Goal: Task Accomplishment & Management: Complete application form

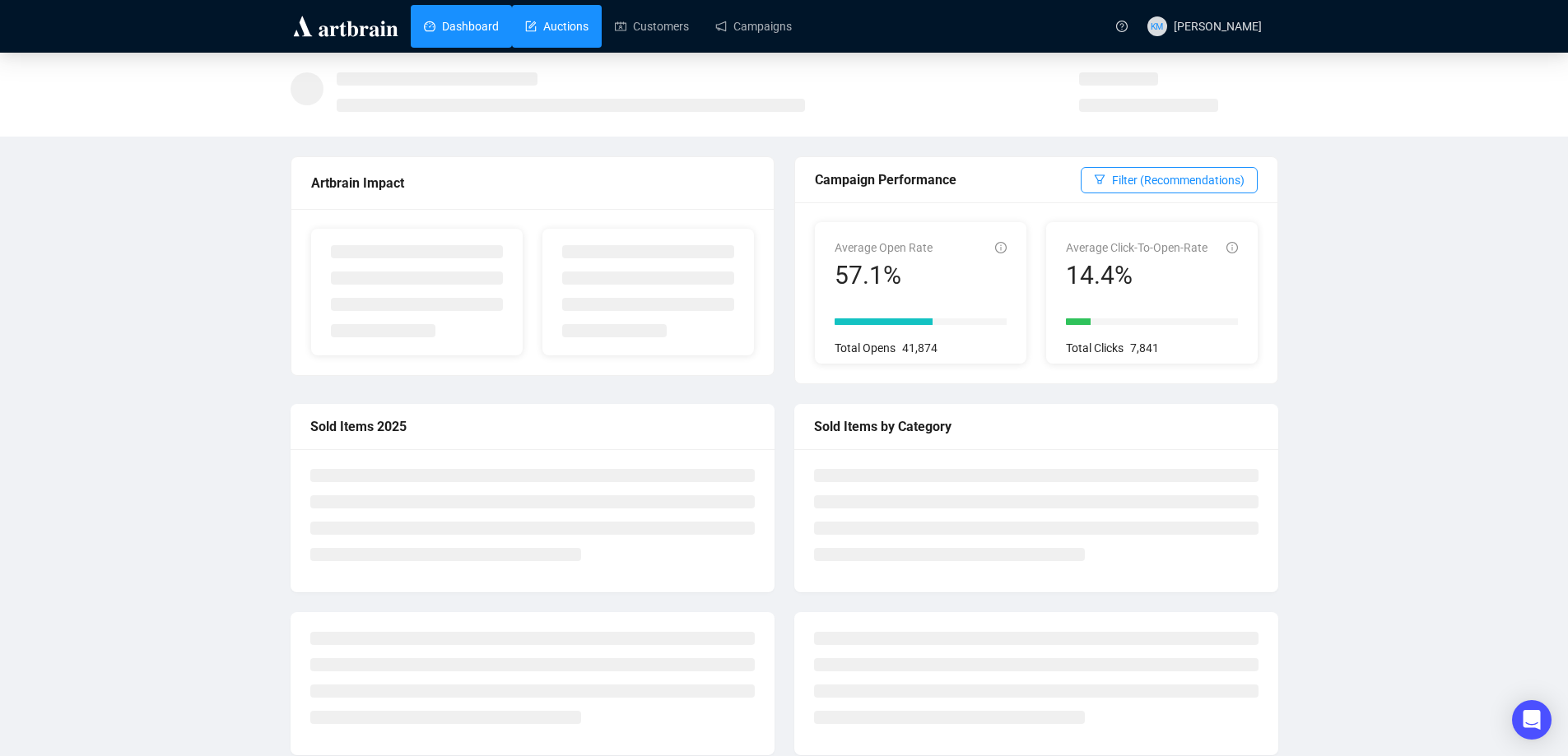
click at [571, 33] on link "Auctions" at bounding box center [556, 26] width 63 height 42
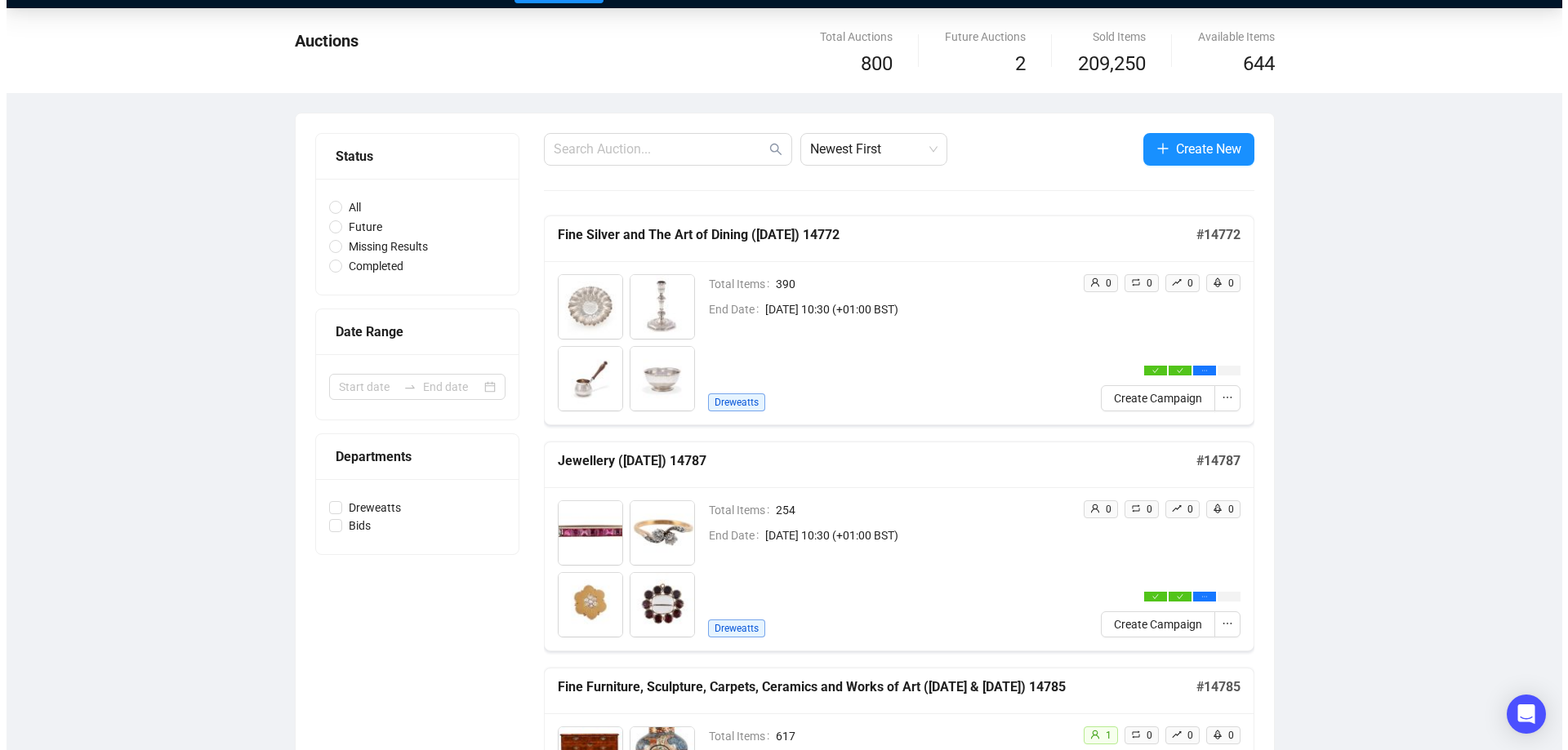
scroll to position [163, 0]
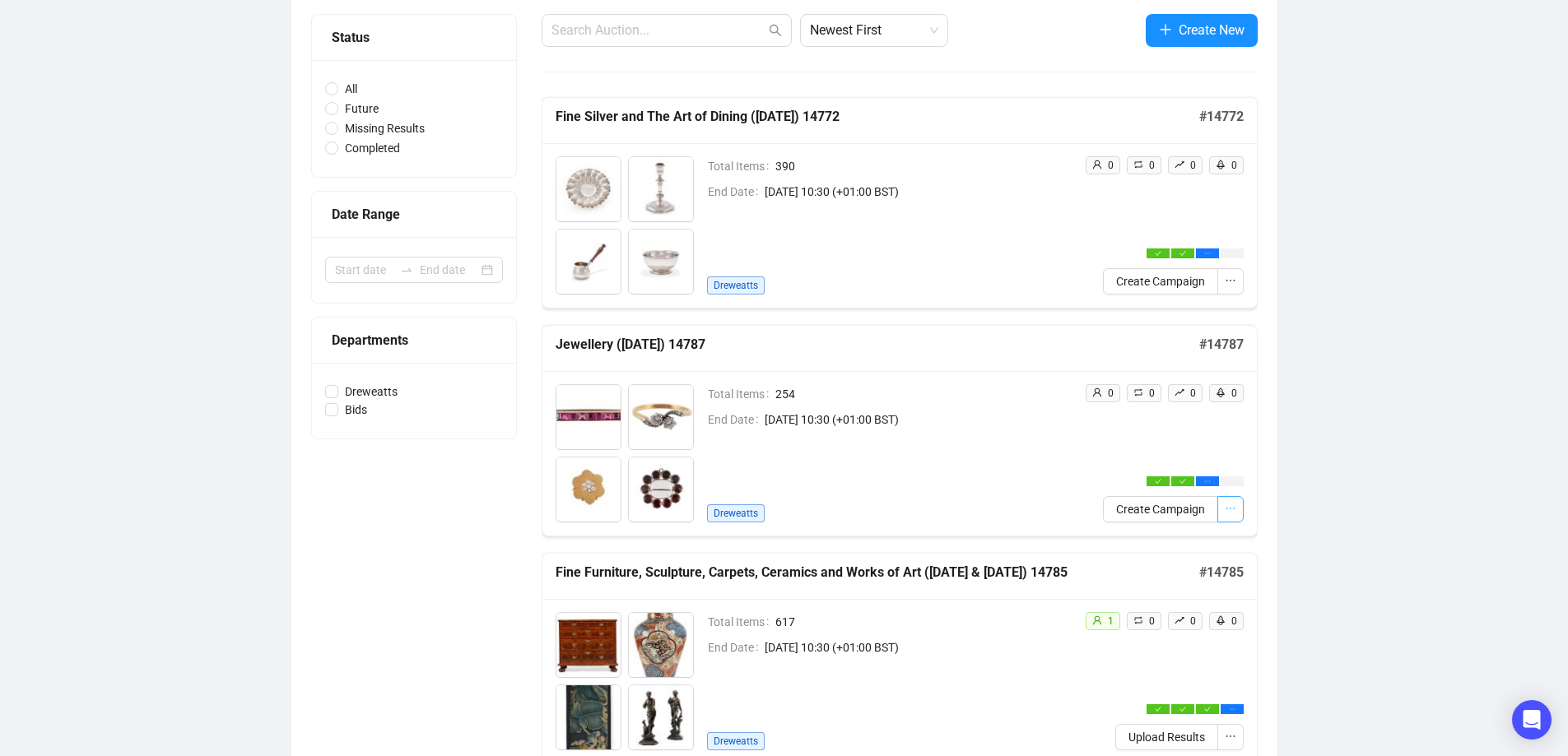
click at [1238, 511] on button "button" at bounding box center [1230, 509] width 26 height 26
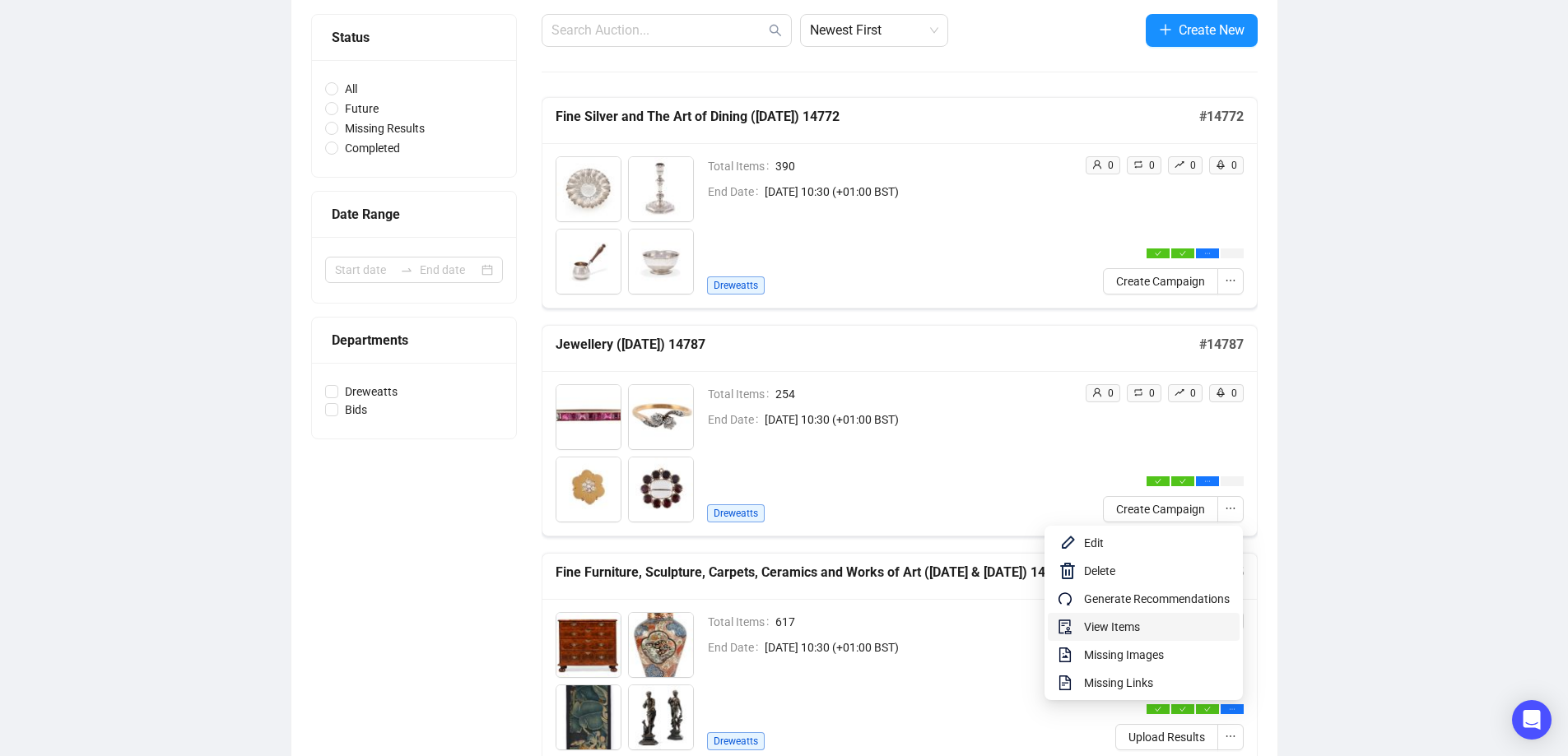
click at [1121, 632] on span "View Items" at bounding box center [1157, 627] width 146 height 18
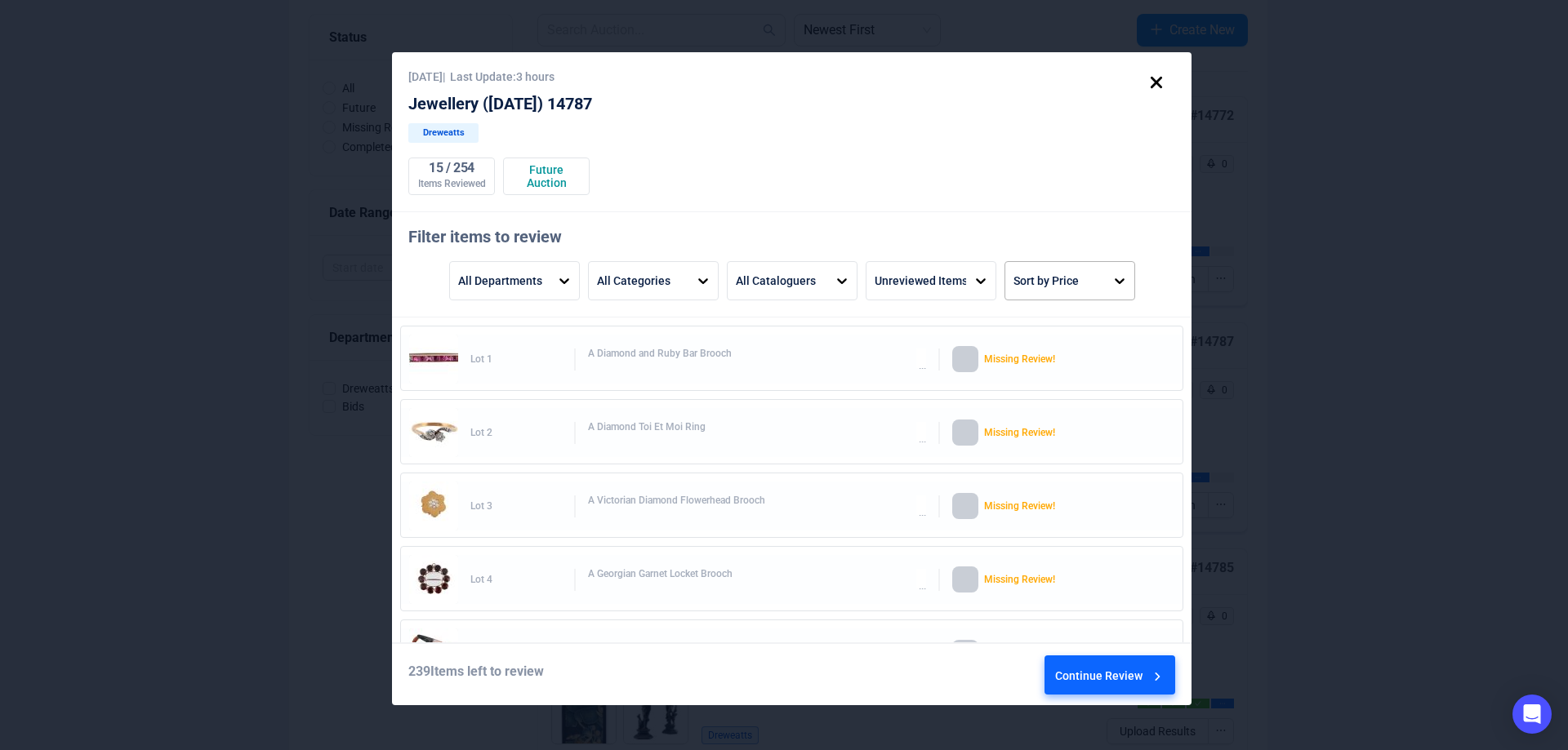
click at [1075, 298] on div "Sort by Price" at bounding box center [1056, 281] width 100 height 38
click at [1075, 403] on div "Price High to Low" at bounding box center [1069, 408] width 118 height 40
click at [1112, 674] on div "Continue Review" at bounding box center [1111, 678] width 110 height 44
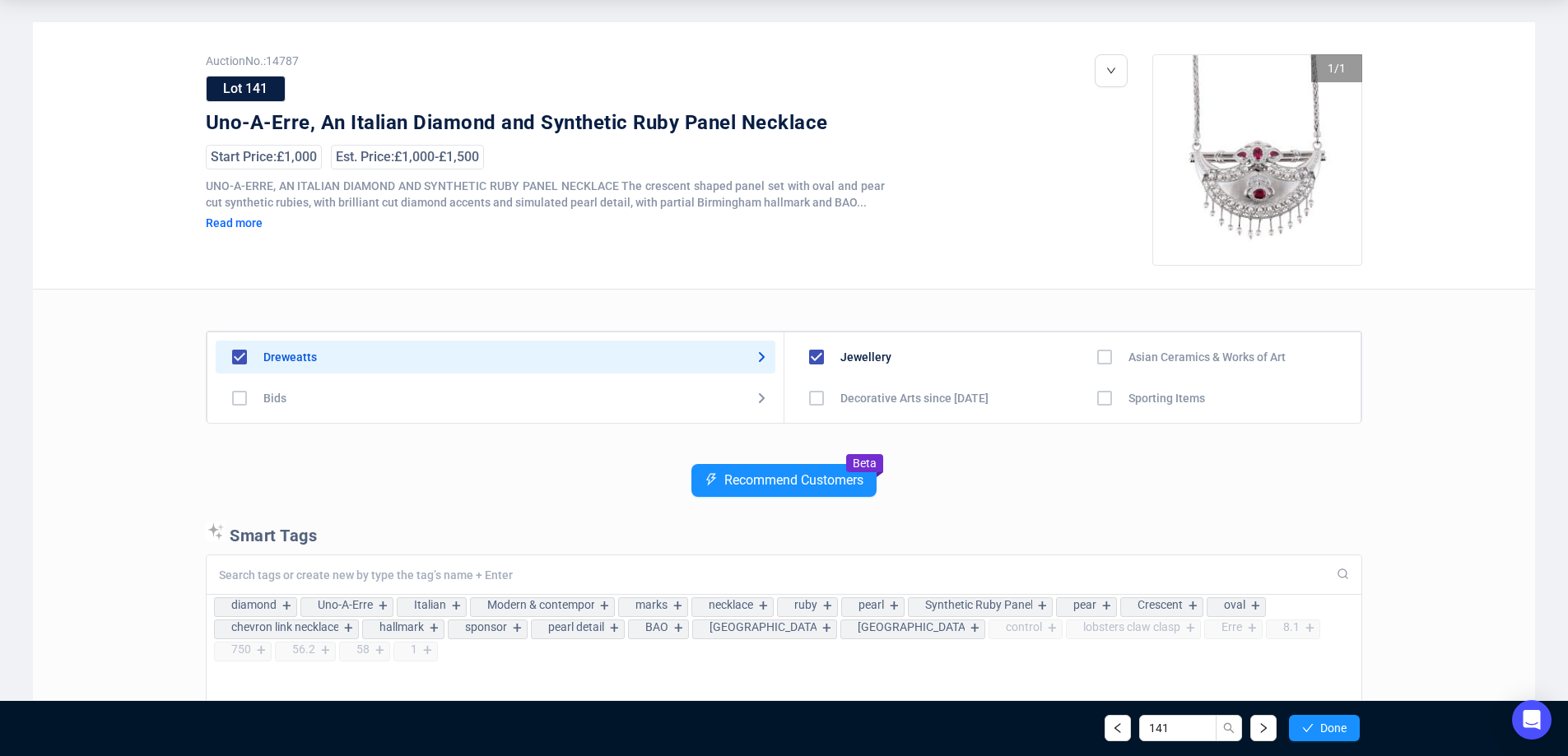
scroll to position [82, 0]
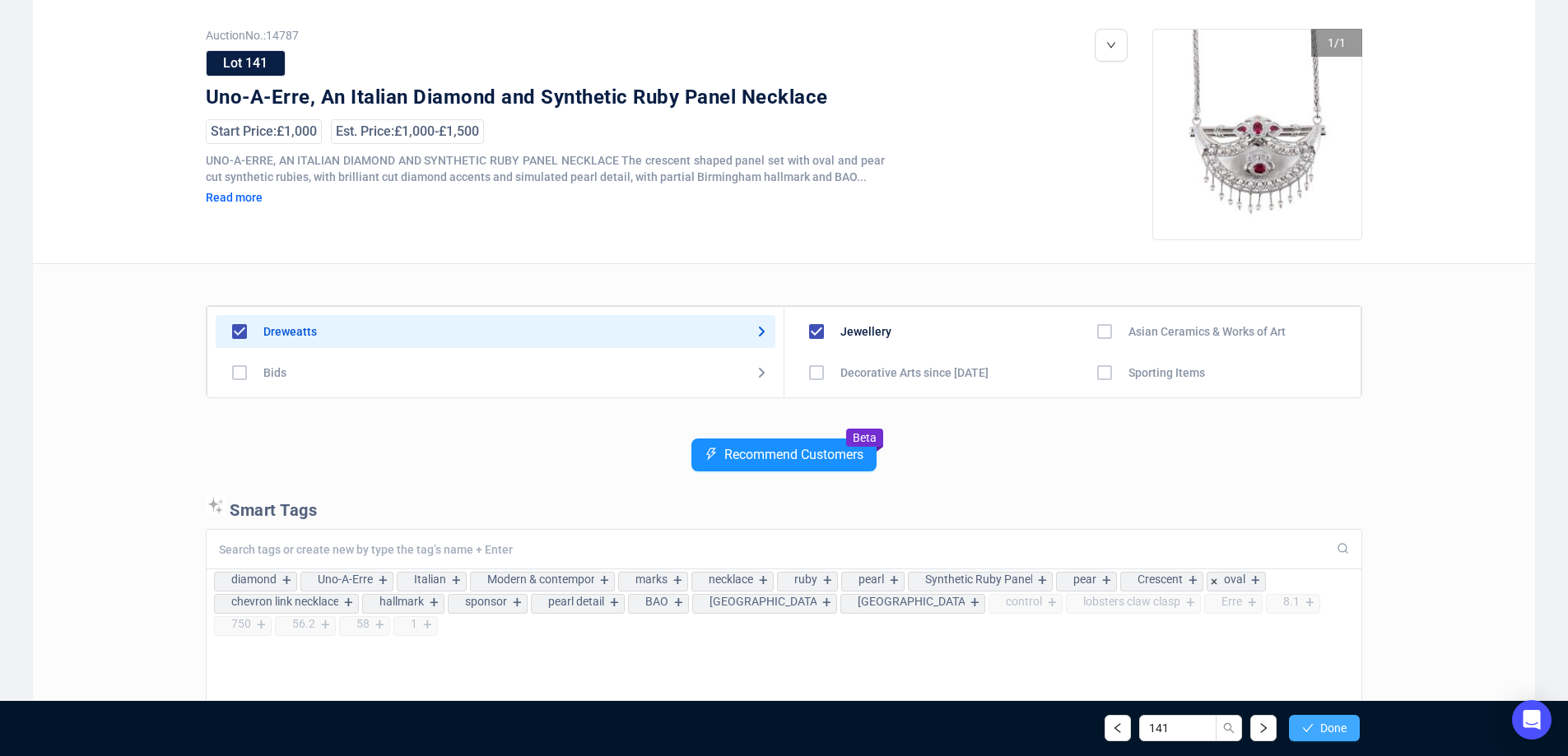
click at [1327, 731] on span "Done" at bounding box center [1333, 727] width 26 height 13
click at [1327, 732] on span "Done" at bounding box center [1333, 727] width 26 height 13
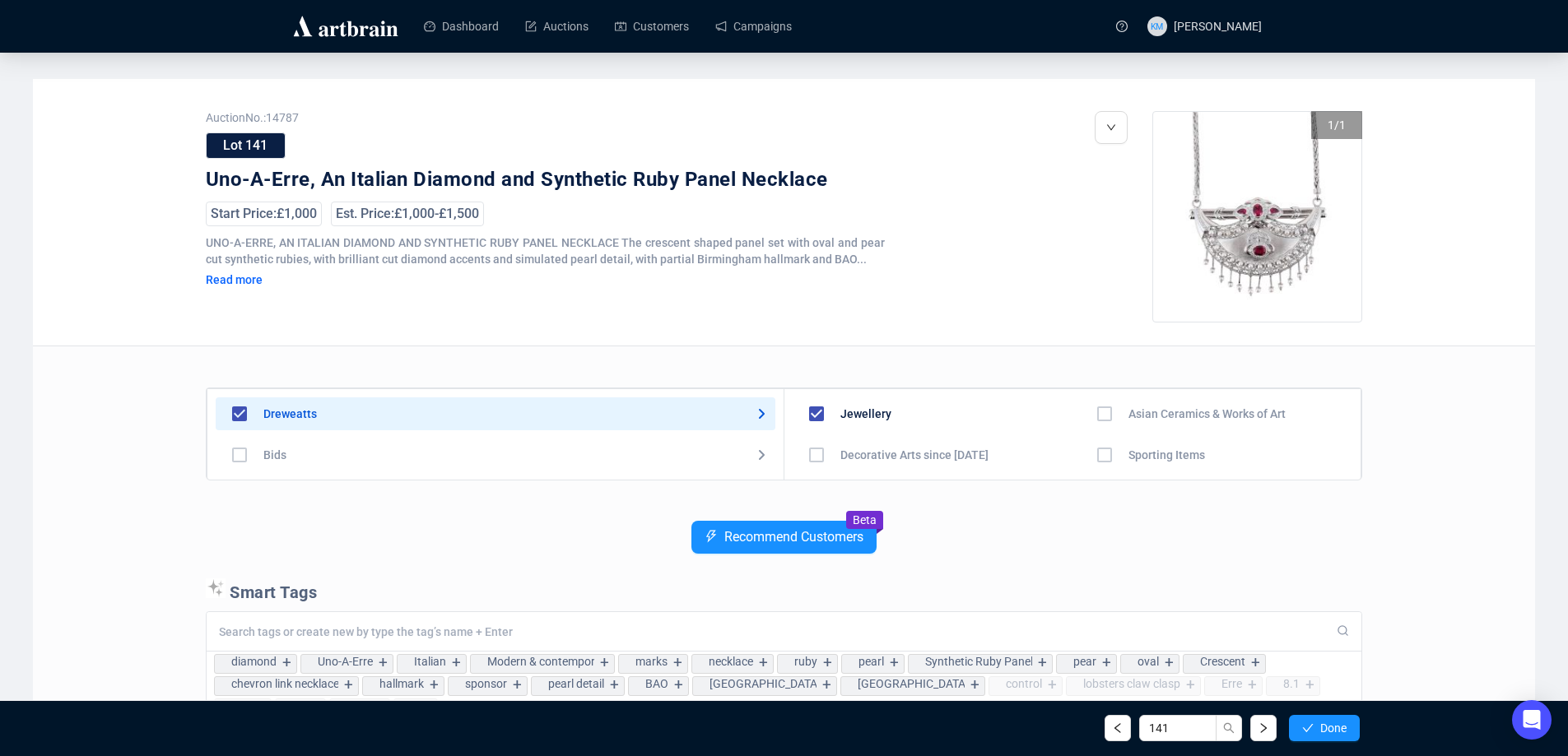
scroll to position [82, 0]
click at [1309, 722] on icon "check" at bounding box center [1307, 727] width 11 height 11
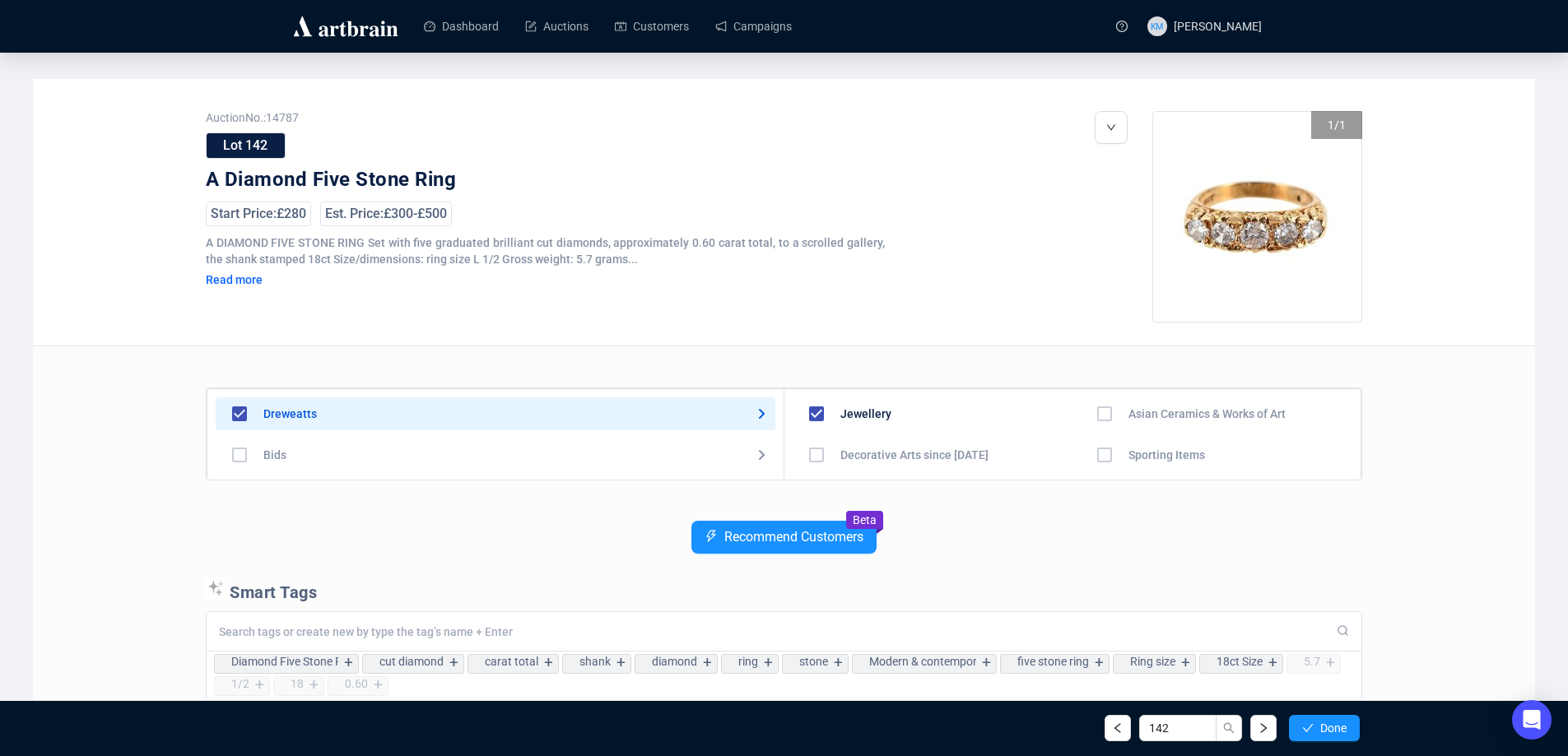
click at [1309, 722] on icon "check" at bounding box center [1307, 727] width 11 height 11
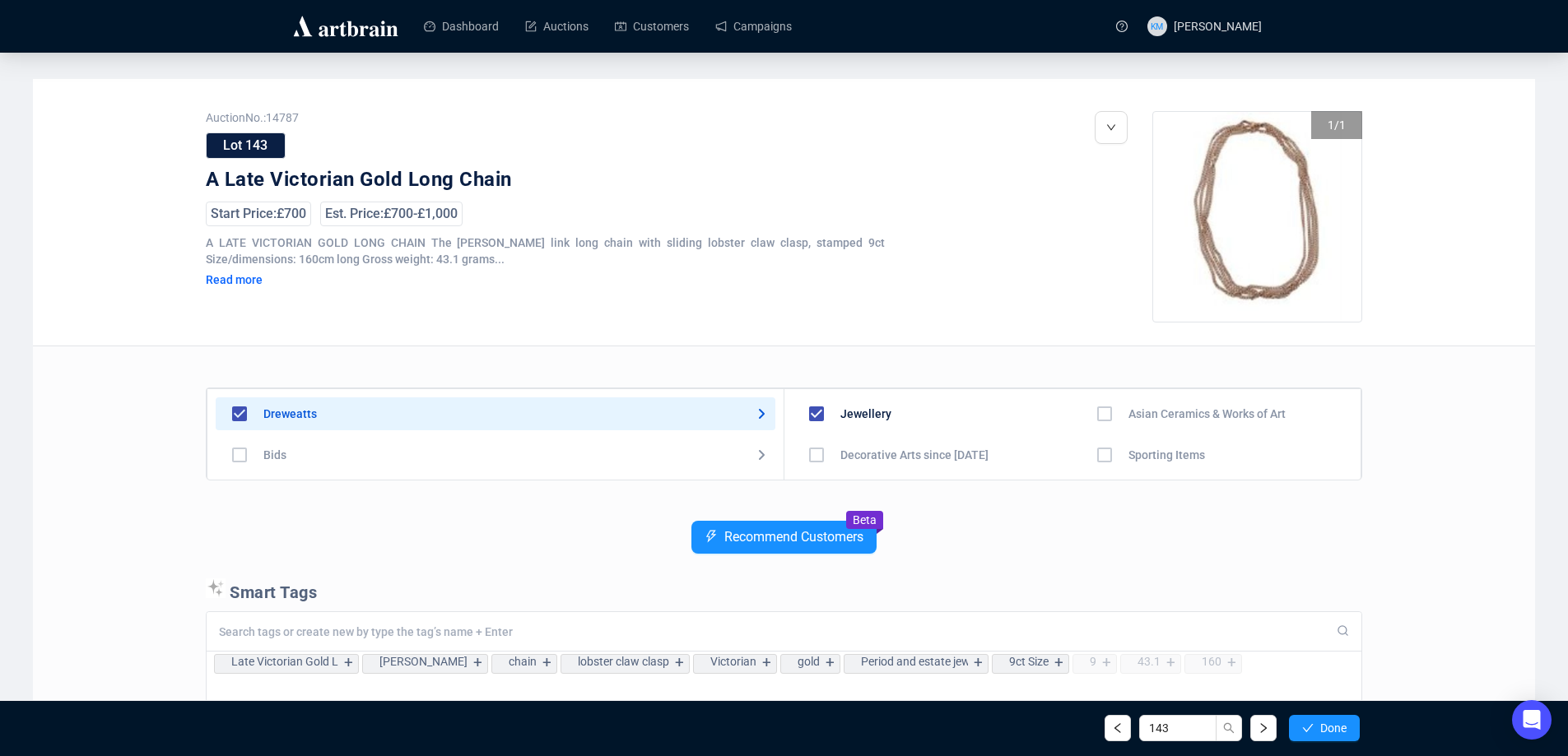
click at [1309, 722] on icon "check" at bounding box center [1307, 727] width 11 height 11
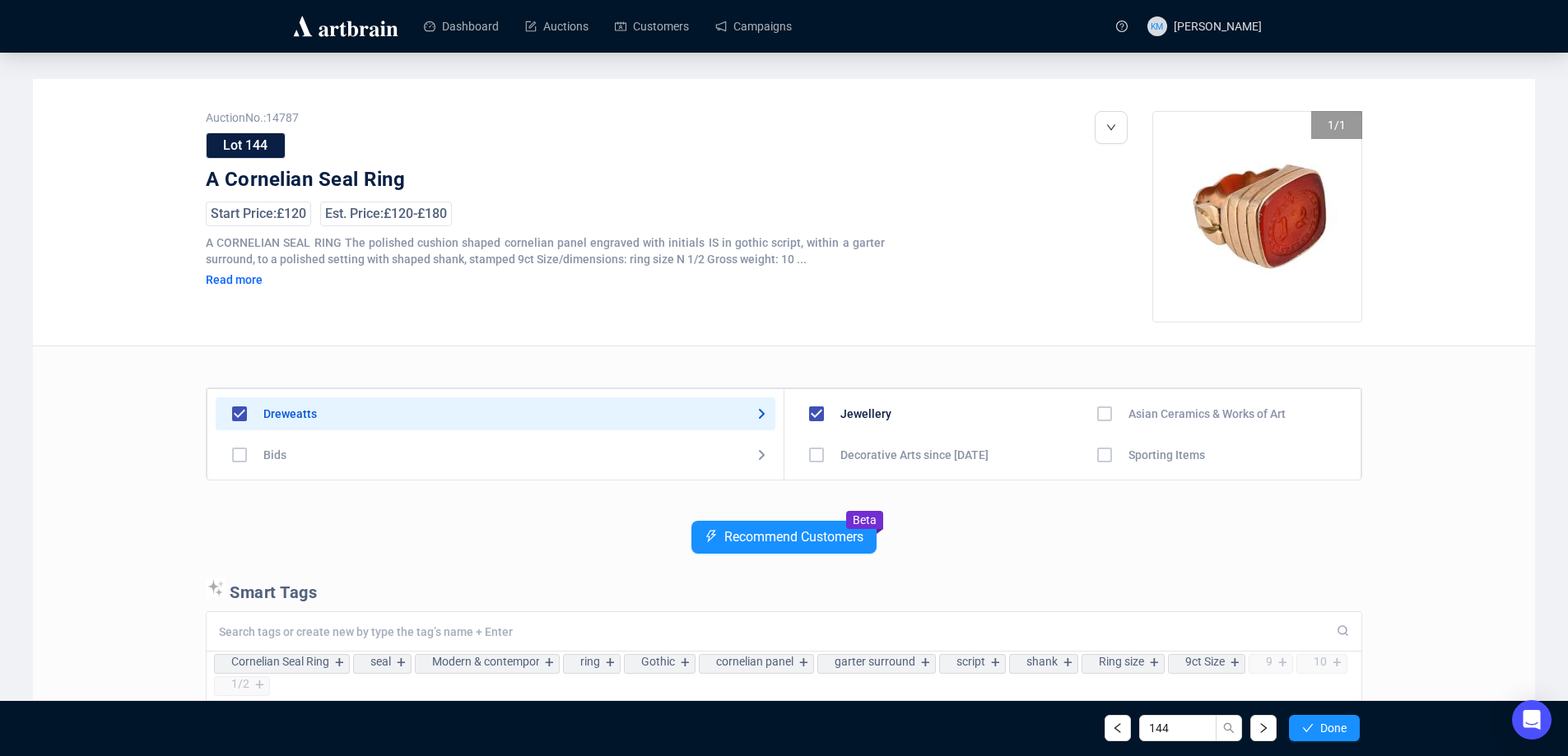
click at [1309, 722] on icon "check" at bounding box center [1307, 727] width 11 height 11
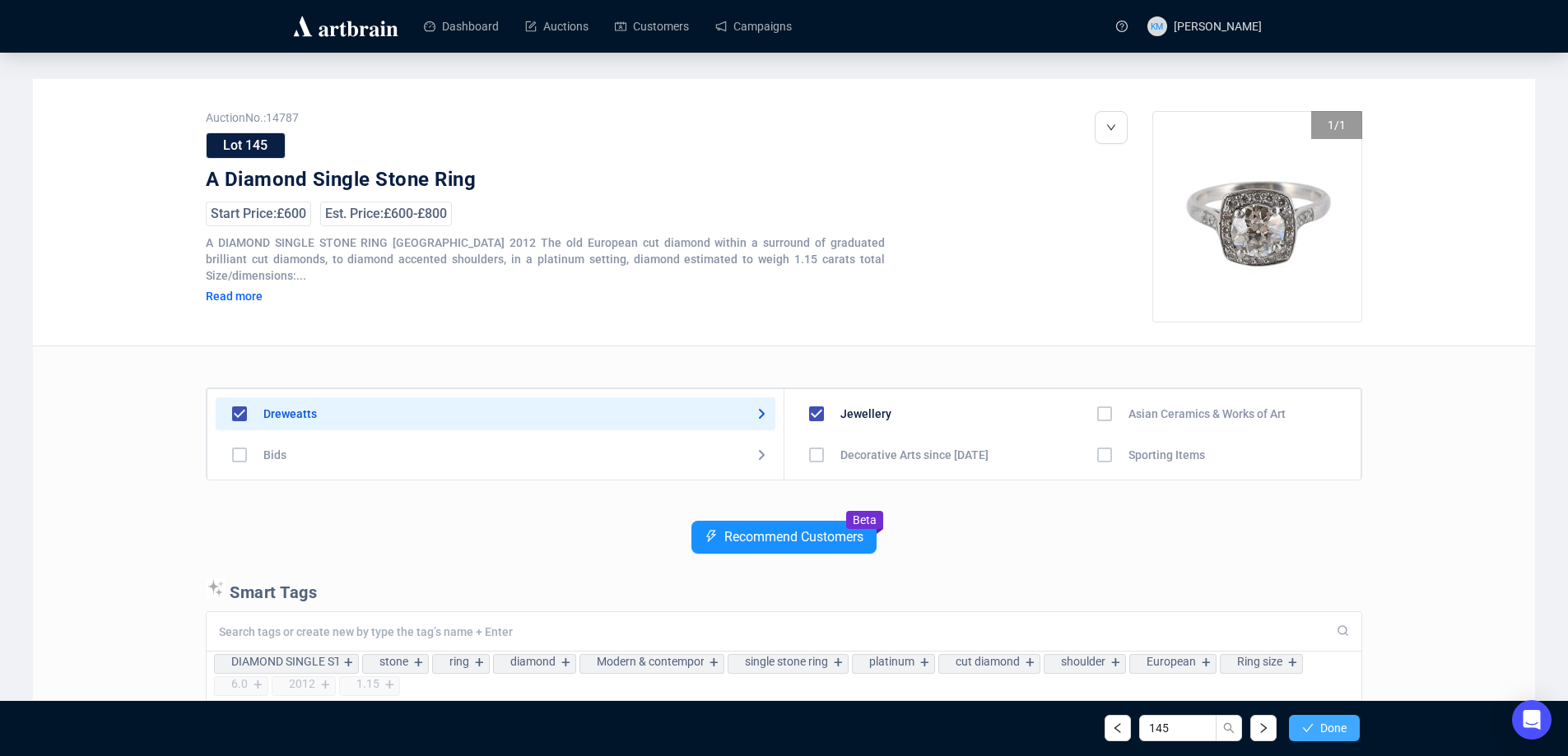
click at [1310, 723] on icon "check" at bounding box center [1307, 727] width 11 height 11
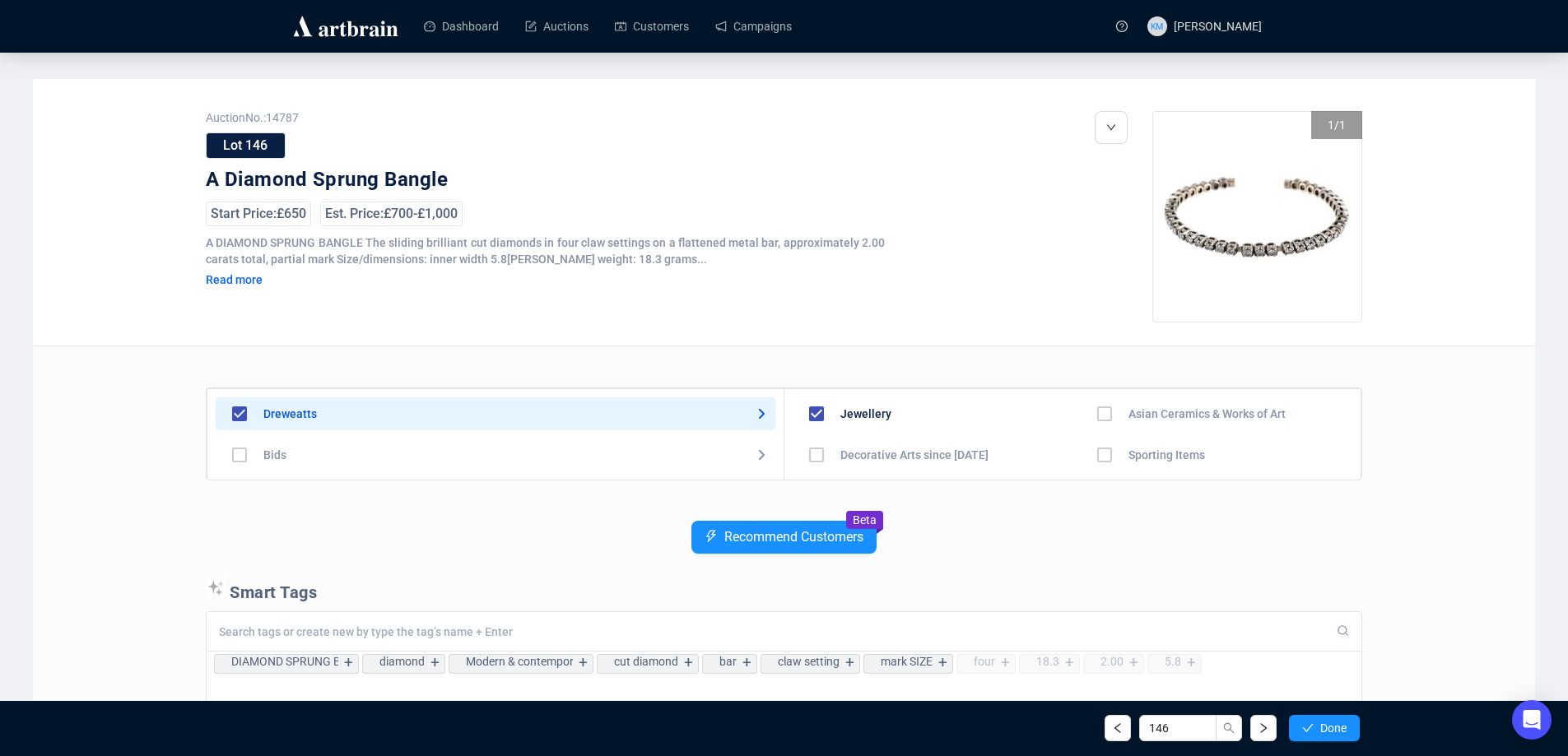
click at [1310, 723] on icon "check" at bounding box center [1307, 727] width 11 height 11
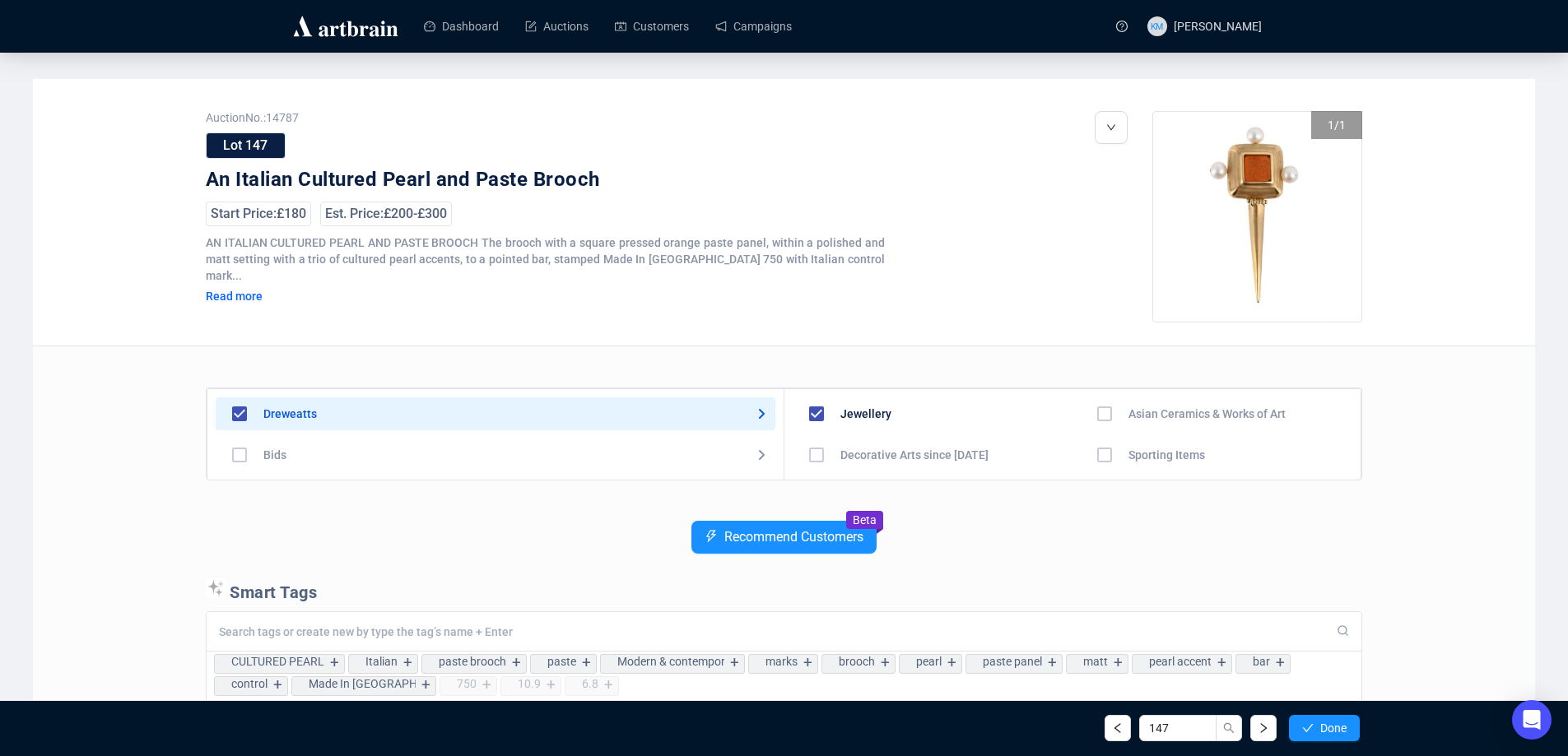
click at [1310, 723] on icon "check" at bounding box center [1307, 727] width 11 height 11
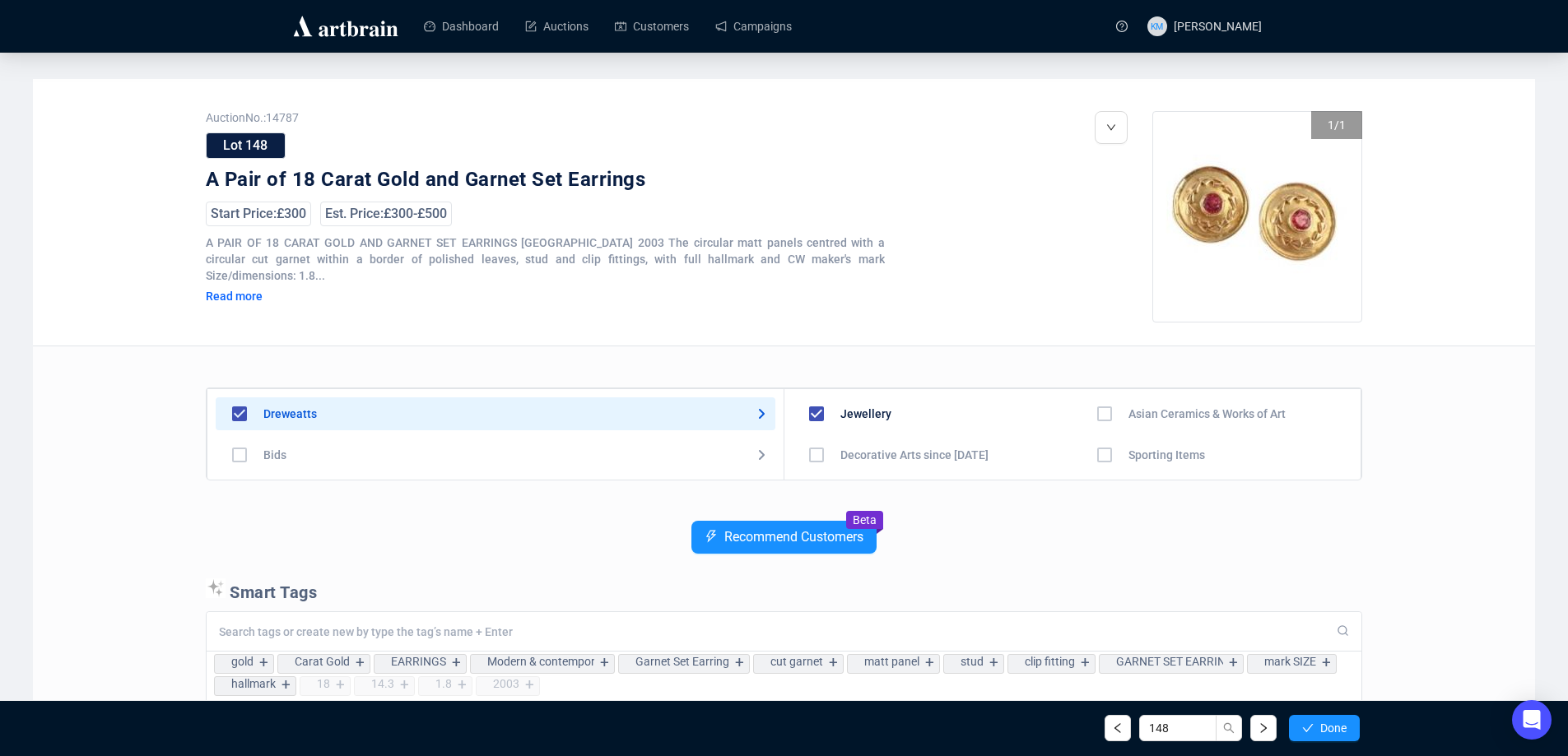
click at [1310, 723] on icon "check" at bounding box center [1307, 727] width 11 height 11
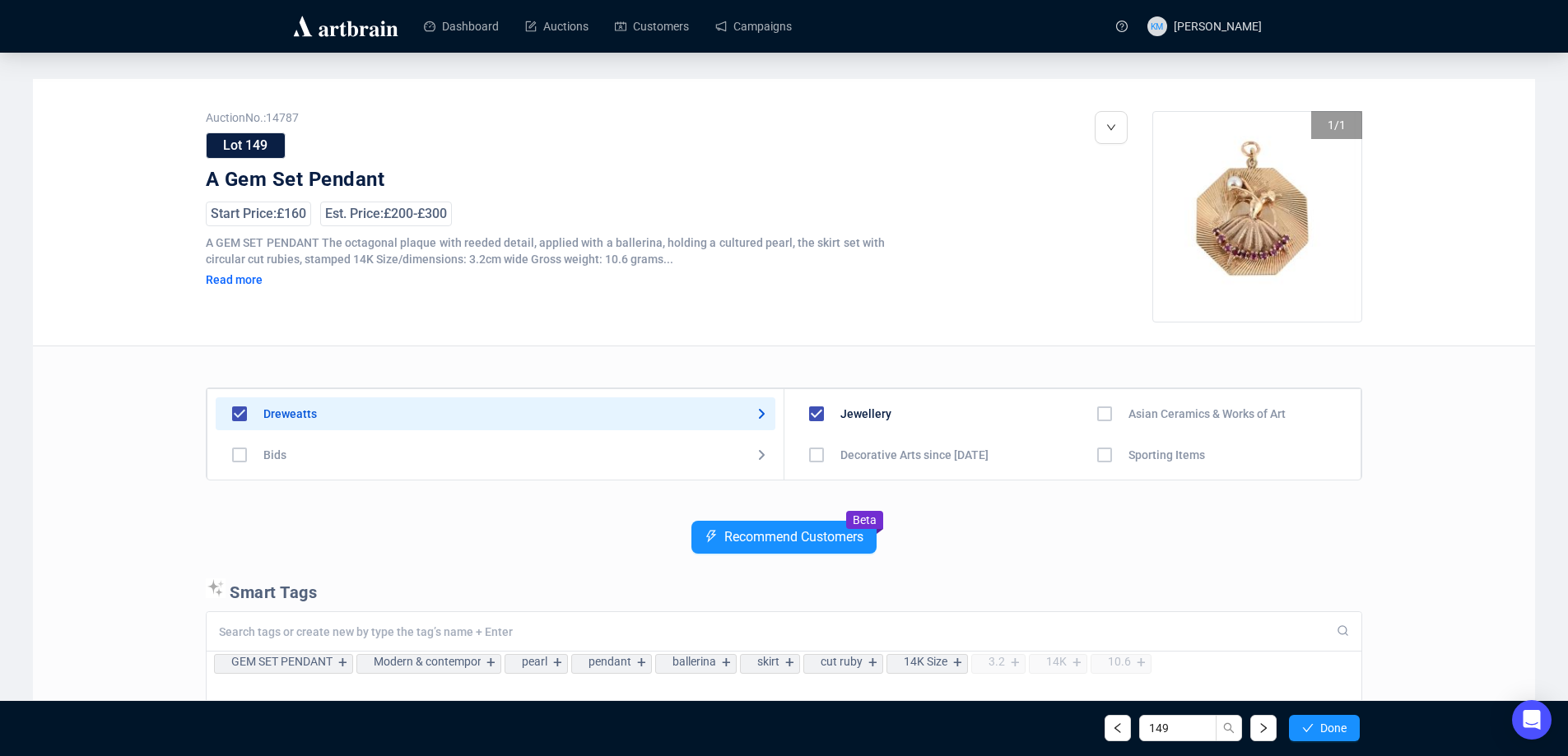
click at [1310, 723] on icon "check" at bounding box center [1307, 727] width 11 height 11
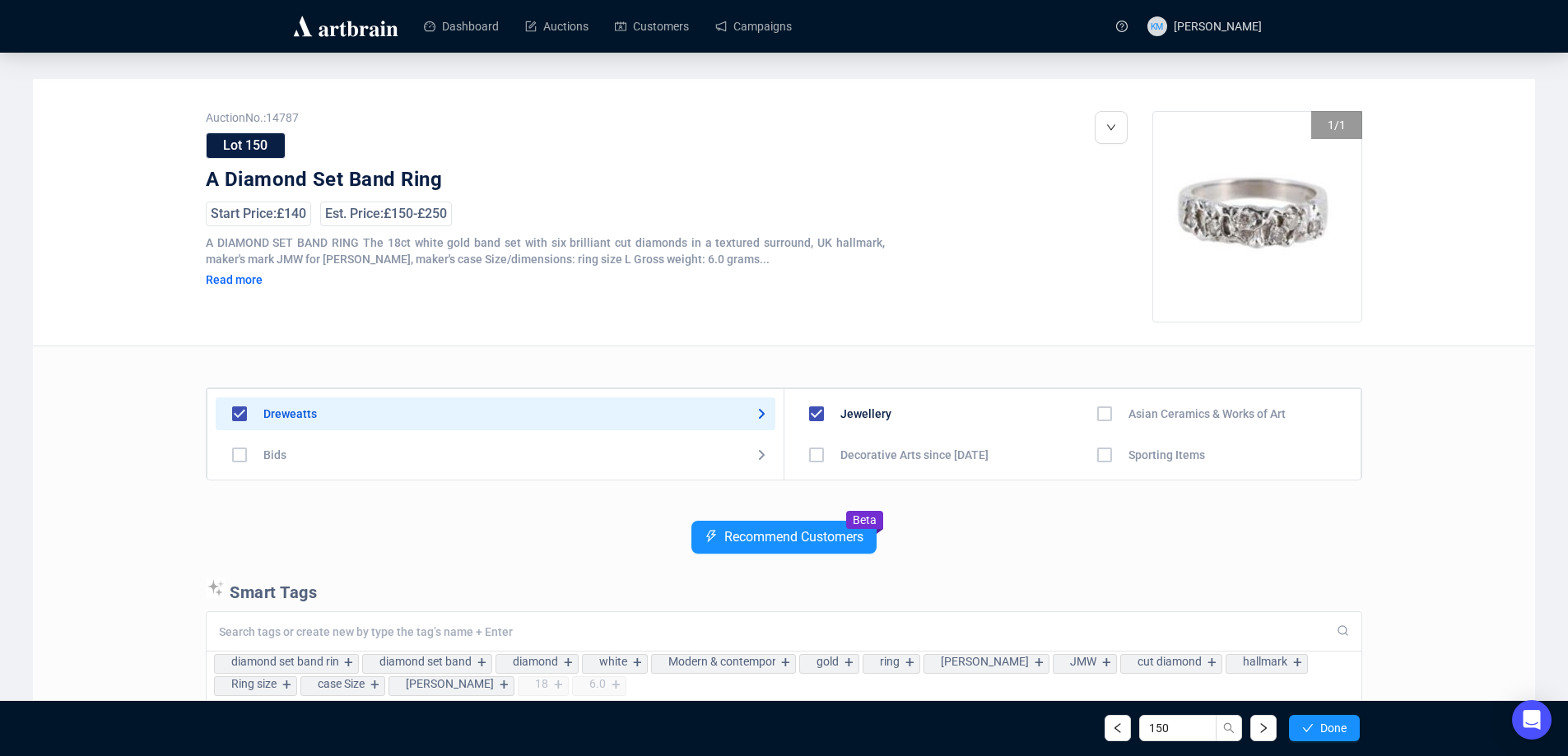
click at [1310, 723] on icon "check" at bounding box center [1307, 727] width 11 height 11
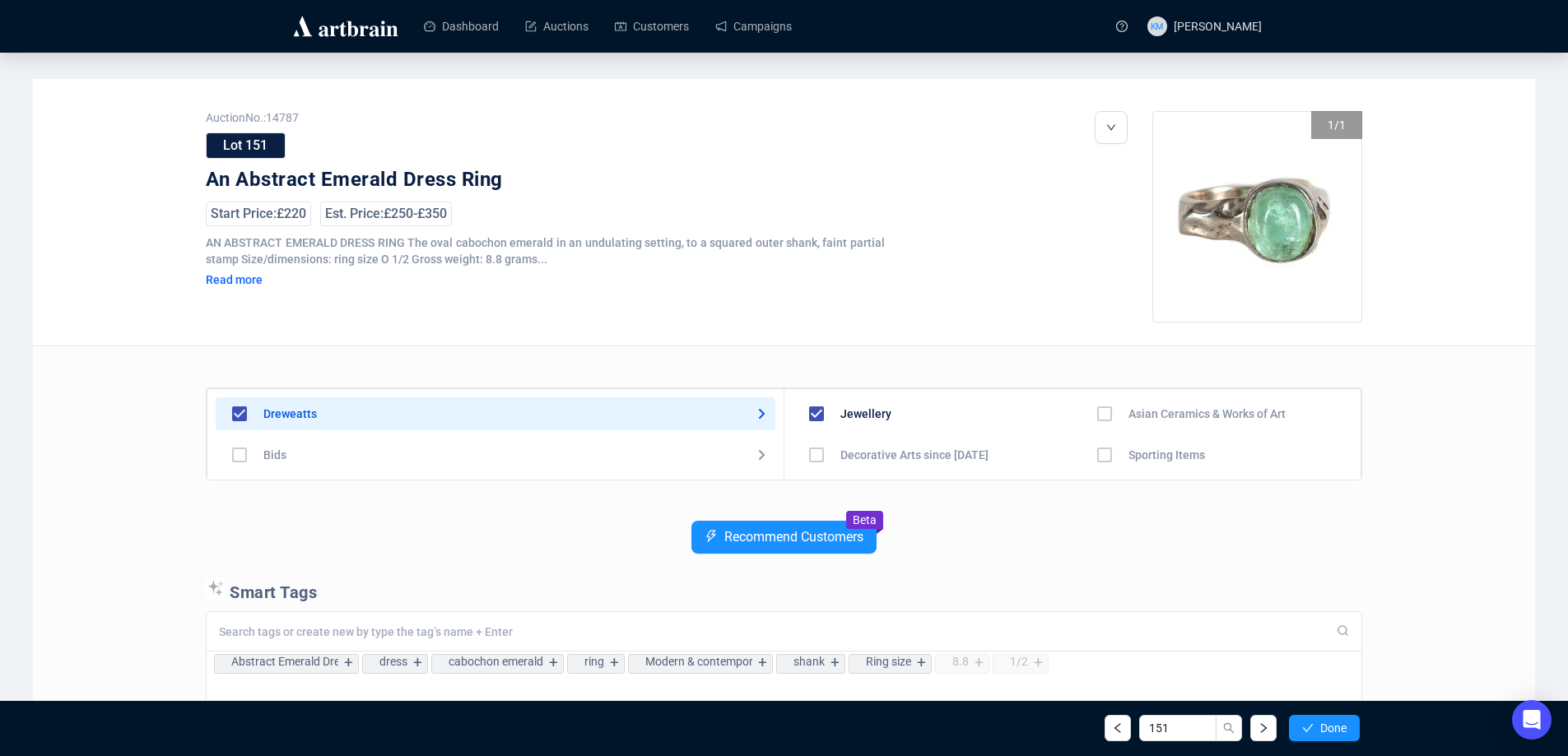
click at [1310, 723] on icon "check" at bounding box center [1307, 727] width 11 height 11
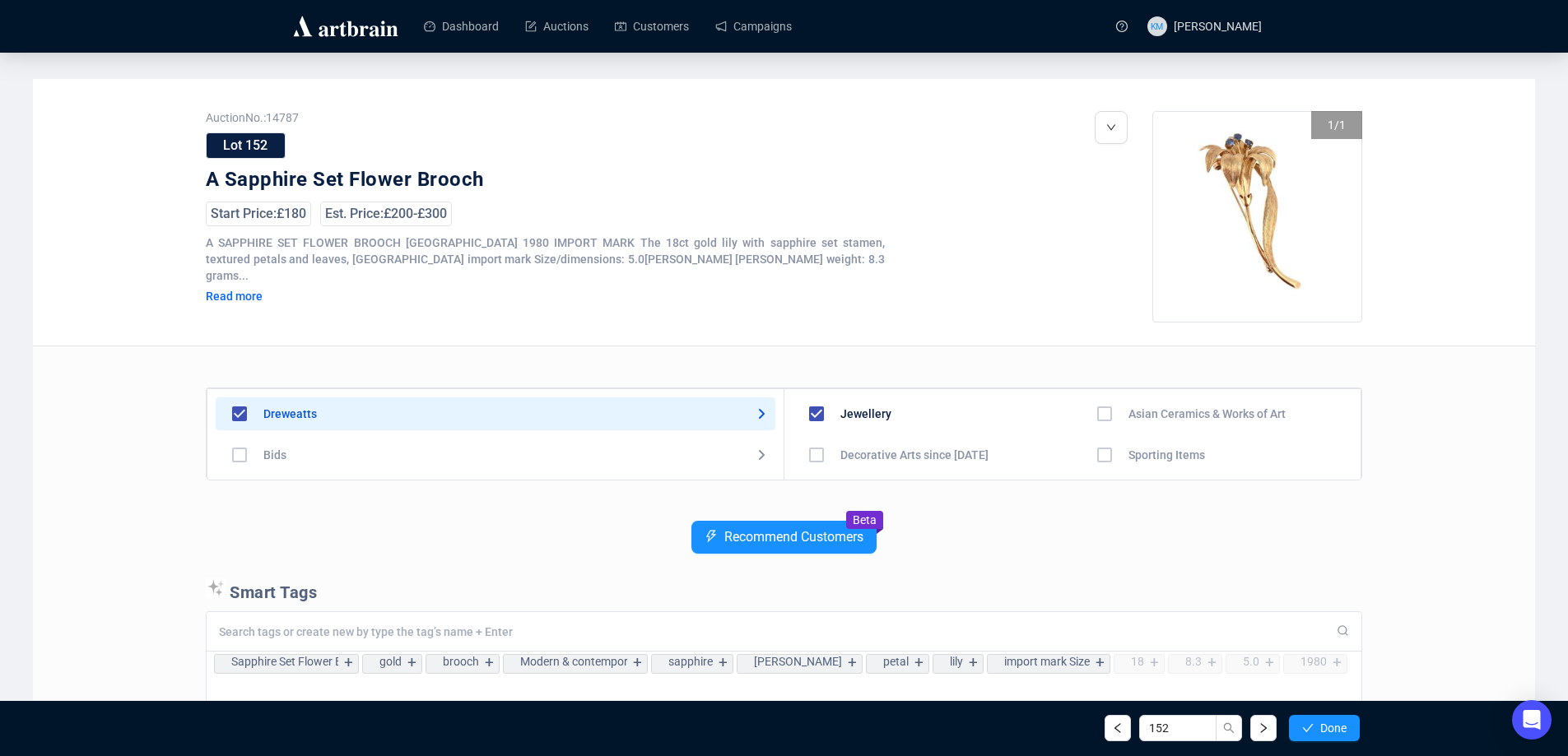
click at [1310, 723] on icon "check" at bounding box center [1307, 727] width 11 height 11
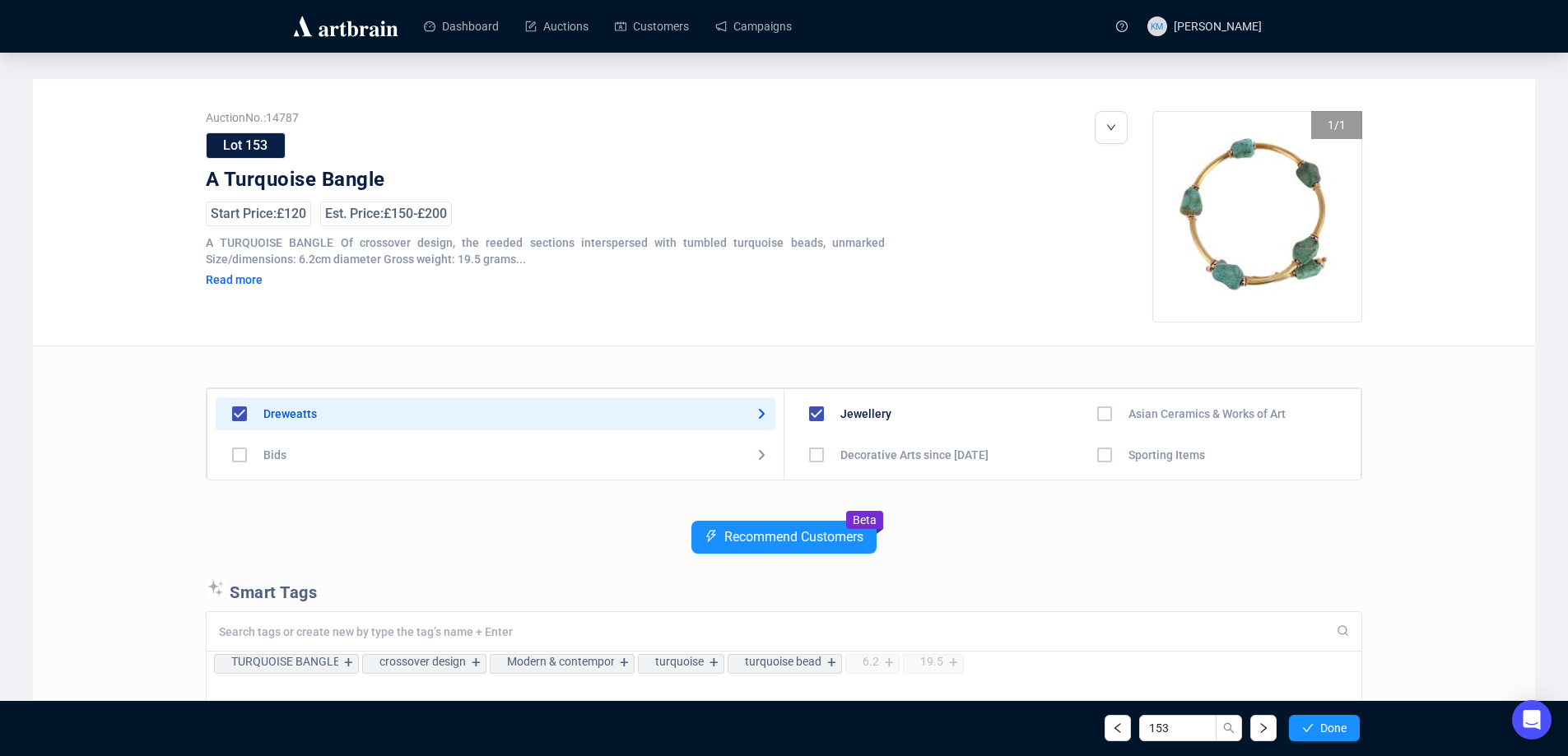
click at [1310, 723] on icon "check" at bounding box center [1307, 727] width 11 height 11
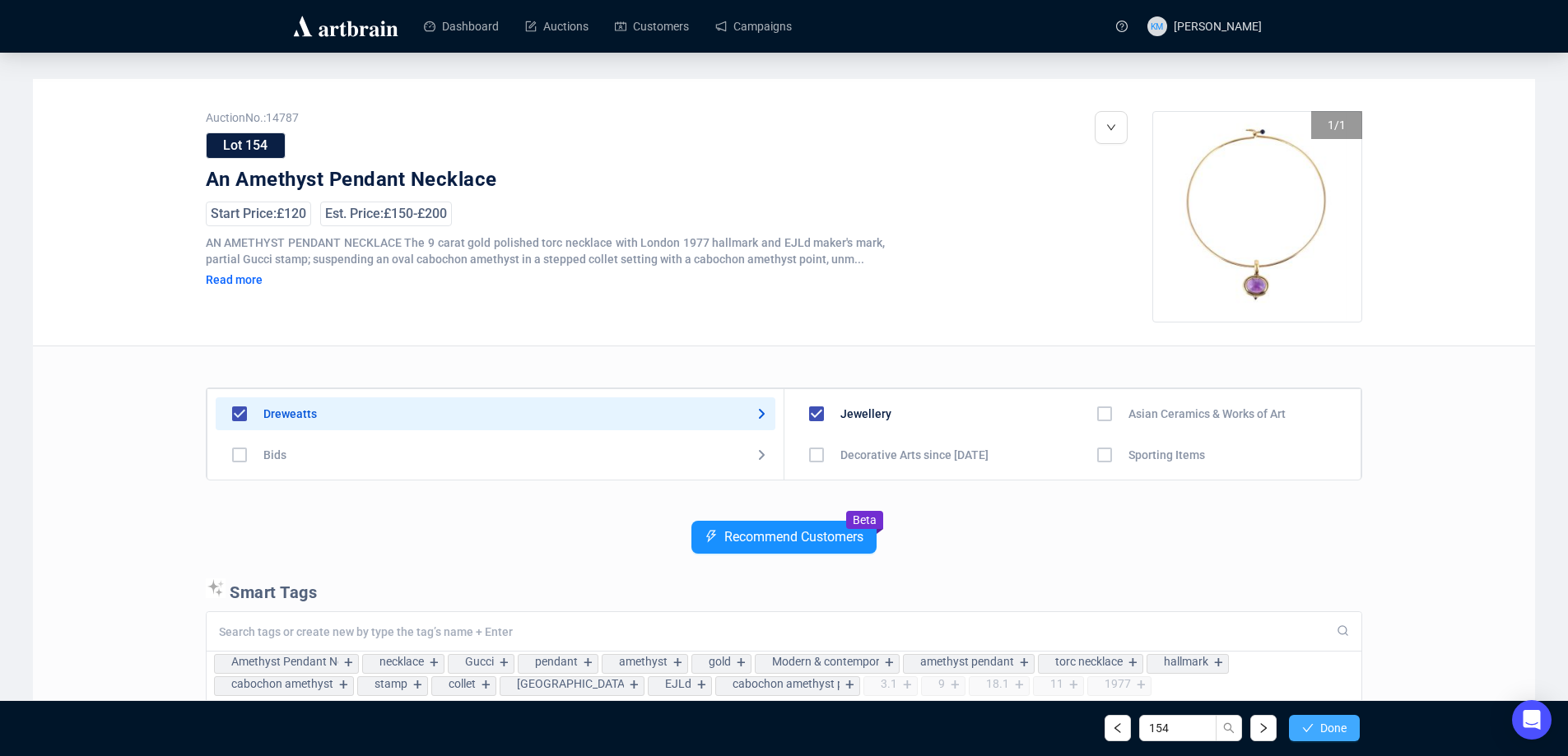
click at [1310, 727] on icon "check" at bounding box center [1308, 728] width 10 height 9
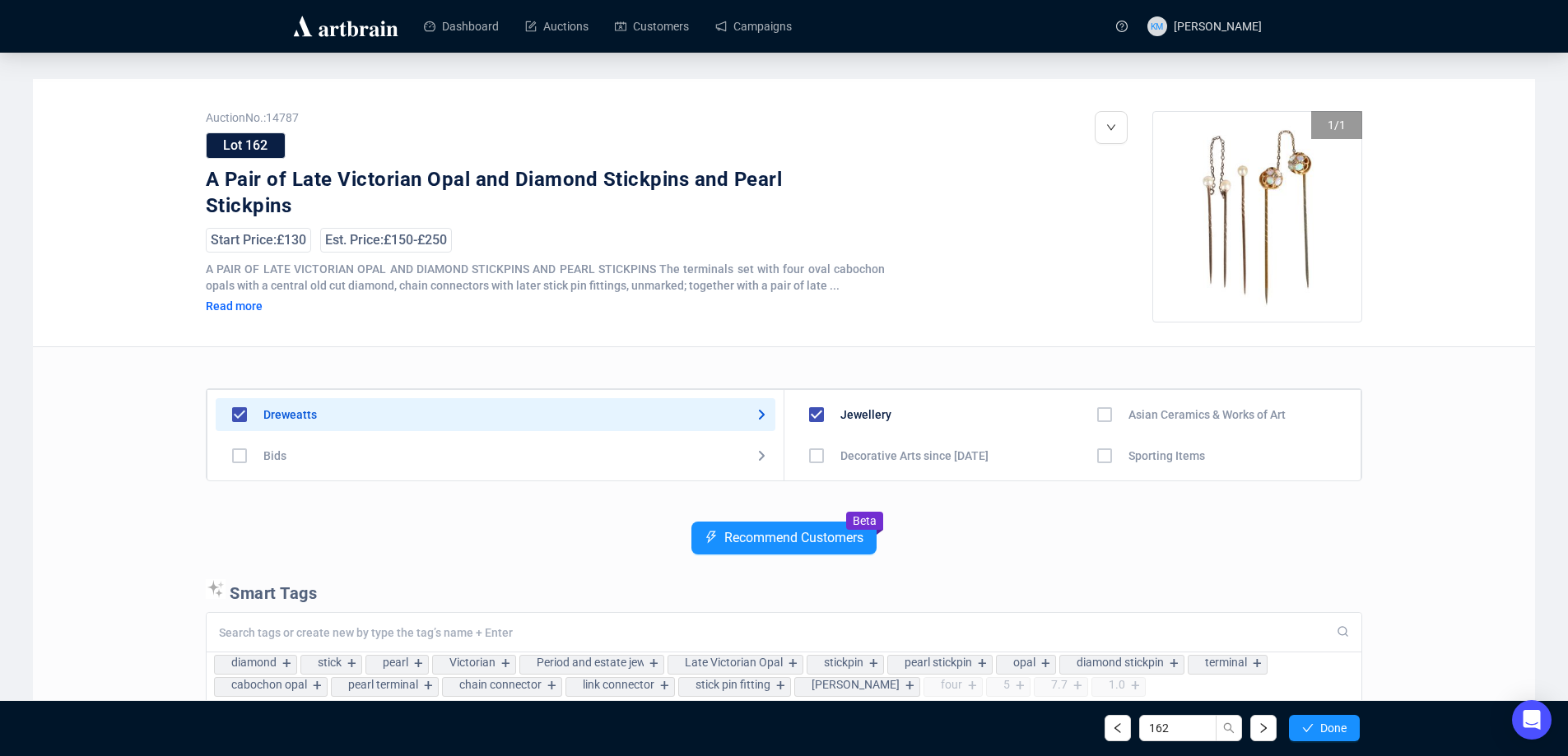
click at [1310, 727] on icon "check" at bounding box center [1308, 728] width 10 height 9
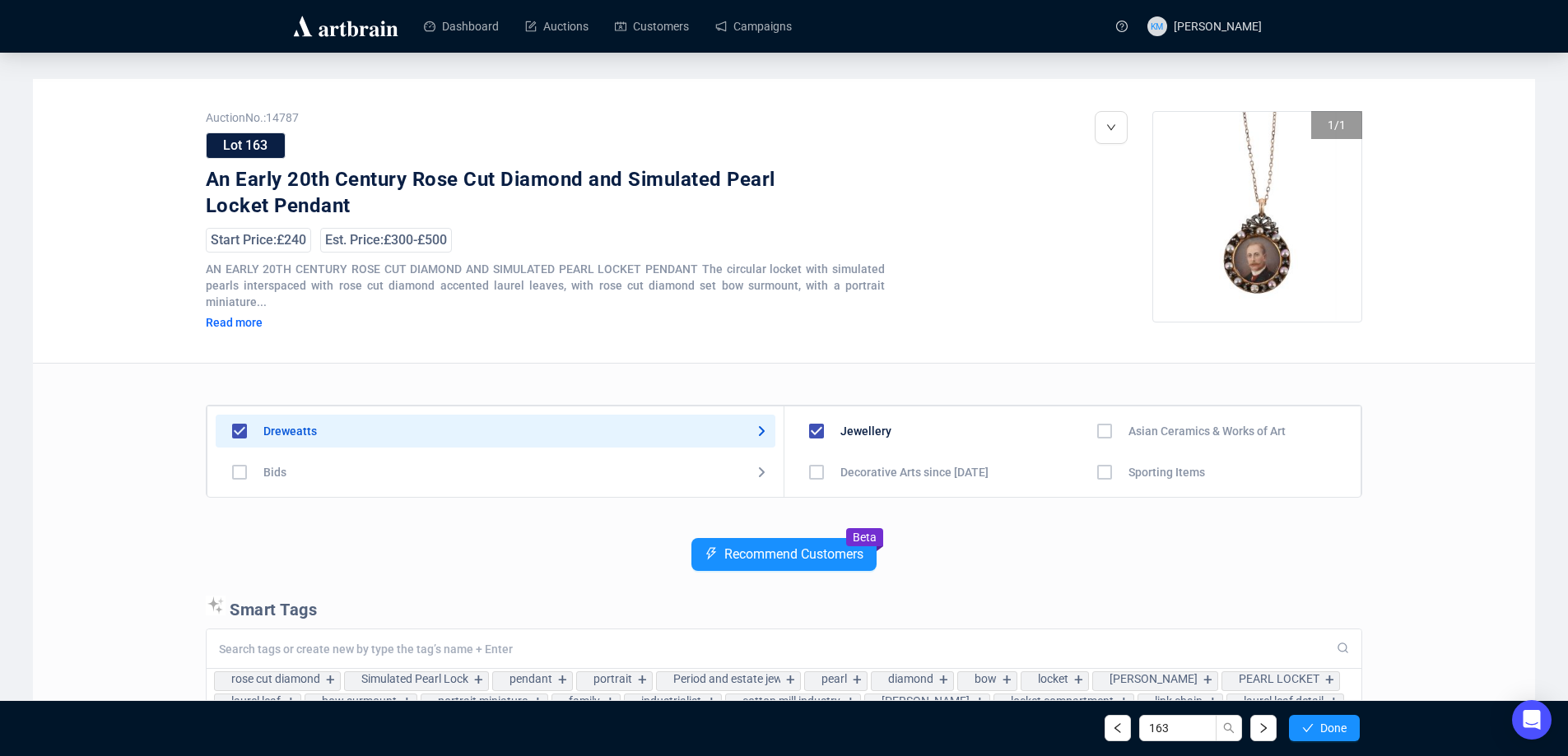
click at [1310, 727] on icon "check" at bounding box center [1308, 728] width 10 height 9
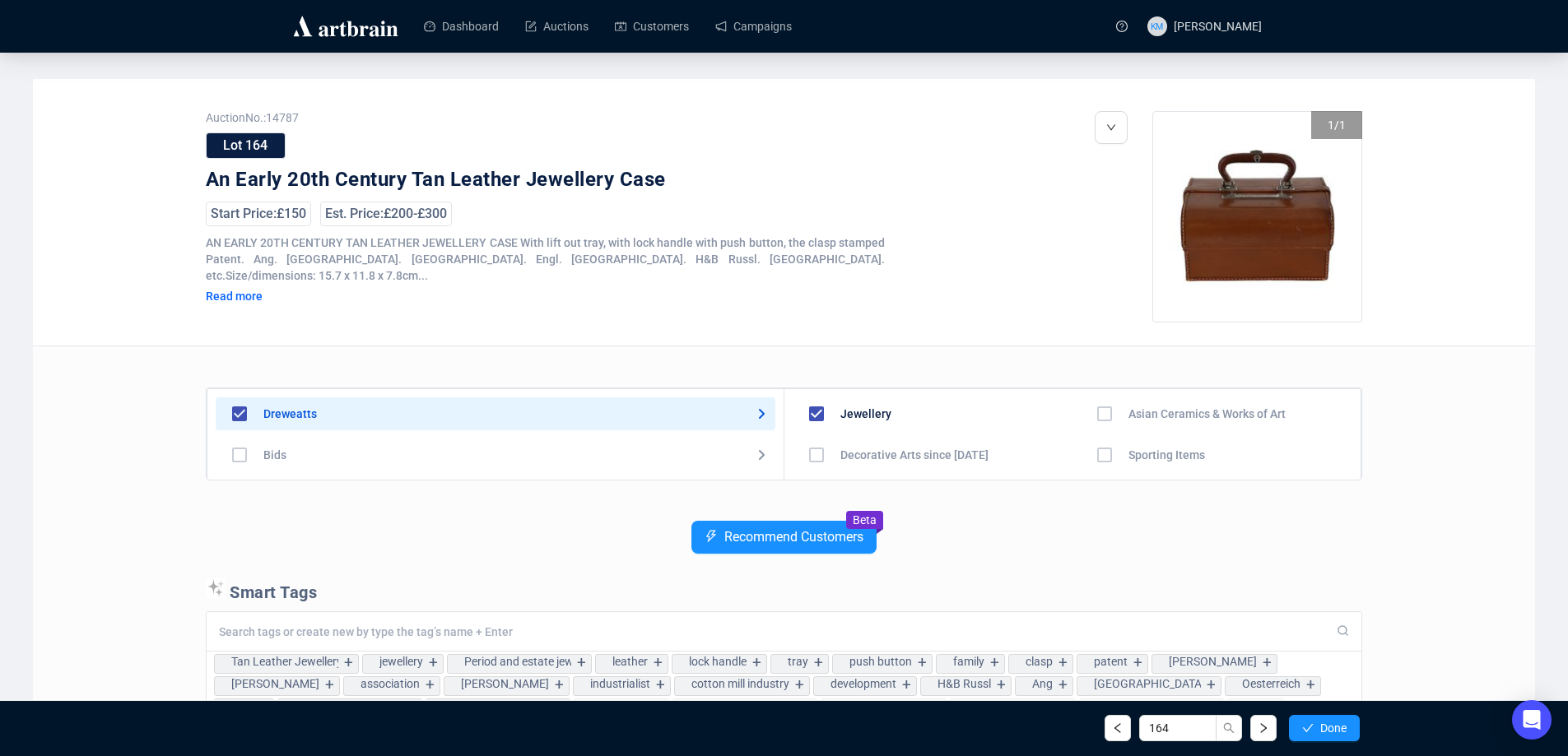
click at [1310, 727] on icon "check" at bounding box center [1308, 728] width 10 height 9
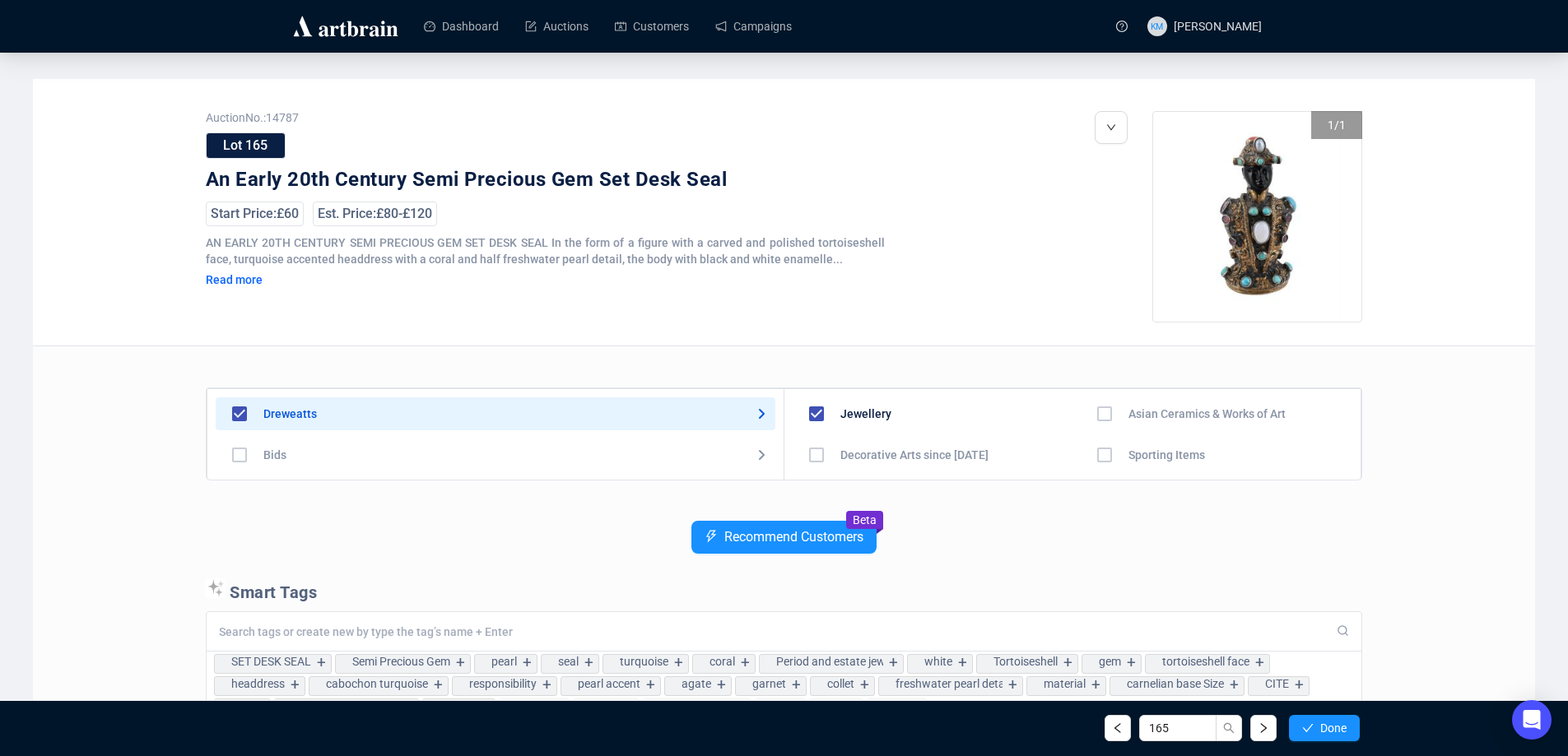
click at [1310, 727] on icon "check" at bounding box center [1308, 728] width 10 height 9
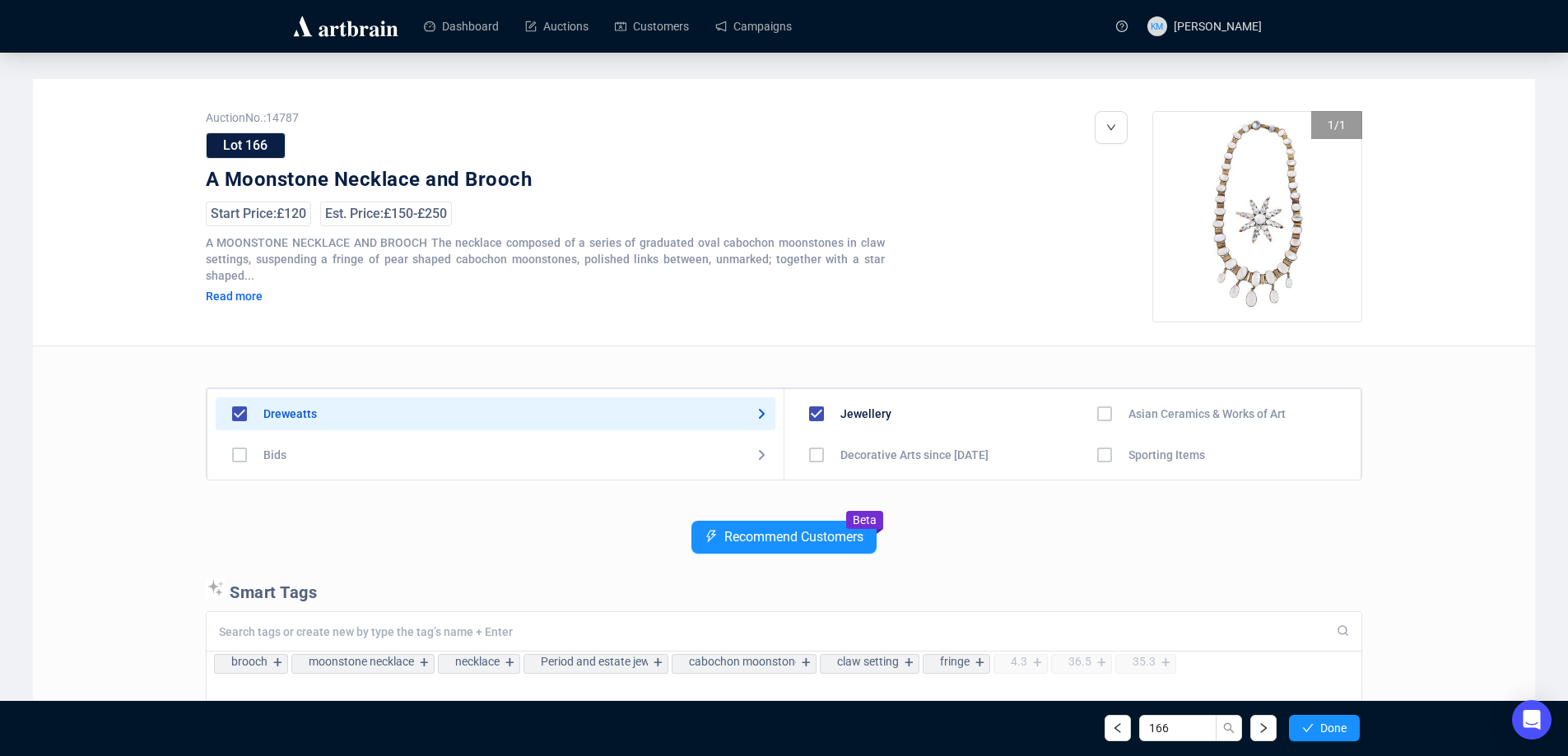
click at [1310, 727] on icon "check" at bounding box center [1308, 728] width 10 height 9
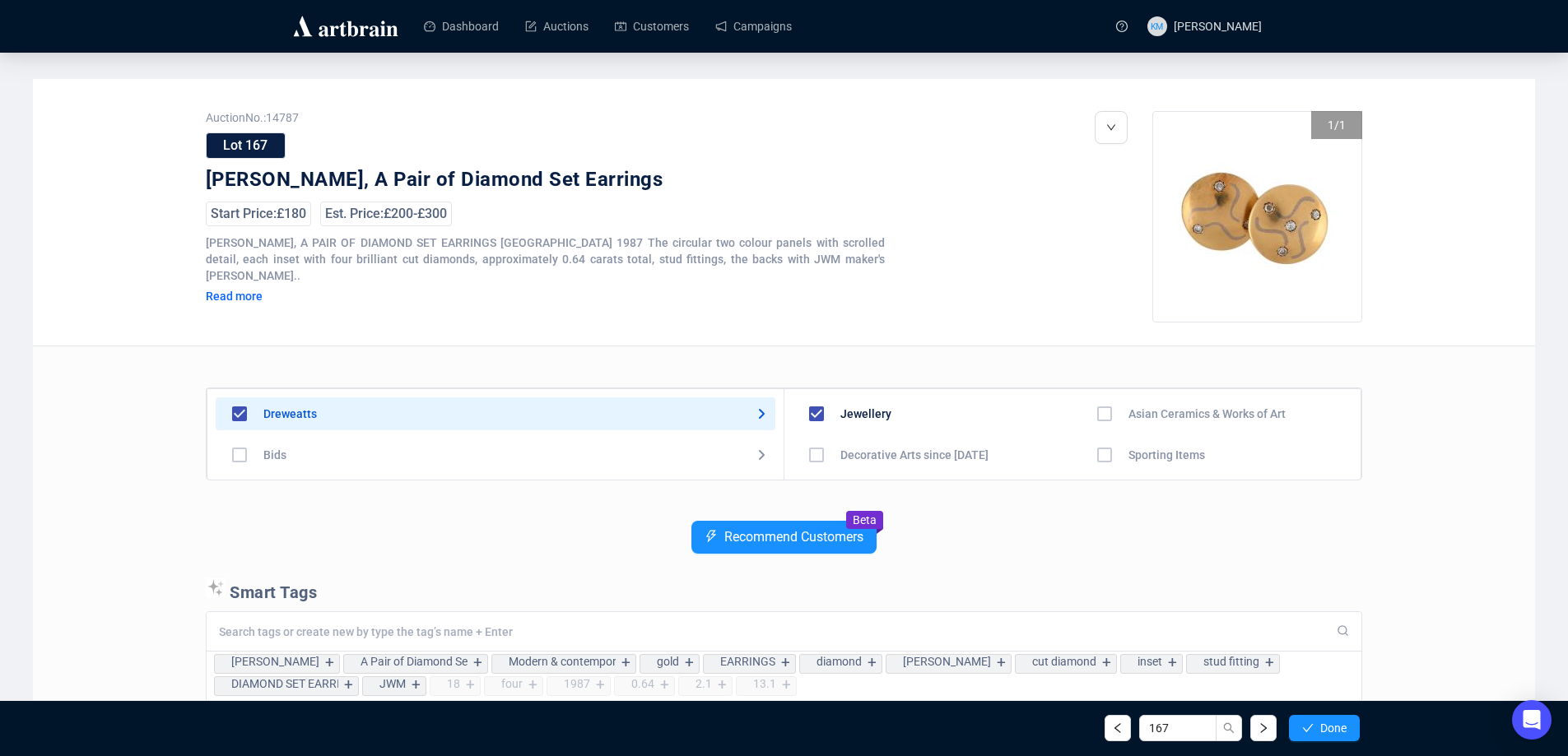
click at [1310, 727] on icon "check" at bounding box center [1308, 728] width 10 height 9
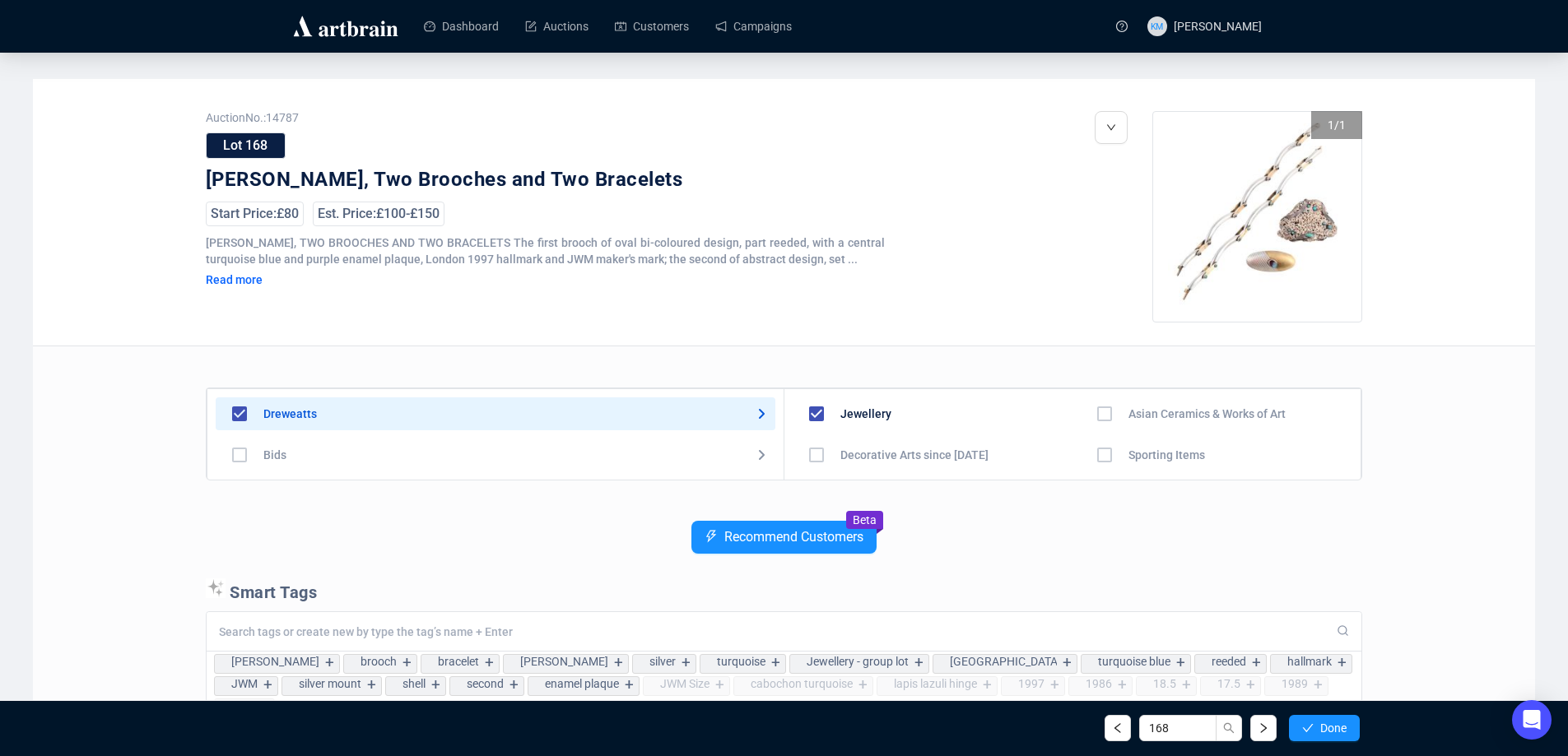
click at [1310, 727] on icon "check" at bounding box center [1308, 728] width 10 height 9
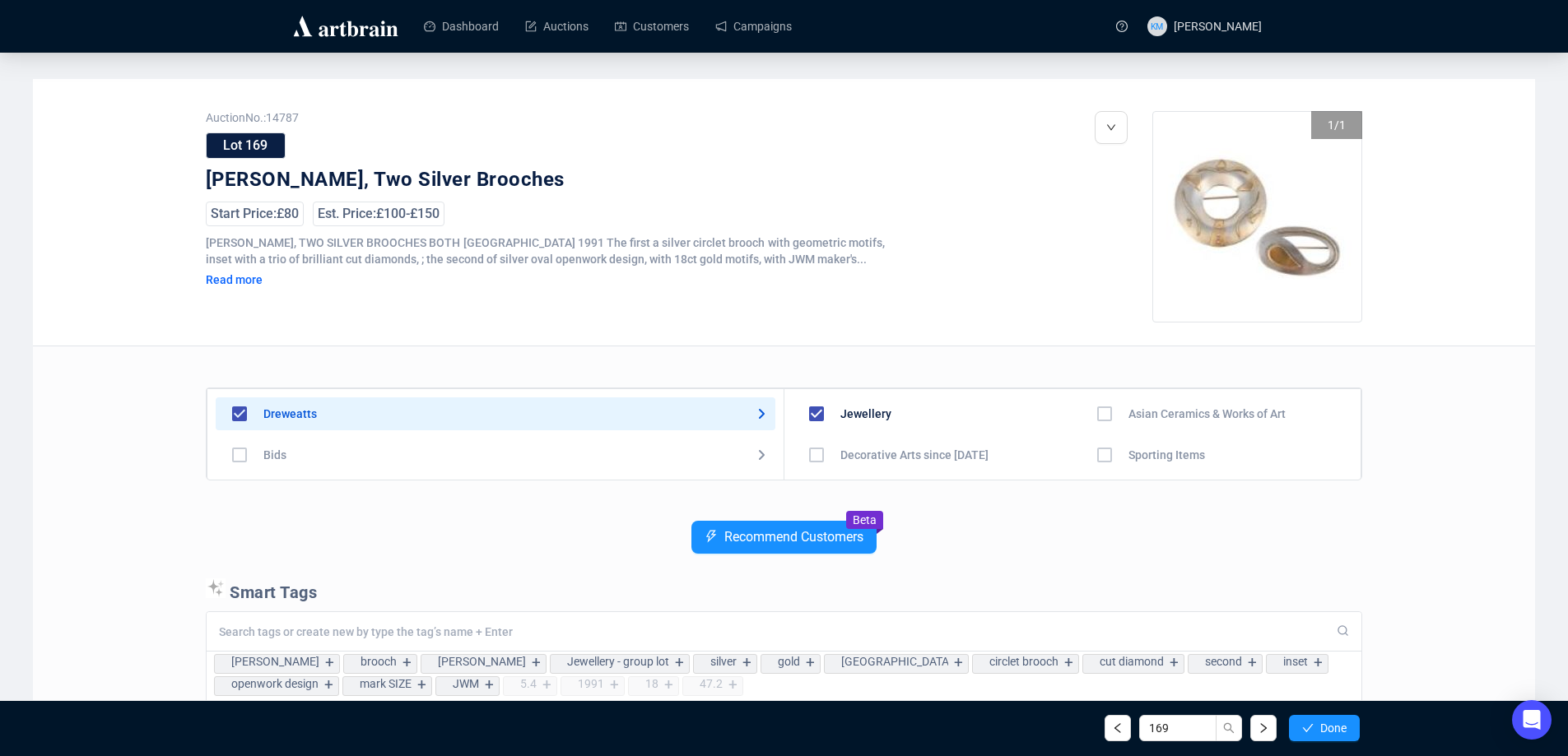
click at [1310, 727] on icon "check" at bounding box center [1308, 728] width 10 height 9
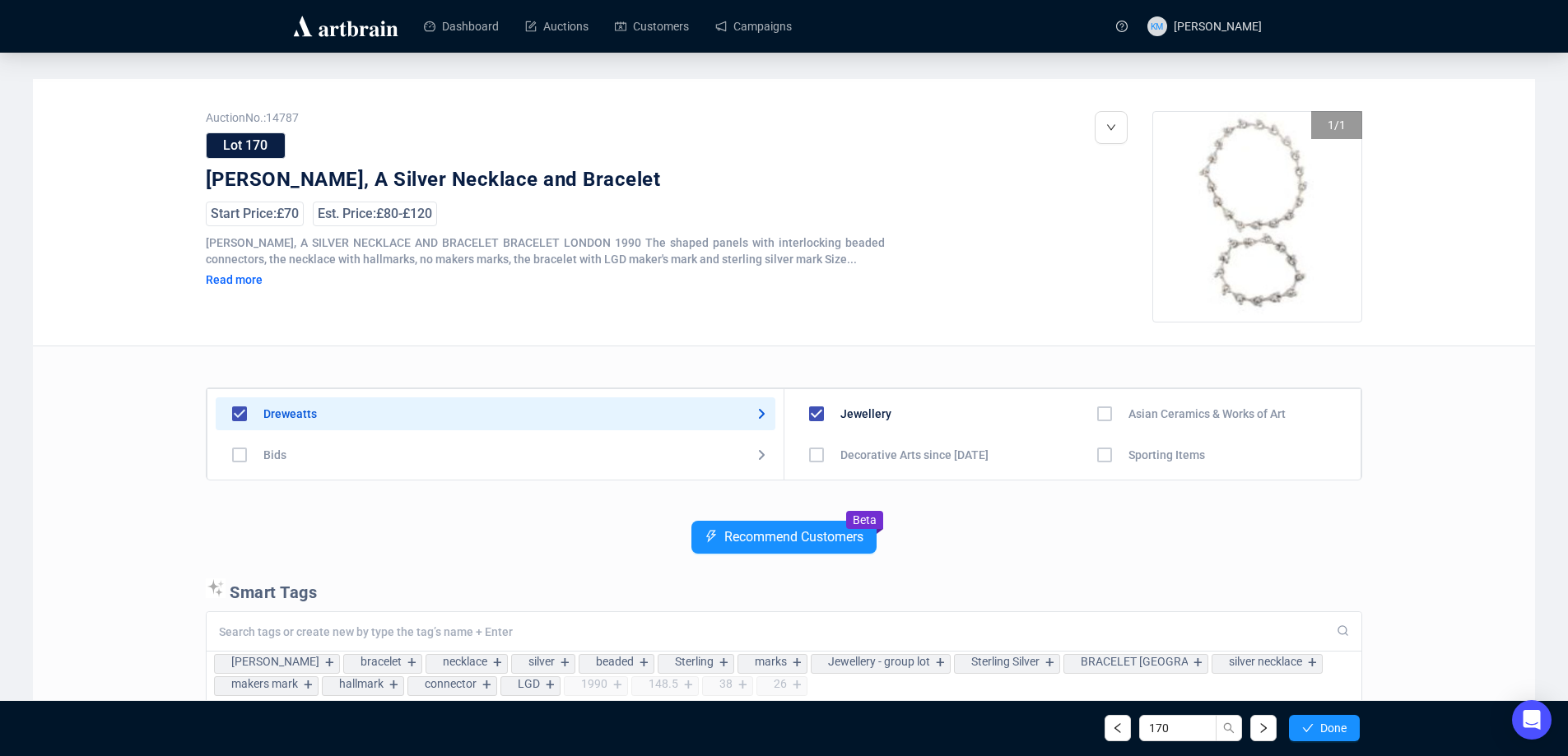
click at [1310, 727] on icon "check" at bounding box center [1307, 727] width 11 height 11
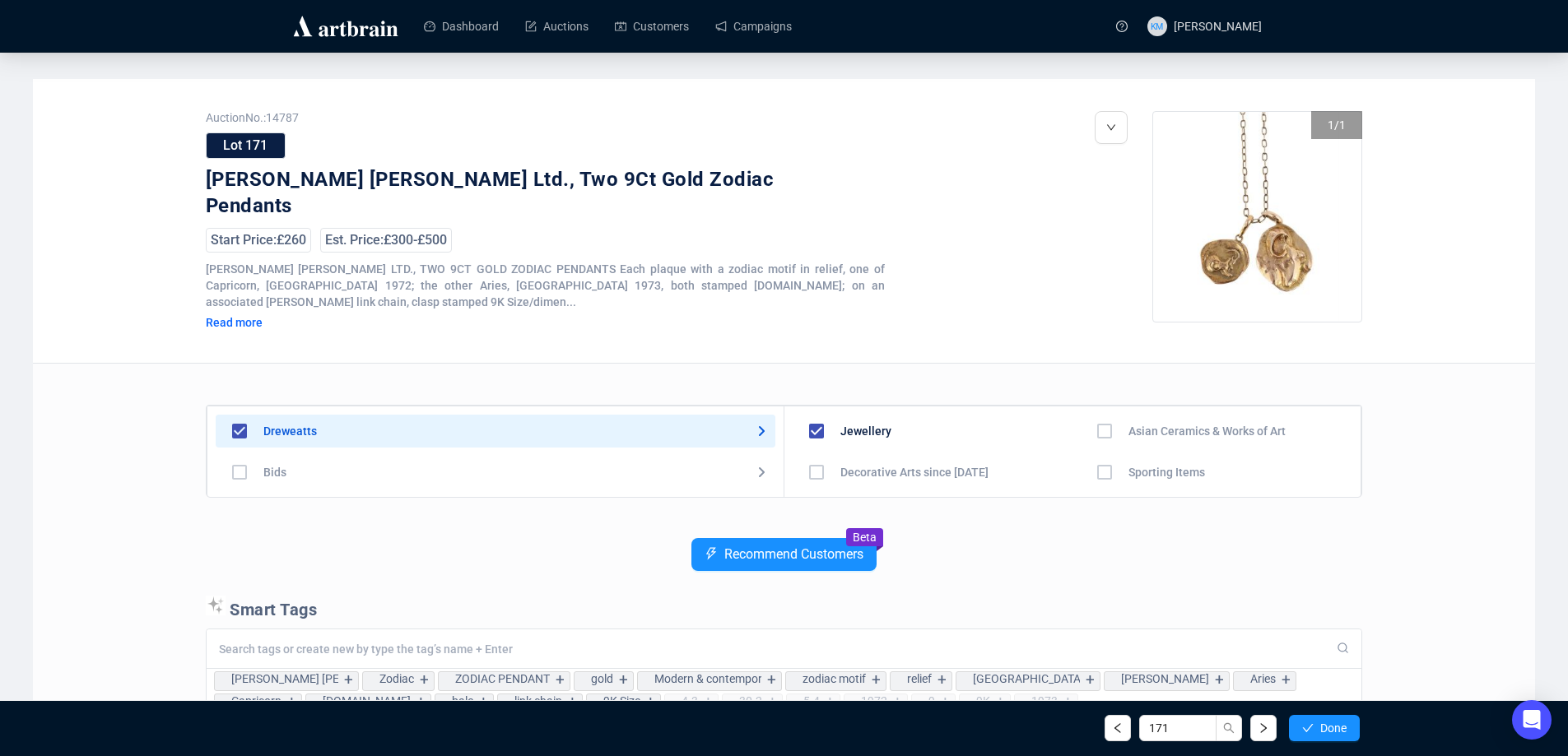
click at [1310, 727] on icon "check" at bounding box center [1307, 727] width 11 height 11
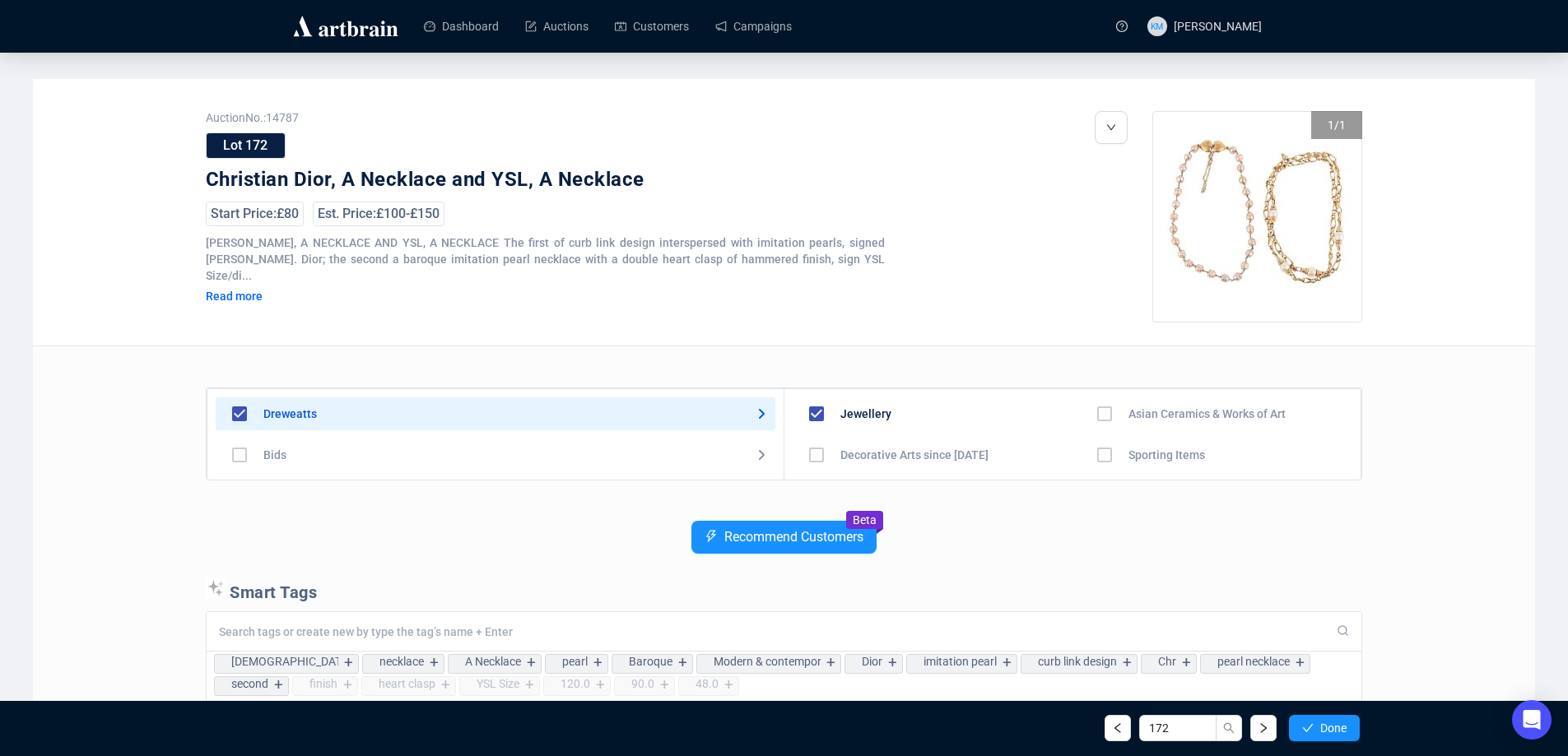
click at [1310, 727] on icon "check" at bounding box center [1307, 727] width 11 height 11
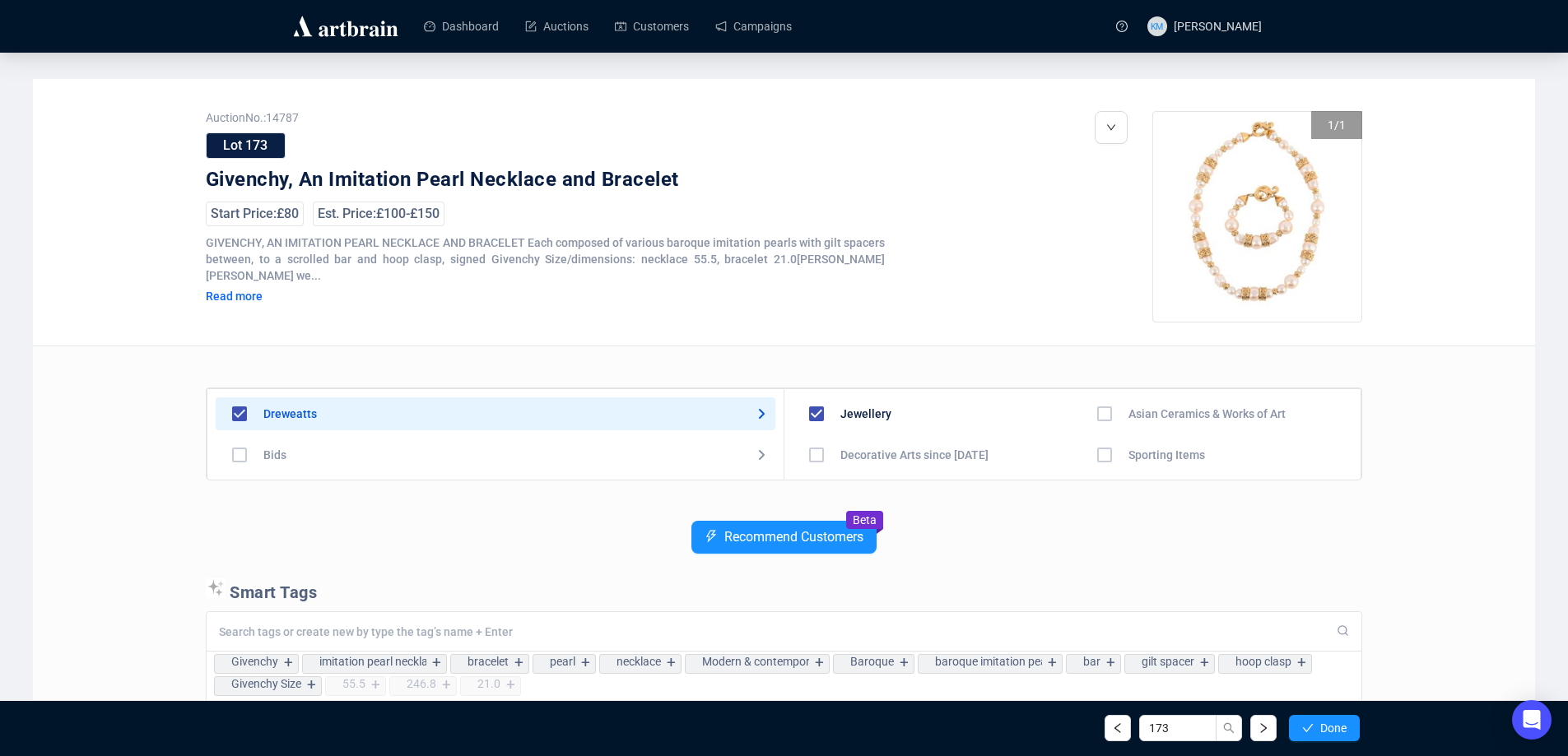
click at [1310, 727] on icon "check" at bounding box center [1307, 727] width 11 height 11
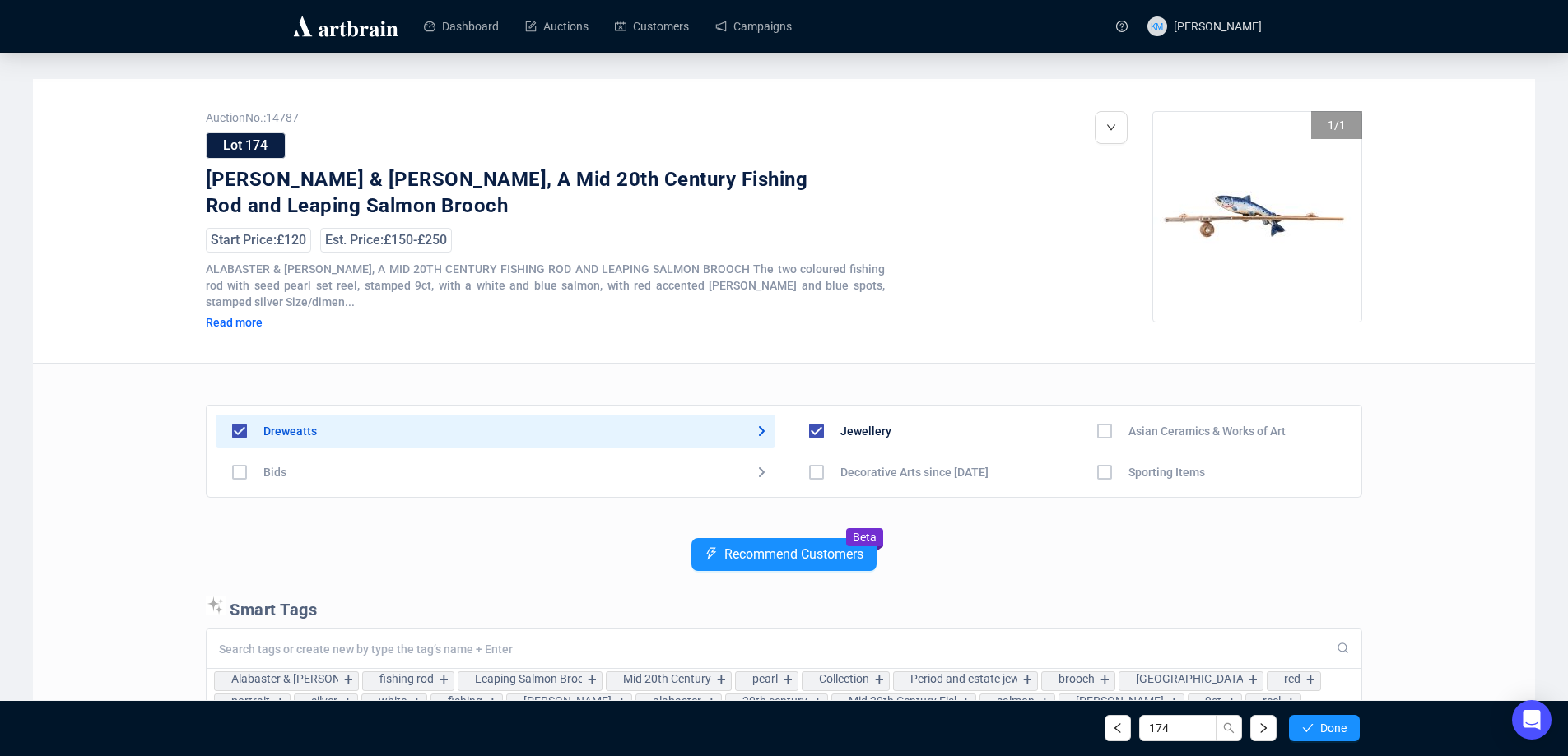
click at [1310, 727] on icon "check" at bounding box center [1307, 727] width 11 height 11
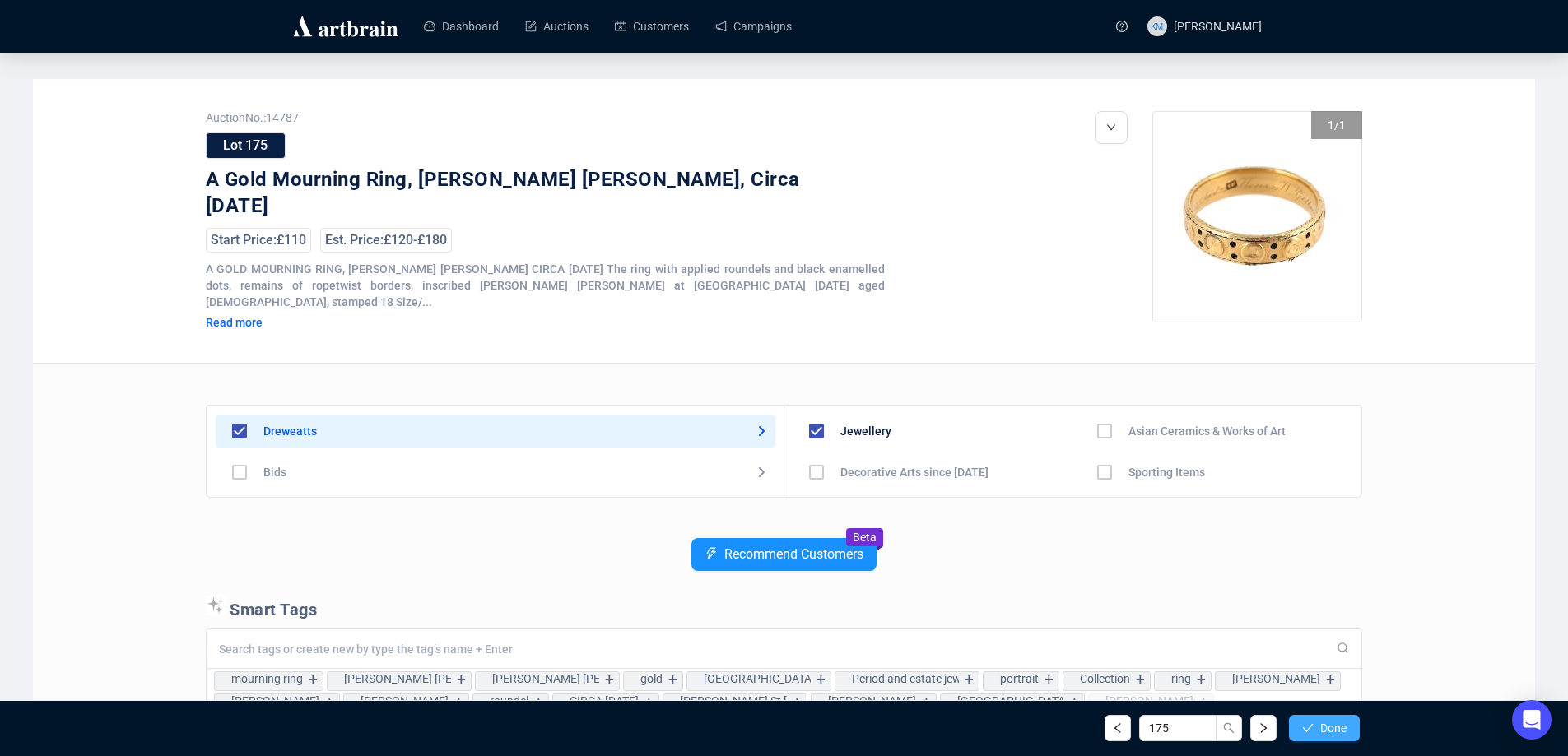
click at [1310, 728] on icon "check" at bounding box center [1307, 727] width 11 height 11
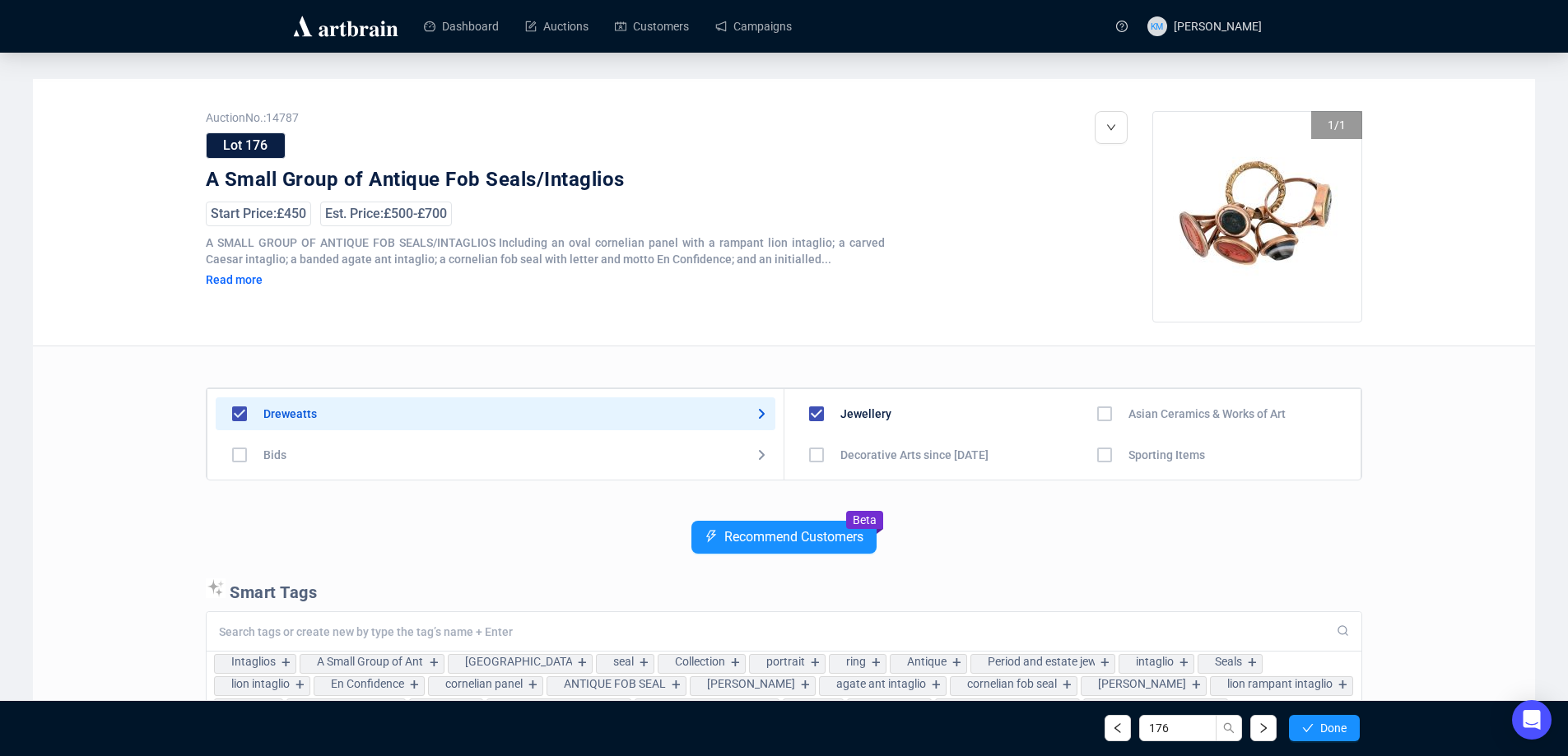
click at [1310, 728] on icon "check" at bounding box center [1307, 727] width 11 height 11
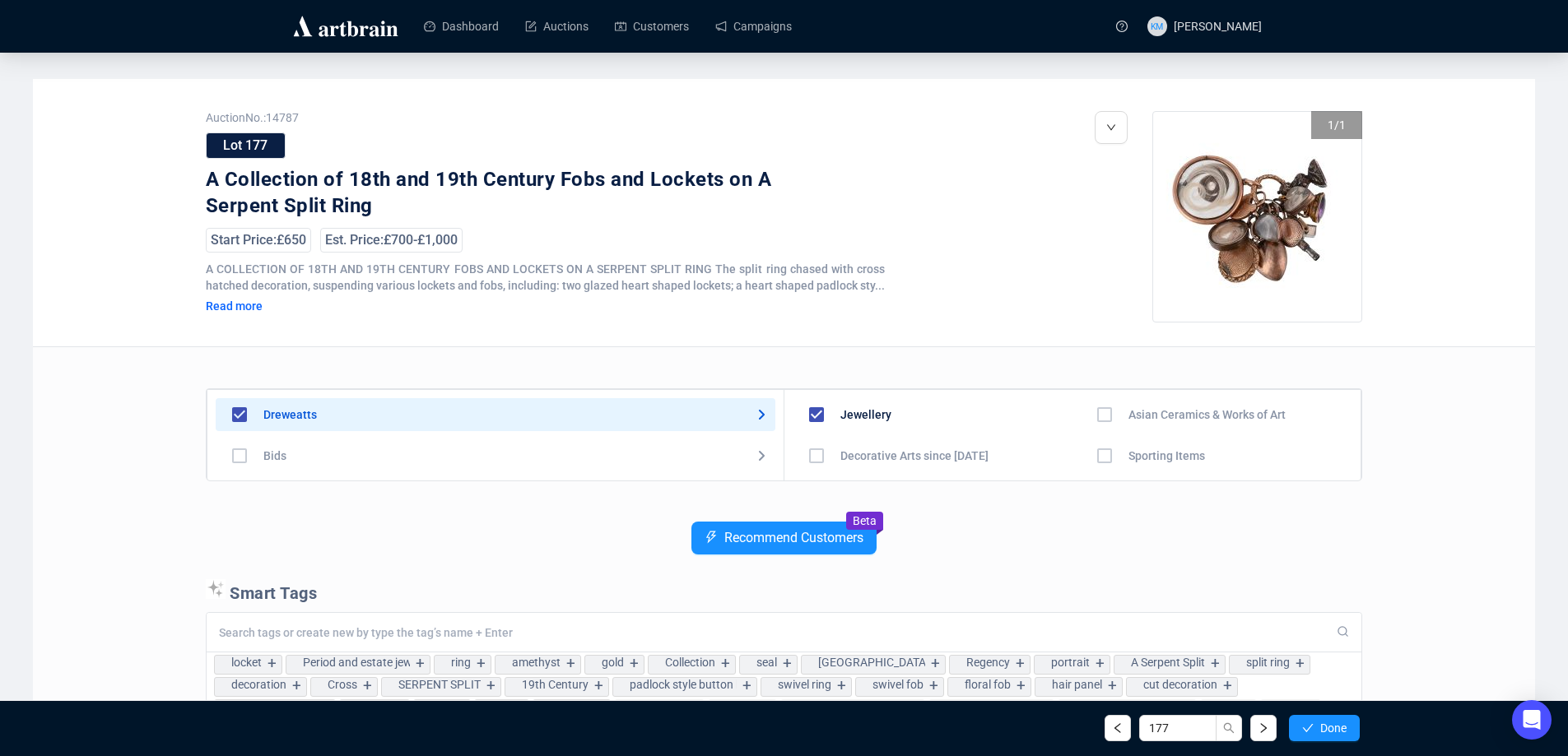
click at [1310, 728] on icon "check" at bounding box center [1307, 727] width 11 height 11
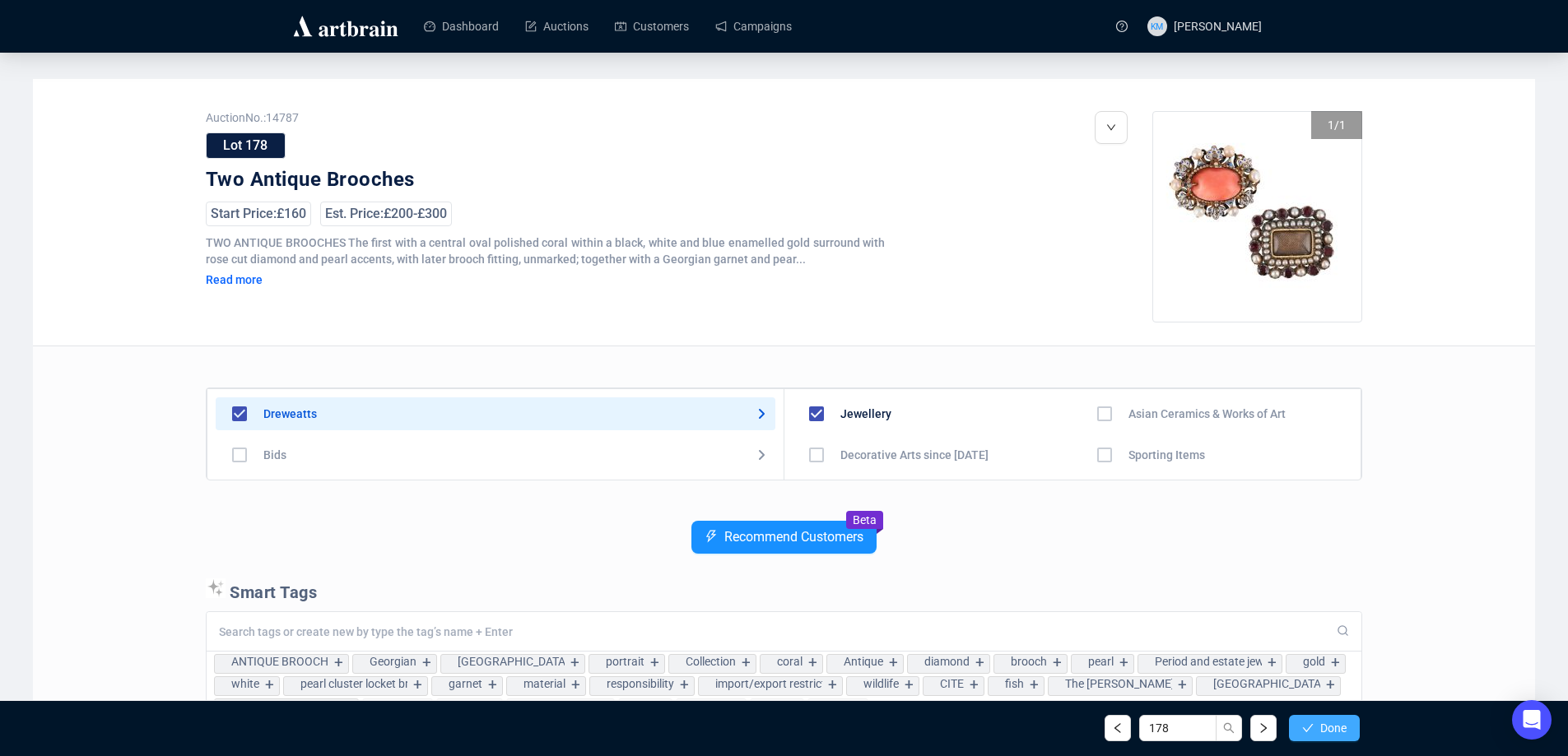
click at [1311, 727] on icon "check" at bounding box center [1307, 727] width 11 height 11
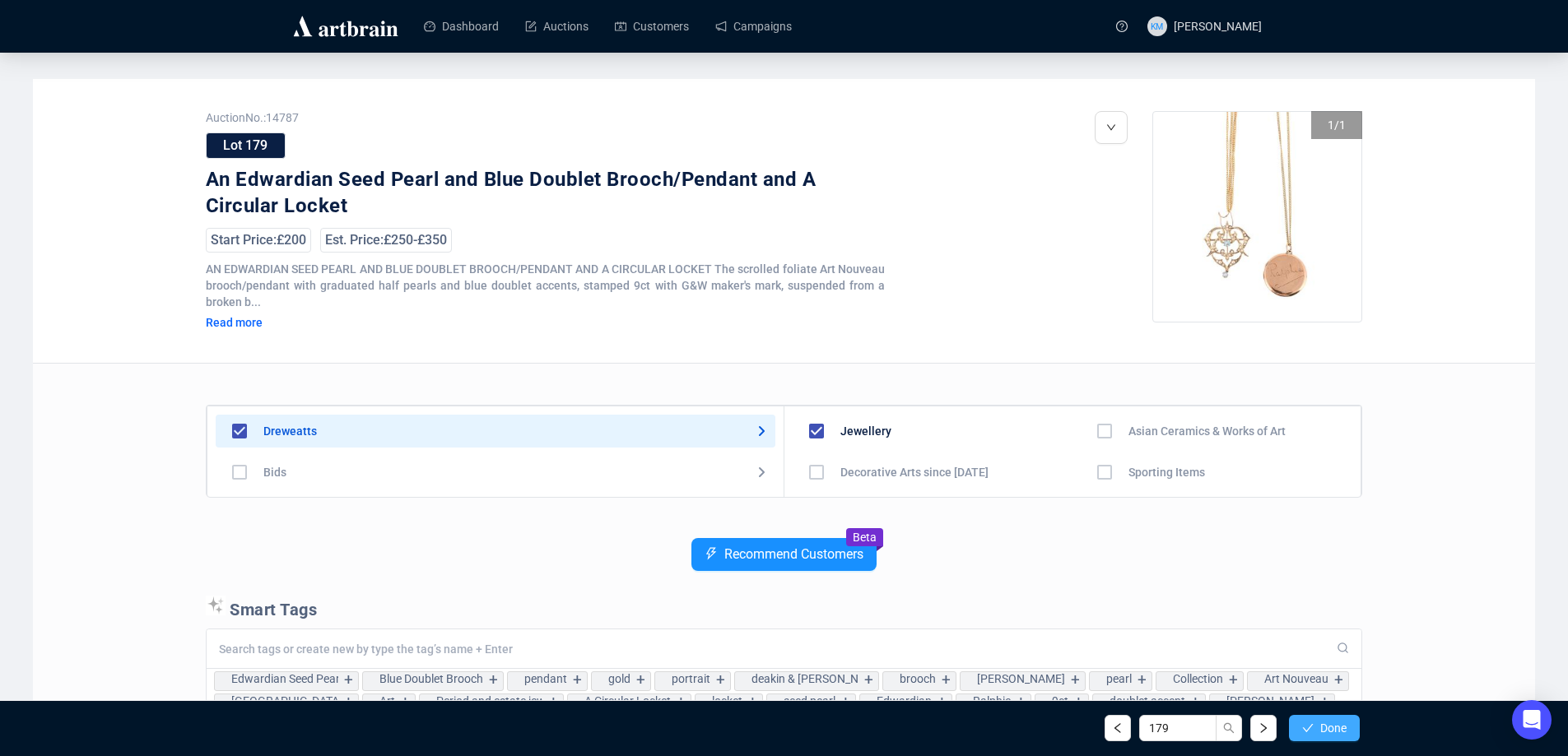
click at [1312, 727] on icon "check" at bounding box center [1307, 727] width 11 height 11
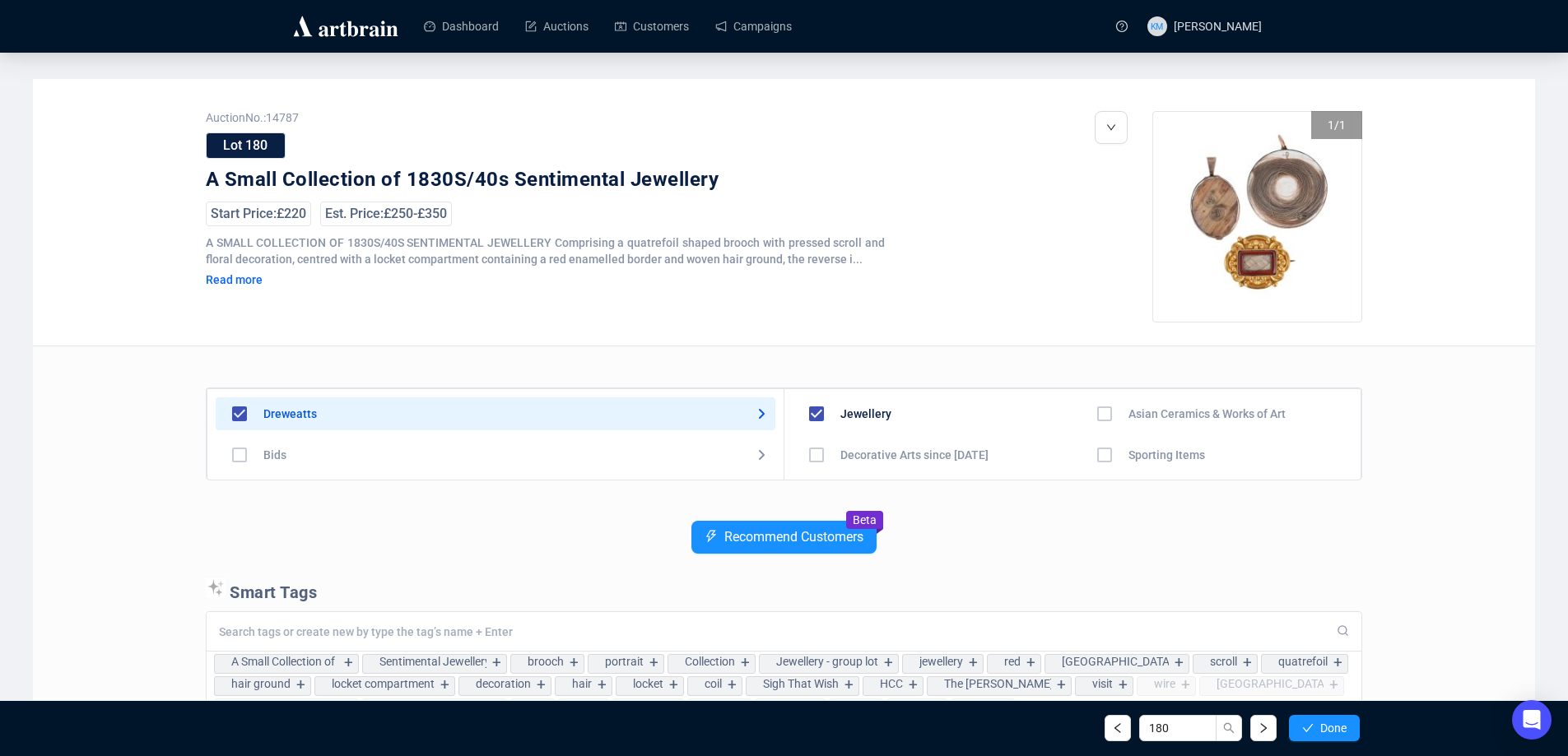
click at [1312, 727] on icon "check" at bounding box center [1307, 727] width 11 height 11
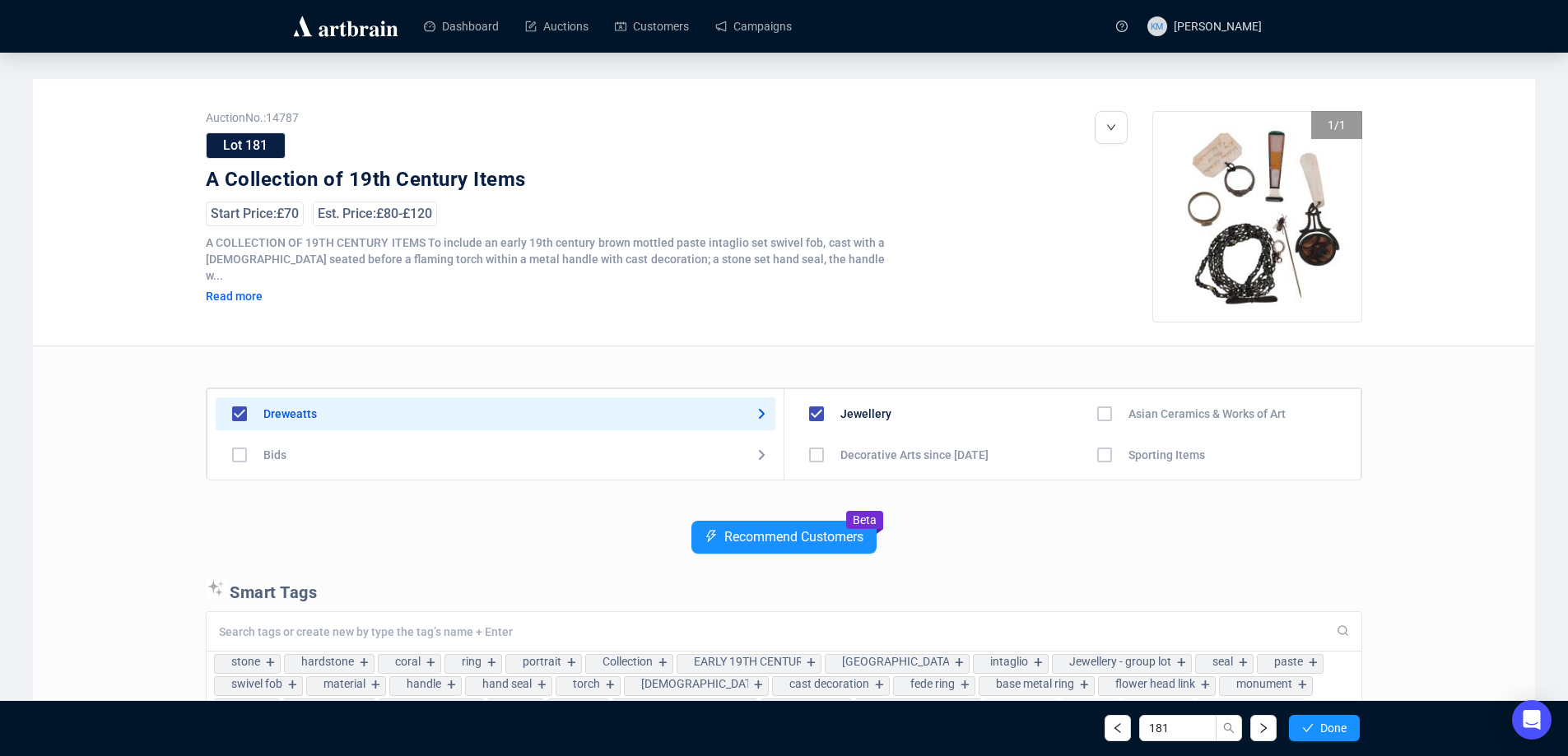
click at [1312, 727] on icon "check" at bounding box center [1307, 727] width 11 height 11
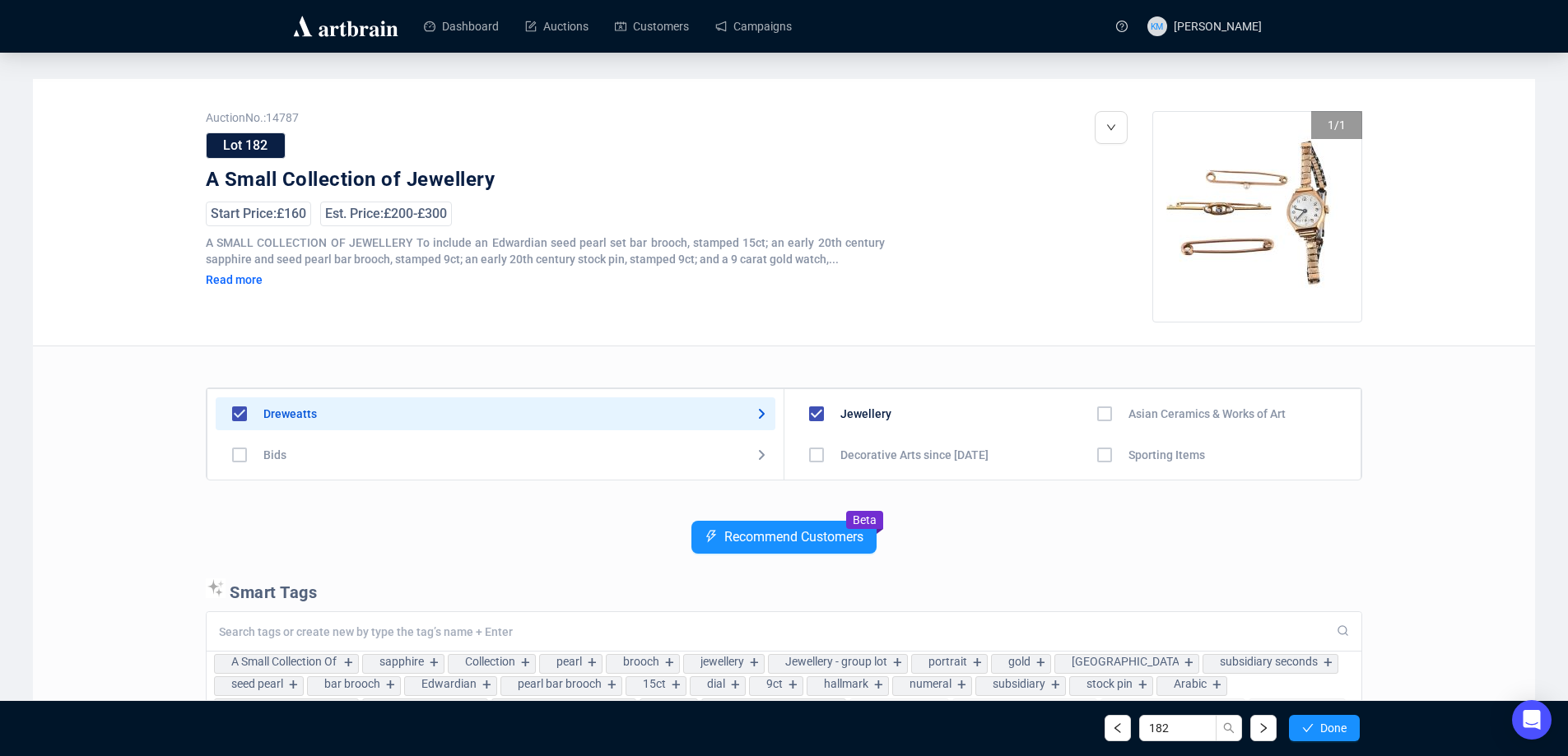
click at [1312, 727] on icon "check" at bounding box center [1307, 727] width 11 height 11
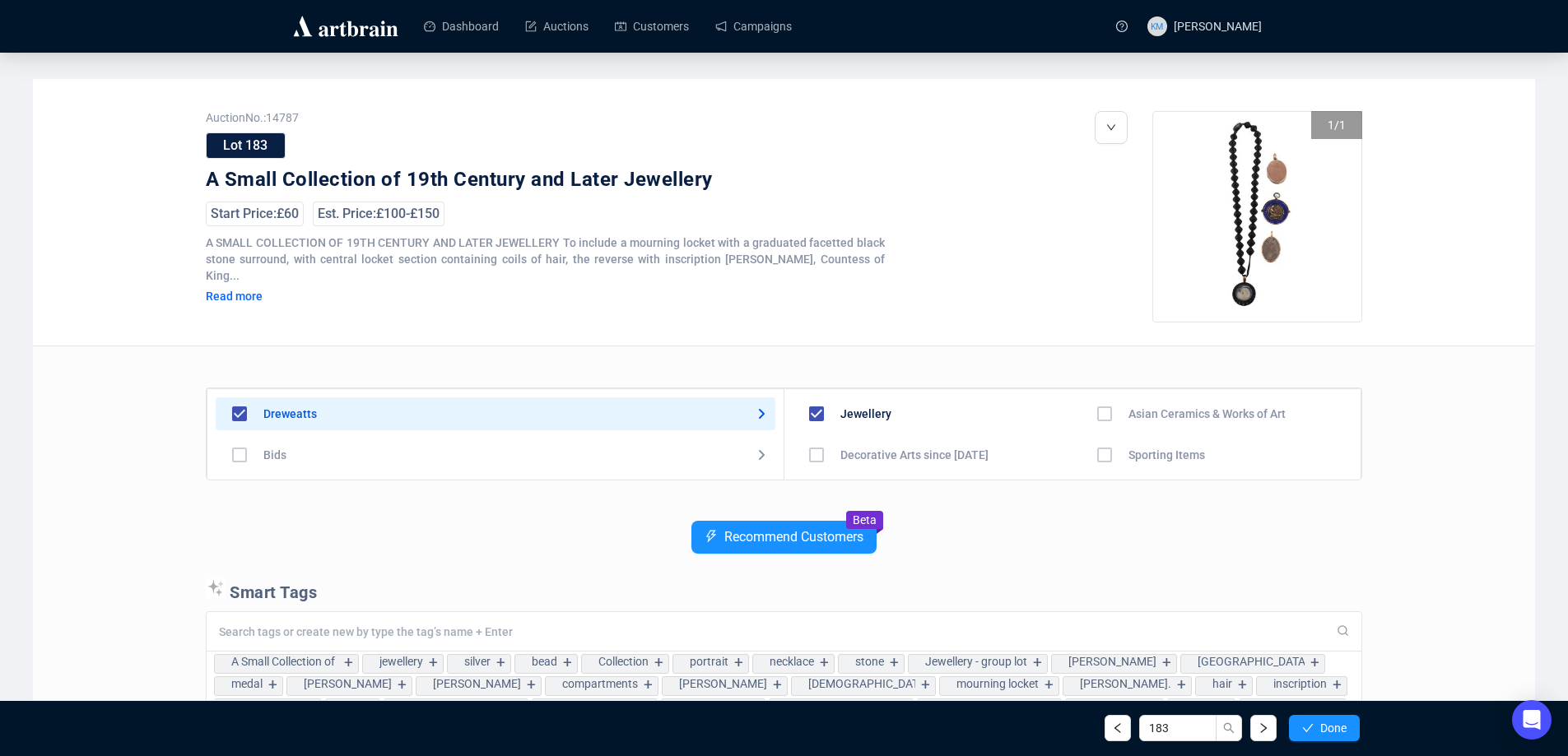
click at [1312, 727] on icon "check" at bounding box center [1307, 727] width 11 height 11
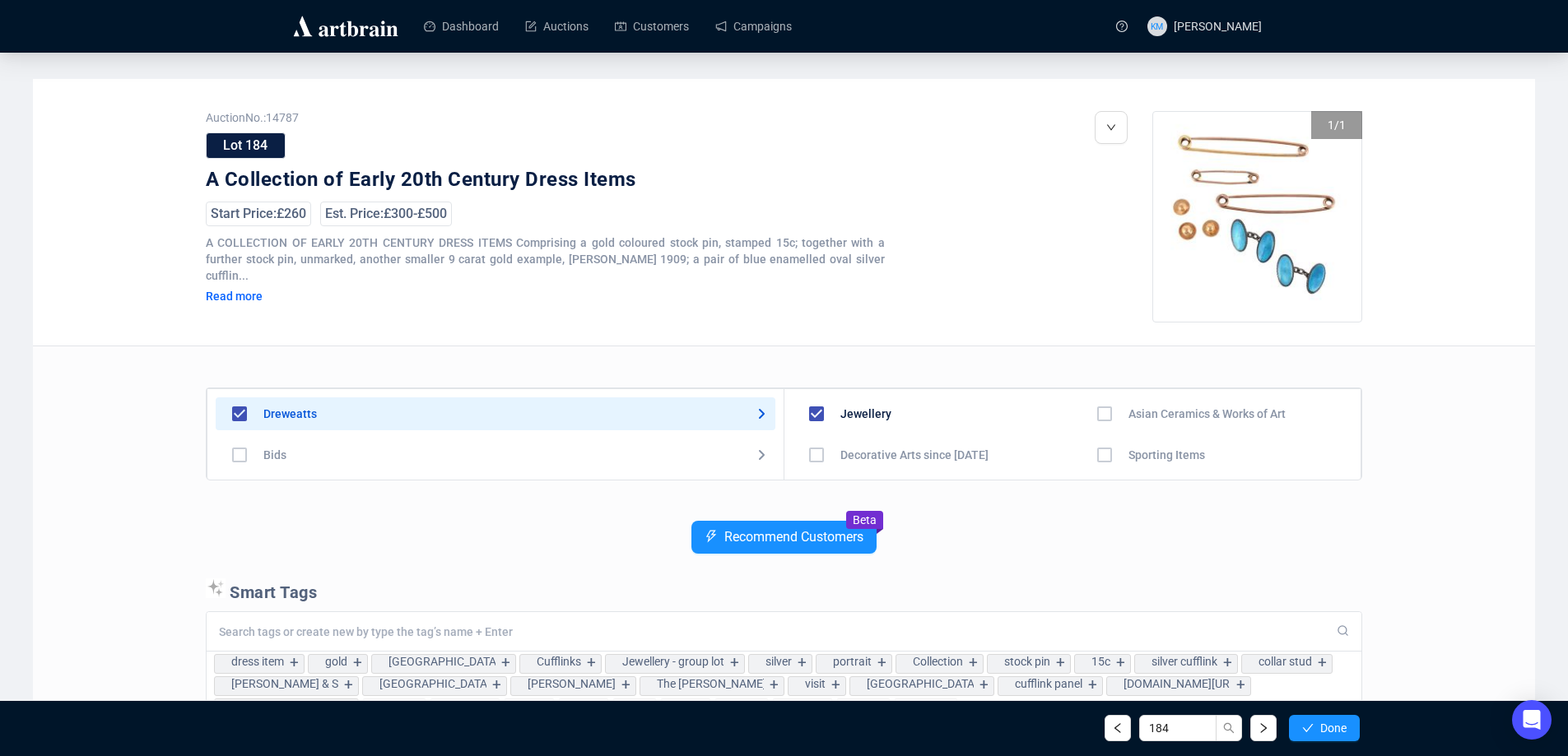
click at [1312, 727] on icon "check" at bounding box center [1307, 727] width 11 height 11
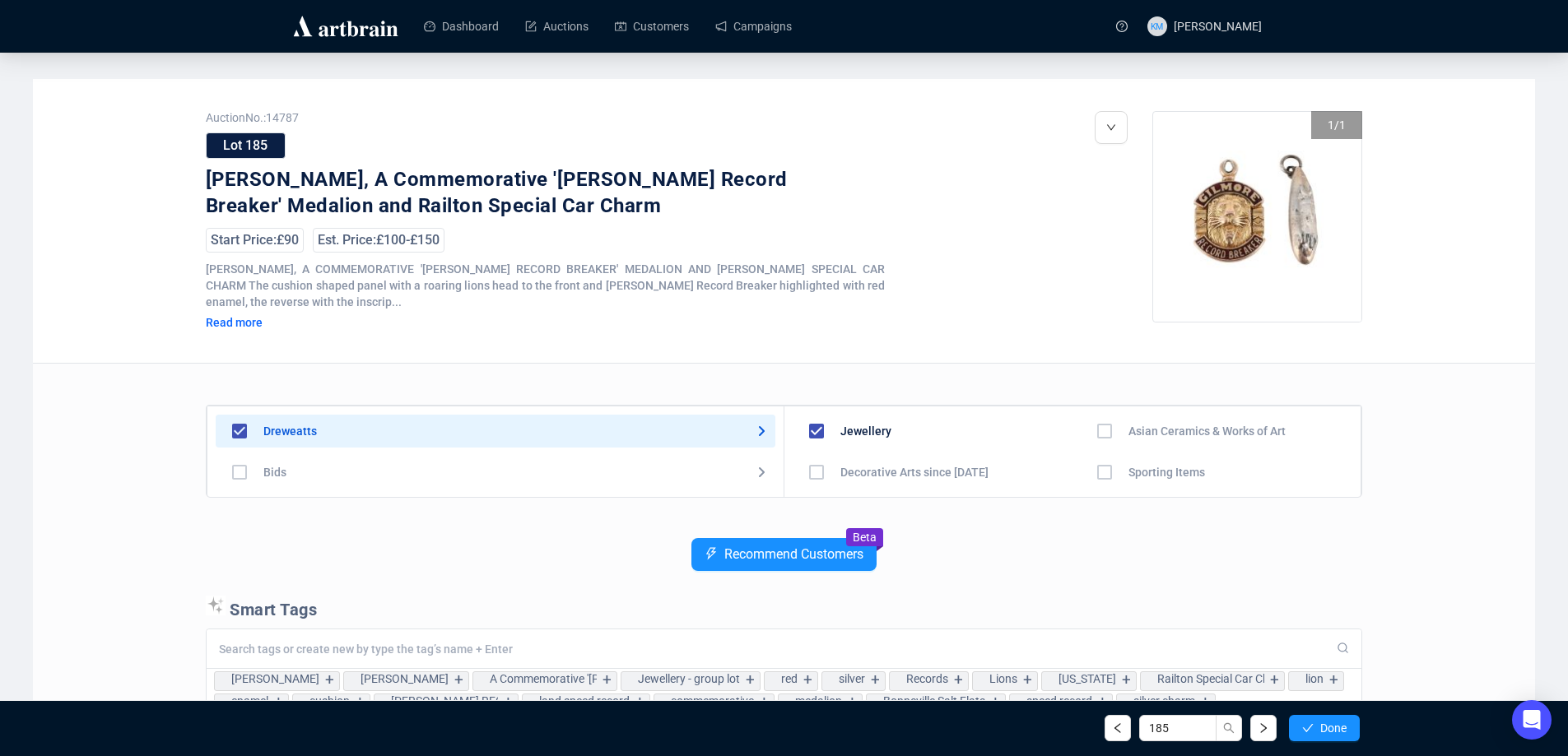
click at [1312, 727] on icon "check" at bounding box center [1307, 727] width 11 height 11
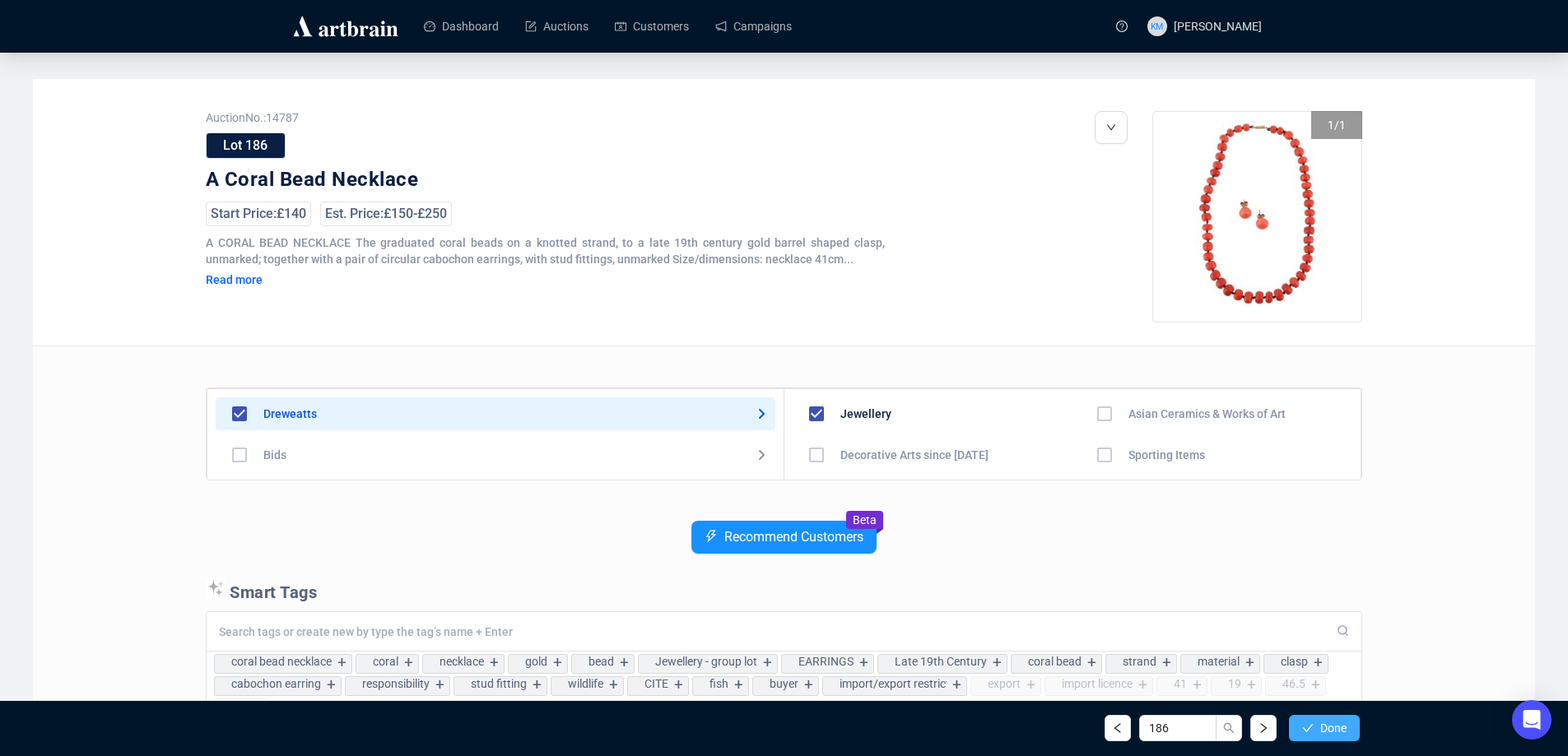
click at [1313, 727] on button "Done" at bounding box center [1325, 728] width 71 height 26
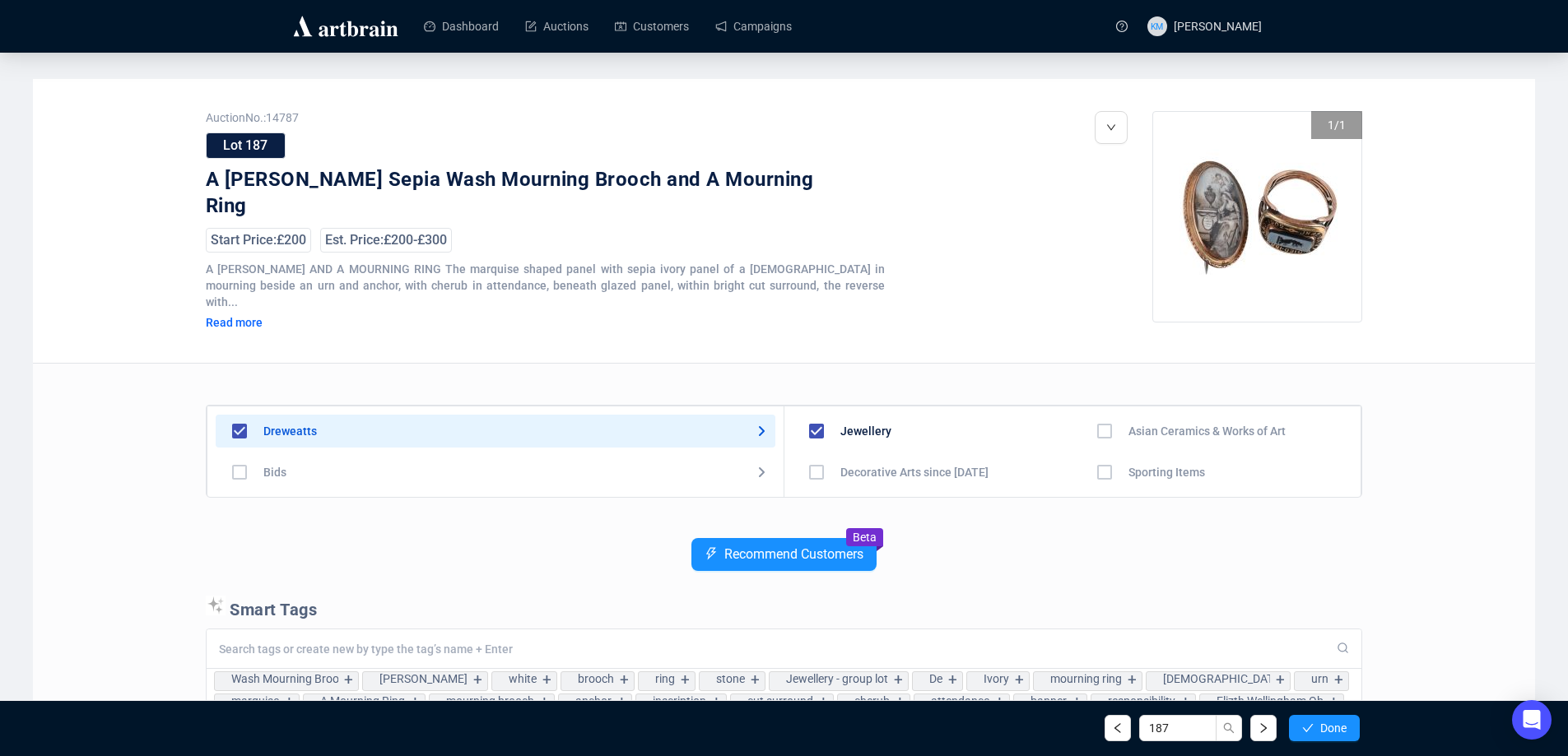
click at [1313, 727] on button "Done" at bounding box center [1325, 728] width 71 height 26
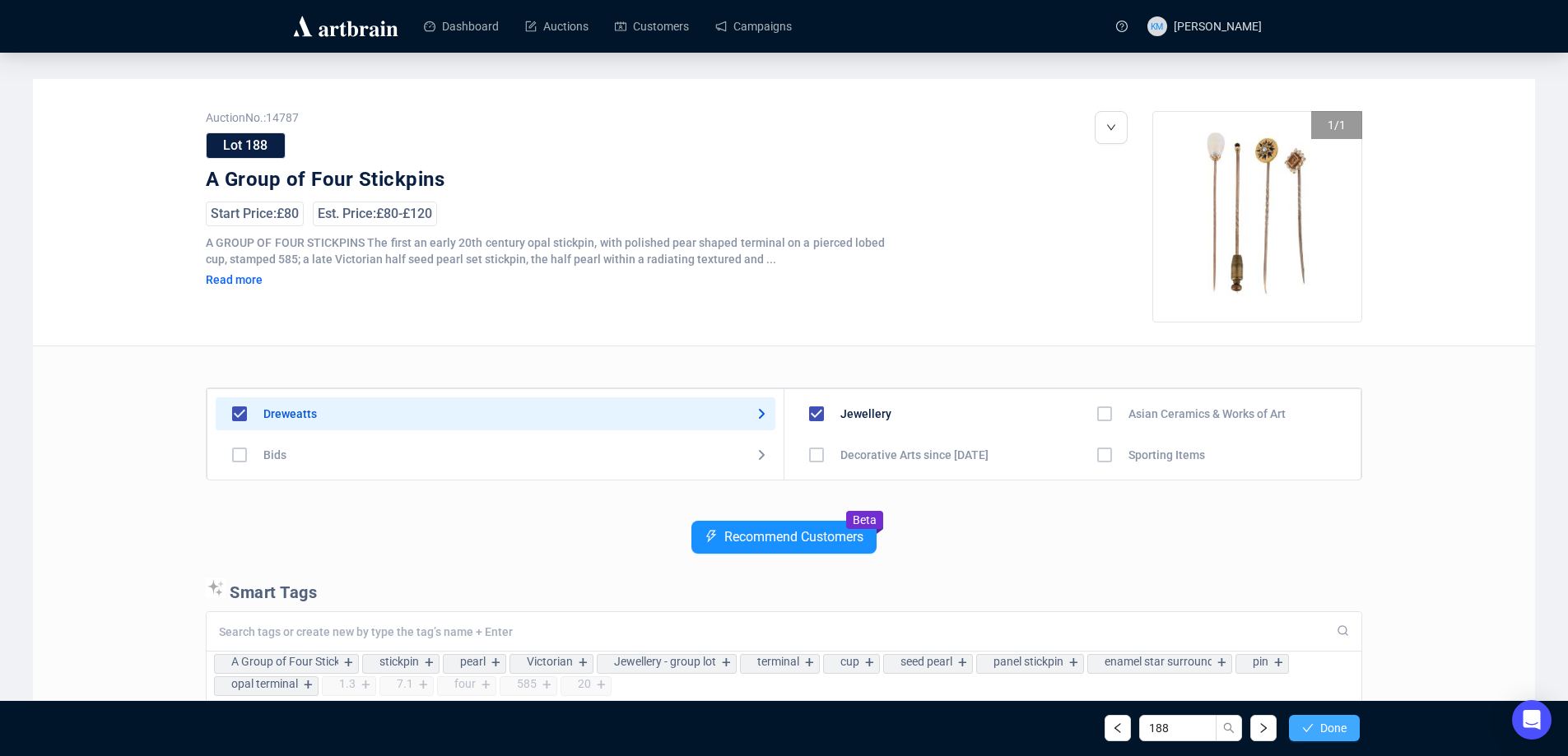
click at [1317, 723] on button "Done" at bounding box center [1325, 728] width 71 height 26
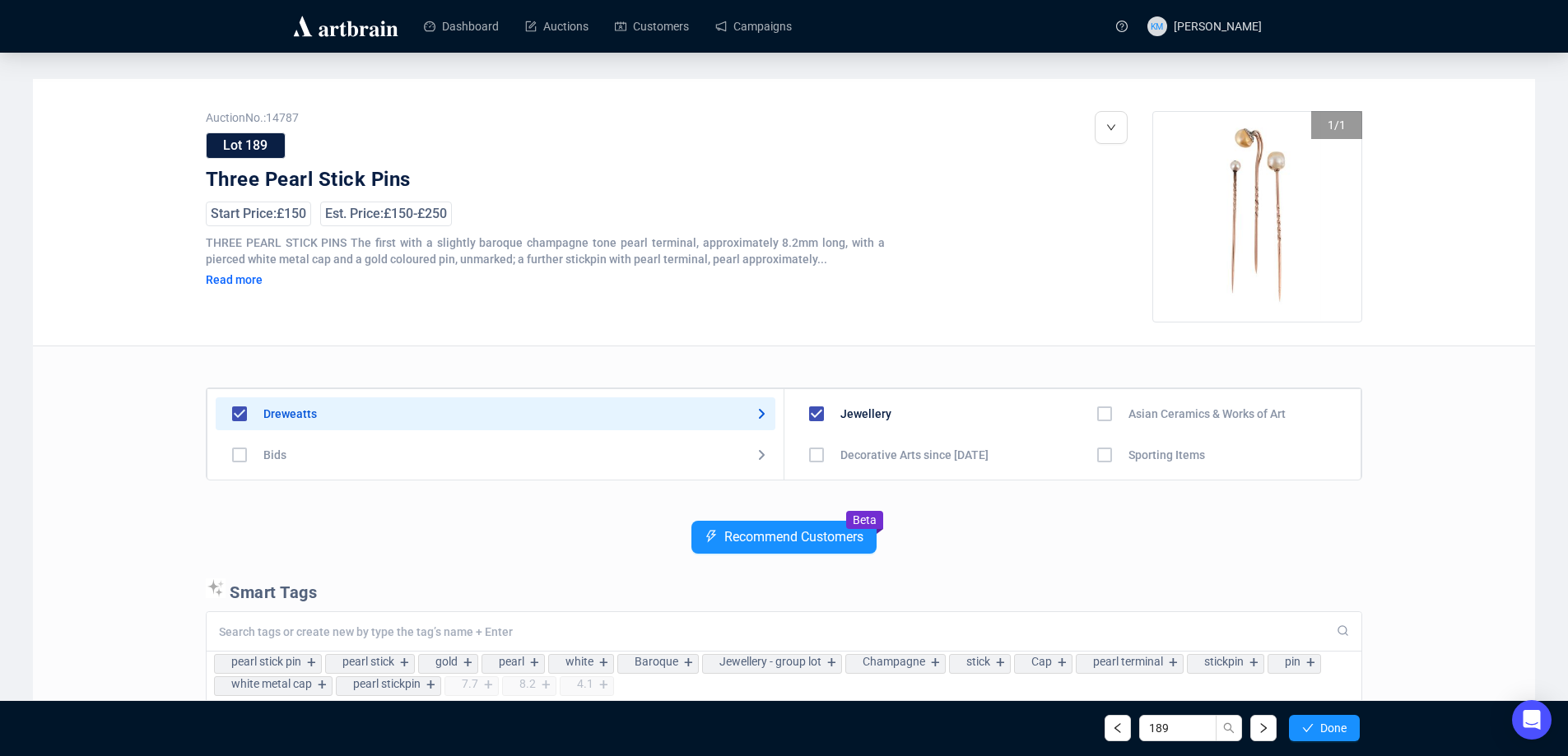
click at [1317, 723] on button "Done" at bounding box center [1325, 728] width 71 height 26
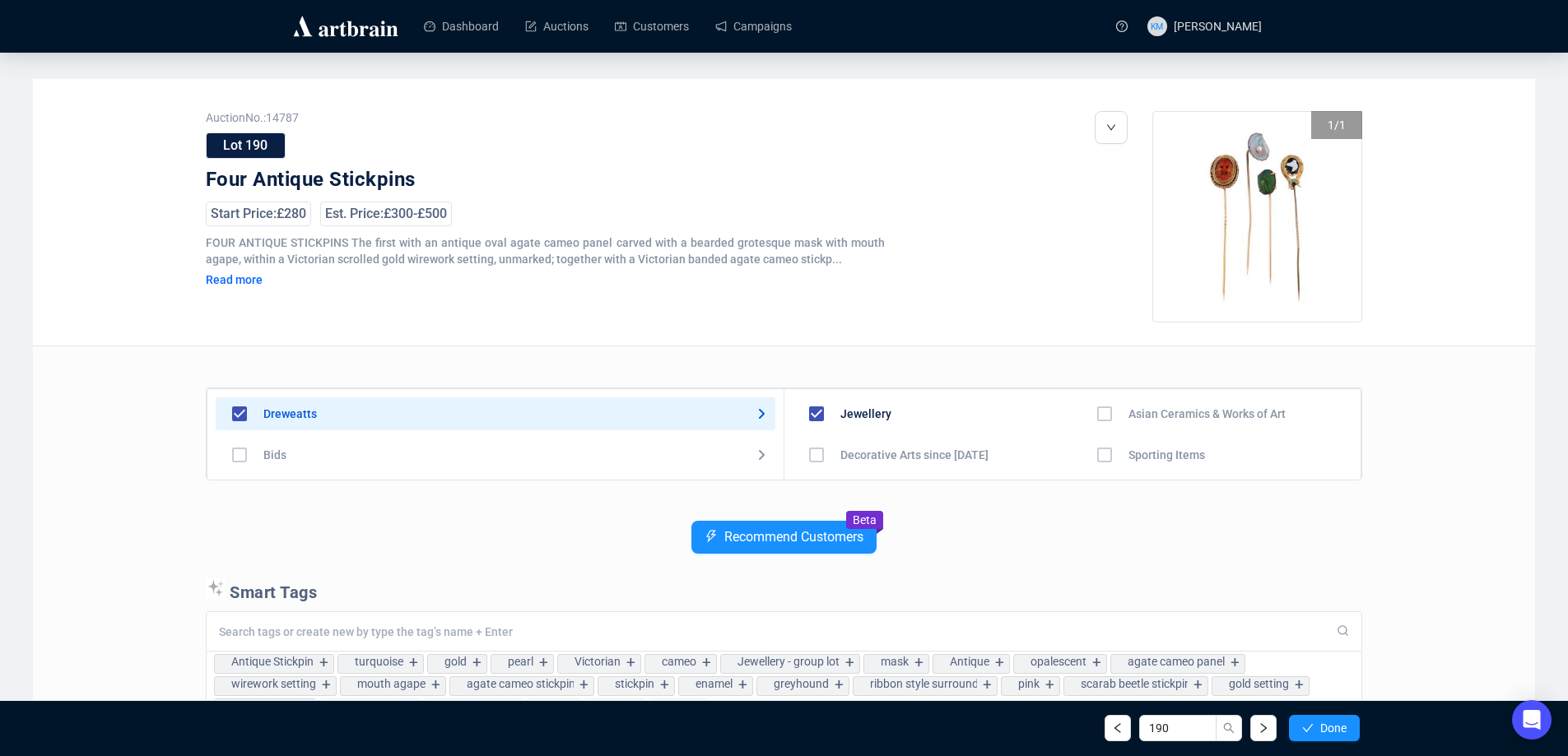
click at [1317, 723] on button "Done" at bounding box center [1325, 728] width 71 height 26
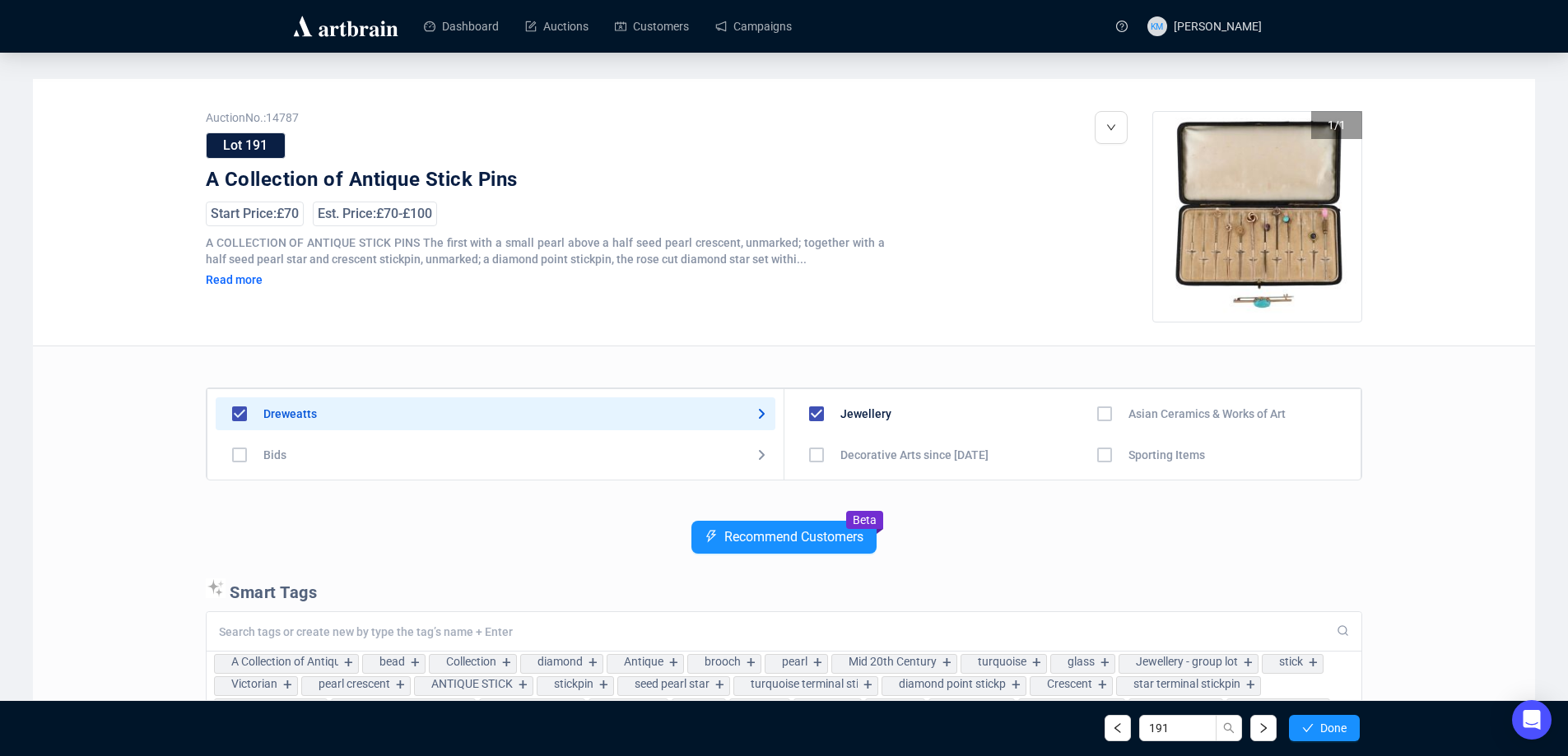
click at [1317, 723] on button "Done" at bounding box center [1325, 728] width 71 height 26
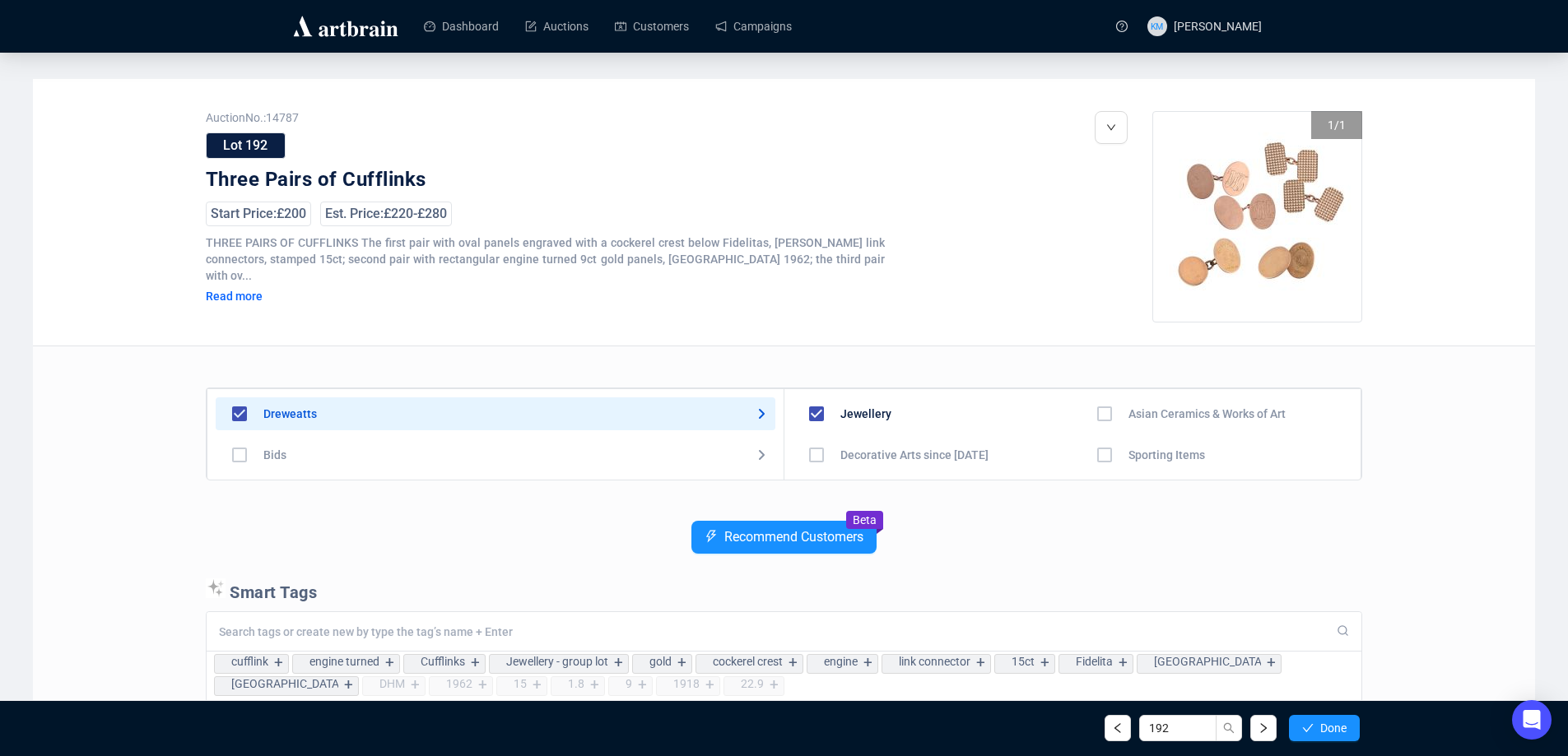
click at [1317, 723] on button "Done" at bounding box center [1325, 728] width 71 height 26
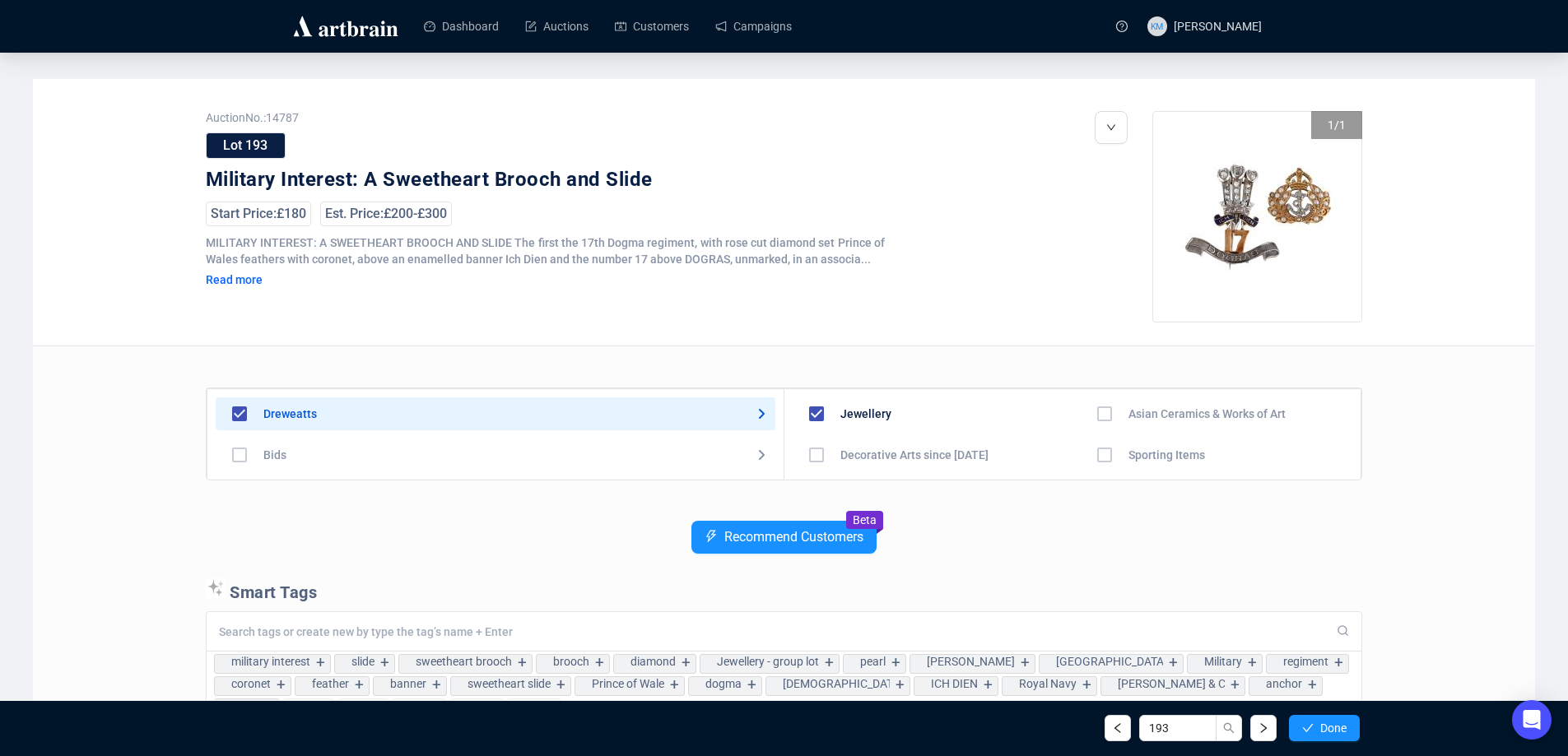
click at [1317, 723] on button "Done" at bounding box center [1325, 728] width 71 height 26
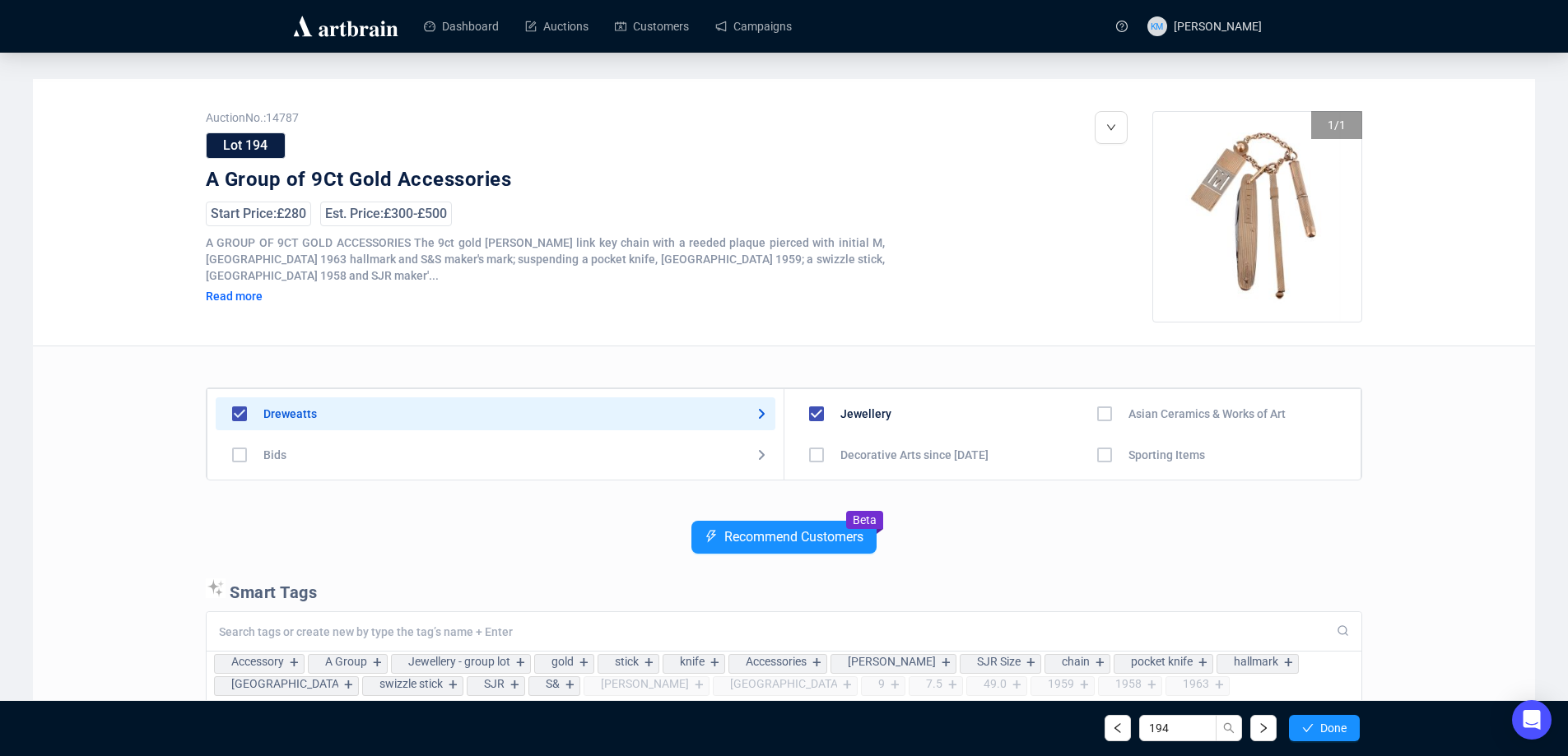
click at [1317, 723] on button "Done" at bounding box center [1325, 728] width 71 height 26
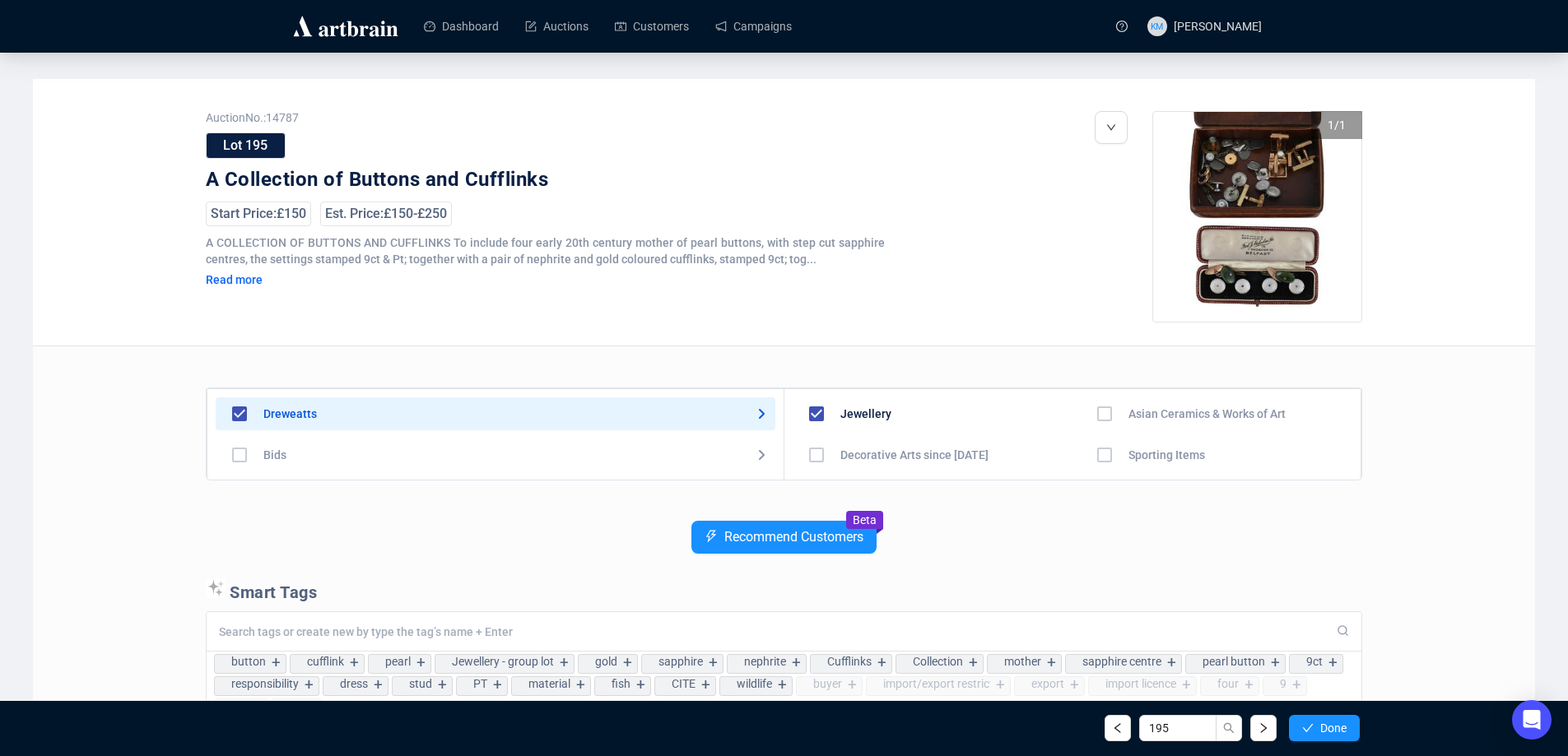
click at [1317, 723] on button "Done" at bounding box center [1325, 728] width 71 height 26
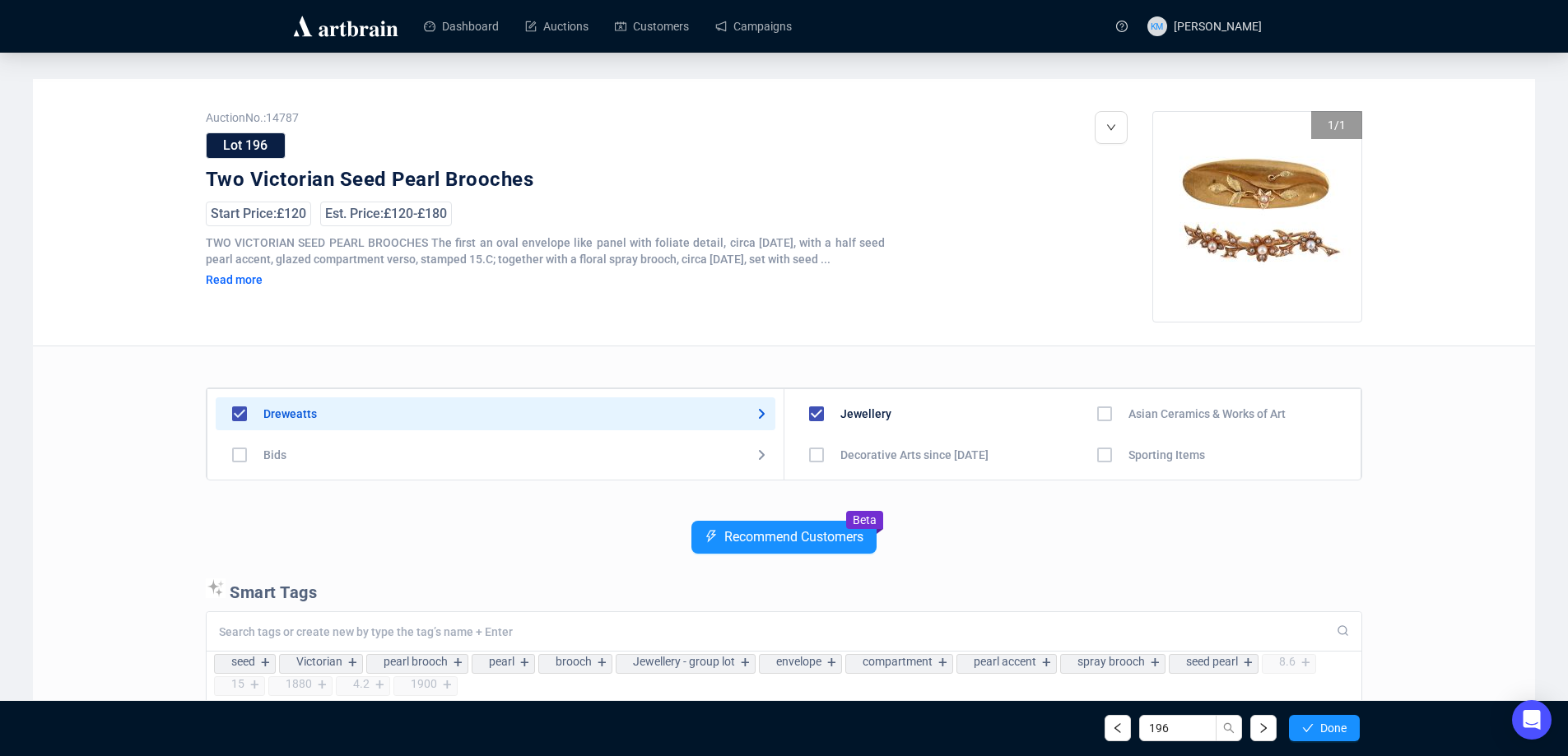
click at [1317, 723] on button "Done" at bounding box center [1325, 728] width 71 height 26
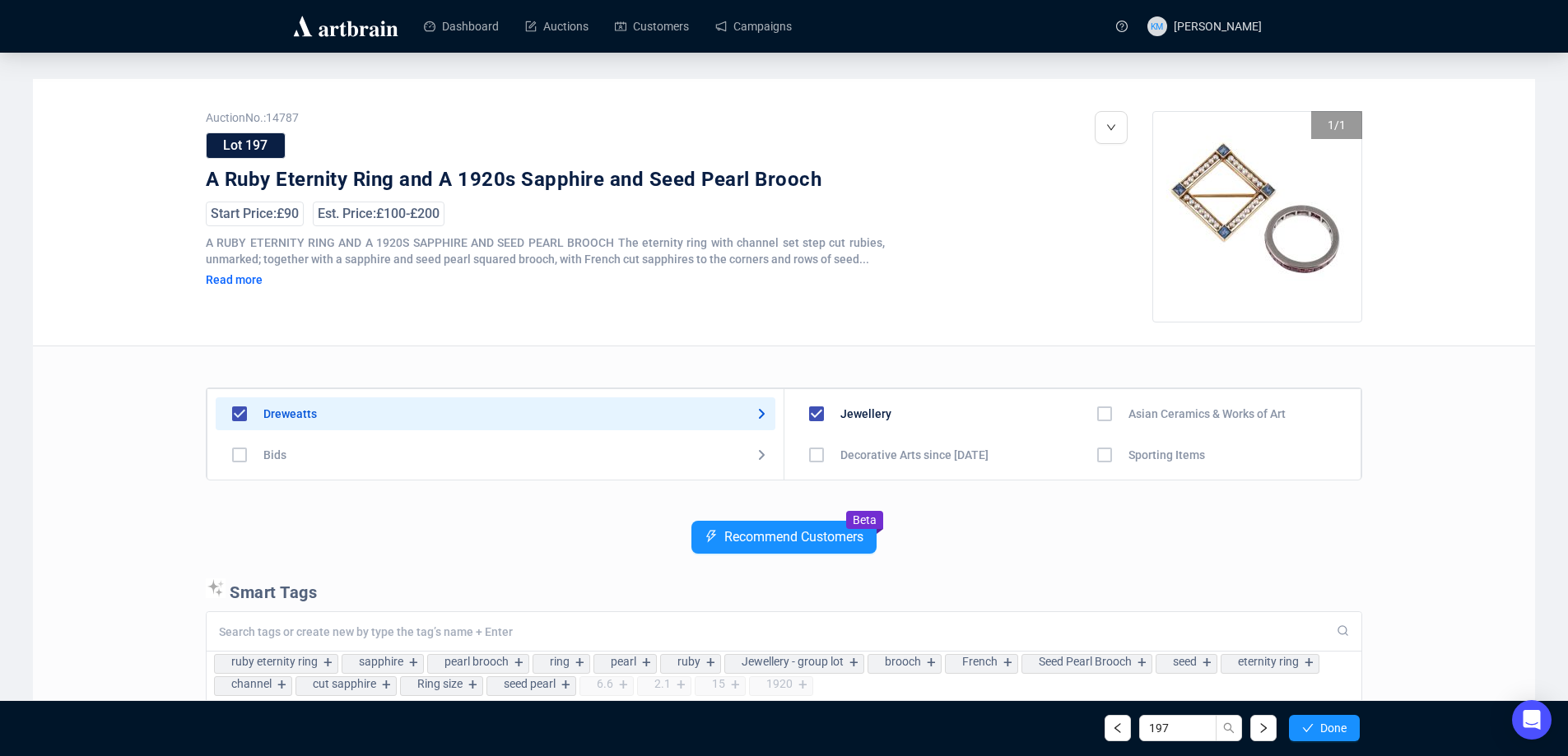
click at [1317, 723] on button "Done" at bounding box center [1325, 728] width 71 height 26
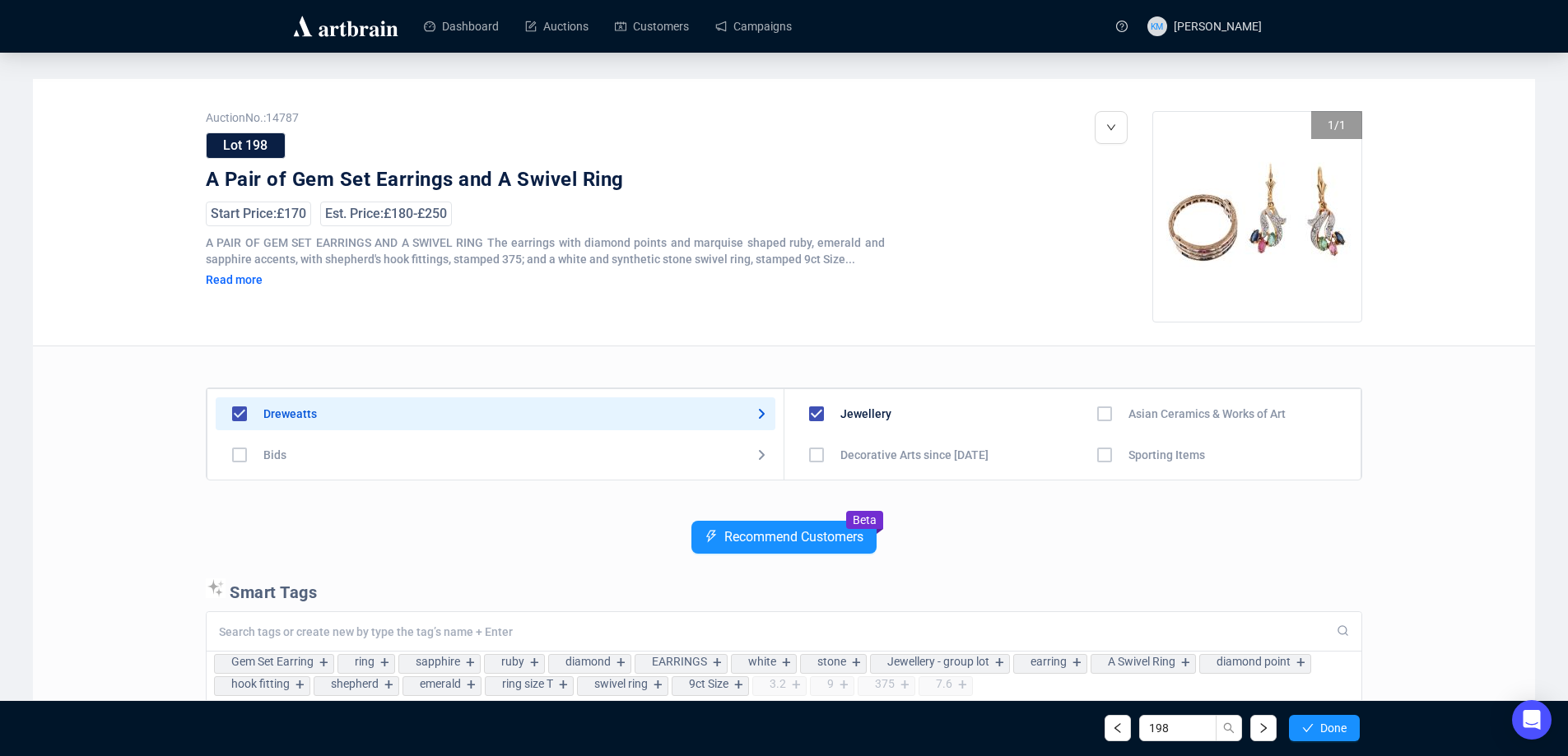
click at [1317, 723] on button "Done" at bounding box center [1325, 728] width 71 height 26
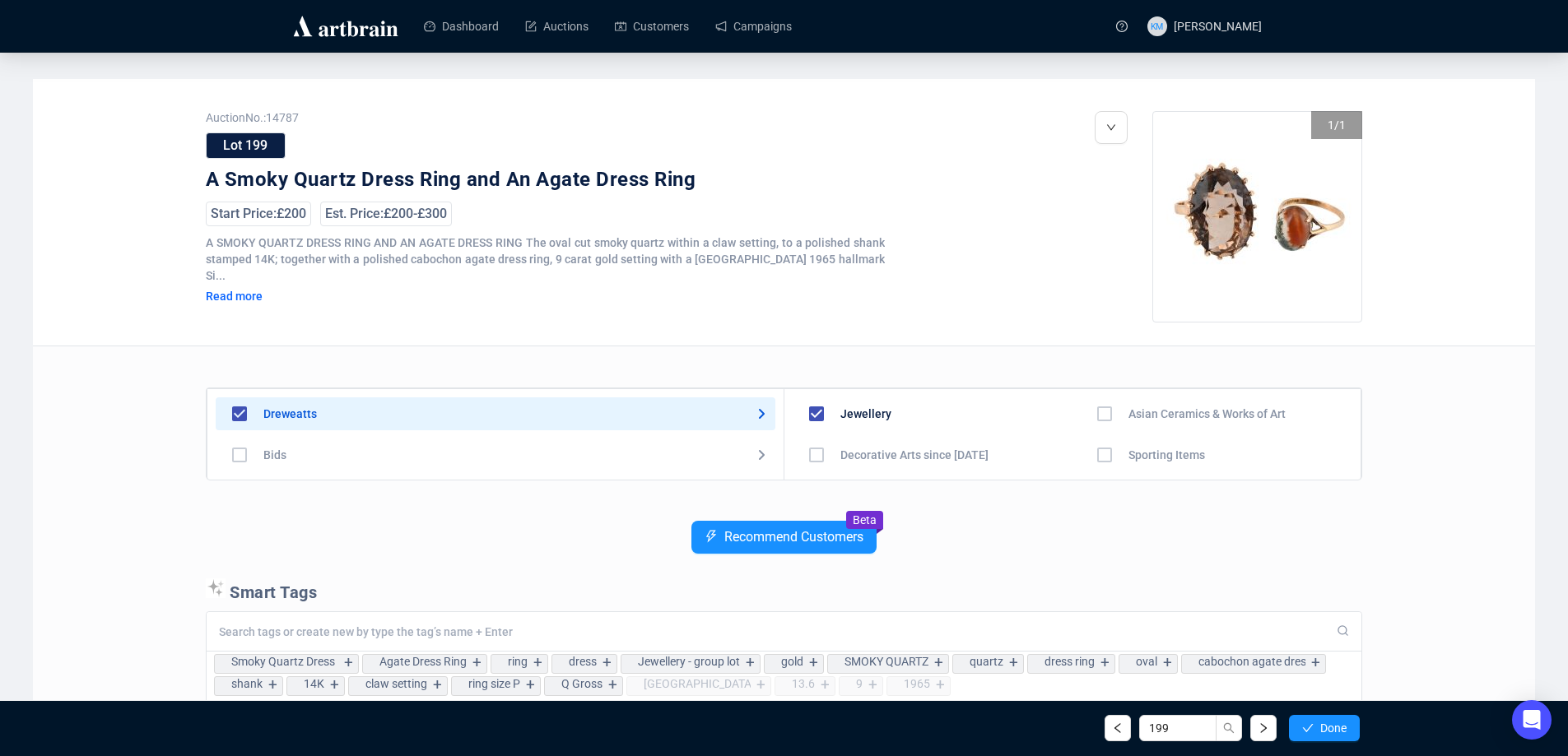
click at [1317, 723] on button "Done" at bounding box center [1325, 728] width 71 height 26
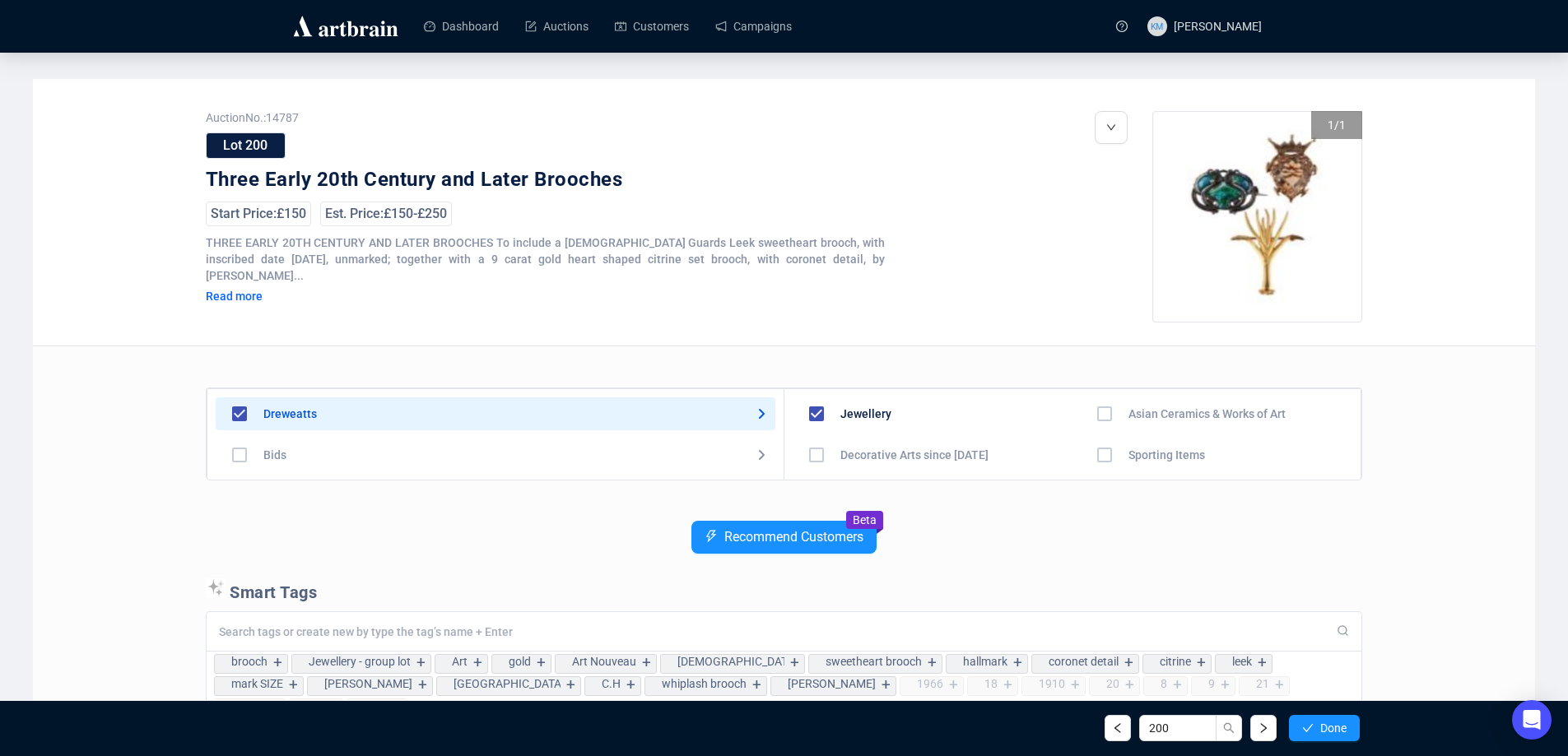
click at [1317, 723] on button "Done" at bounding box center [1325, 728] width 71 height 26
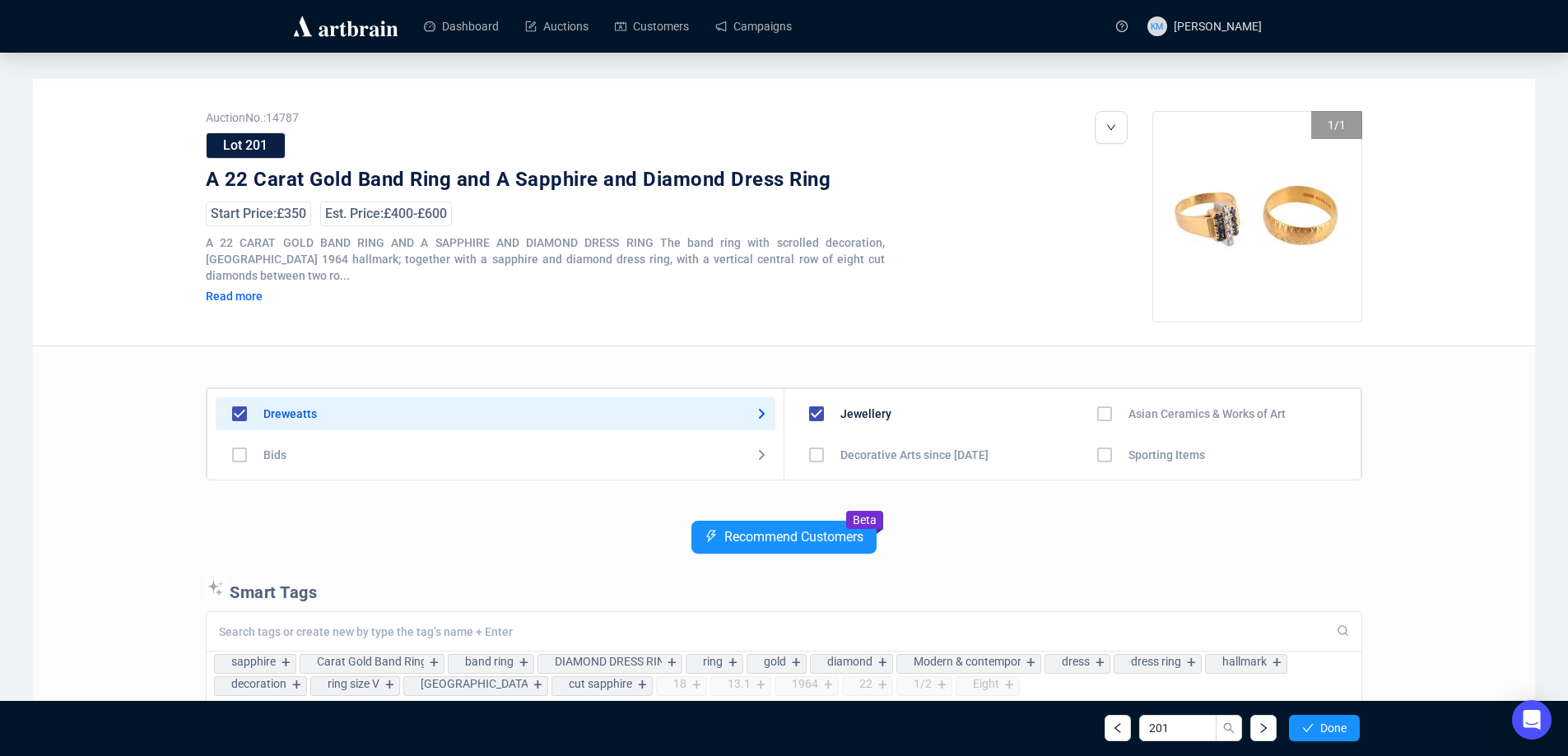
click at [1317, 723] on button "Done" at bounding box center [1325, 728] width 71 height 26
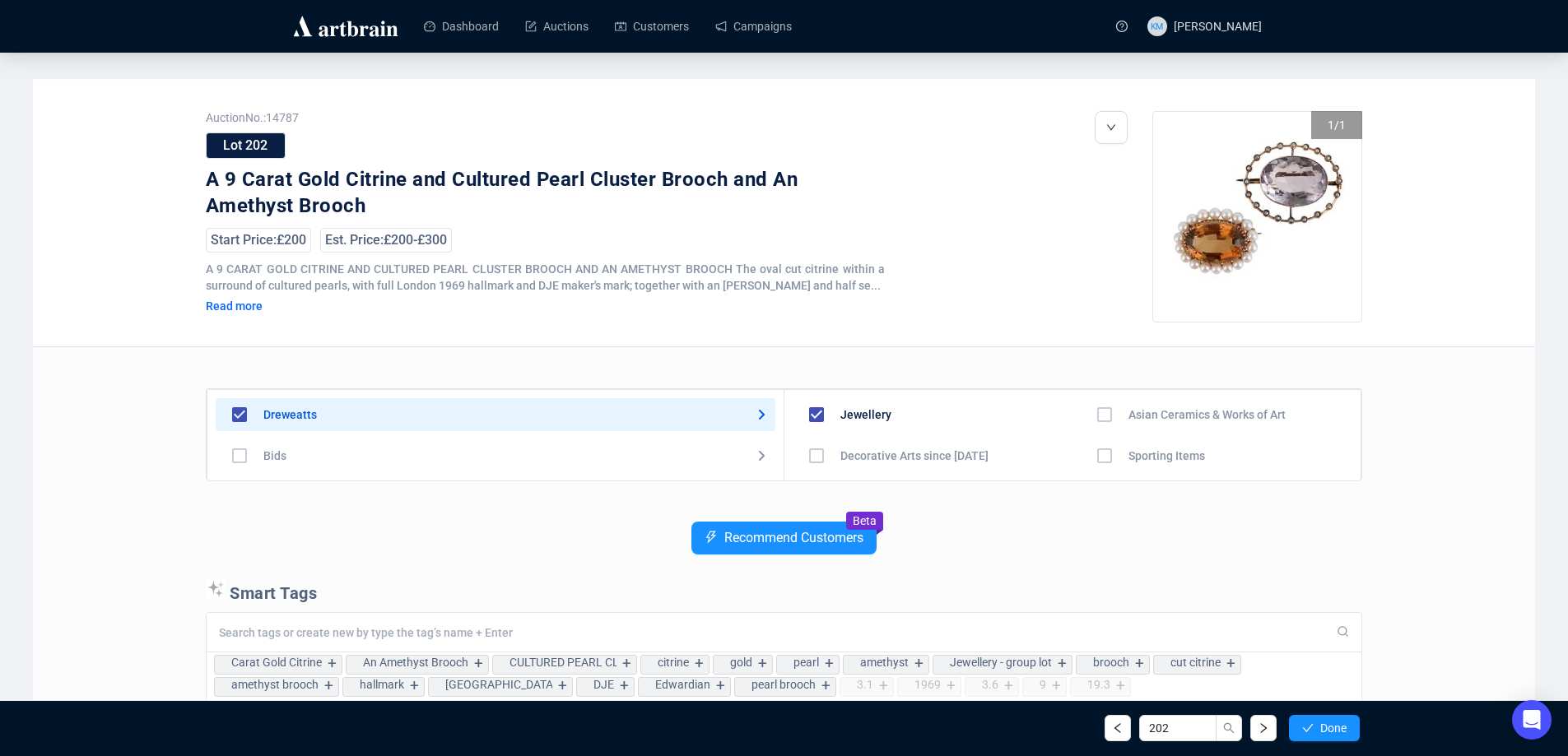
click at [1317, 723] on button "Done" at bounding box center [1325, 728] width 71 height 26
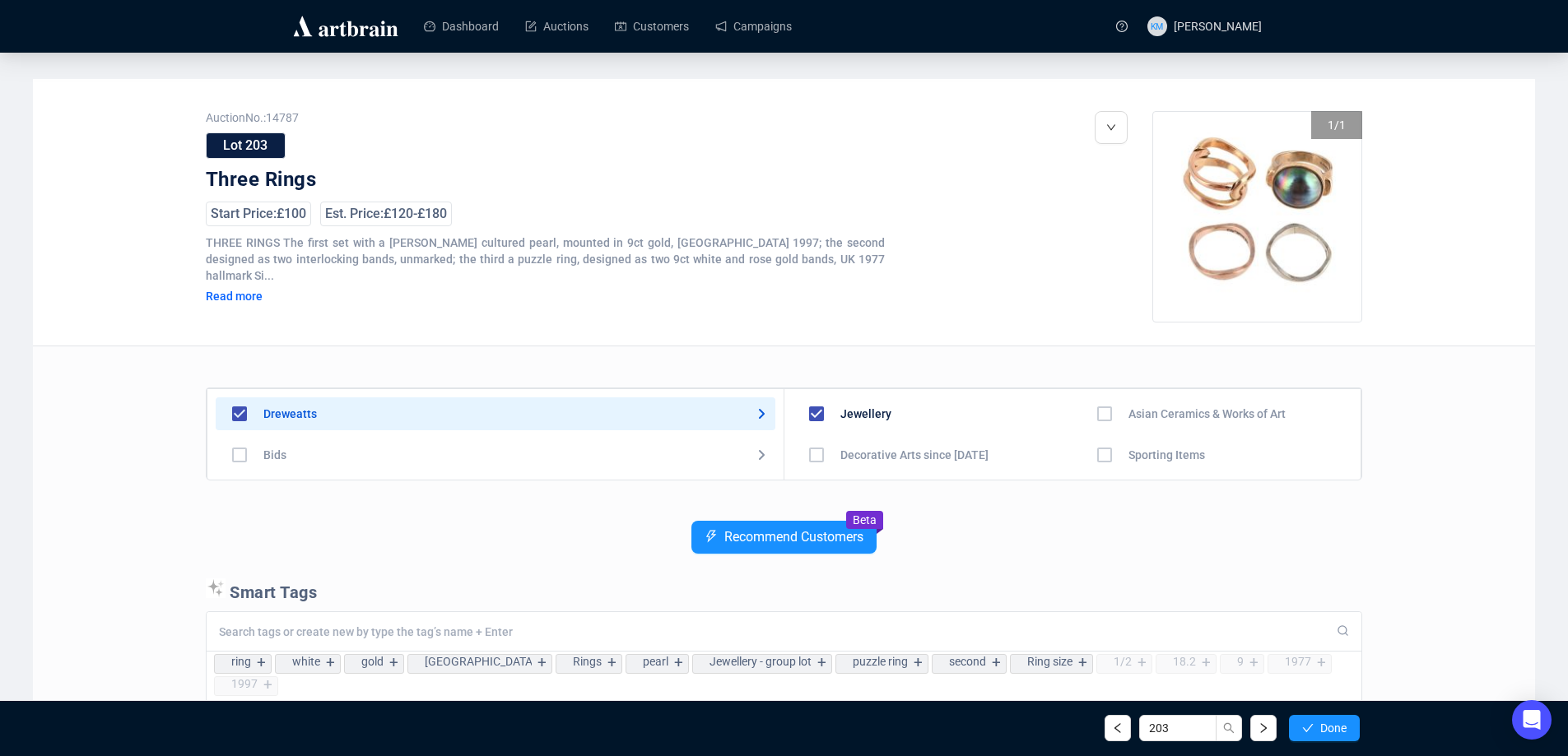
click at [1317, 723] on button "Done" at bounding box center [1325, 728] width 71 height 26
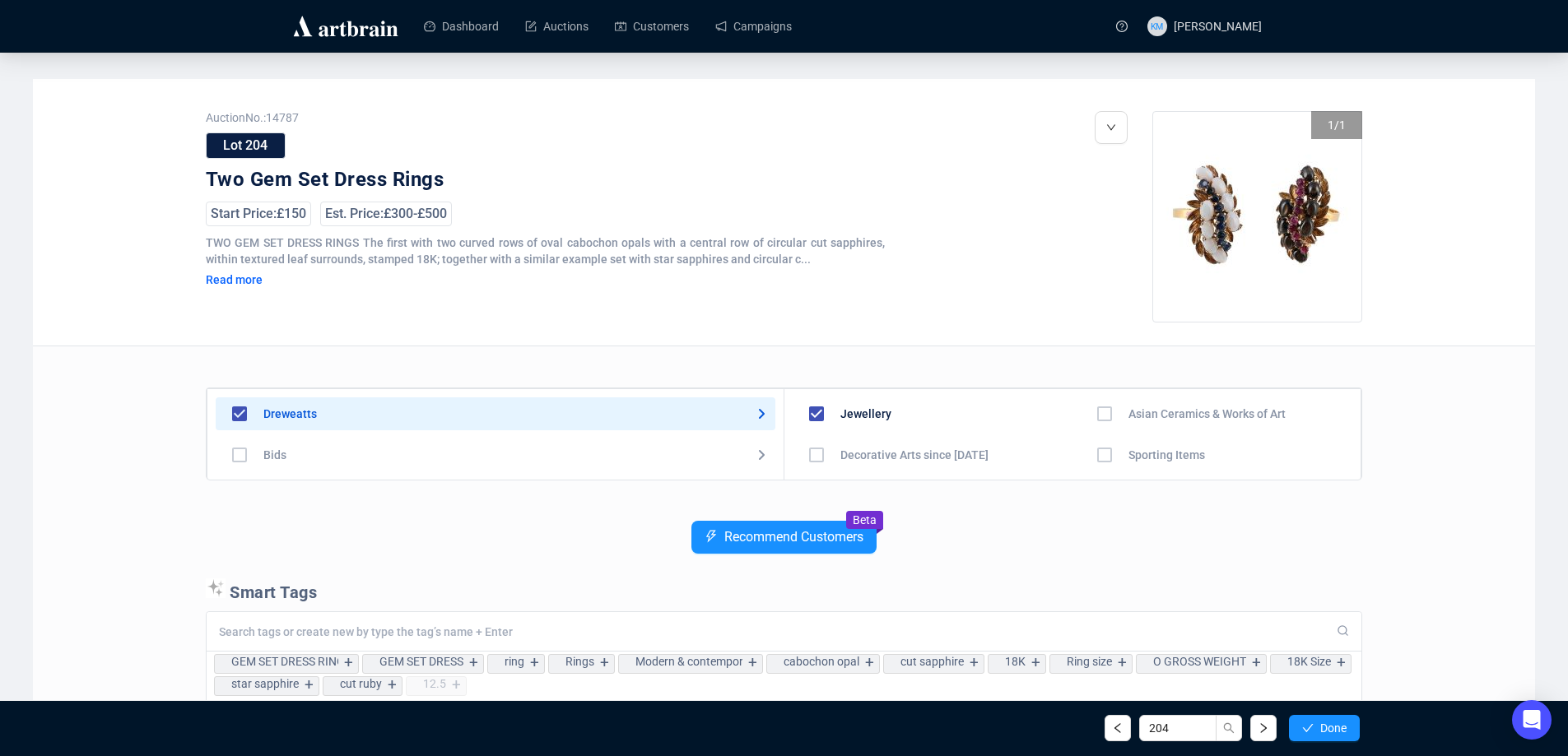
click at [1317, 723] on button "Done" at bounding box center [1325, 728] width 71 height 26
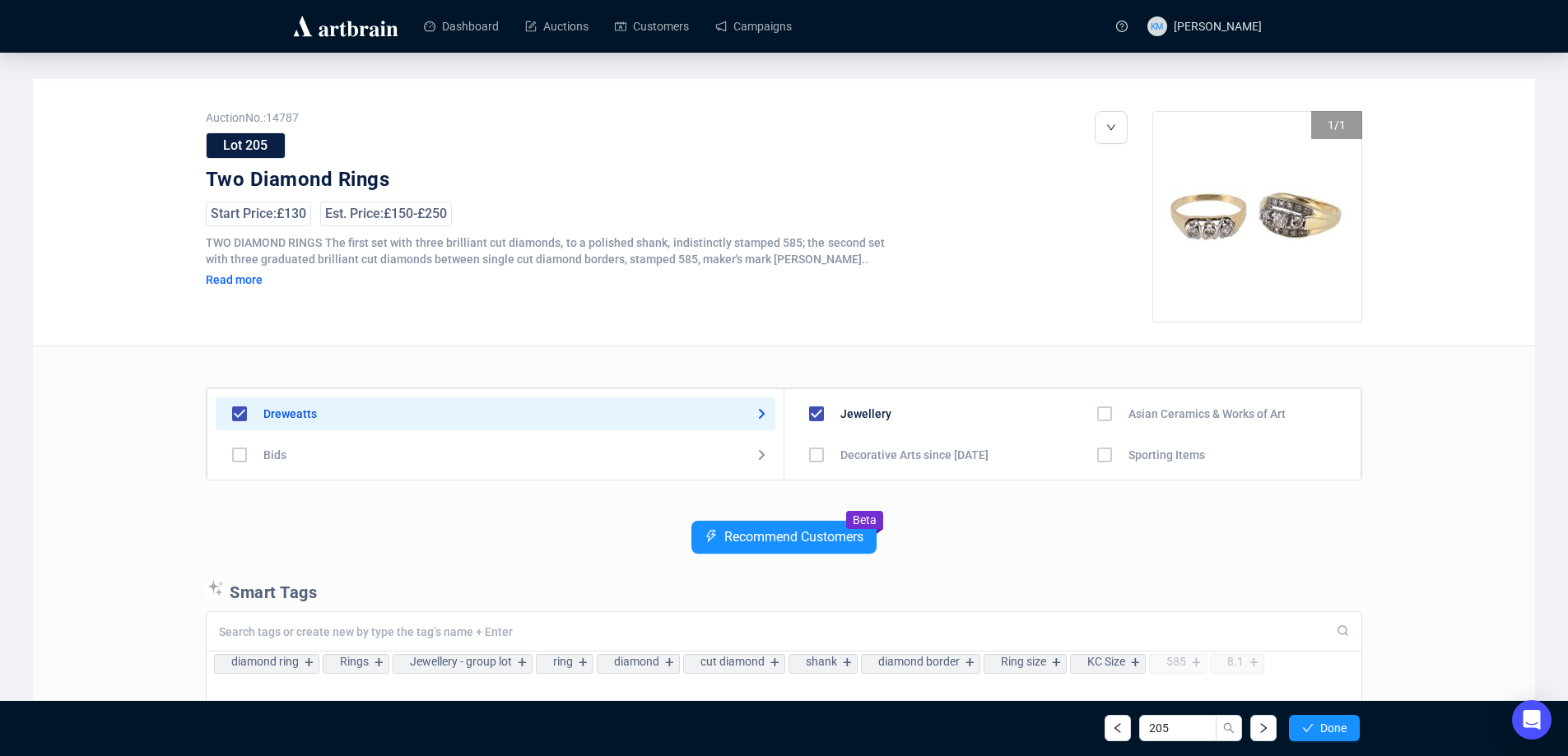
click at [1317, 723] on button "Done" at bounding box center [1325, 728] width 71 height 26
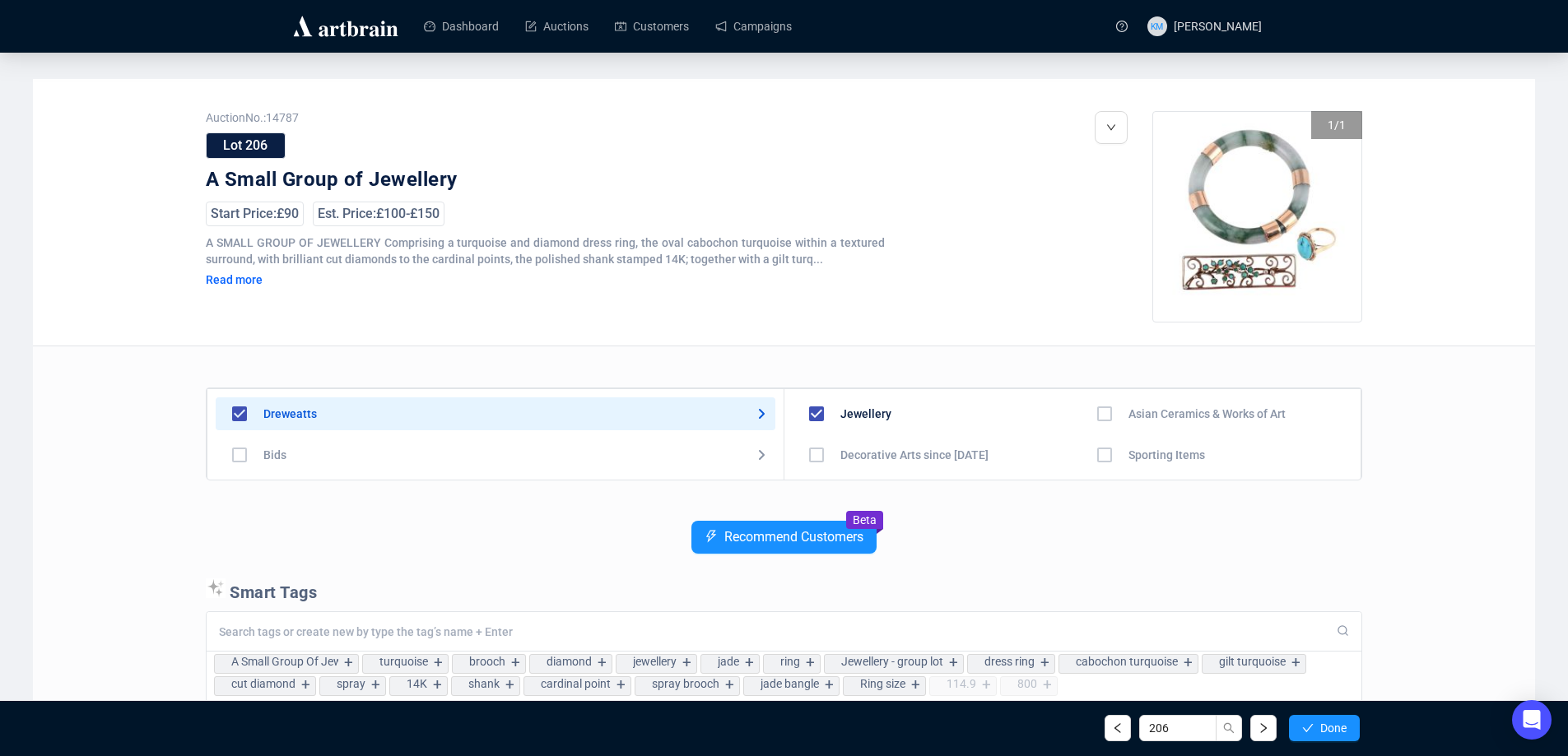
click at [1317, 723] on button "Done" at bounding box center [1325, 728] width 71 height 26
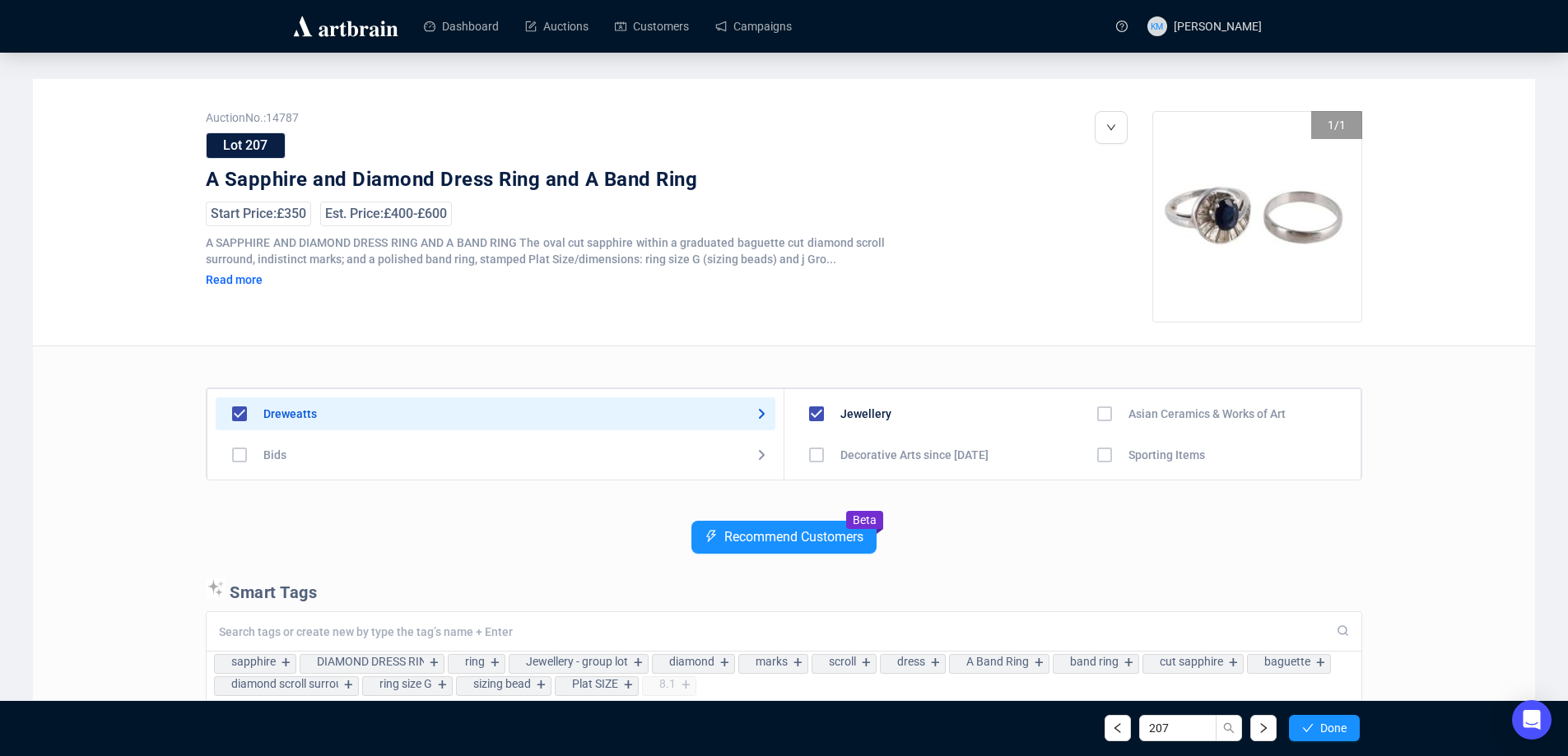
click at [1317, 723] on button "Done" at bounding box center [1325, 728] width 71 height 26
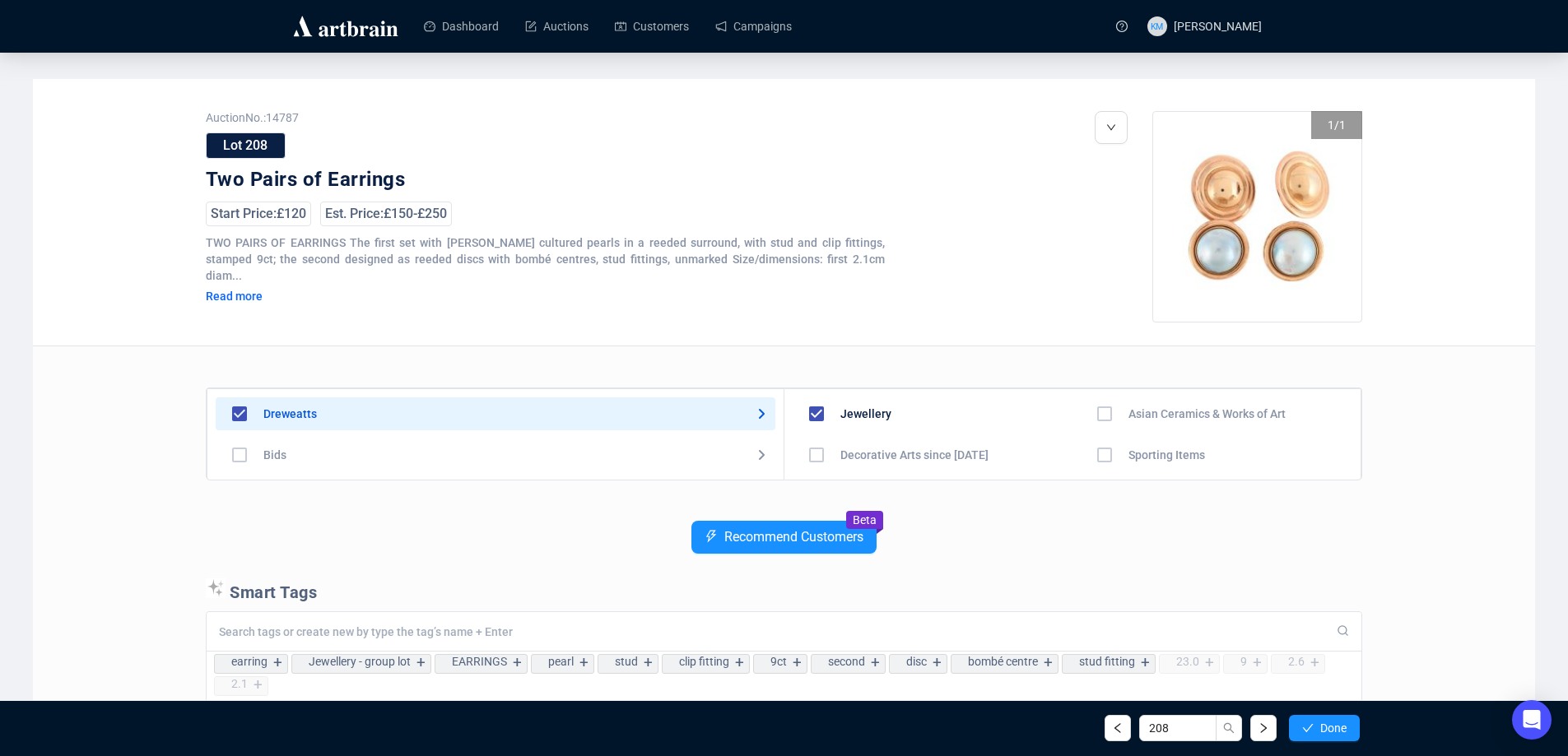
click at [1317, 723] on button "Done" at bounding box center [1325, 728] width 71 height 26
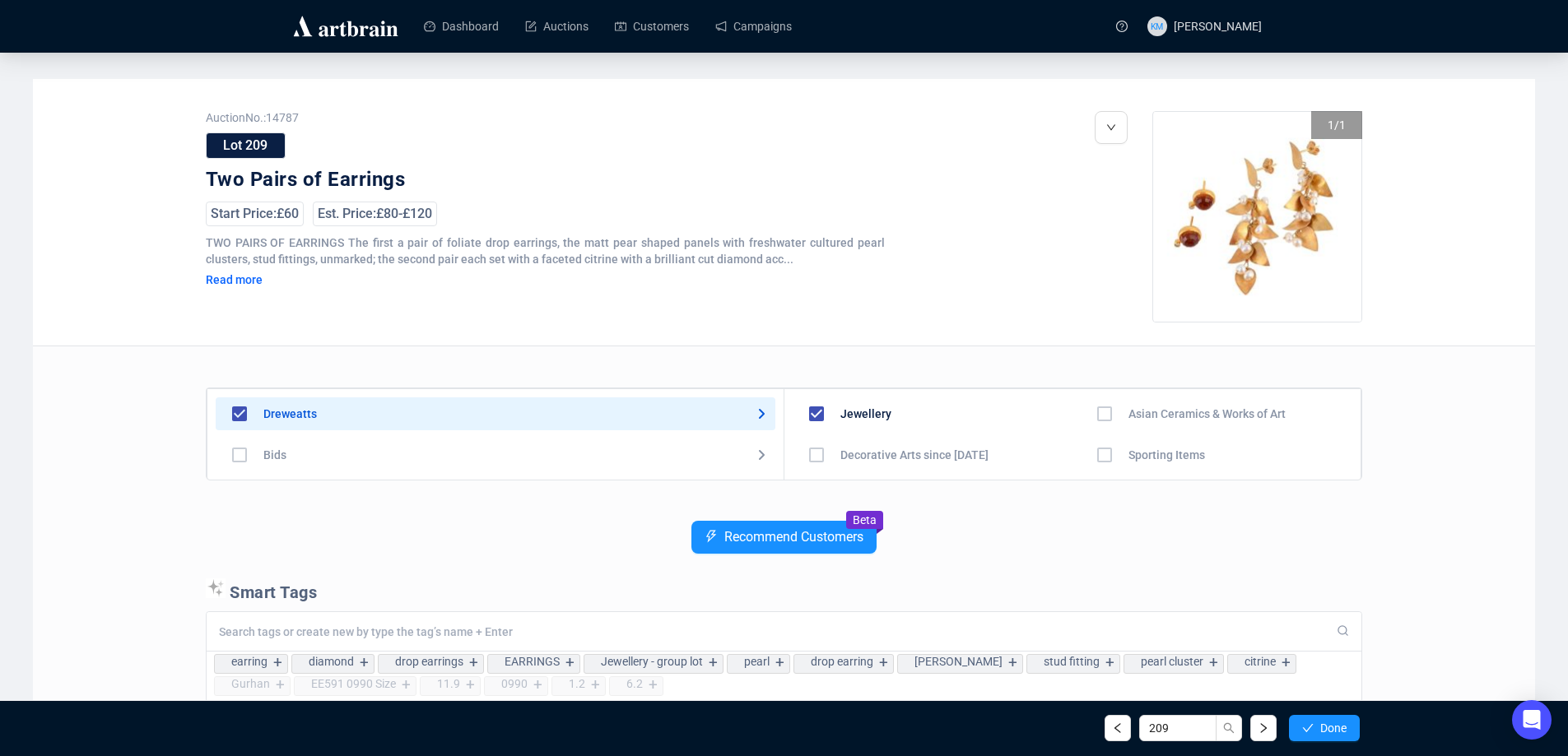
click at [1317, 723] on button "Done" at bounding box center [1325, 728] width 71 height 26
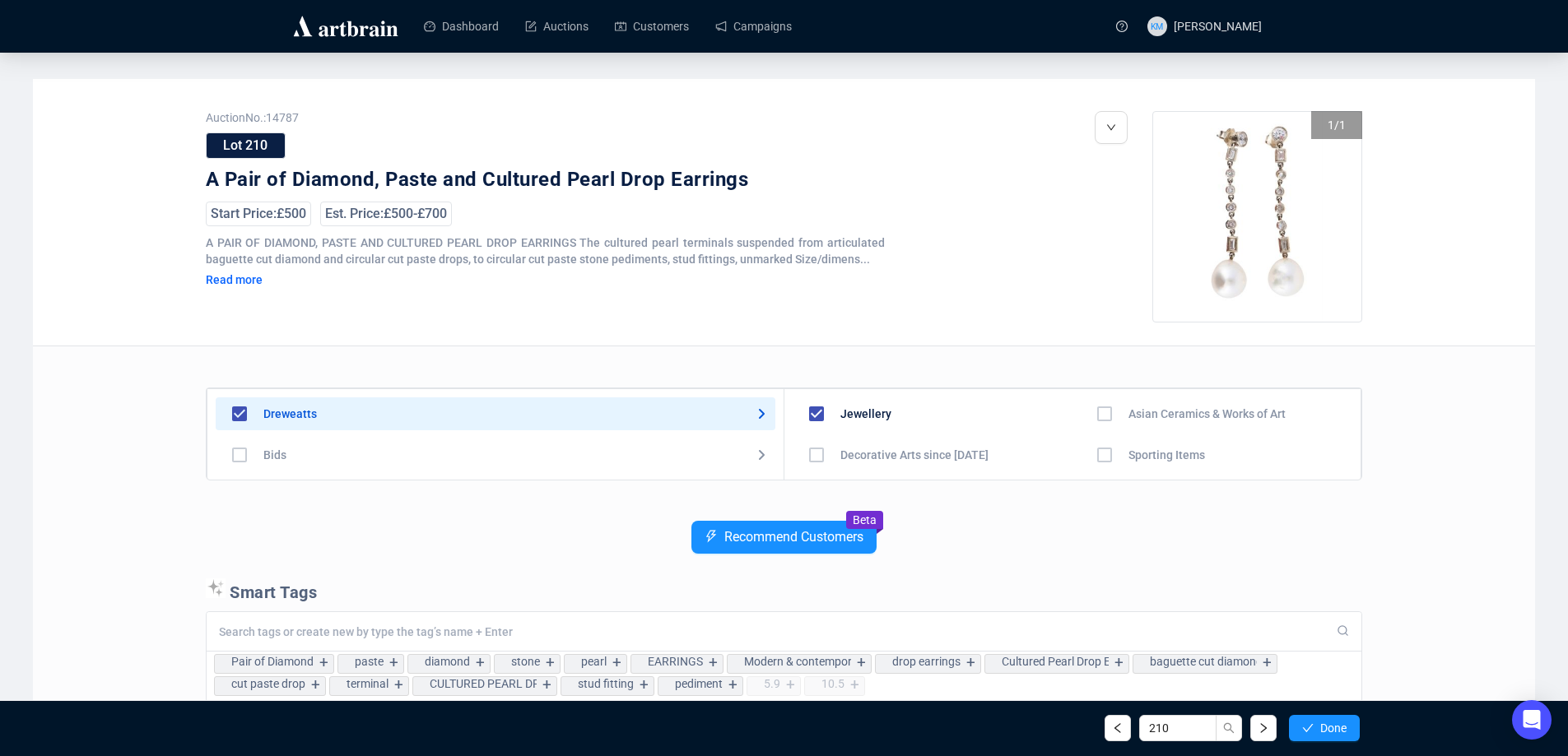
click at [1317, 723] on button "Done" at bounding box center [1325, 728] width 71 height 26
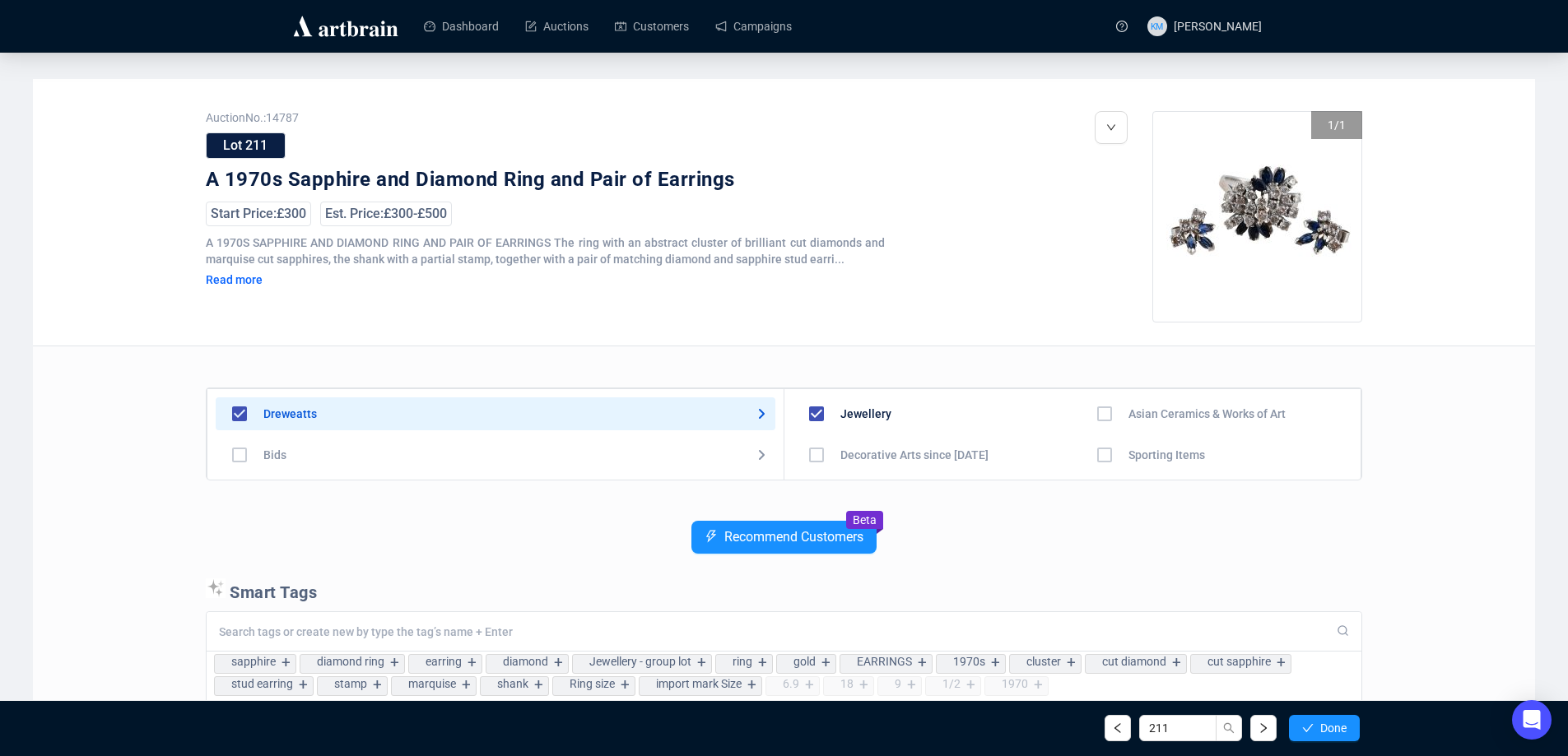
click at [1317, 723] on button "Done" at bounding box center [1325, 728] width 71 height 26
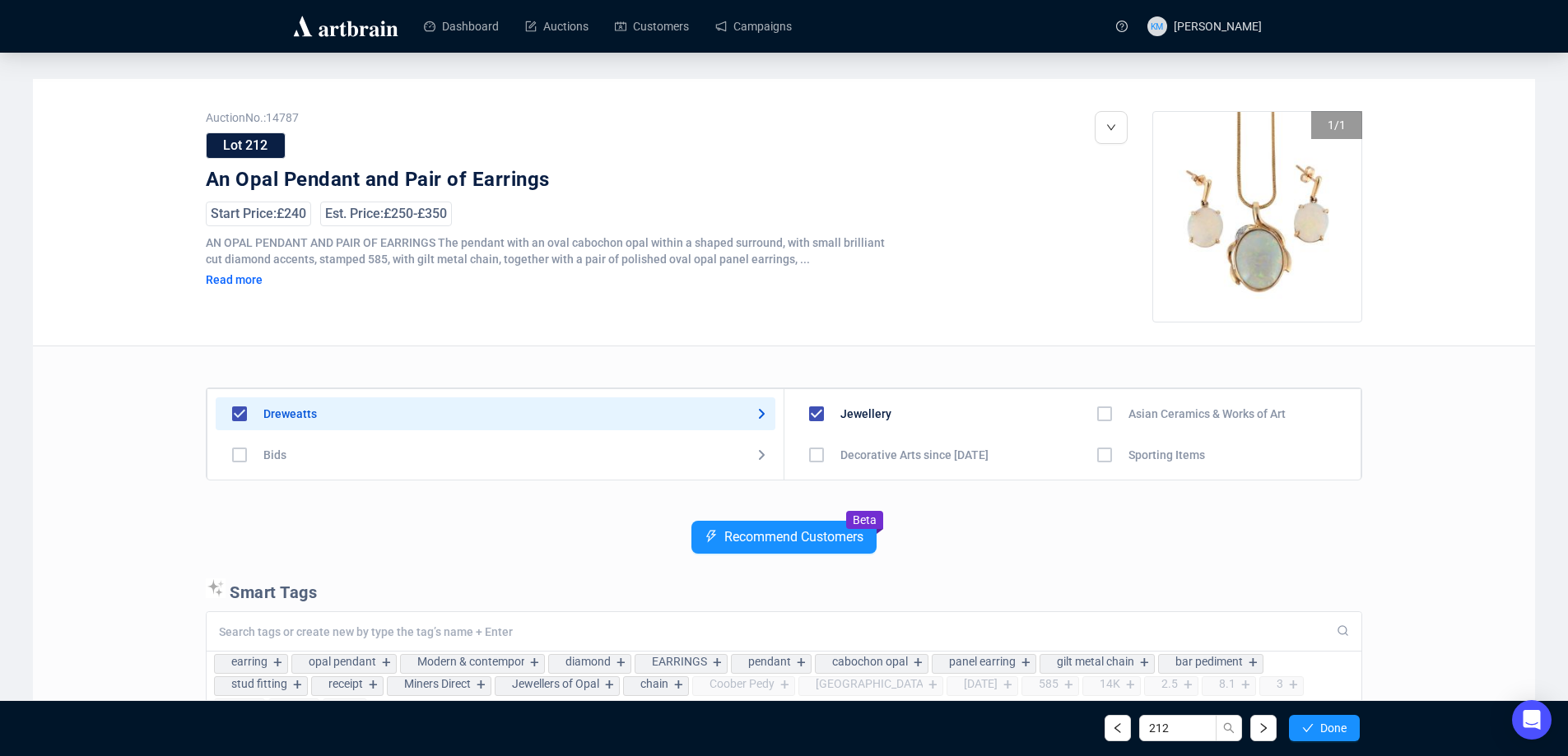
click at [1317, 723] on button "Done" at bounding box center [1325, 728] width 71 height 26
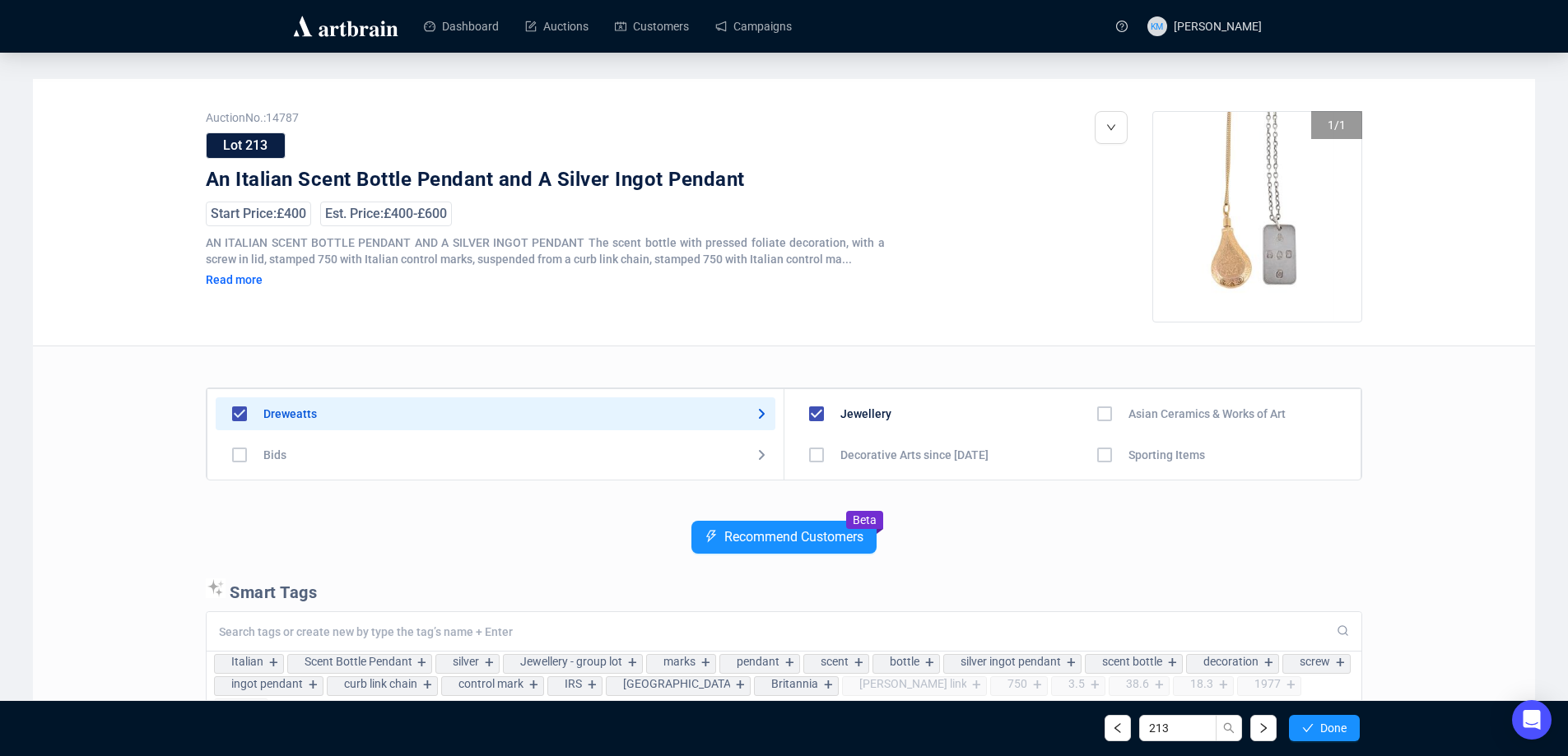
click at [1317, 723] on button "Done" at bounding box center [1325, 728] width 71 height 26
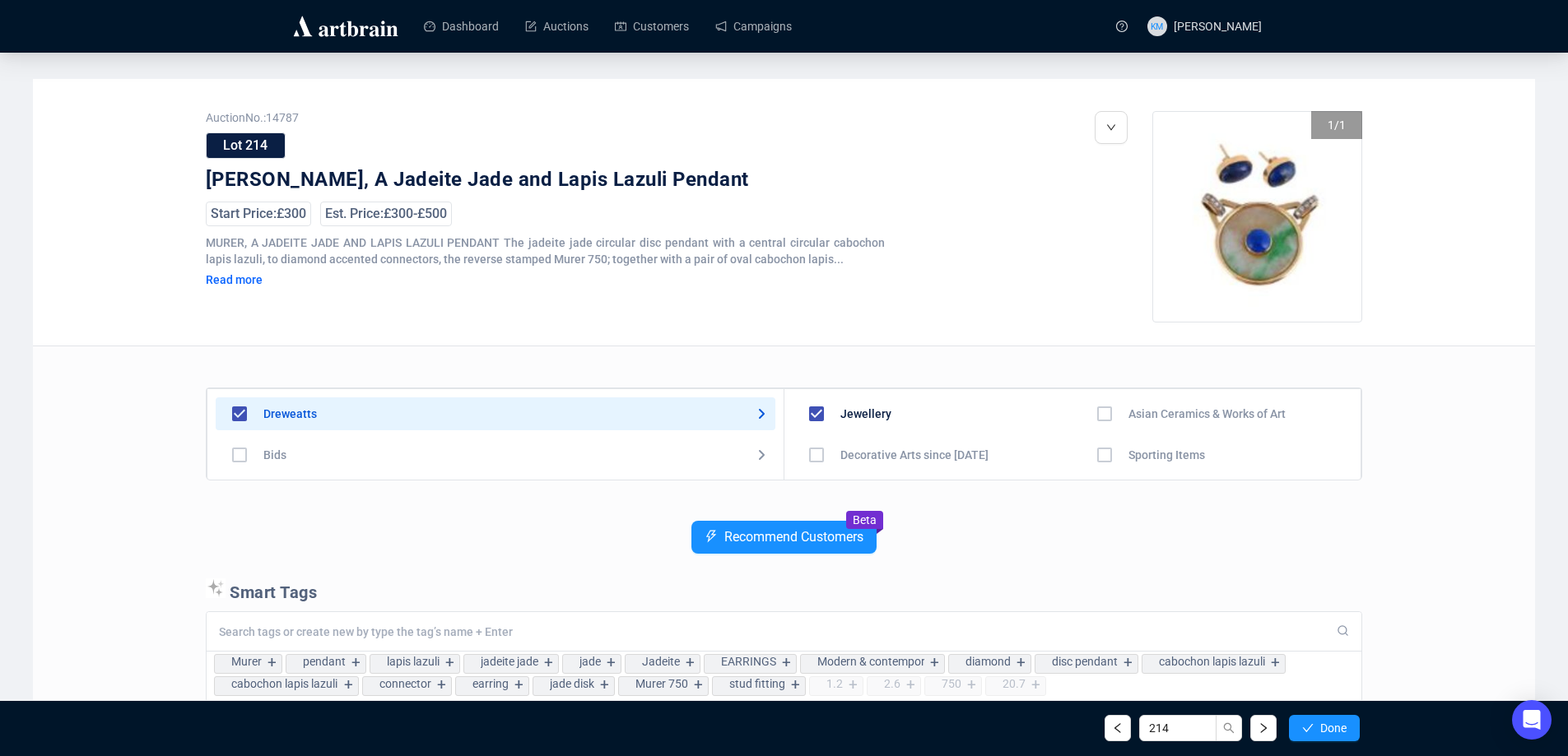
click at [1317, 723] on button "Done" at bounding box center [1325, 728] width 71 height 26
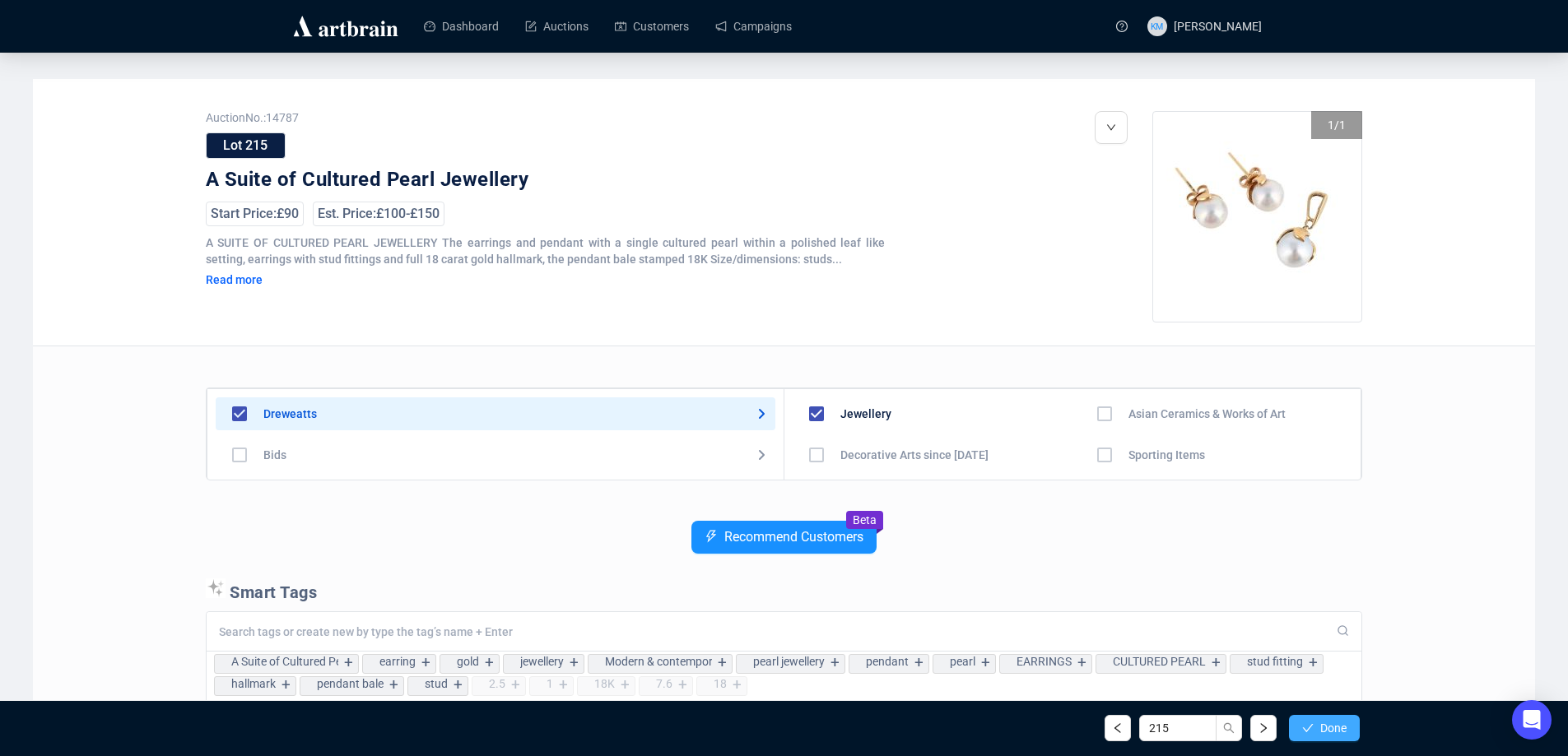
click at [1318, 723] on button "Done" at bounding box center [1325, 728] width 71 height 26
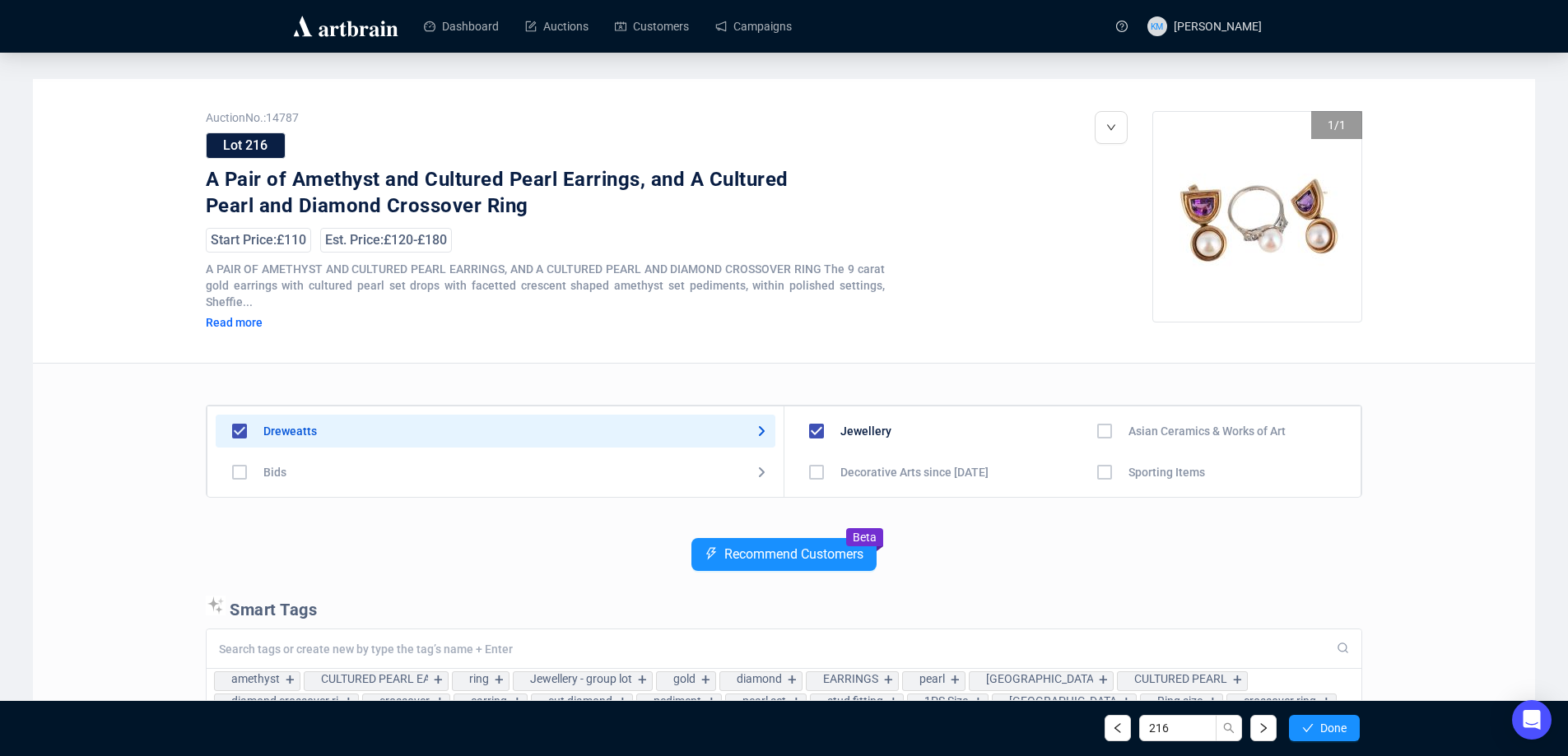
click at [1318, 723] on button "Done" at bounding box center [1325, 728] width 71 height 26
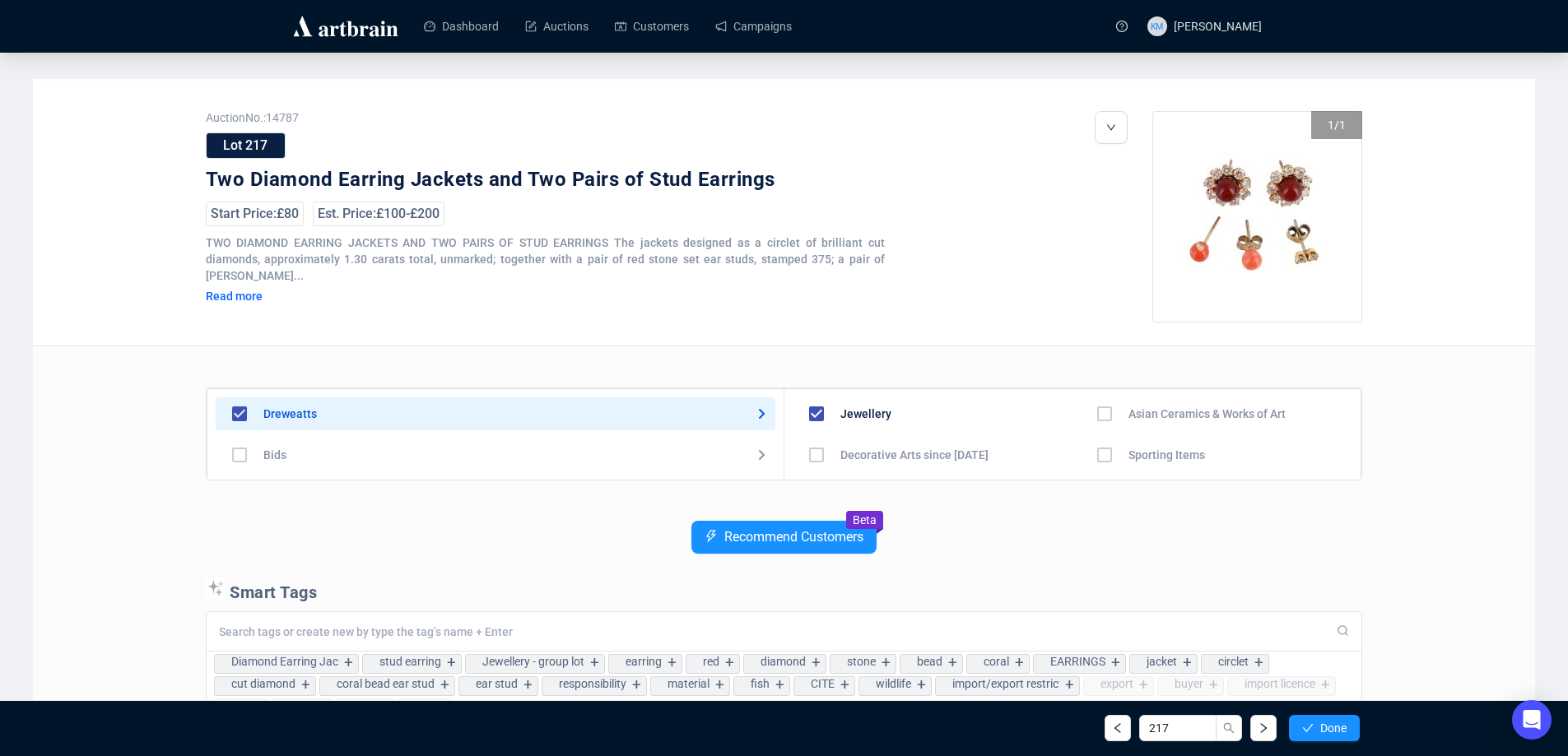
click at [1318, 723] on button "Done" at bounding box center [1325, 728] width 71 height 26
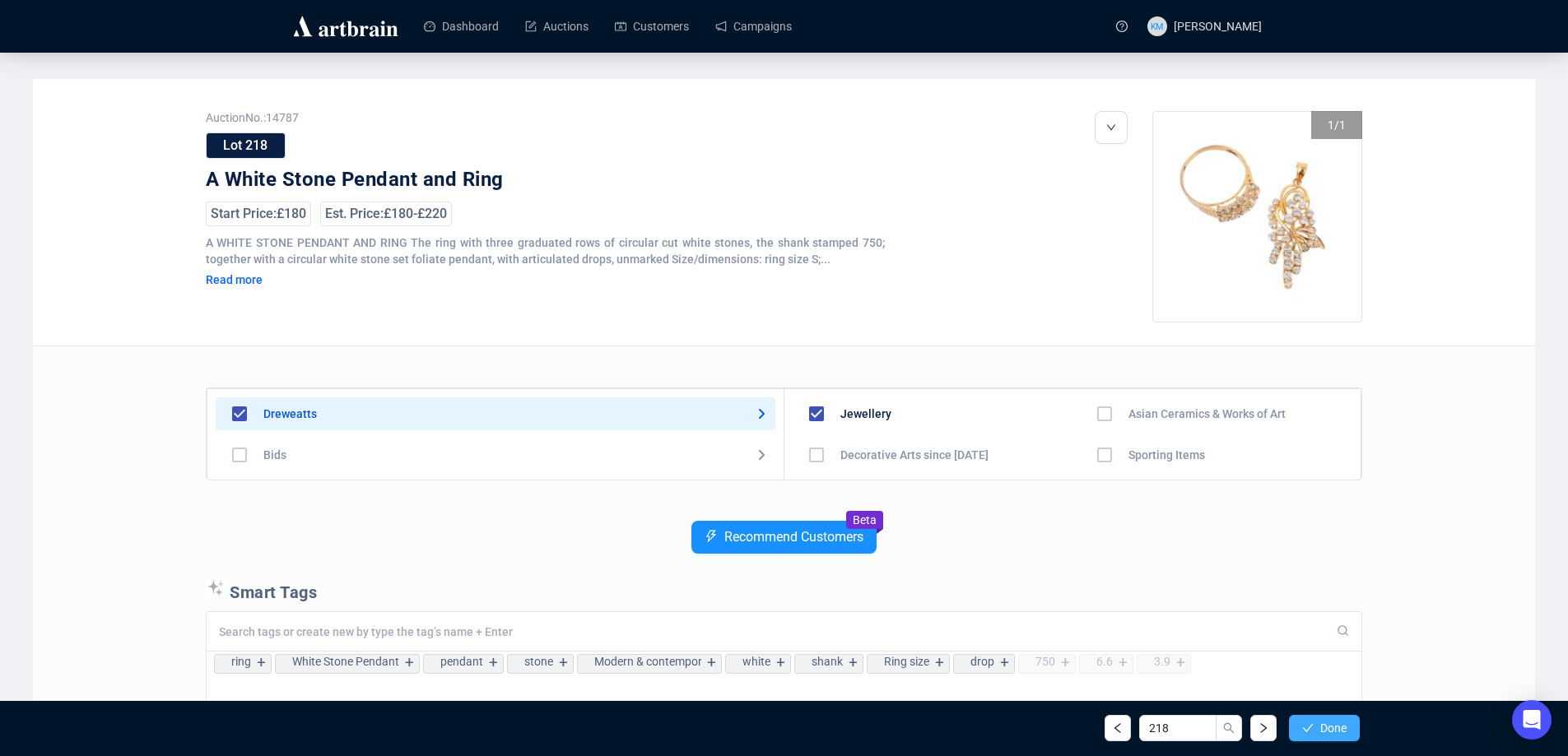
click at [1319, 723] on button "Done" at bounding box center [1325, 728] width 71 height 26
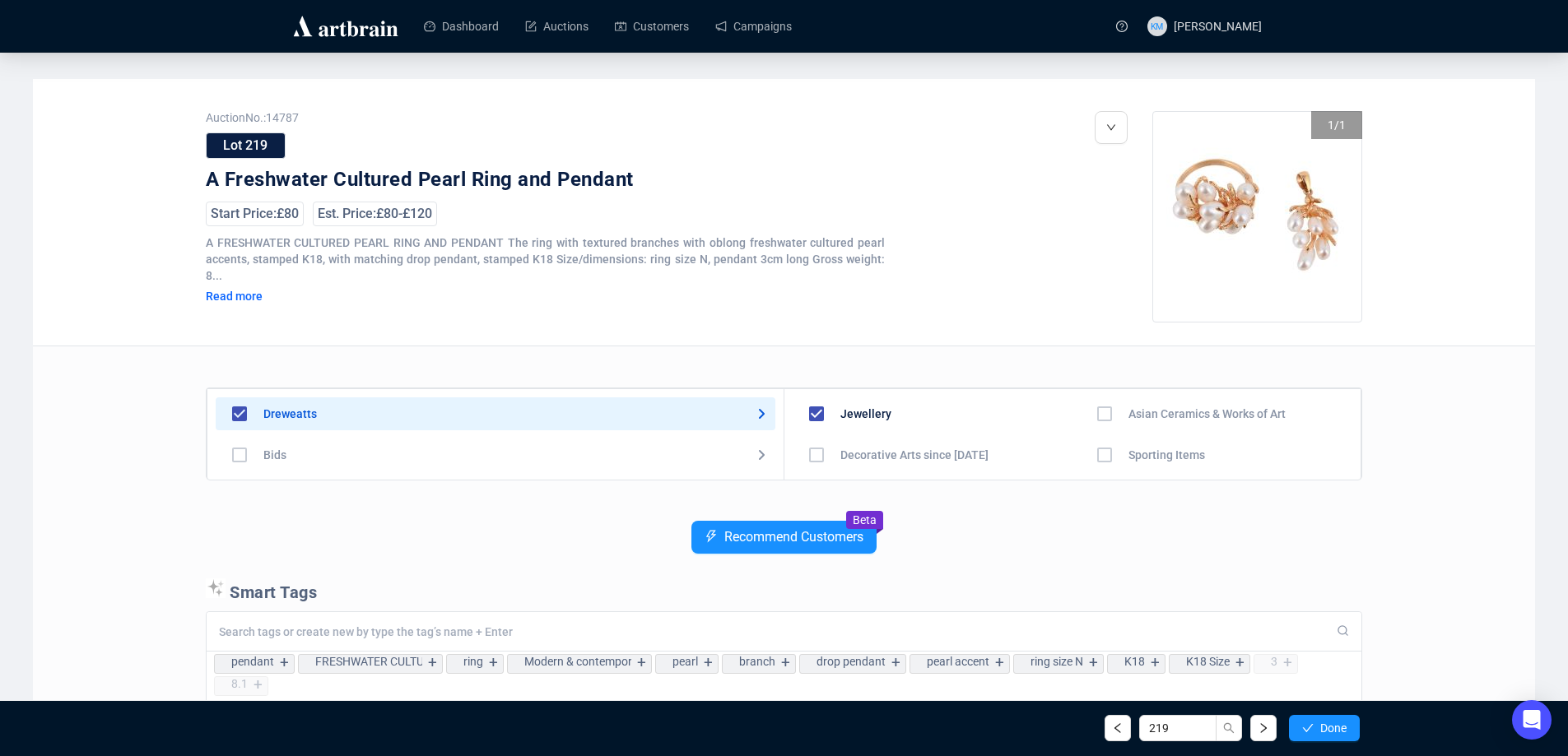
click at [1320, 723] on span "Done" at bounding box center [1333, 727] width 26 height 13
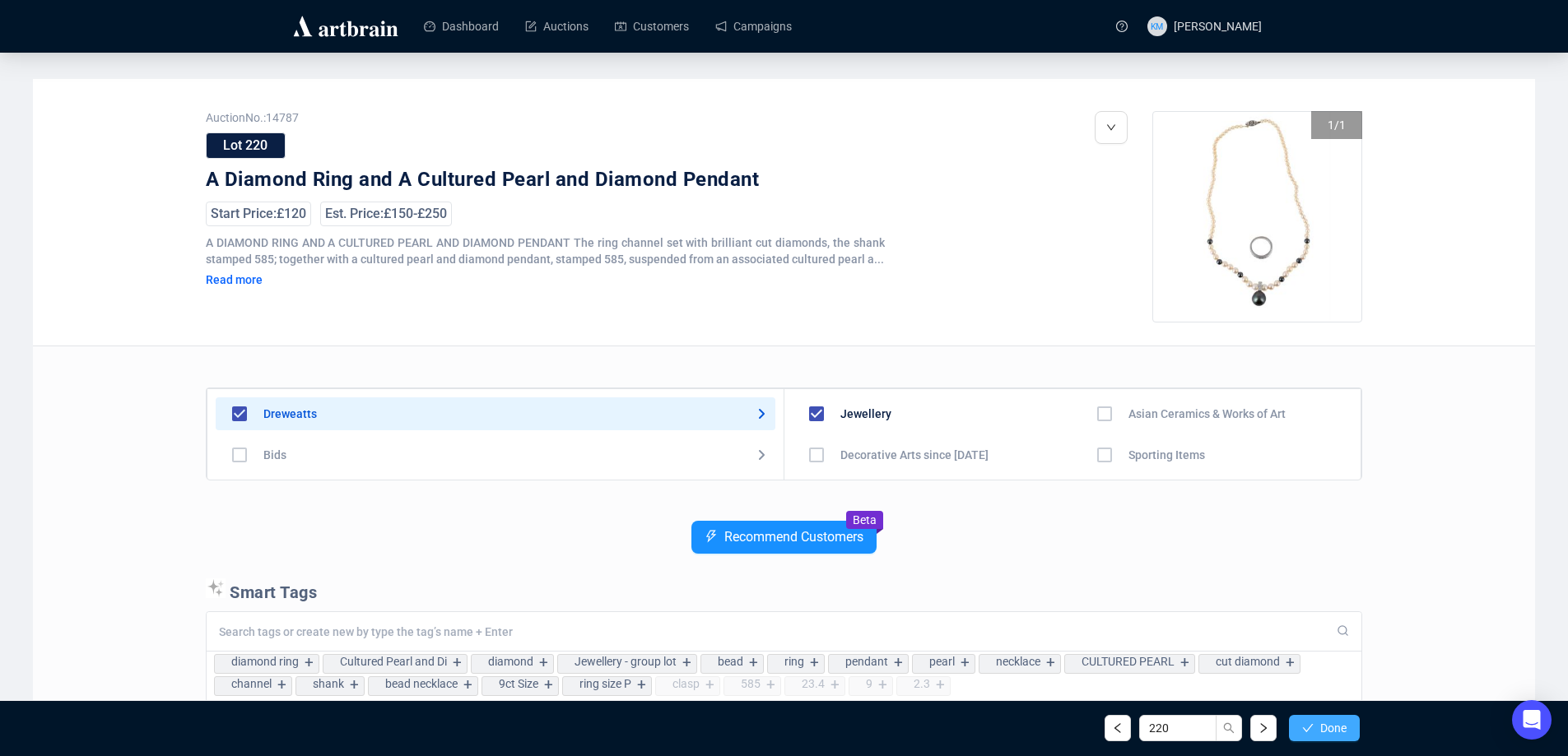
click at [1320, 723] on span "Done" at bounding box center [1333, 727] width 26 height 13
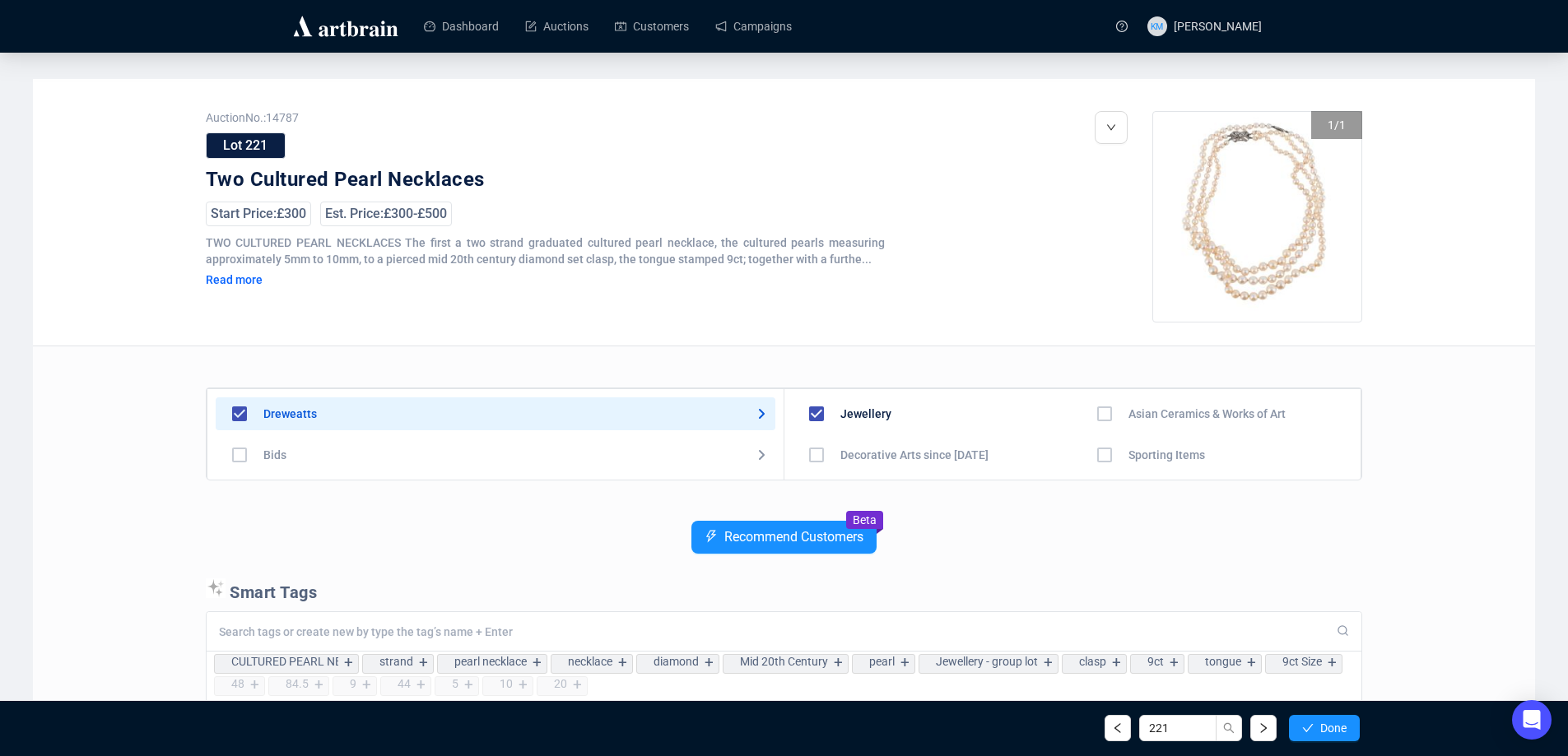
click at [1320, 723] on span "Done" at bounding box center [1333, 727] width 26 height 13
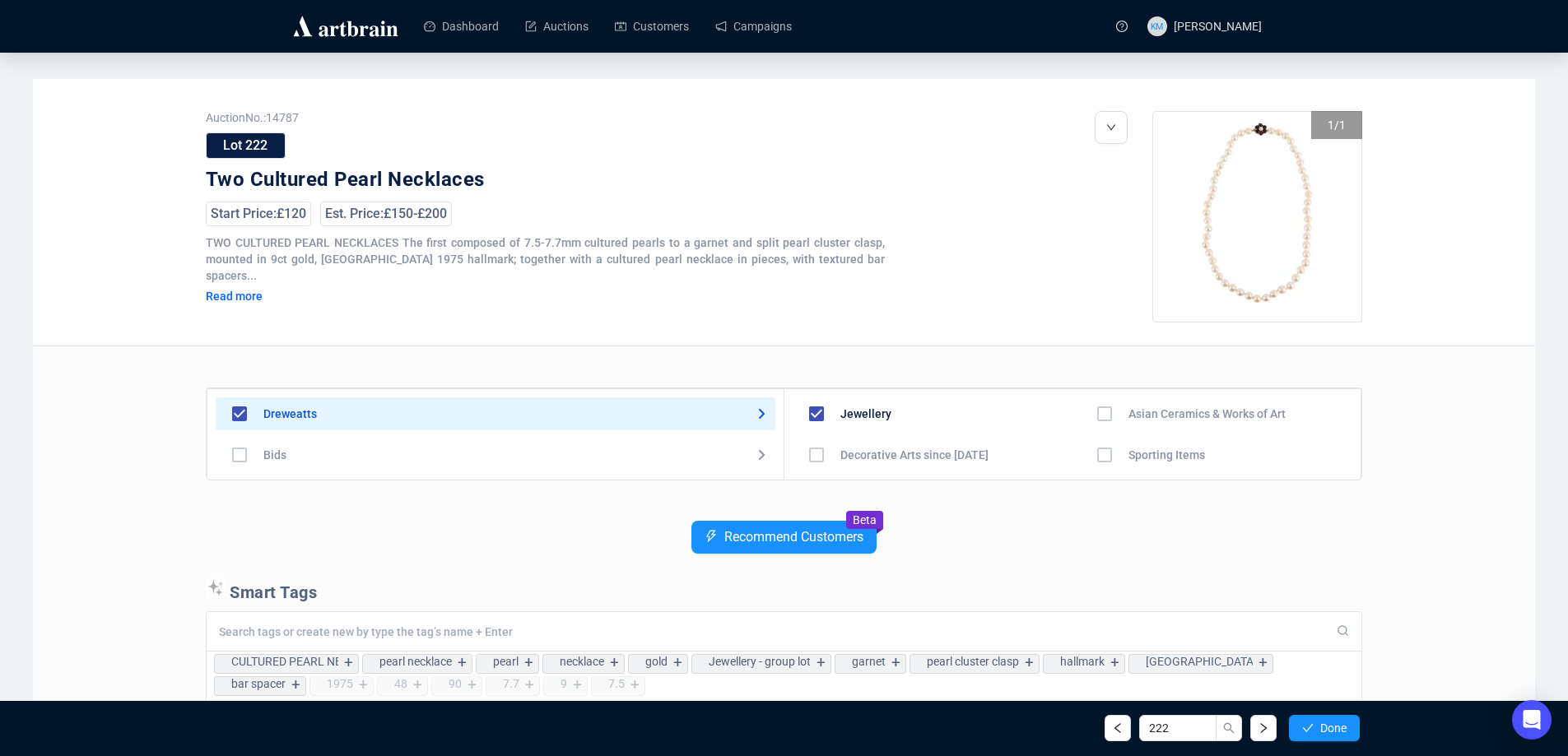
click at [1320, 723] on span "Done" at bounding box center [1333, 727] width 26 height 13
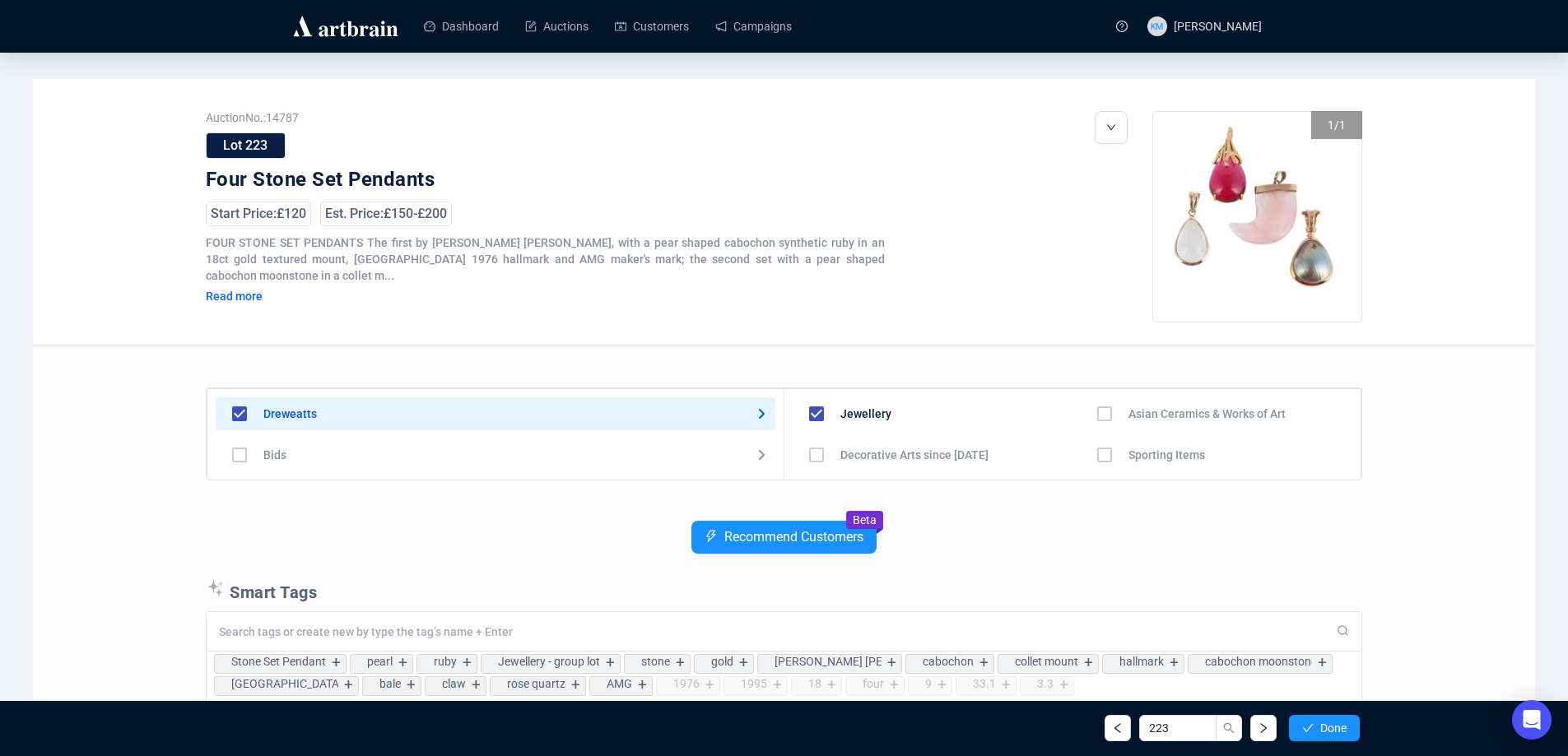
click at [1320, 723] on span "Done" at bounding box center [1333, 727] width 26 height 13
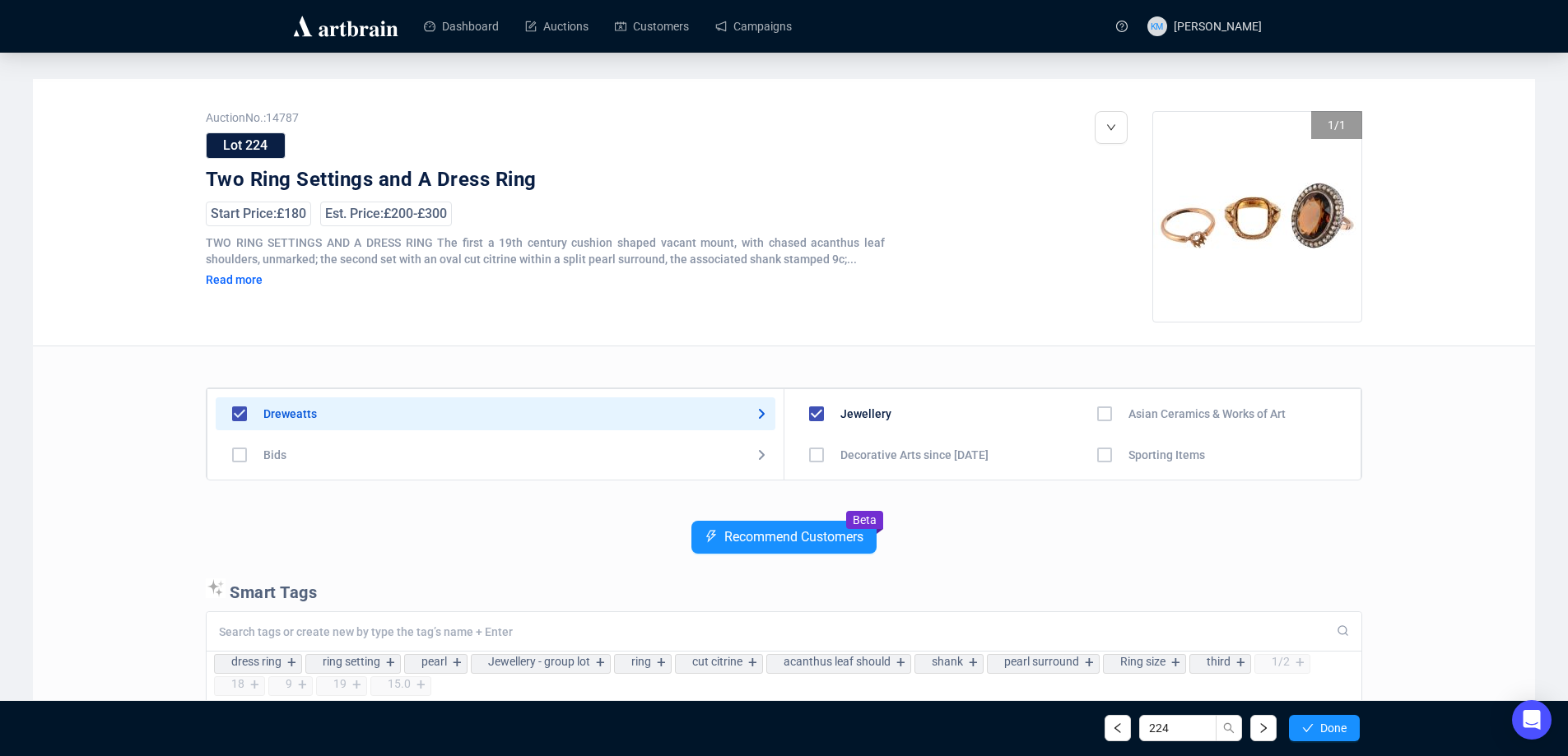
click at [1320, 723] on span "Done" at bounding box center [1333, 727] width 26 height 13
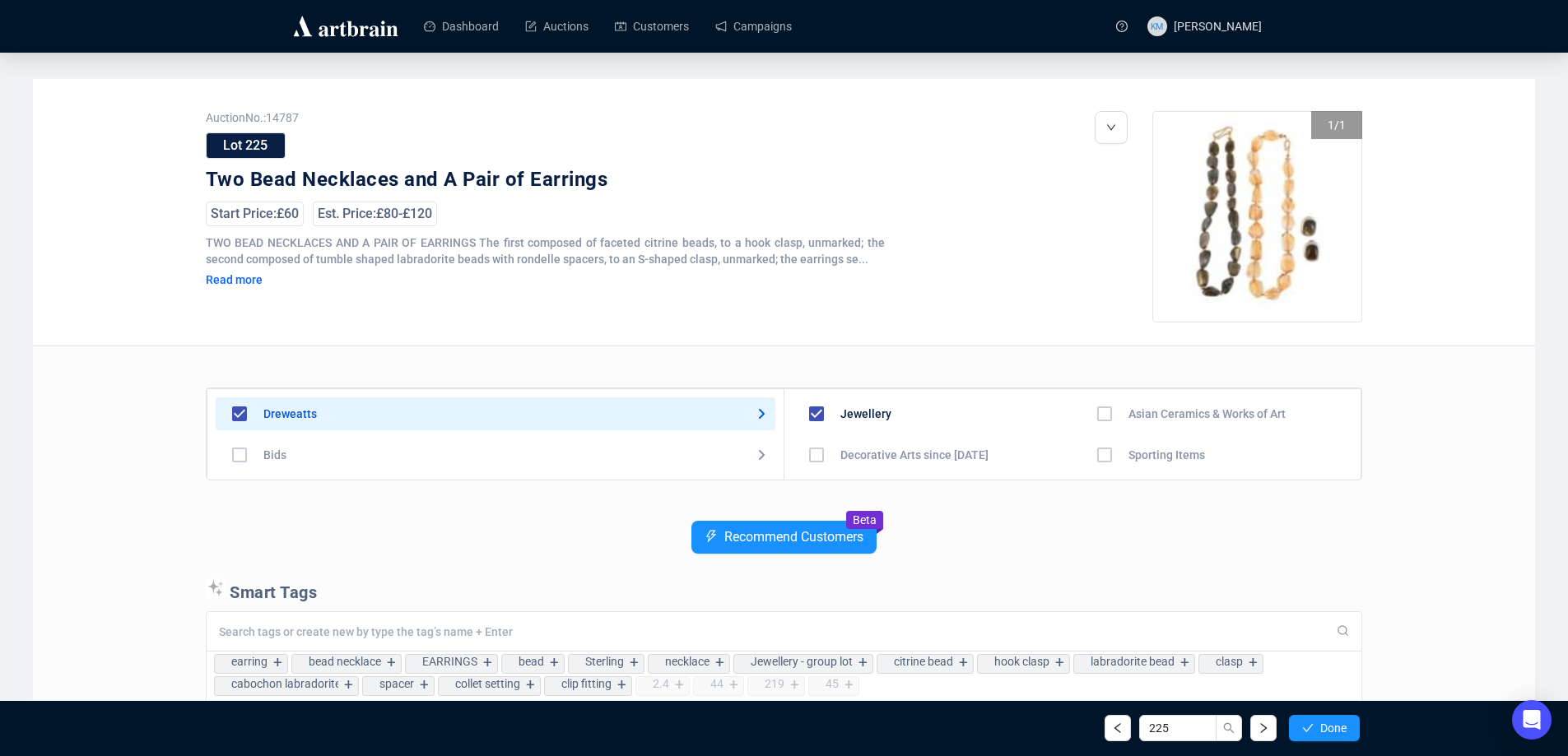
click at [1320, 723] on span "Done" at bounding box center [1333, 727] width 26 height 13
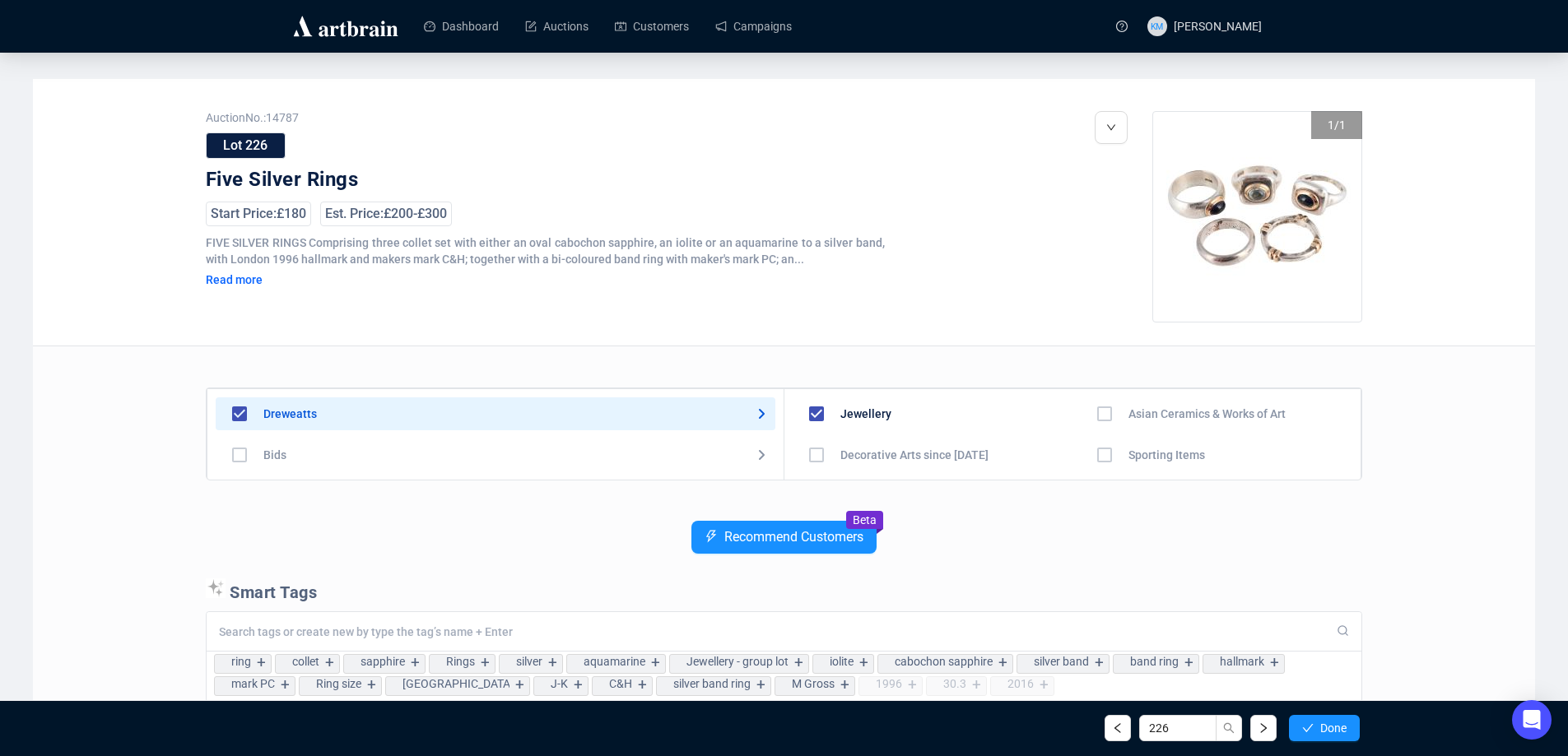
click at [1320, 723] on span "Done" at bounding box center [1333, 727] width 26 height 13
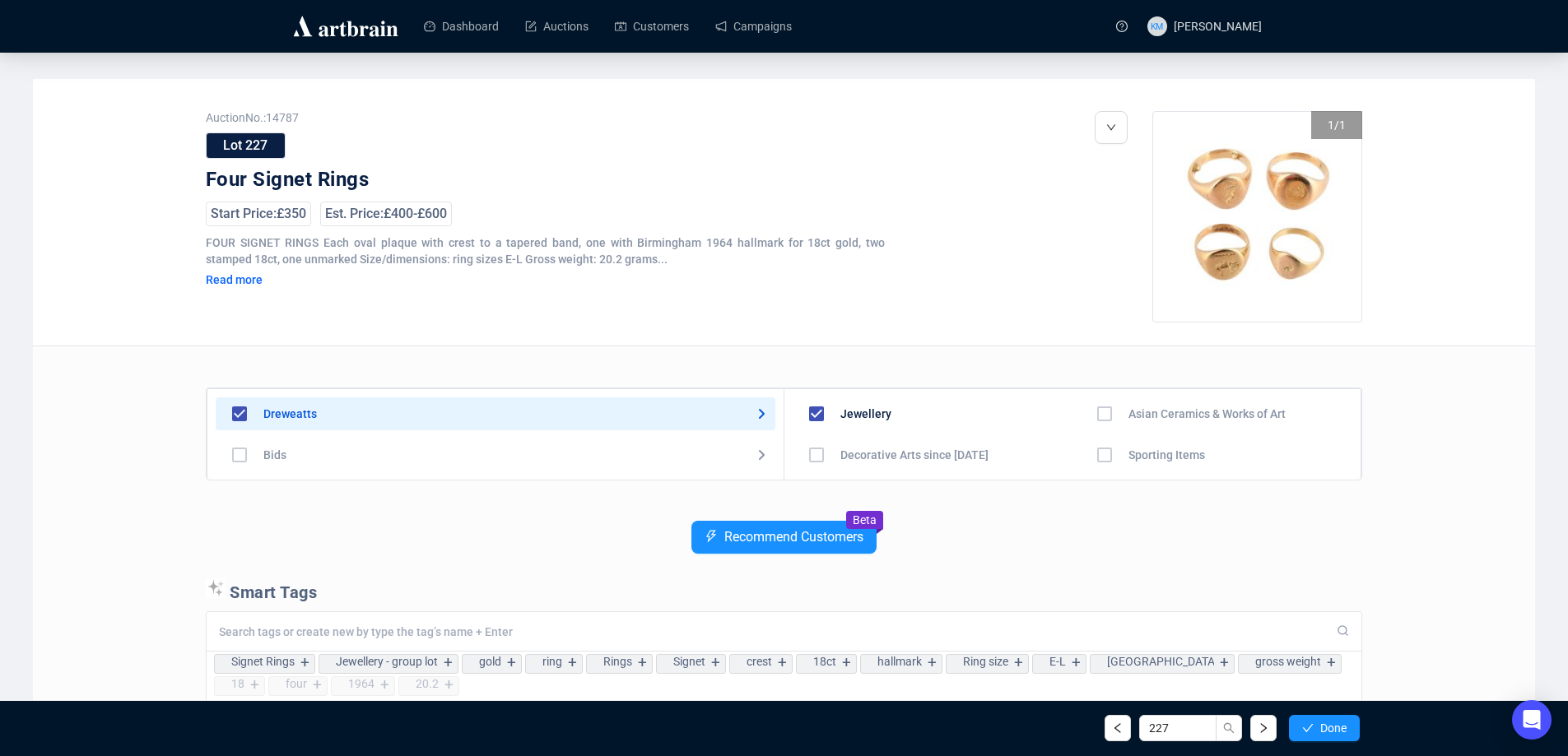
click at [1320, 723] on span "Done" at bounding box center [1333, 727] width 26 height 13
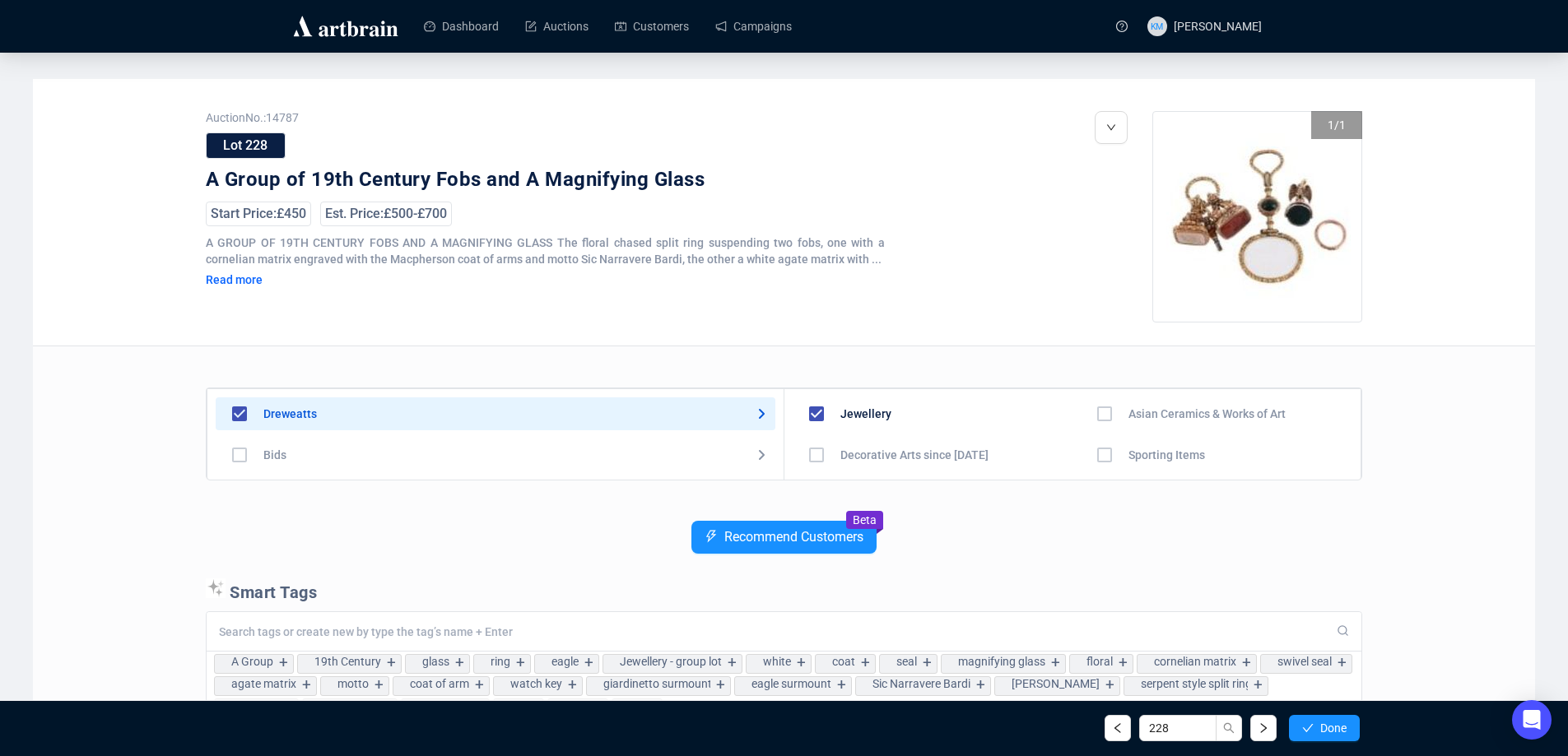
click at [1320, 723] on span "Done" at bounding box center [1333, 727] width 26 height 13
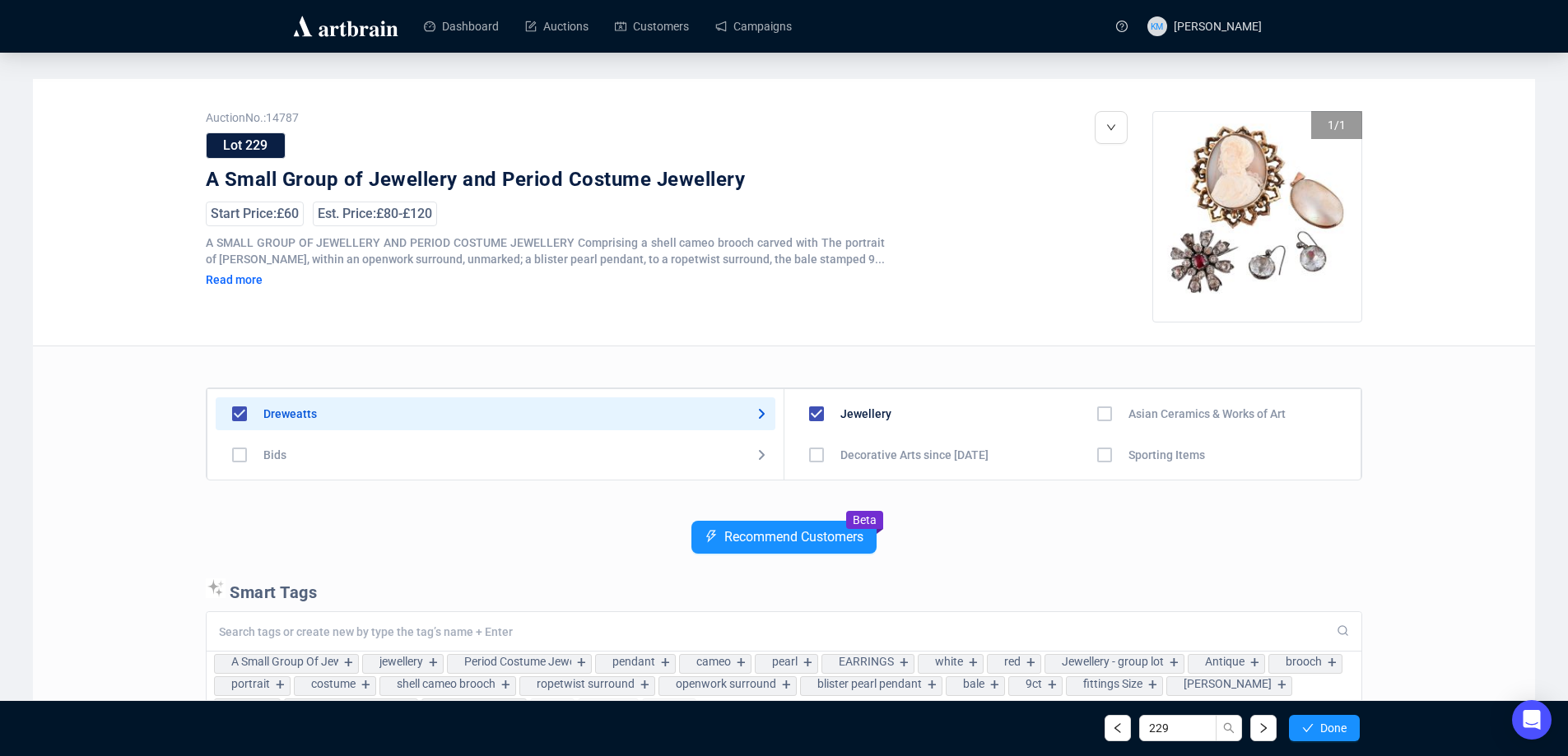
click at [1320, 723] on span "Done" at bounding box center [1333, 727] width 26 height 13
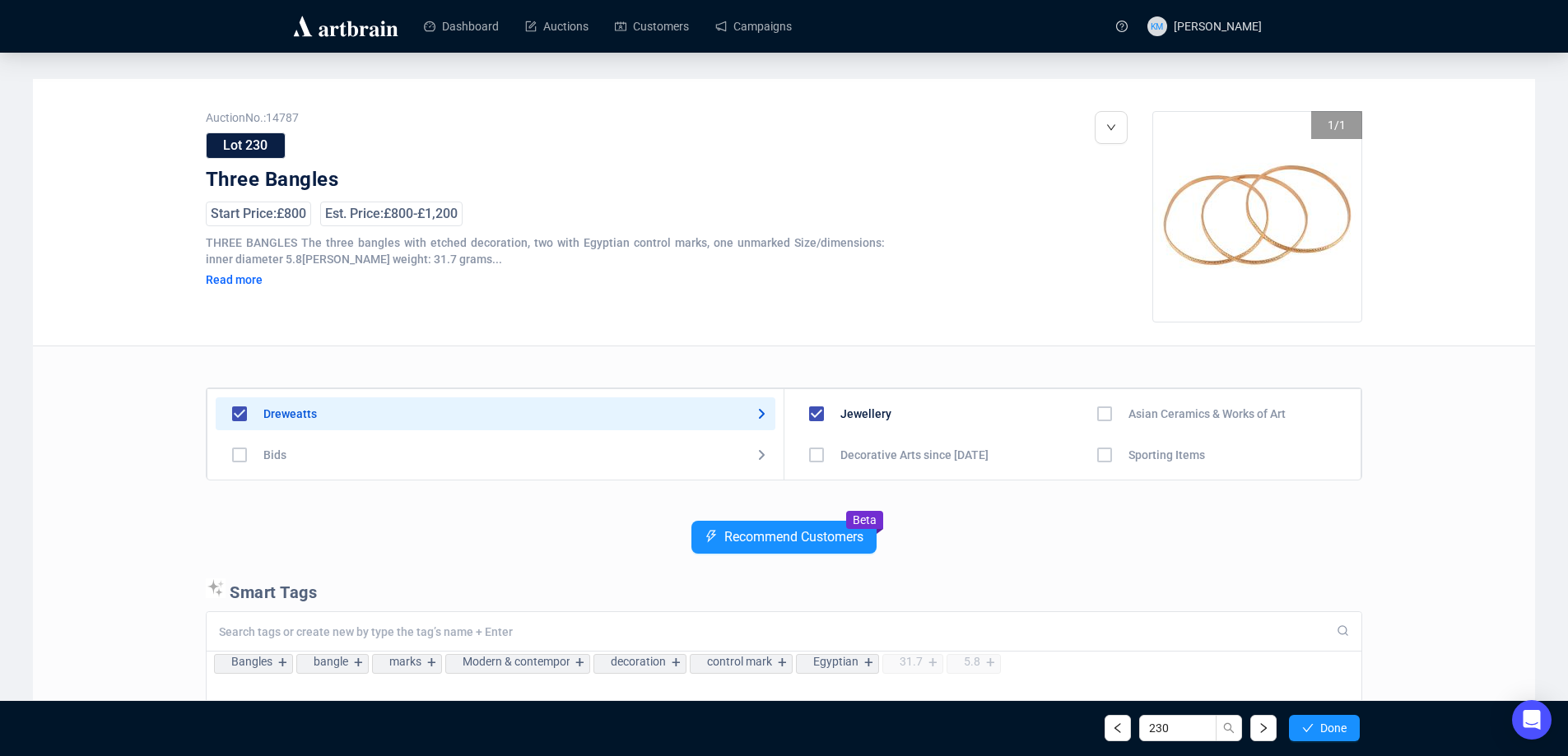
click at [1320, 723] on span "Done" at bounding box center [1333, 727] width 26 height 13
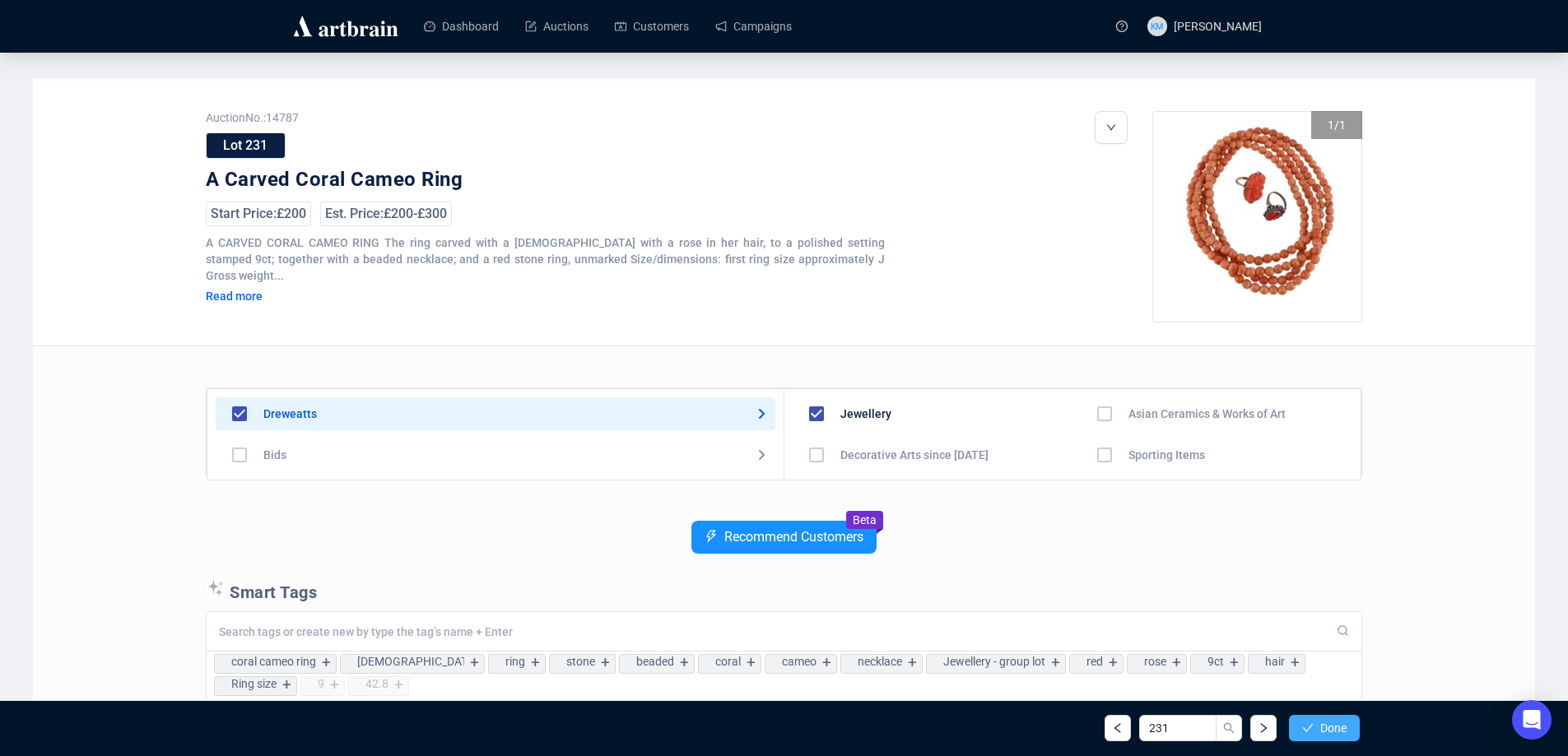
click at [1320, 724] on span "Done" at bounding box center [1333, 727] width 26 height 13
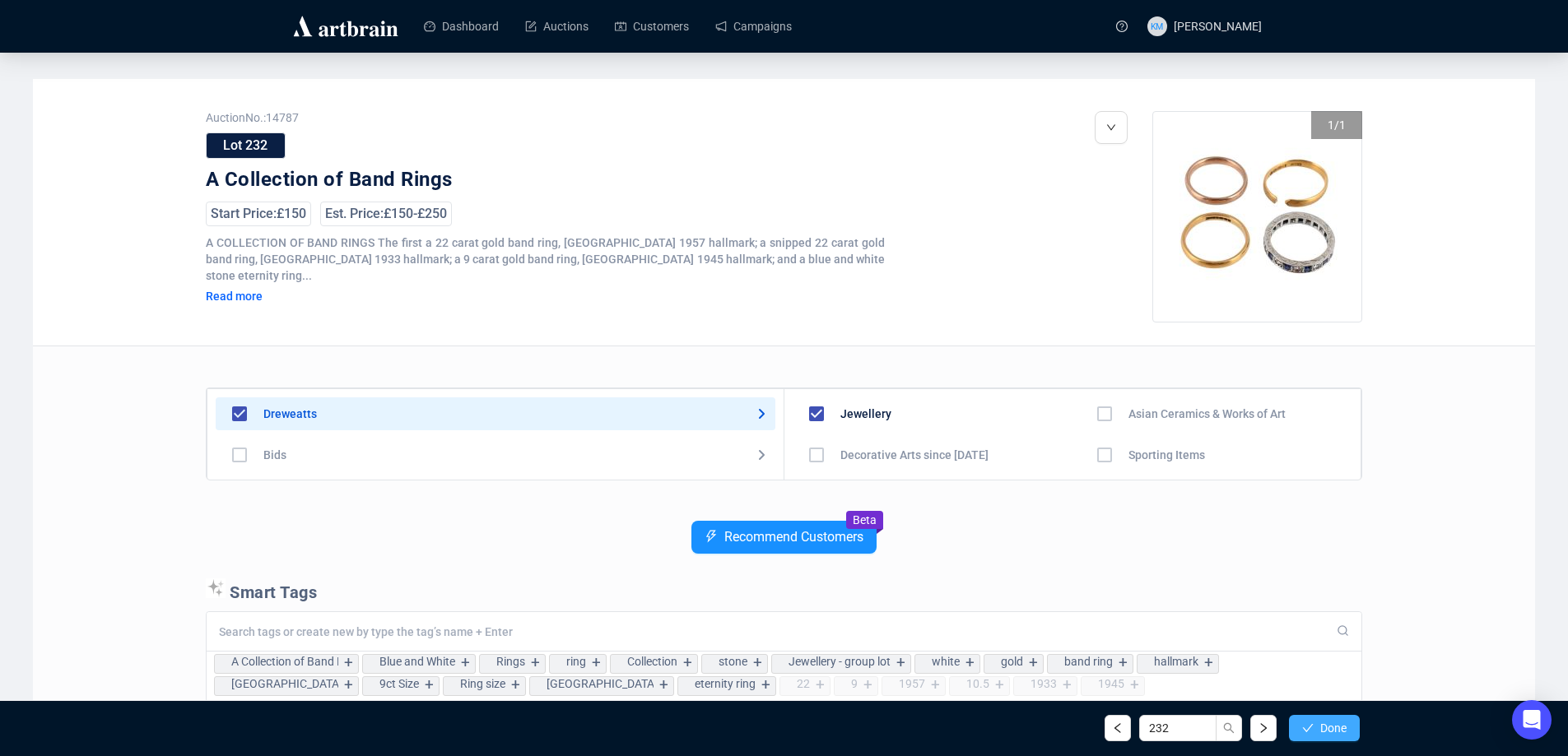
click at [1320, 726] on span "Done" at bounding box center [1333, 727] width 26 height 13
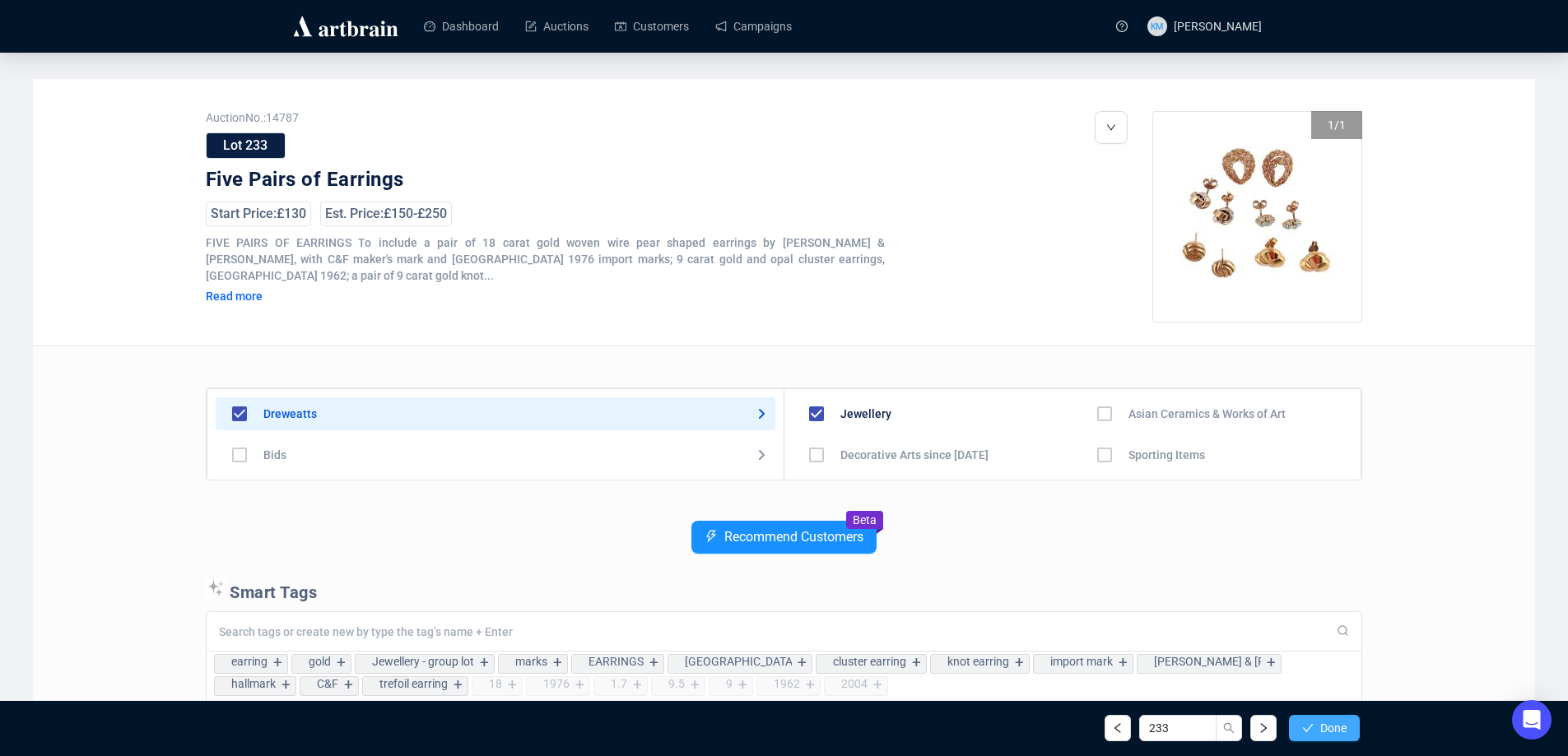
click at [1320, 727] on span "Done" at bounding box center [1333, 727] width 26 height 13
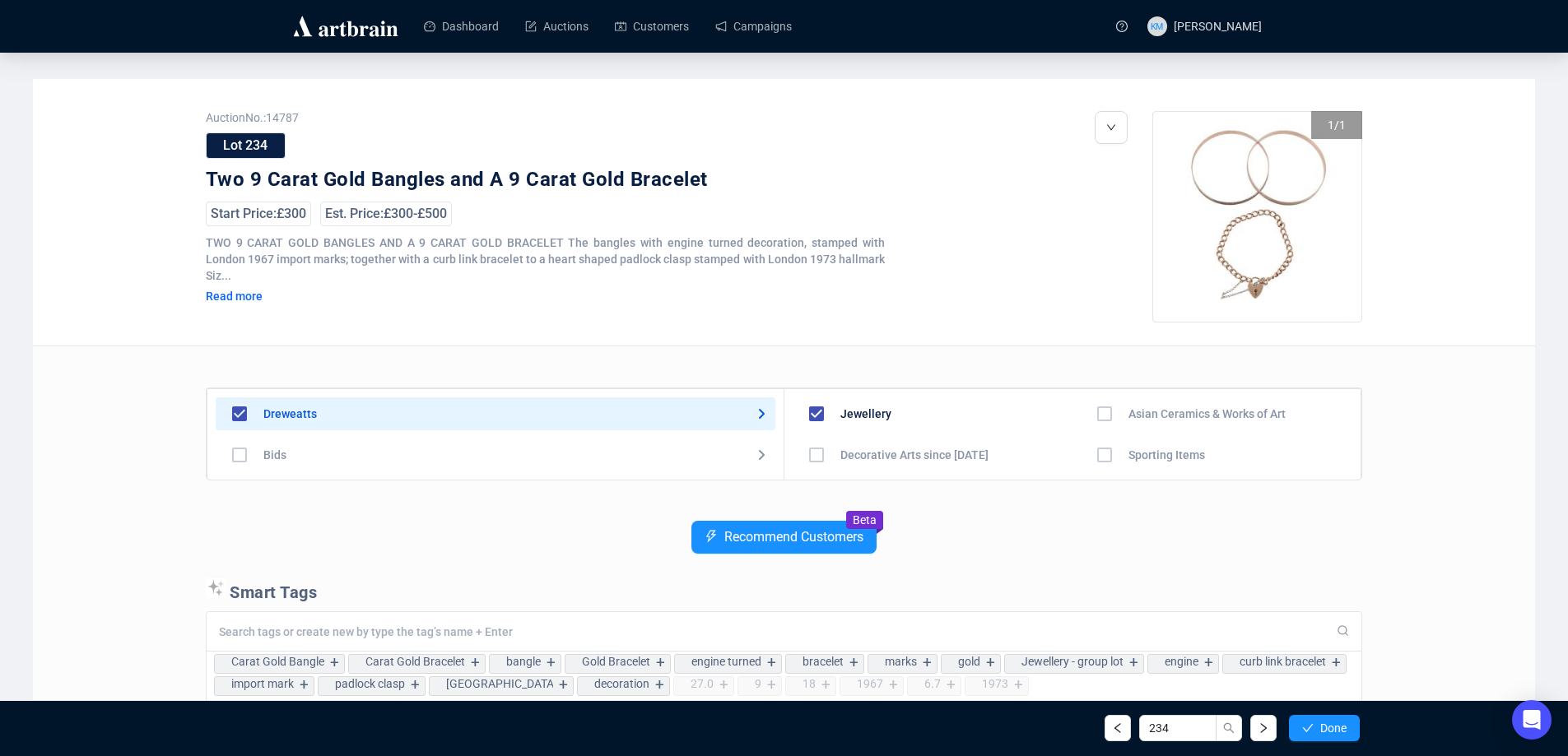
click at [1320, 727] on span "Done" at bounding box center [1333, 727] width 26 height 13
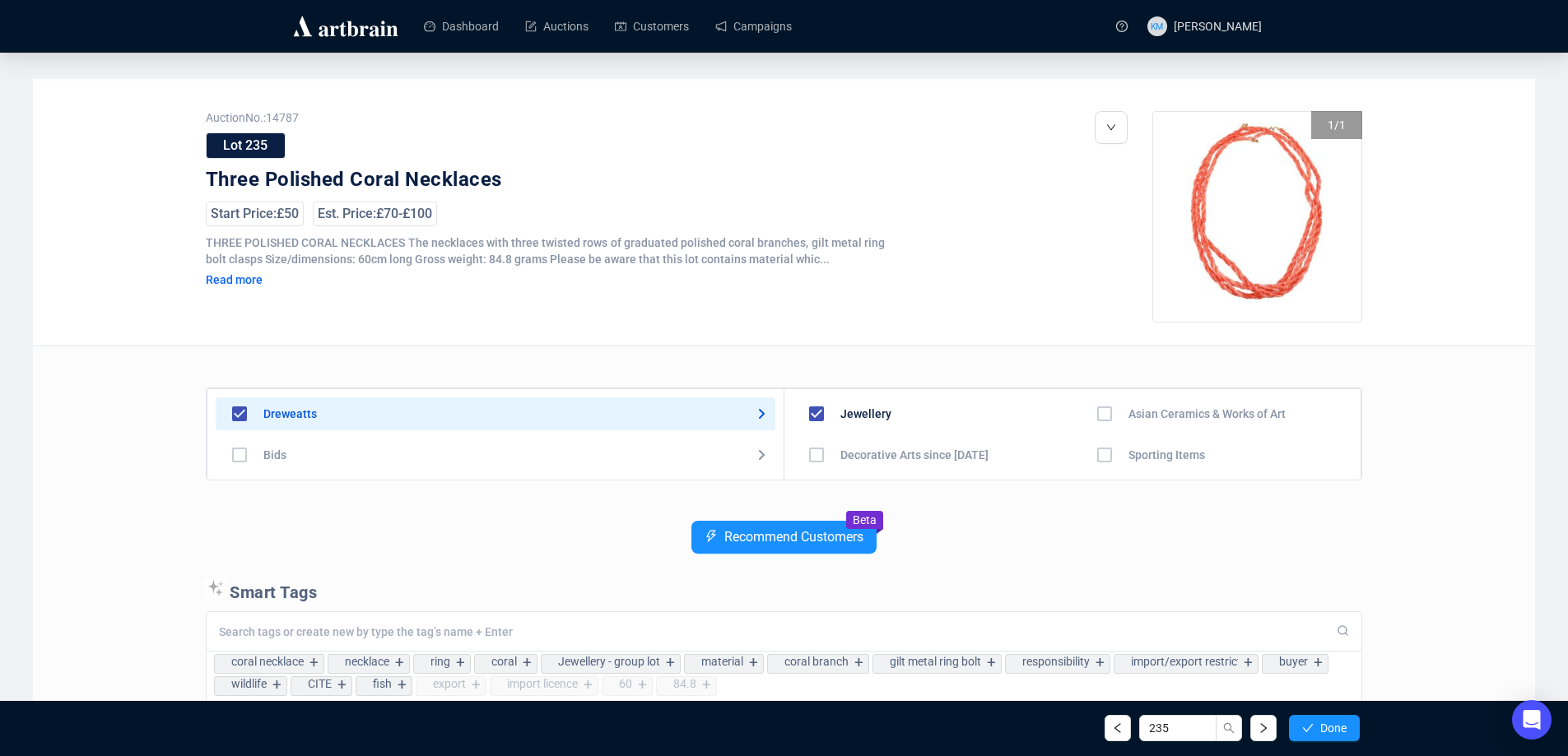
click at [1320, 727] on span "Done" at bounding box center [1333, 727] width 26 height 13
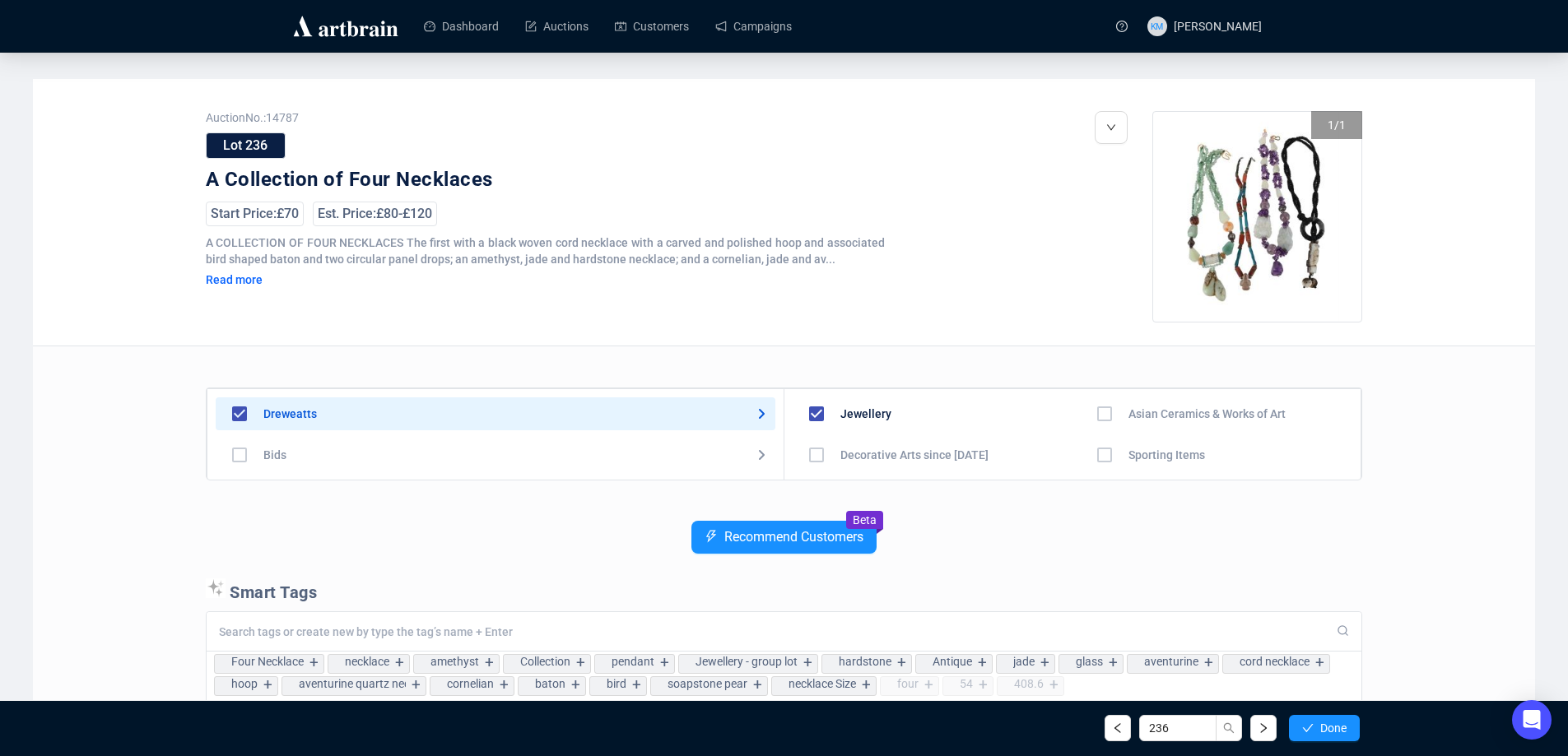
click at [1320, 727] on span "Done" at bounding box center [1333, 727] width 26 height 13
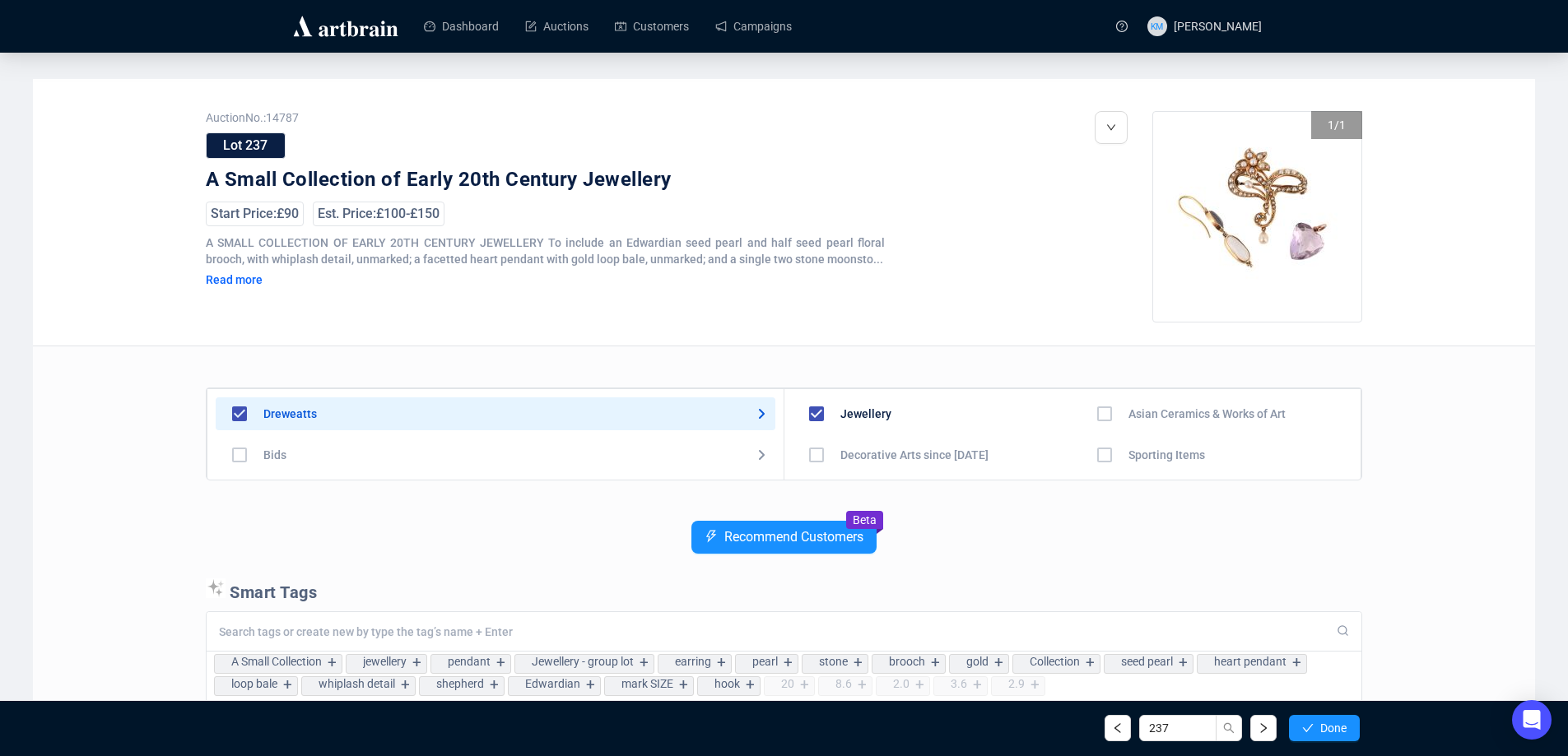
click at [1320, 727] on span "Done" at bounding box center [1333, 727] width 26 height 13
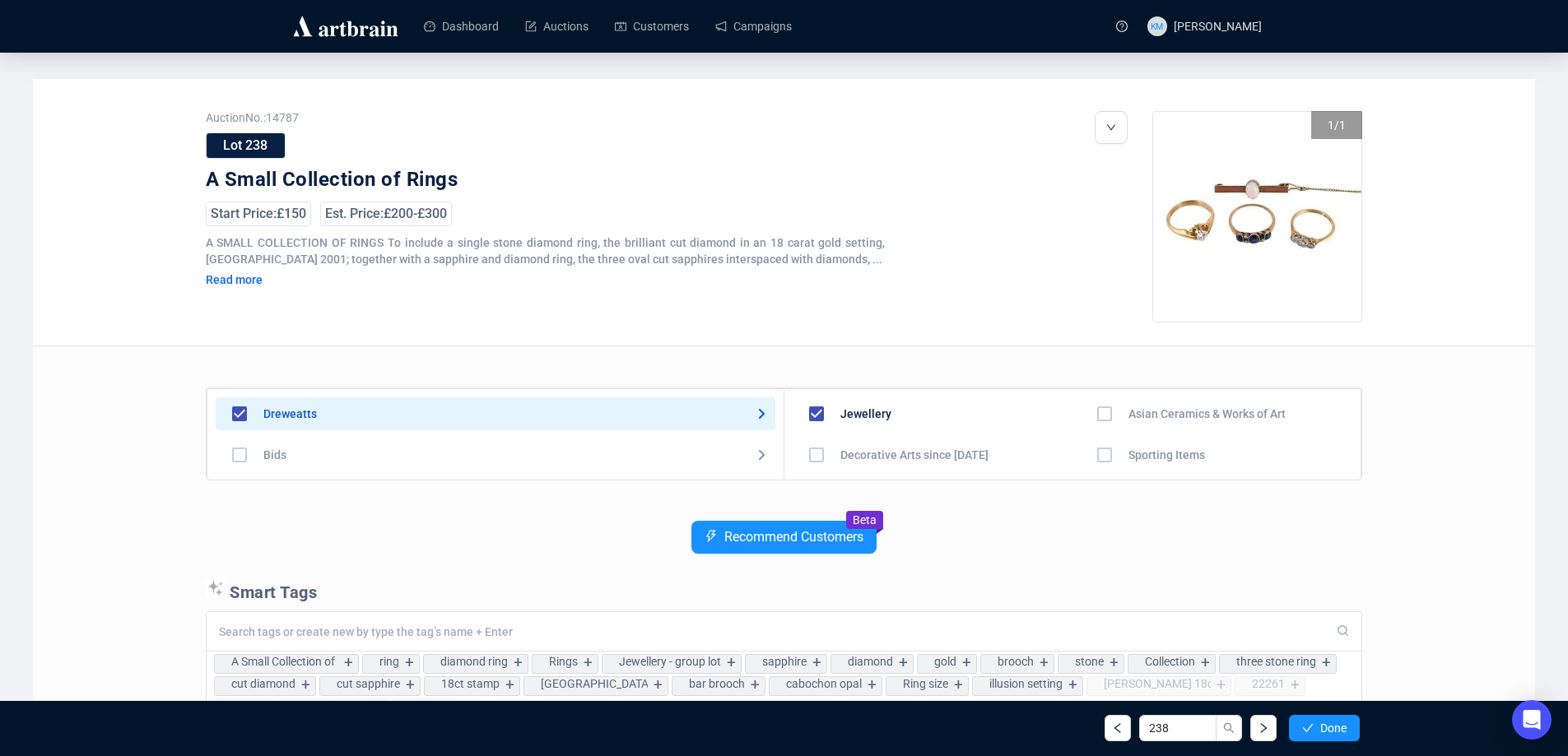
click at [1320, 727] on span "Done" at bounding box center [1333, 727] width 26 height 13
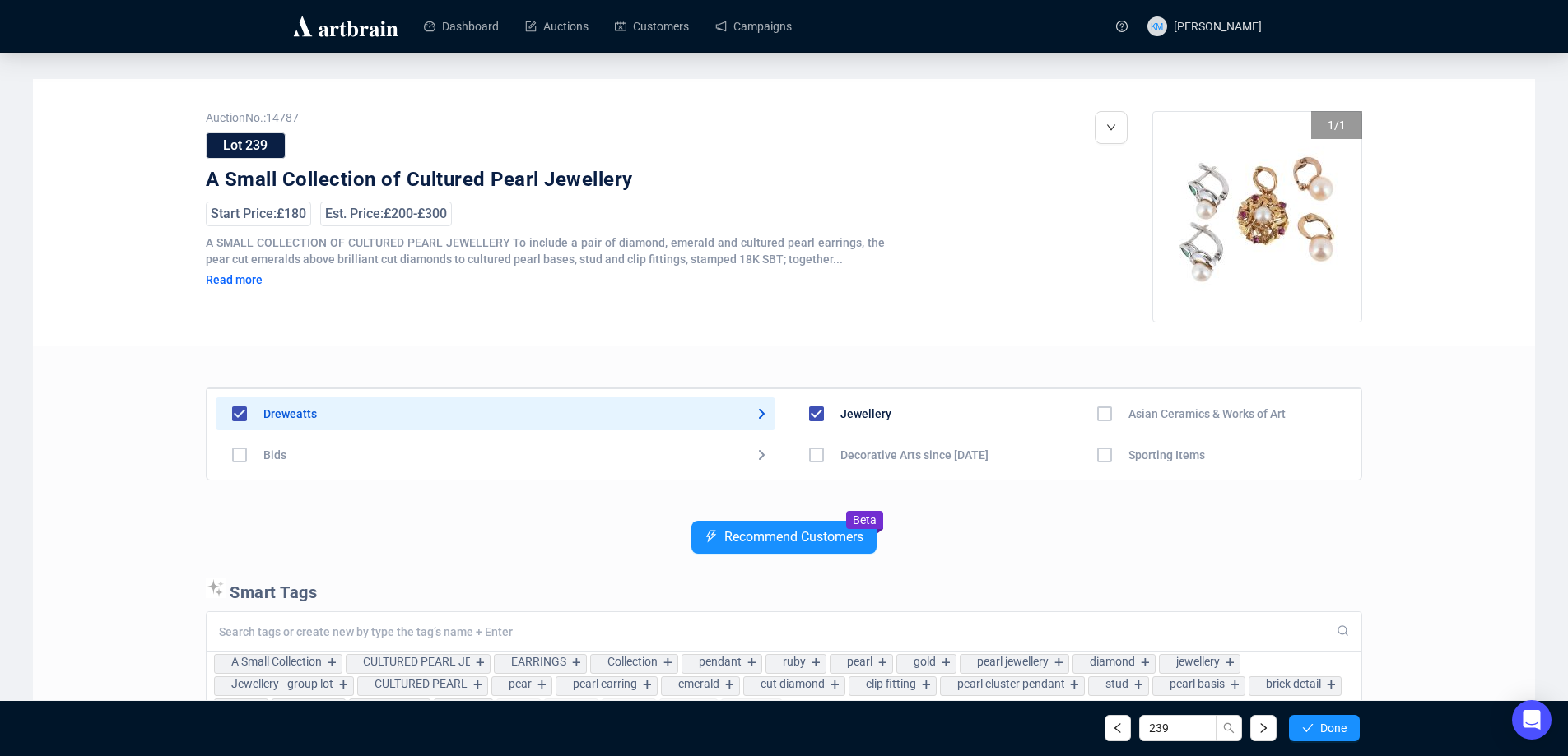
click at [1320, 727] on span "Done" at bounding box center [1333, 727] width 26 height 13
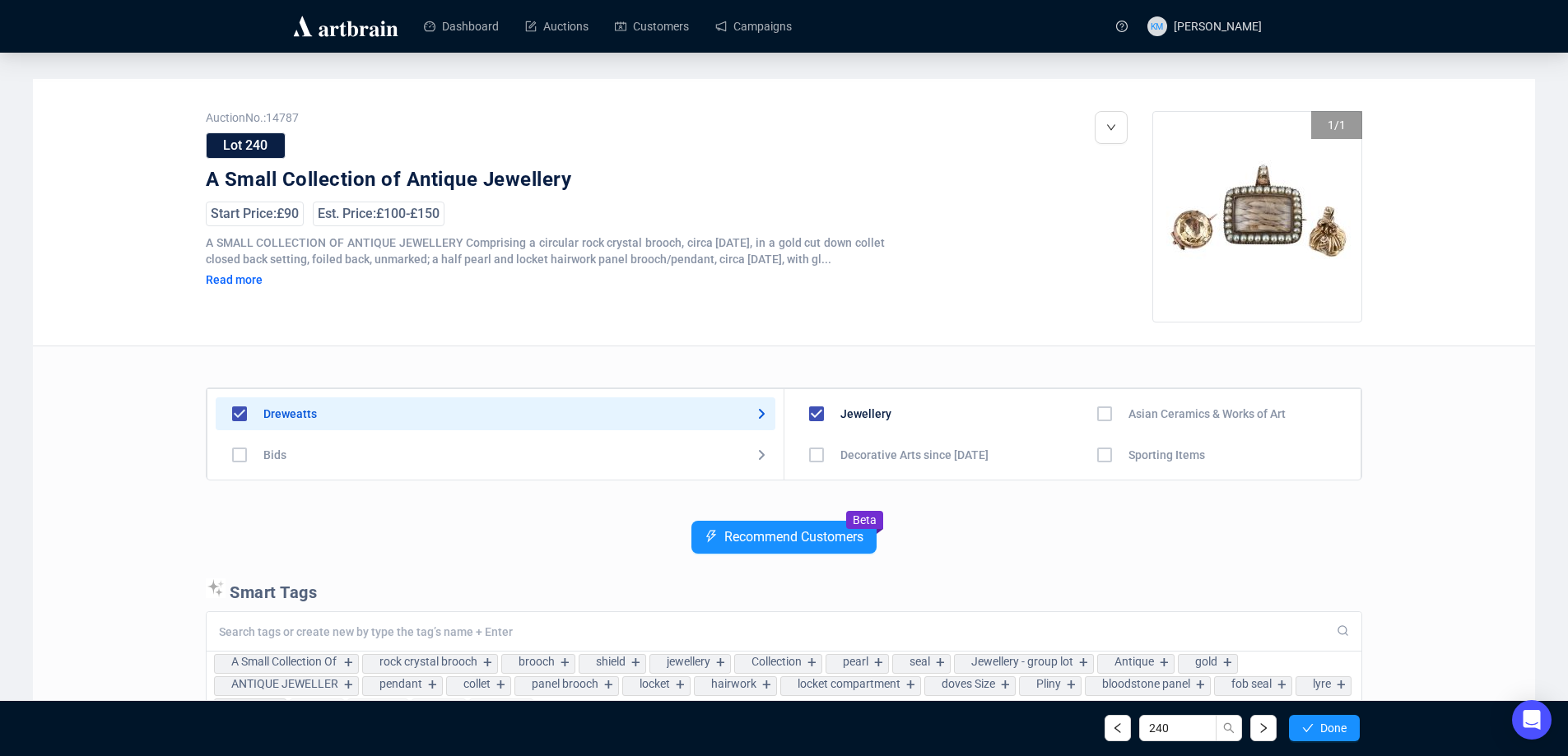
click at [1320, 727] on span "Done" at bounding box center [1333, 727] width 26 height 13
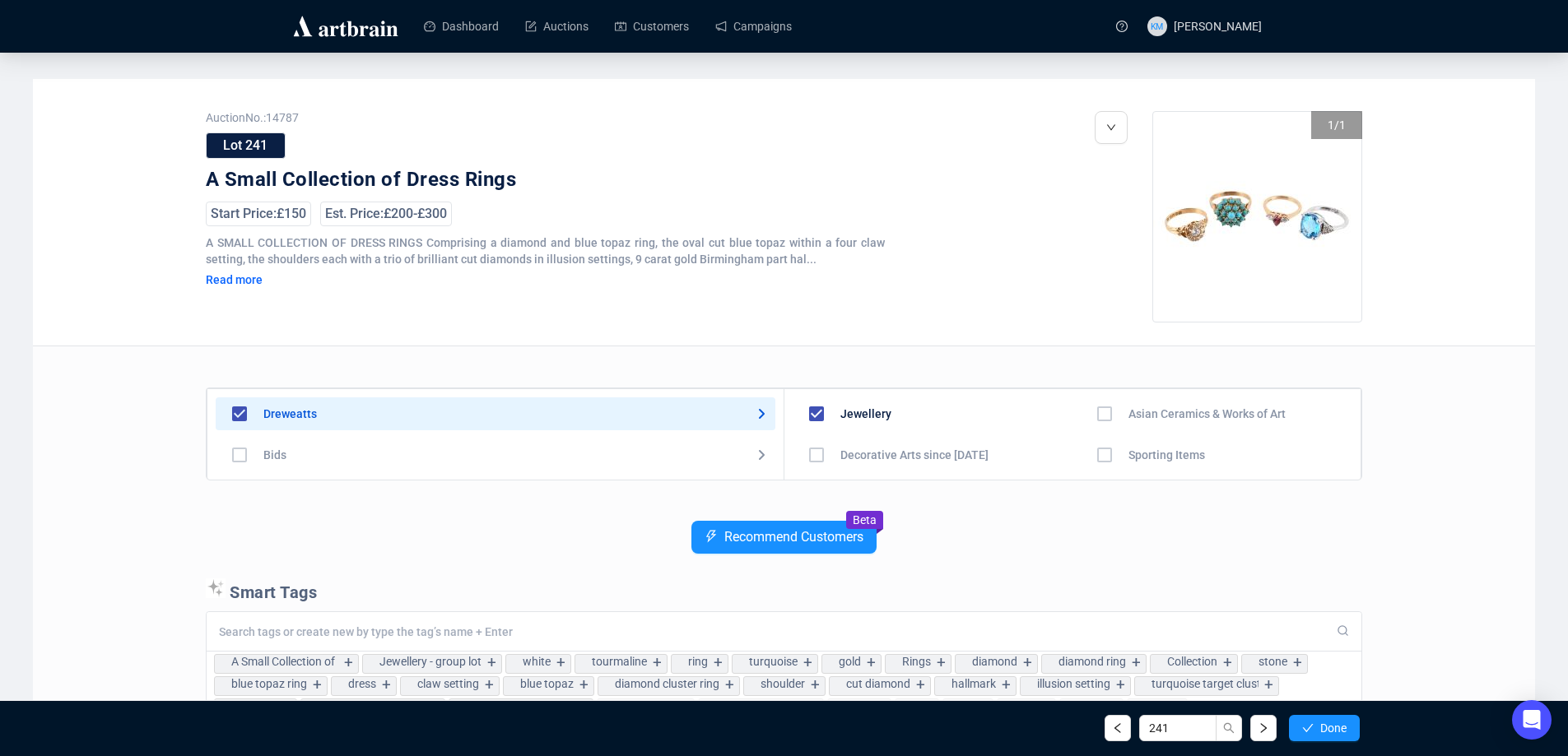
click at [1320, 727] on span "Done" at bounding box center [1333, 727] width 26 height 13
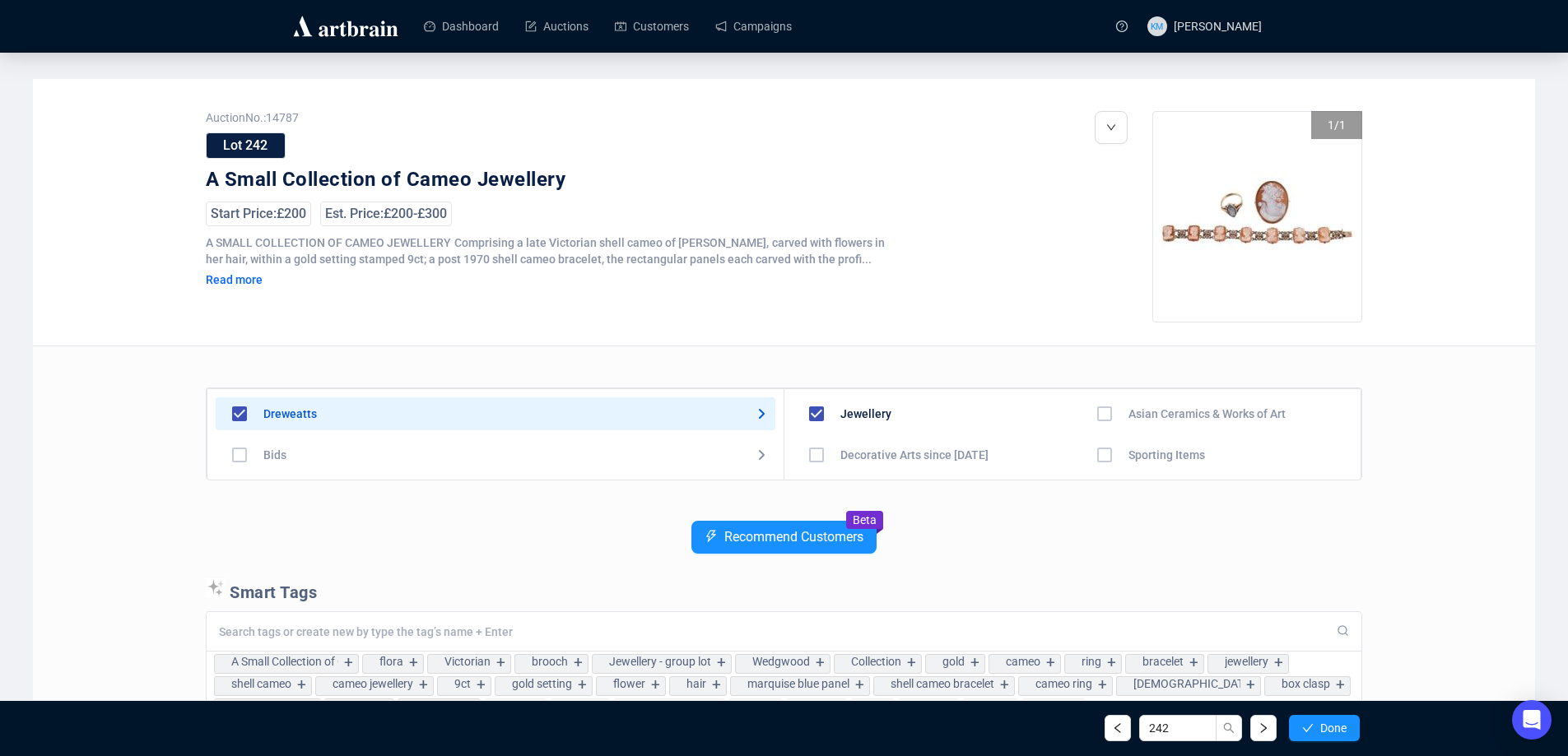
click at [1320, 727] on span "Done" at bounding box center [1333, 727] width 26 height 13
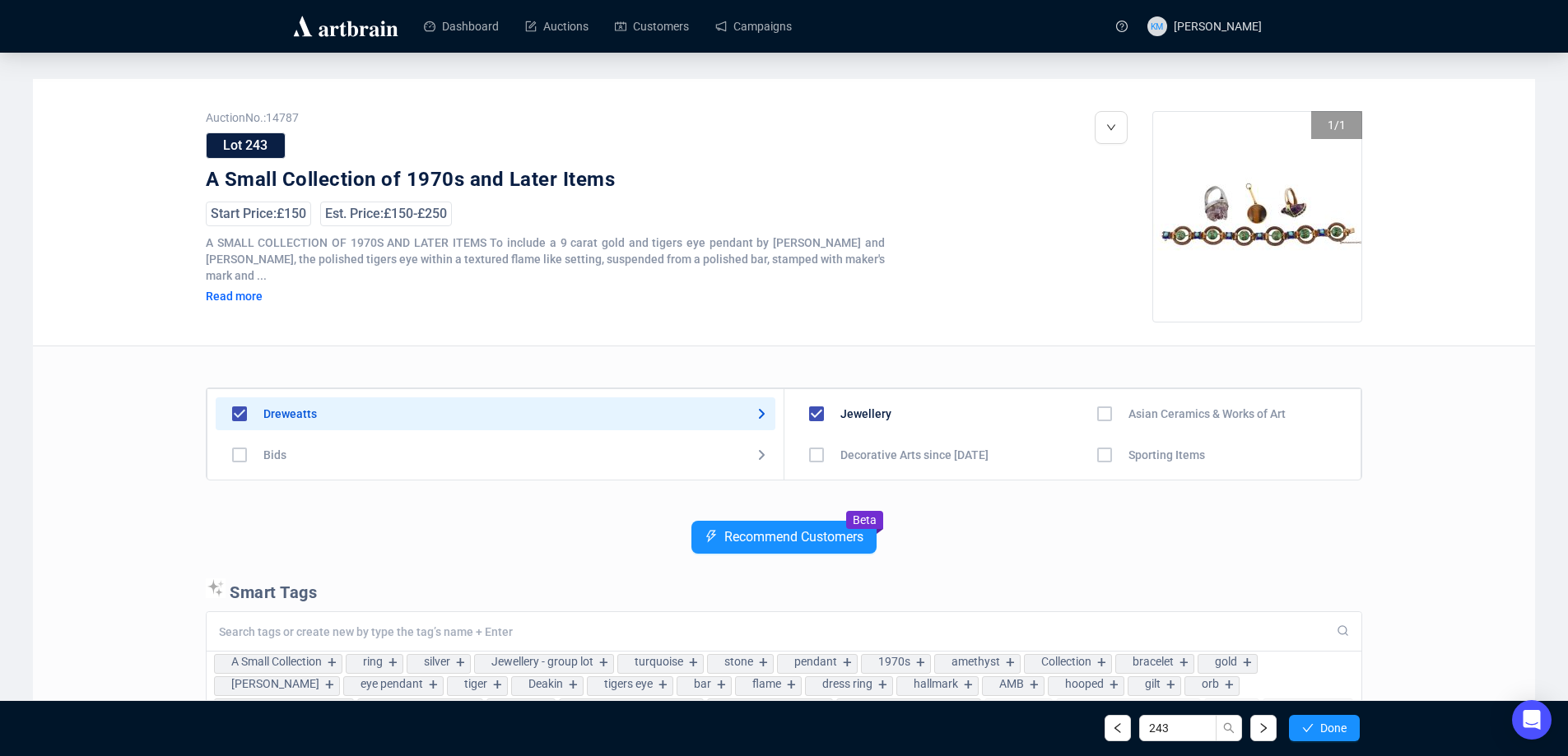
click at [1320, 727] on span "Done" at bounding box center [1333, 727] width 26 height 13
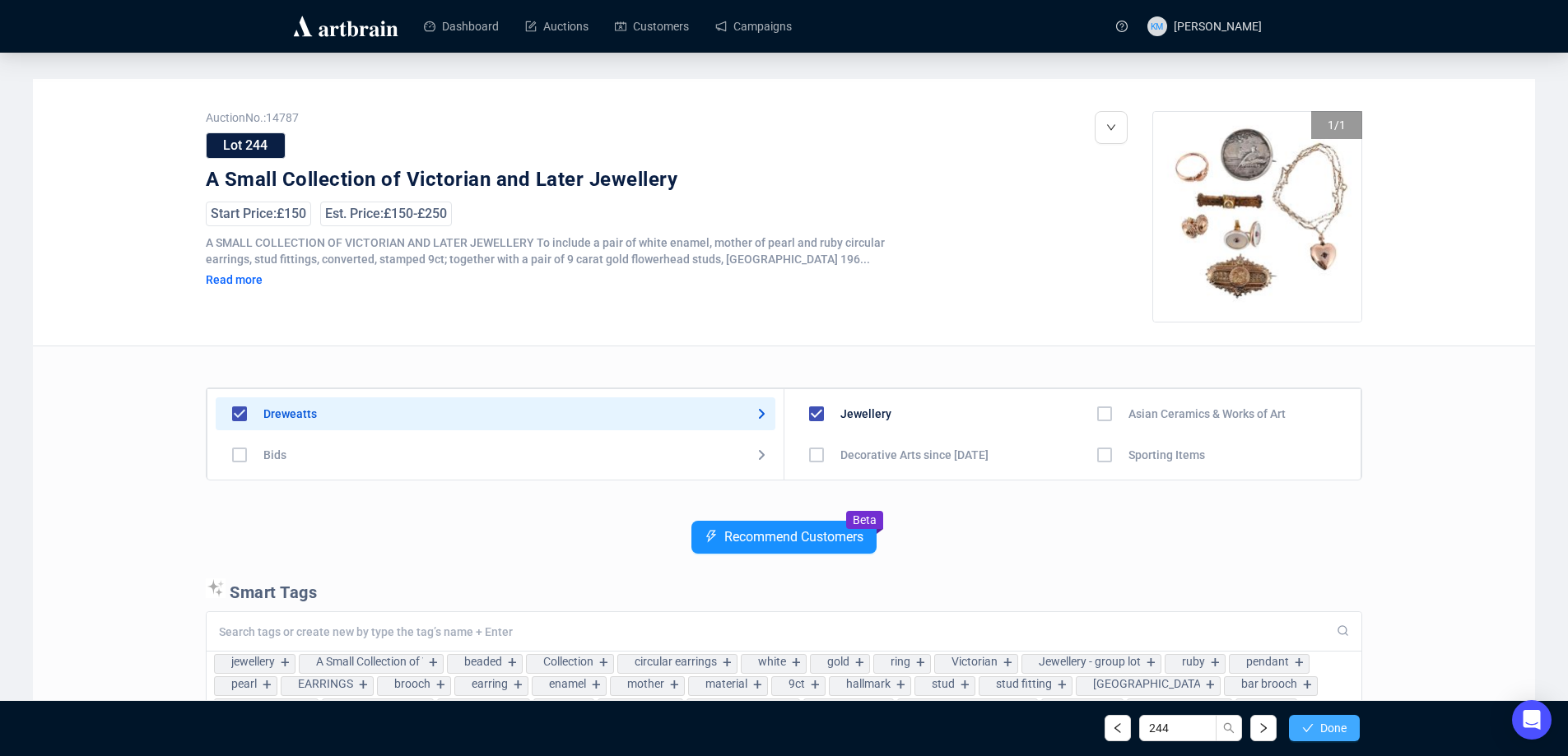
click at [1302, 734] on span "button" at bounding box center [1307, 727] width 11 height 13
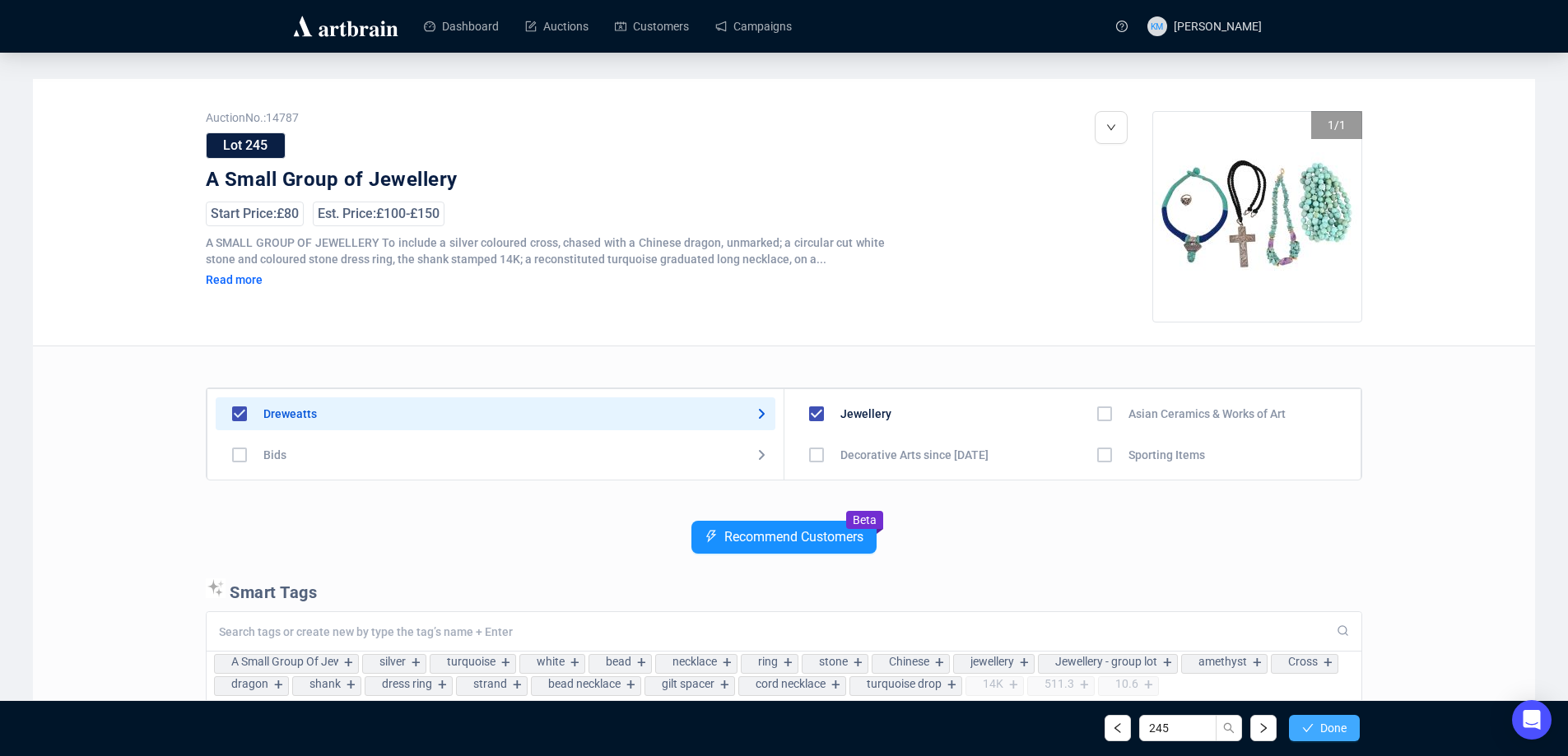
click at [1302, 734] on span "button" at bounding box center [1307, 727] width 11 height 13
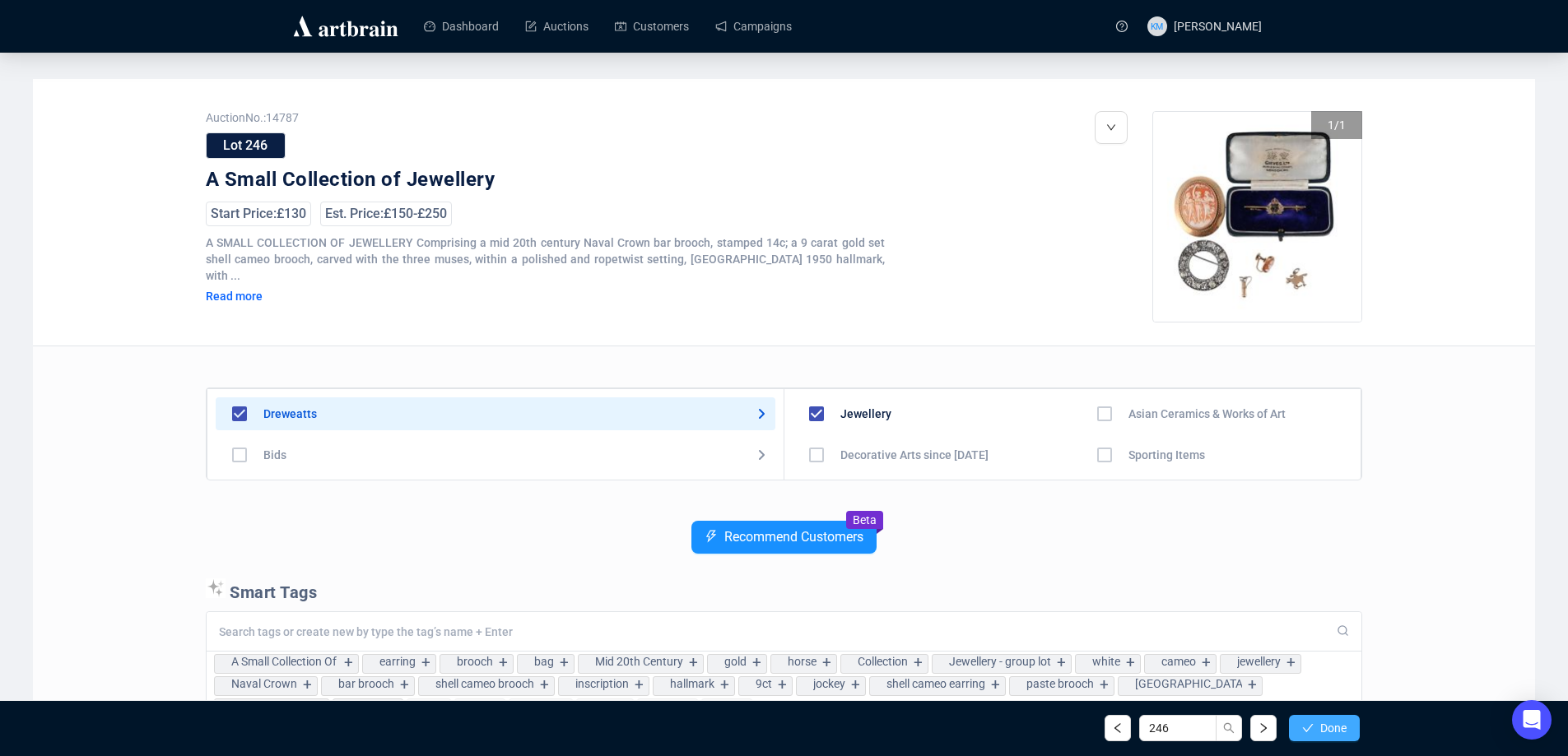
click at [1305, 729] on icon "check" at bounding box center [1307, 727] width 11 height 11
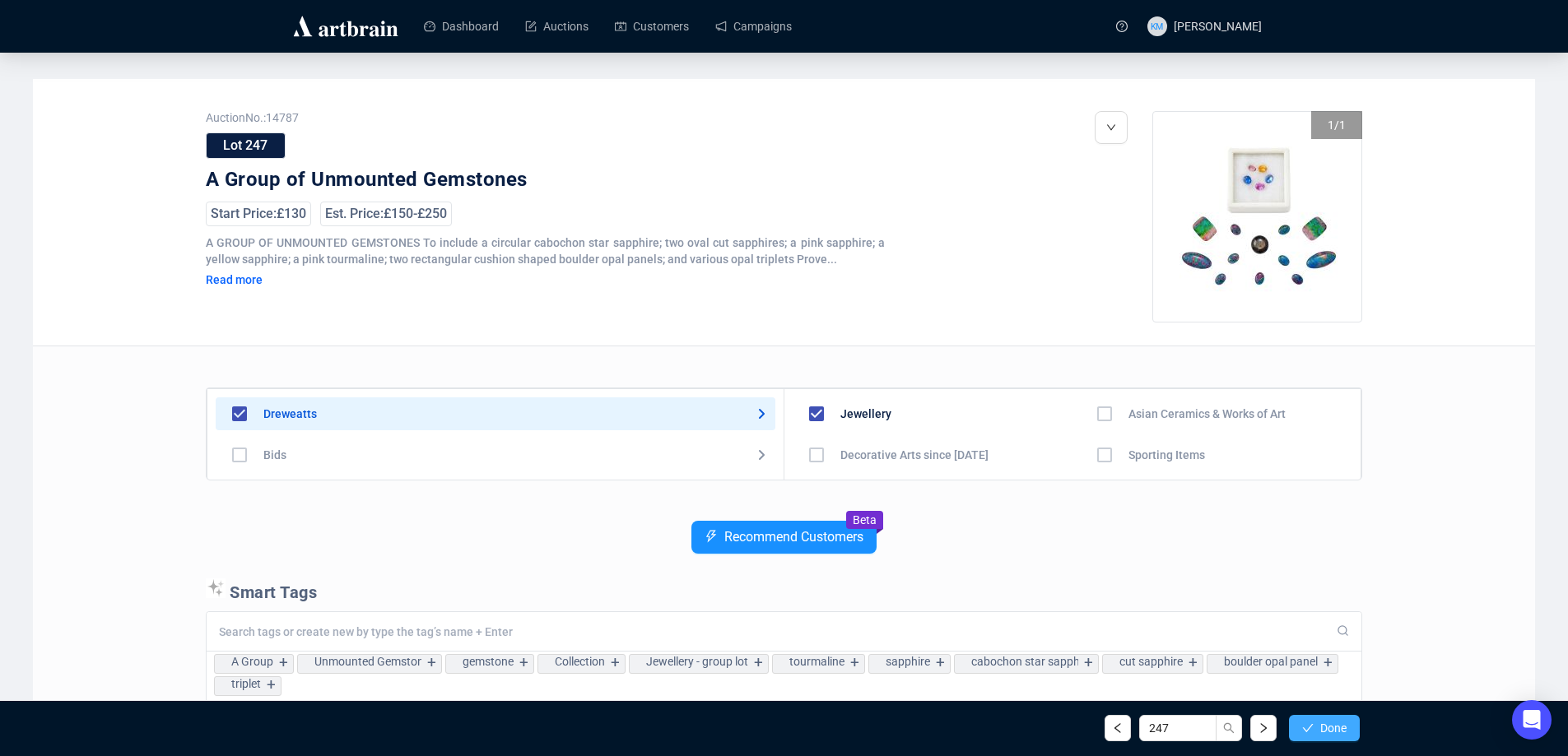
click at [1306, 729] on icon "check" at bounding box center [1307, 727] width 11 height 11
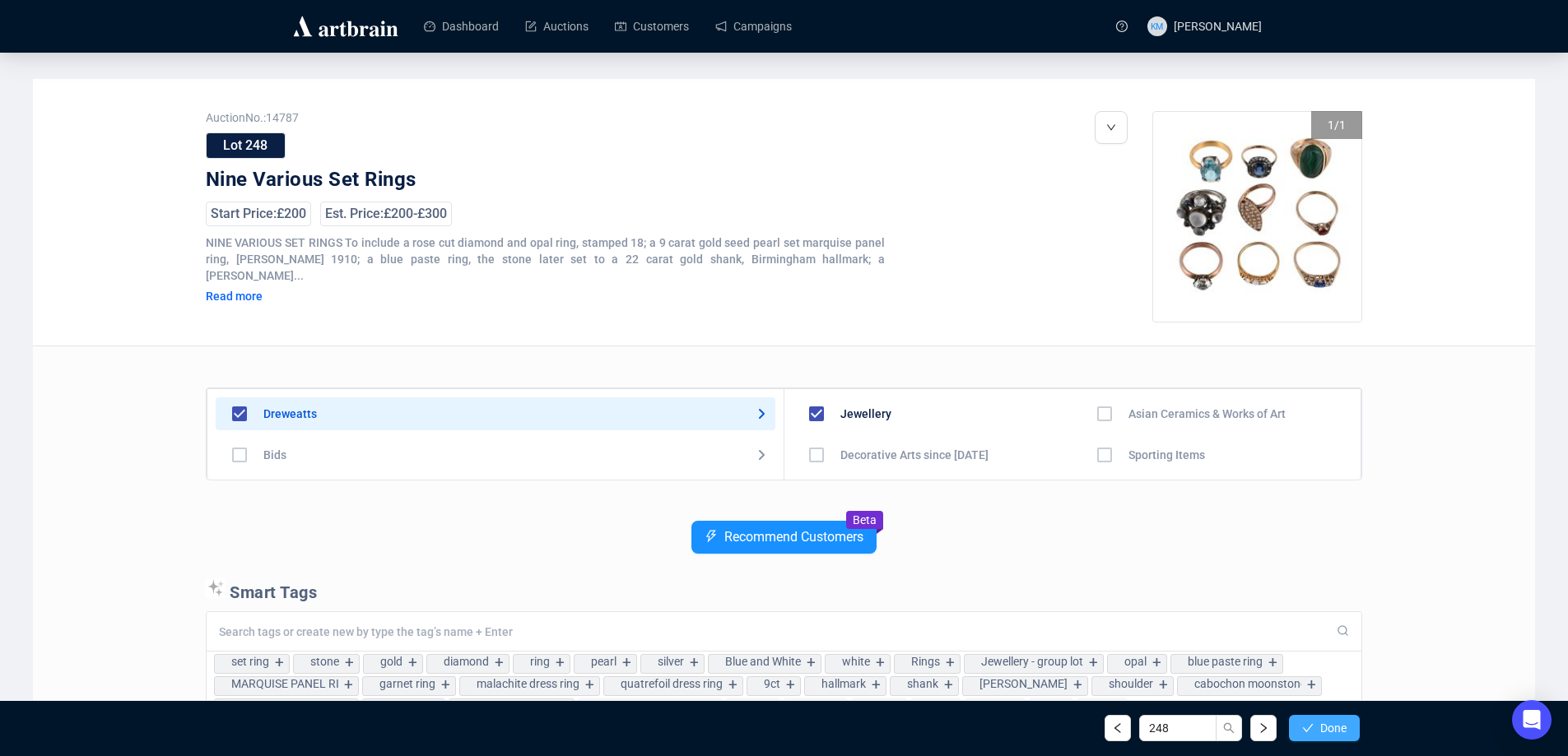
click at [1306, 727] on icon "check" at bounding box center [1307, 727] width 11 height 11
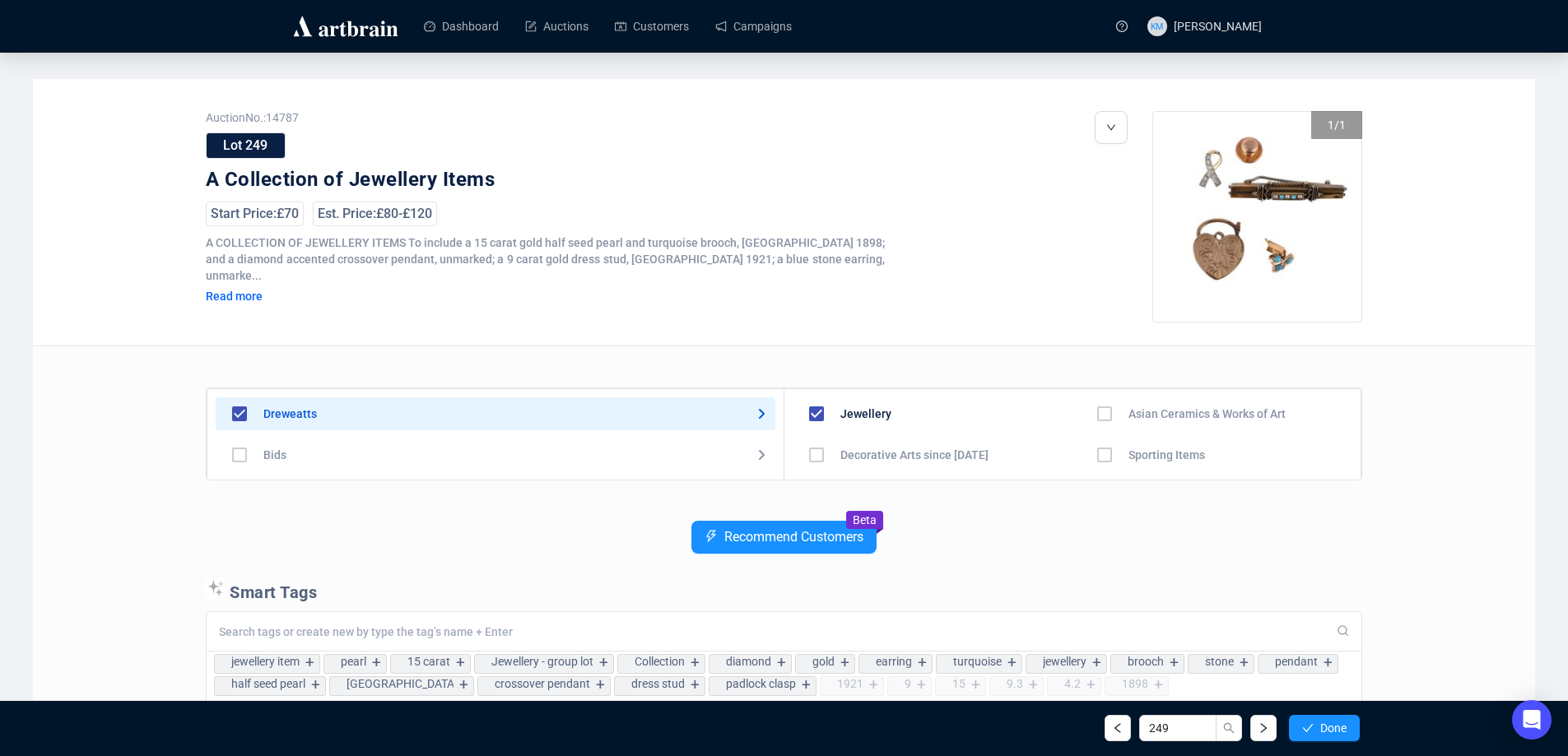
click at [1306, 727] on icon "check" at bounding box center [1307, 727] width 11 height 11
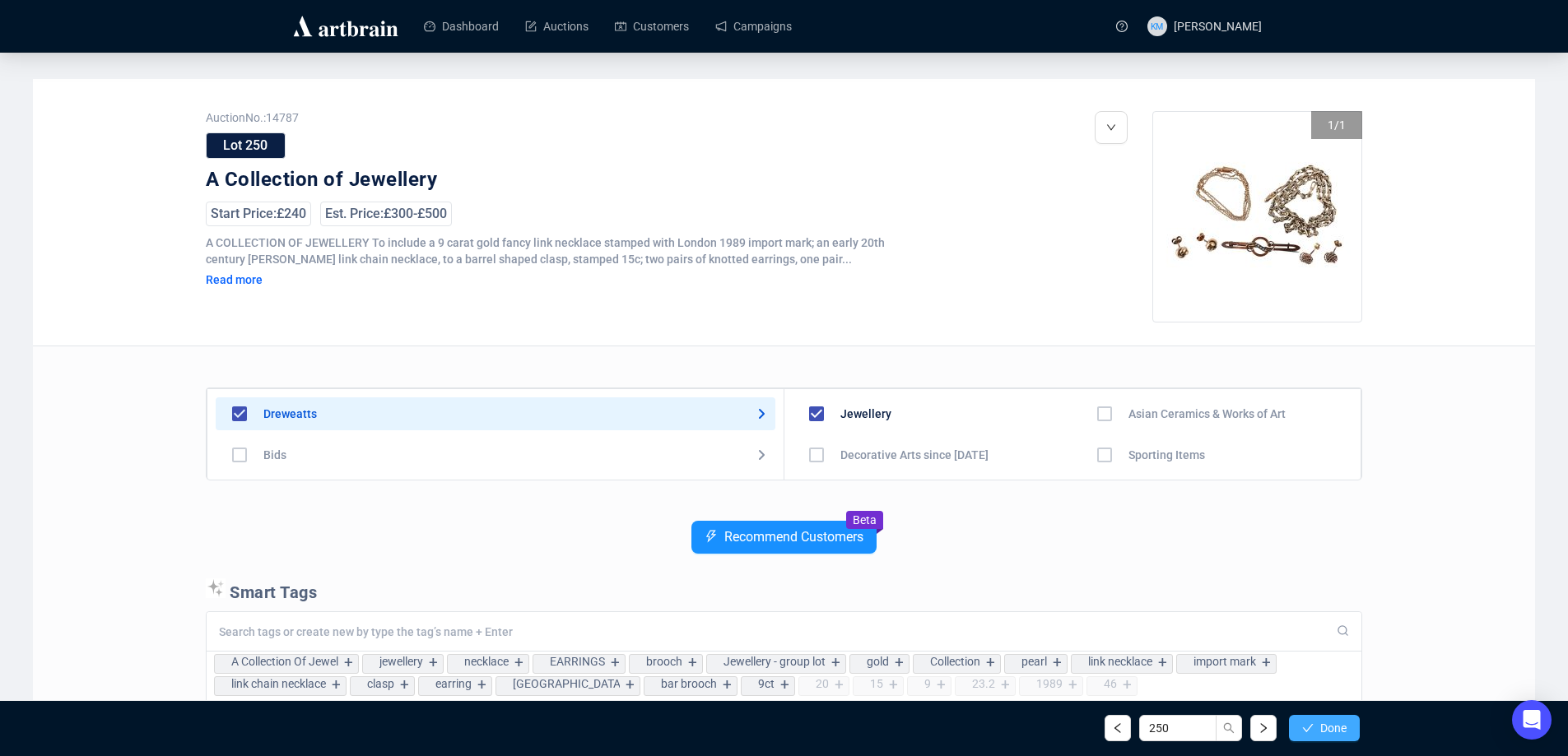
click at [1309, 727] on icon "check" at bounding box center [1307, 727] width 11 height 11
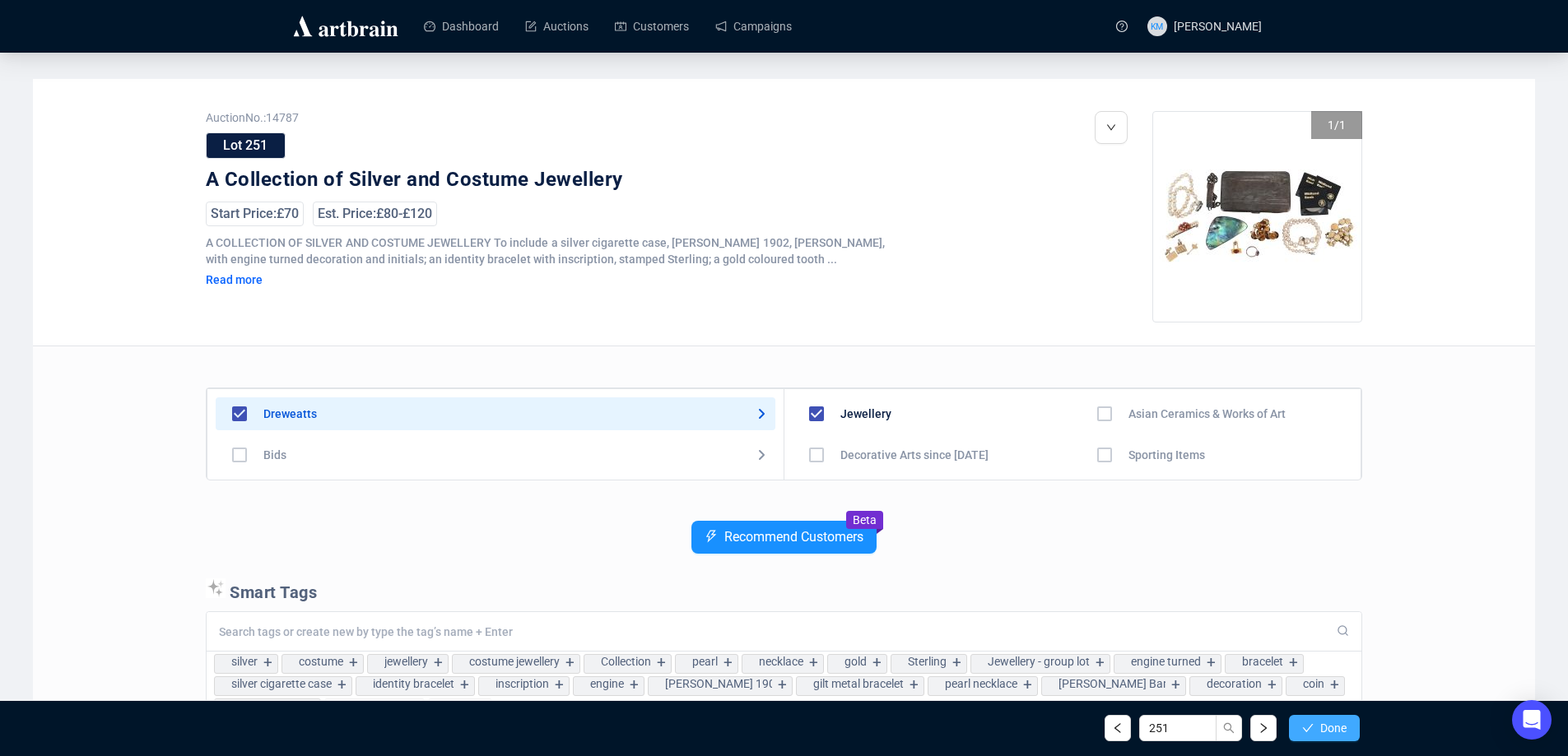
click at [1310, 727] on icon "check" at bounding box center [1308, 728] width 10 height 9
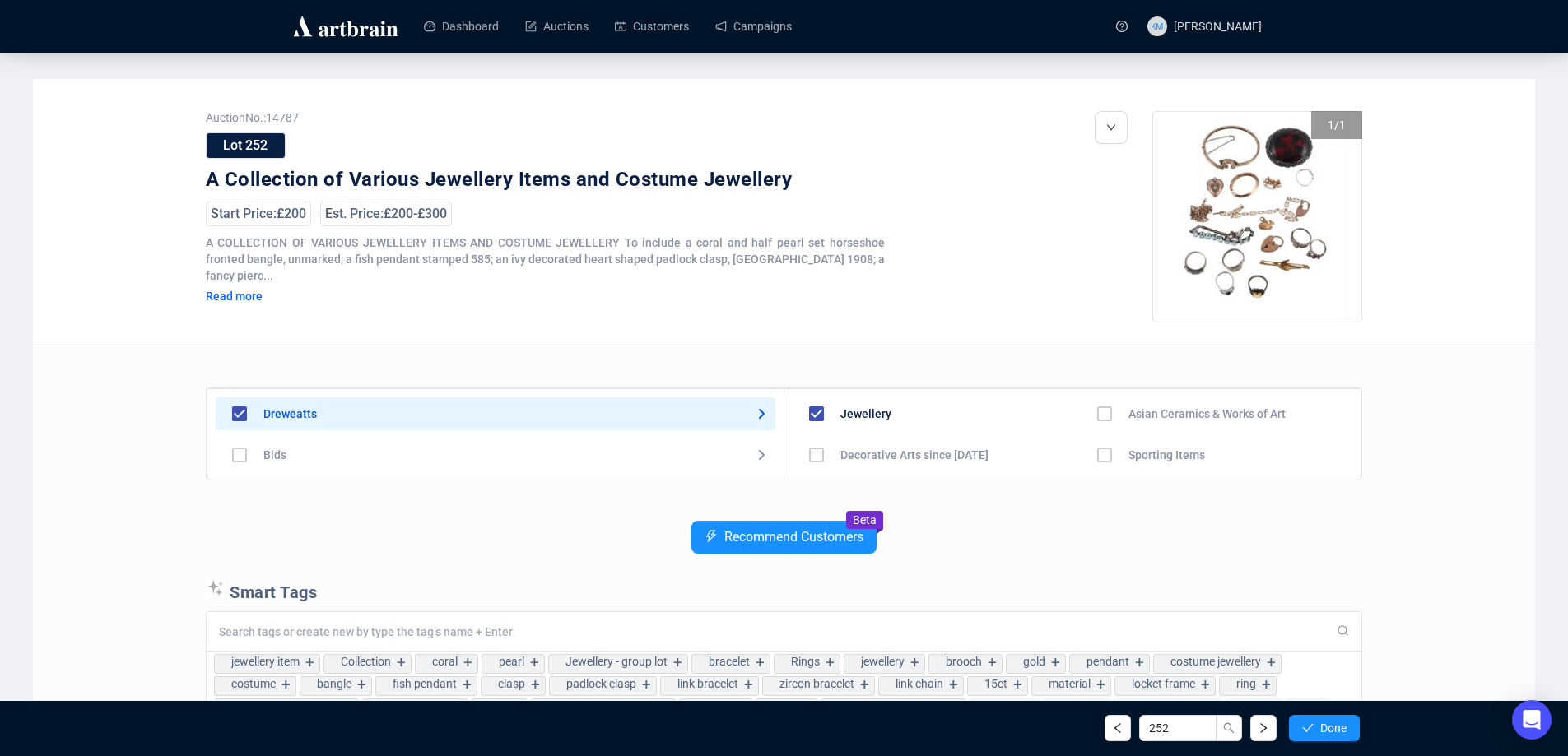
click at [1310, 727] on icon "check" at bounding box center [1308, 728] width 10 height 9
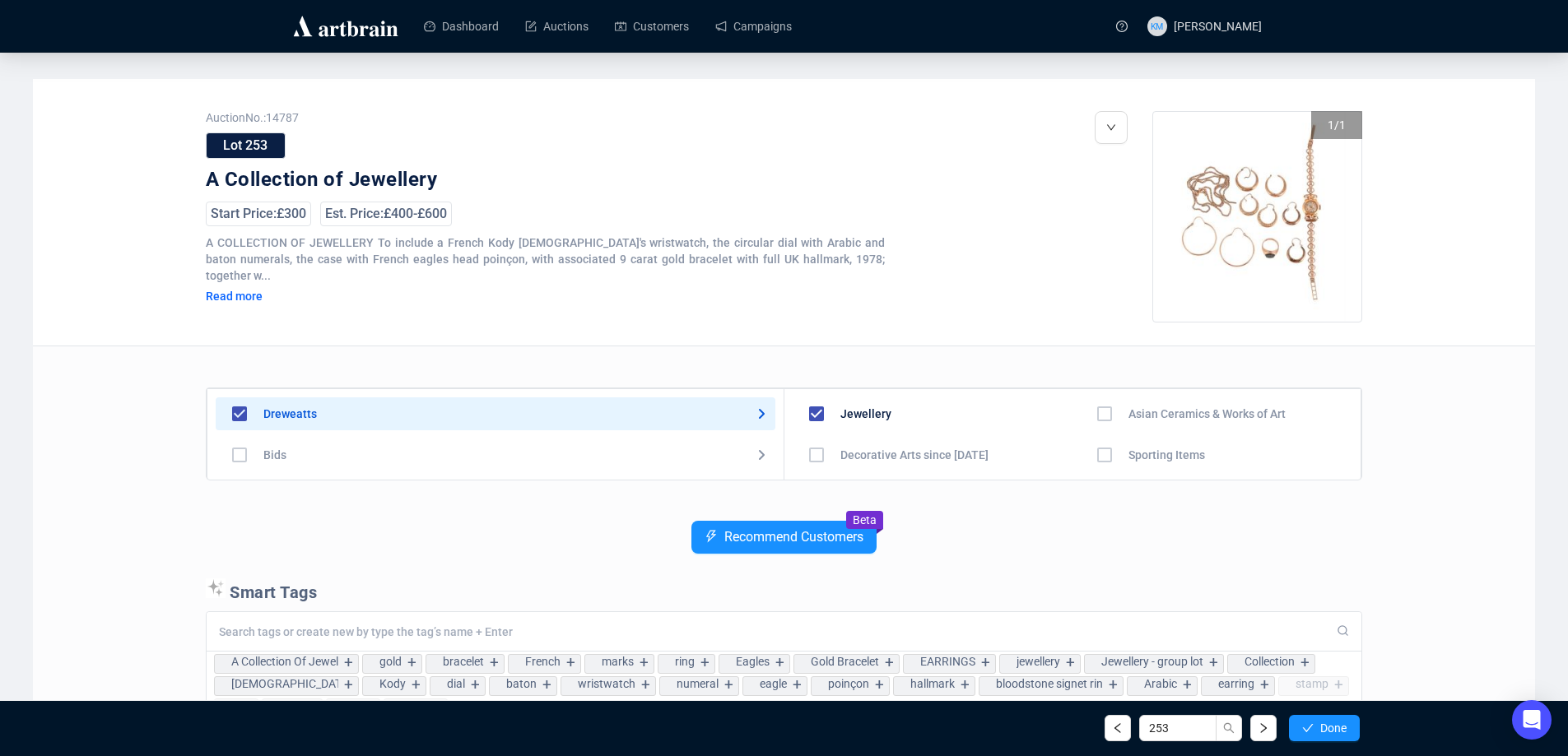
click at [1310, 727] on icon "check" at bounding box center [1308, 728] width 10 height 9
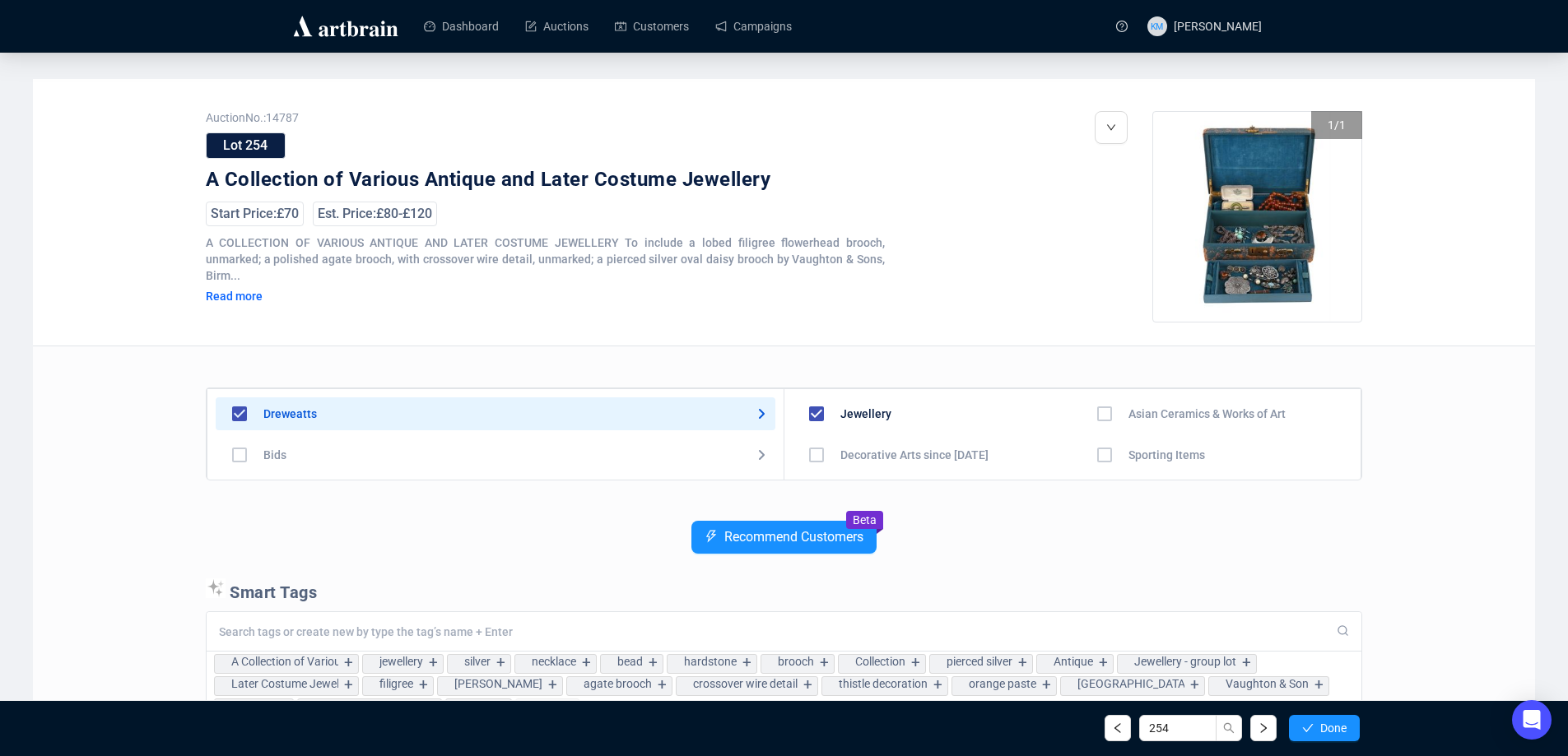
click at [1310, 727] on icon "check" at bounding box center [1308, 728] width 10 height 9
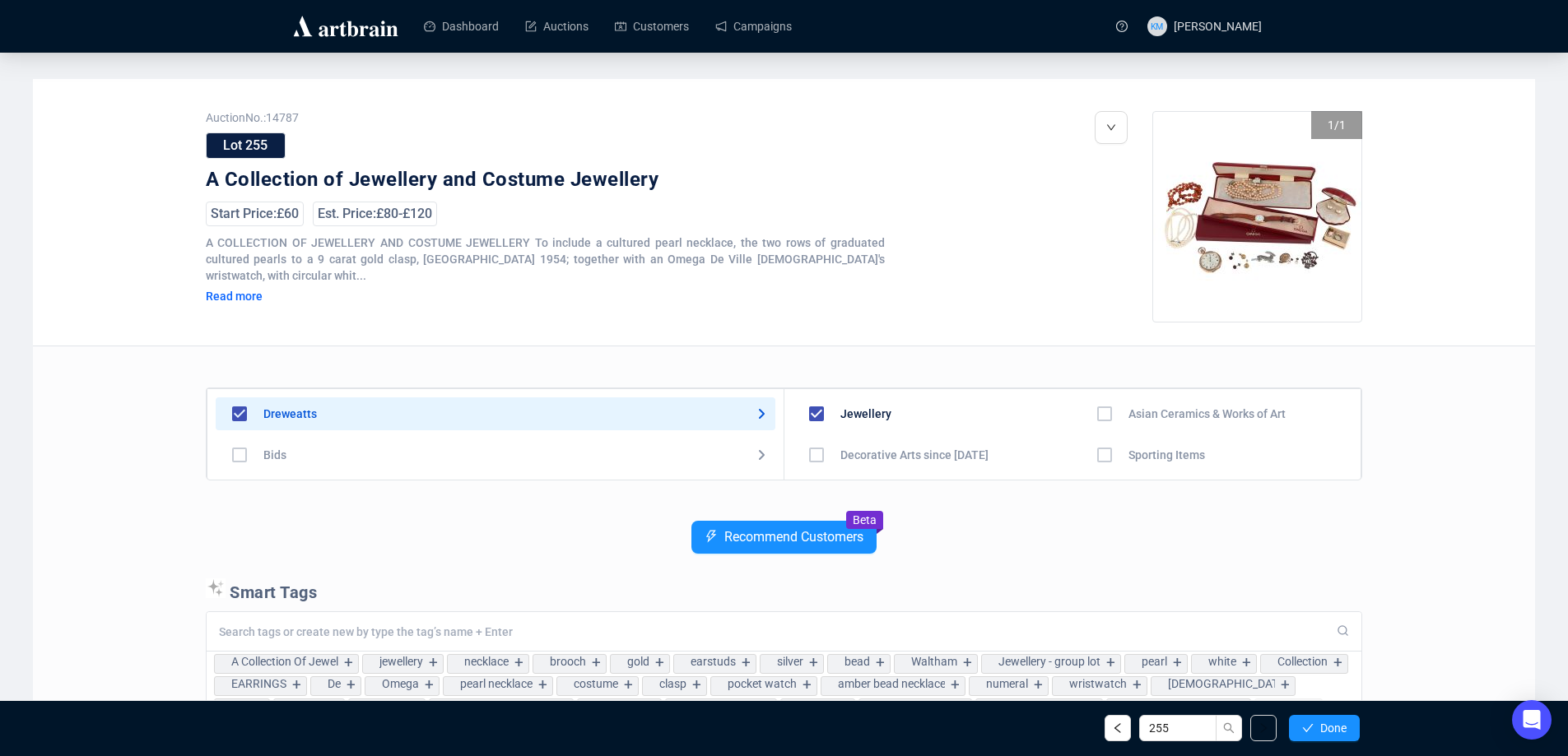
click at [1310, 727] on icon "check" at bounding box center [1308, 728] width 10 height 9
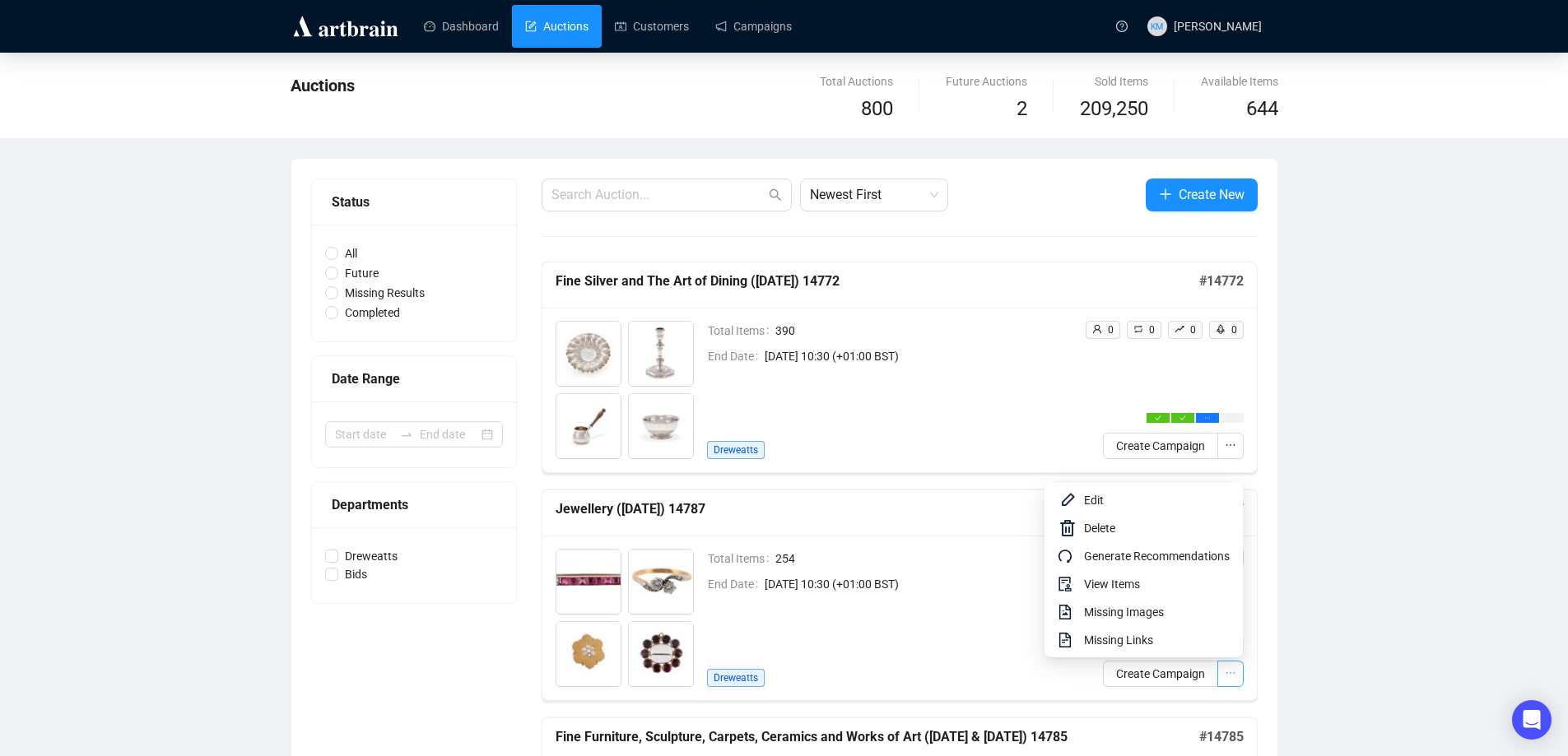
click at [1234, 670] on icon "ellipsis" at bounding box center [1230, 673] width 11 height 11
click at [1148, 587] on span "View Items" at bounding box center [1157, 584] width 146 height 18
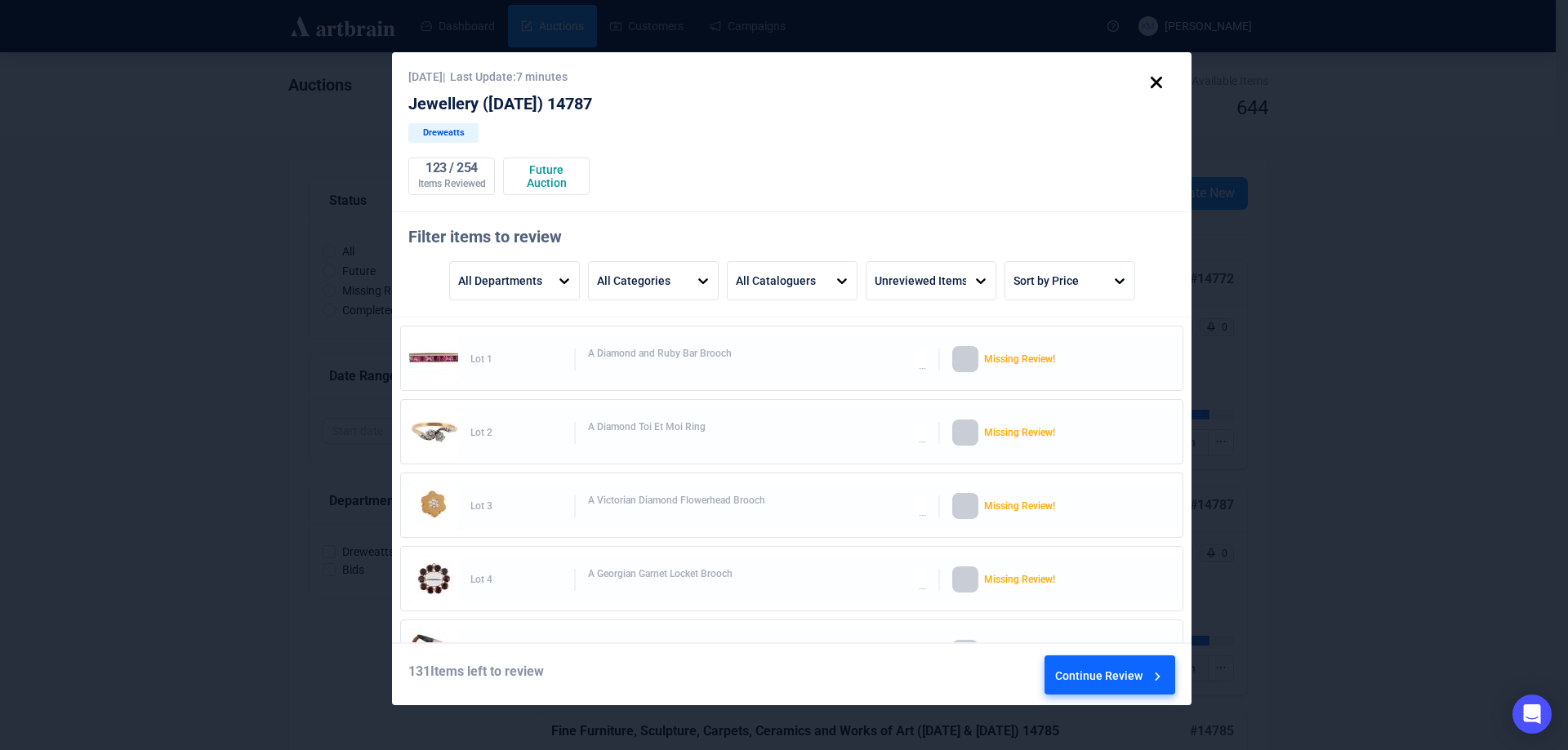
click at [1139, 680] on div "Continue Review" at bounding box center [1111, 678] width 110 height 44
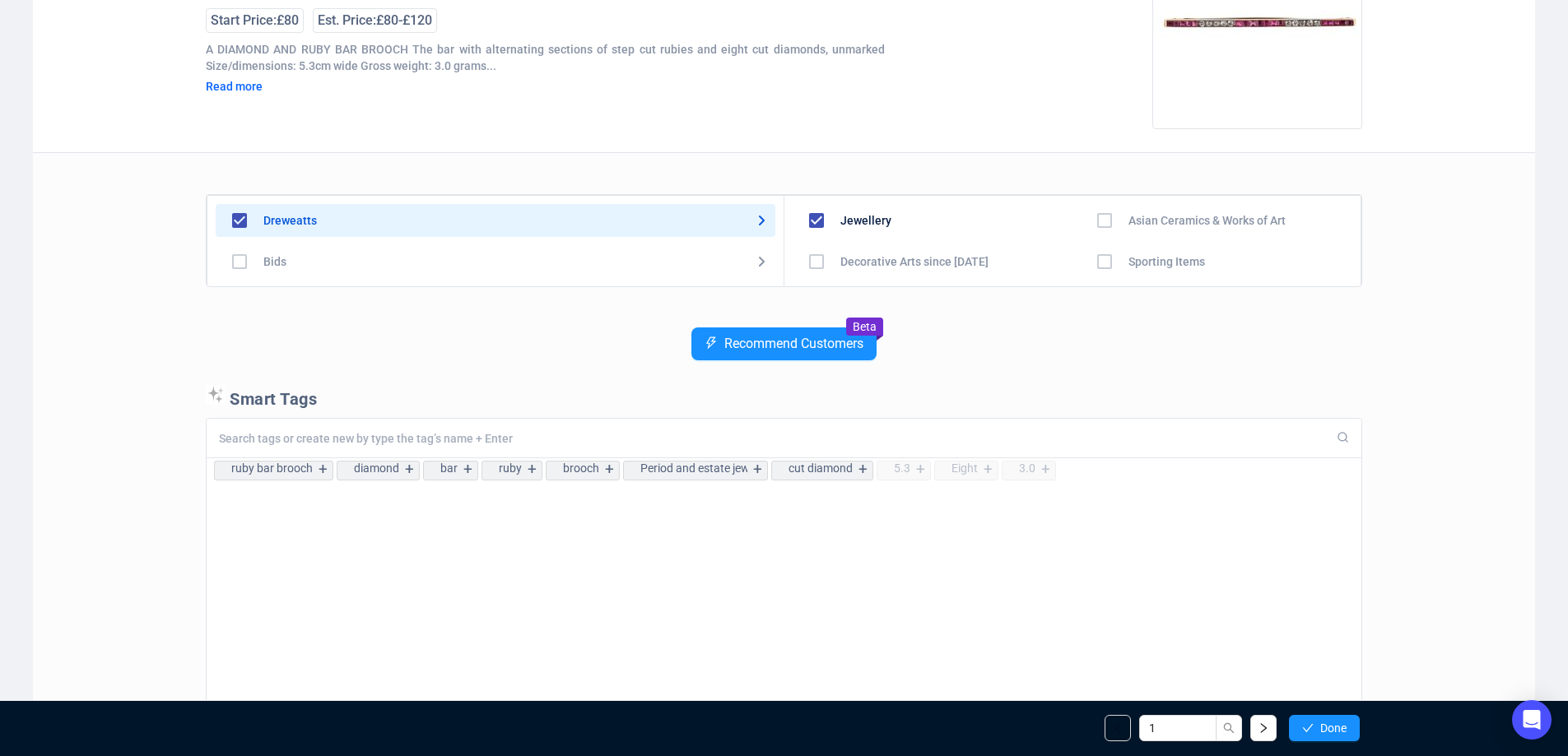
scroll to position [165, 0]
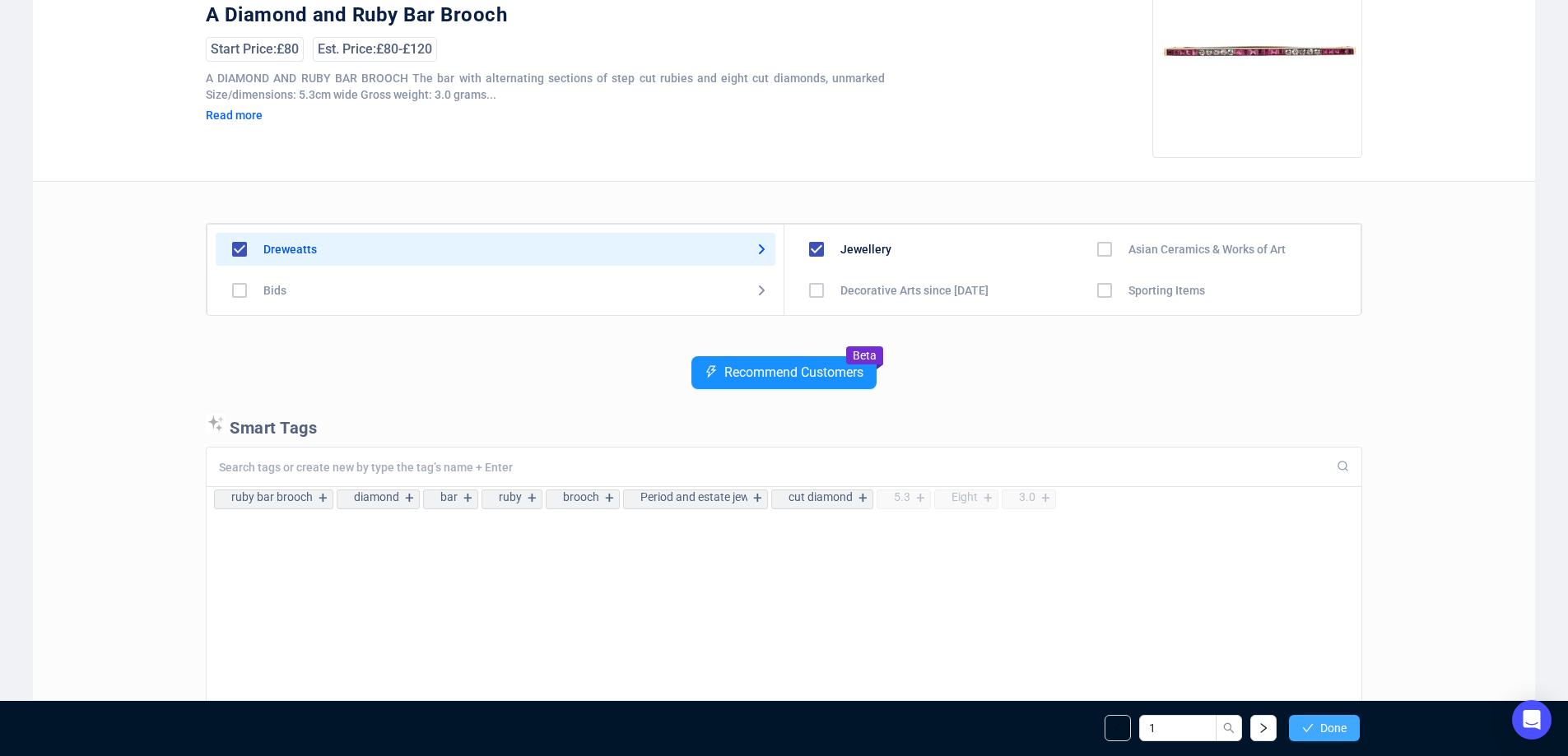
click at [1315, 727] on button "Done" at bounding box center [1325, 728] width 71 height 26
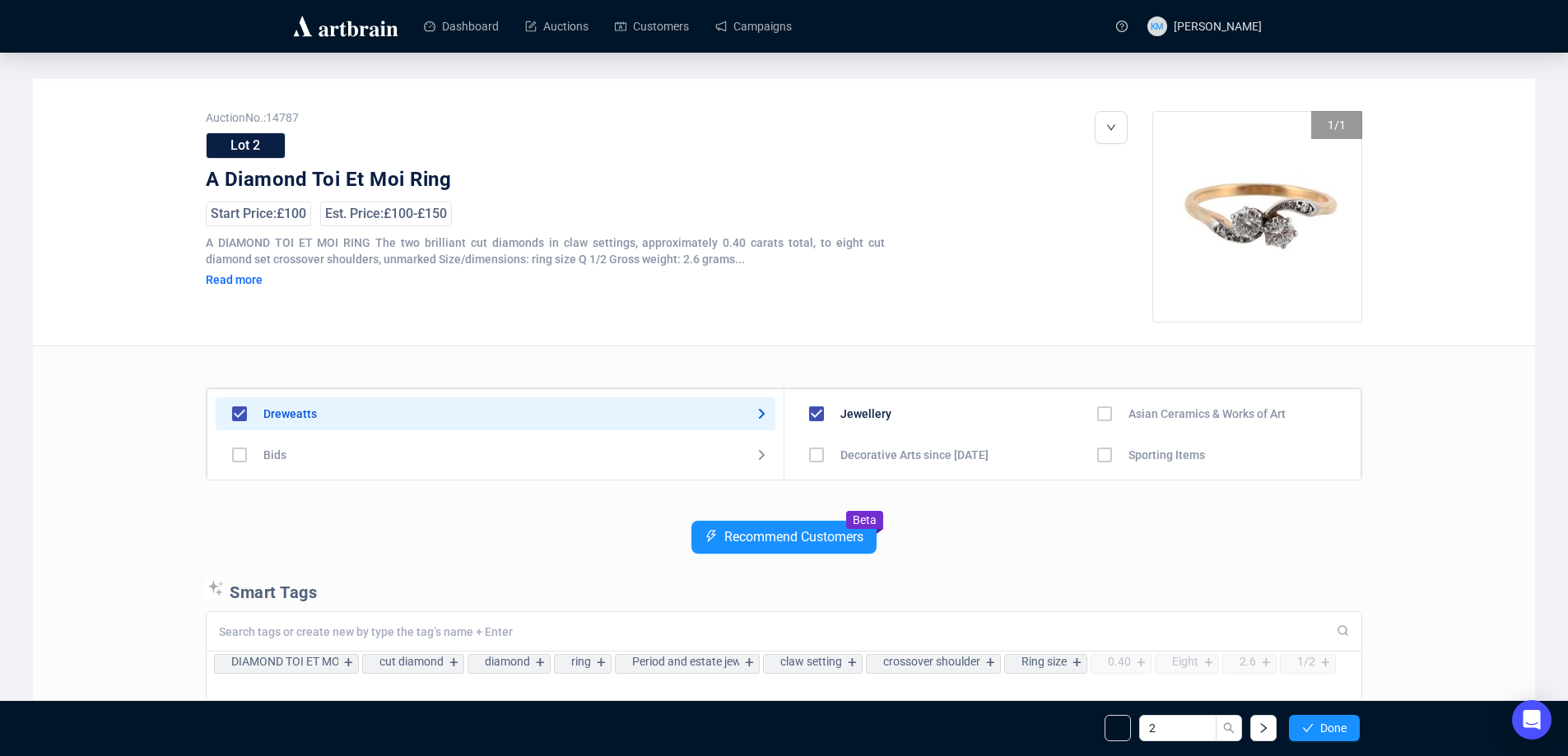
click at [1315, 727] on button "Done" at bounding box center [1325, 728] width 71 height 26
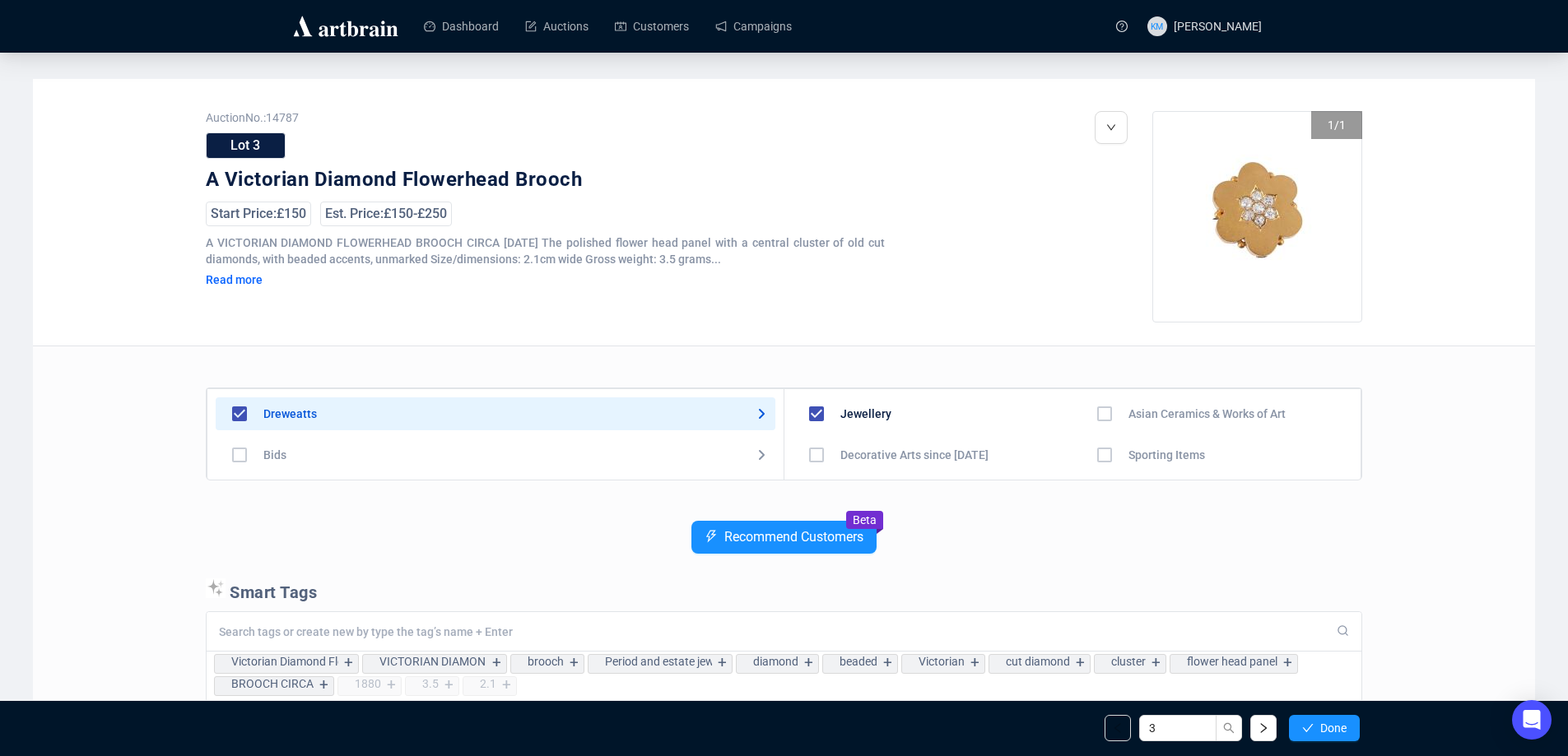
click at [1315, 727] on button "Done" at bounding box center [1325, 728] width 71 height 26
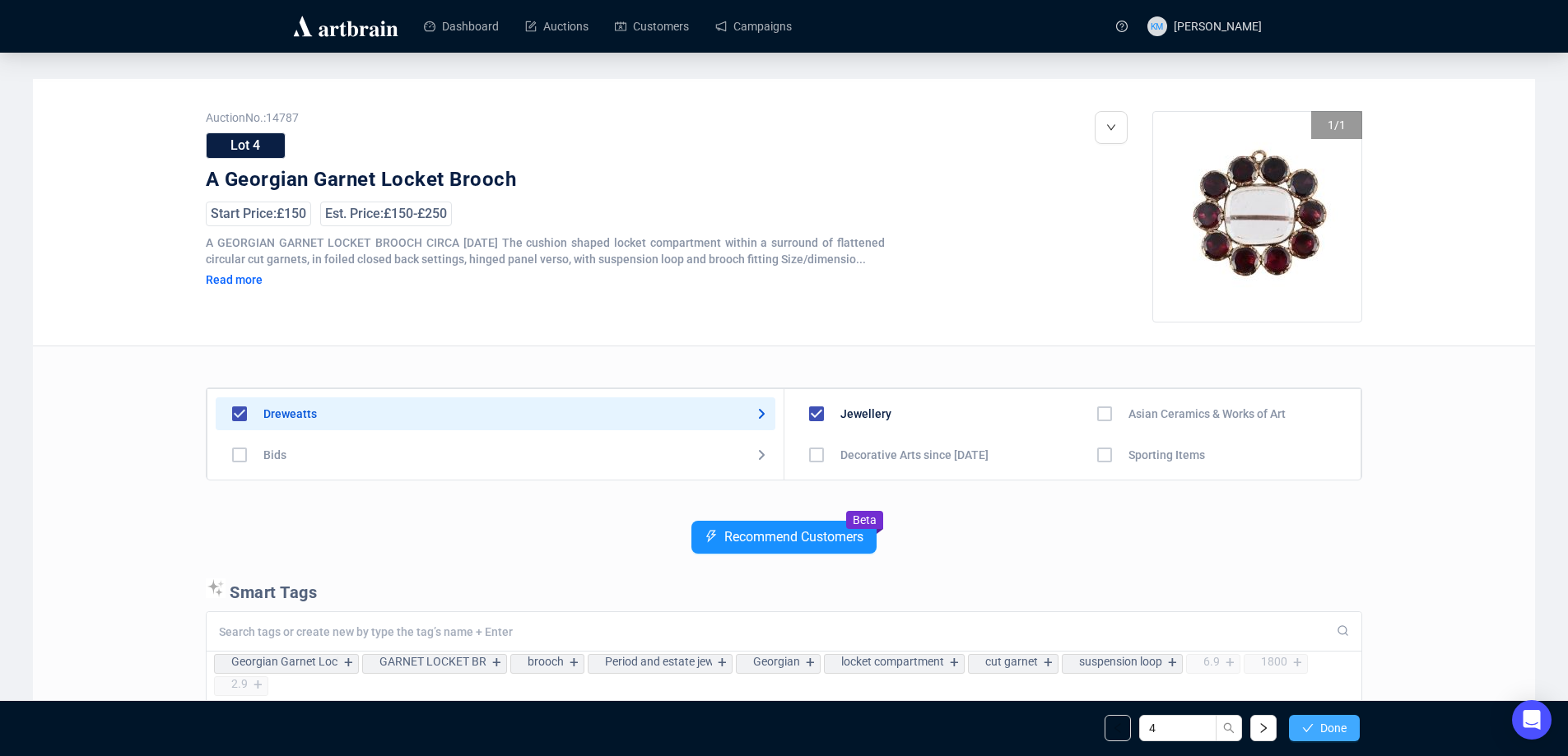
click at [1318, 723] on button "Done" at bounding box center [1325, 728] width 71 height 26
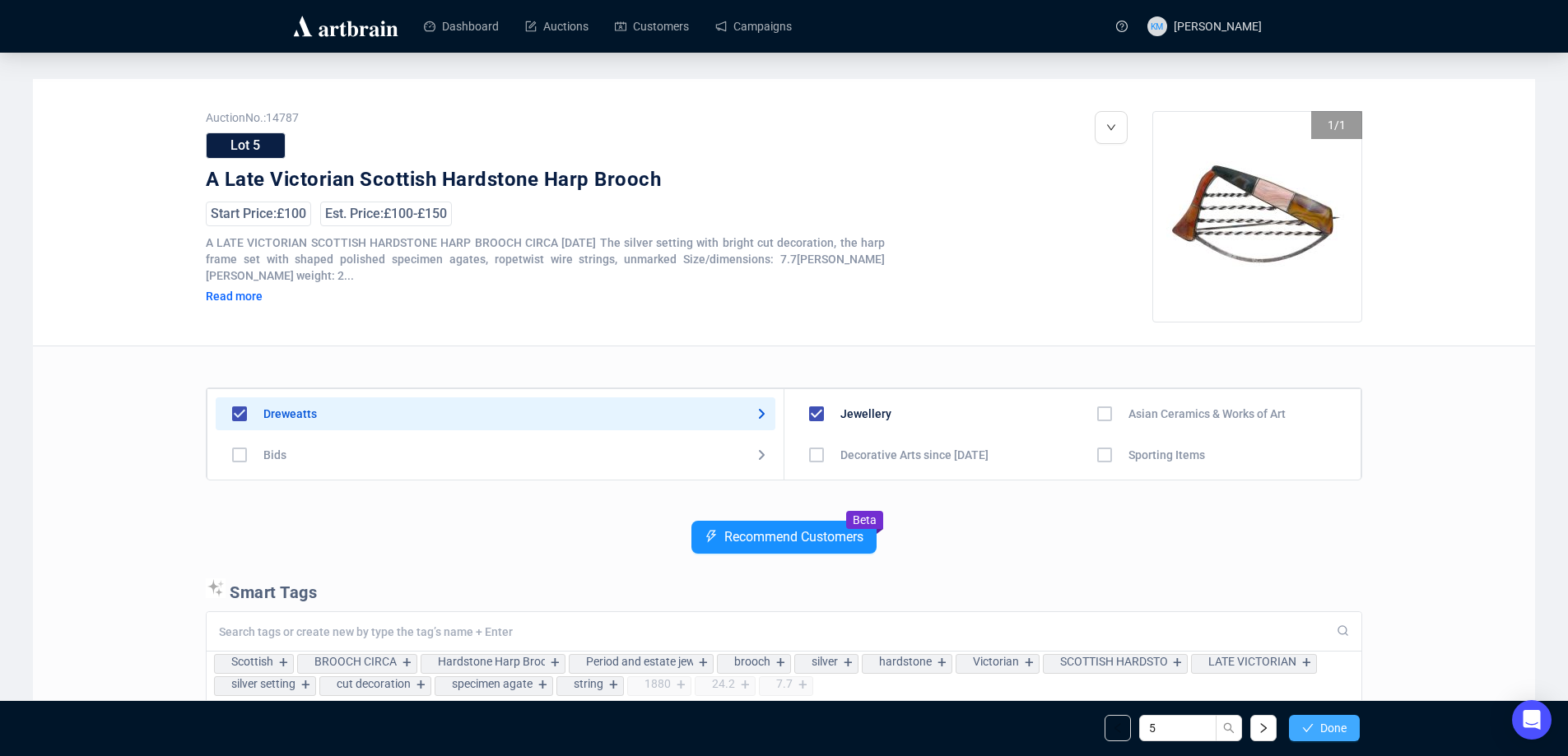
click at [1320, 727] on span "Done" at bounding box center [1333, 727] width 26 height 13
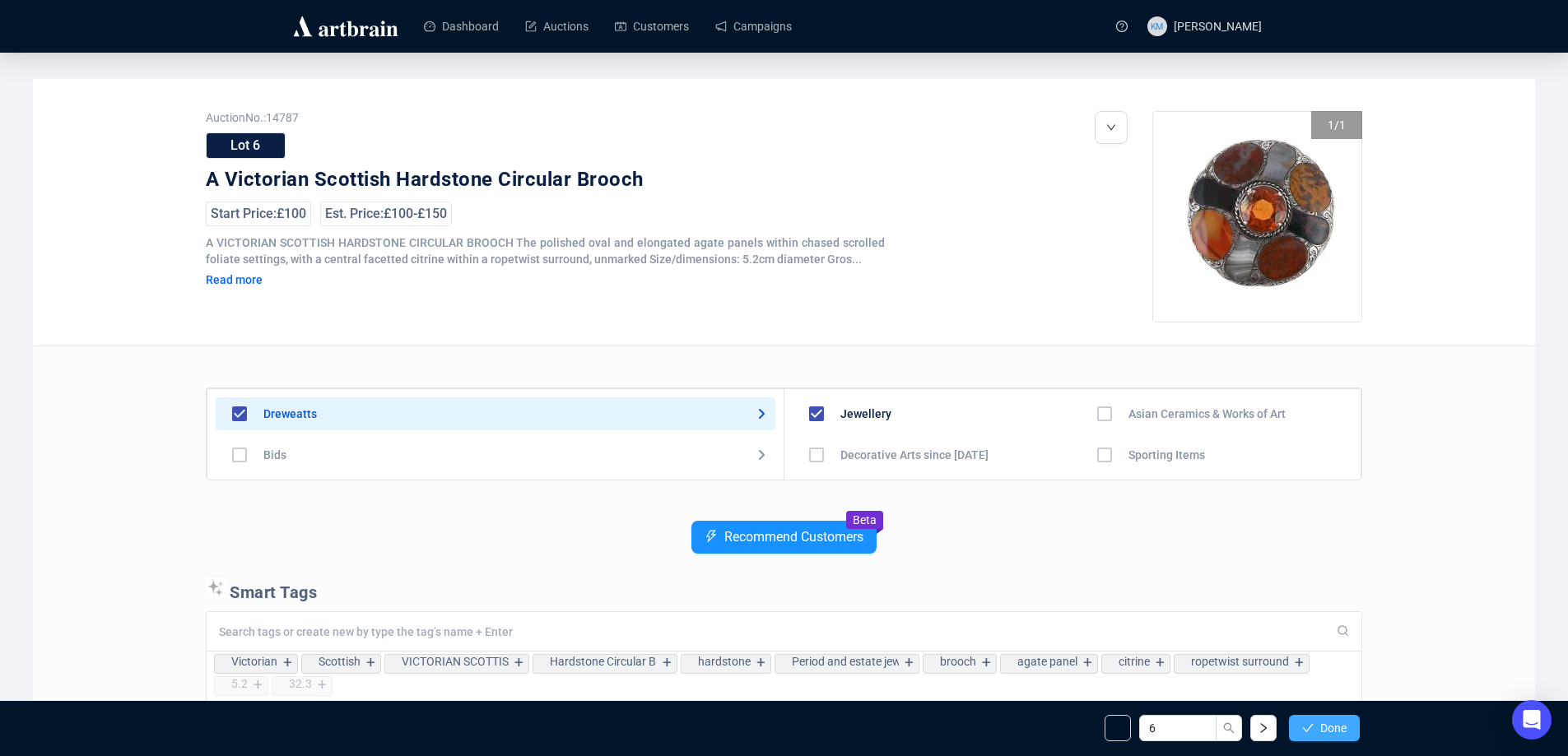
click at [1335, 727] on span "Done" at bounding box center [1333, 727] width 26 height 13
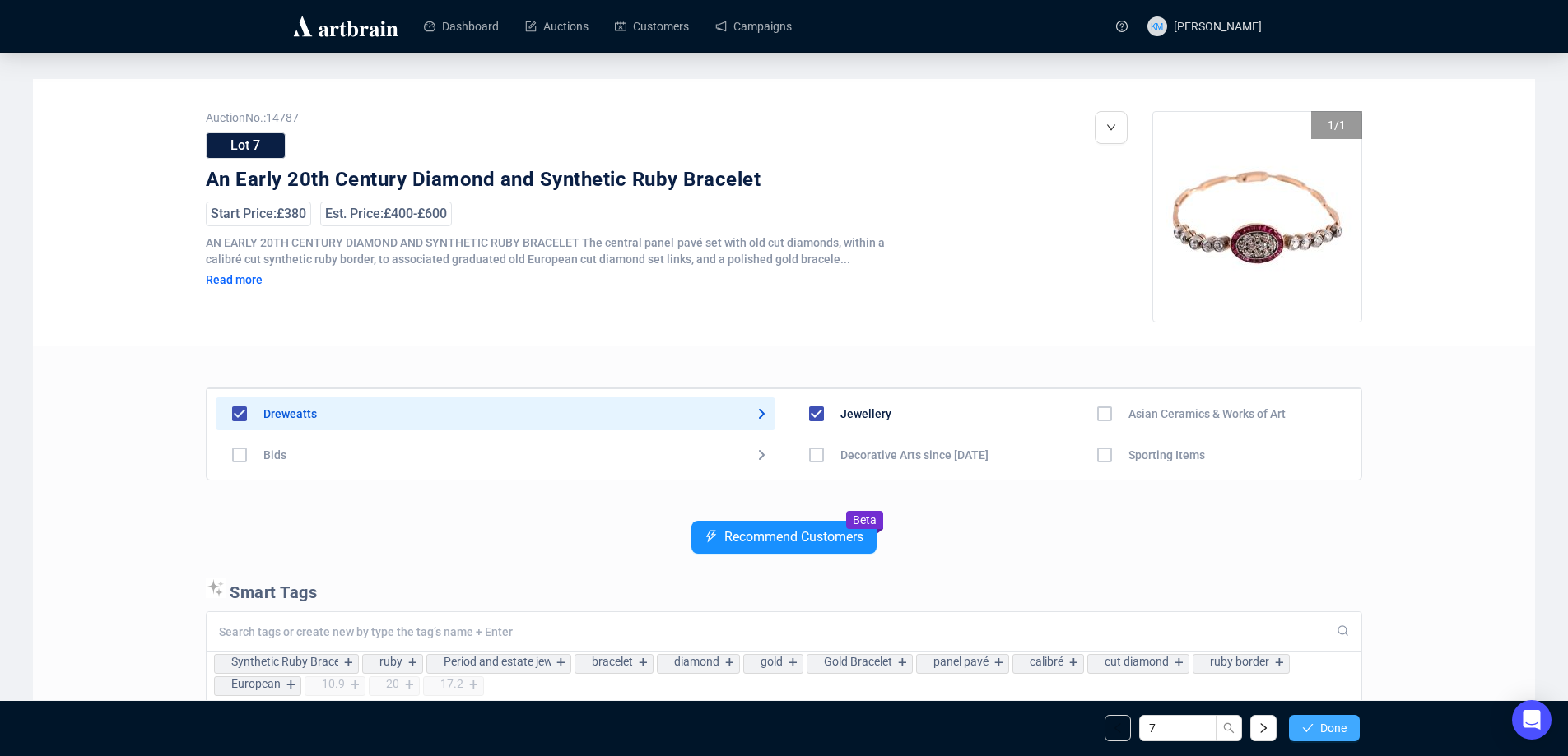
click at [1335, 728] on span "Done" at bounding box center [1333, 727] width 26 height 13
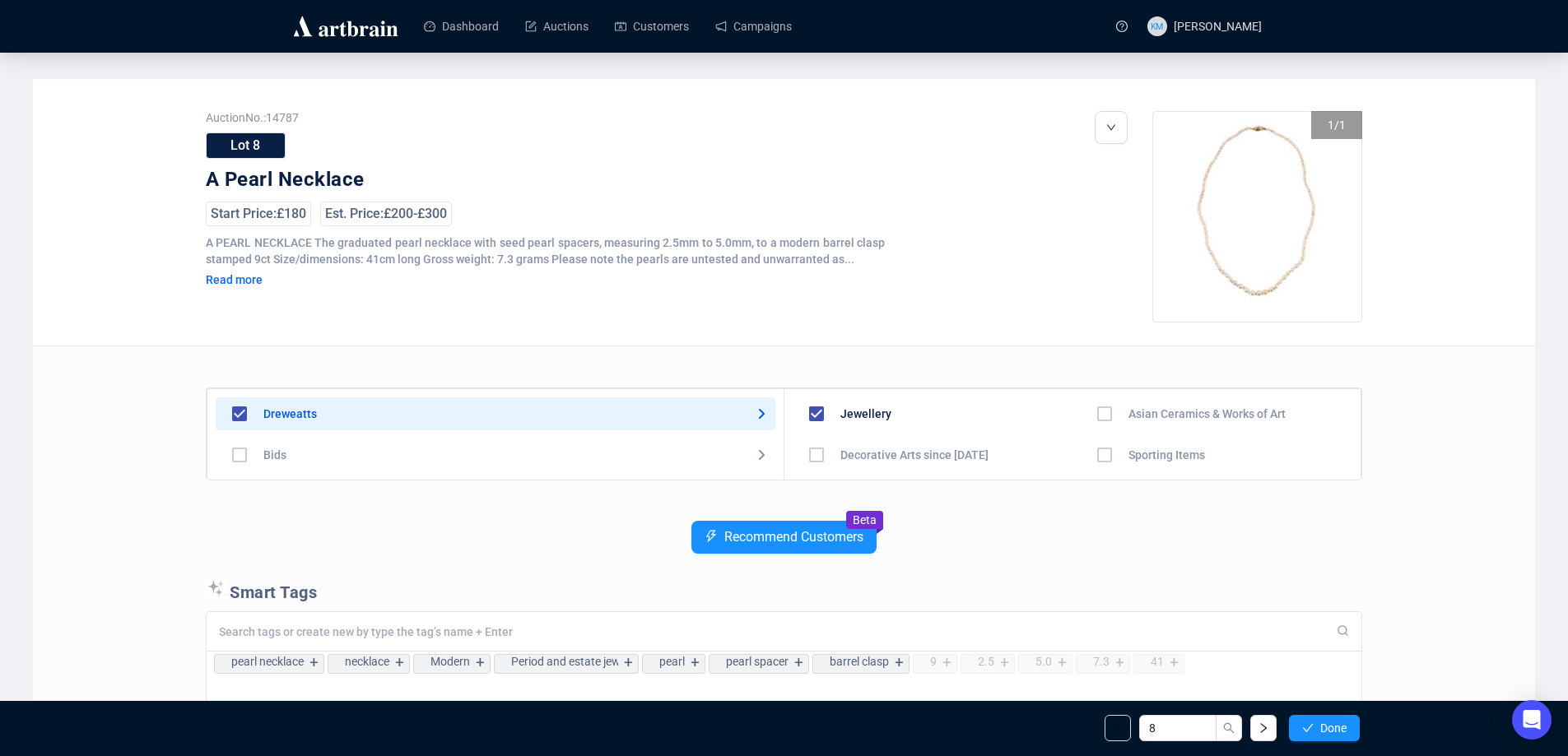
click at [1335, 728] on span "Done" at bounding box center [1333, 727] width 26 height 13
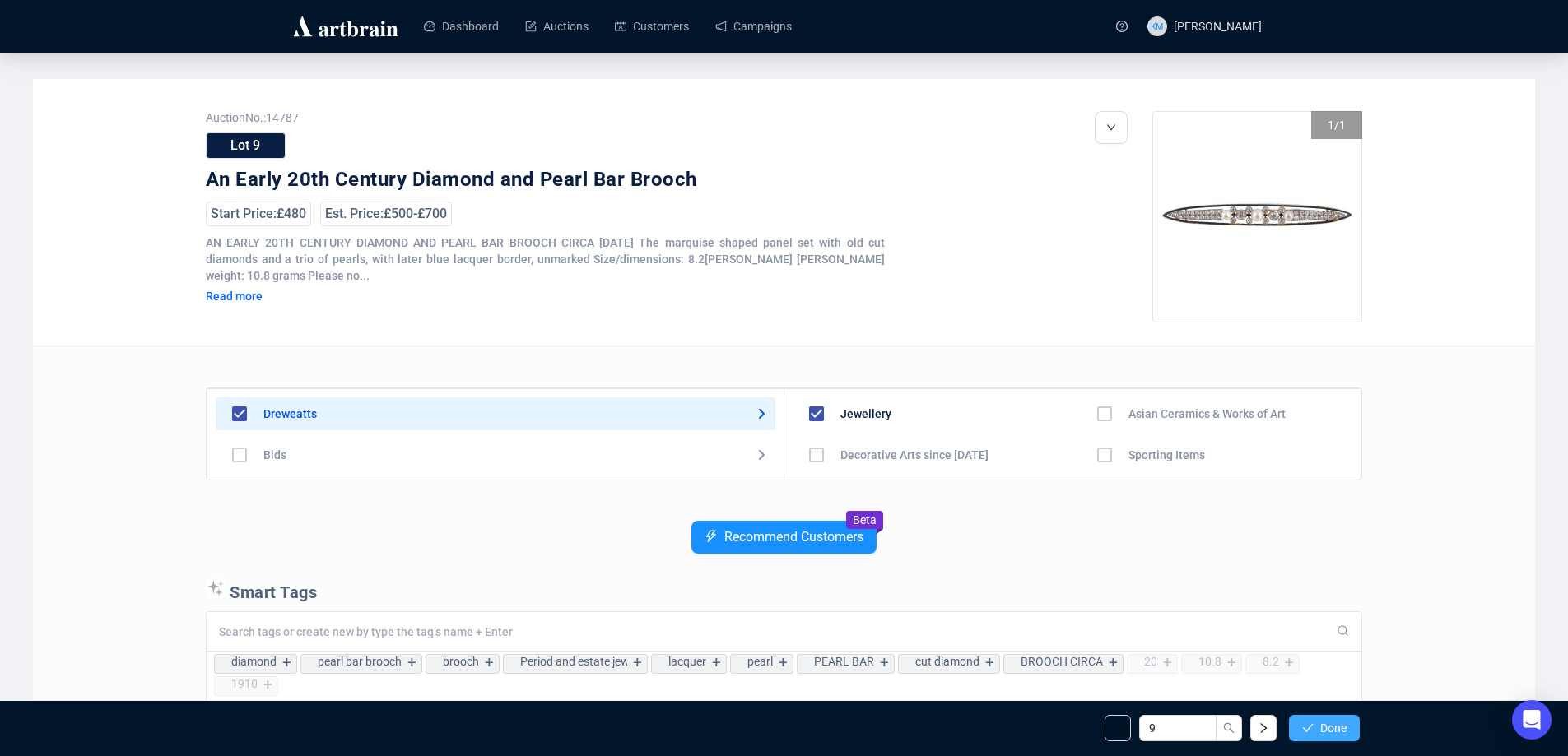
click at [1312, 734] on span "button" at bounding box center [1307, 727] width 11 height 13
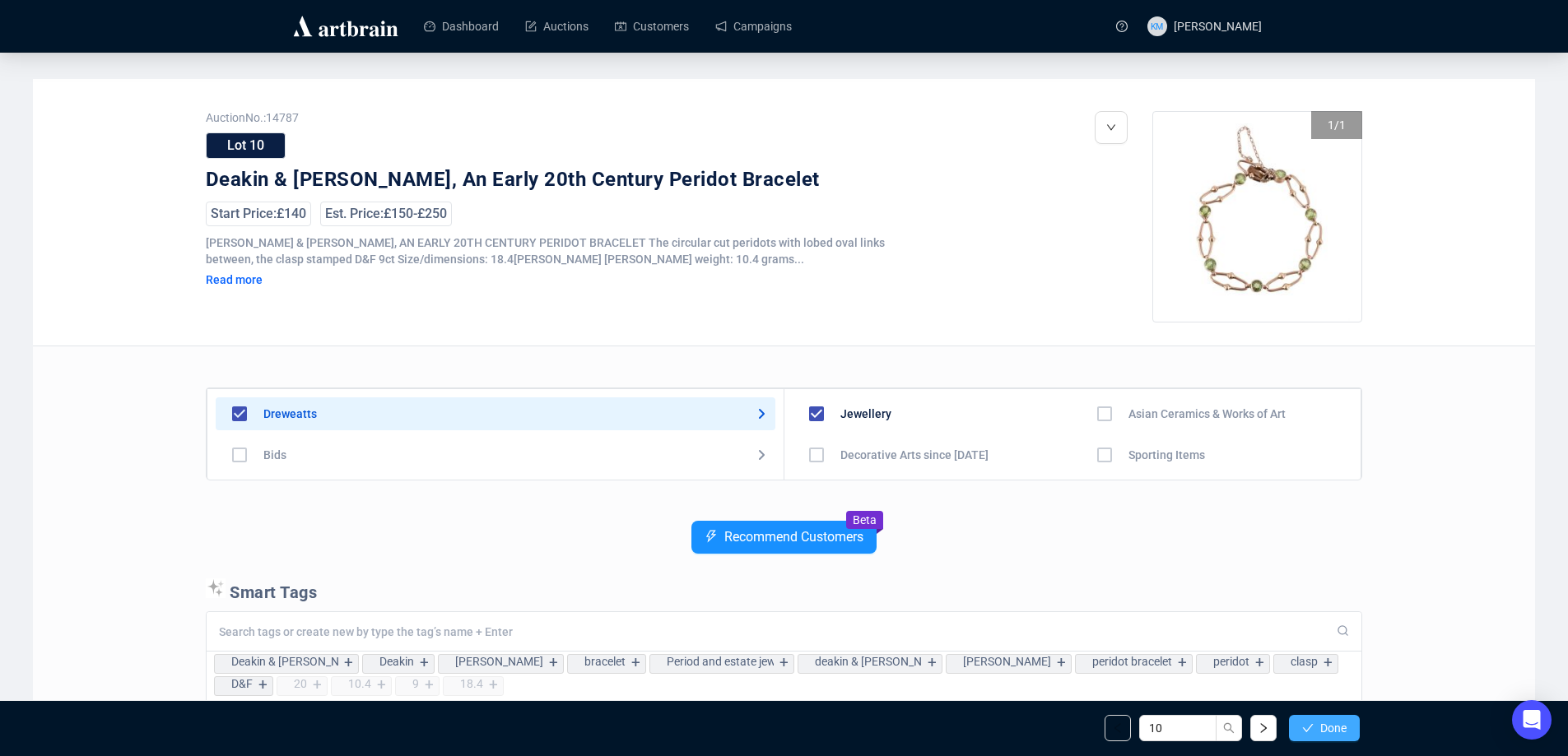
click at [1315, 732] on button "Done" at bounding box center [1325, 728] width 71 height 26
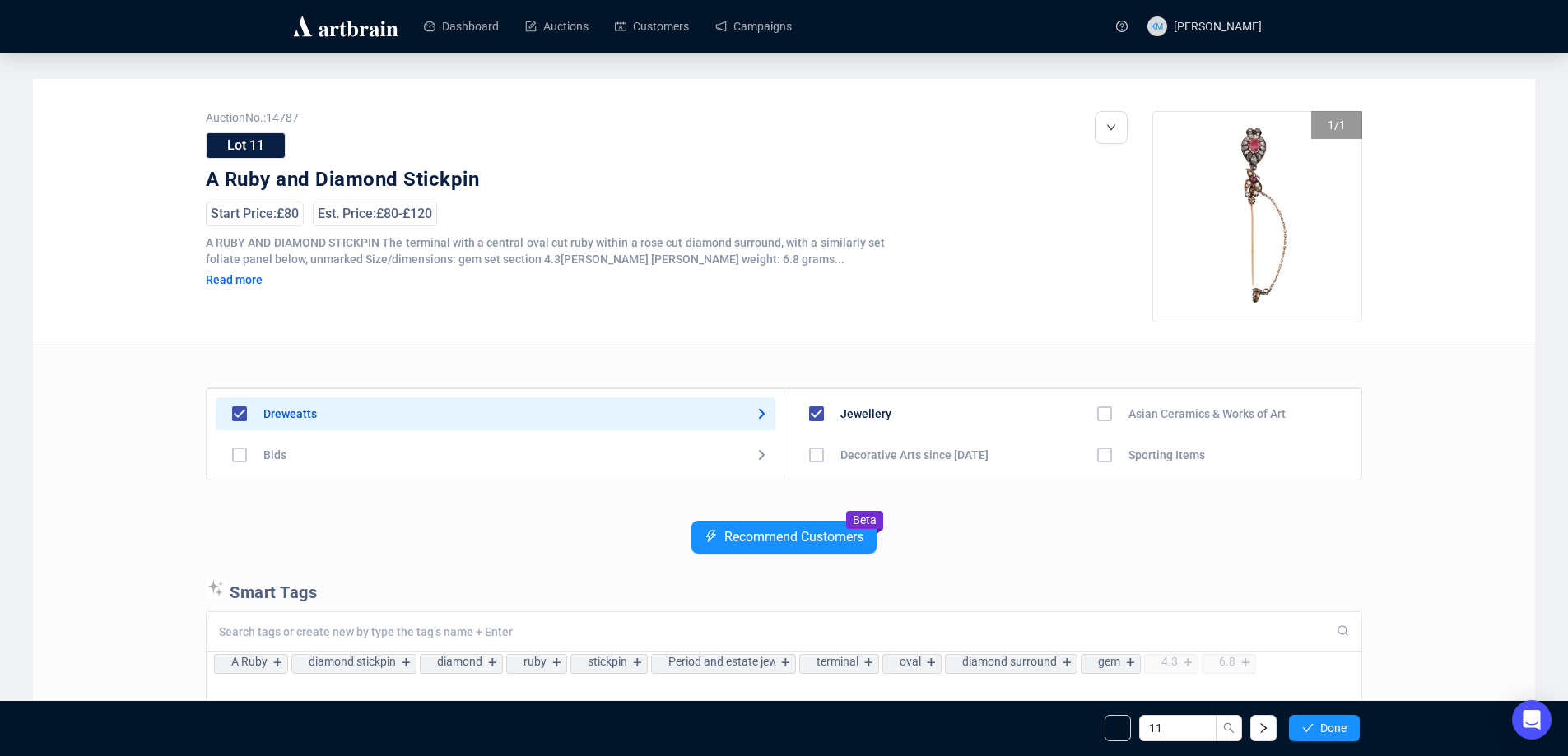
click at [1315, 732] on button "Done" at bounding box center [1325, 728] width 71 height 26
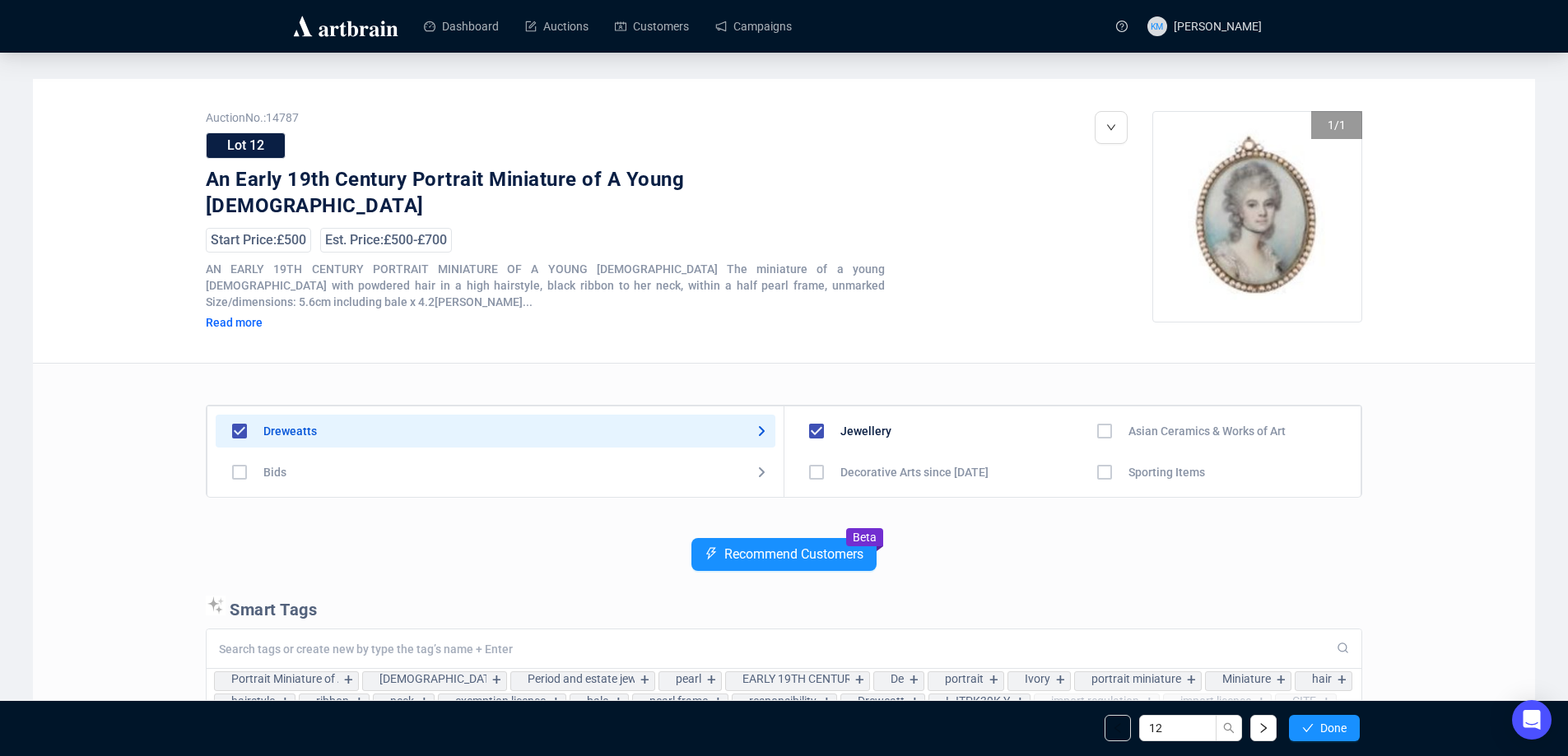
click at [1315, 732] on button "Done" at bounding box center [1325, 728] width 71 height 26
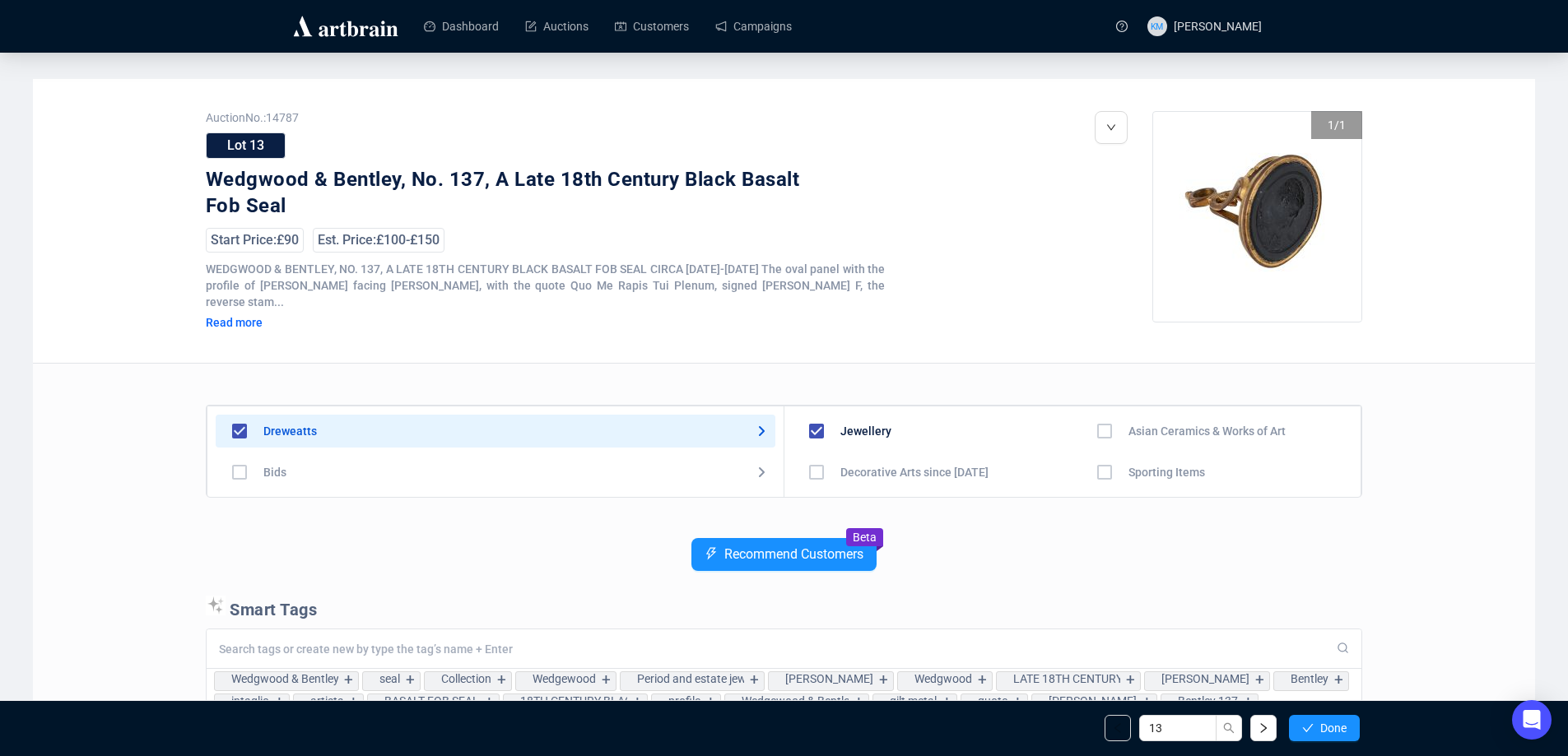
click at [1315, 732] on button "Done" at bounding box center [1325, 728] width 71 height 26
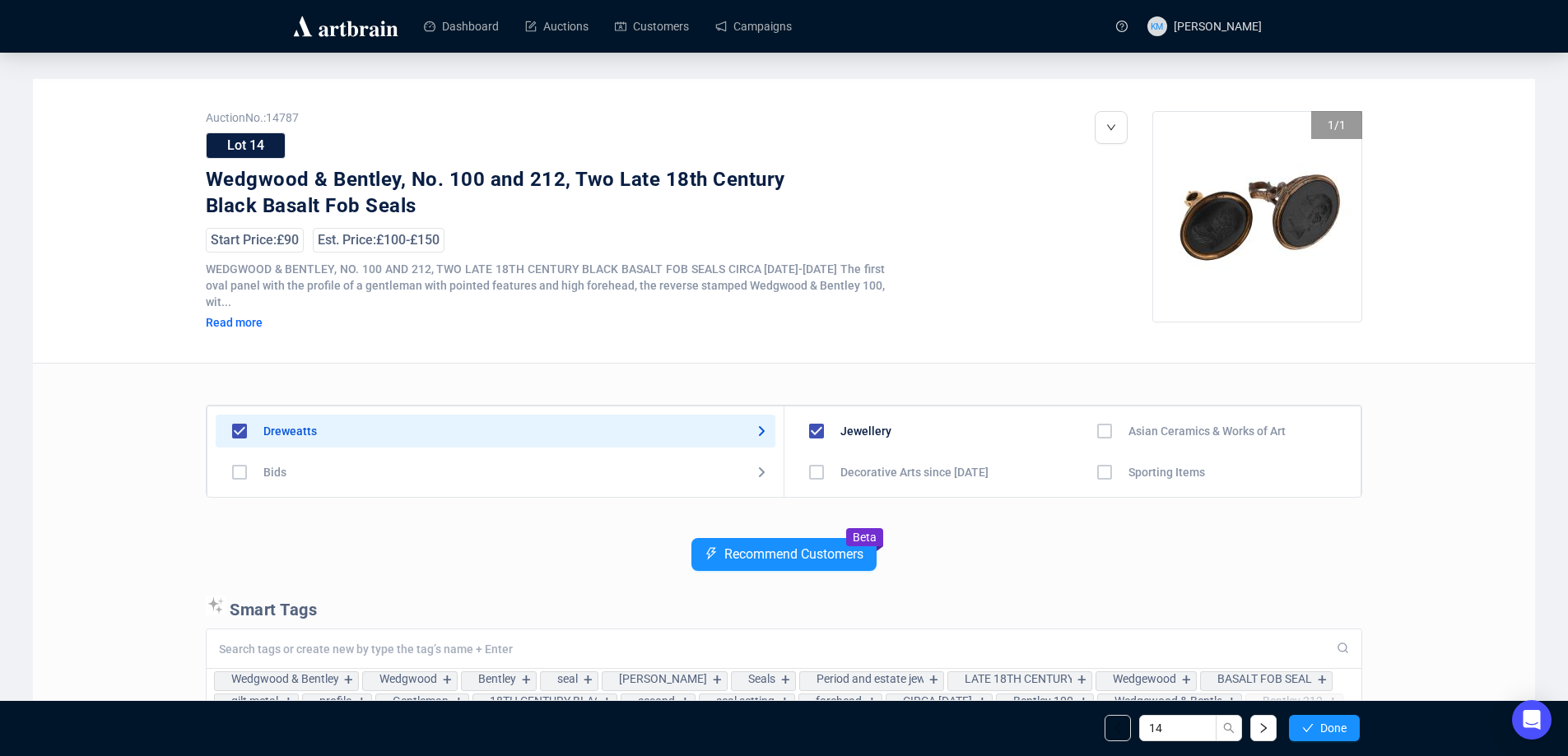
click at [1315, 732] on button "Done" at bounding box center [1325, 728] width 71 height 26
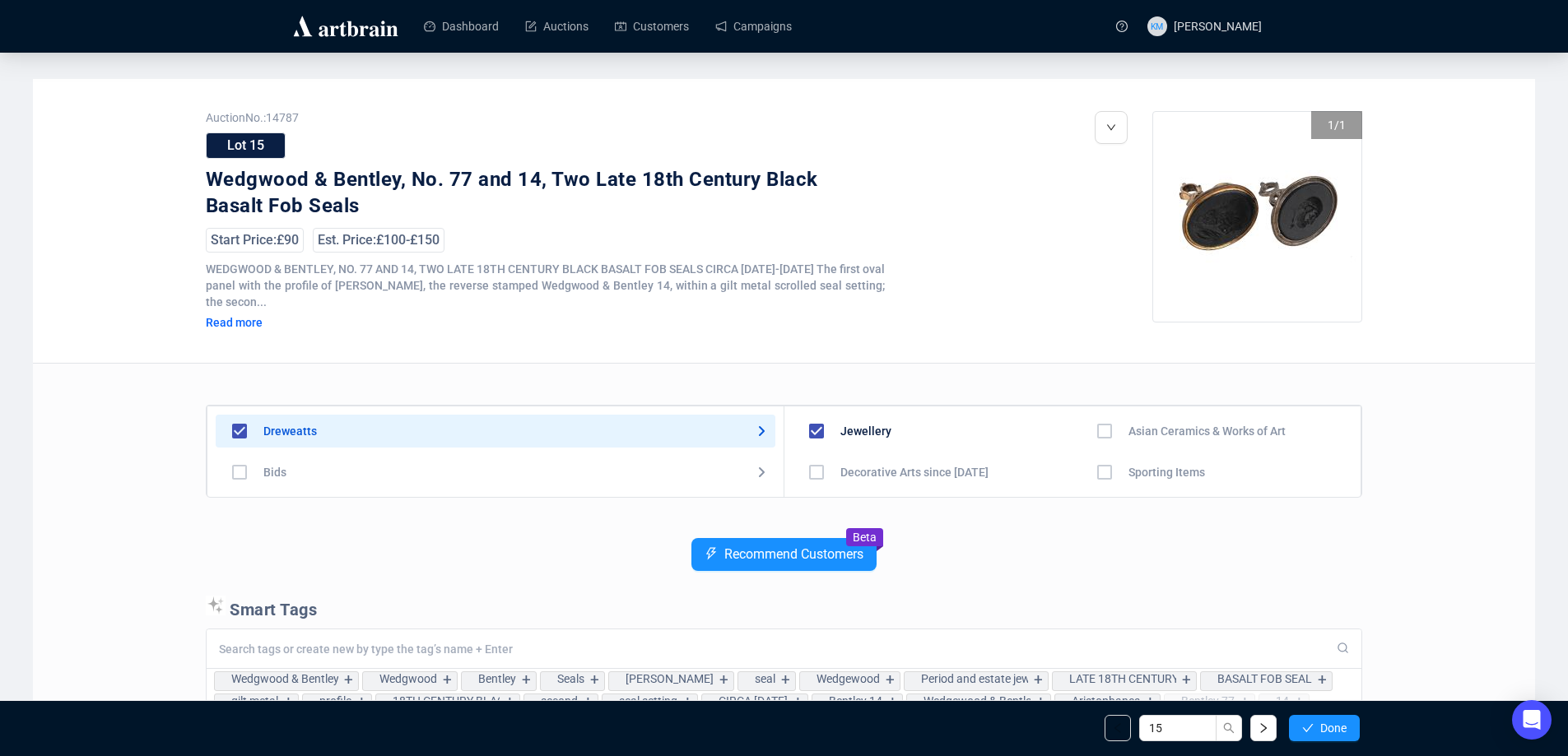
click at [1315, 732] on button "Done" at bounding box center [1325, 728] width 71 height 26
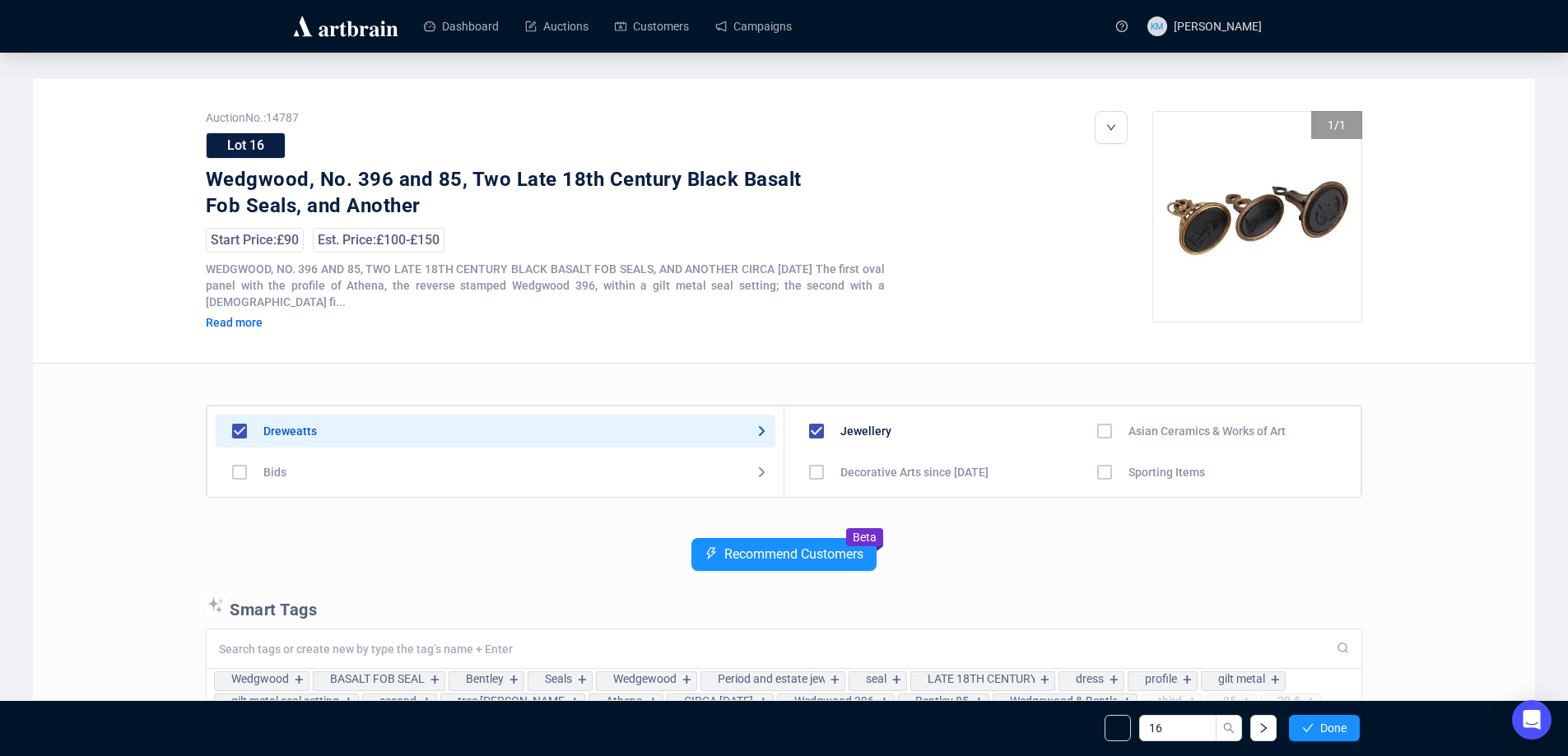
click at [1315, 732] on button "Done" at bounding box center [1325, 728] width 71 height 26
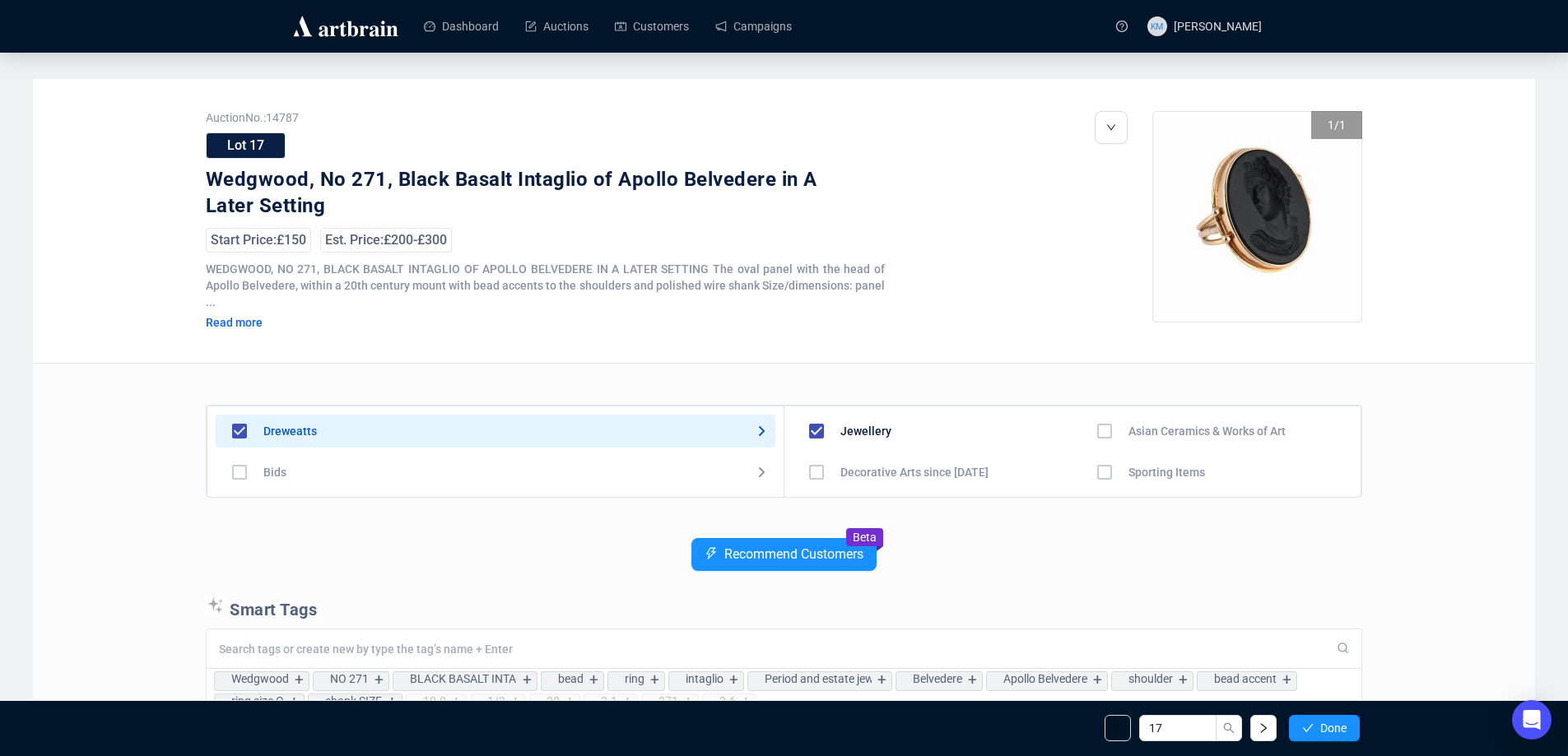
click at [1315, 732] on button "Done" at bounding box center [1325, 728] width 71 height 26
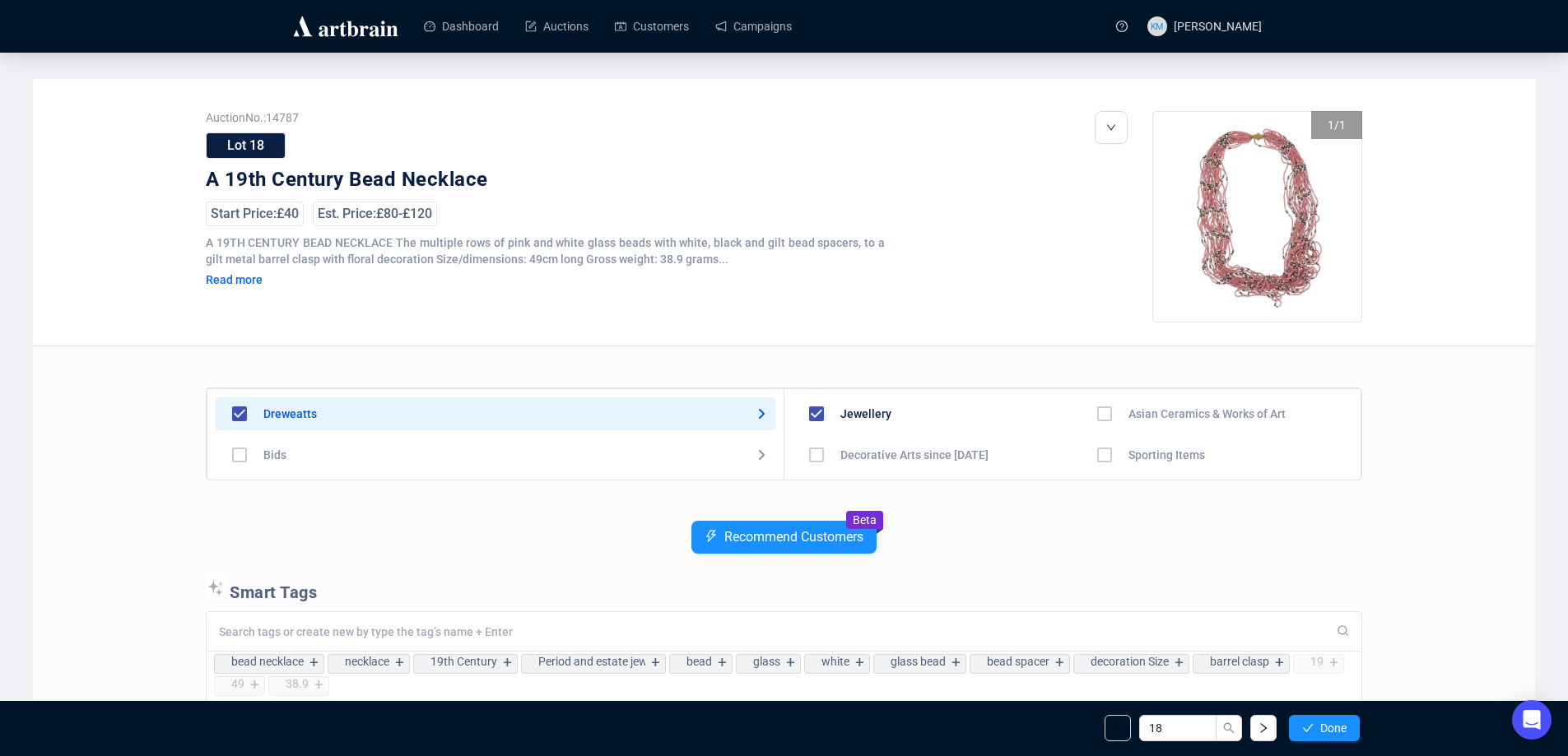
click at [1315, 732] on button "Done" at bounding box center [1325, 728] width 71 height 26
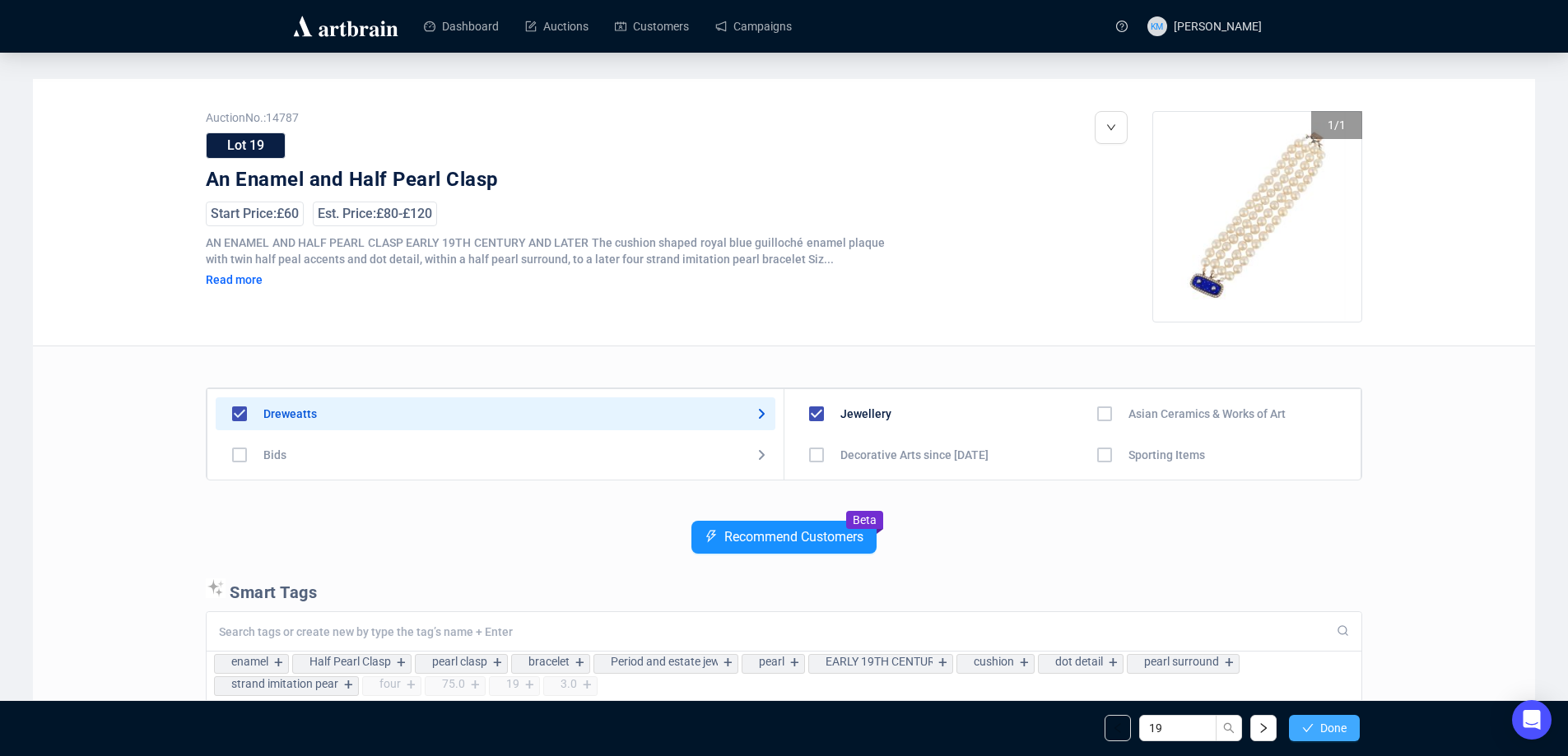
click at [1315, 732] on button "Done" at bounding box center [1325, 728] width 71 height 26
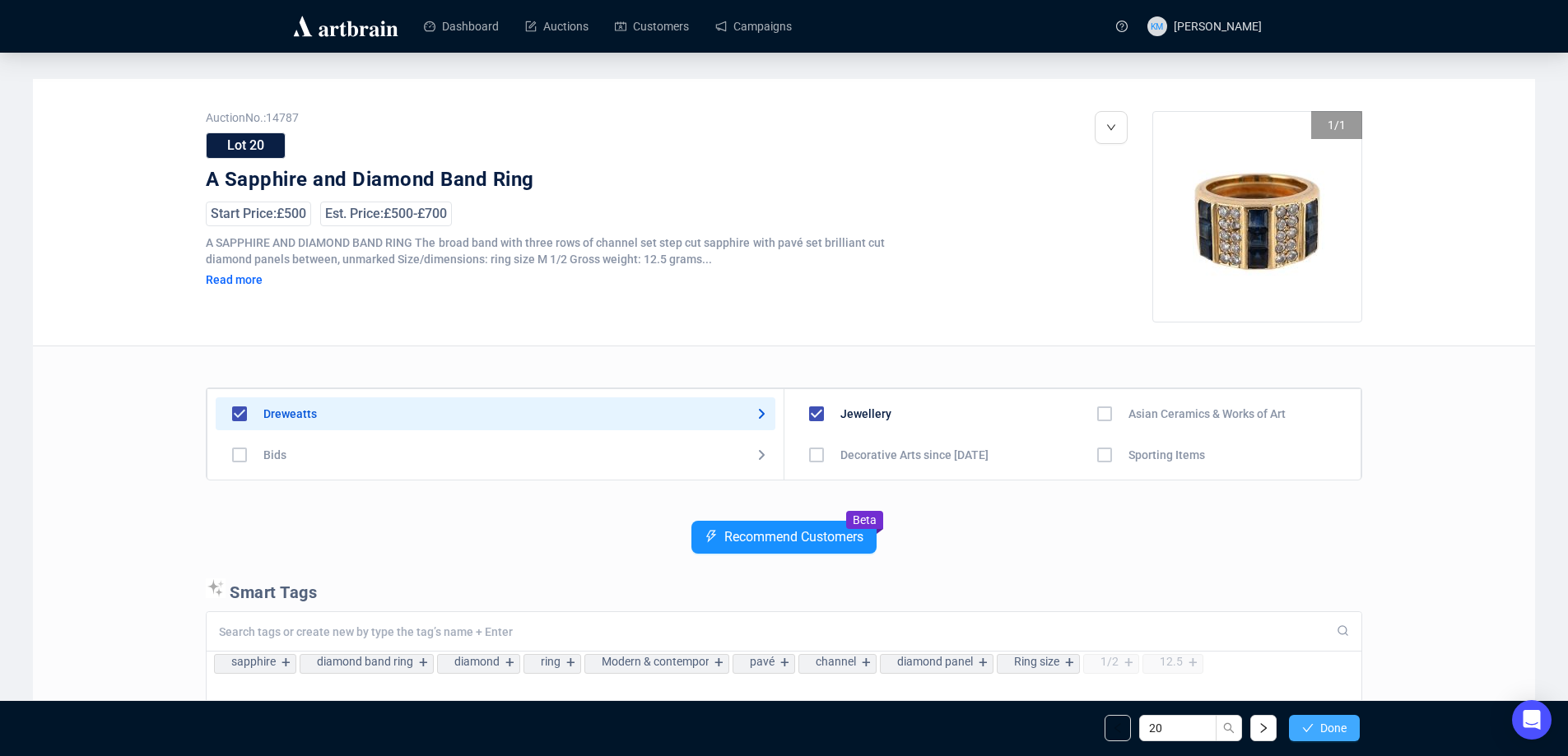
click at [1324, 733] on span "Done" at bounding box center [1333, 727] width 26 height 13
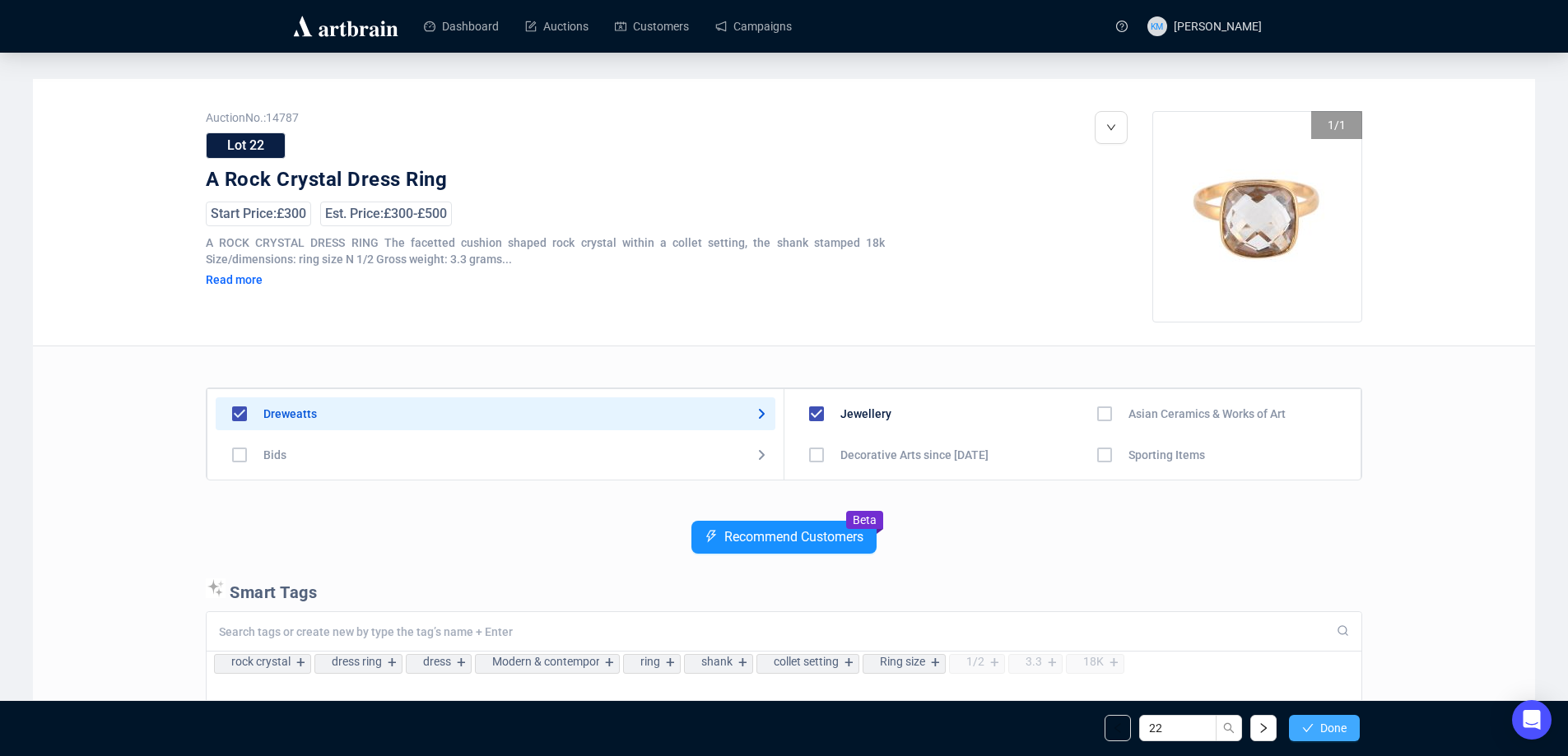
click at [1325, 735] on span "Done" at bounding box center [1333, 727] width 26 height 13
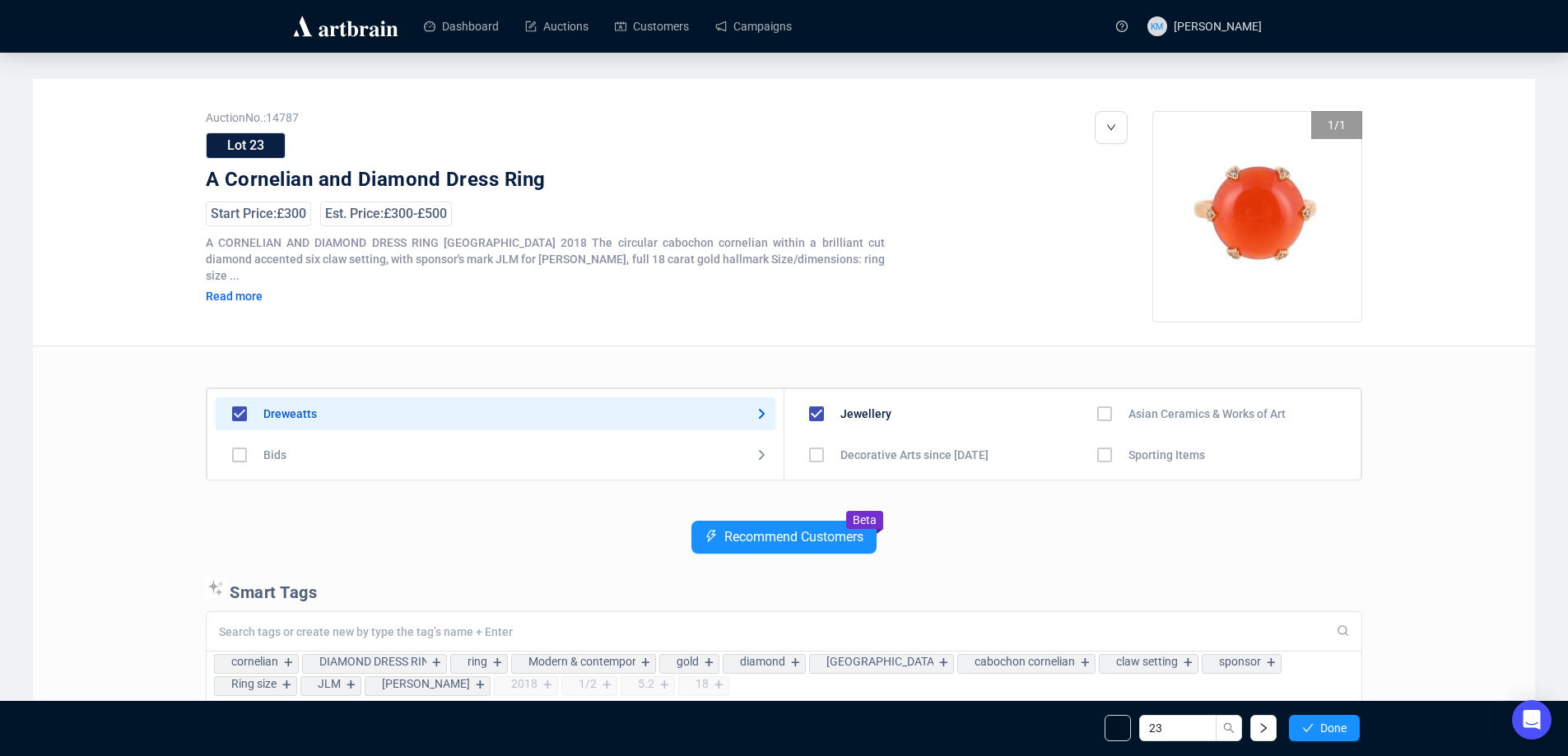
click at [1325, 735] on span "Done" at bounding box center [1333, 727] width 26 height 13
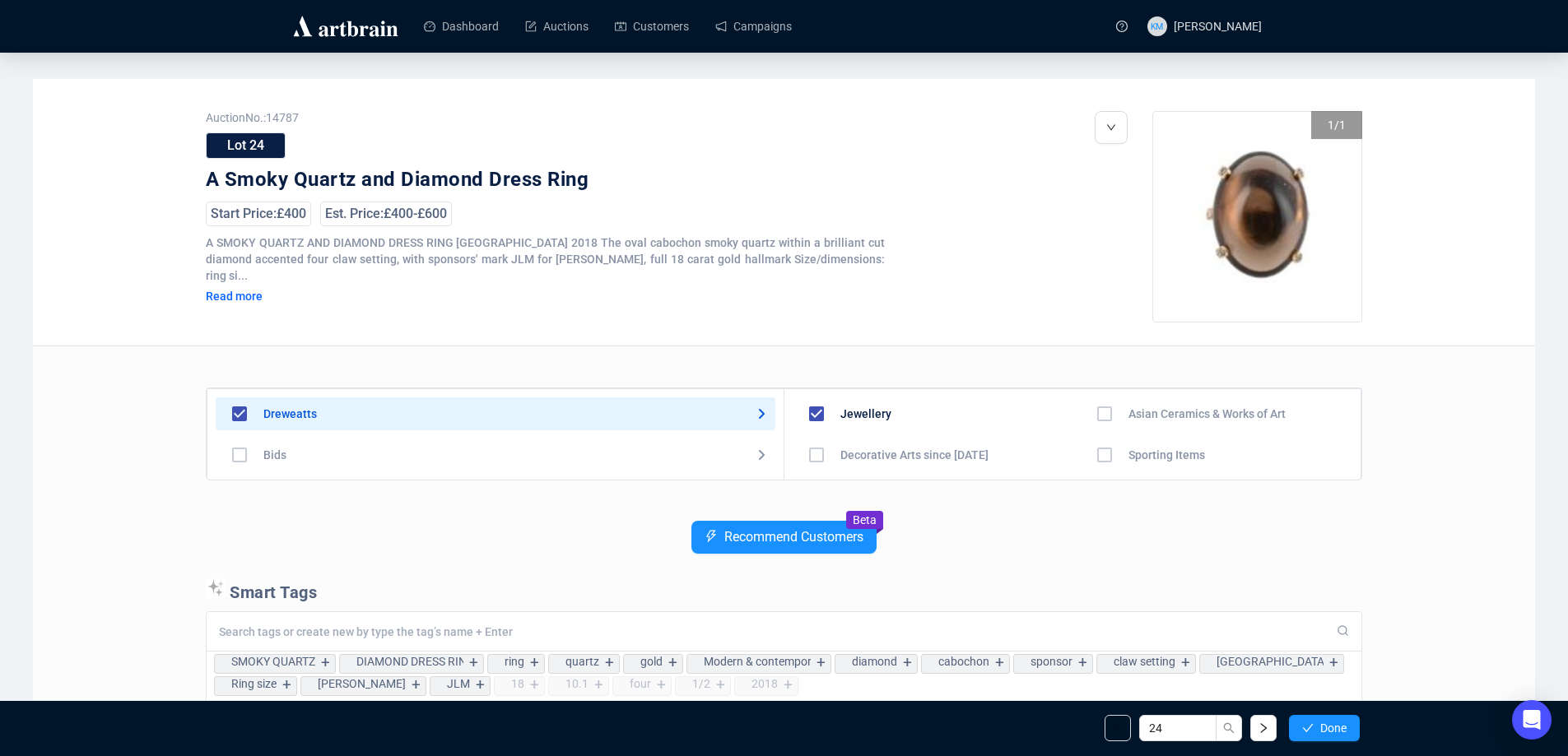
click at [1325, 735] on span "Done" at bounding box center [1333, 727] width 26 height 13
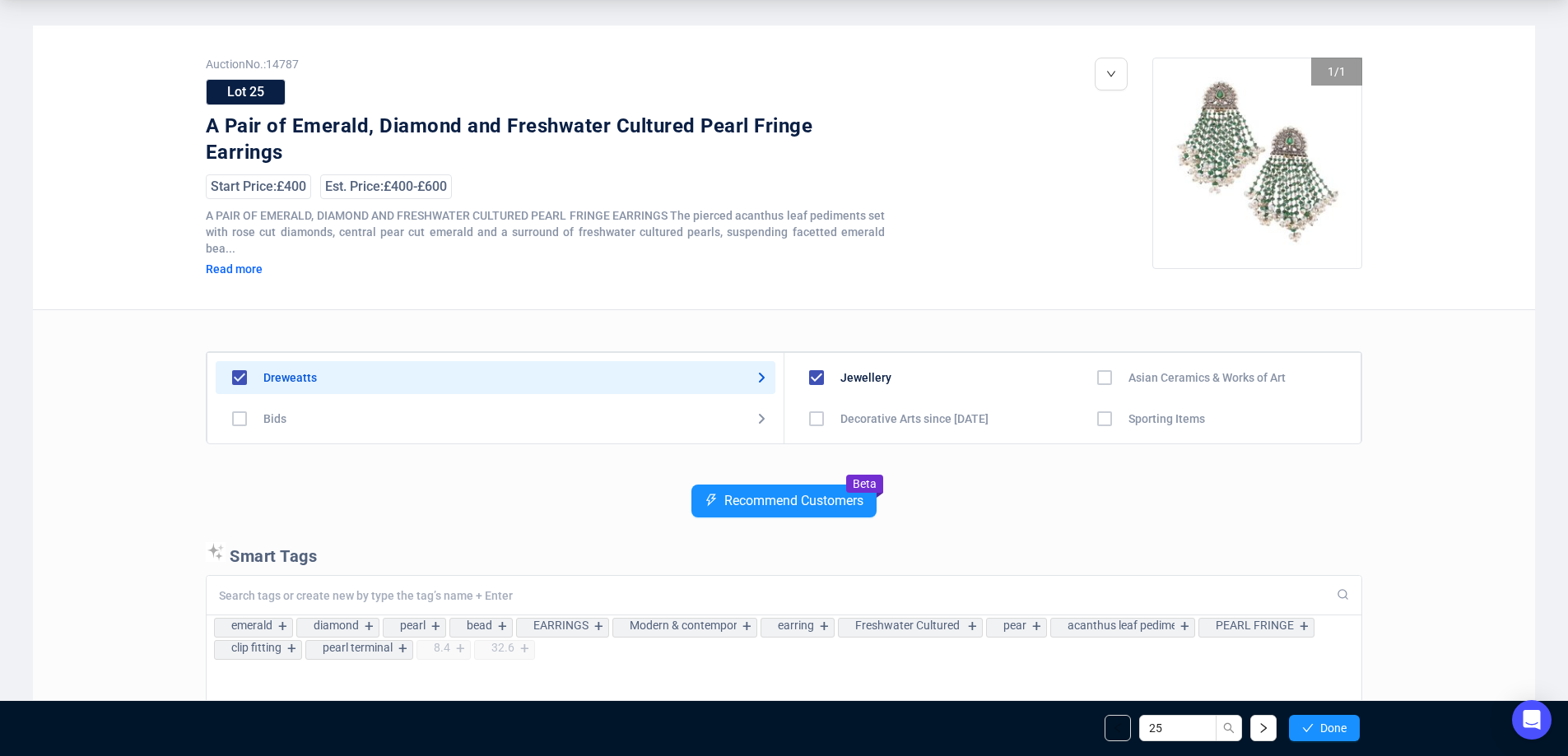
scroll to position [82, 0]
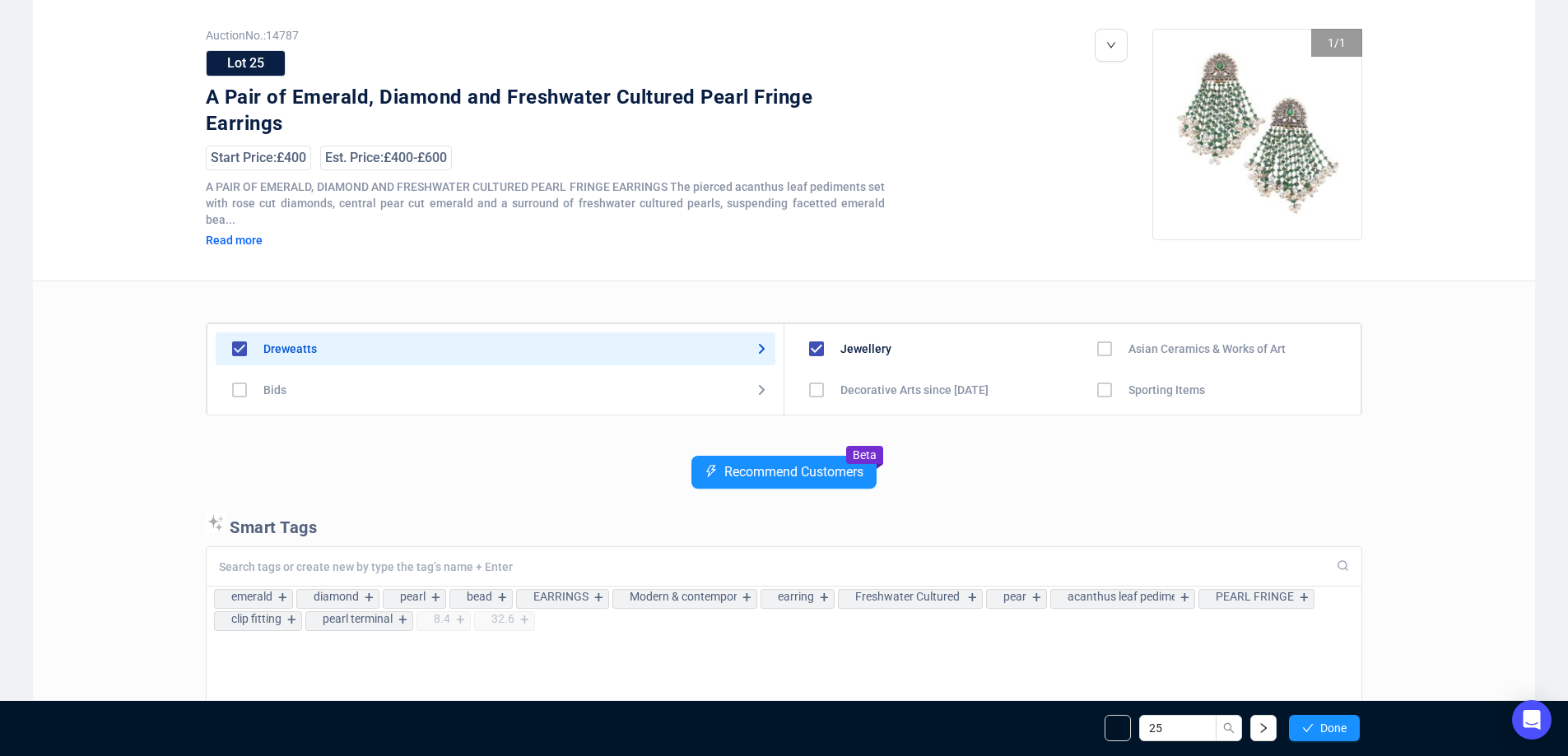
click at [1325, 735] on span "Done" at bounding box center [1333, 727] width 26 height 13
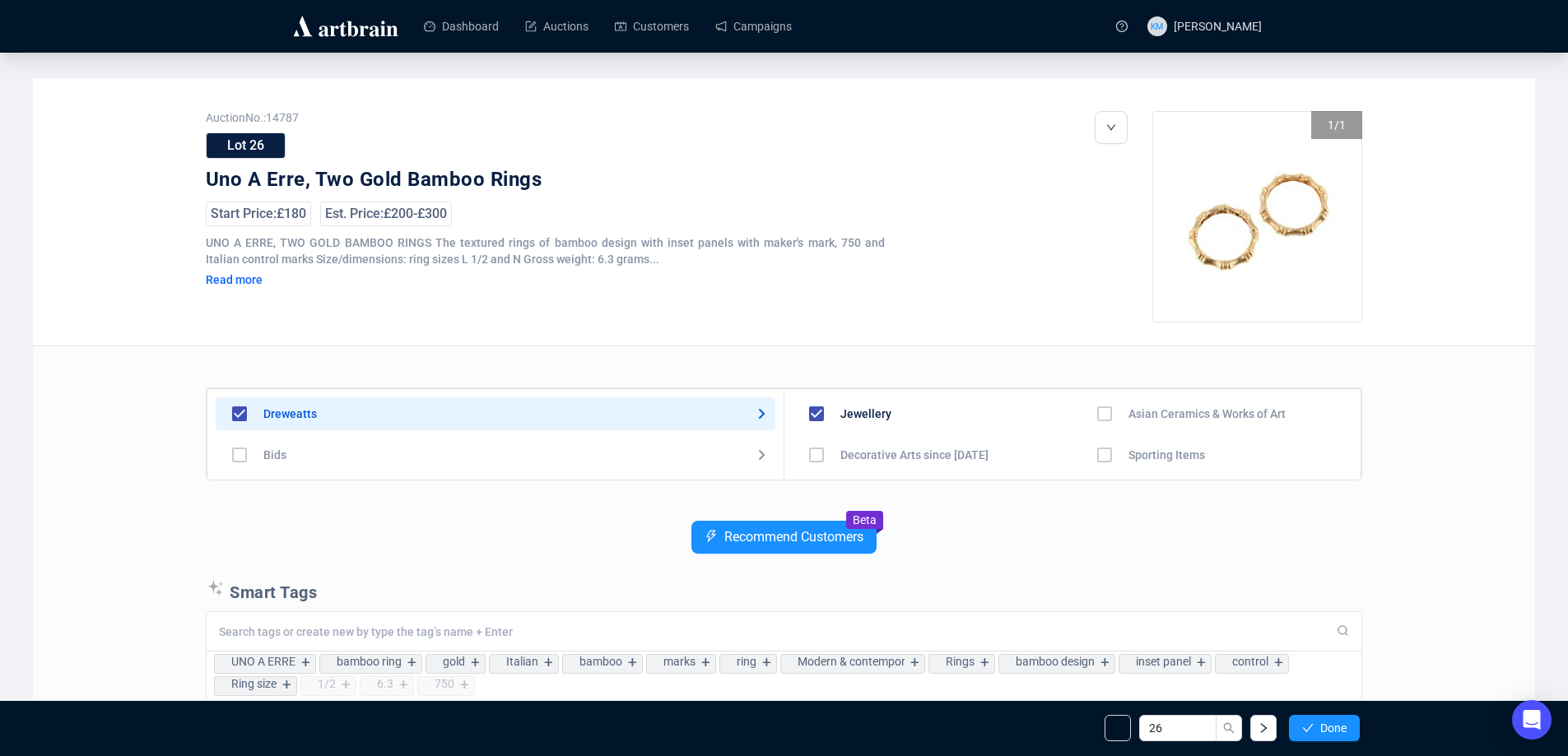
click at [1325, 735] on span "Done" at bounding box center [1333, 727] width 26 height 13
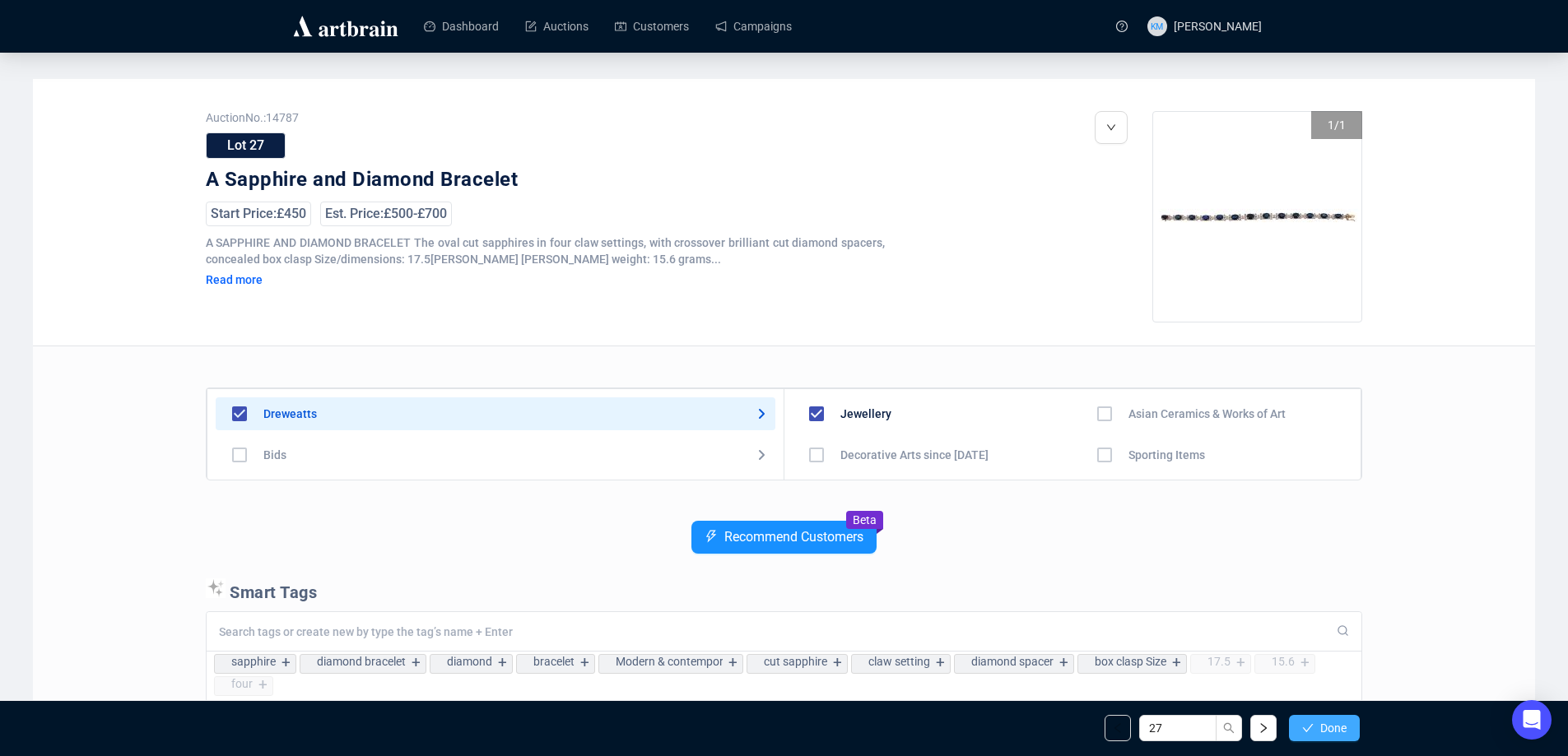
click at [1330, 731] on span "Done" at bounding box center [1333, 727] width 26 height 13
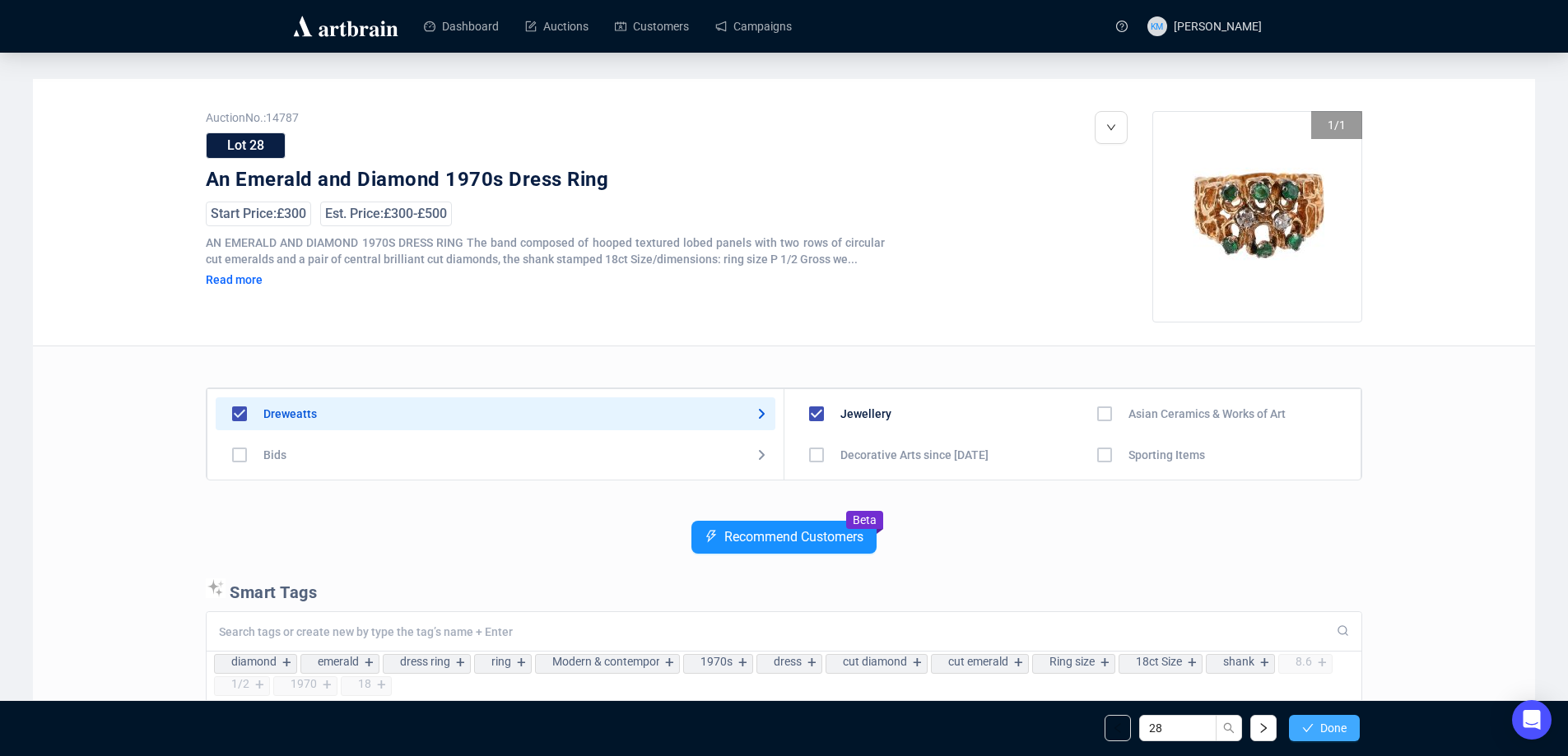
click at [1335, 727] on span "Done" at bounding box center [1333, 727] width 26 height 13
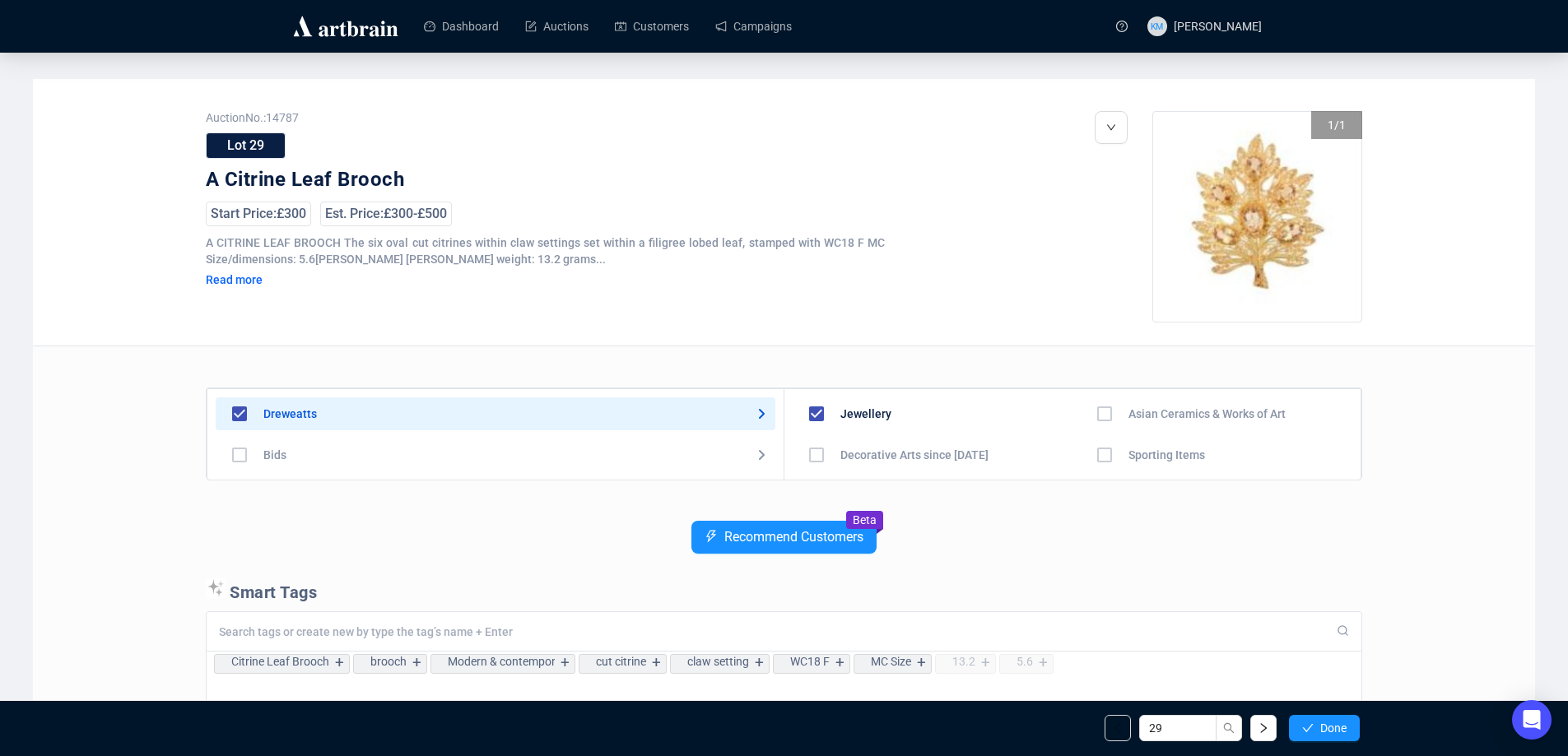
click at [1335, 727] on span "Done" at bounding box center [1333, 727] width 26 height 13
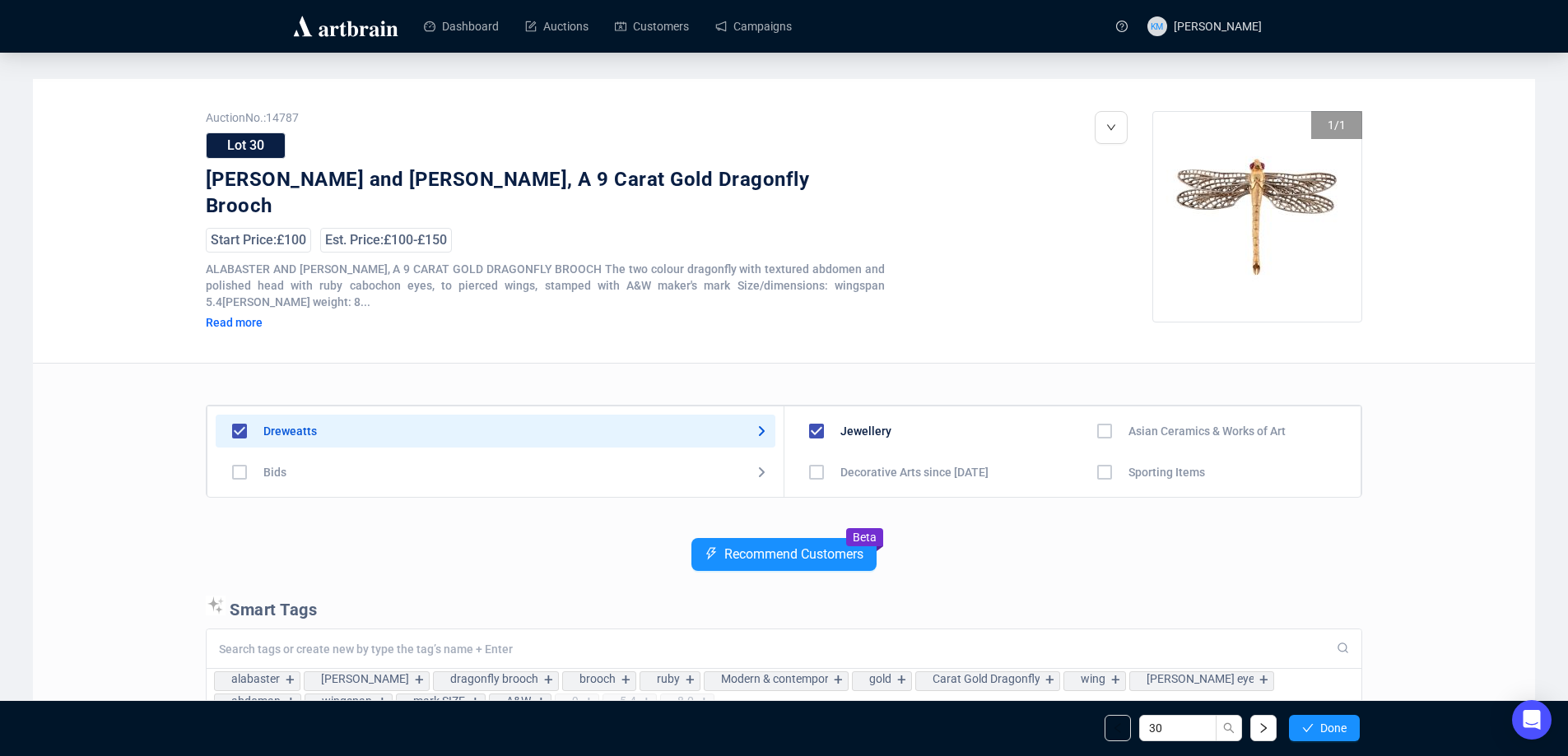
click at [1335, 727] on span "Done" at bounding box center [1333, 727] width 26 height 13
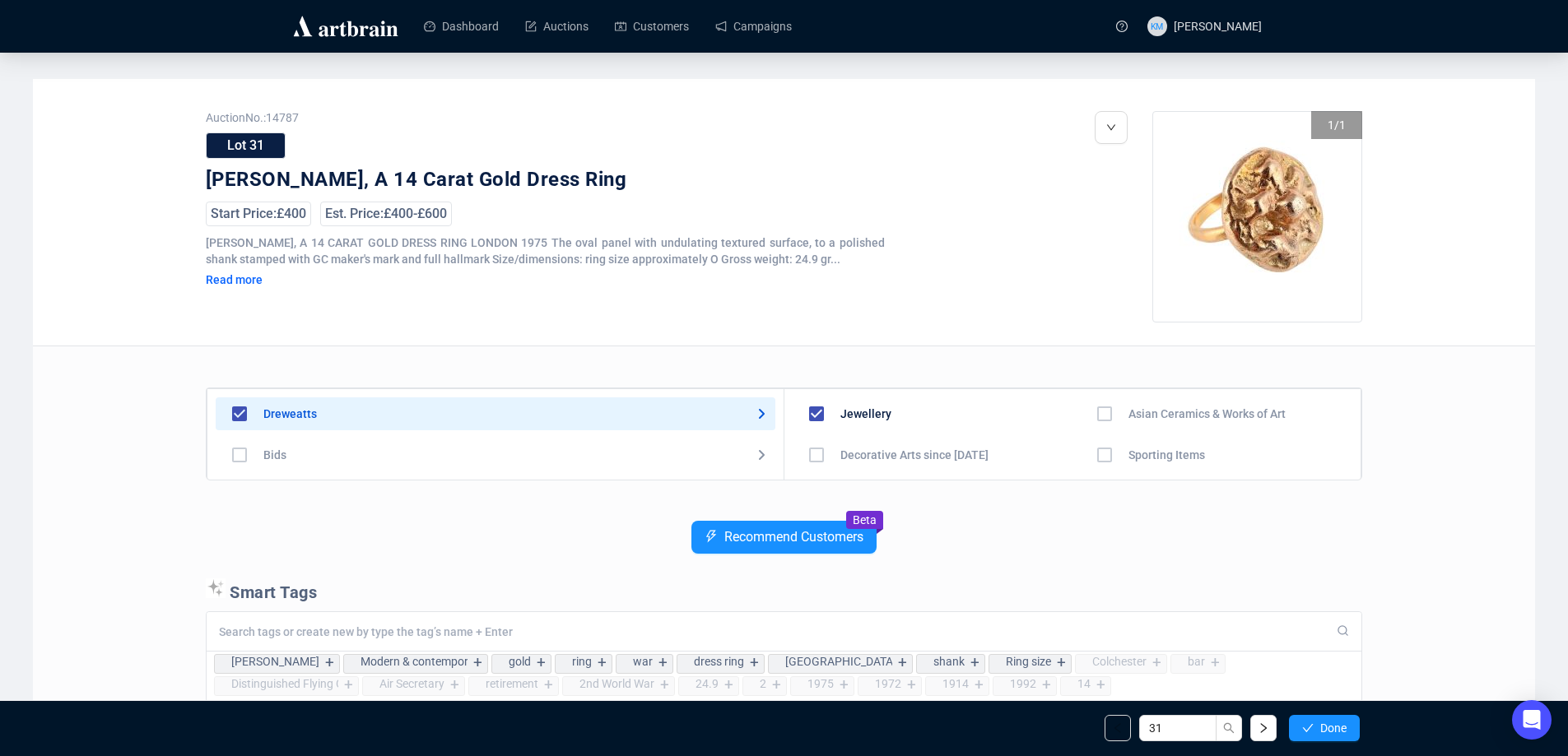
click at [1335, 727] on span "Done" at bounding box center [1333, 727] width 26 height 13
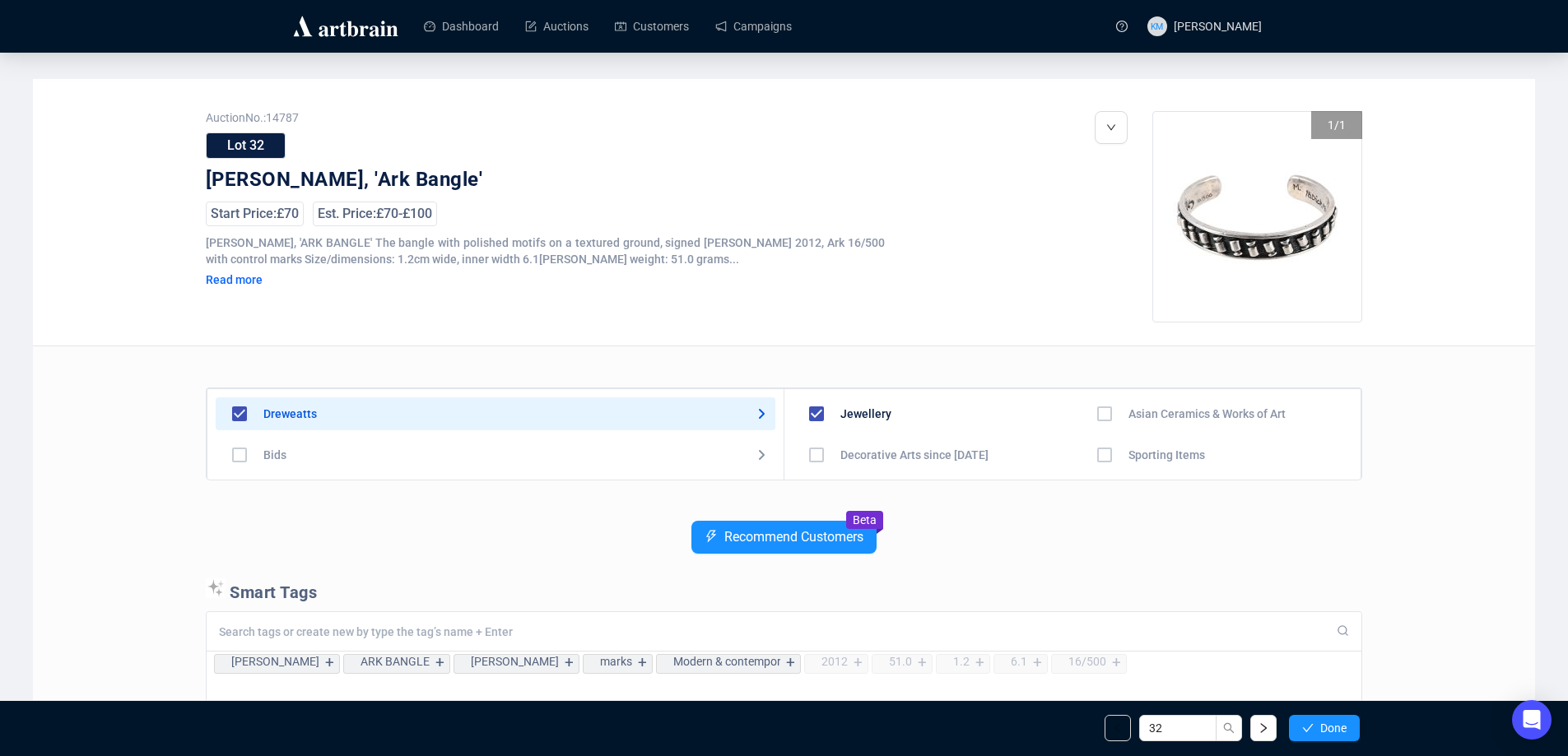
click at [1335, 727] on span "Done" at bounding box center [1333, 727] width 26 height 13
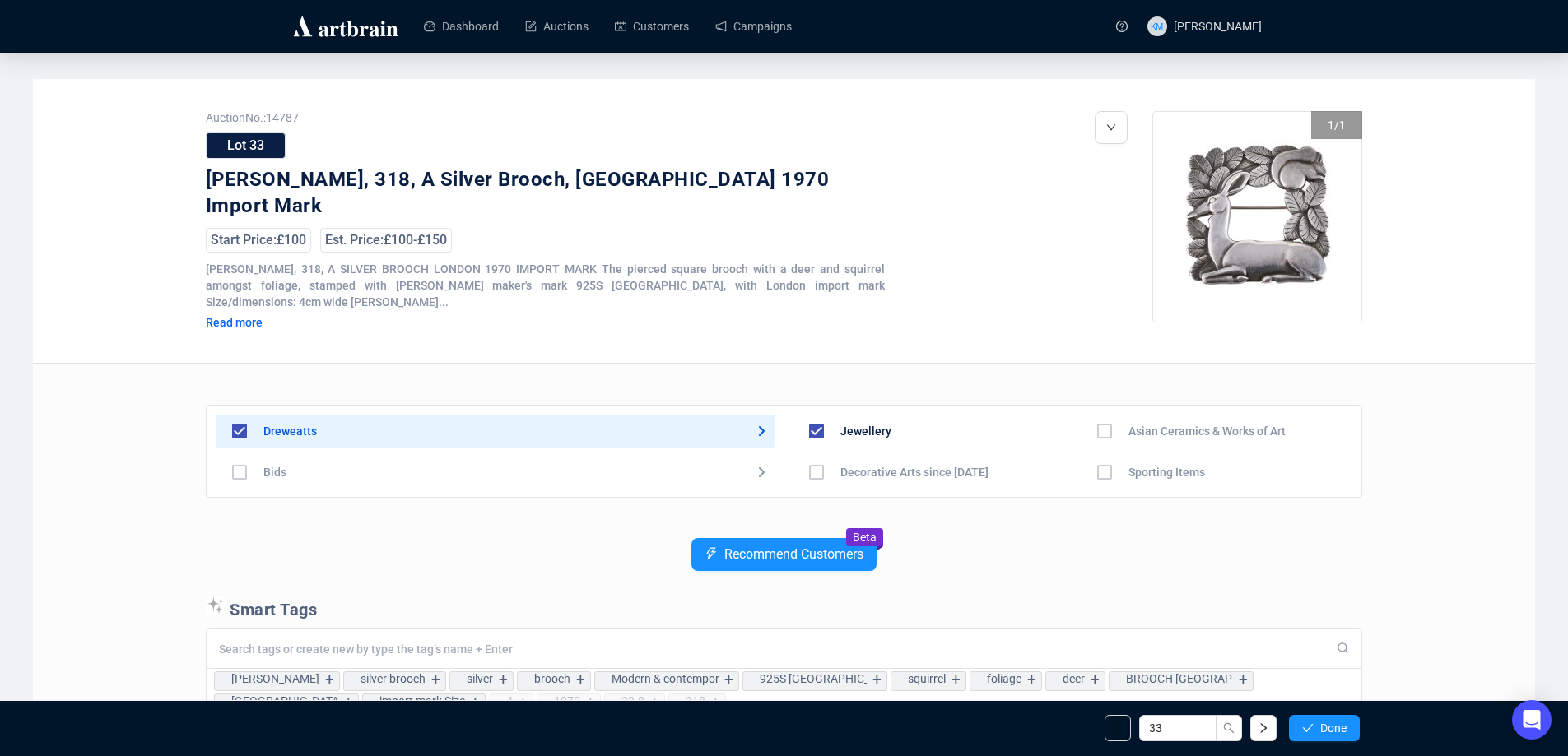
click at [1335, 727] on span "Done" at bounding box center [1333, 727] width 26 height 13
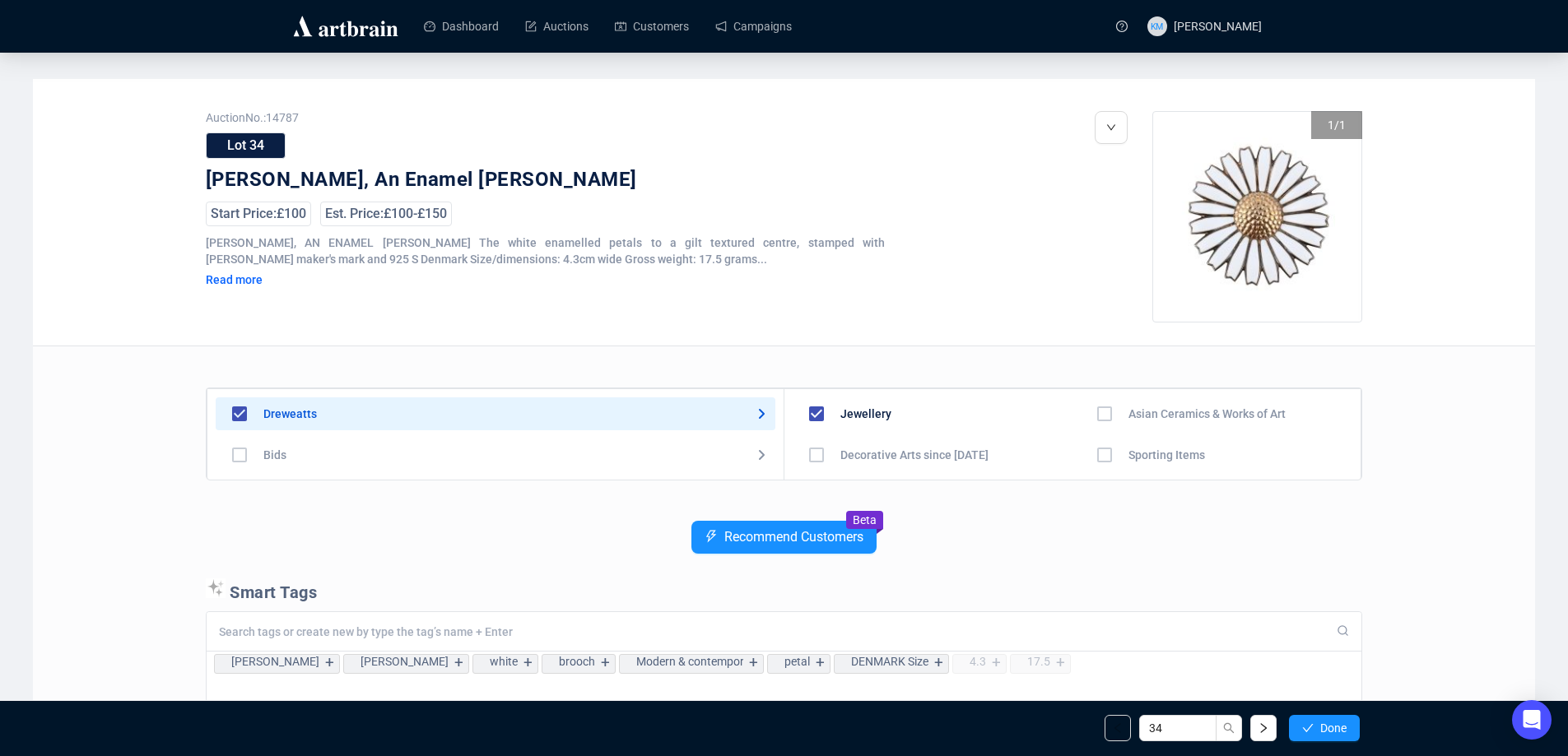
click at [1335, 727] on span "Done" at bounding box center [1333, 727] width 26 height 13
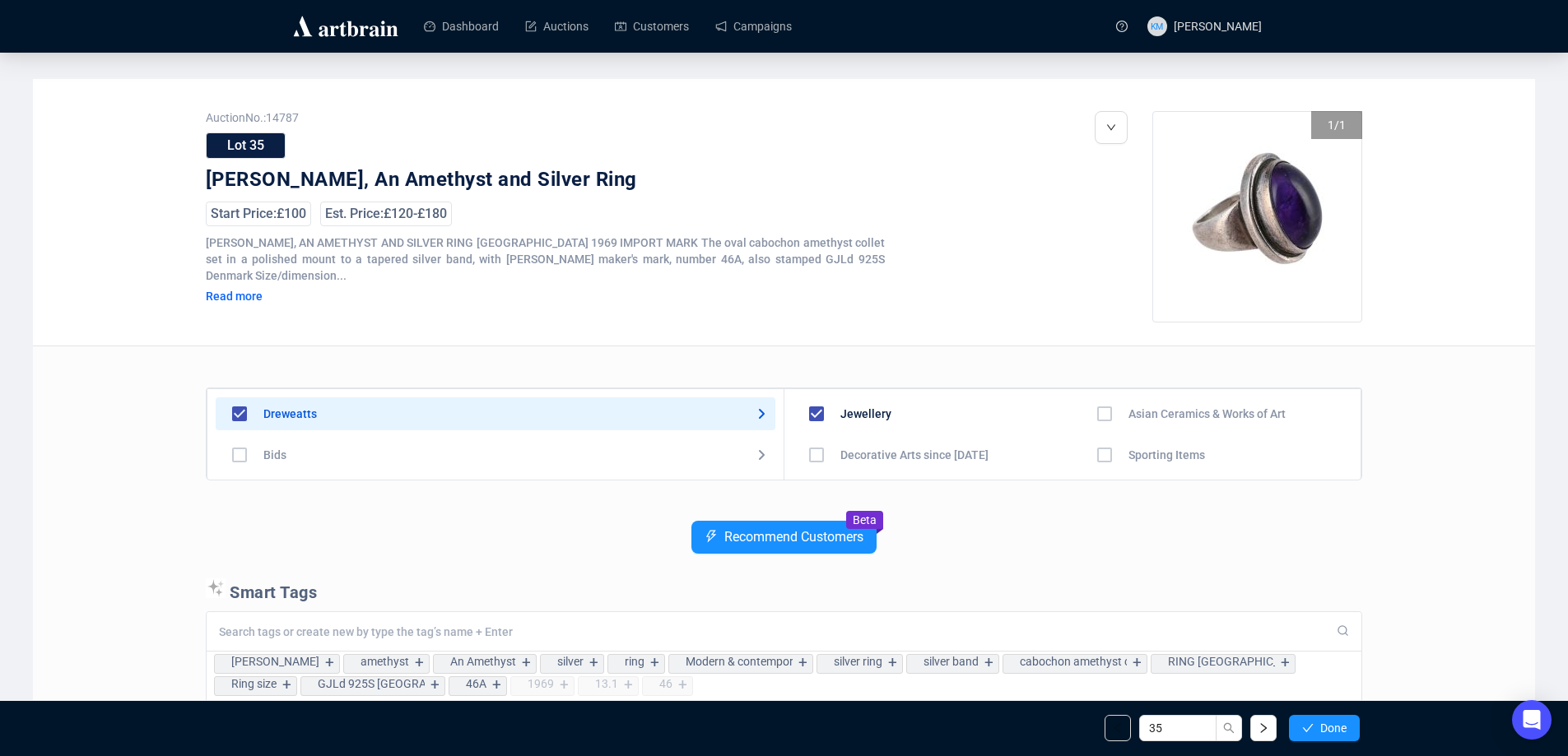
click at [1335, 727] on span "Done" at bounding box center [1333, 727] width 26 height 13
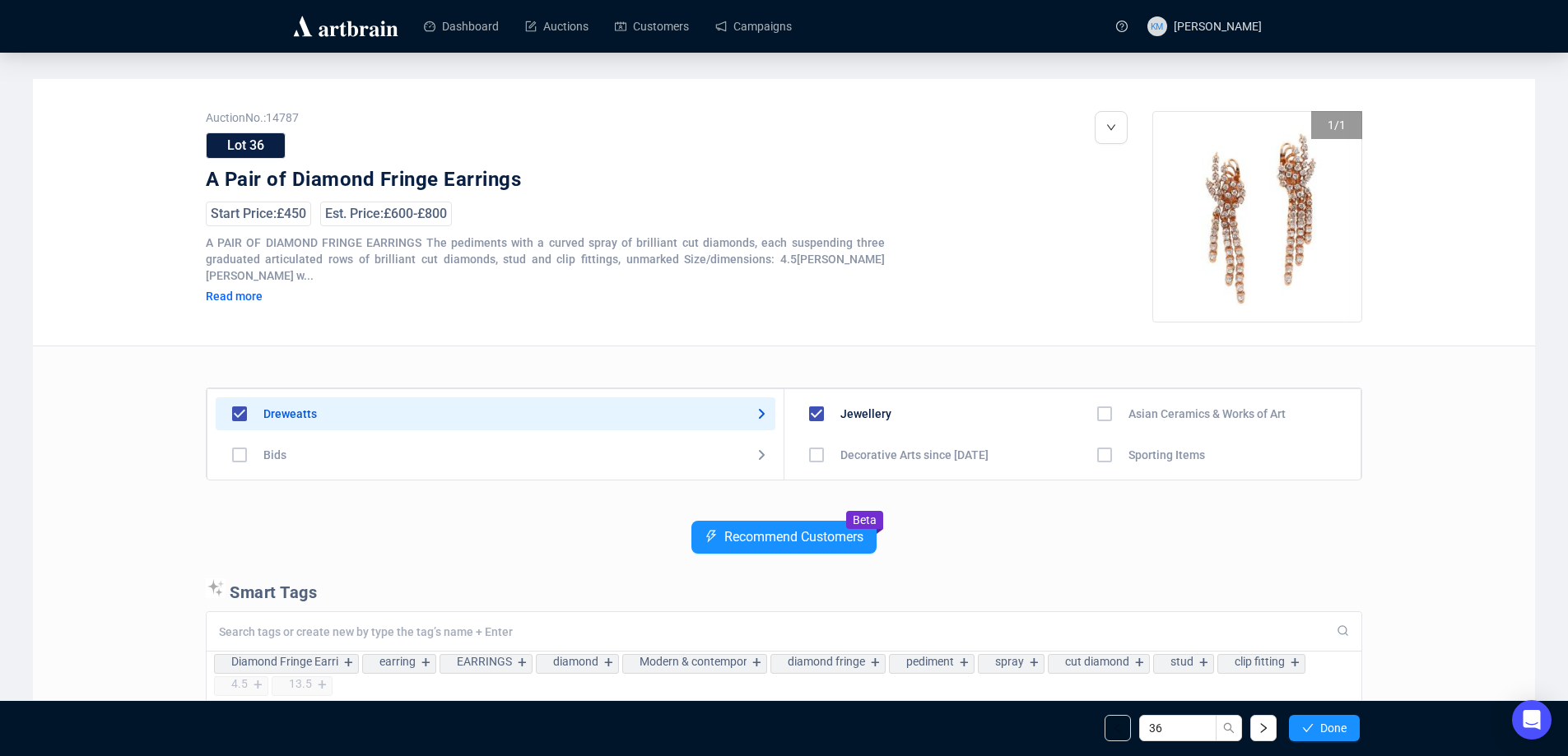
click at [1335, 727] on span "Done" at bounding box center [1333, 727] width 26 height 13
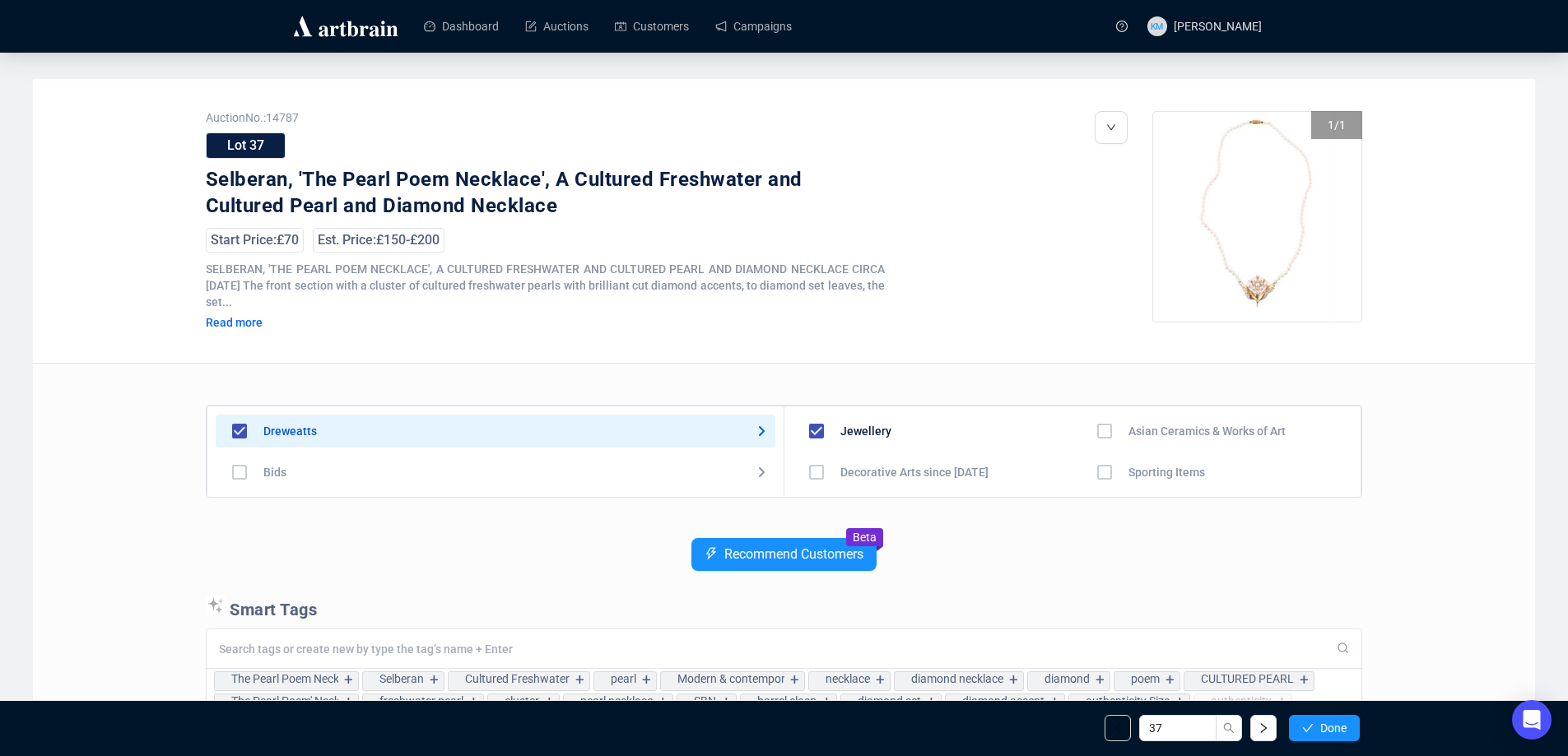
click at [1335, 727] on span "Done" at bounding box center [1333, 727] width 26 height 13
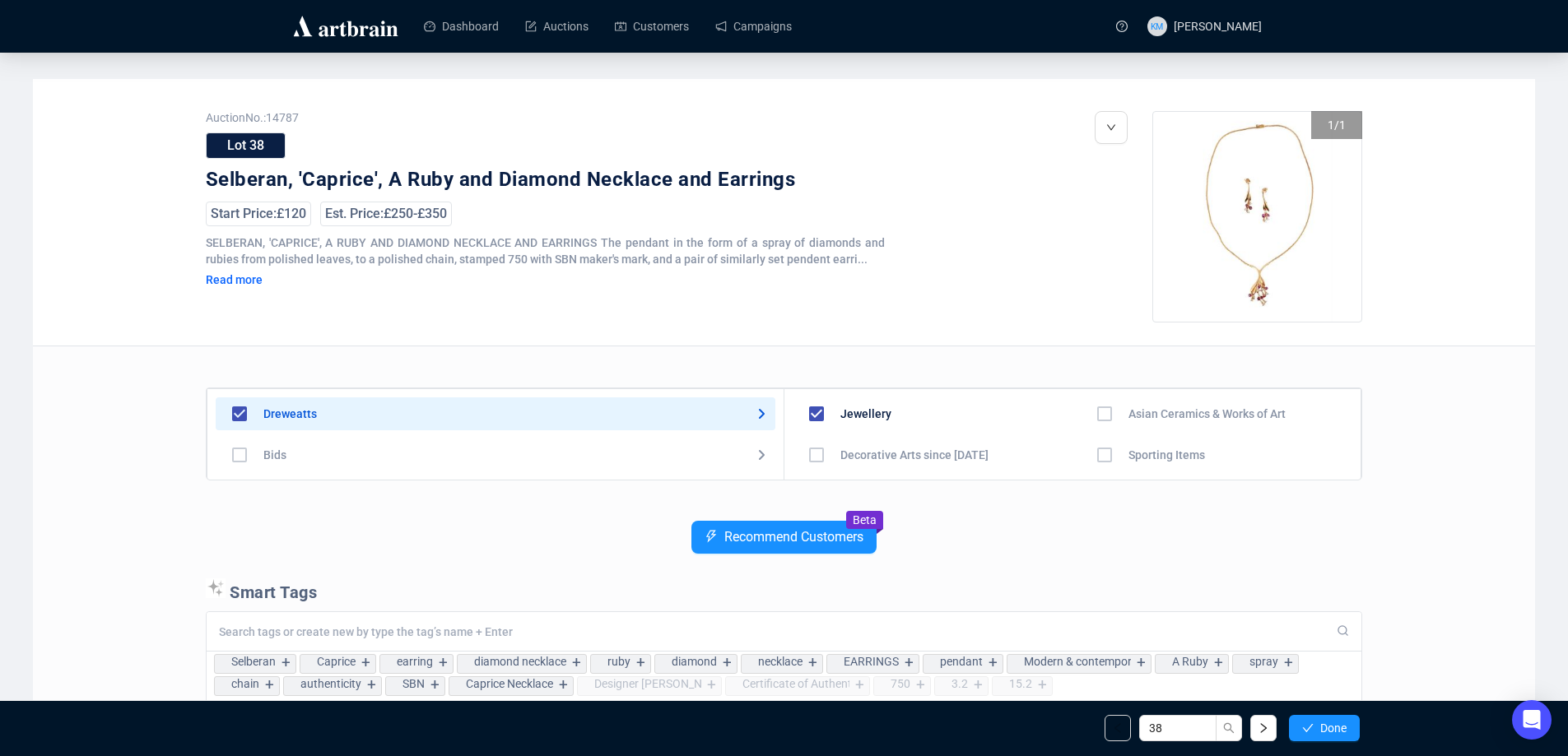
click at [1335, 727] on span "Done" at bounding box center [1333, 727] width 26 height 13
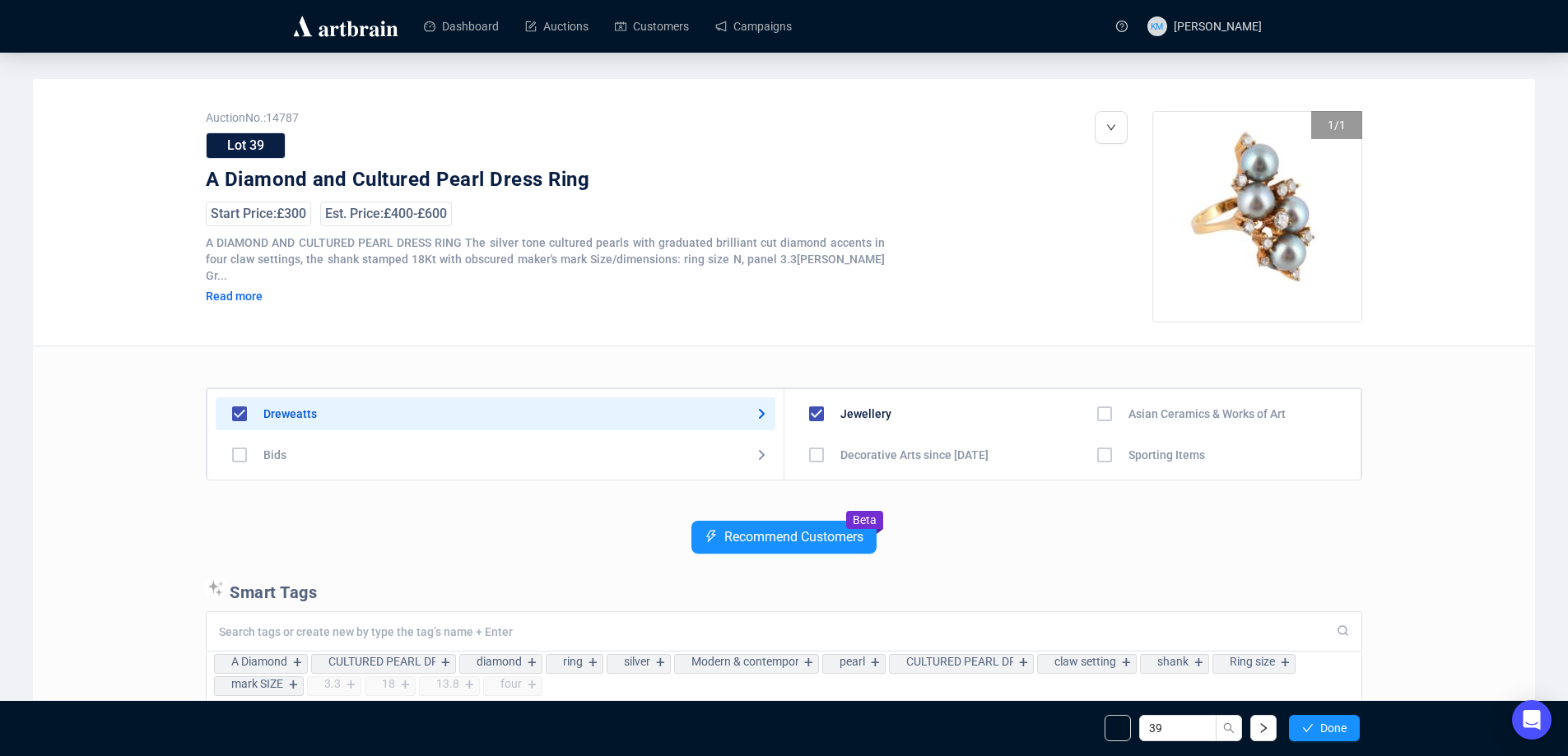
click at [1335, 727] on span "Done" at bounding box center [1333, 727] width 26 height 13
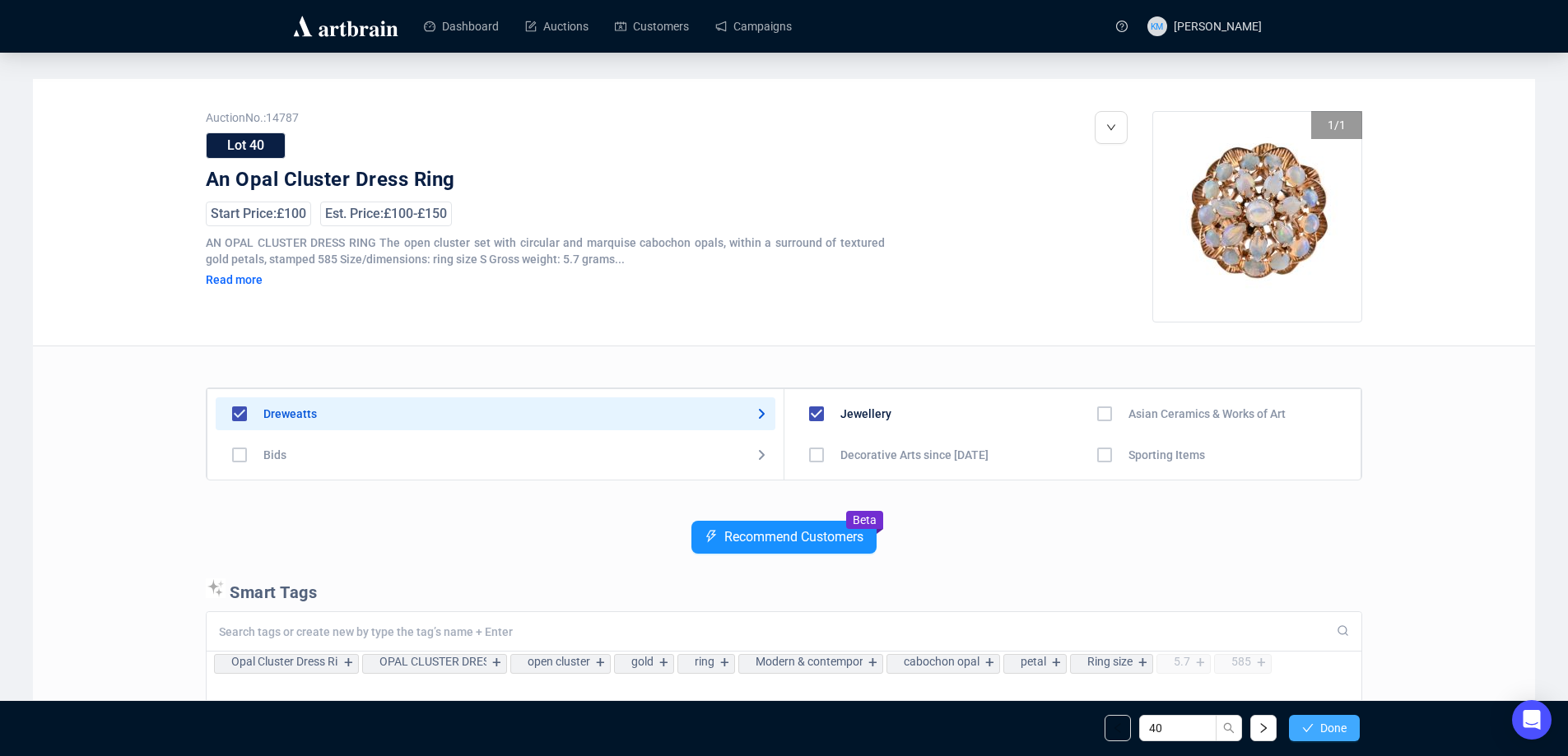
click at [1335, 726] on span "Done" at bounding box center [1333, 727] width 26 height 13
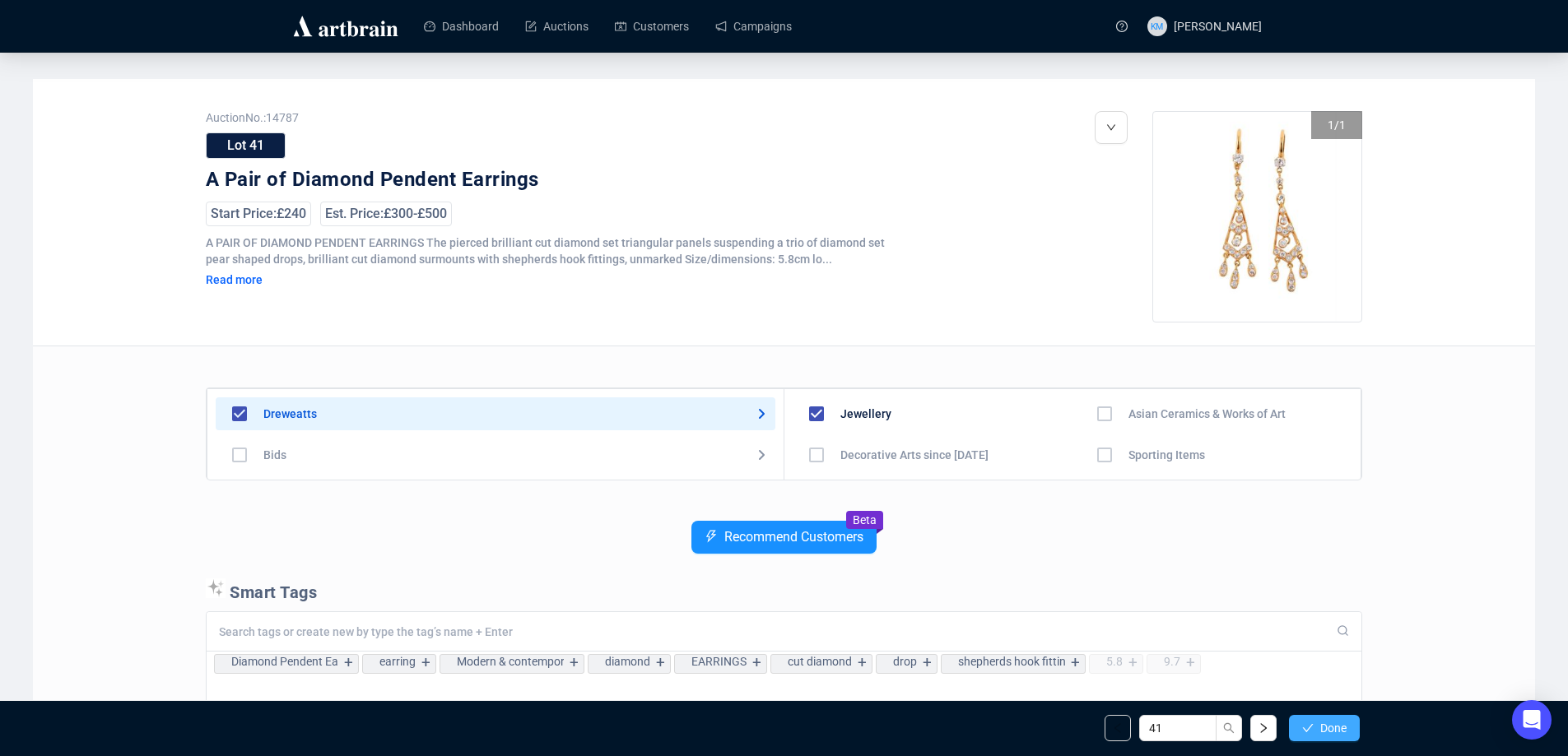
click at [1327, 726] on span "Done" at bounding box center [1333, 727] width 26 height 13
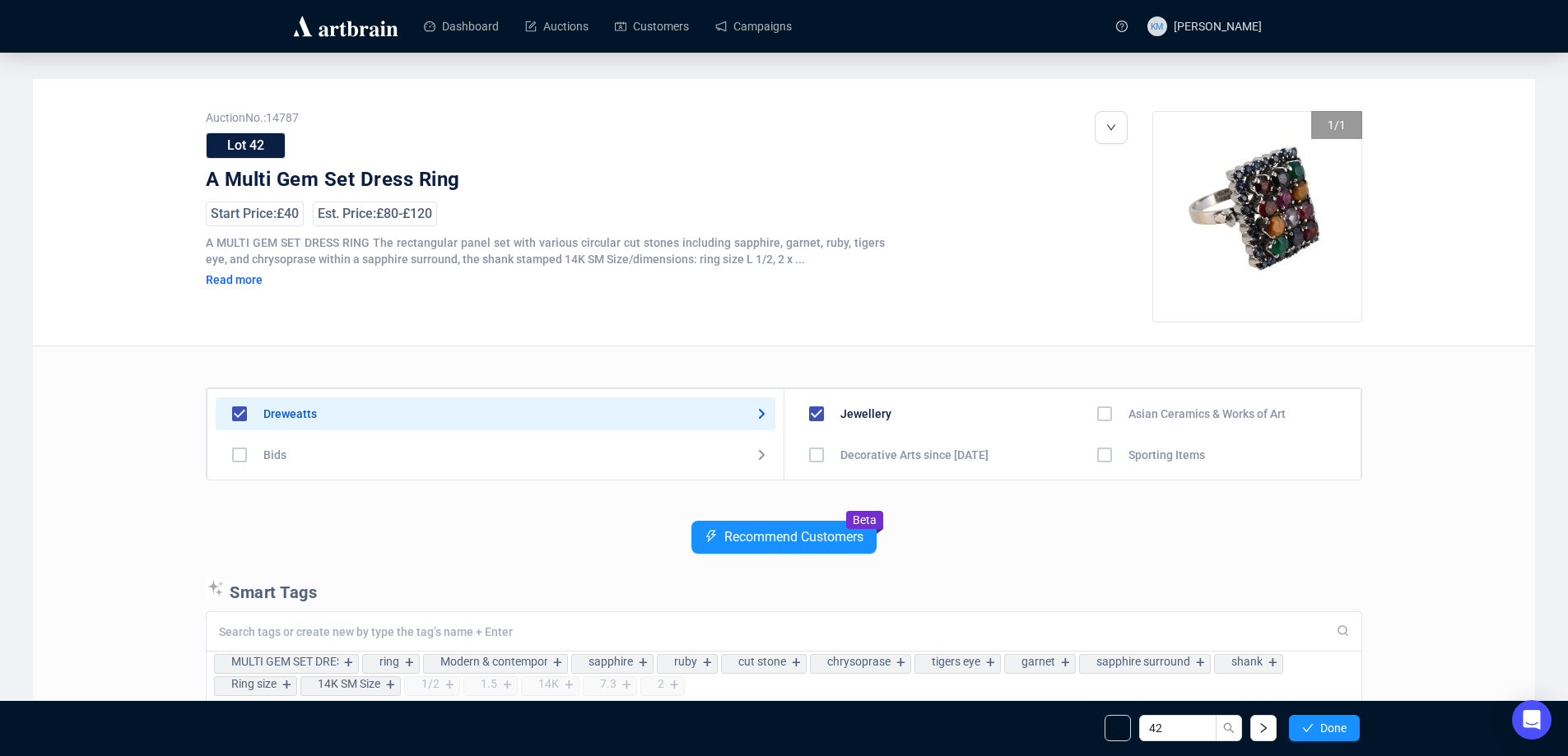
click at [1327, 726] on span "Done" at bounding box center [1333, 727] width 26 height 13
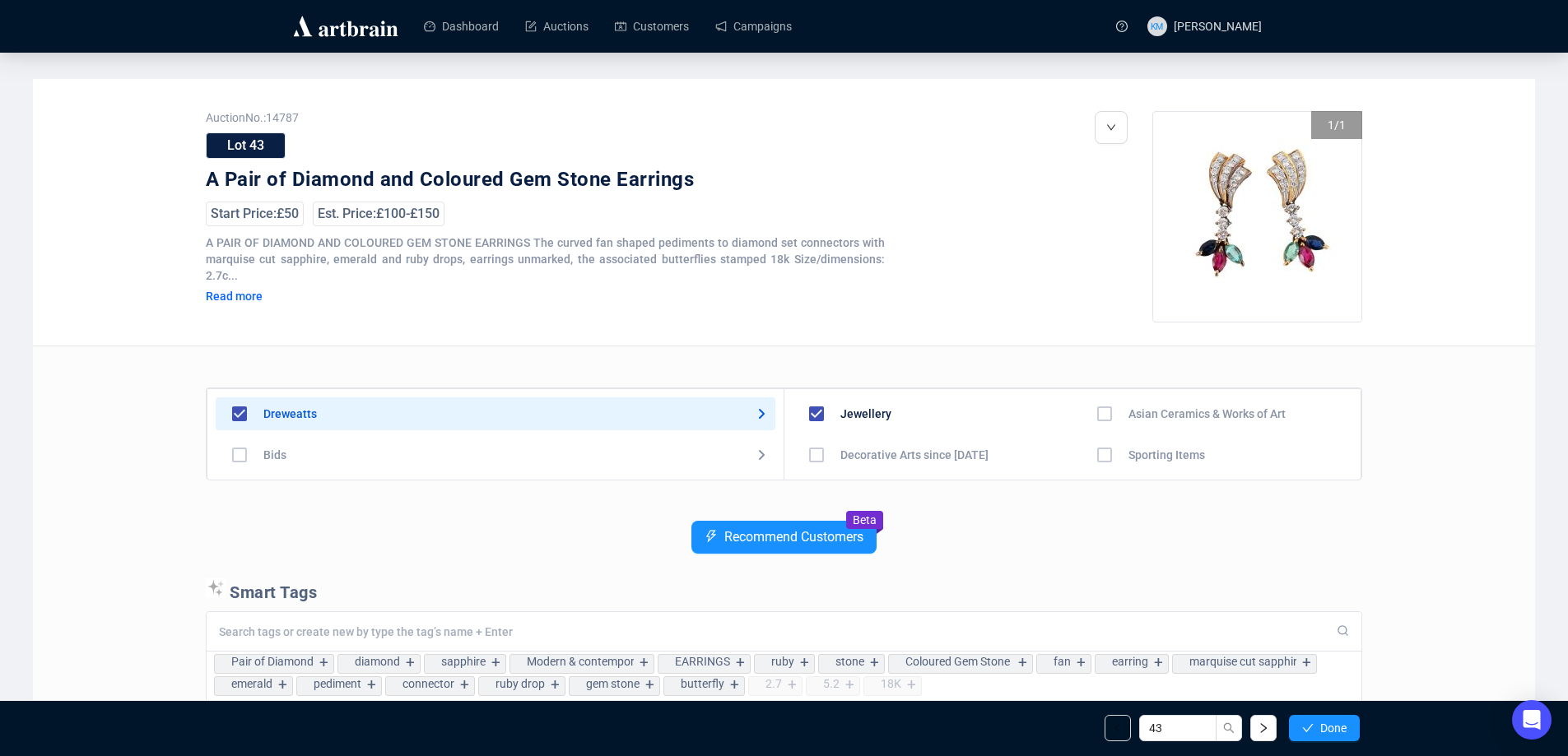
click at [1327, 726] on span "Done" at bounding box center [1333, 727] width 26 height 13
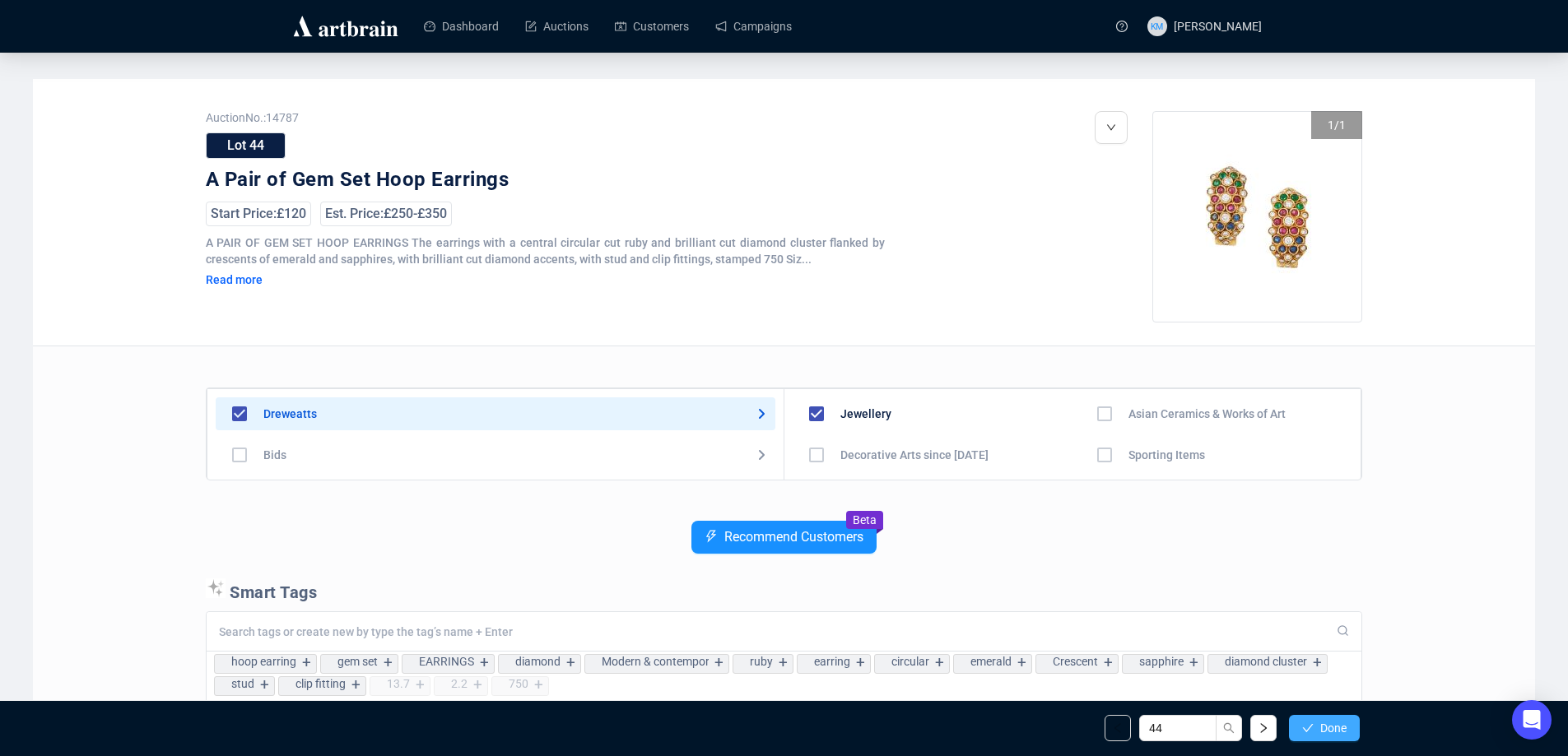
click at [1320, 726] on span "Done" at bounding box center [1333, 727] width 26 height 13
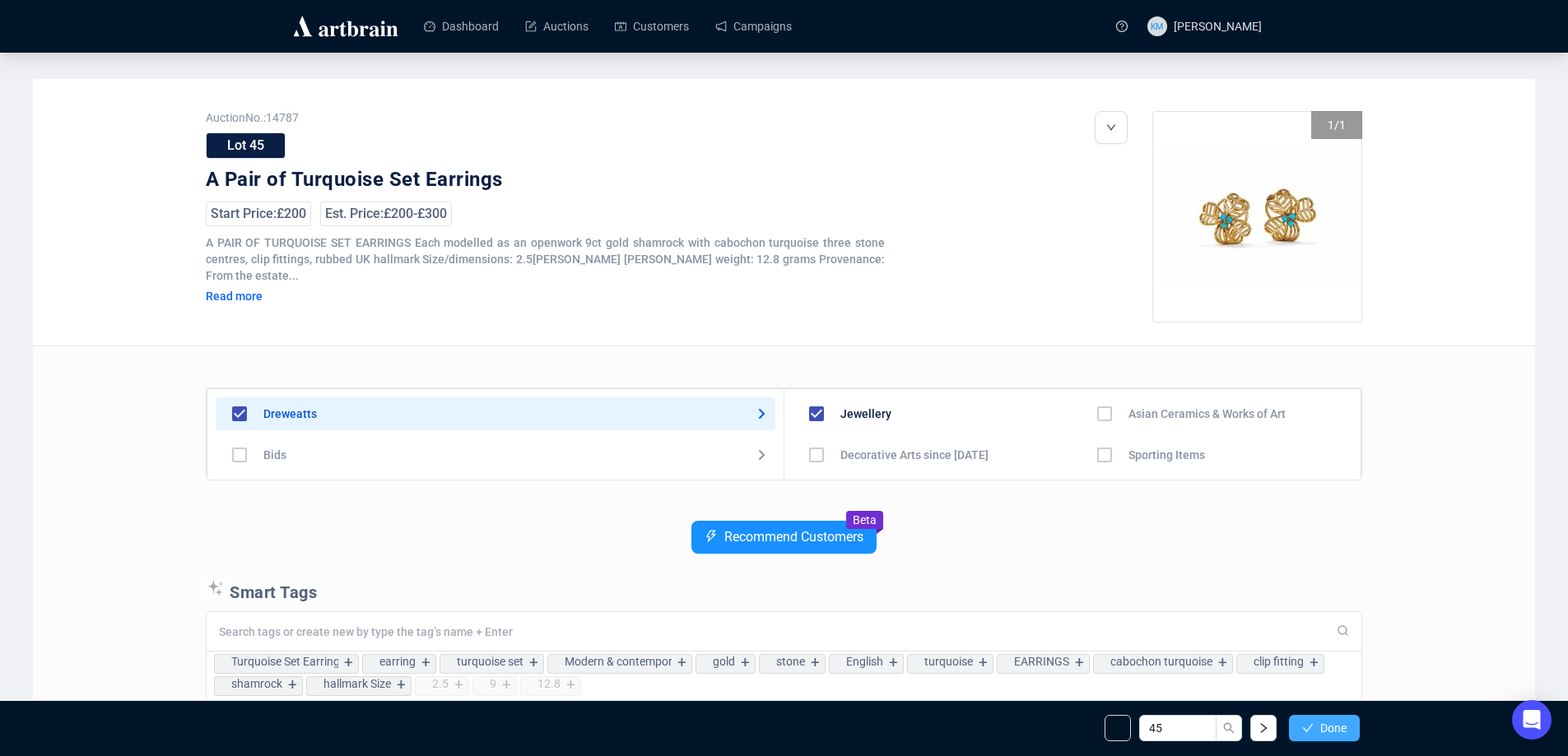
click at [1333, 732] on span "Done" at bounding box center [1333, 727] width 26 height 13
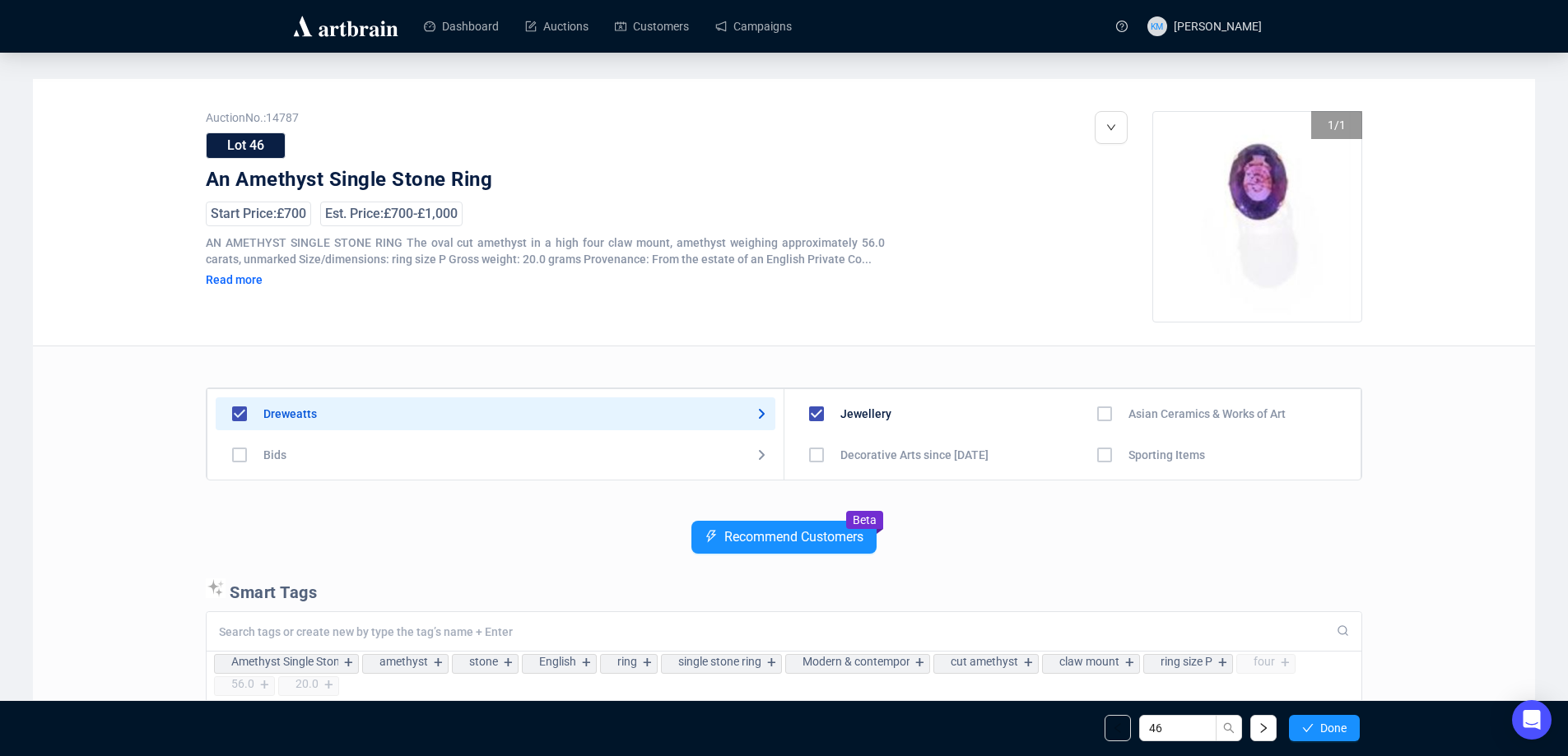
click at [1333, 732] on span "Done" at bounding box center [1333, 727] width 26 height 13
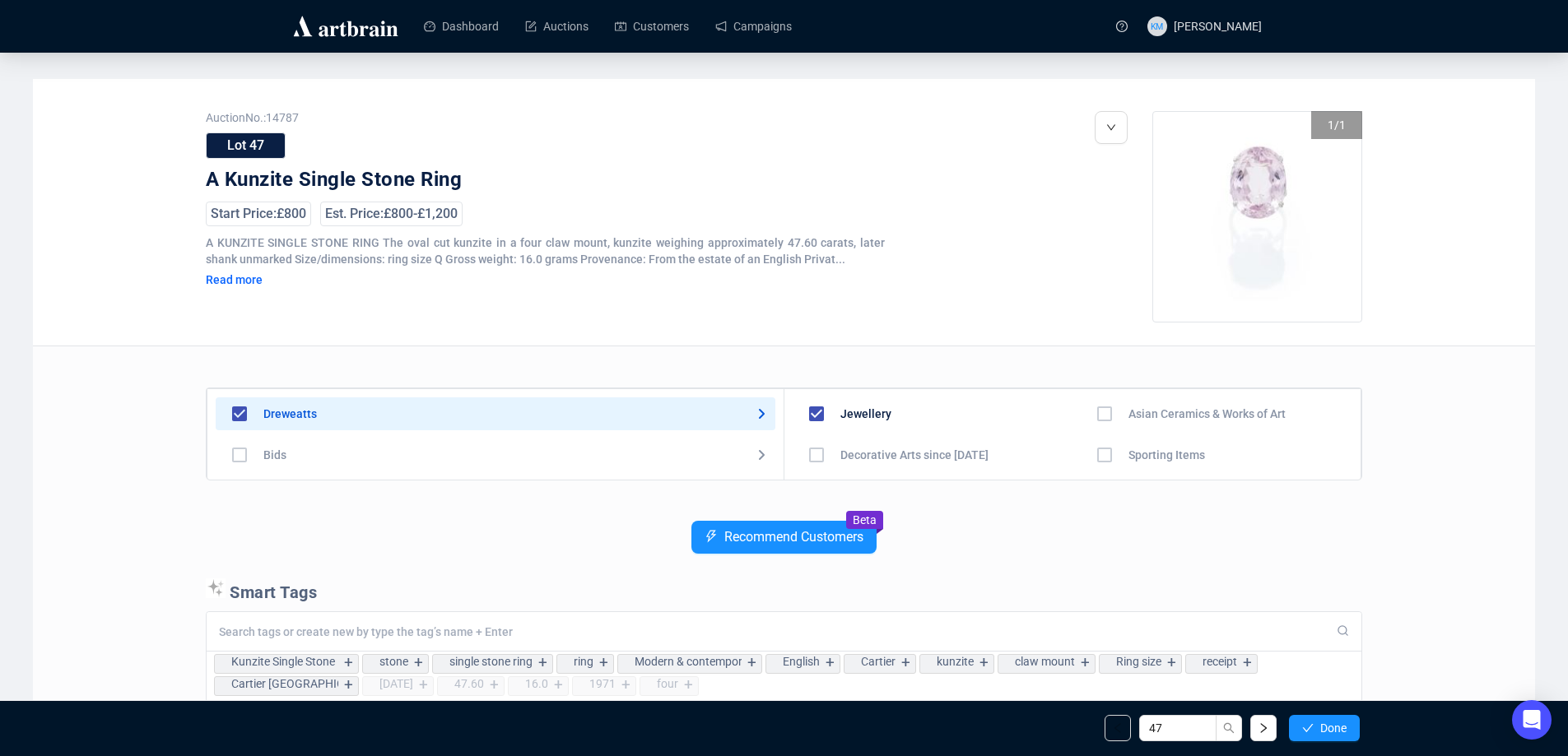
click at [1333, 732] on span "Done" at bounding box center [1333, 727] width 26 height 13
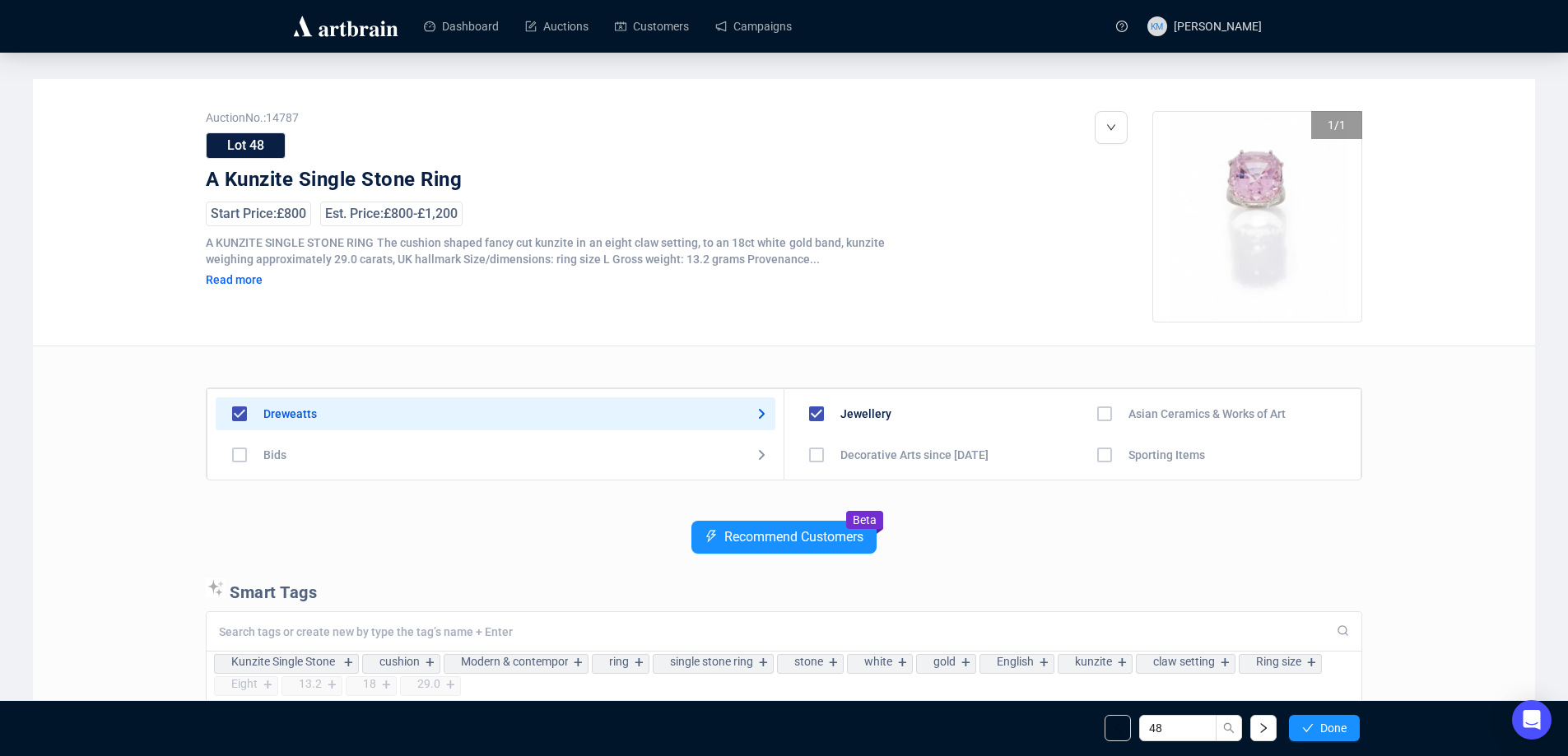
click at [1333, 732] on span "Done" at bounding box center [1333, 727] width 26 height 13
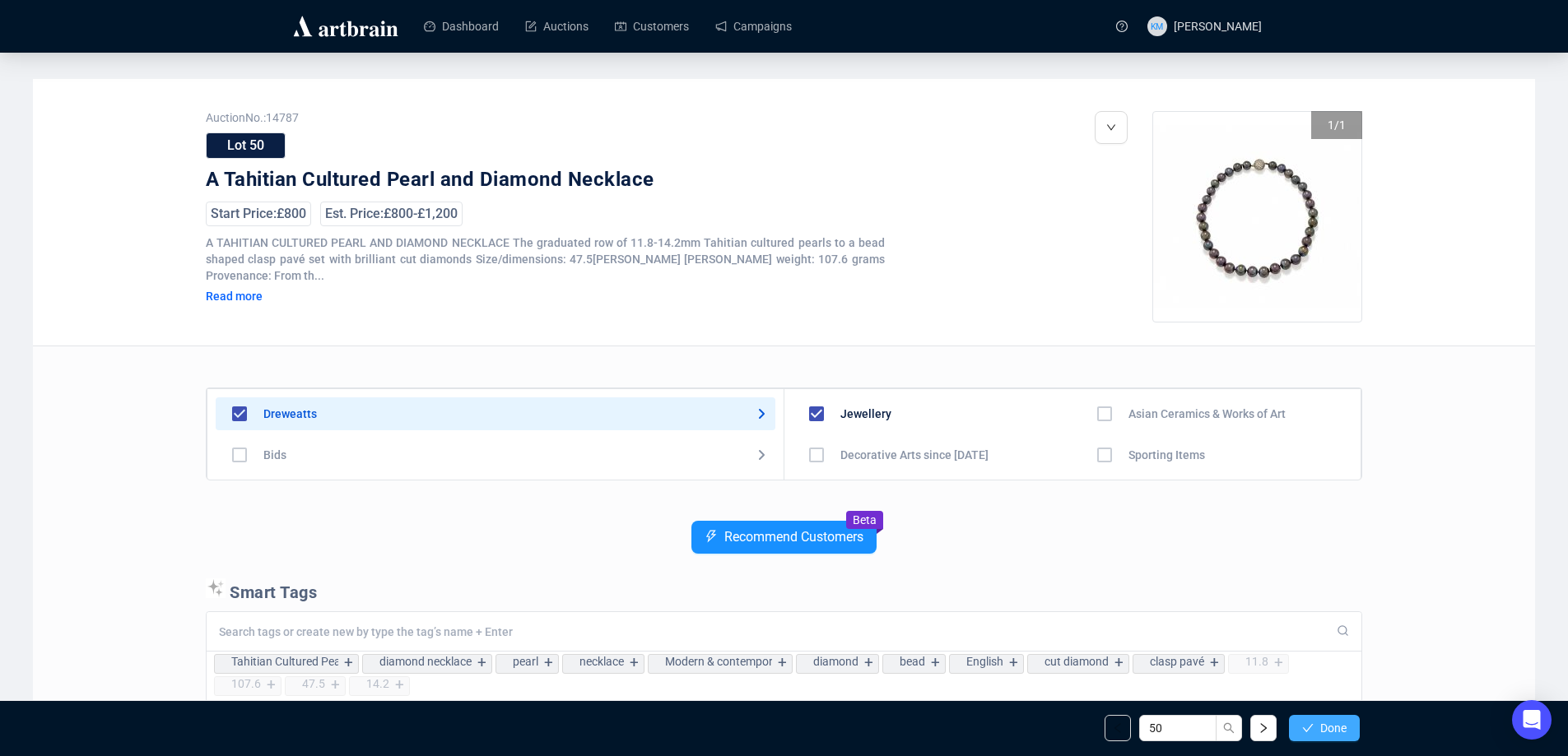
click at [1351, 736] on button "Done" at bounding box center [1325, 728] width 71 height 26
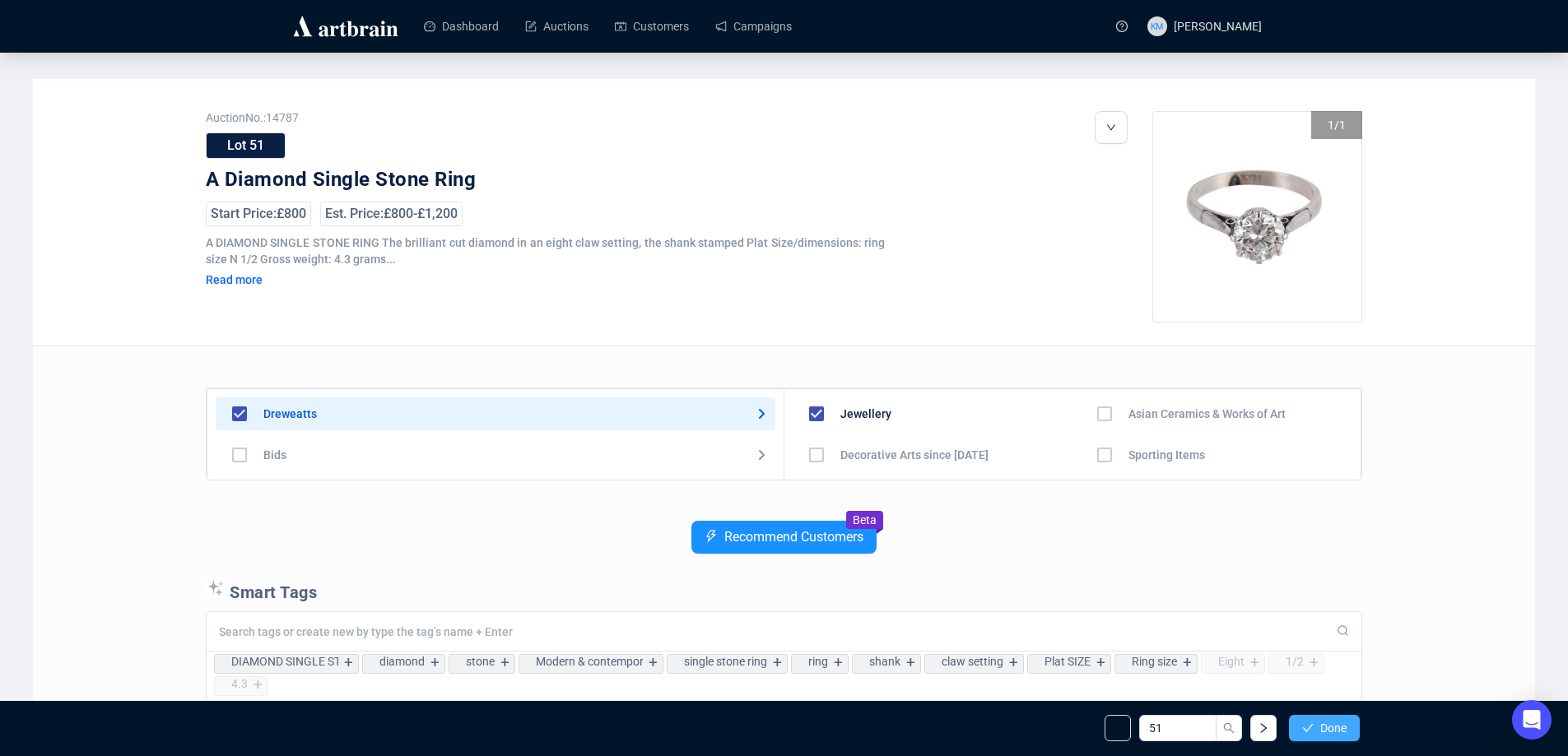
click at [1349, 733] on button "Done" at bounding box center [1325, 728] width 71 height 26
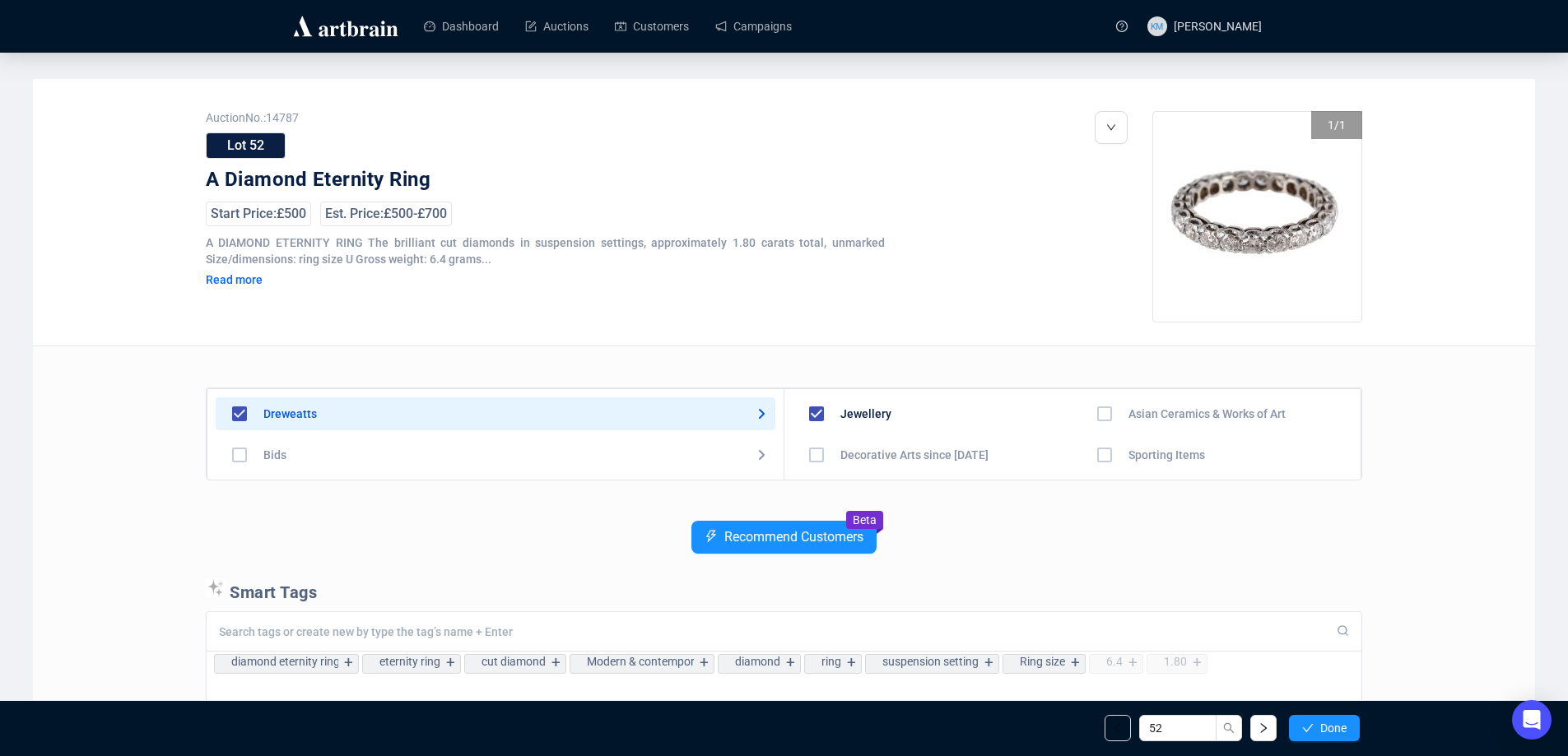
click at [1349, 733] on button "Done" at bounding box center [1325, 728] width 71 height 26
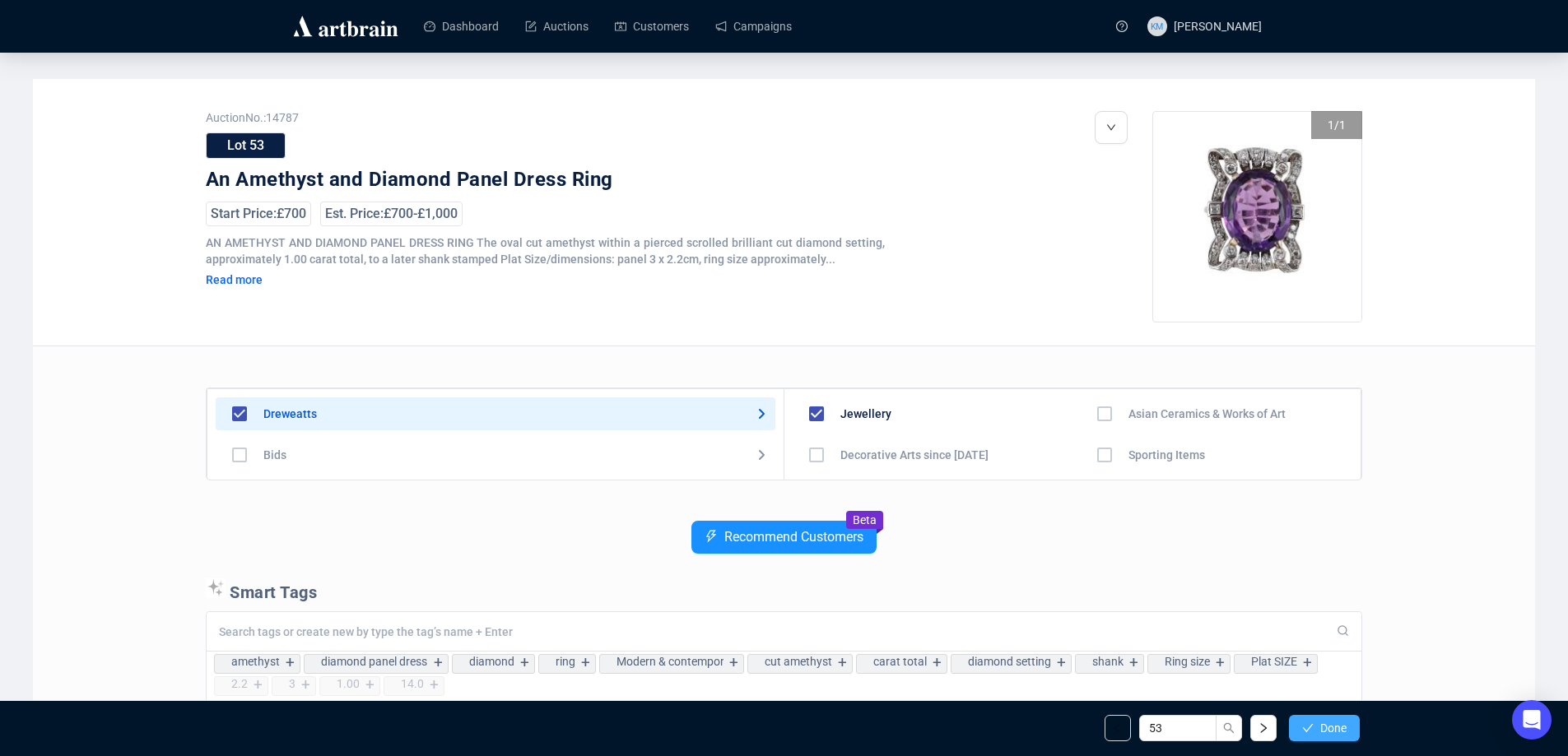
click at [1342, 730] on span "Done" at bounding box center [1333, 727] width 26 height 13
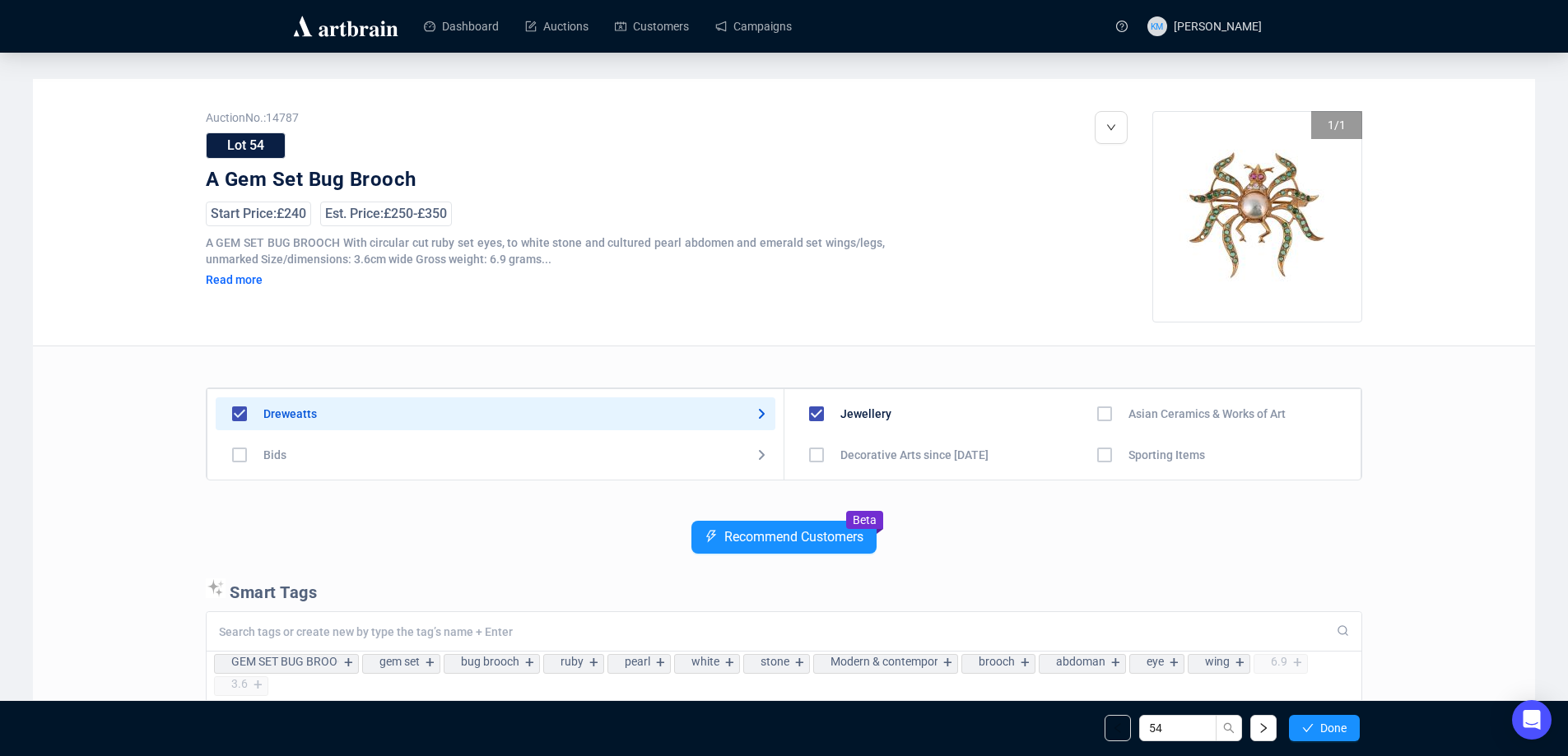
click at [1342, 730] on span "Done" at bounding box center [1333, 727] width 26 height 13
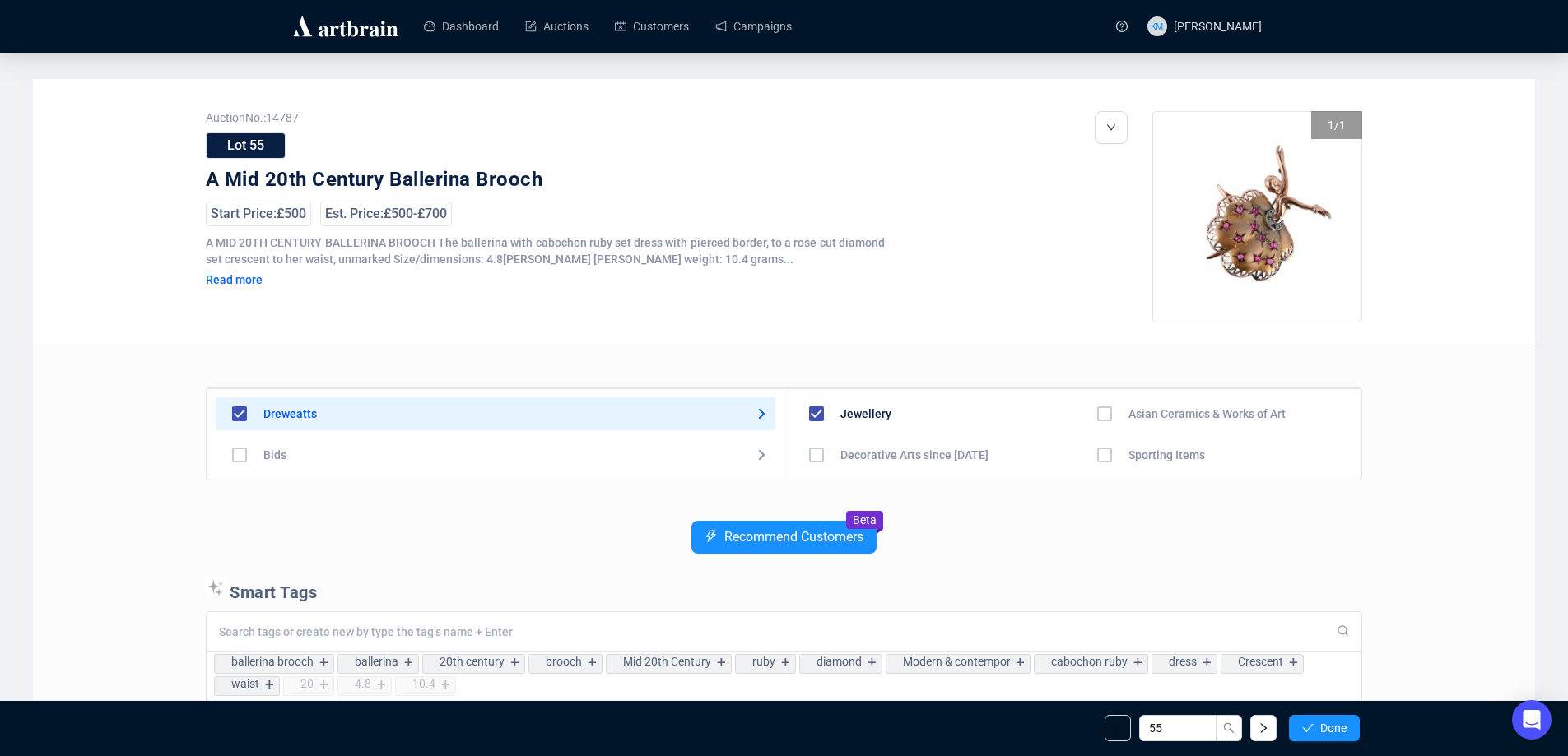
click at [1342, 730] on span "Done" at bounding box center [1333, 727] width 26 height 13
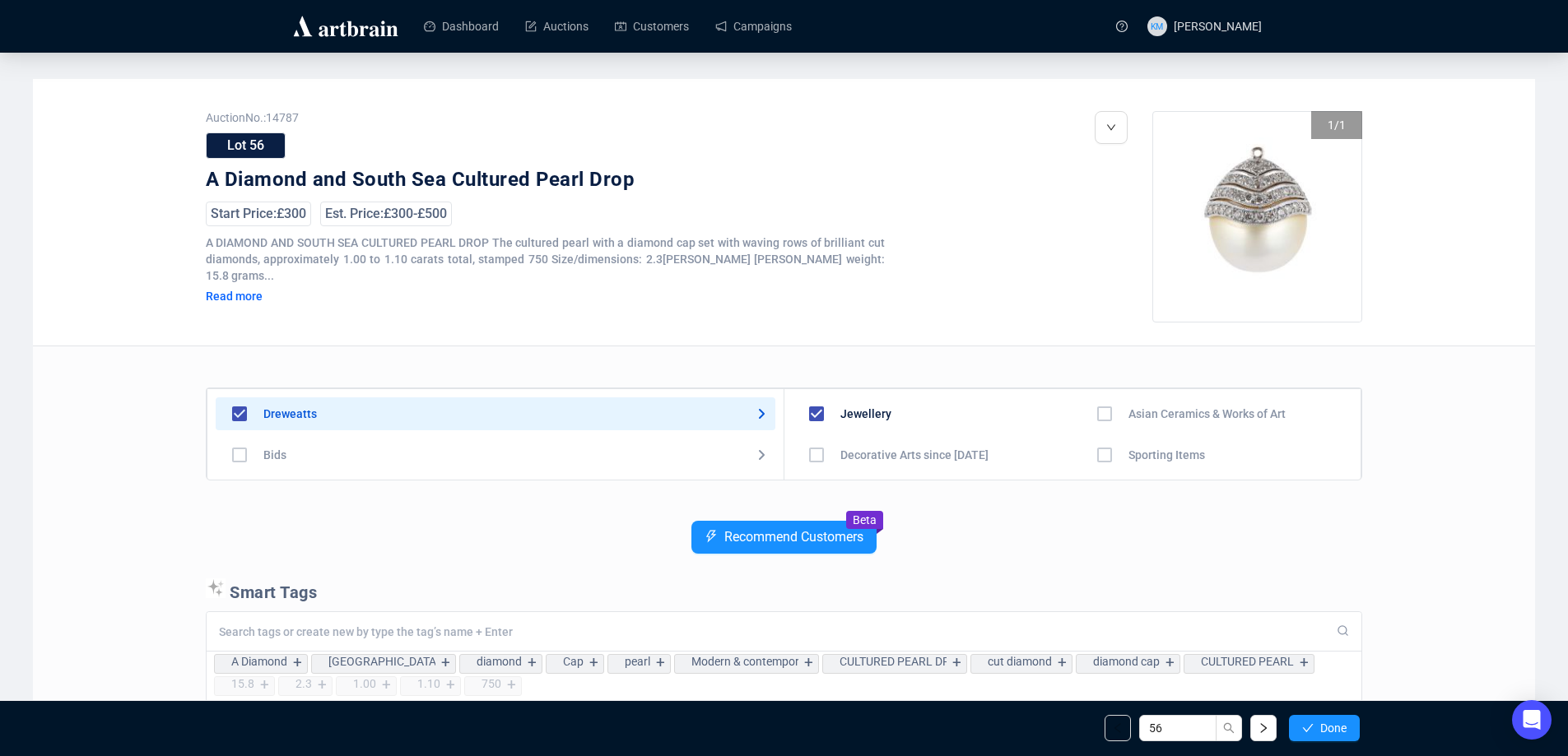
click at [1342, 730] on span "Done" at bounding box center [1333, 727] width 26 height 13
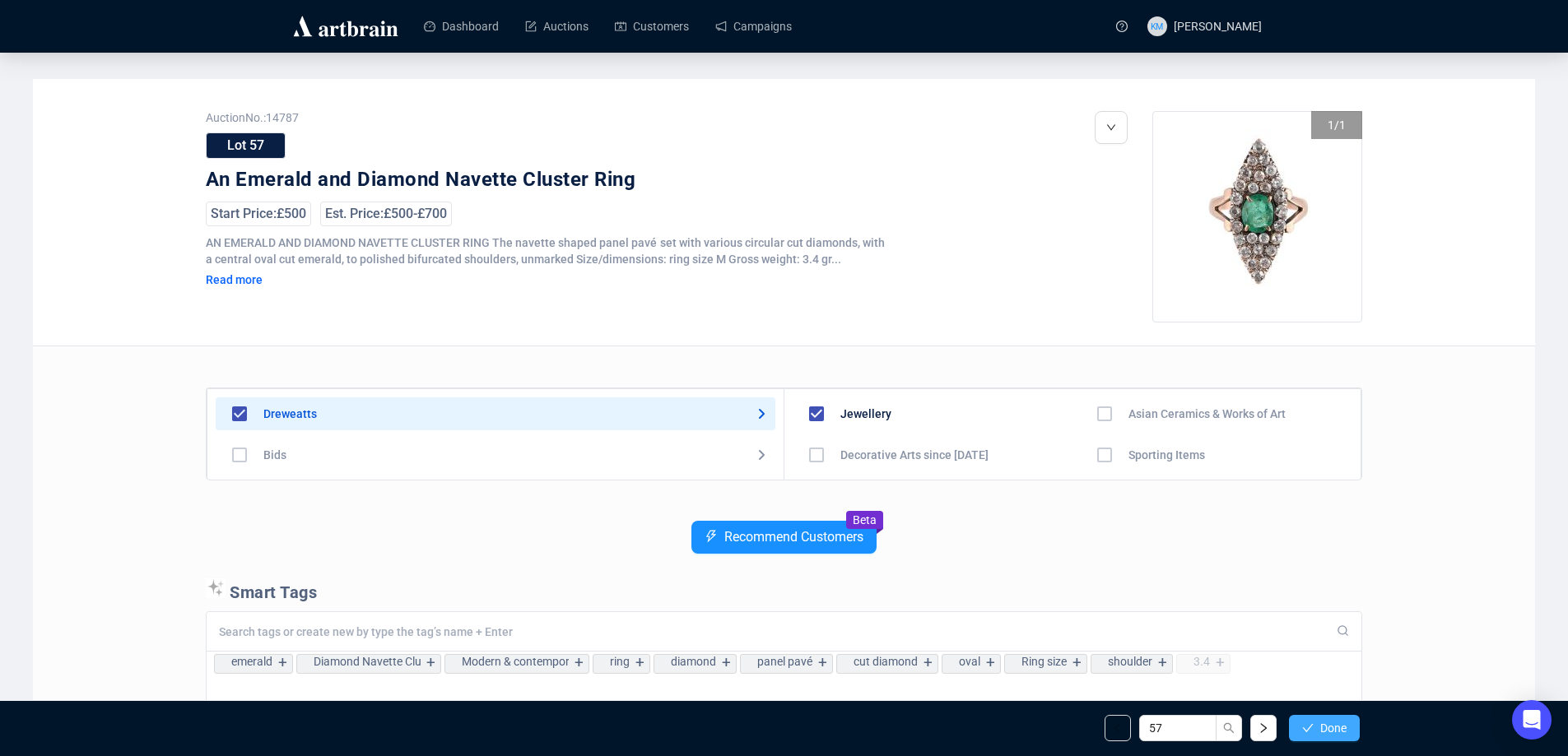
click at [1342, 731] on span "Done" at bounding box center [1333, 727] width 26 height 13
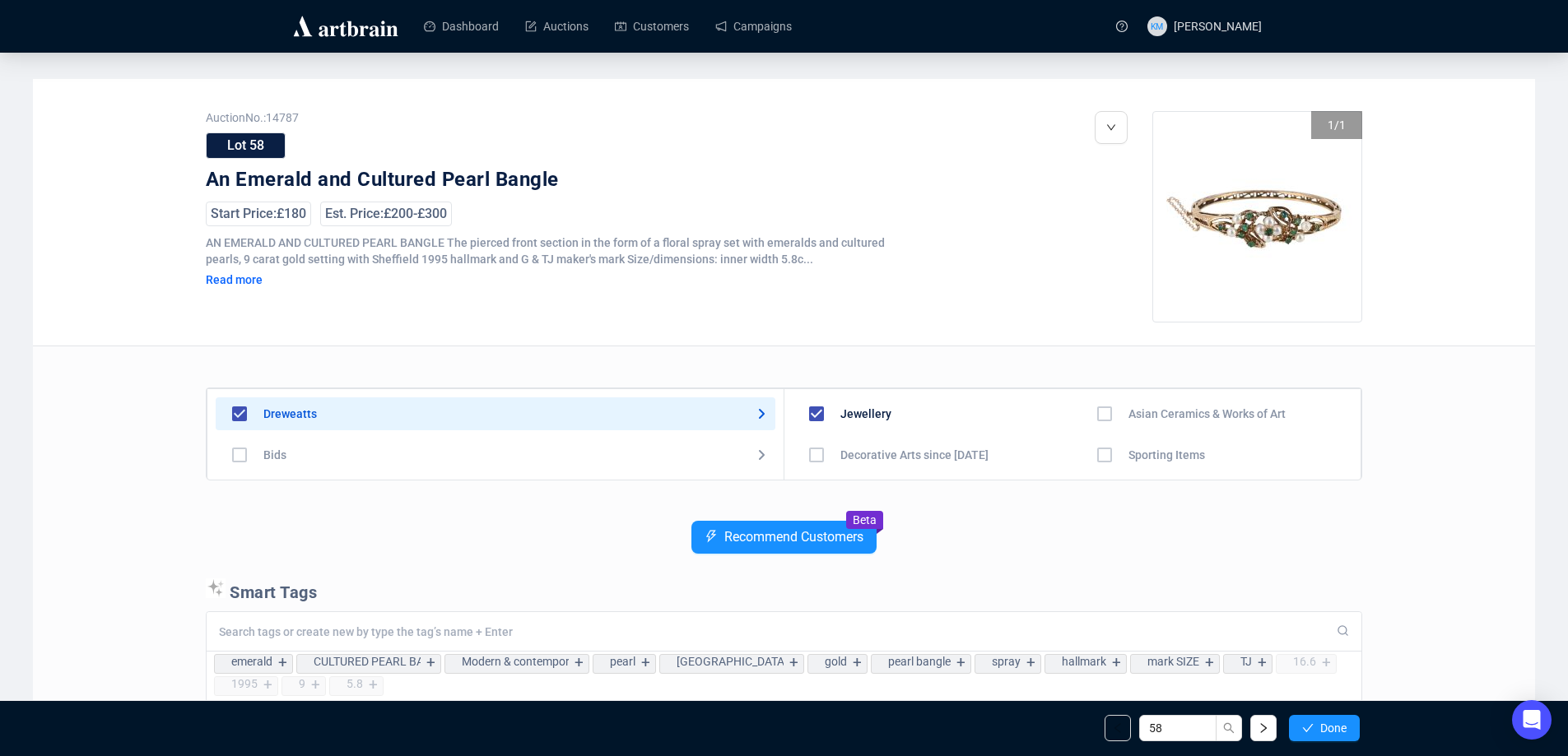
click at [1342, 731] on span "Done" at bounding box center [1333, 727] width 26 height 13
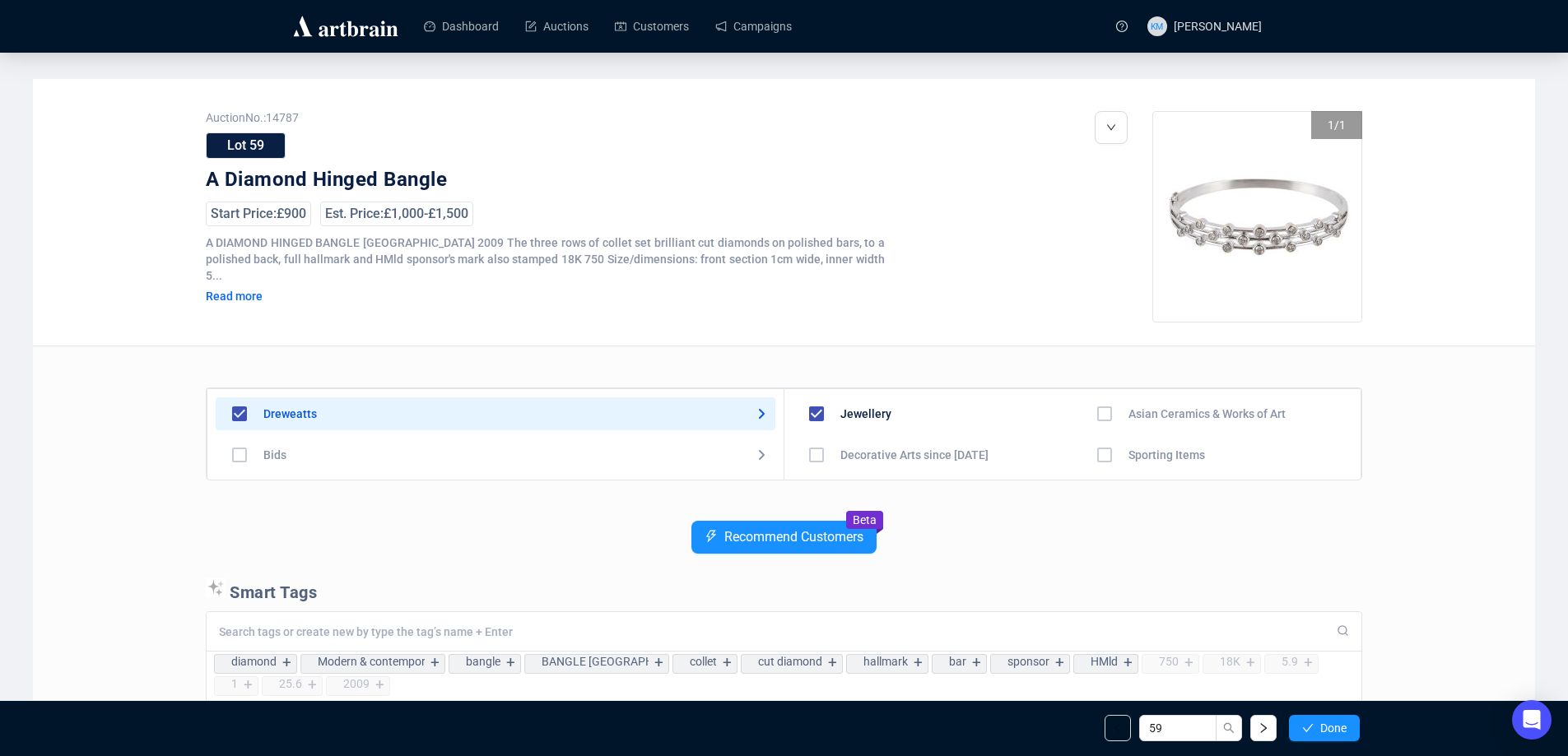
click at [1342, 731] on span "Done" at bounding box center [1333, 727] width 26 height 13
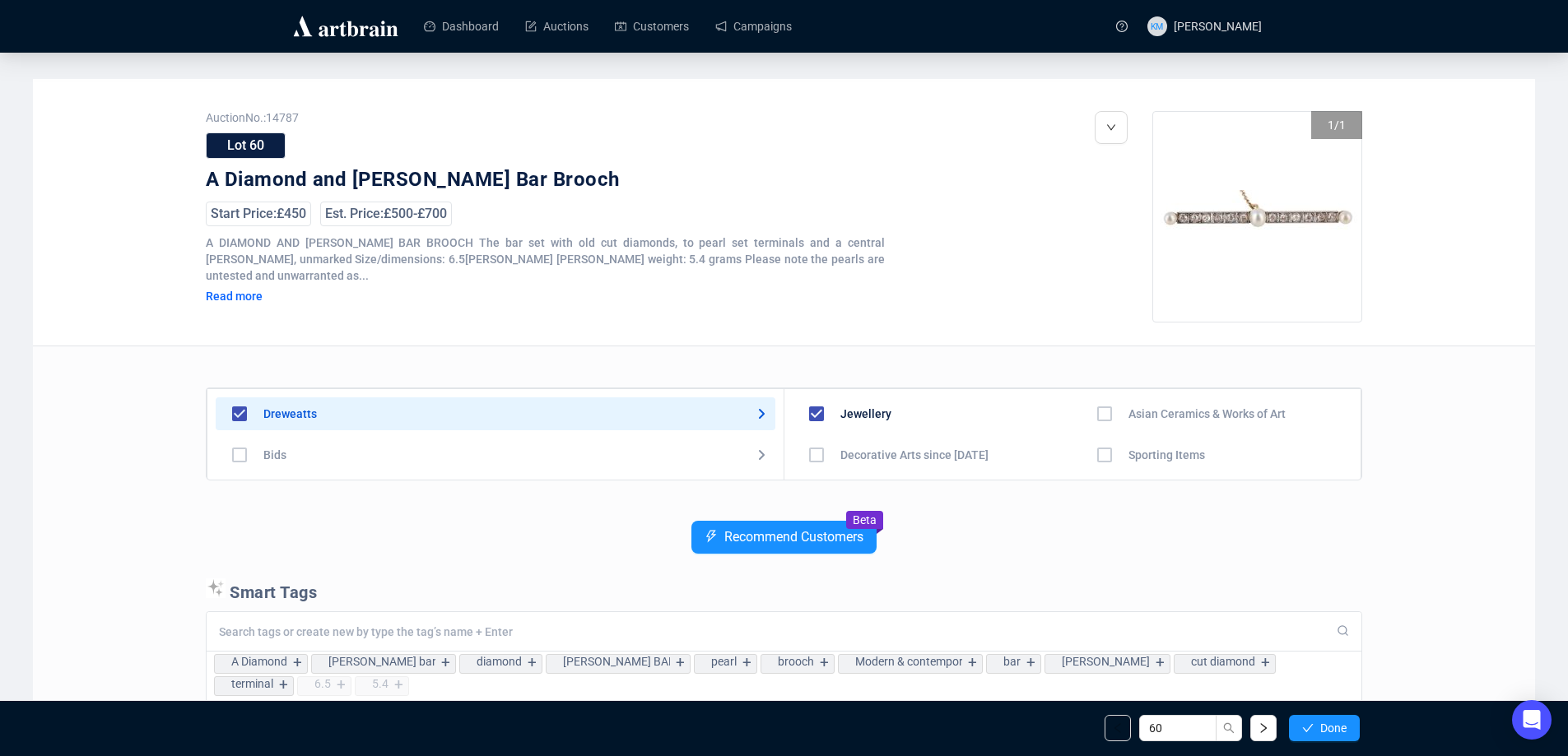
click at [1342, 731] on span "Done" at bounding box center [1333, 727] width 26 height 13
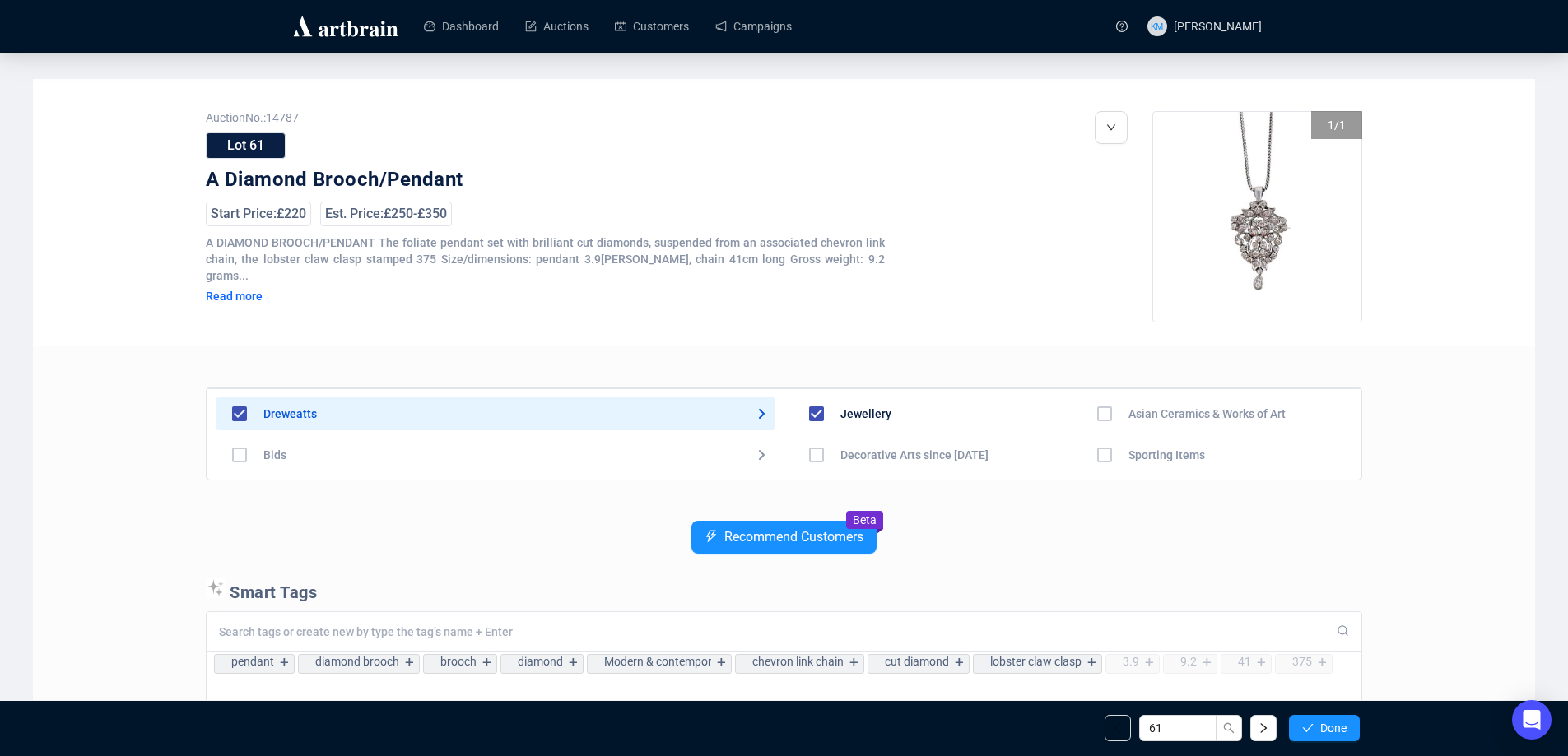
click at [1342, 731] on span "Done" at bounding box center [1333, 727] width 26 height 13
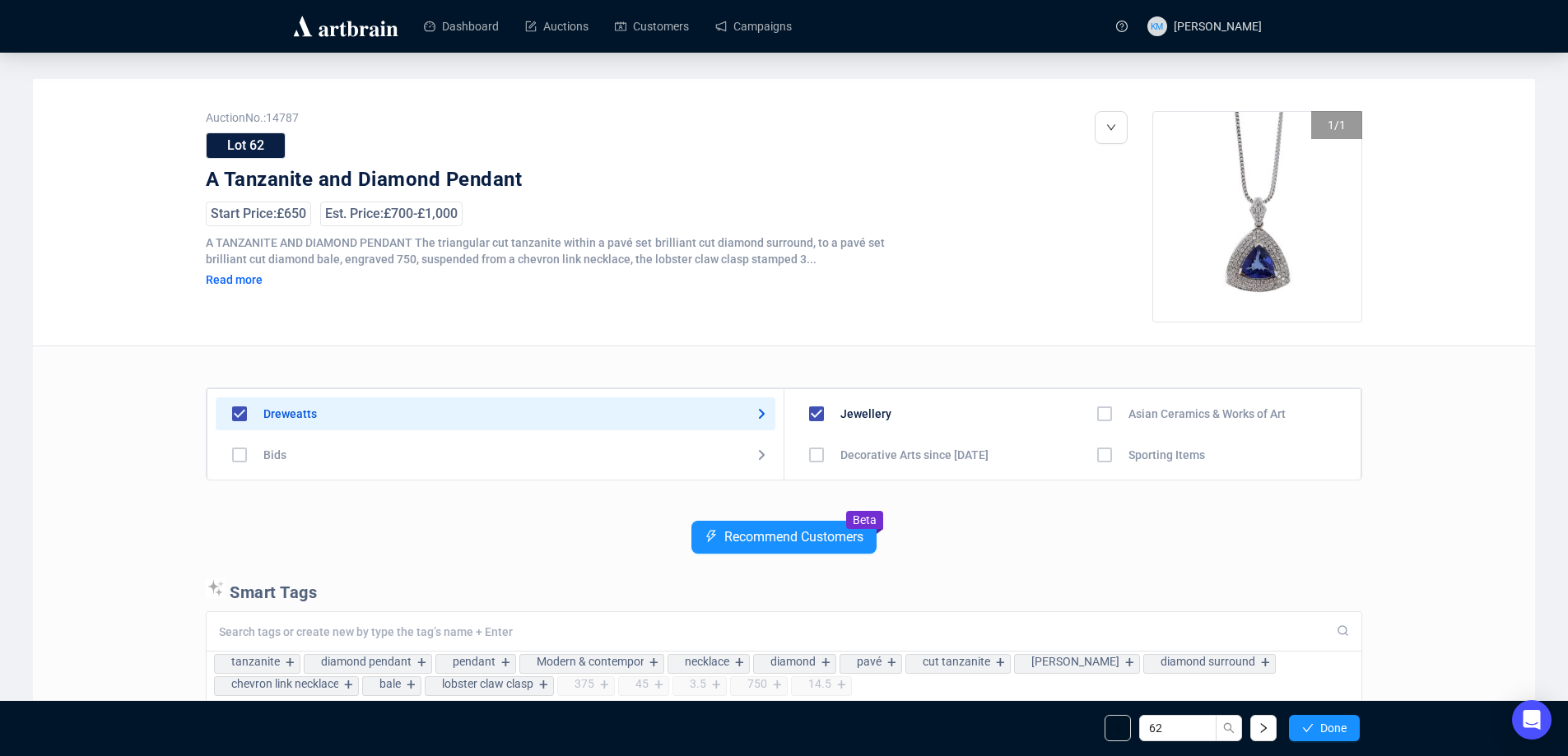
click at [1345, 731] on span "Done" at bounding box center [1333, 727] width 26 height 13
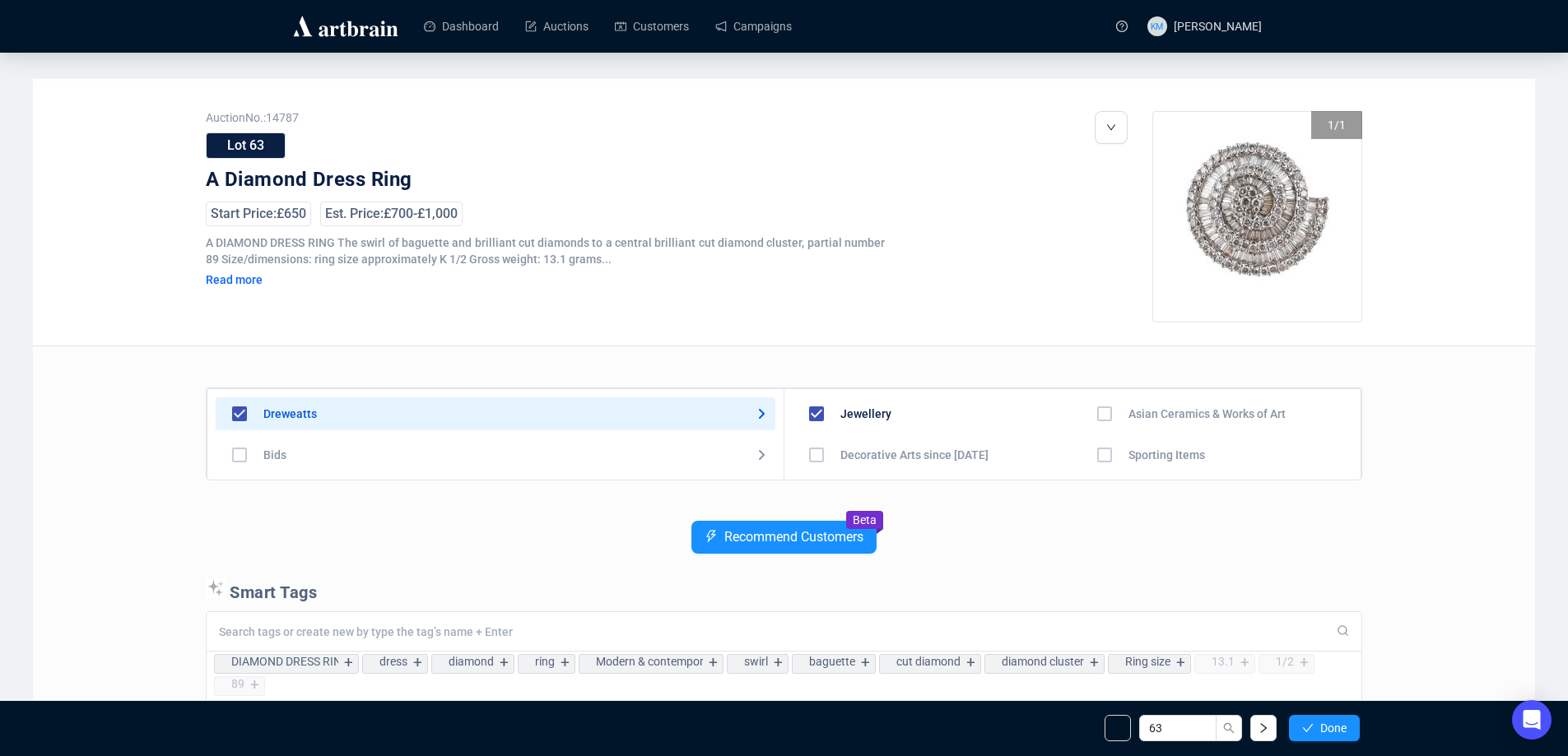
click at [1345, 731] on span "Done" at bounding box center [1333, 727] width 26 height 13
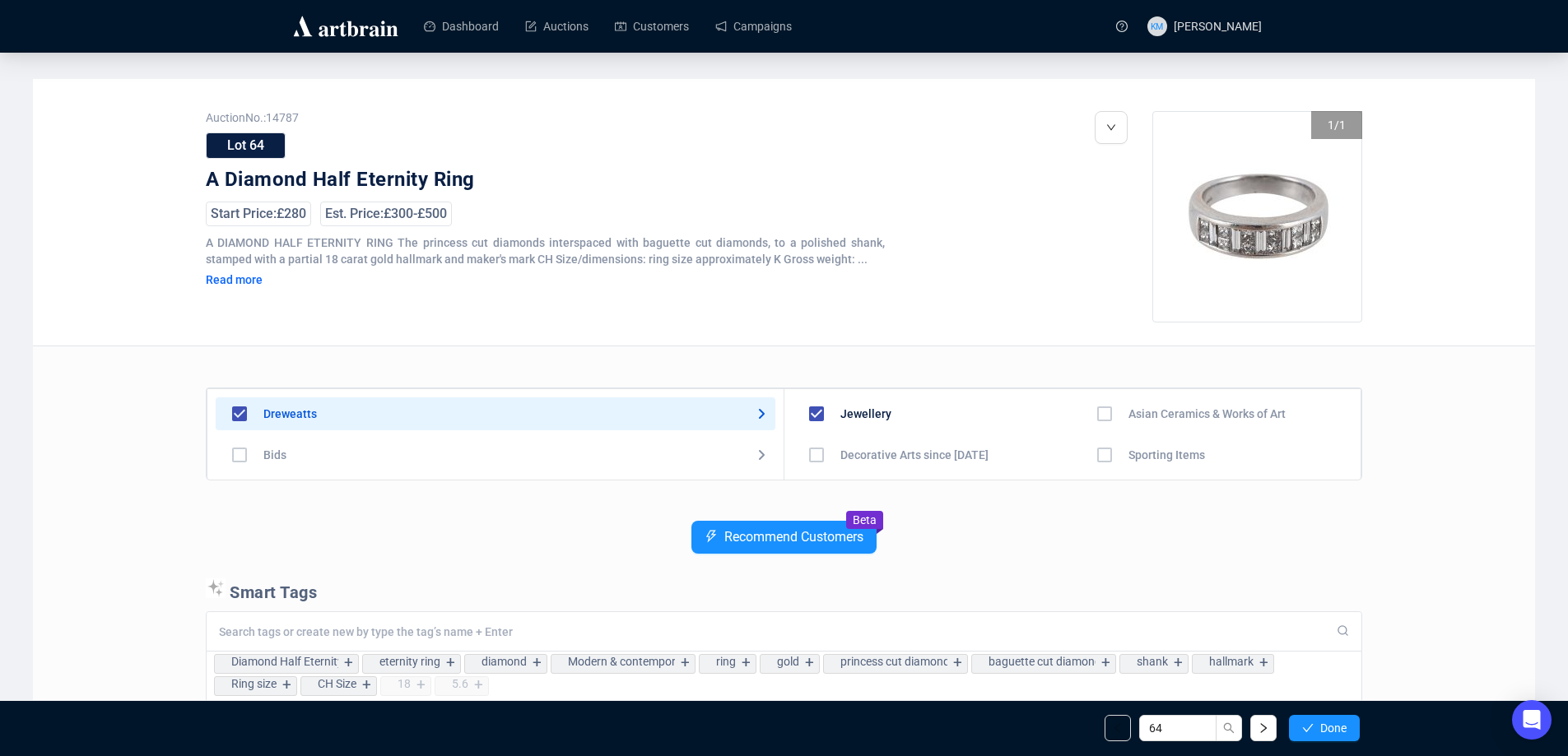
click at [1345, 731] on span "Done" at bounding box center [1333, 727] width 26 height 13
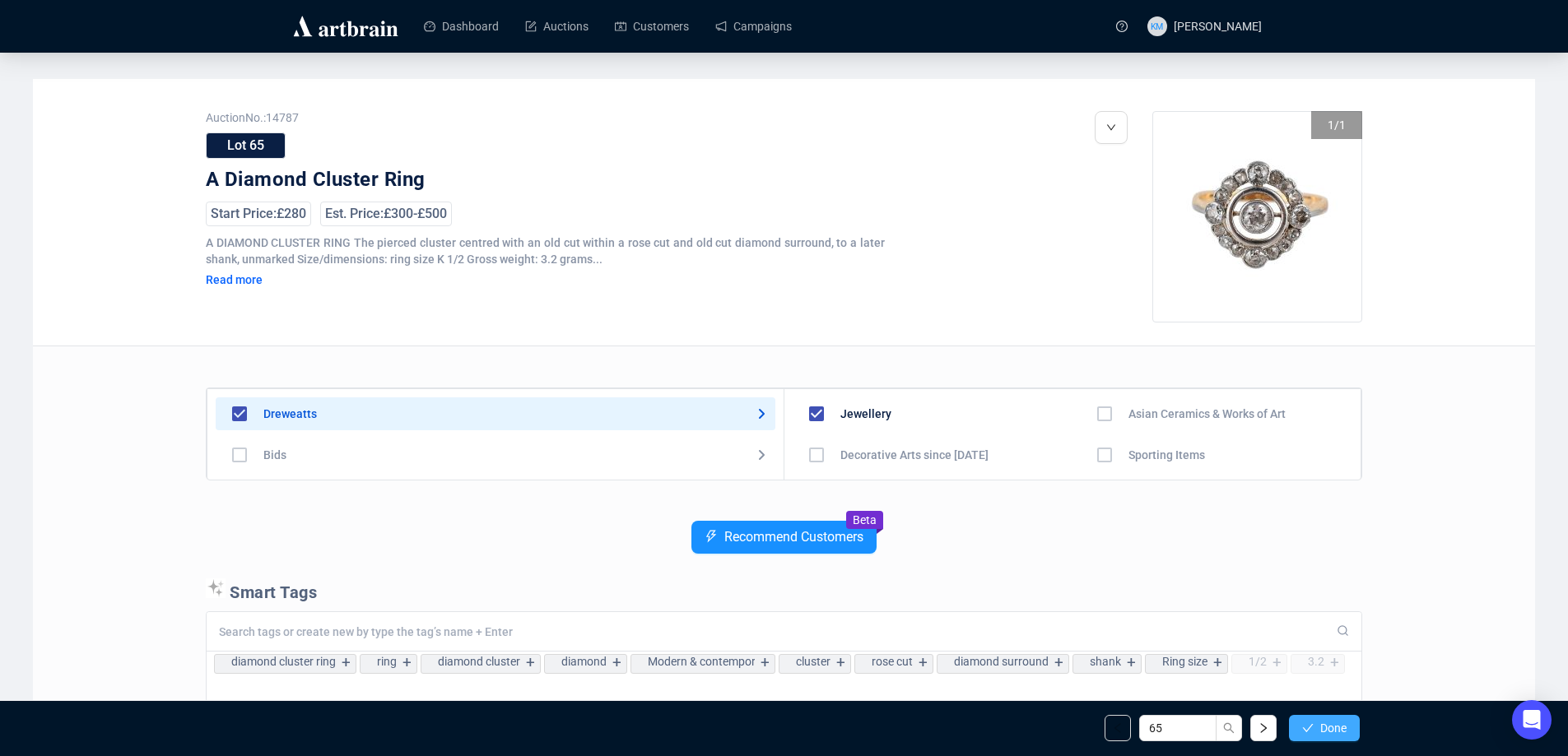
click at [1344, 731] on span "Done" at bounding box center [1333, 727] width 26 height 13
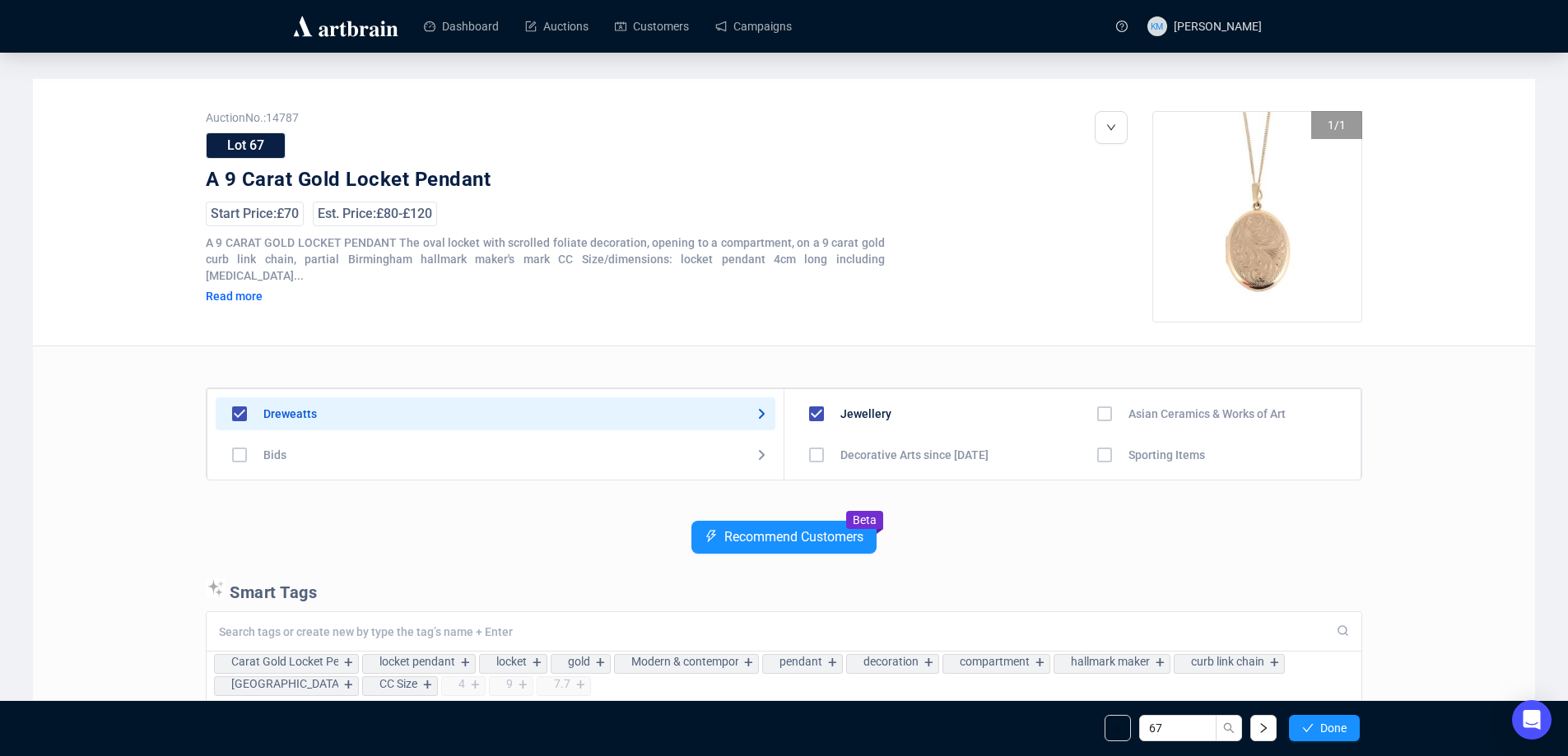
click at [1344, 731] on span "Done" at bounding box center [1333, 727] width 26 height 13
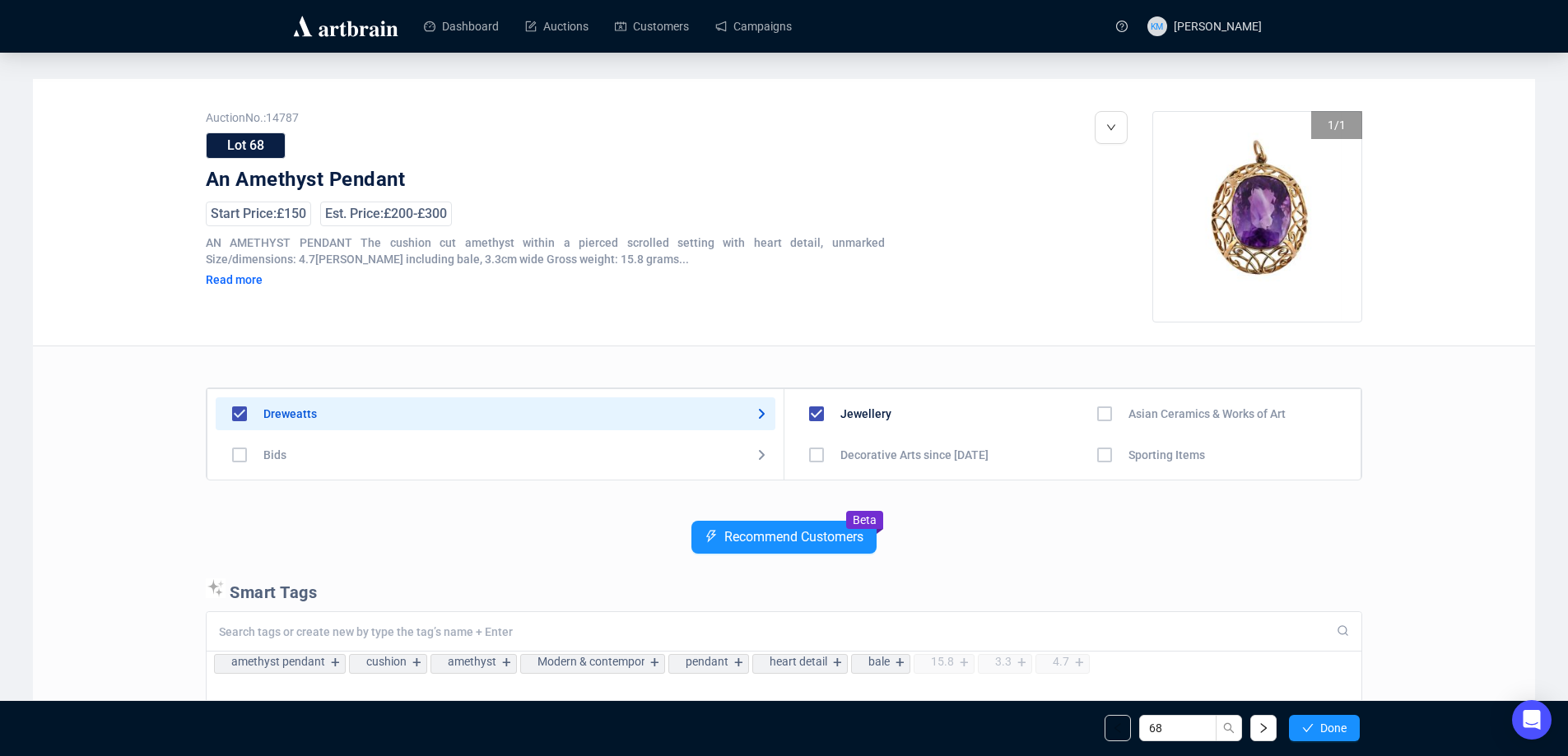
click at [1344, 731] on span "Done" at bounding box center [1333, 727] width 26 height 13
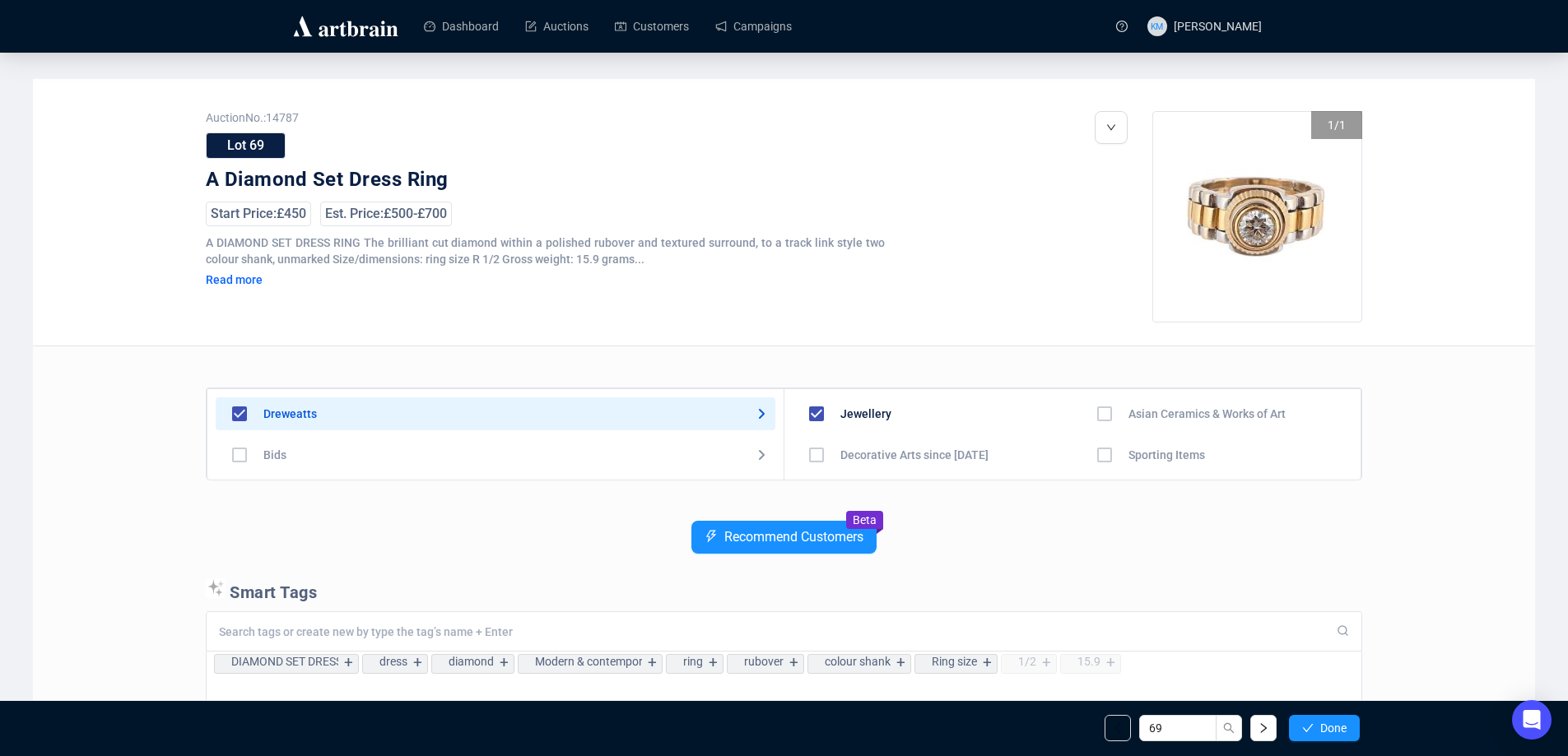
click at [1344, 731] on span "Done" at bounding box center [1333, 727] width 26 height 13
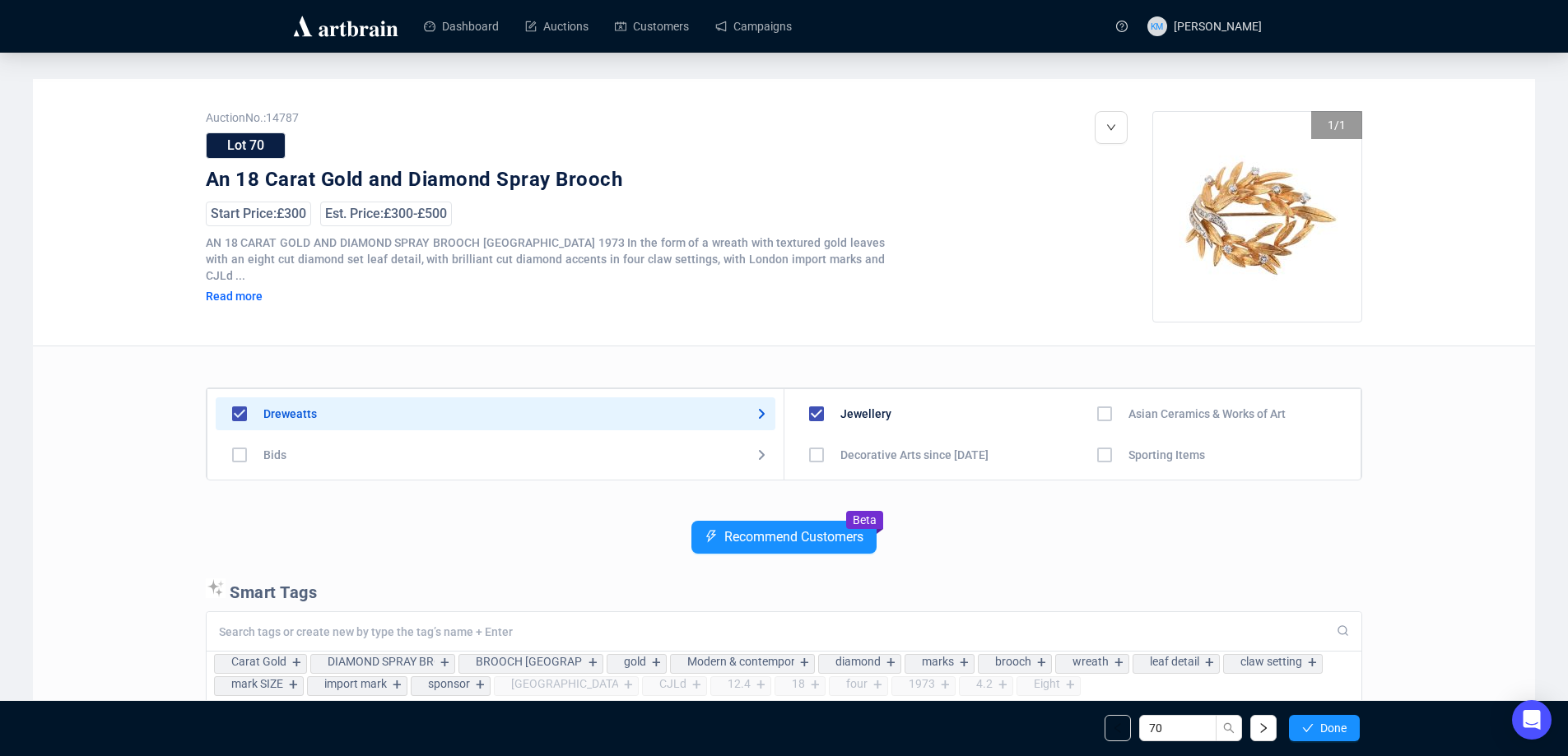
click at [1344, 731] on span "Done" at bounding box center [1333, 727] width 26 height 13
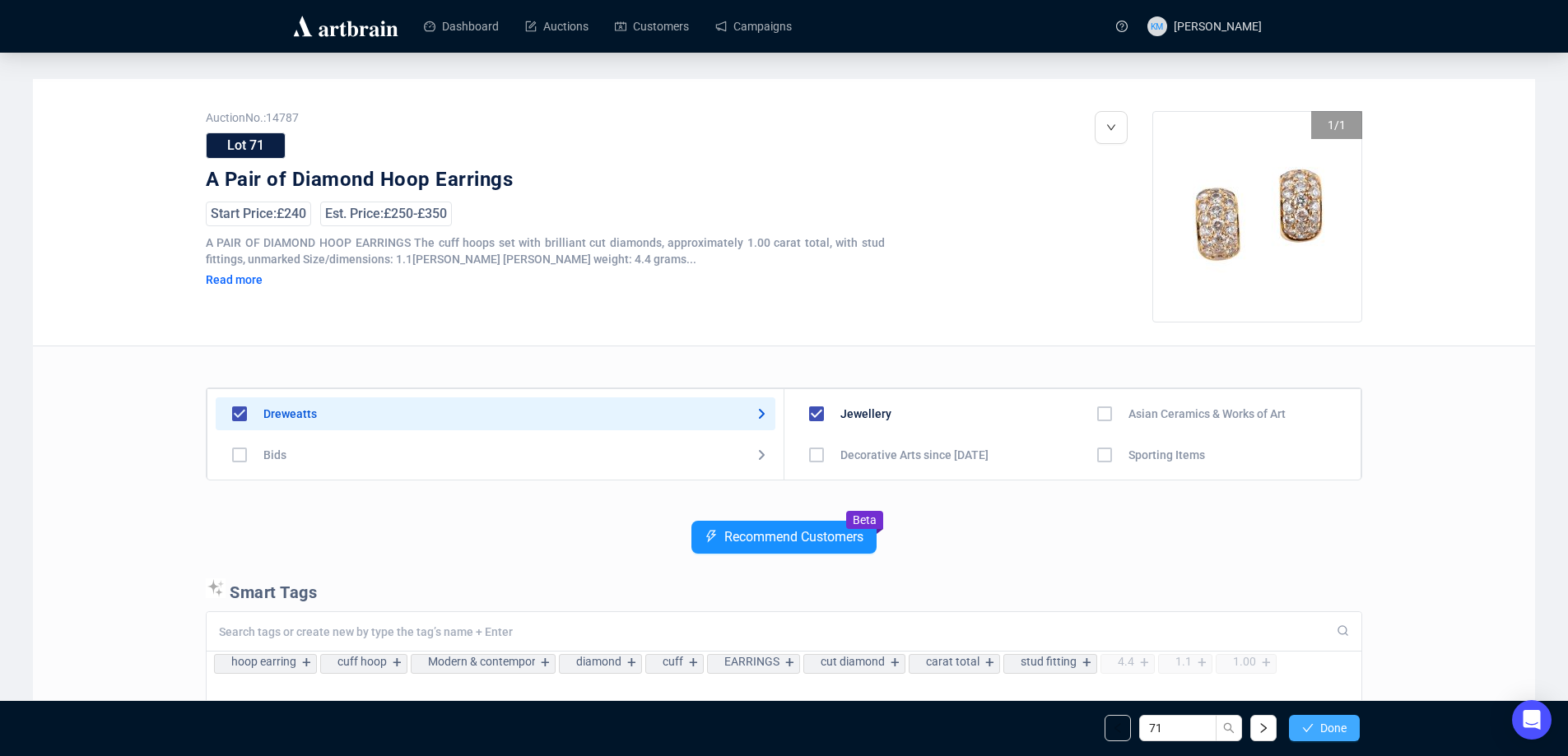
click at [1345, 733] on span "Done" at bounding box center [1333, 727] width 26 height 13
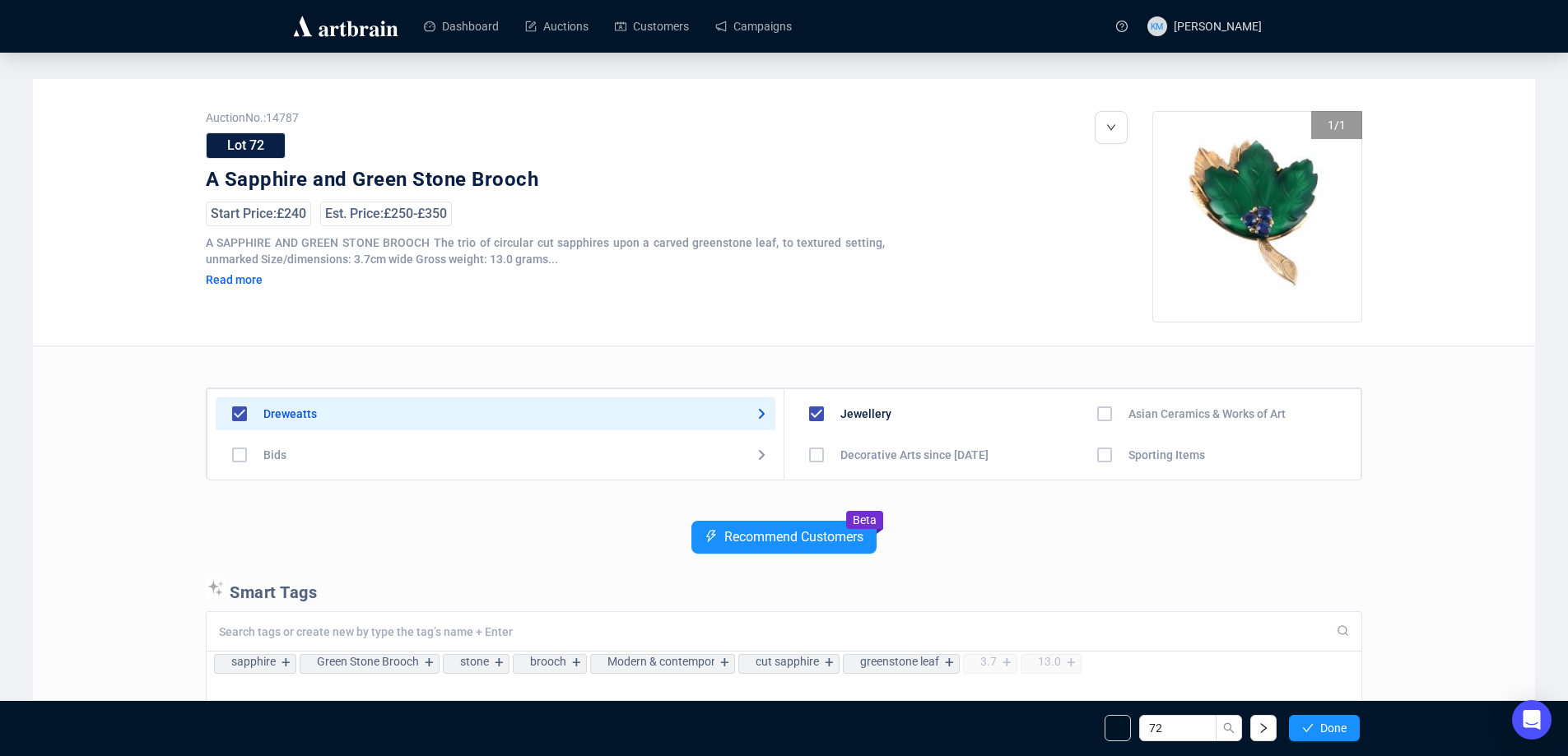
click at [1345, 733] on span "Done" at bounding box center [1333, 727] width 26 height 13
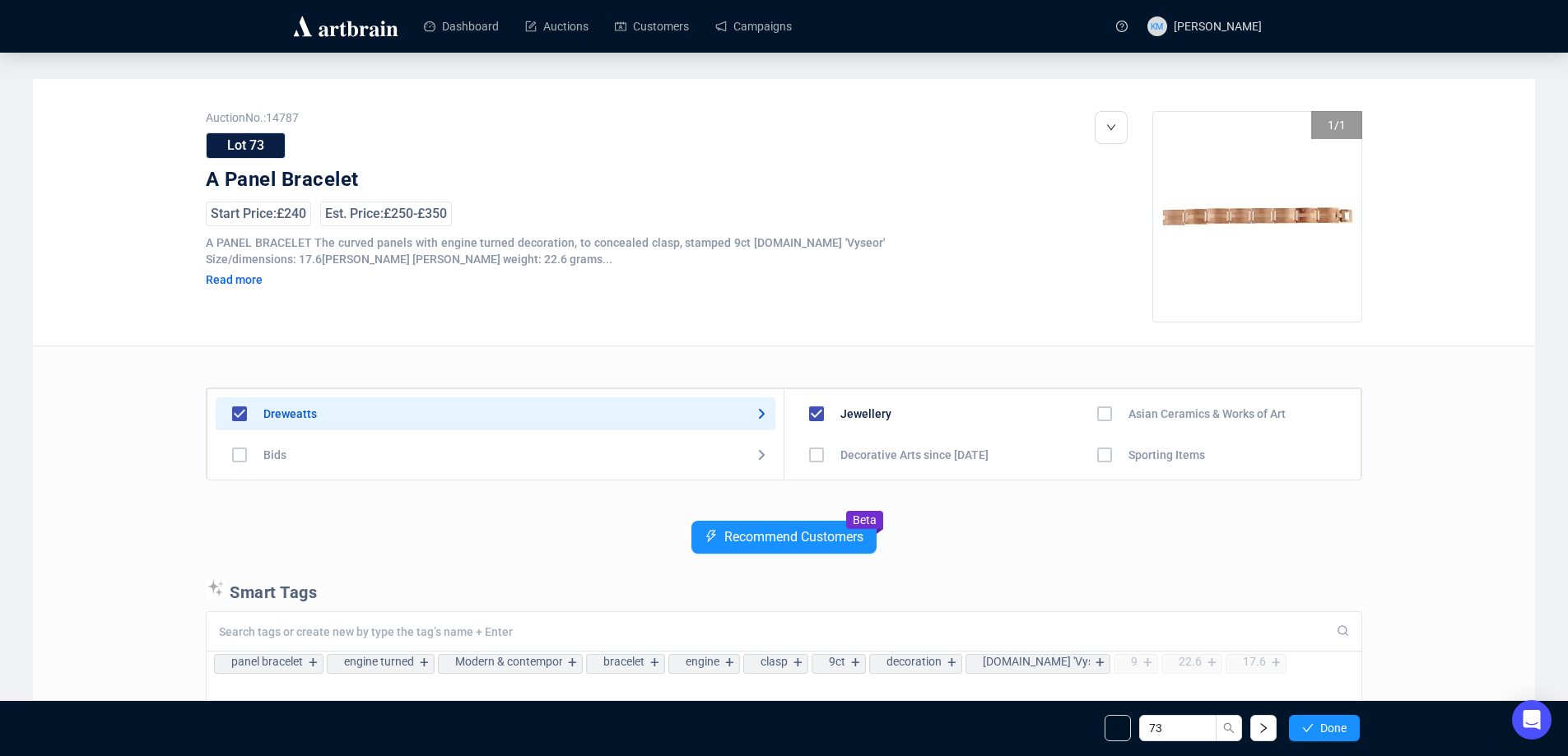
click at [1345, 733] on span "Done" at bounding box center [1333, 727] width 26 height 13
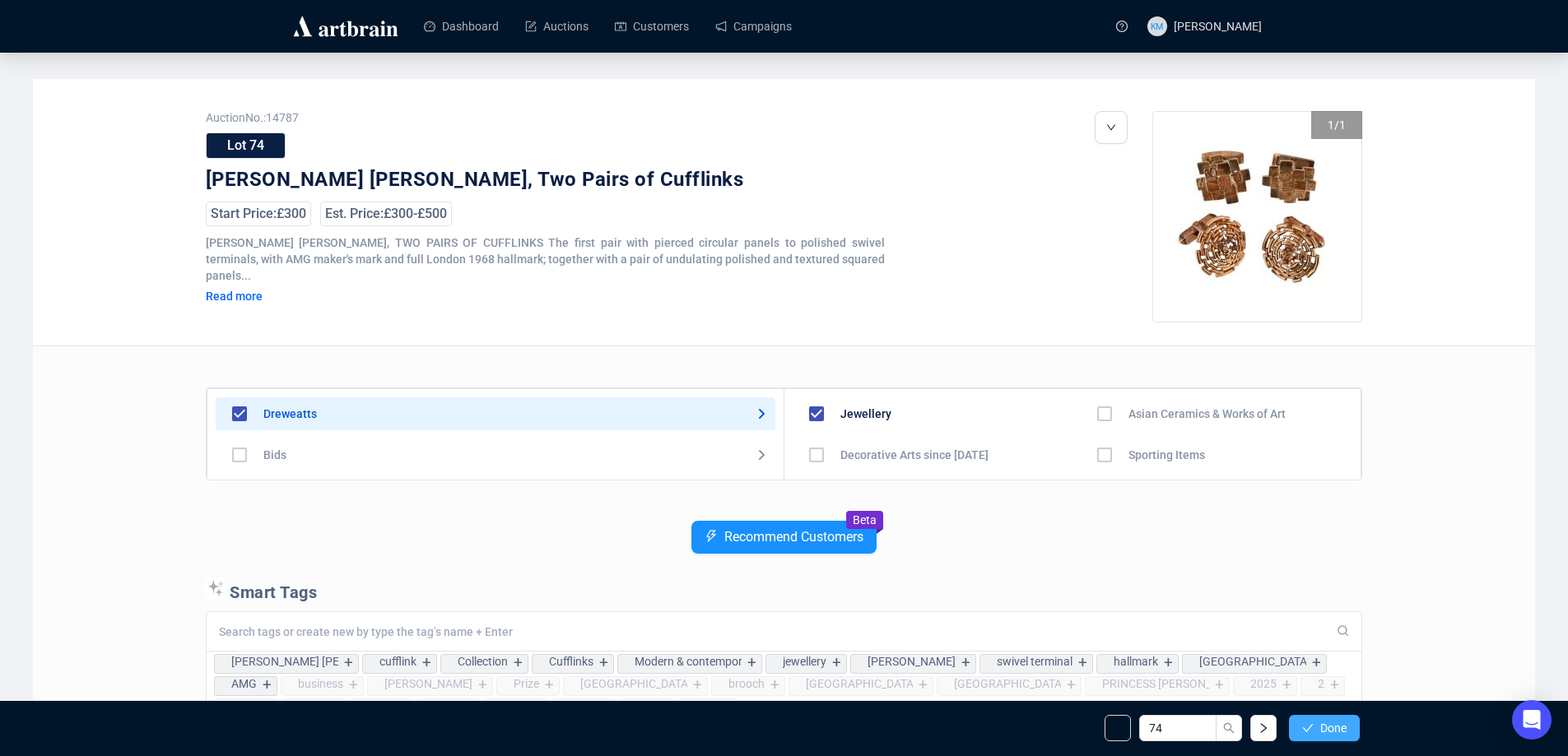
click at [1343, 735] on span "Done" at bounding box center [1333, 727] width 26 height 13
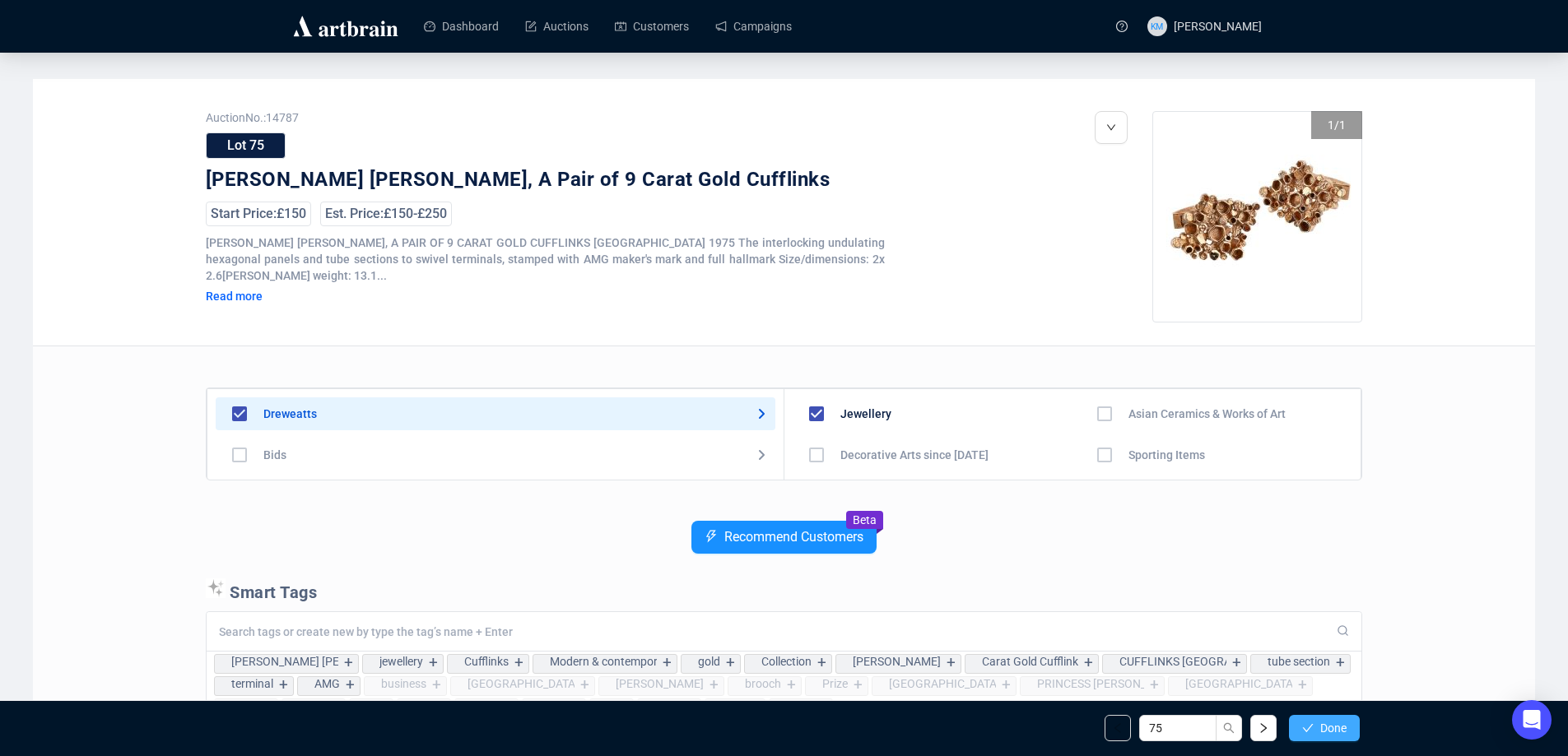
click at [1342, 735] on span "Done" at bounding box center [1333, 727] width 26 height 13
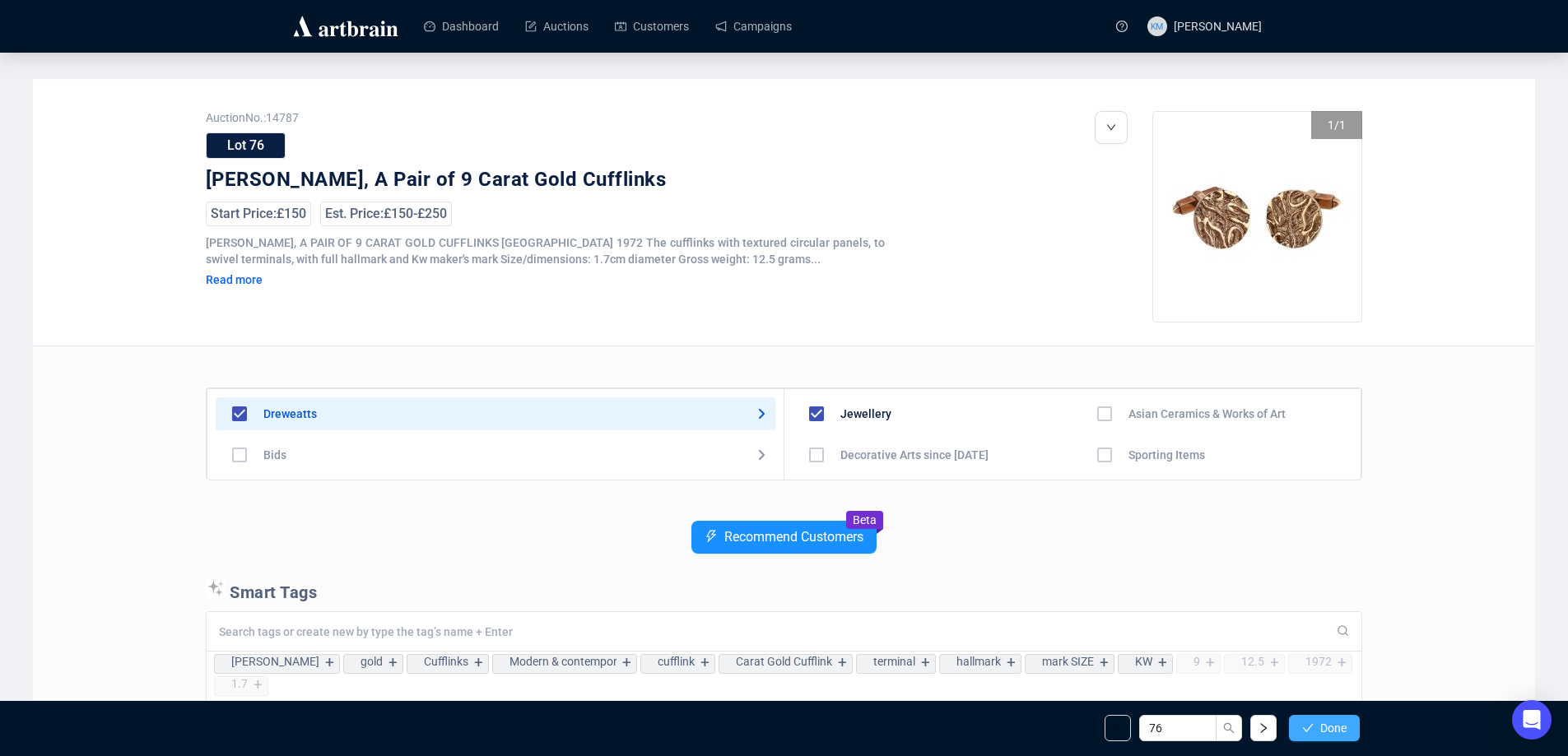
click at [1333, 736] on button "Done" at bounding box center [1325, 728] width 71 height 26
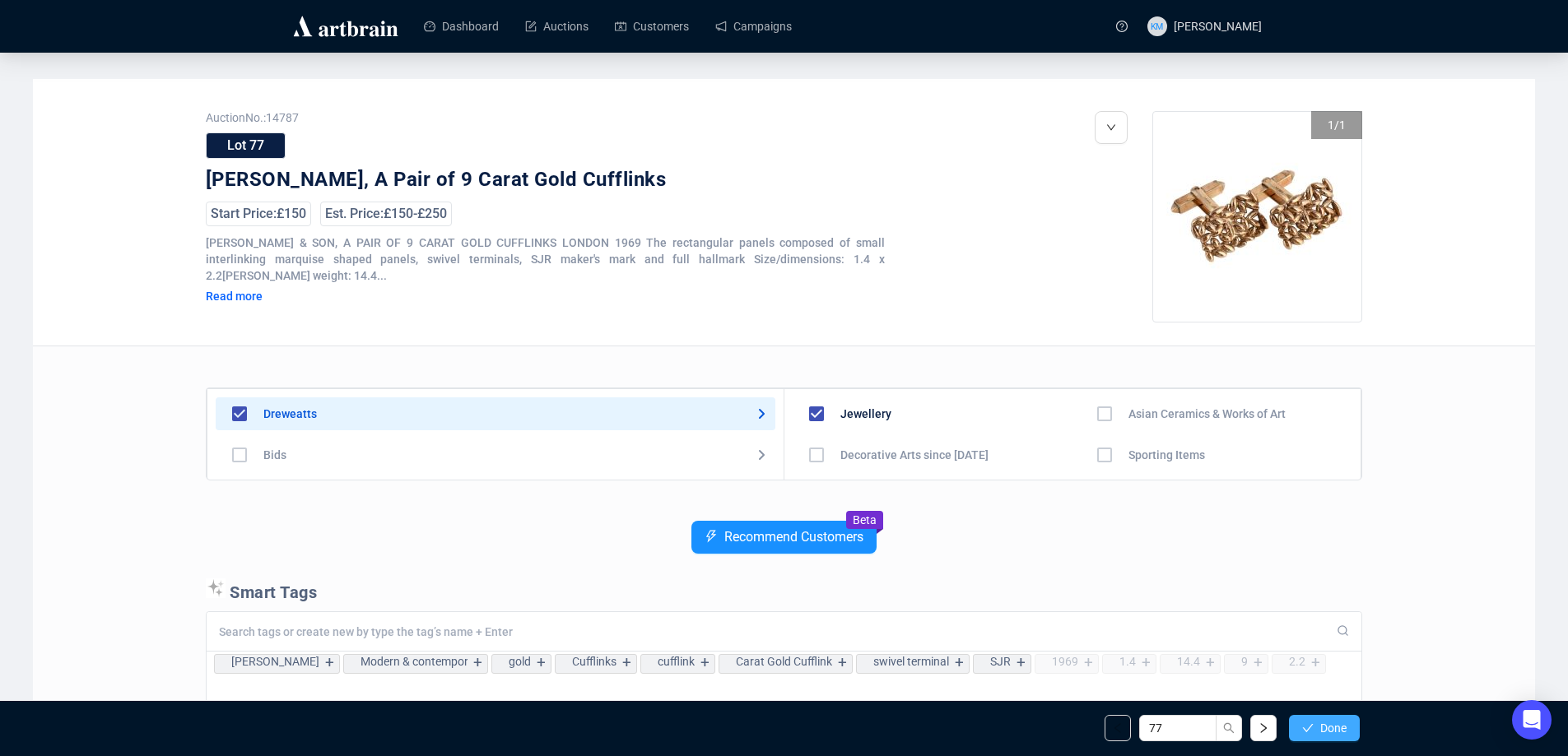
click at [1333, 733] on span "Done" at bounding box center [1333, 727] width 26 height 13
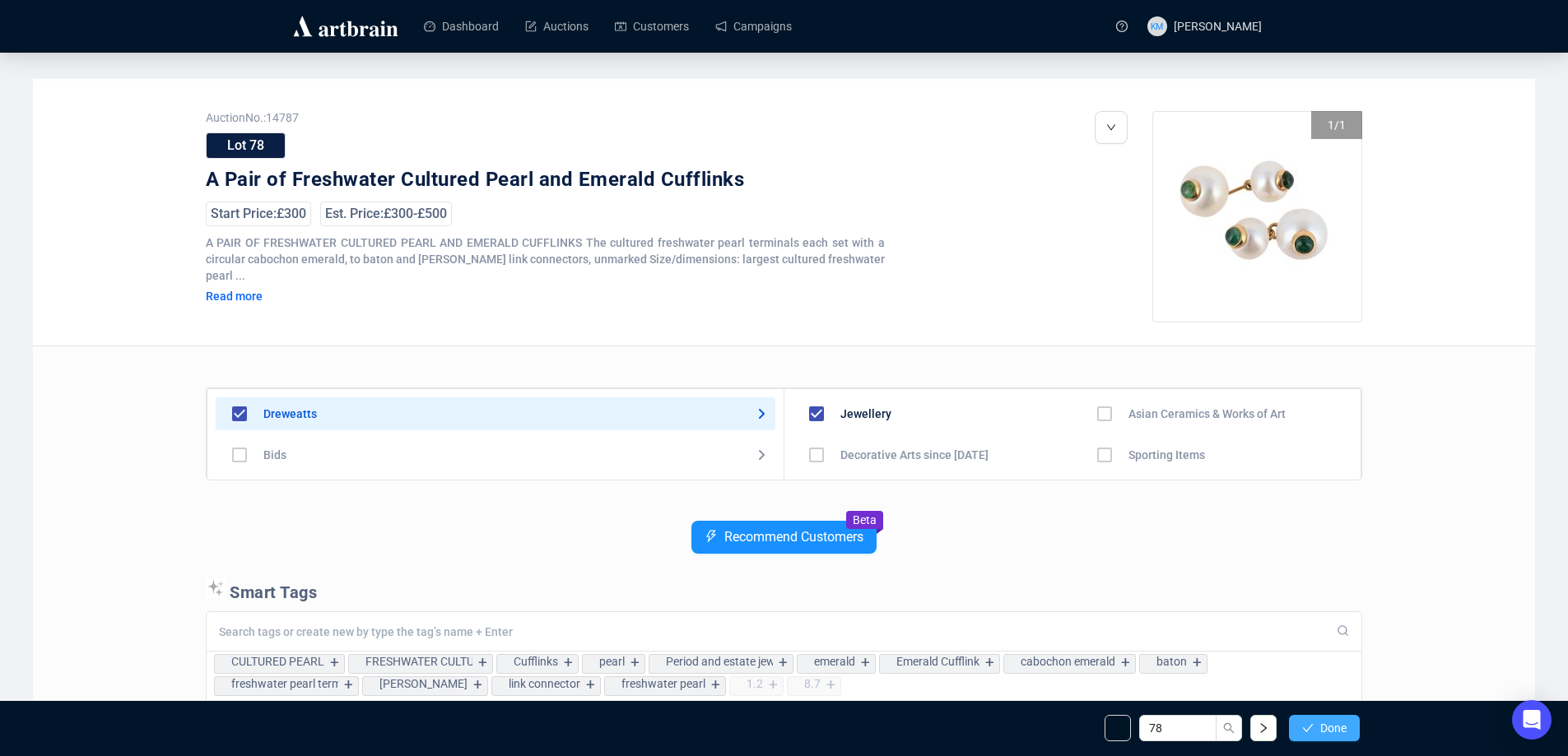
click at [1335, 725] on span "Done" at bounding box center [1333, 727] width 26 height 13
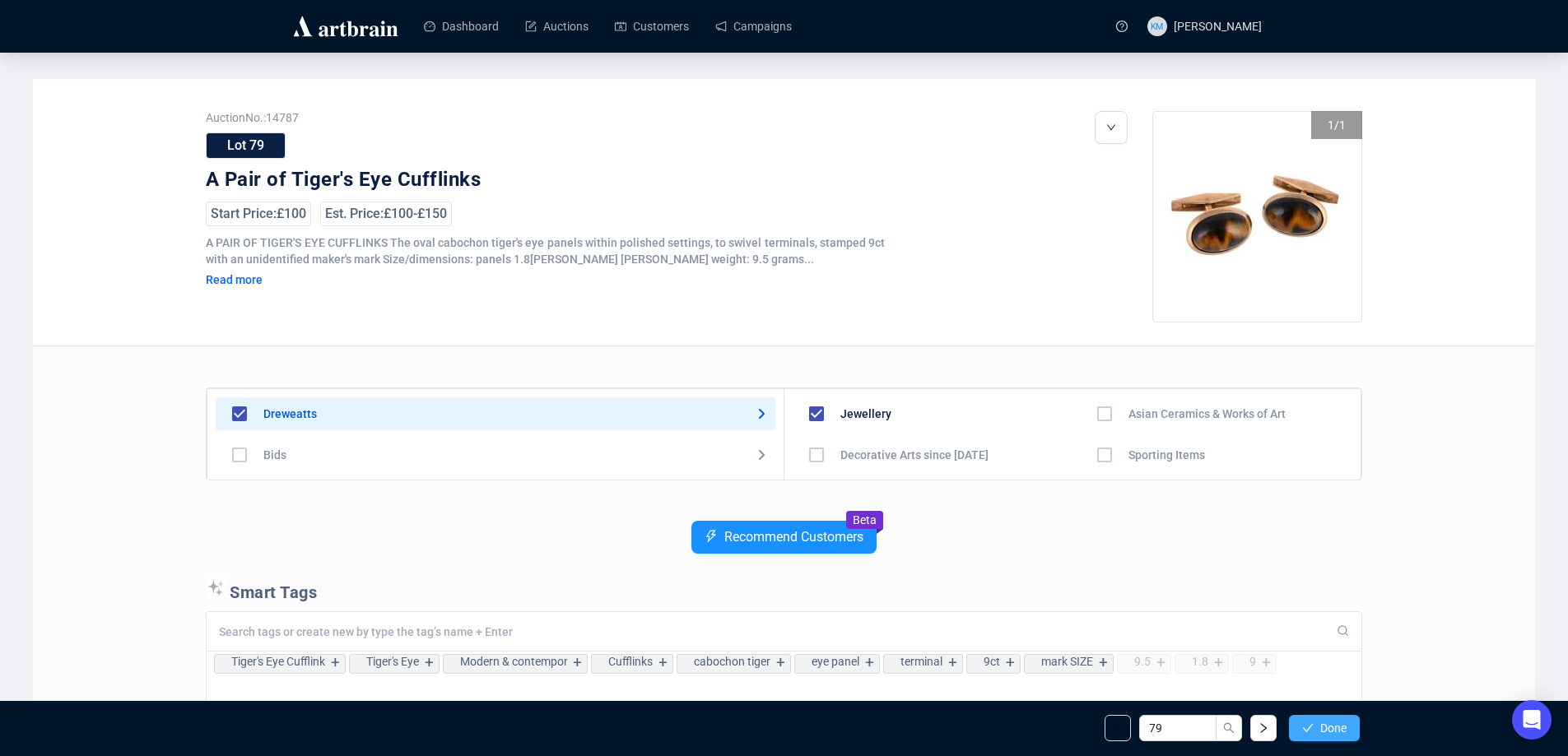
click at [1334, 726] on span "Done" at bounding box center [1333, 727] width 26 height 13
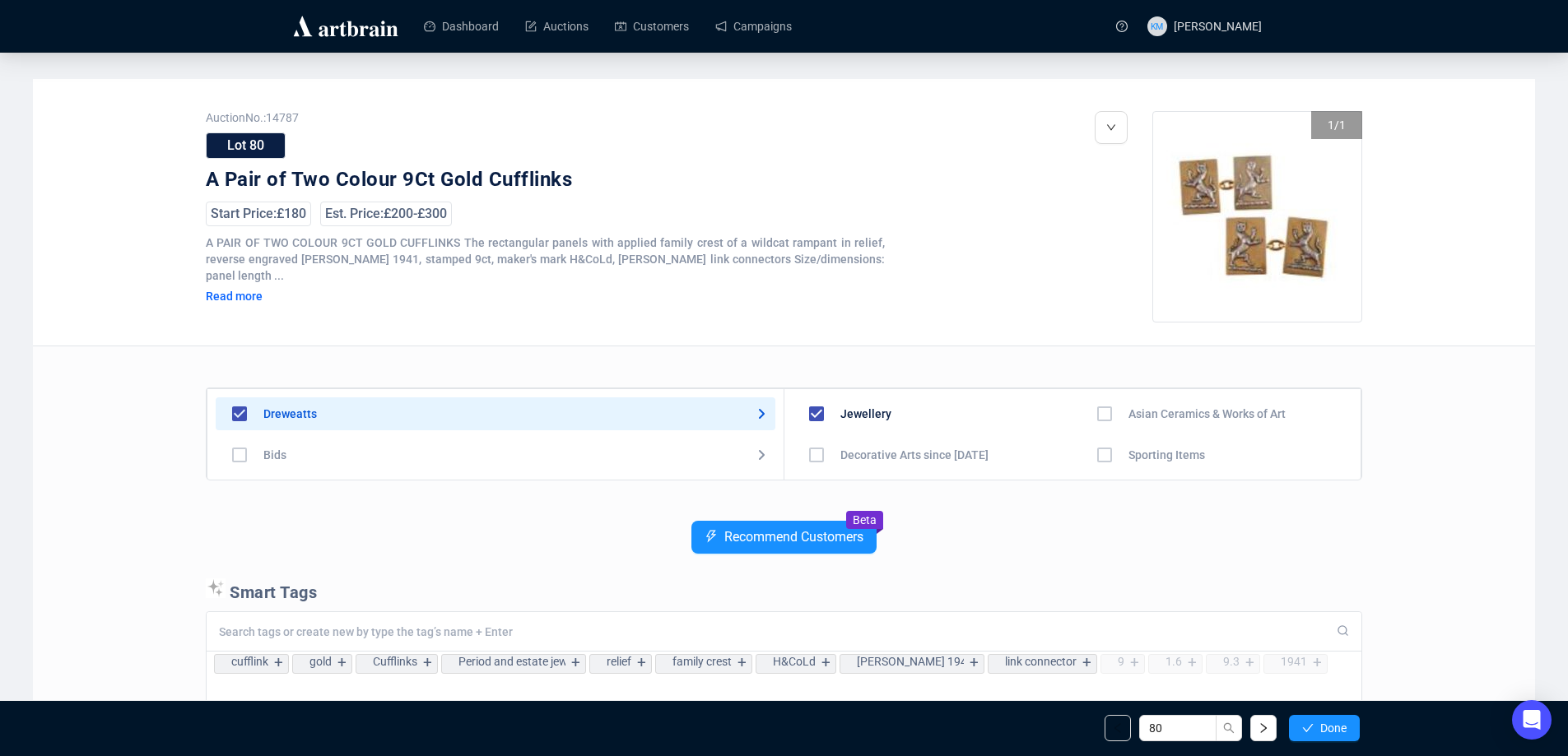
click at [1334, 726] on span "Done" at bounding box center [1333, 727] width 26 height 13
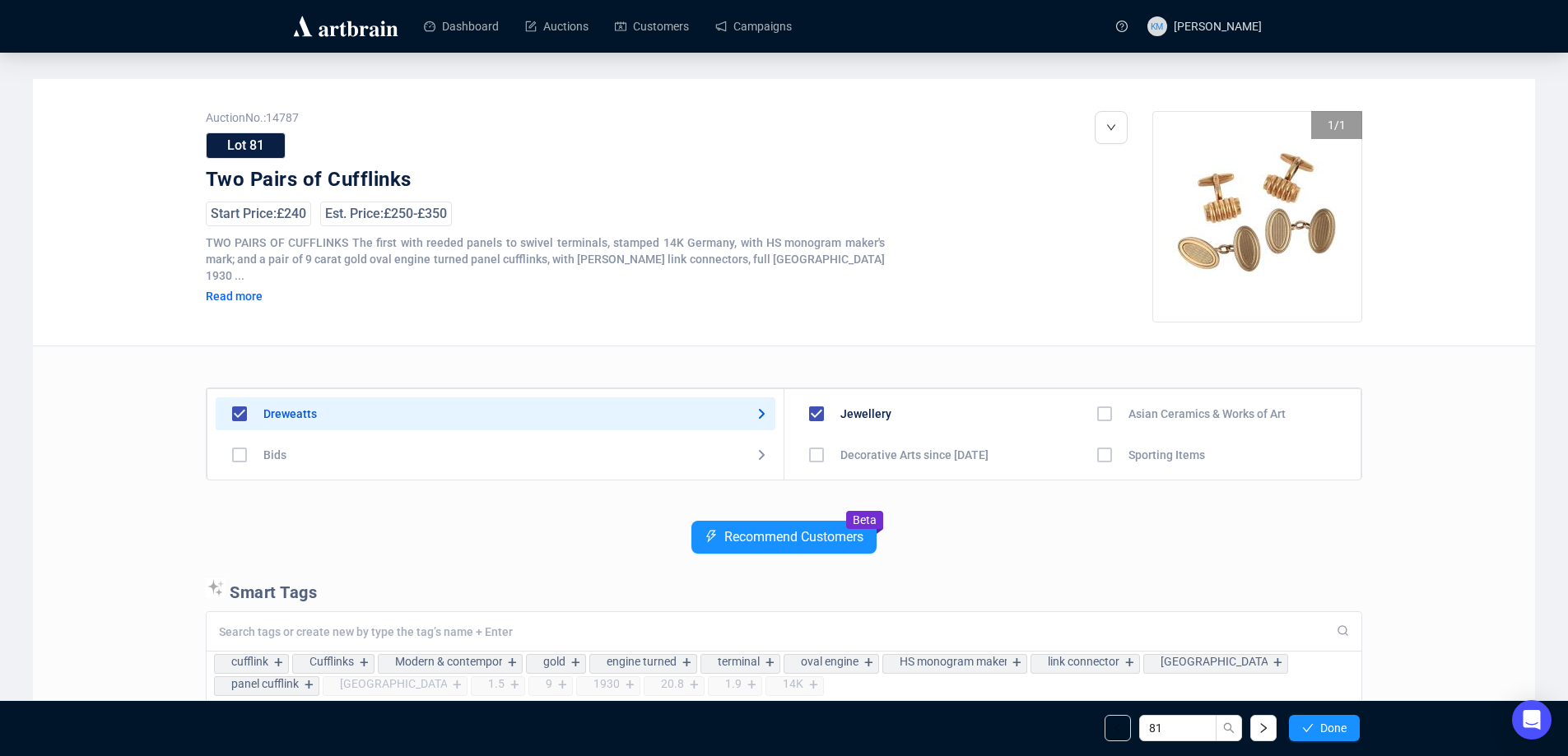
click at [1334, 726] on span "Done" at bounding box center [1333, 727] width 26 height 13
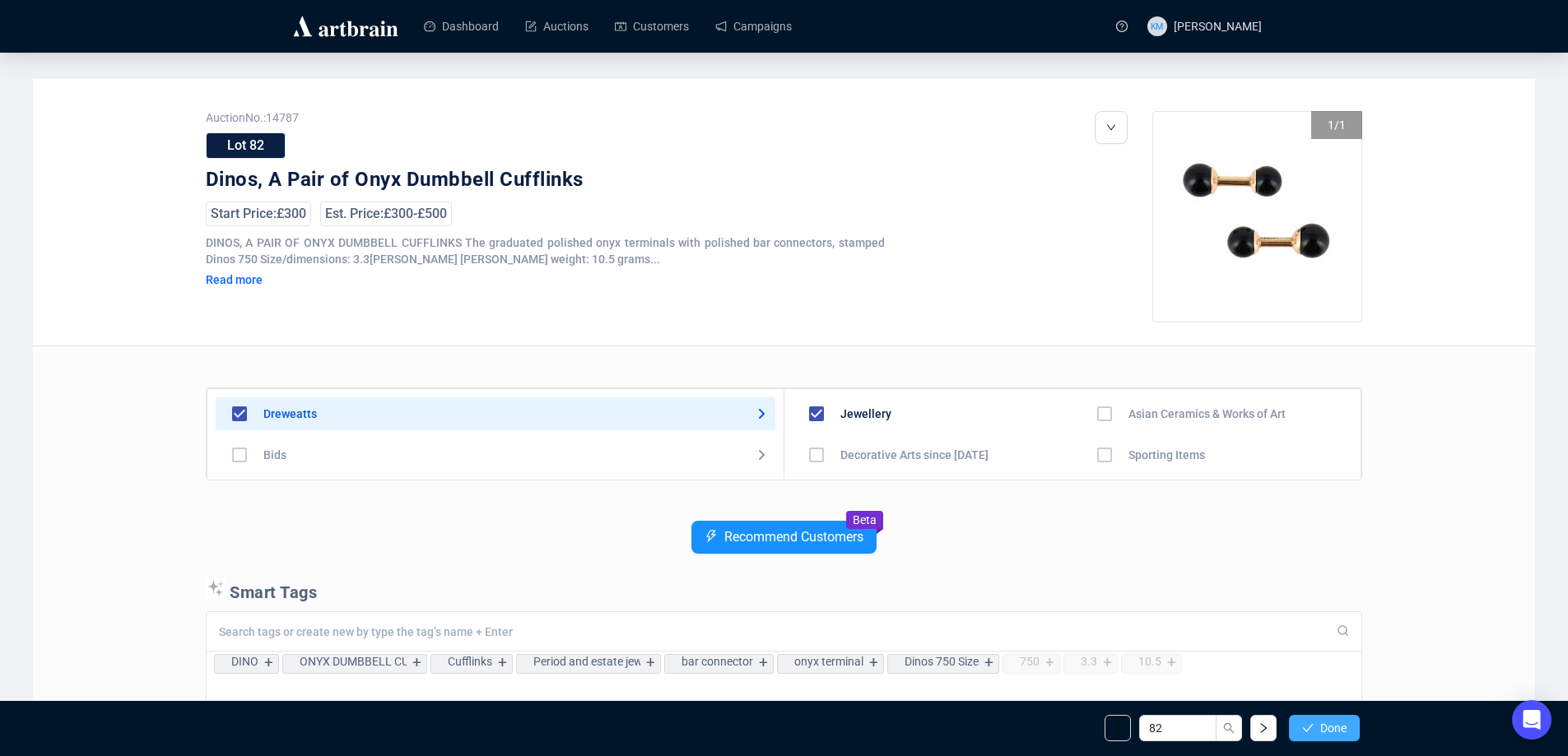
click at [1334, 727] on span "Done" at bounding box center [1333, 727] width 26 height 13
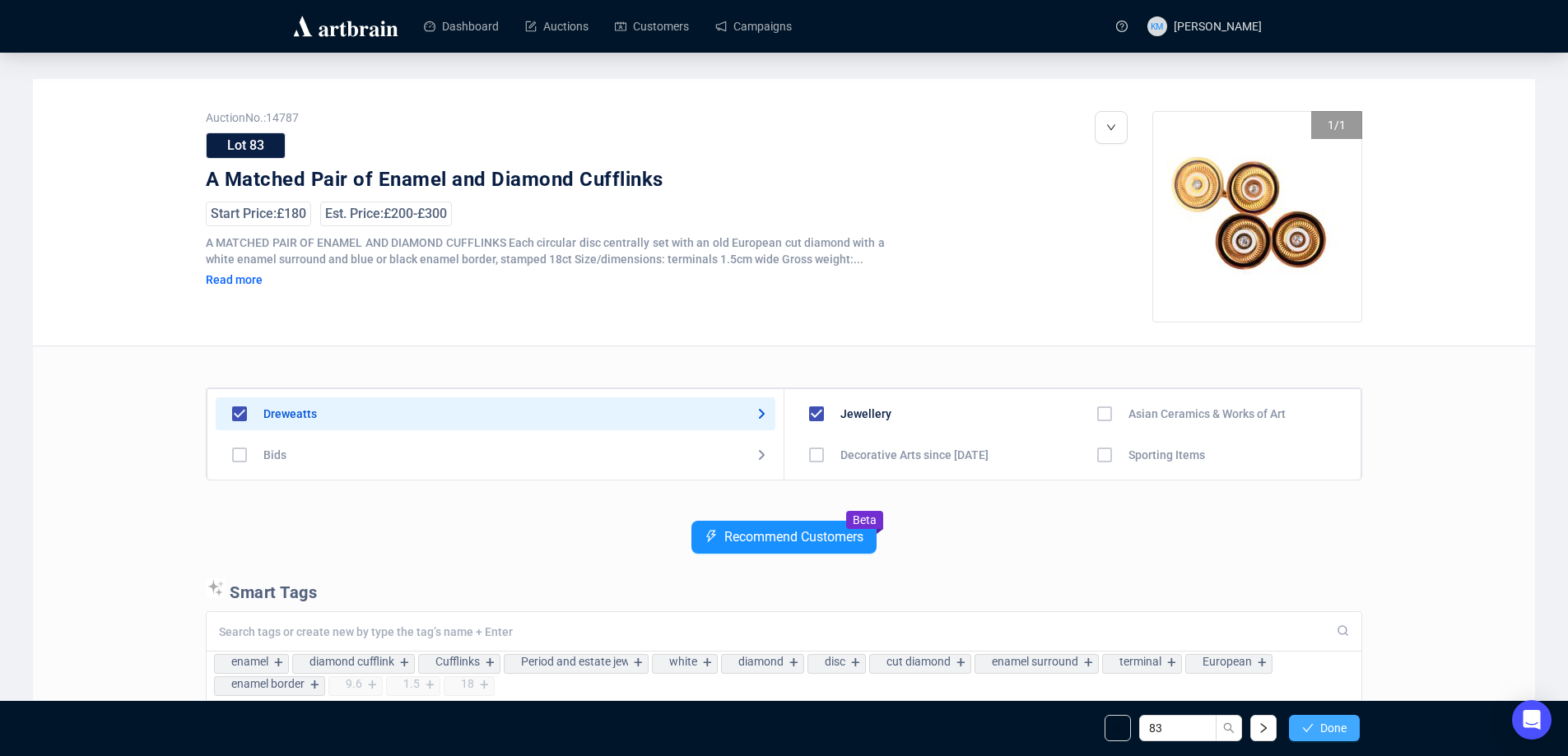
click at [1334, 727] on span "Done" at bounding box center [1333, 727] width 26 height 13
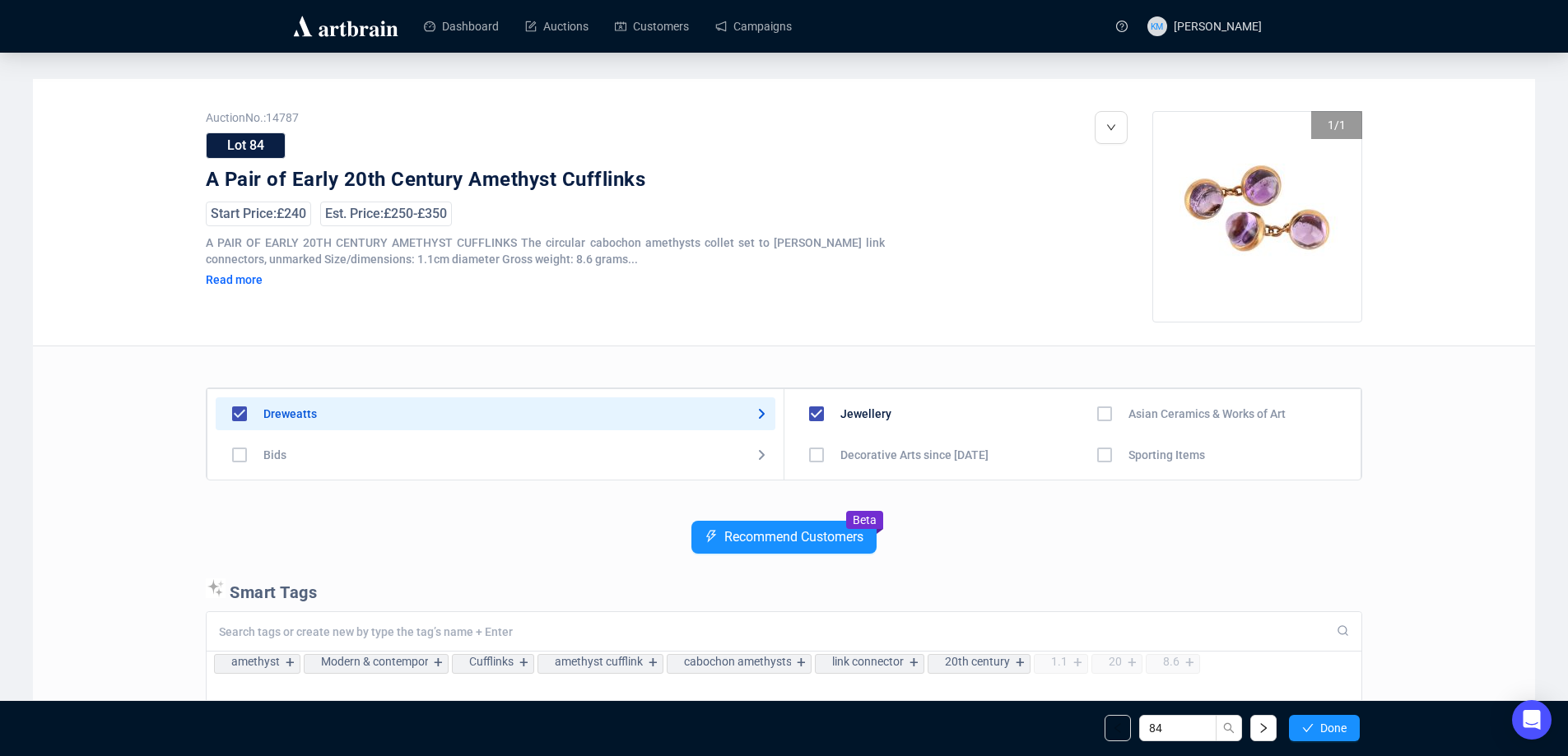
click at [1334, 727] on span "Done" at bounding box center [1333, 727] width 26 height 13
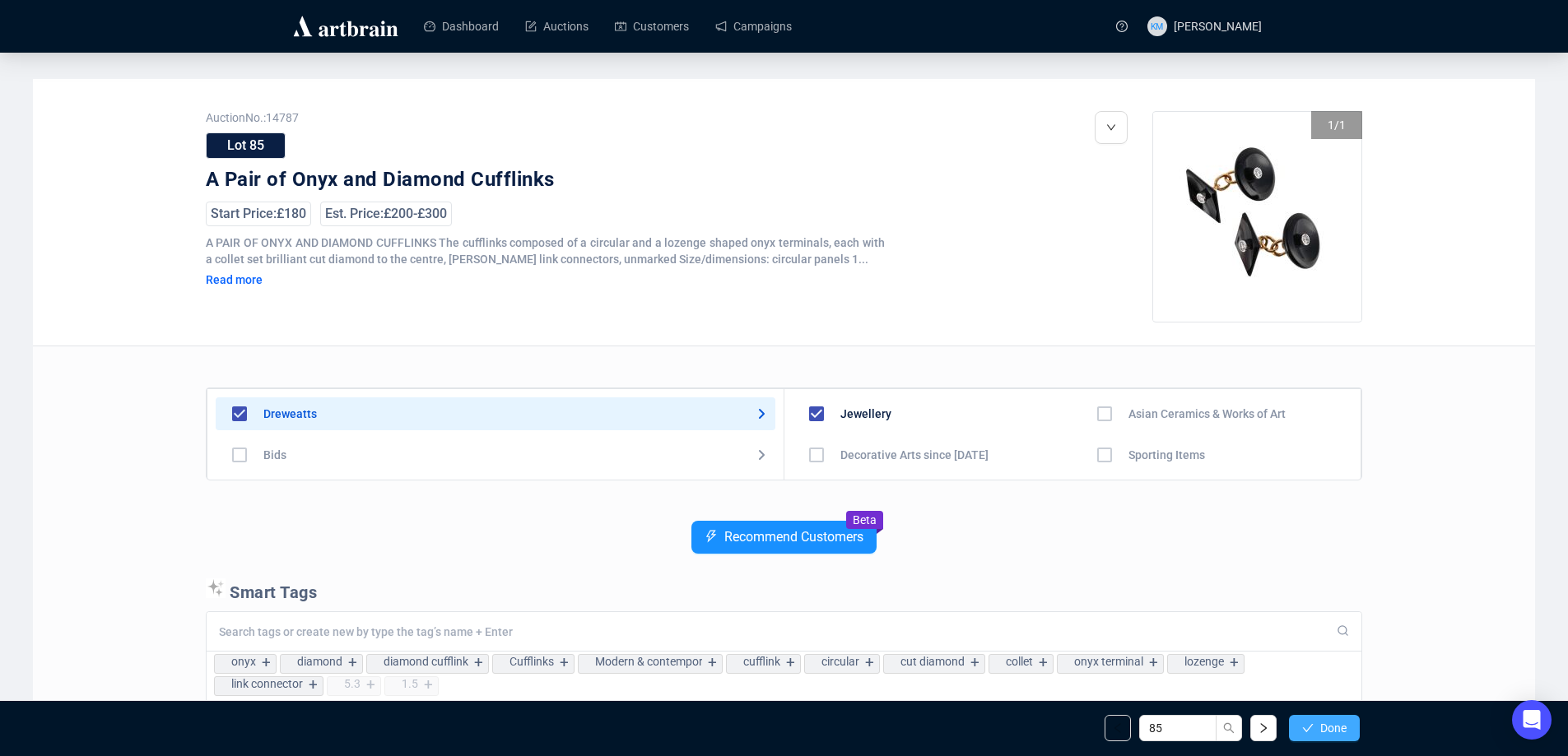
click at [1334, 728] on span "Done" at bounding box center [1333, 727] width 26 height 13
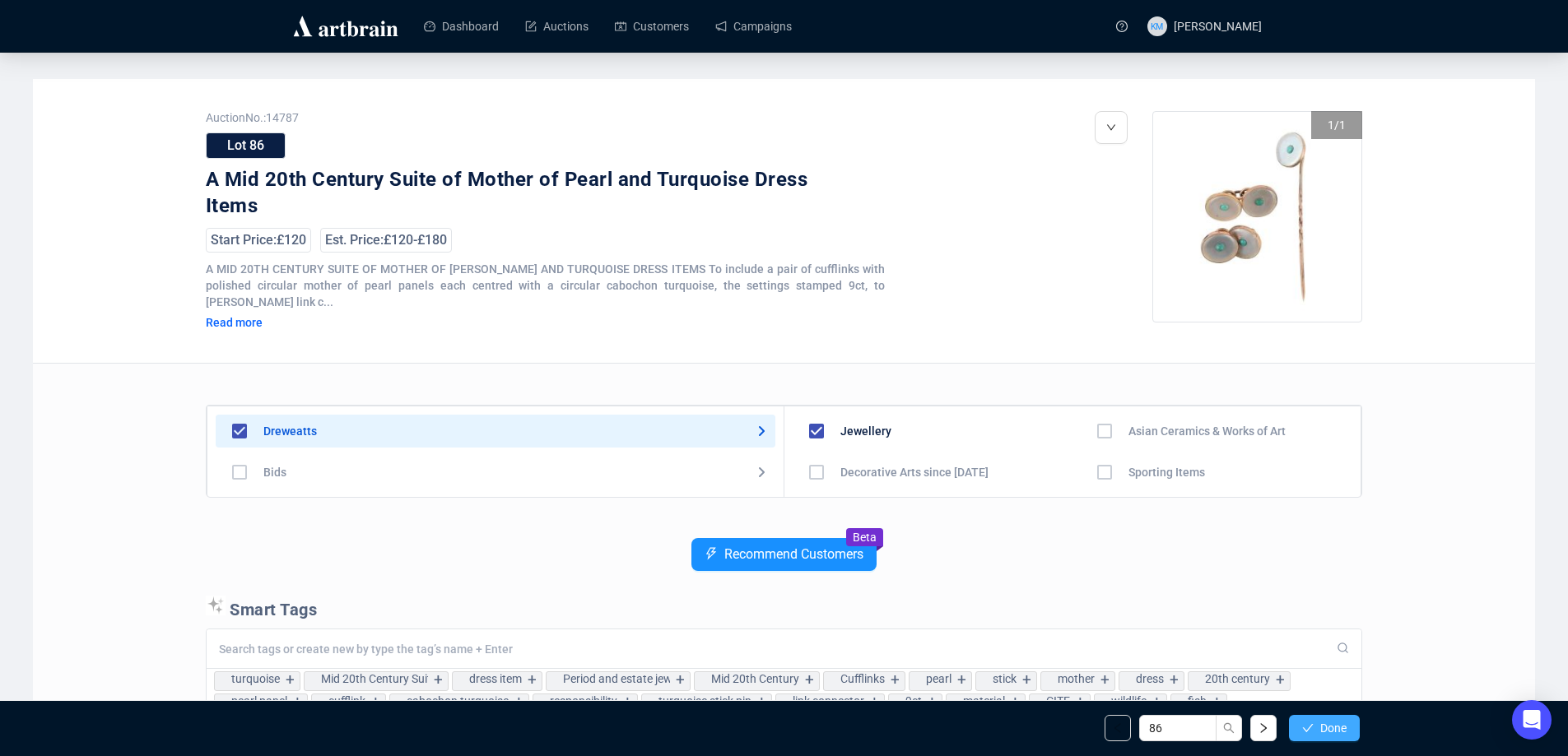
click at [1334, 730] on span "Done" at bounding box center [1333, 727] width 26 height 13
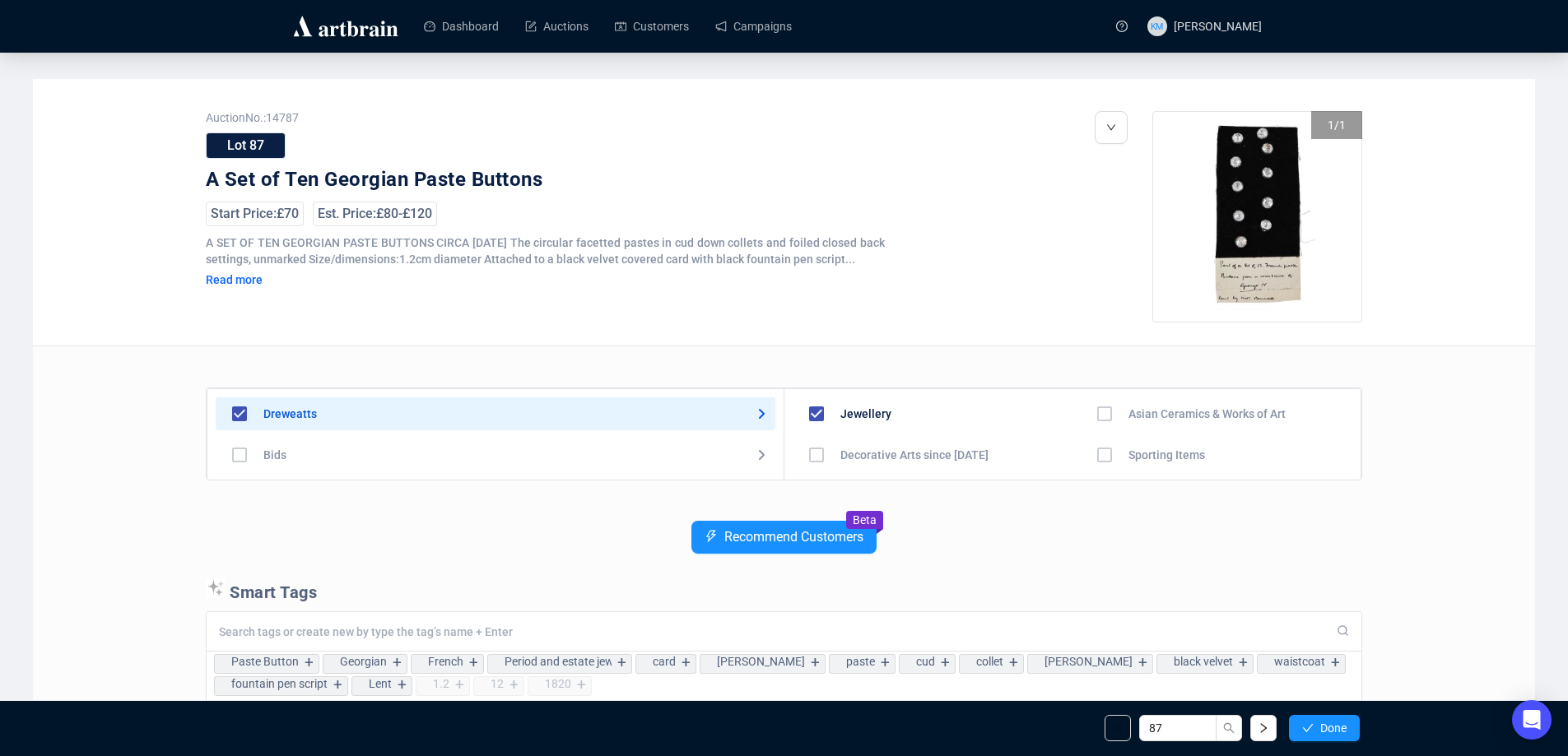
click at [1334, 730] on span "Done" at bounding box center [1333, 727] width 26 height 13
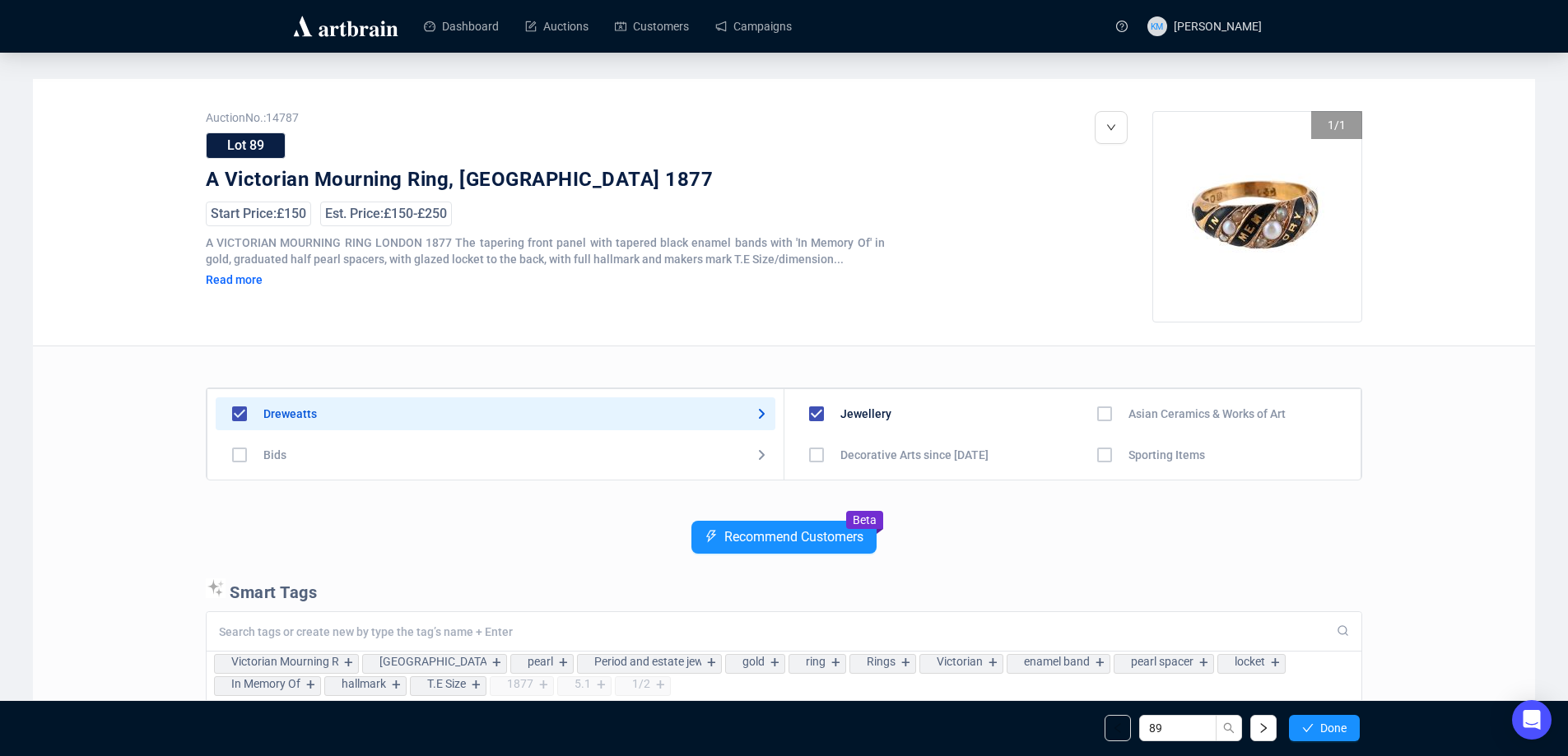
click at [1334, 730] on span "Done" at bounding box center [1333, 727] width 26 height 13
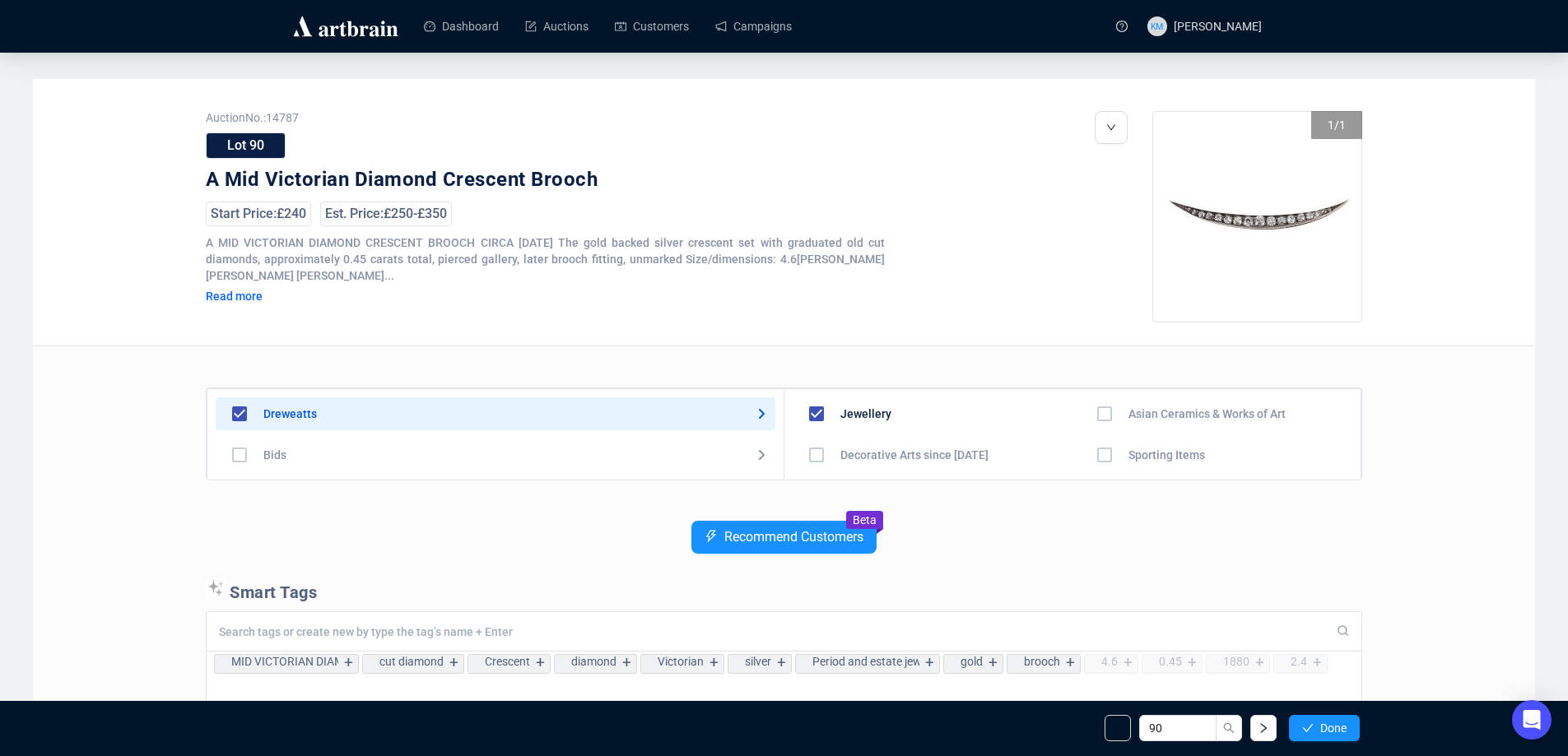
click at [1334, 730] on span "Done" at bounding box center [1333, 727] width 26 height 13
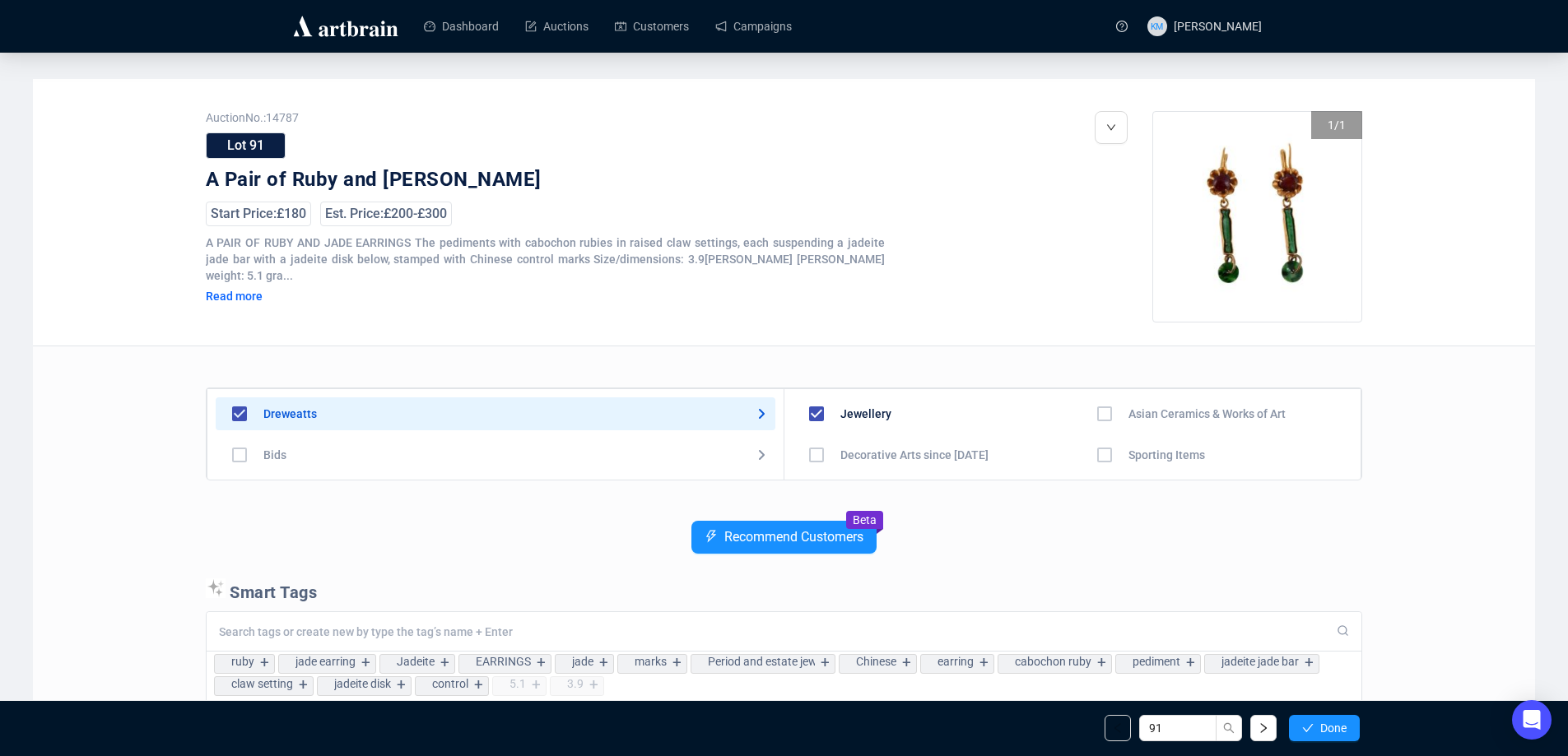
click at [1334, 730] on span "Done" at bounding box center [1333, 727] width 26 height 13
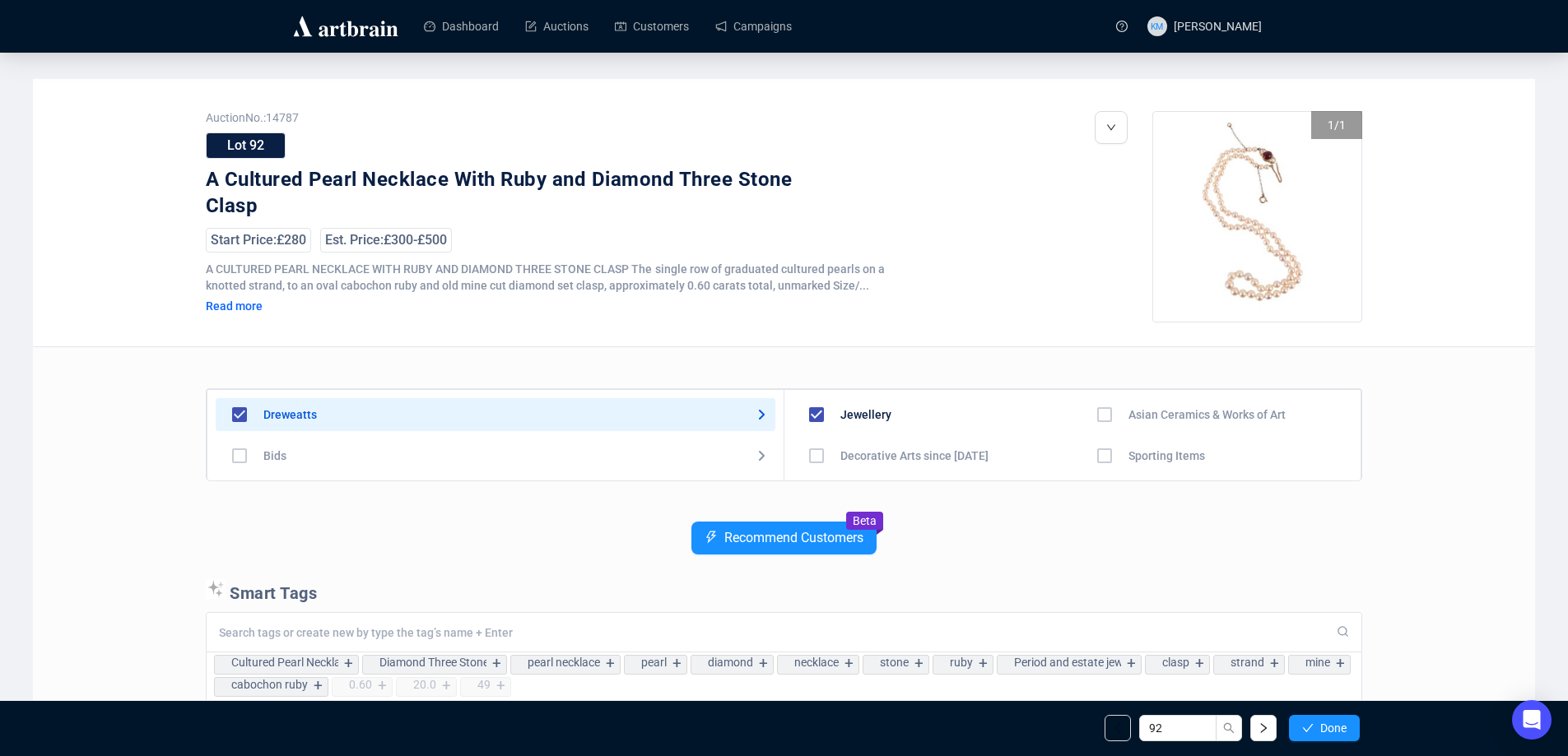
click at [1334, 730] on span "Done" at bounding box center [1333, 727] width 26 height 13
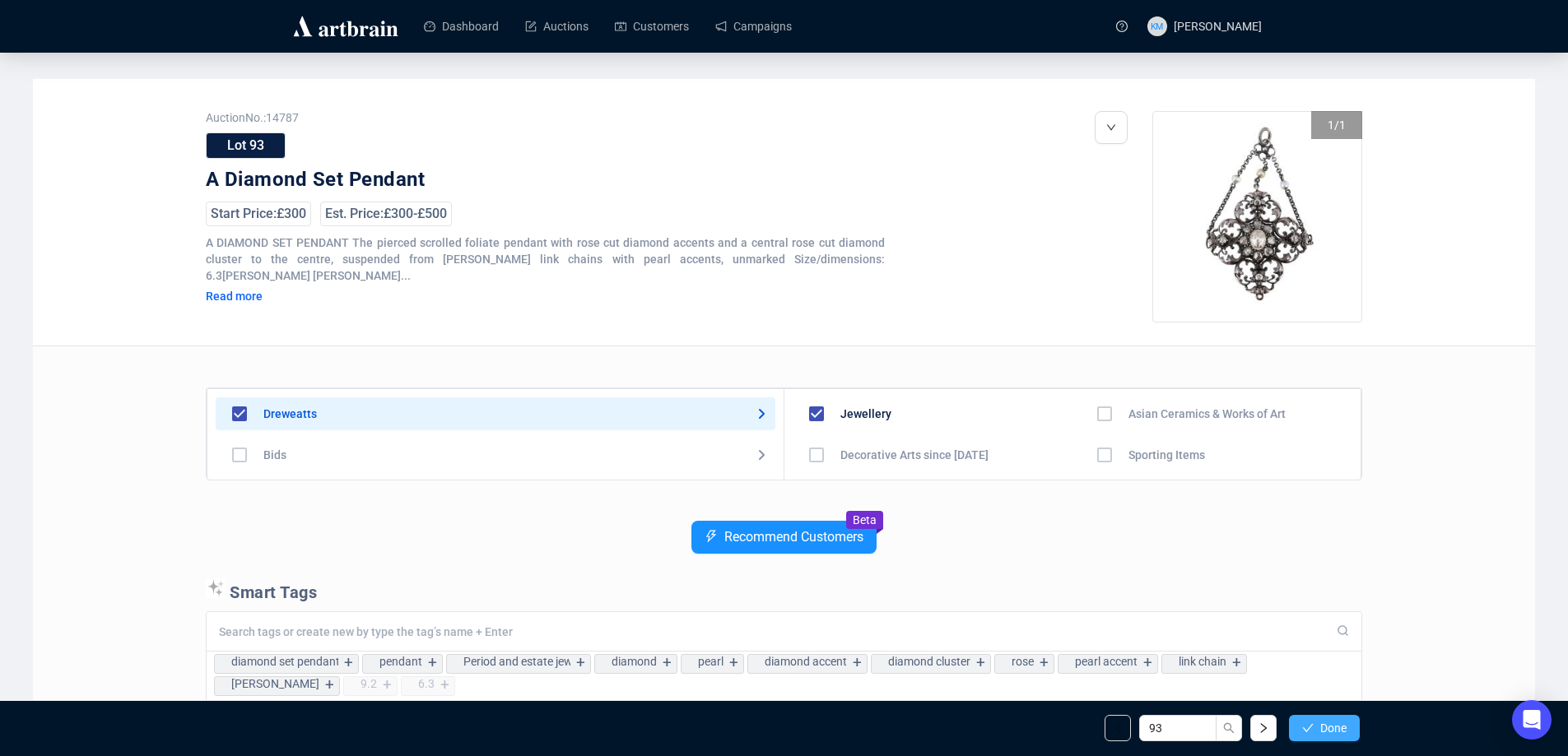
click at [1334, 732] on span "Done" at bounding box center [1333, 727] width 26 height 13
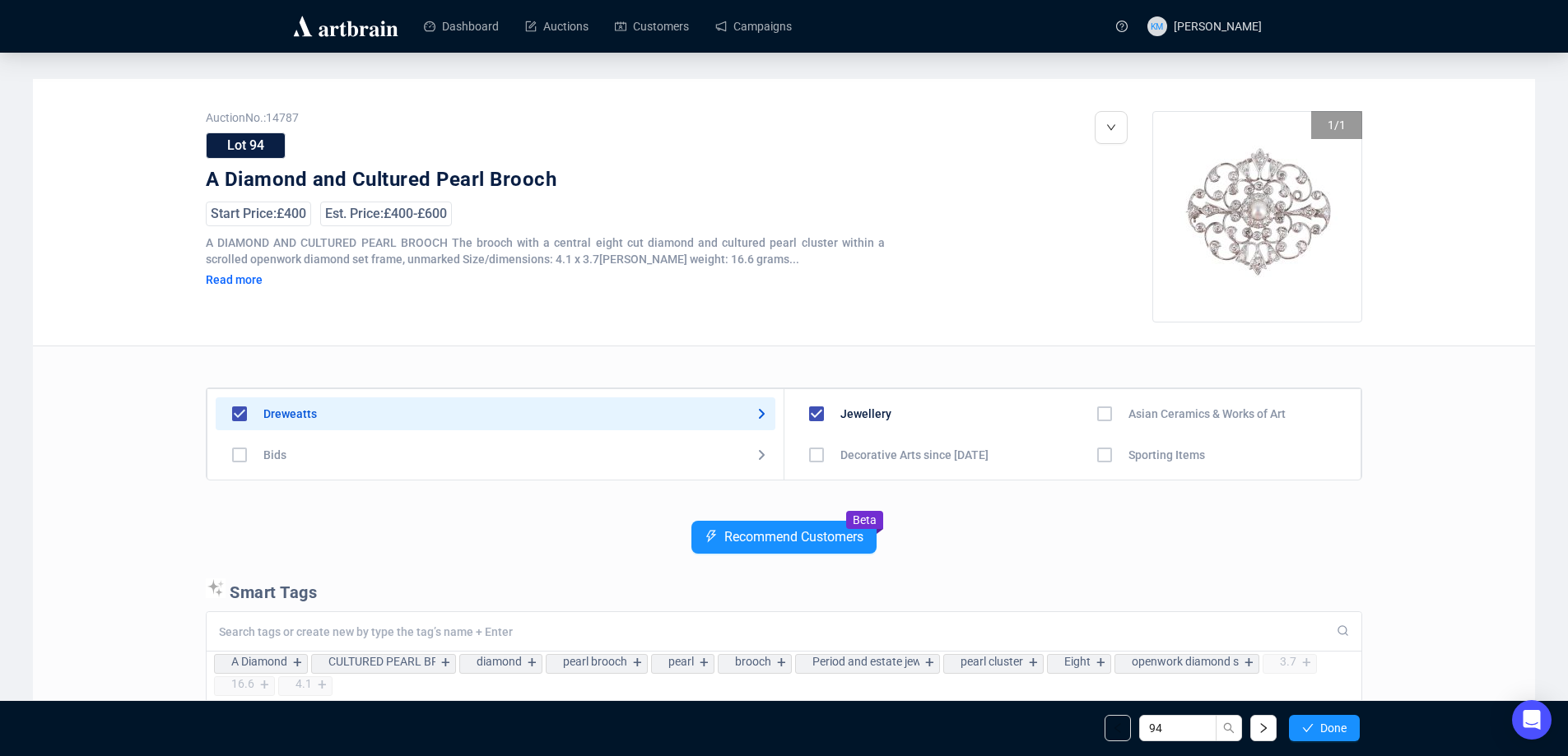
click at [1334, 732] on span "Done" at bounding box center [1333, 727] width 26 height 13
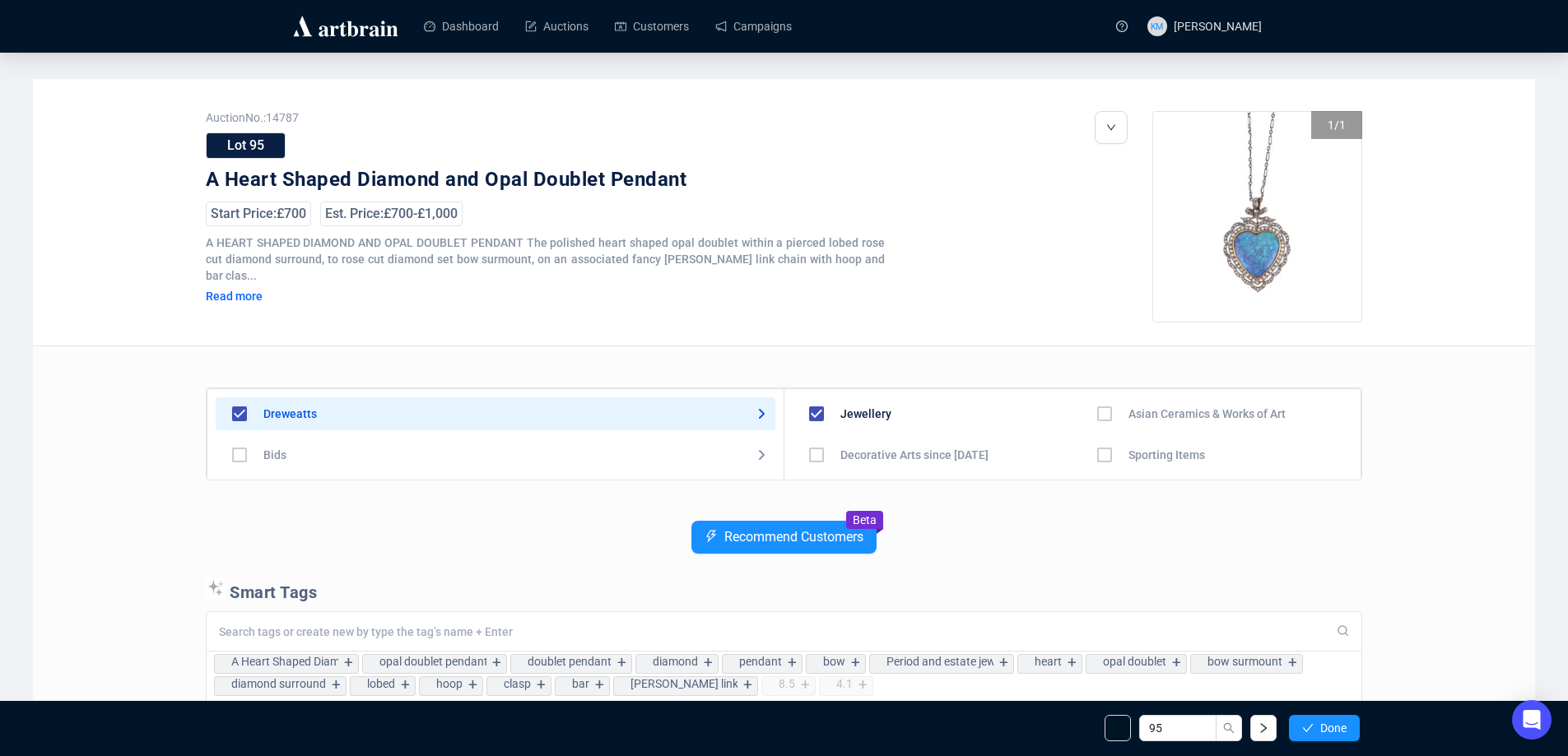
click at [1334, 732] on span "Done" at bounding box center [1333, 727] width 26 height 13
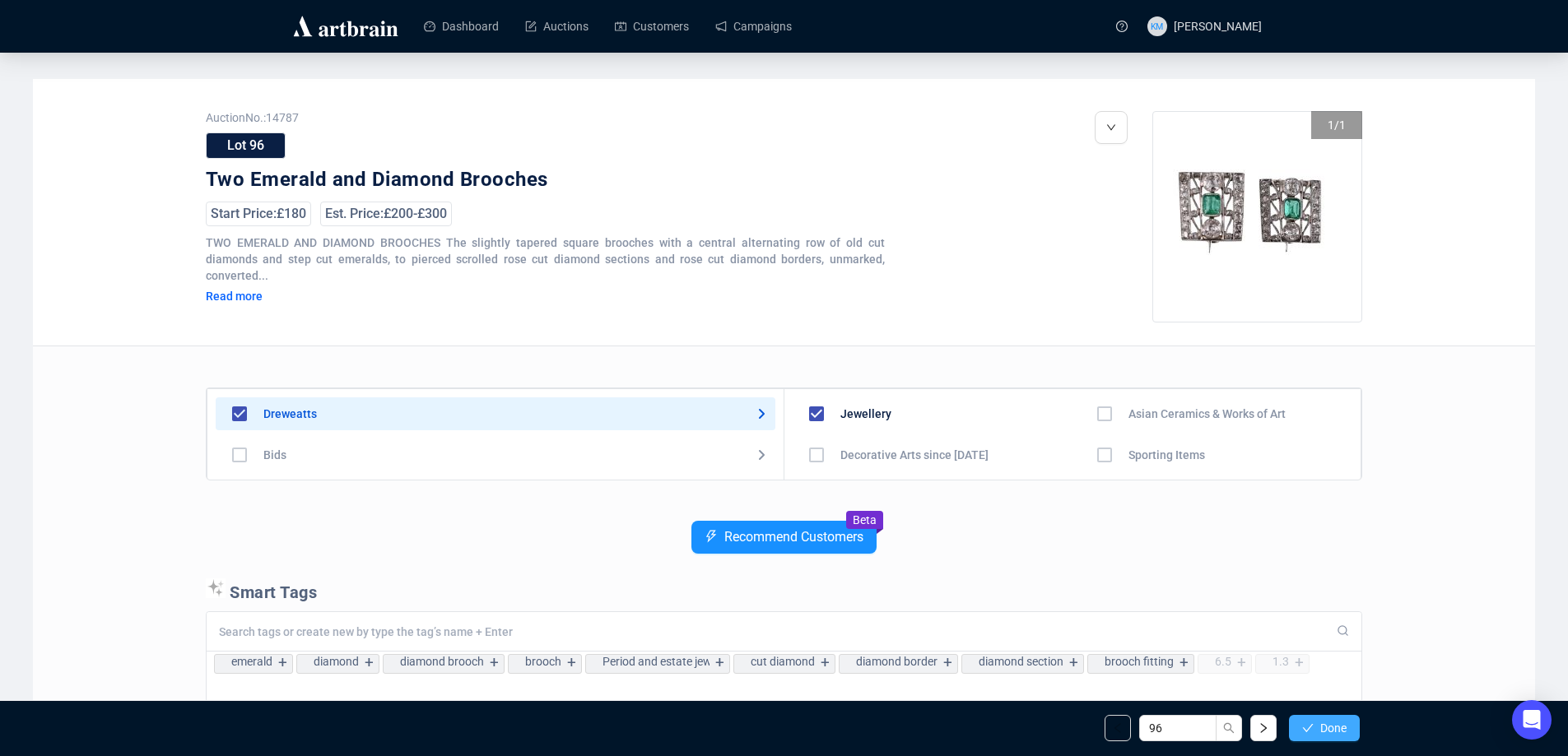
click at [1335, 733] on span "Done" at bounding box center [1333, 727] width 26 height 13
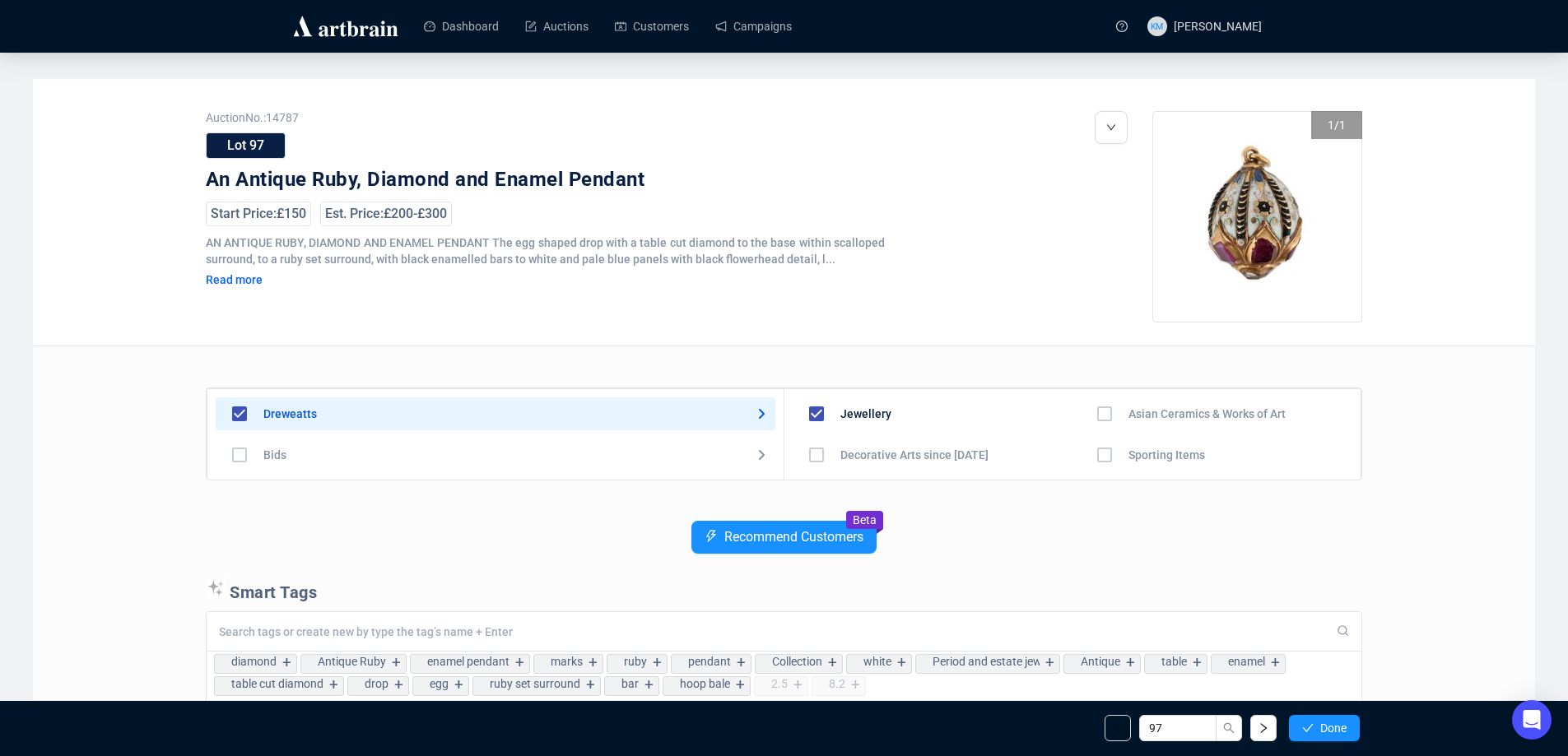
click at [1335, 733] on span "Done" at bounding box center [1333, 727] width 26 height 13
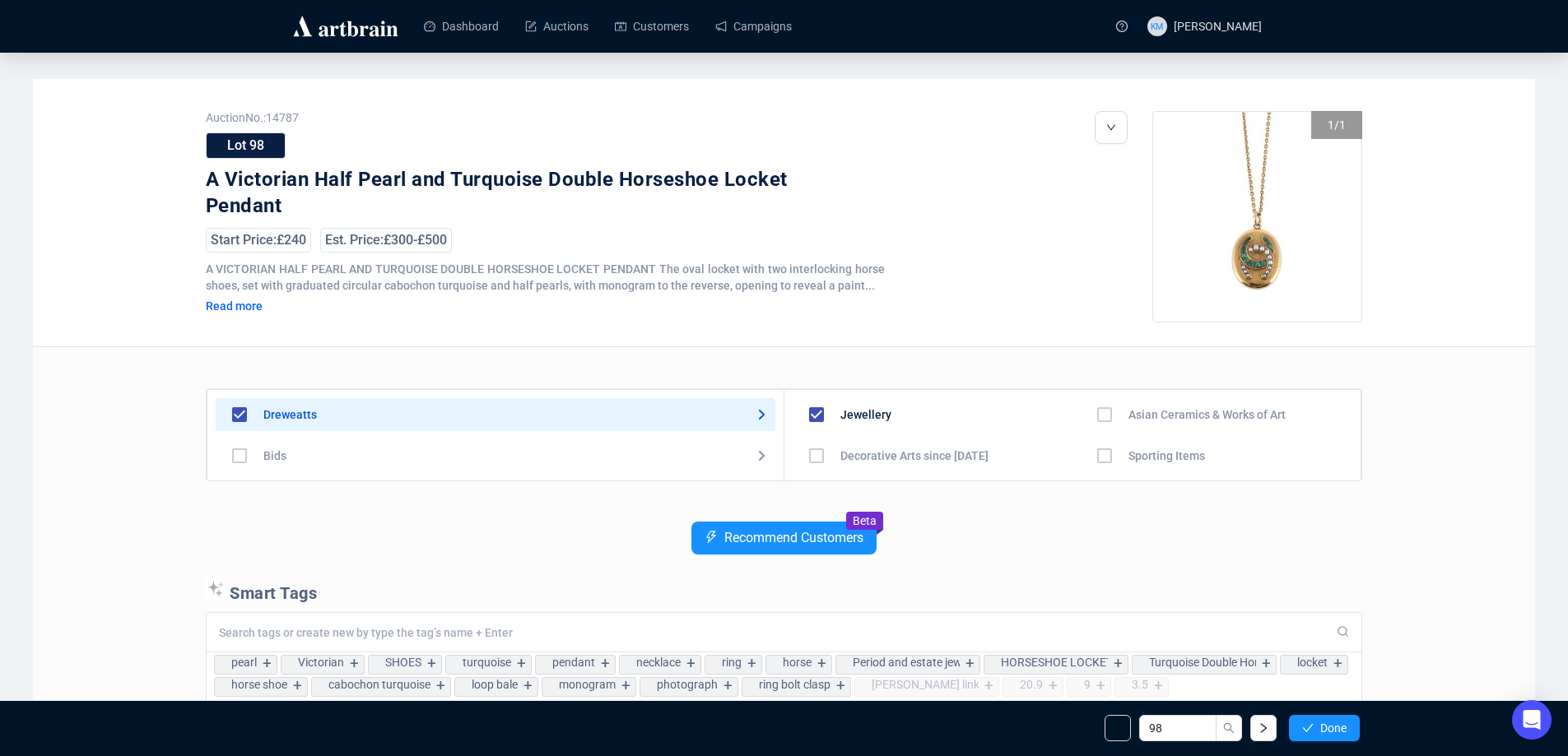
click at [1335, 733] on span "Done" at bounding box center [1333, 727] width 26 height 13
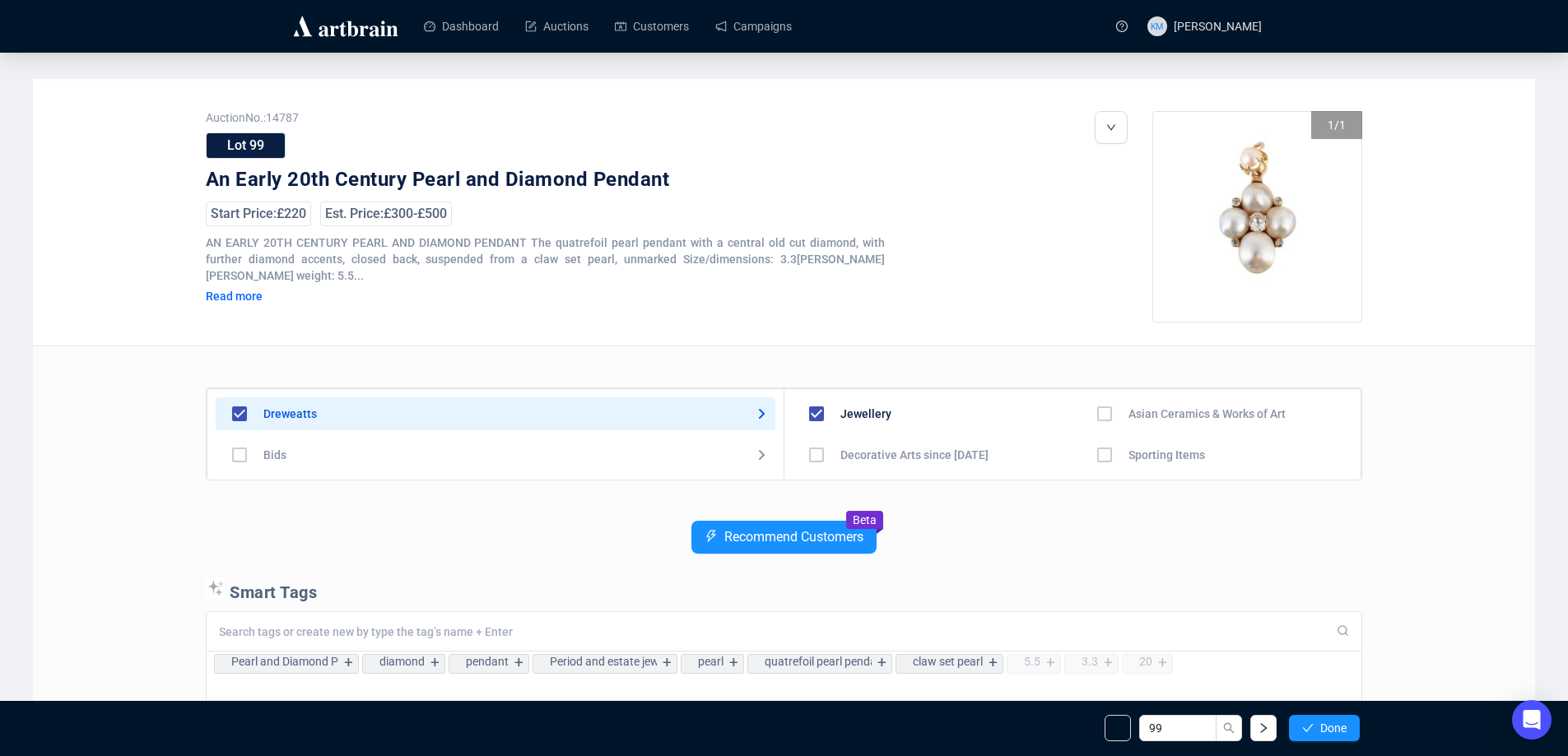
click at [1335, 733] on span "Done" at bounding box center [1333, 727] width 26 height 13
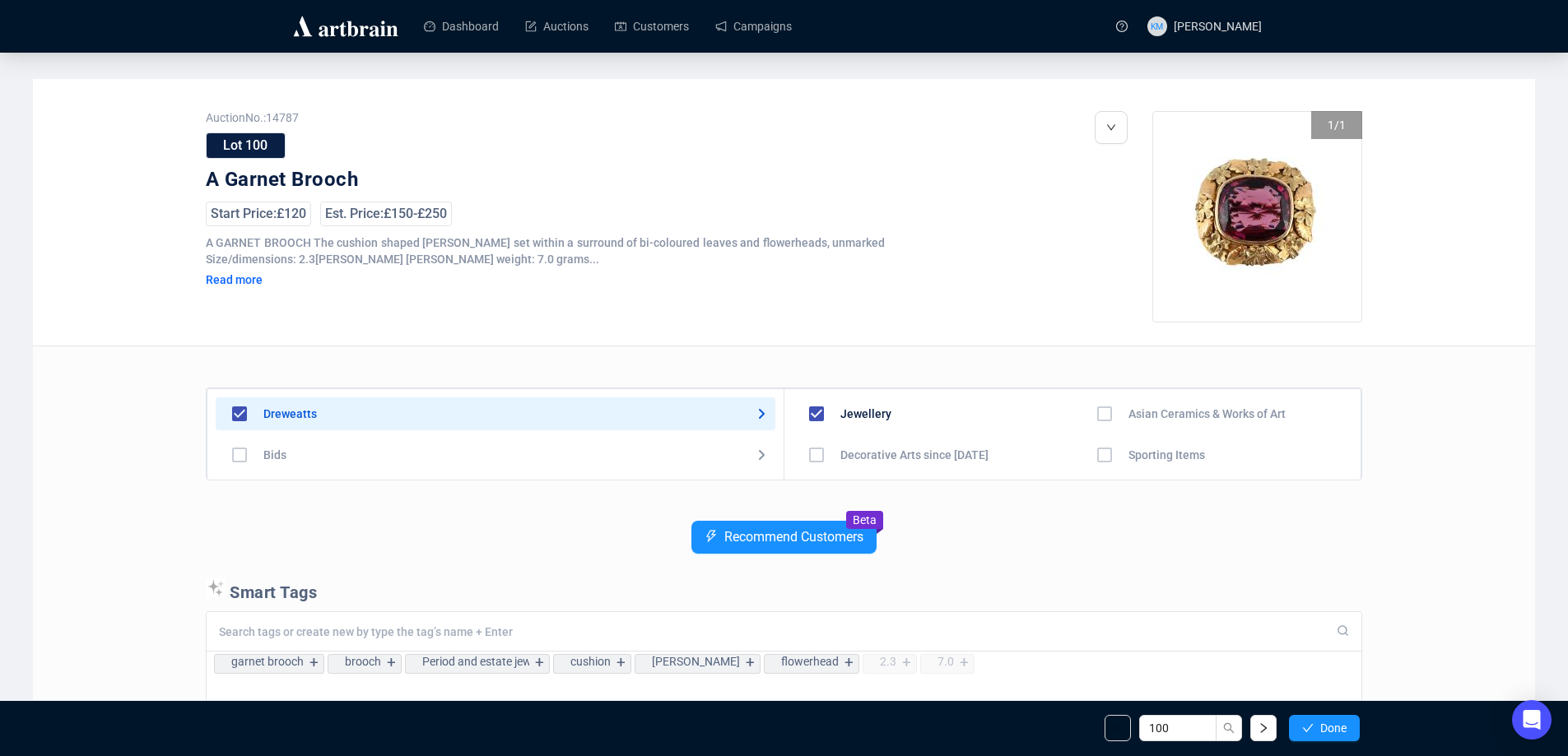
click at [1335, 733] on span "Done" at bounding box center [1333, 727] width 26 height 13
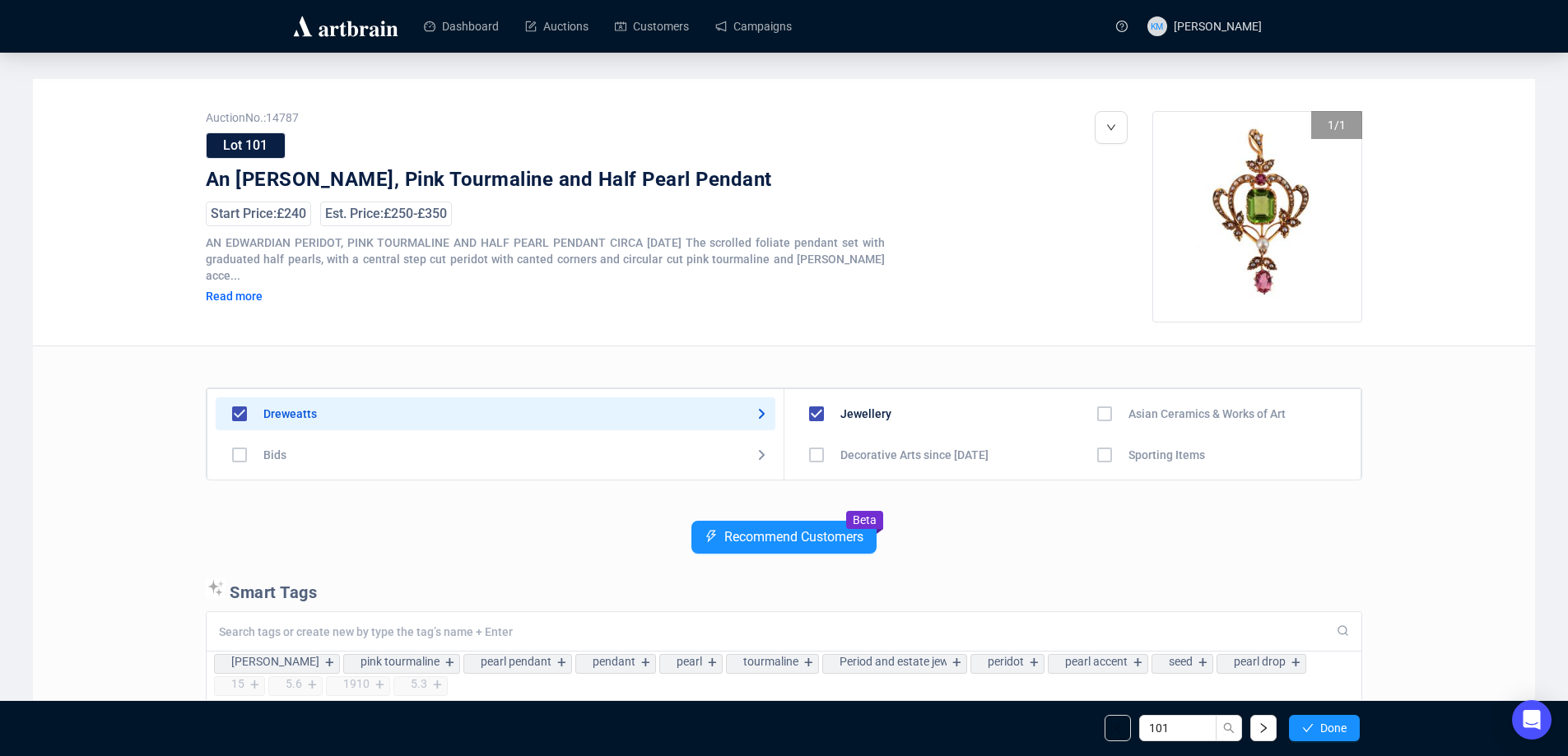
click at [1335, 733] on span "Done" at bounding box center [1333, 727] width 26 height 13
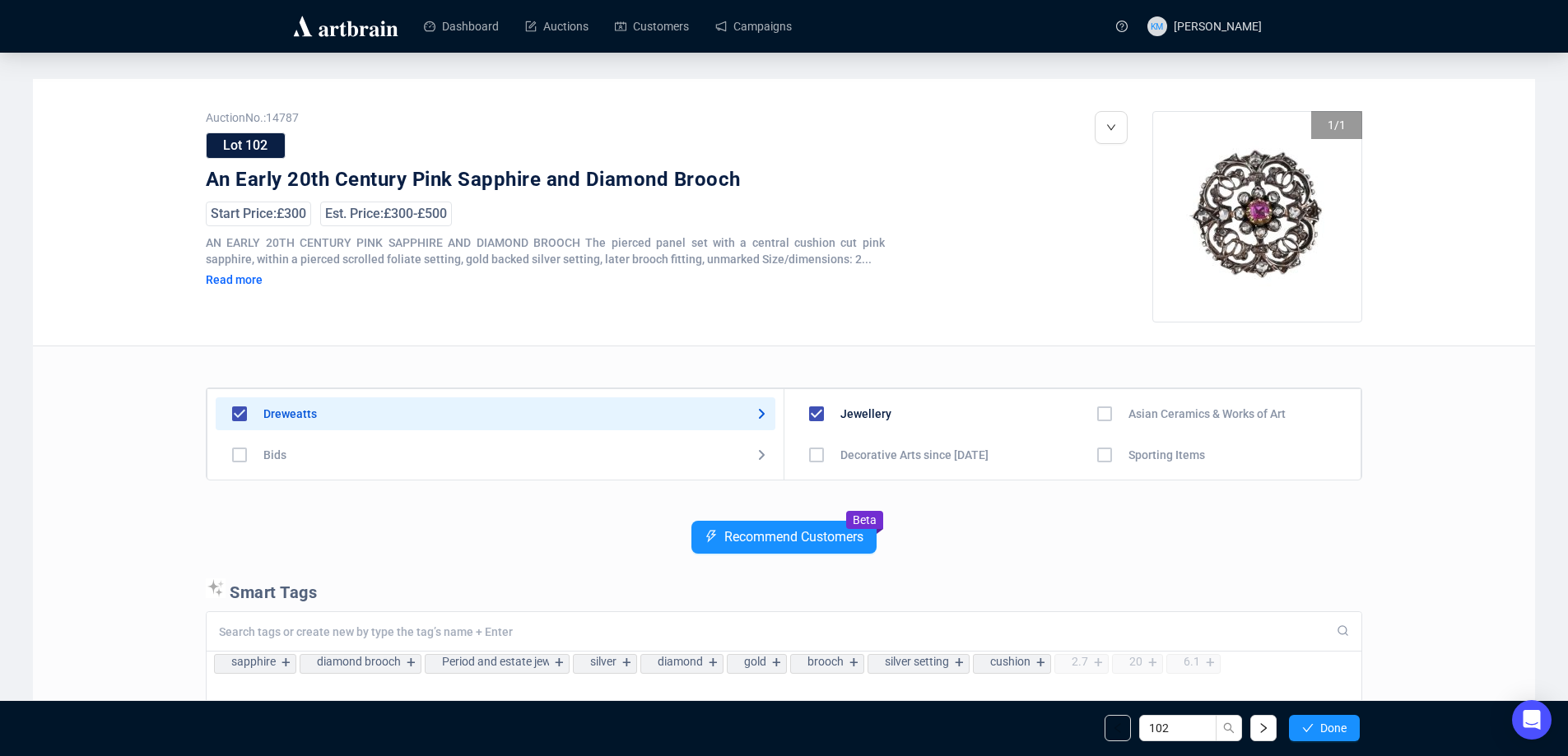
click at [1335, 733] on span "Done" at bounding box center [1333, 727] width 26 height 13
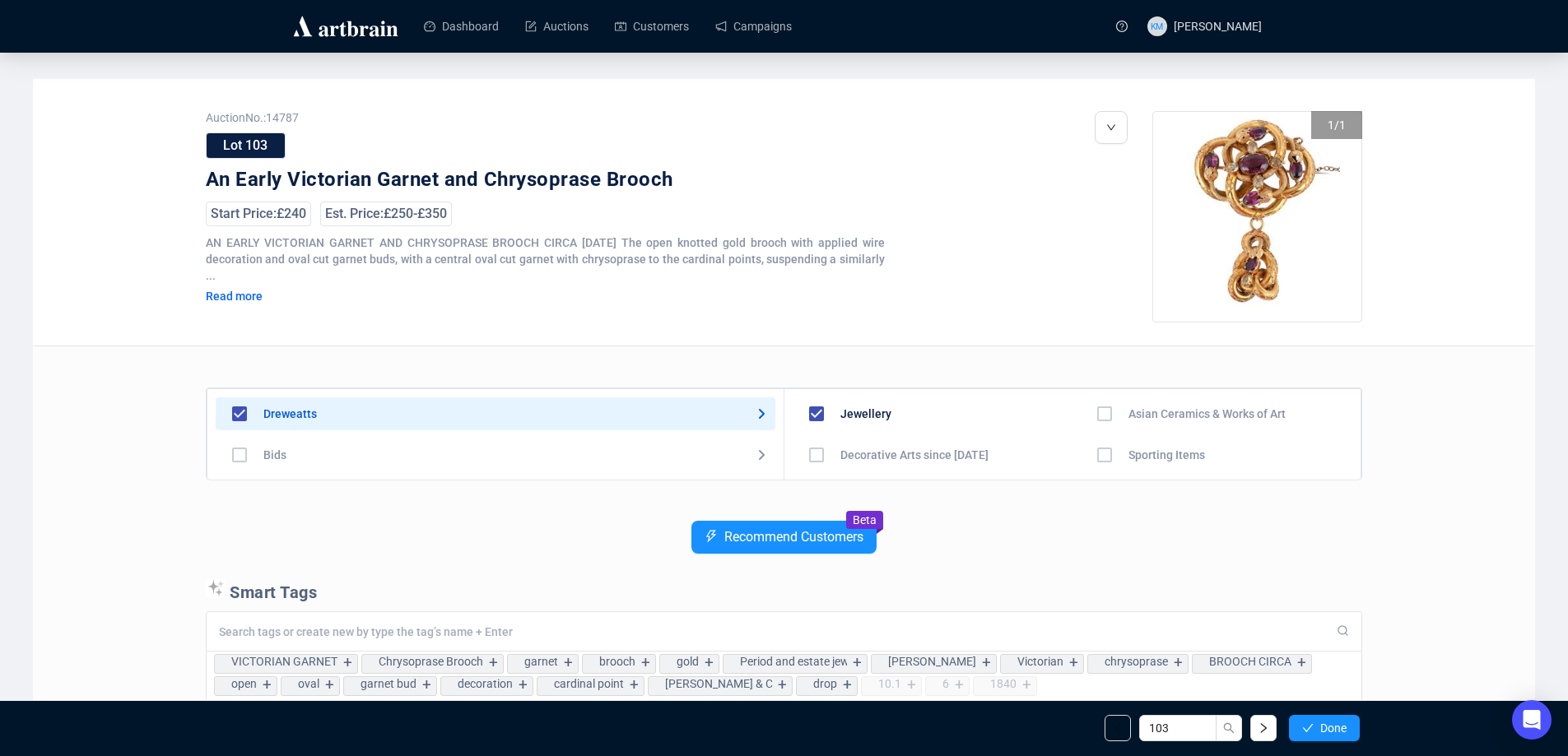
click at [1335, 733] on span "Done" at bounding box center [1333, 727] width 26 height 13
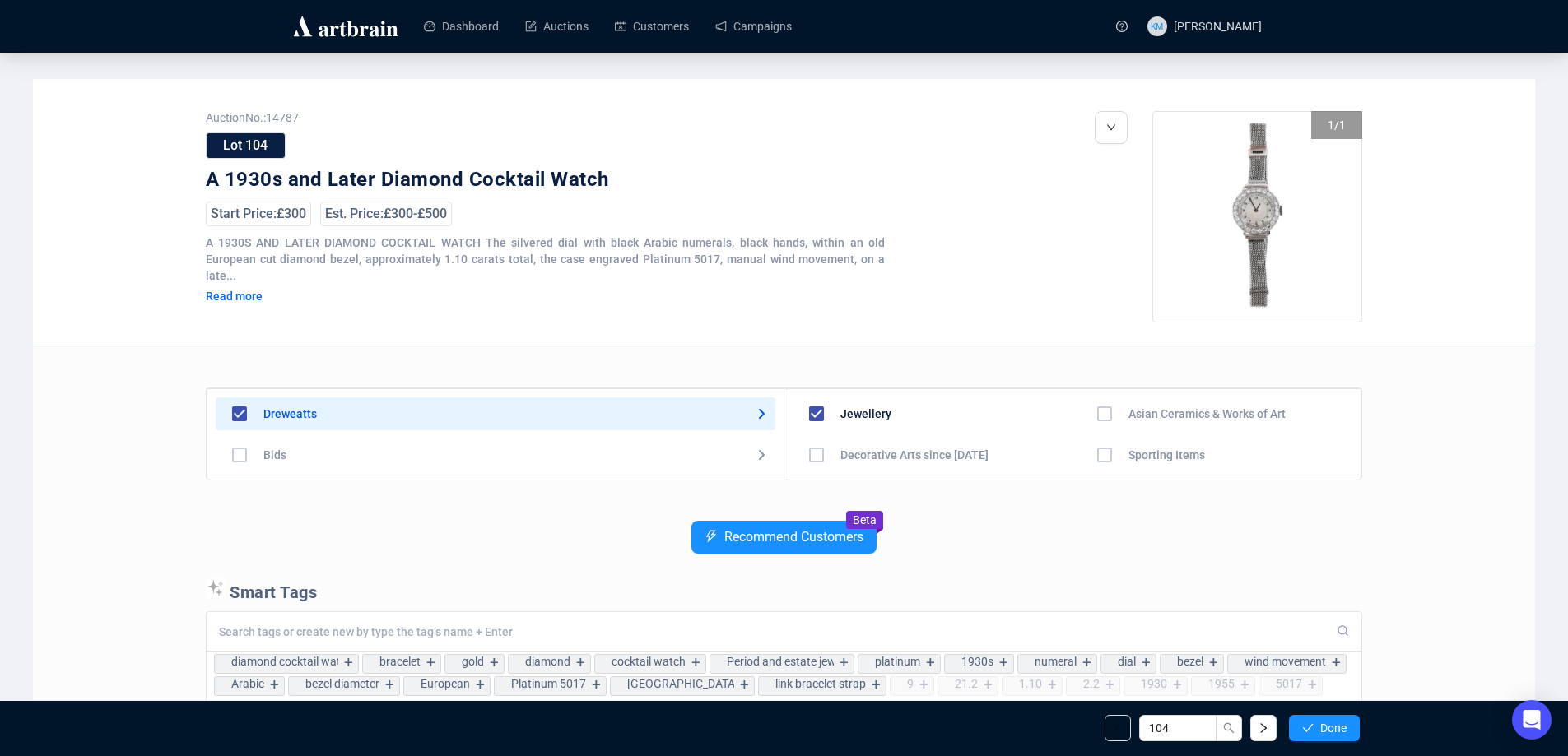
click at [1335, 733] on span "Done" at bounding box center [1333, 727] width 26 height 13
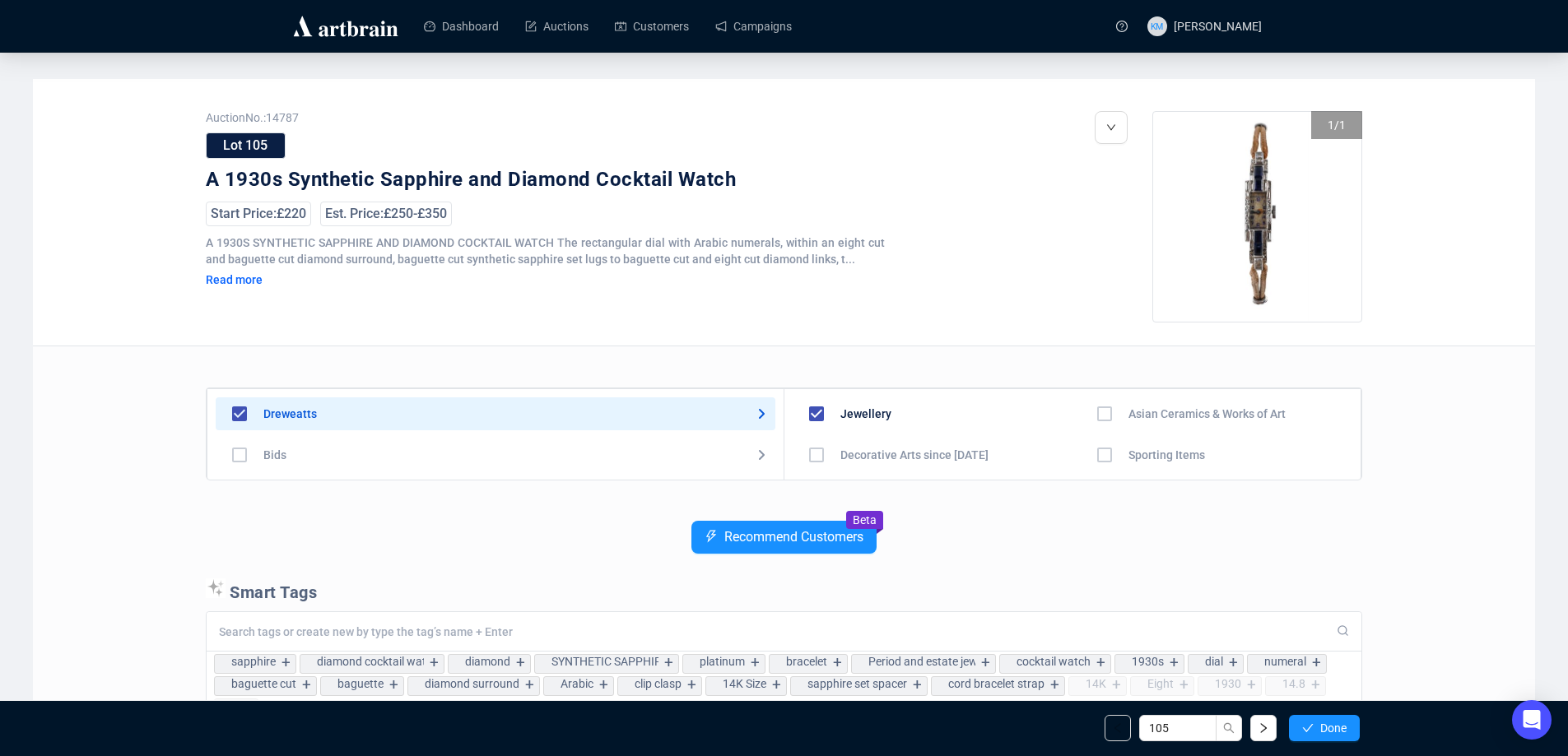
click at [1335, 733] on span "Done" at bounding box center [1333, 727] width 26 height 13
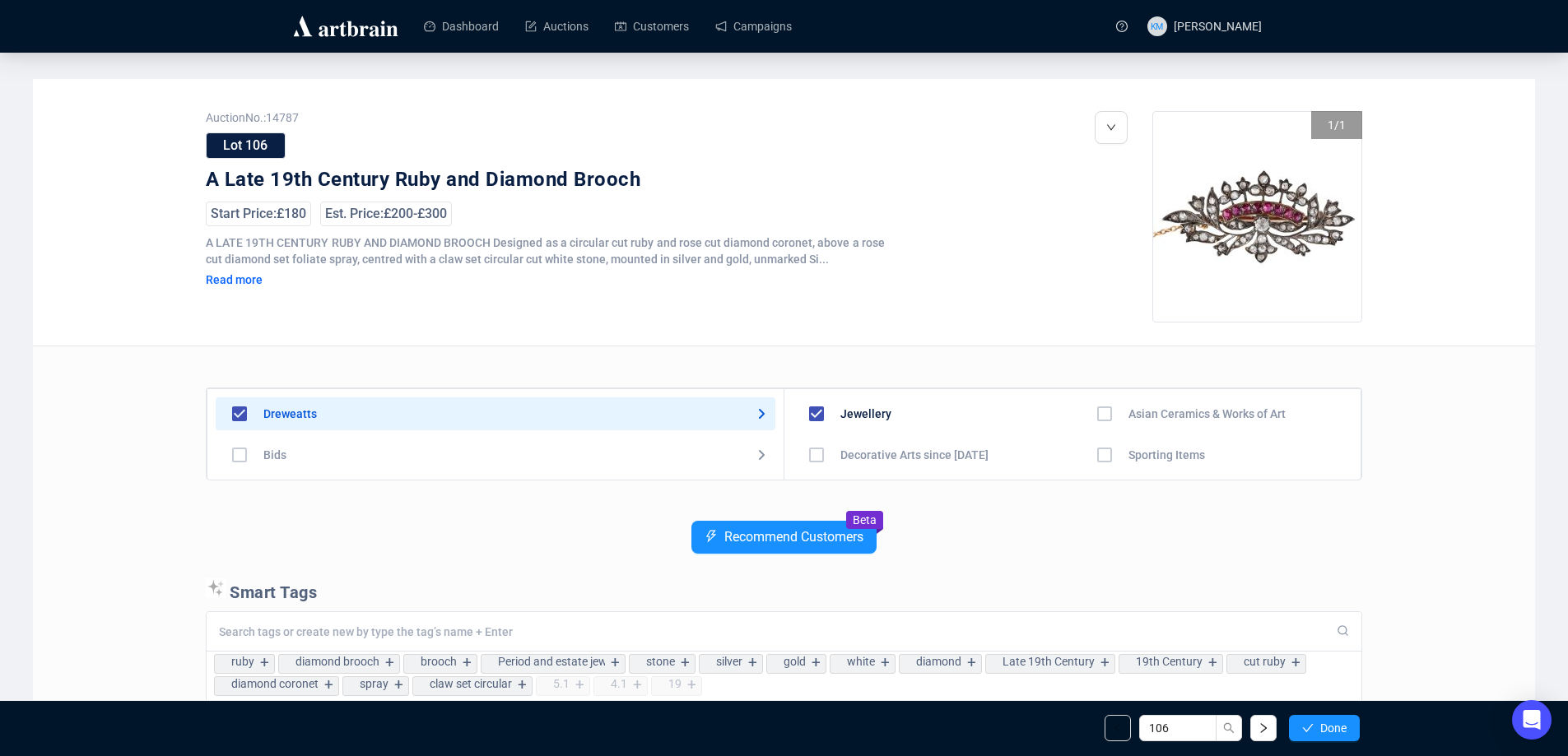
click at [1335, 733] on span "Done" at bounding box center [1333, 727] width 26 height 13
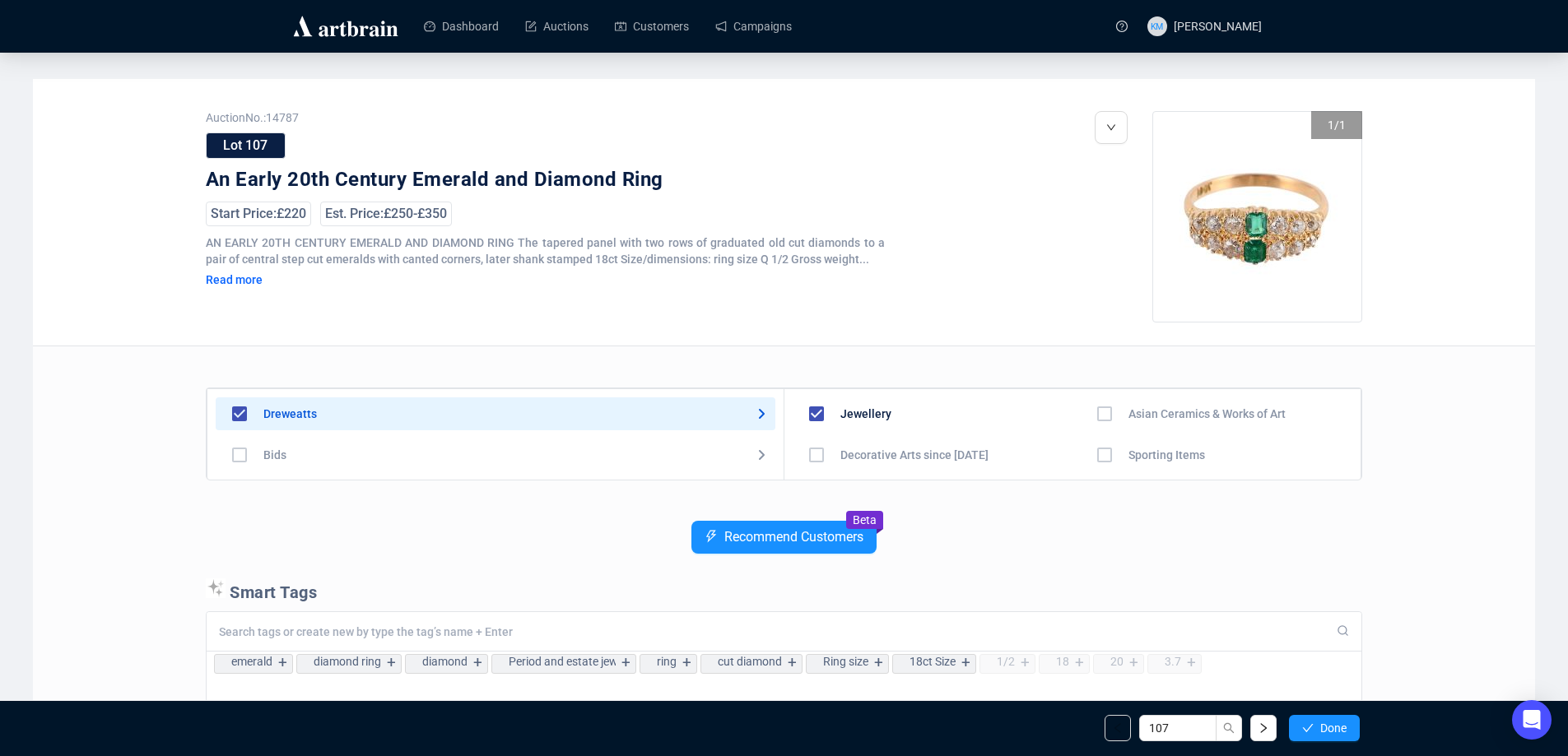
click at [1335, 733] on span "Done" at bounding box center [1333, 727] width 26 height 13
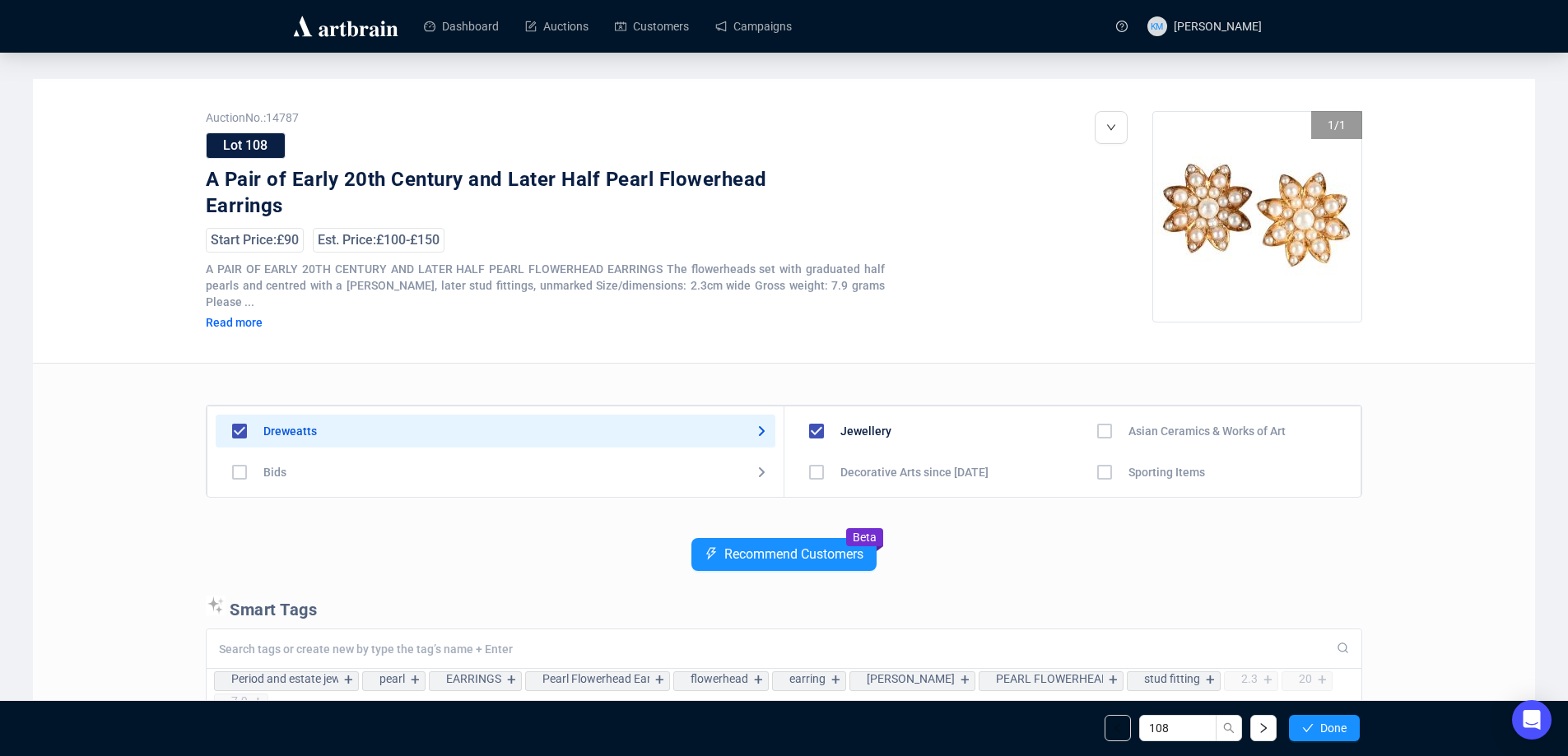
click at [1335, 733] on span "Done" at bounding box center [1333, 727] width 26 height 13
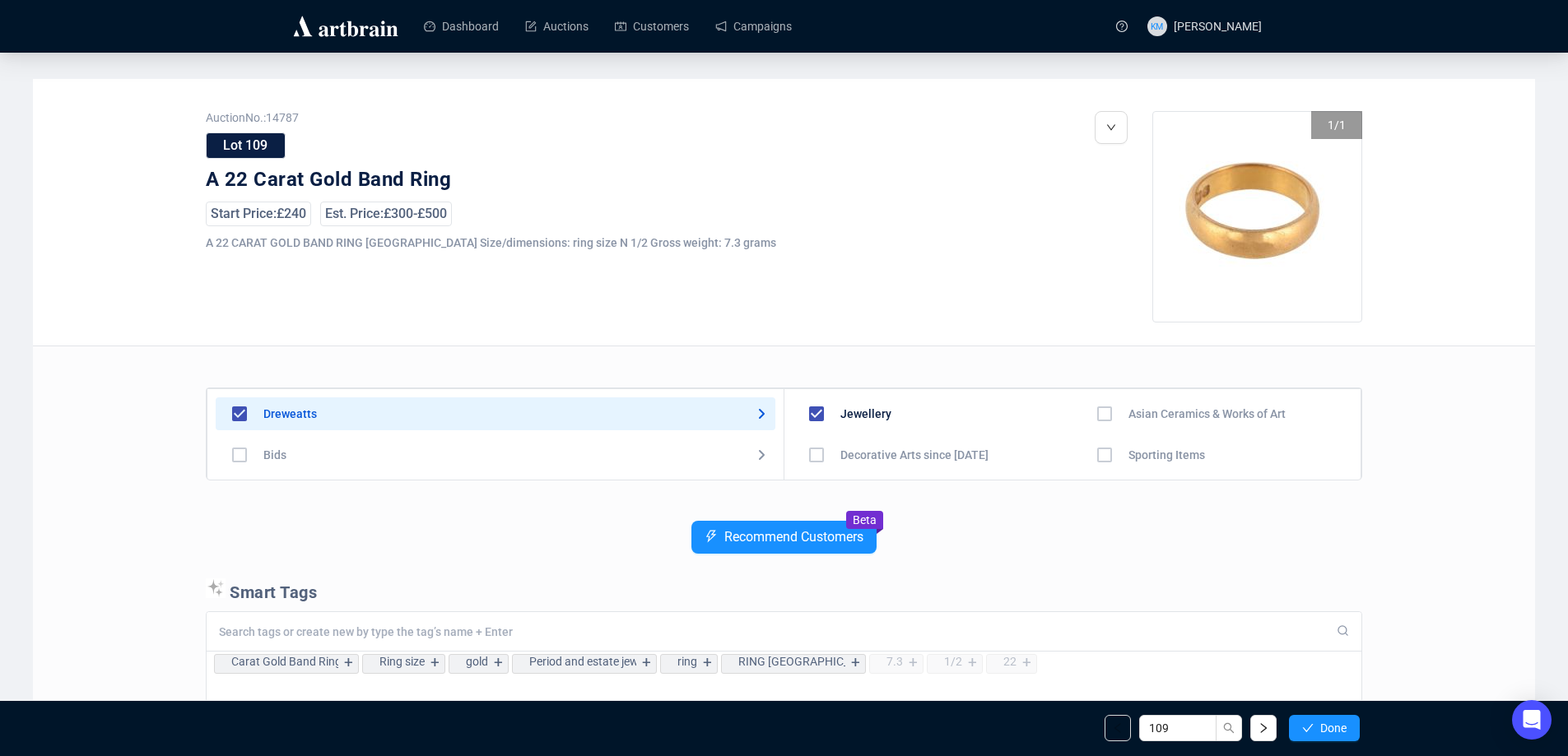
click at [1335, 733] on span "Done" at bounding box center [1333, 727] width 26 height 13
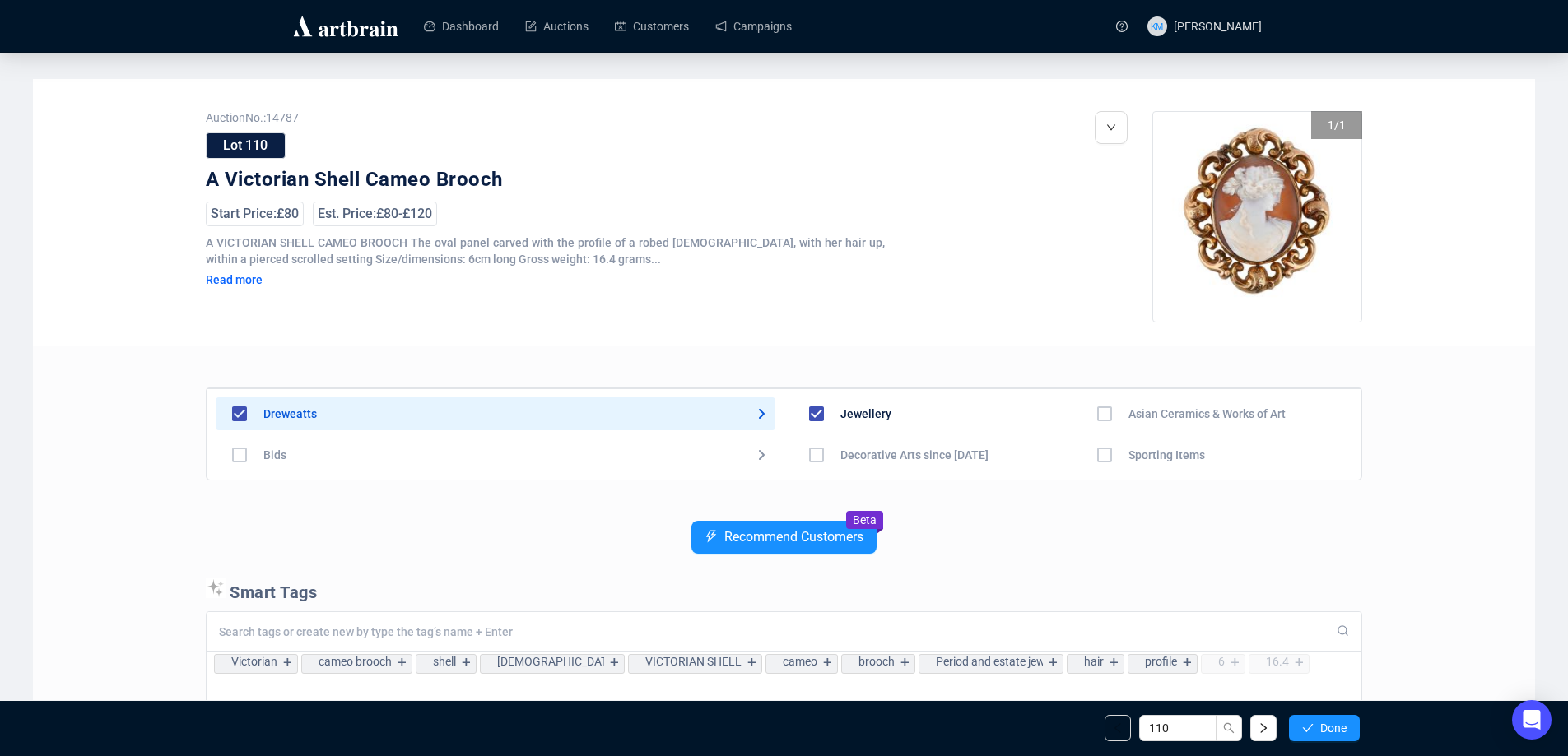
click at [1335, 733] on span "Done" at bounding box center [1333, 727] width 26 height 13
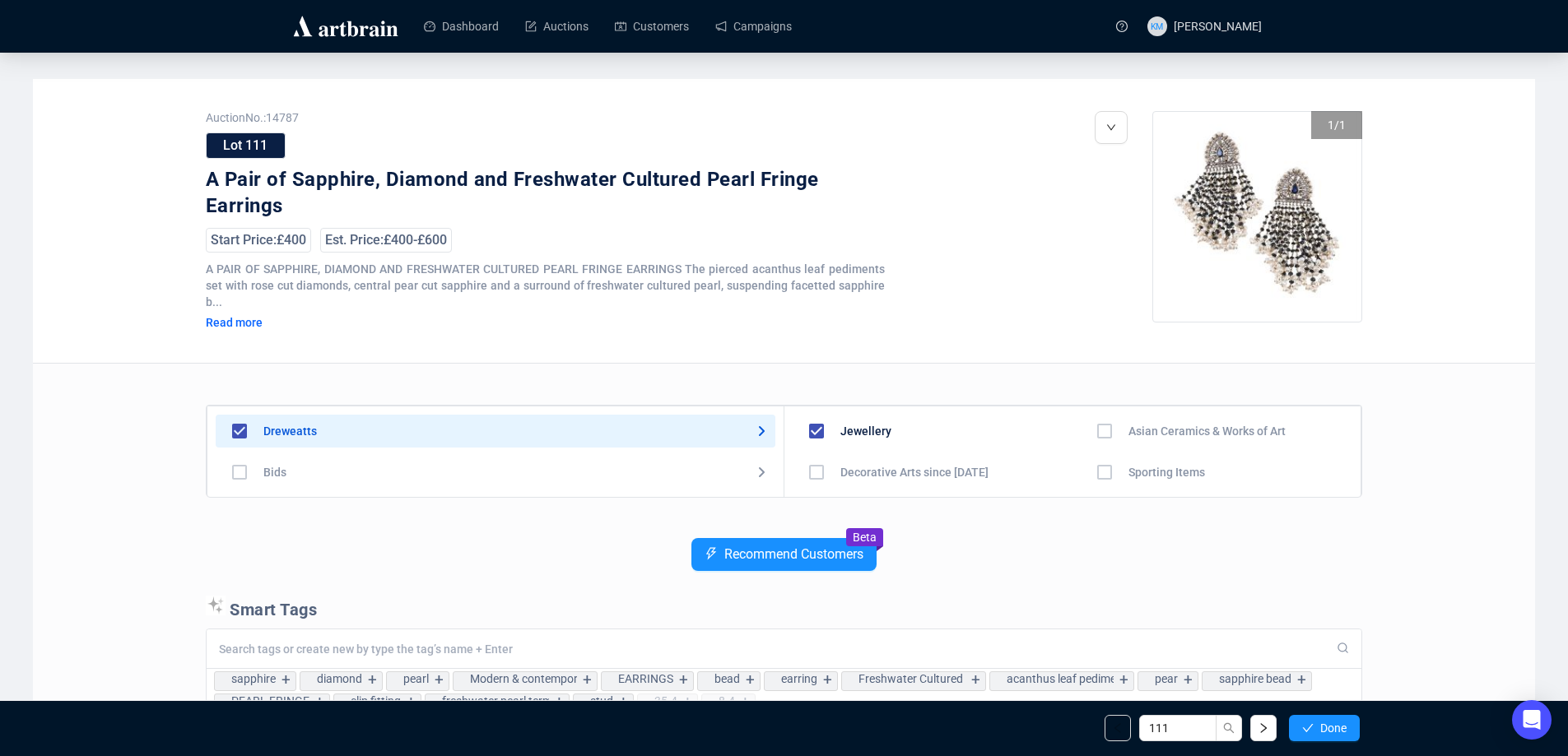
click at [1335, 733] on span "Done" at bounding box center [1333, 727] width 26 height 13
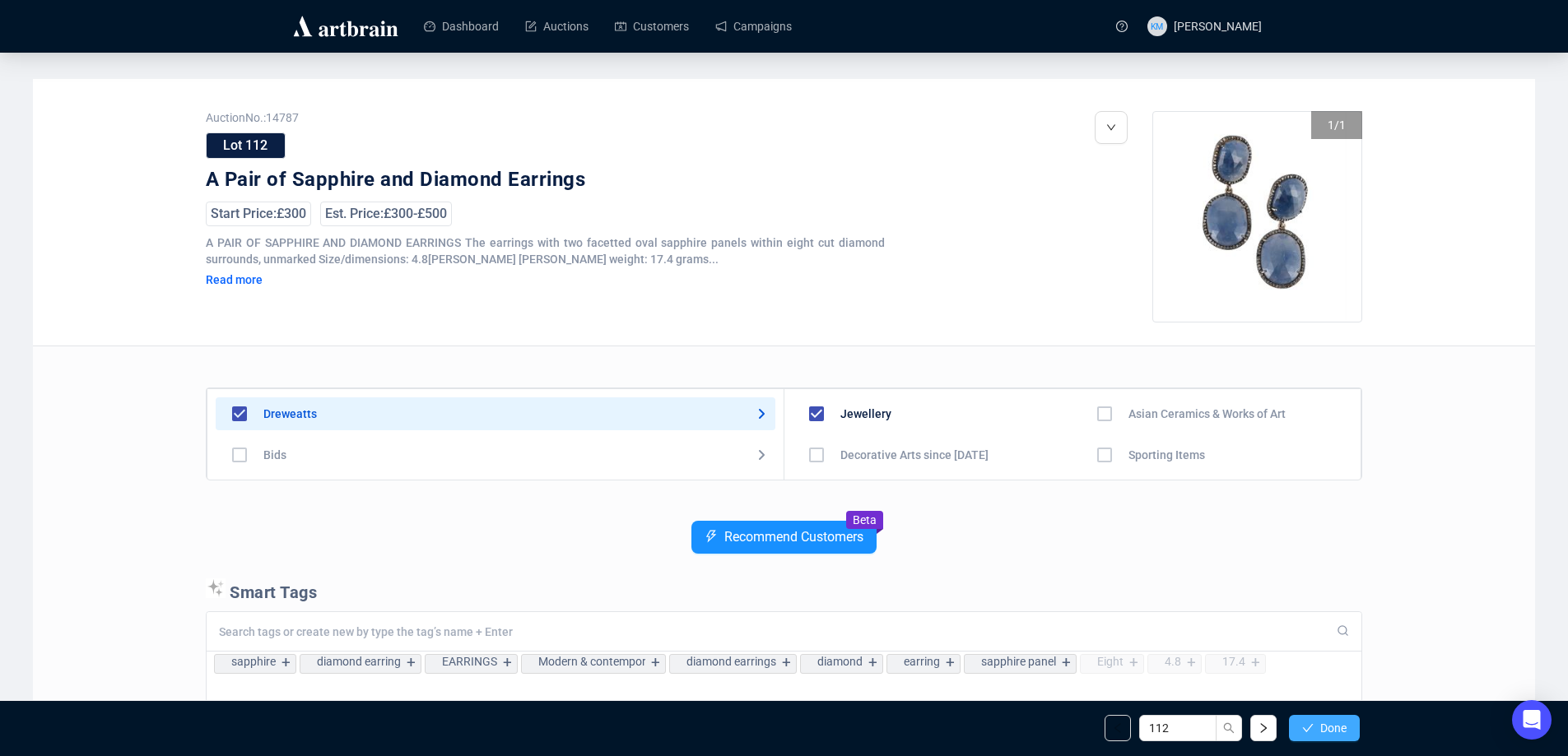
click at [1335, 734] on span "Done" at bounding box center [1333, 727] width 26 height 13
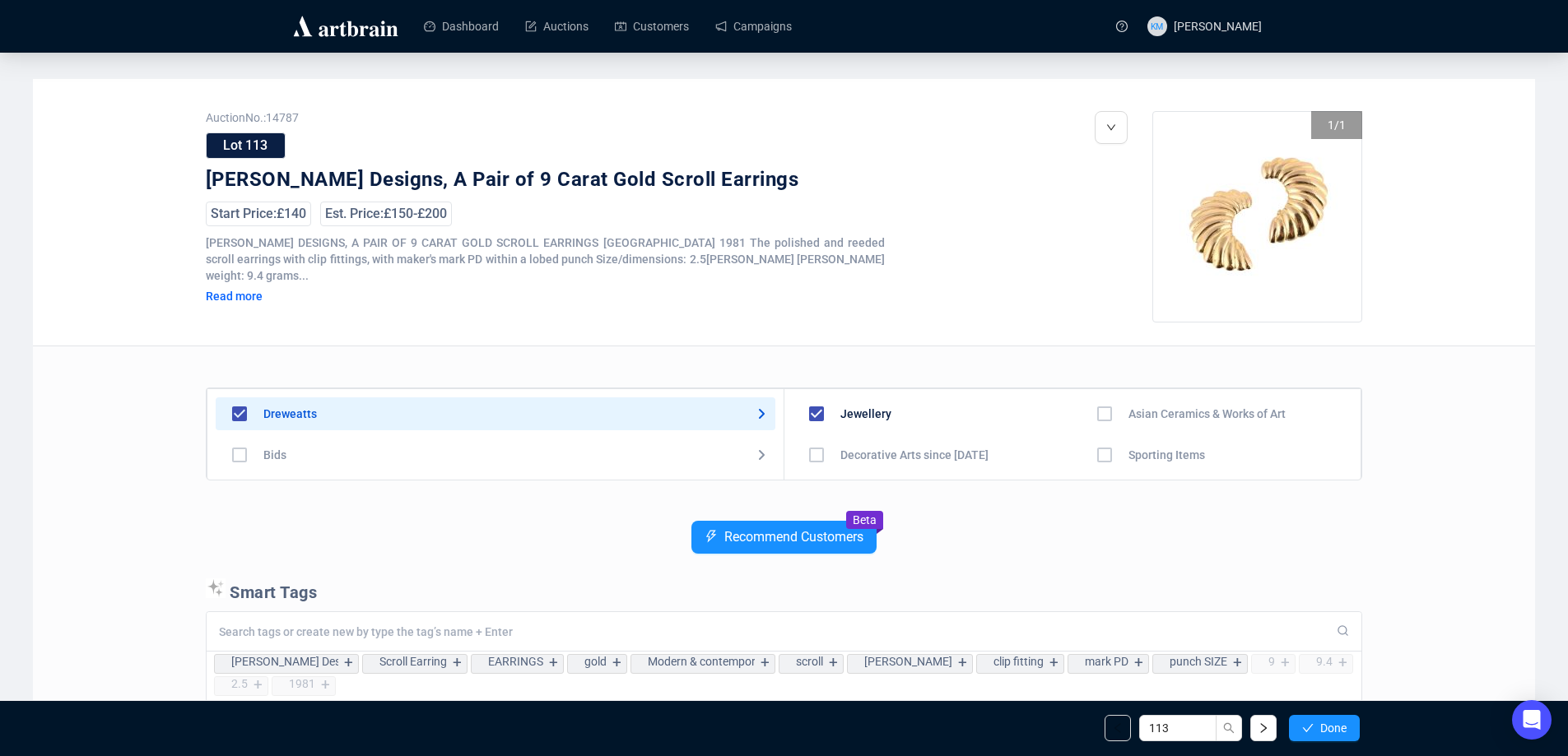
click at [1335, 734] on span "Done" at bounding box center [1333, 727] width 26 height 13
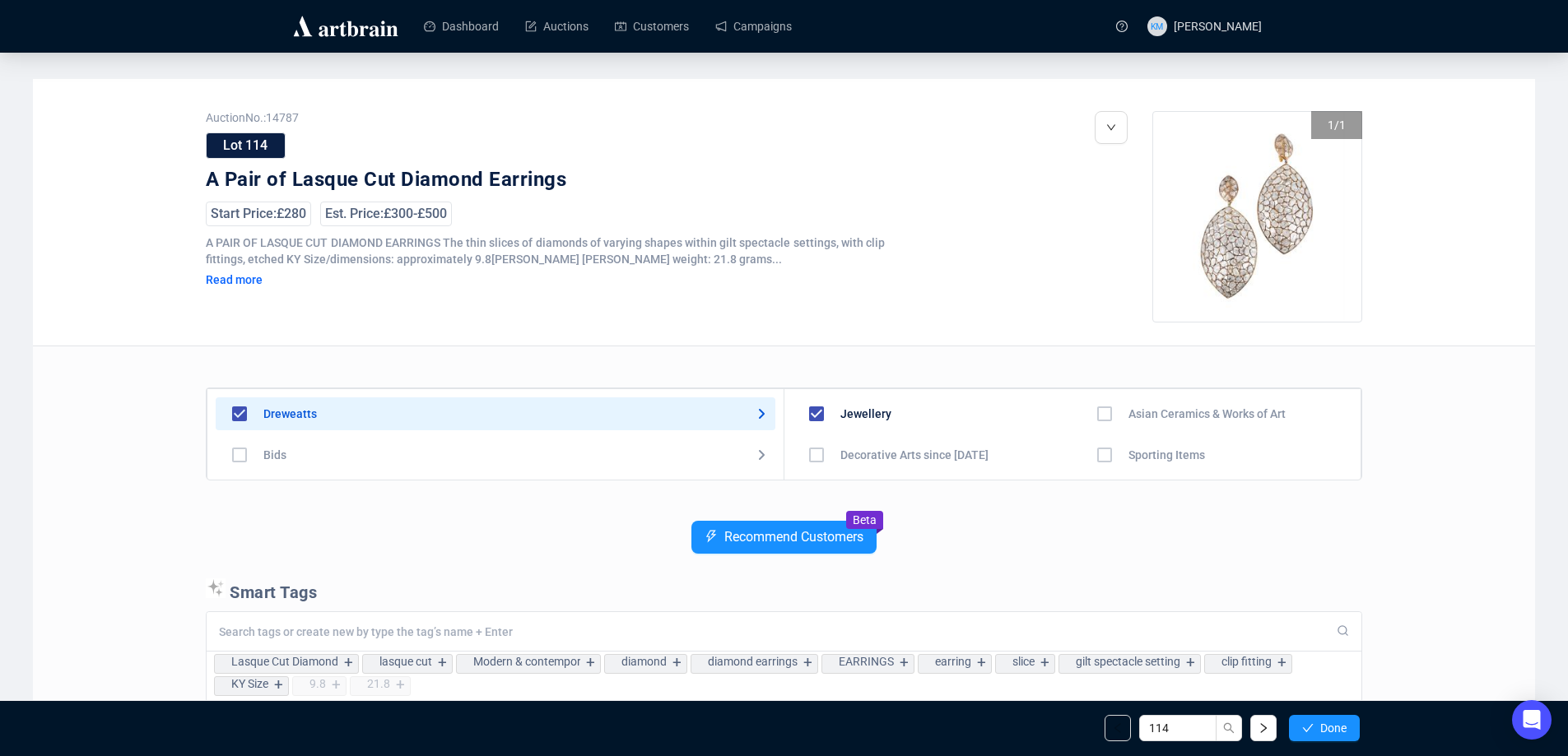
click at [1335, 734] on span "Done" at bounding box center [1333, 727] width 26 height 13
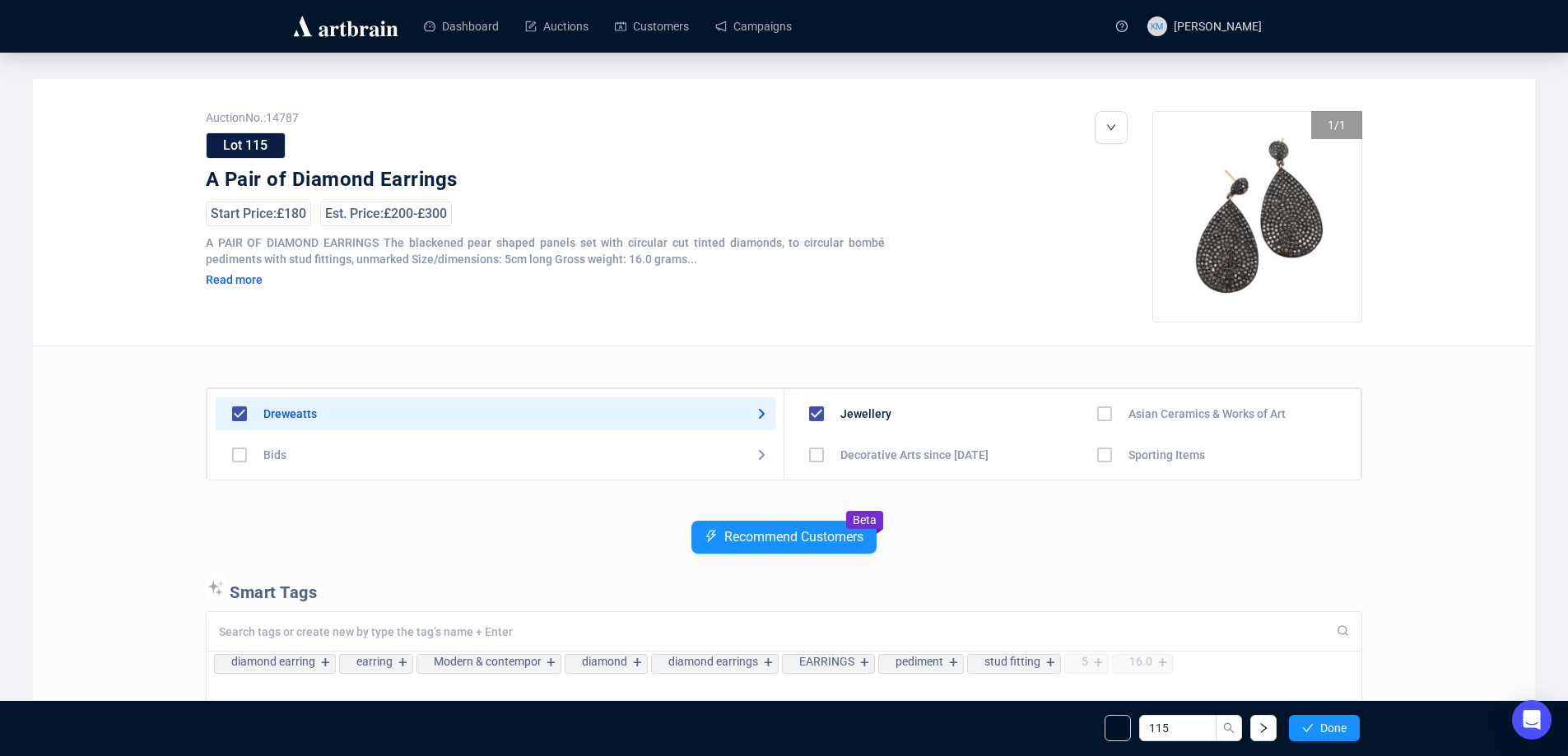
click at [1335, 734] on span "Done" at bounding box center [1333, 727] width 26 height 13
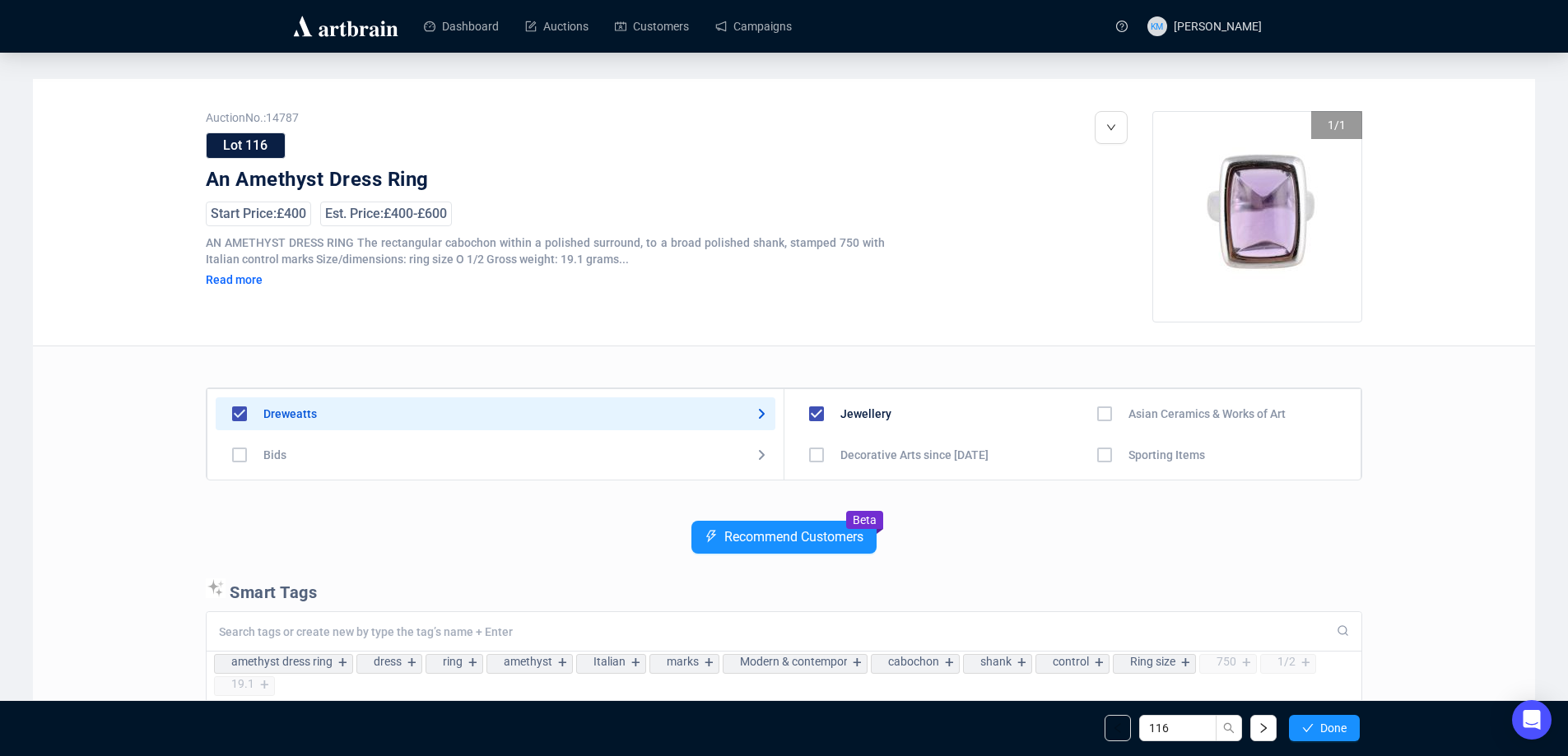
click at [1335, 734] on span "Done" at bounding box center [1333, 727] width 26 height 13
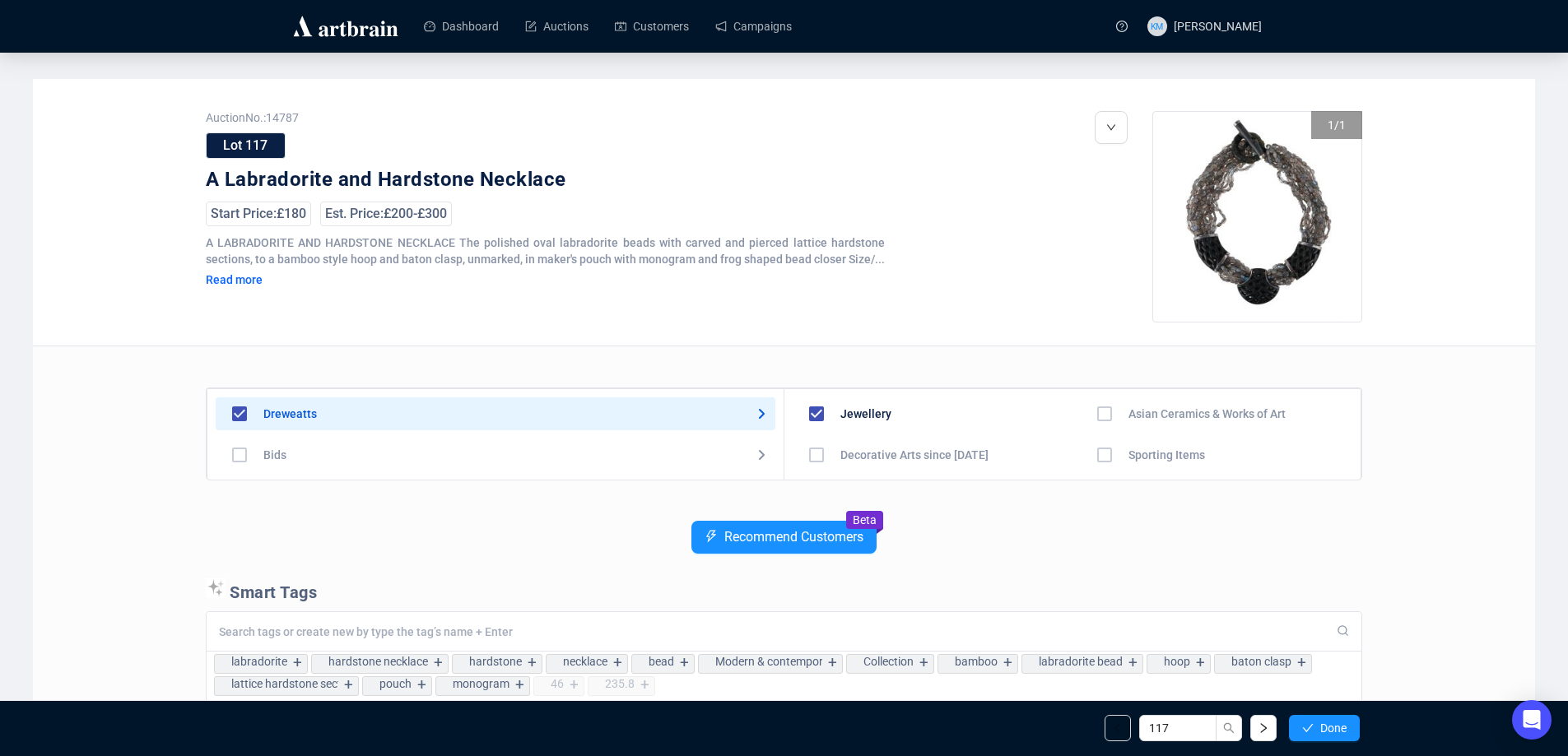
click at [1335, 734] on span "Done" at bounding box center [1333, 727] width 26 height 13
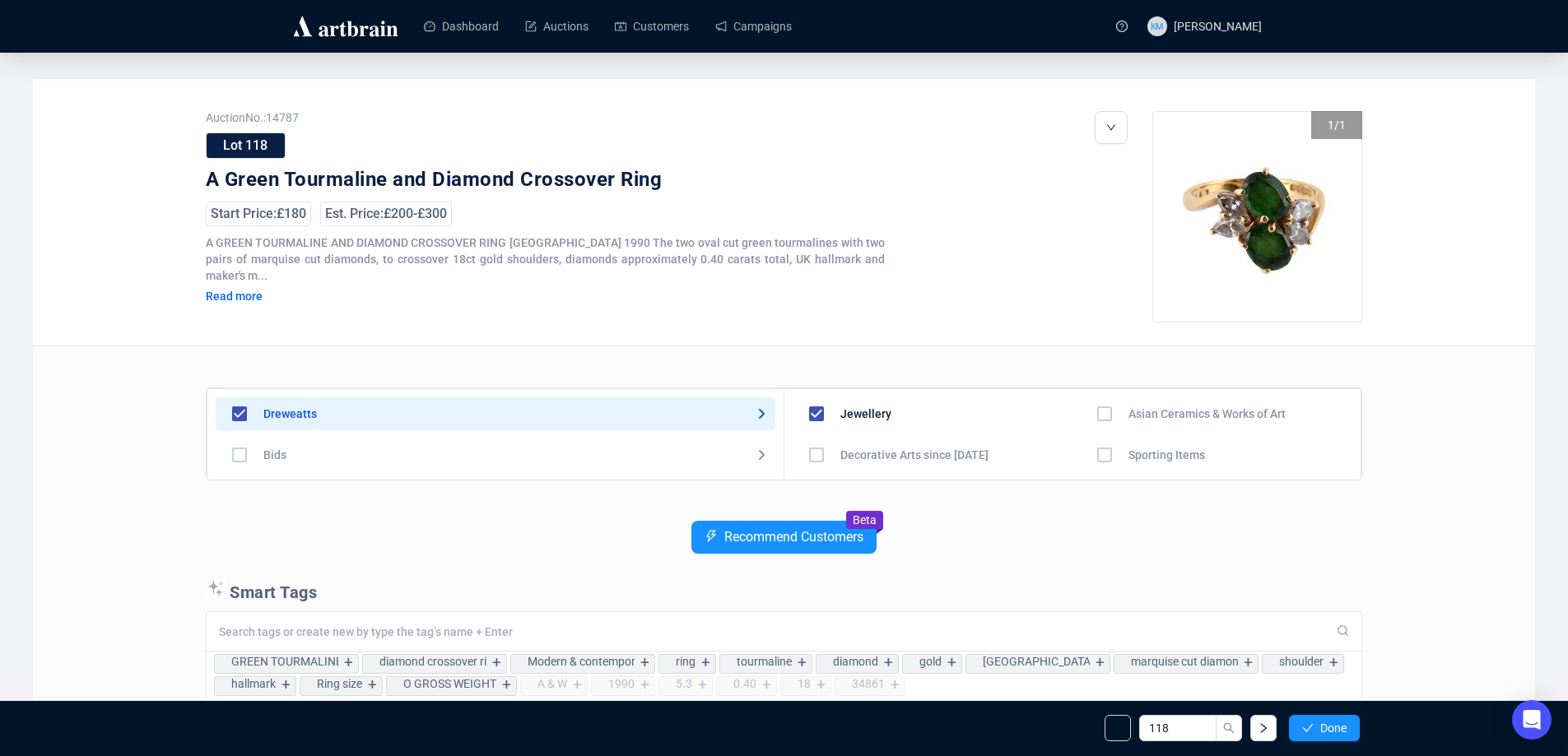
click at [1335, 734] on span "Done" at bounding box center [1333, 727] width 26 height 13
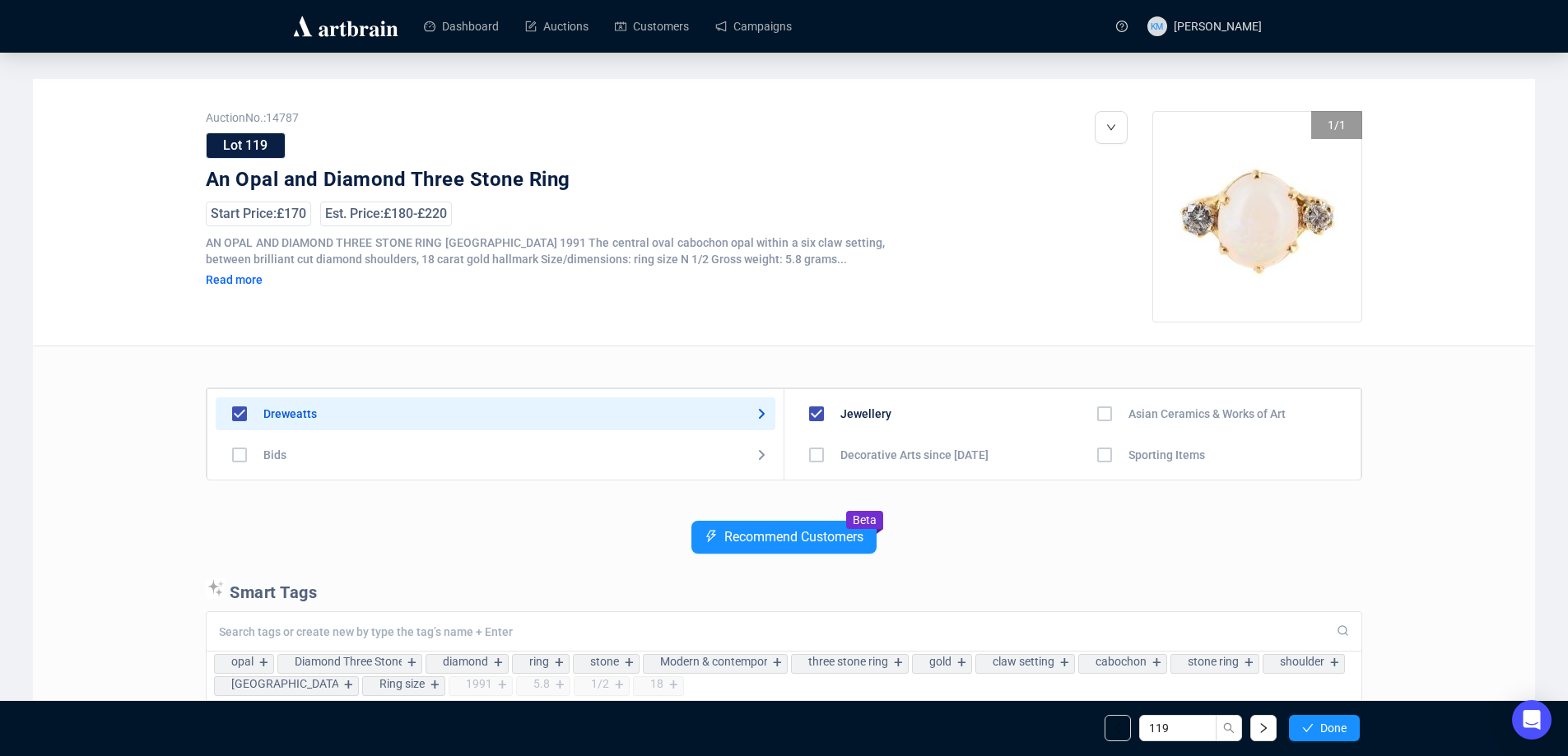
click at [1335, 734] on span "Done" at bounding box center [1333, 727] width 26 height 13
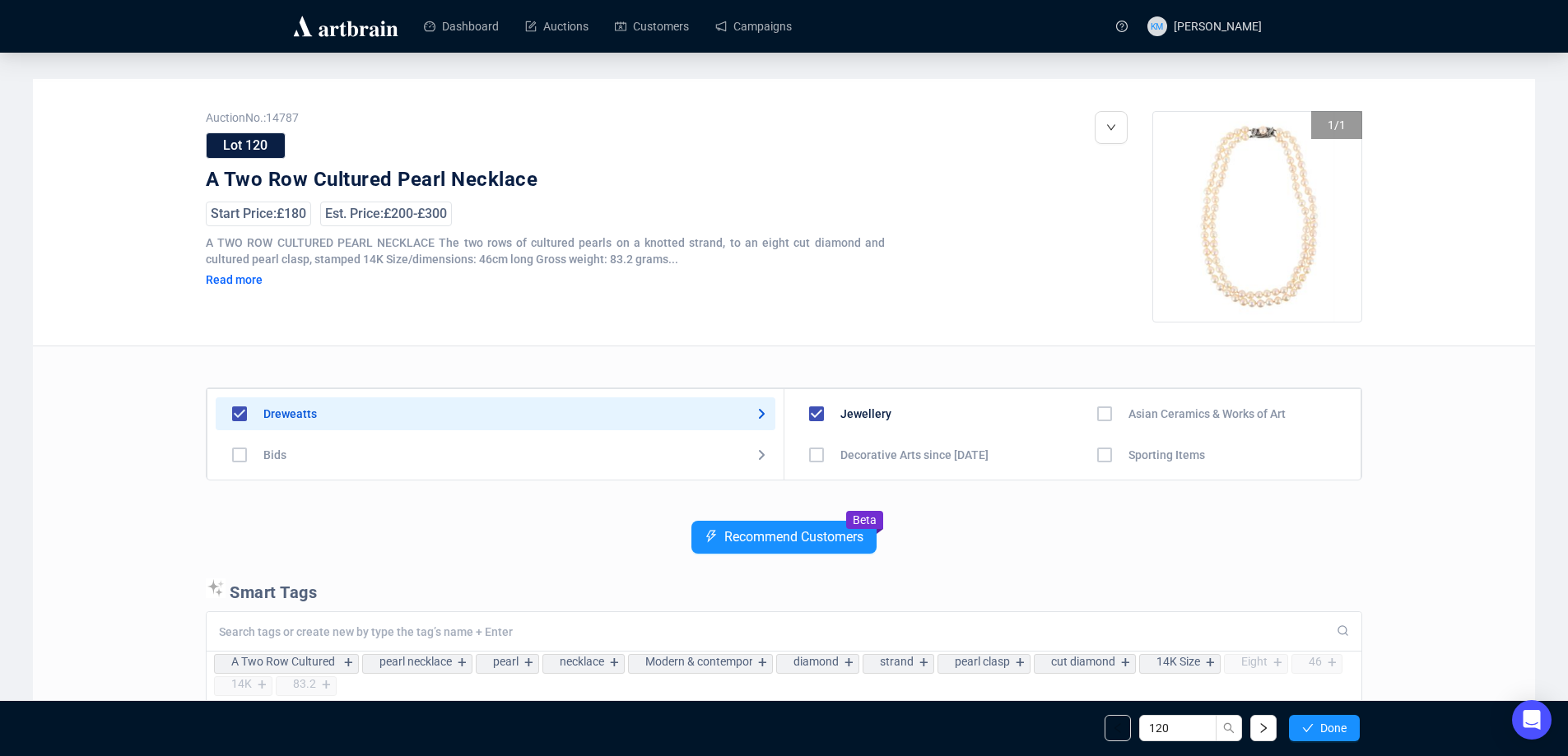
click at [1335, 734] on span "Done" at bounding box center [1333, 727] width 26 height 13
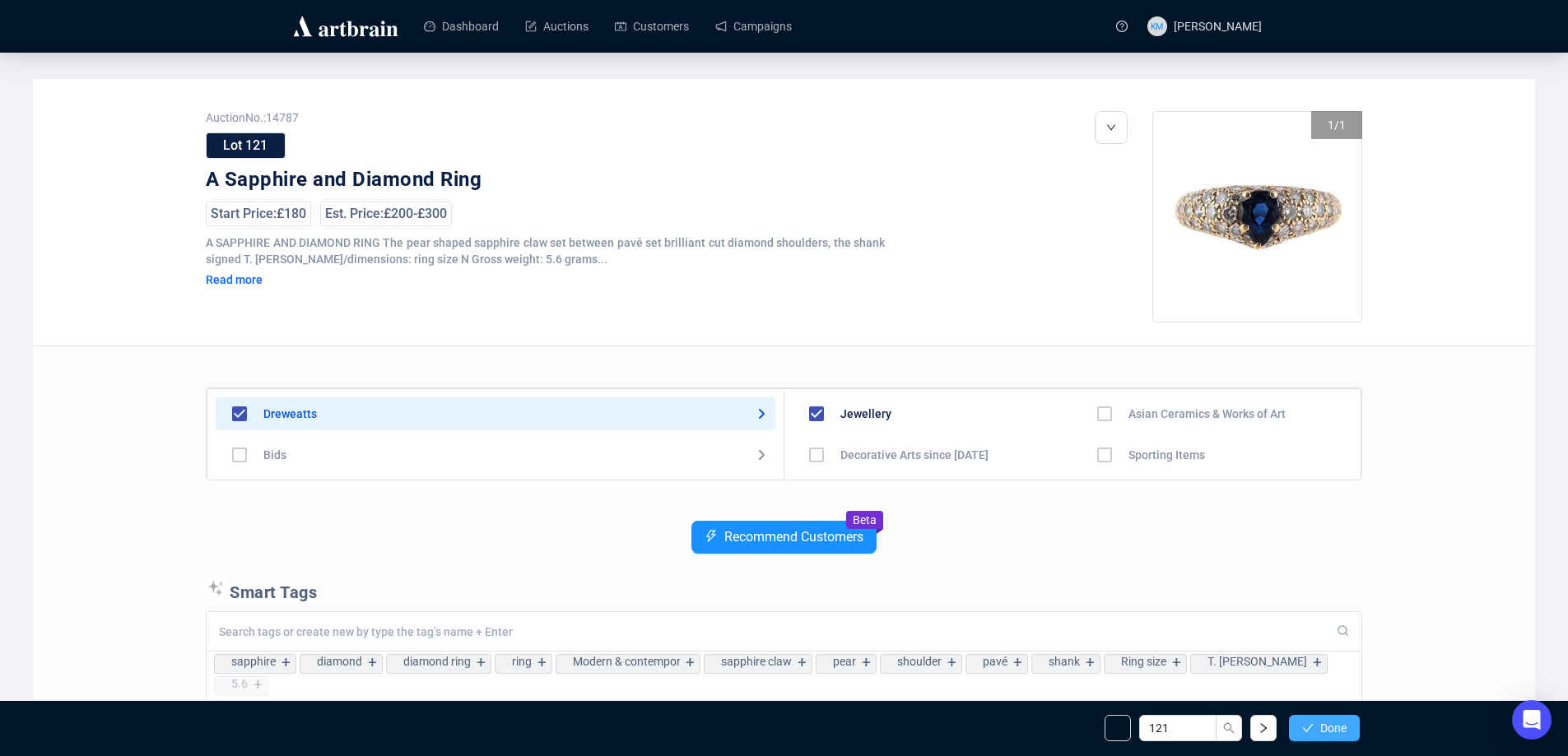
click at [1337, 727] on span "Done" at bounding box center [1333, 727] width 26 height 13
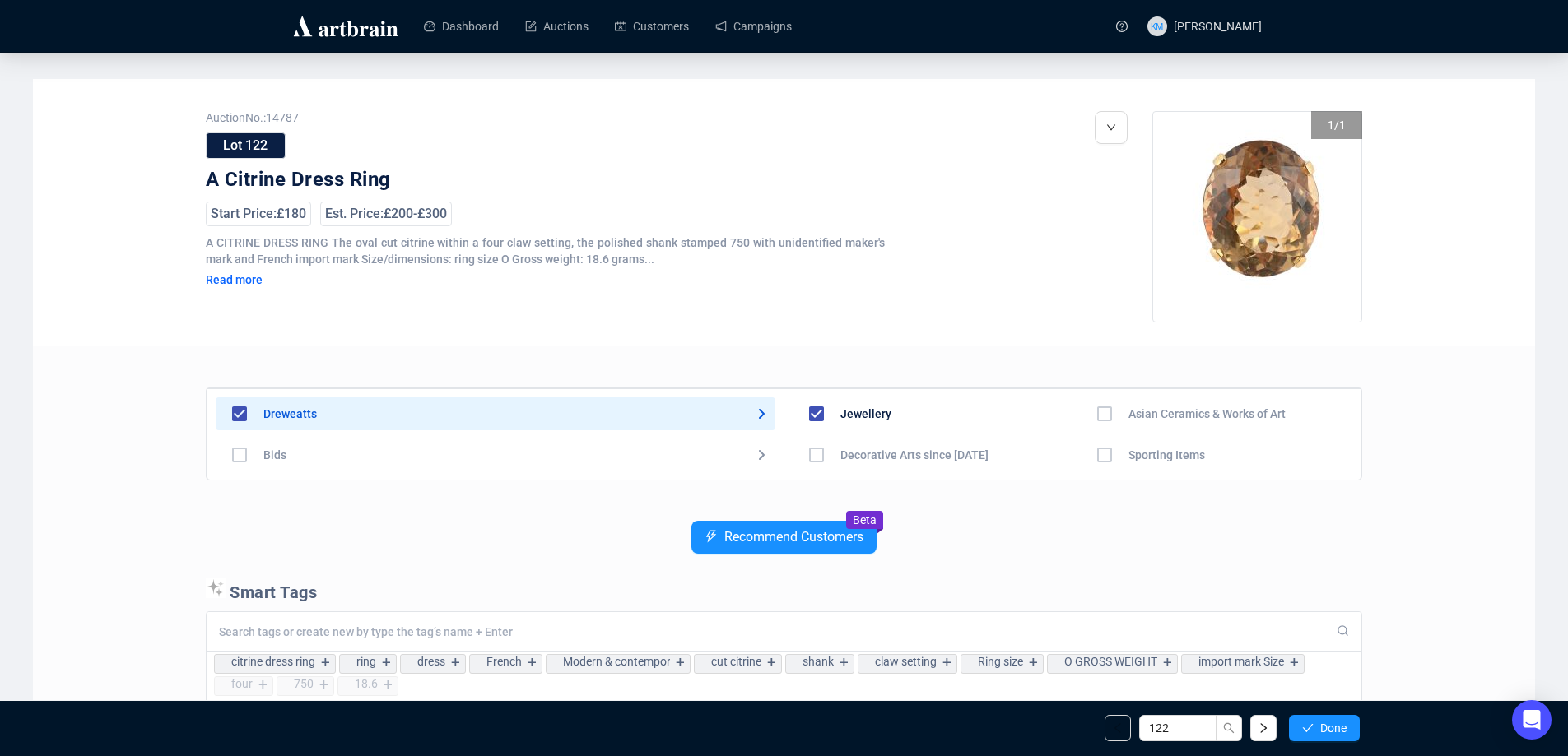
click at [1337, 727] on span "Done" at bounding box center [1333, 727] width 26 height 13
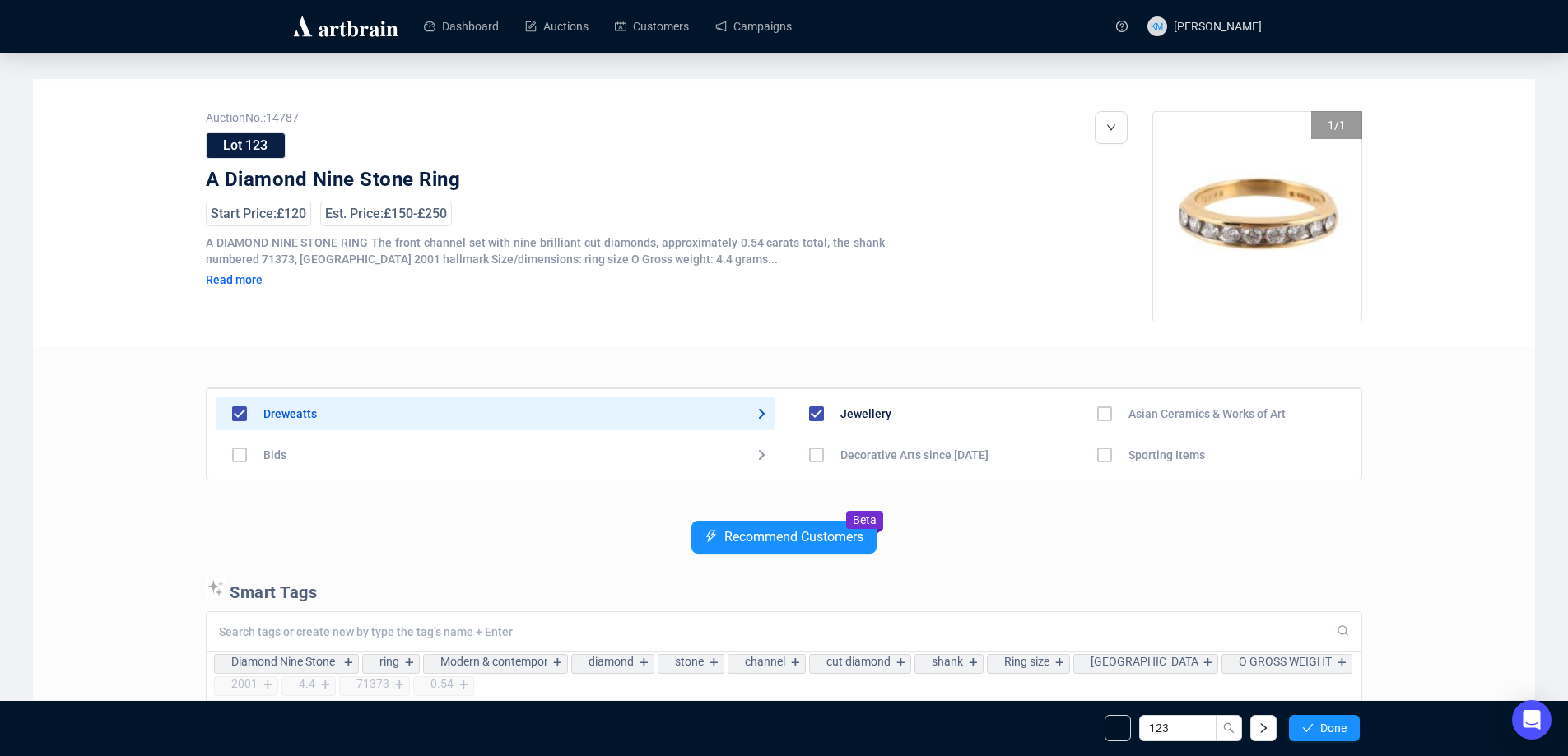
click at [1337, 727] on span "Done" at bounding box center [1333, 727] width 26 height 13
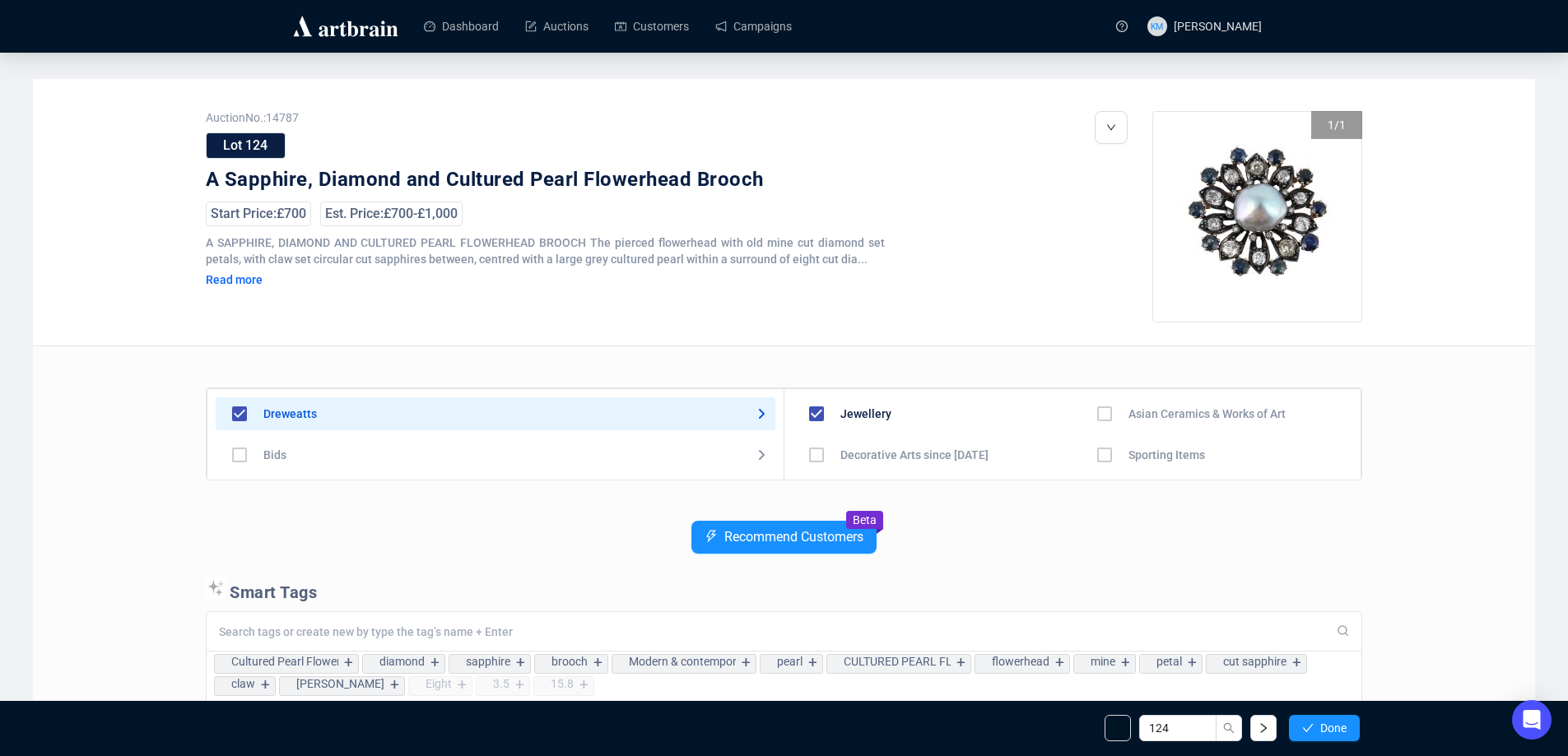
click at [1337, 727] on span "Done" at bounding box center [1333, 727] width 26 height 13
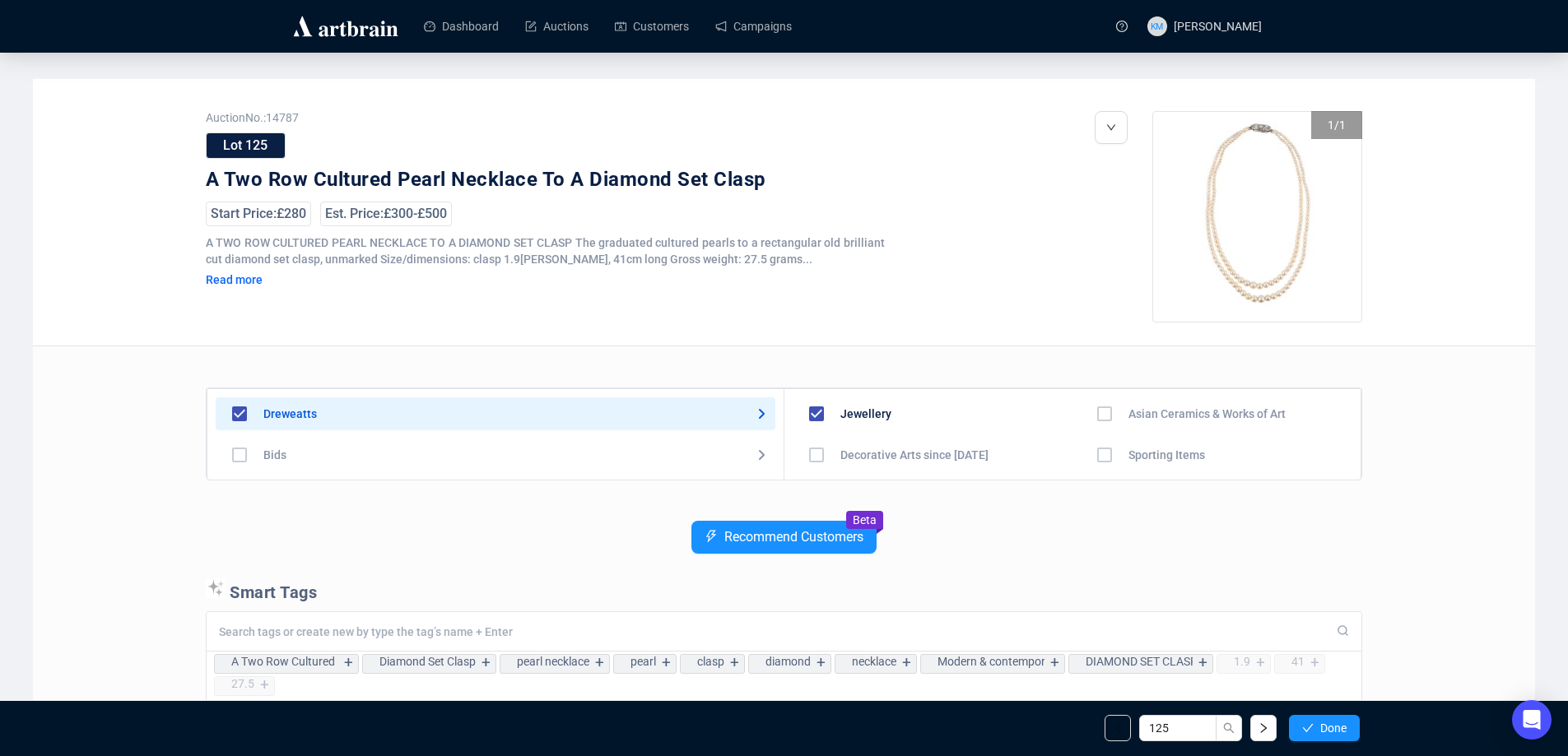
click at [1337, 727] on span "Done" at bounding box center [1333, 727] width 26 height 13
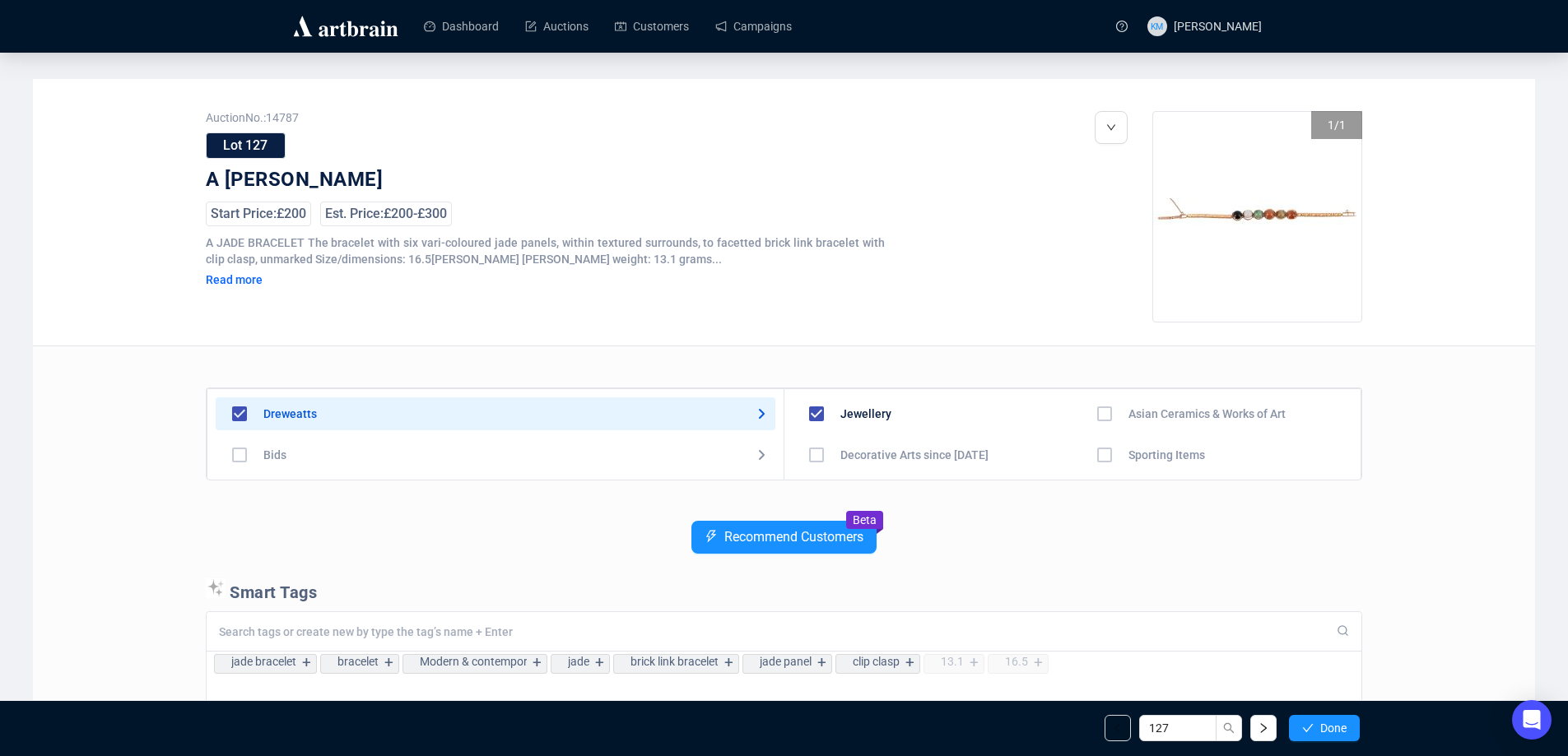
click at [1337, 727] on span "Done" at bounding box center [1333, 727] width 26 height 13
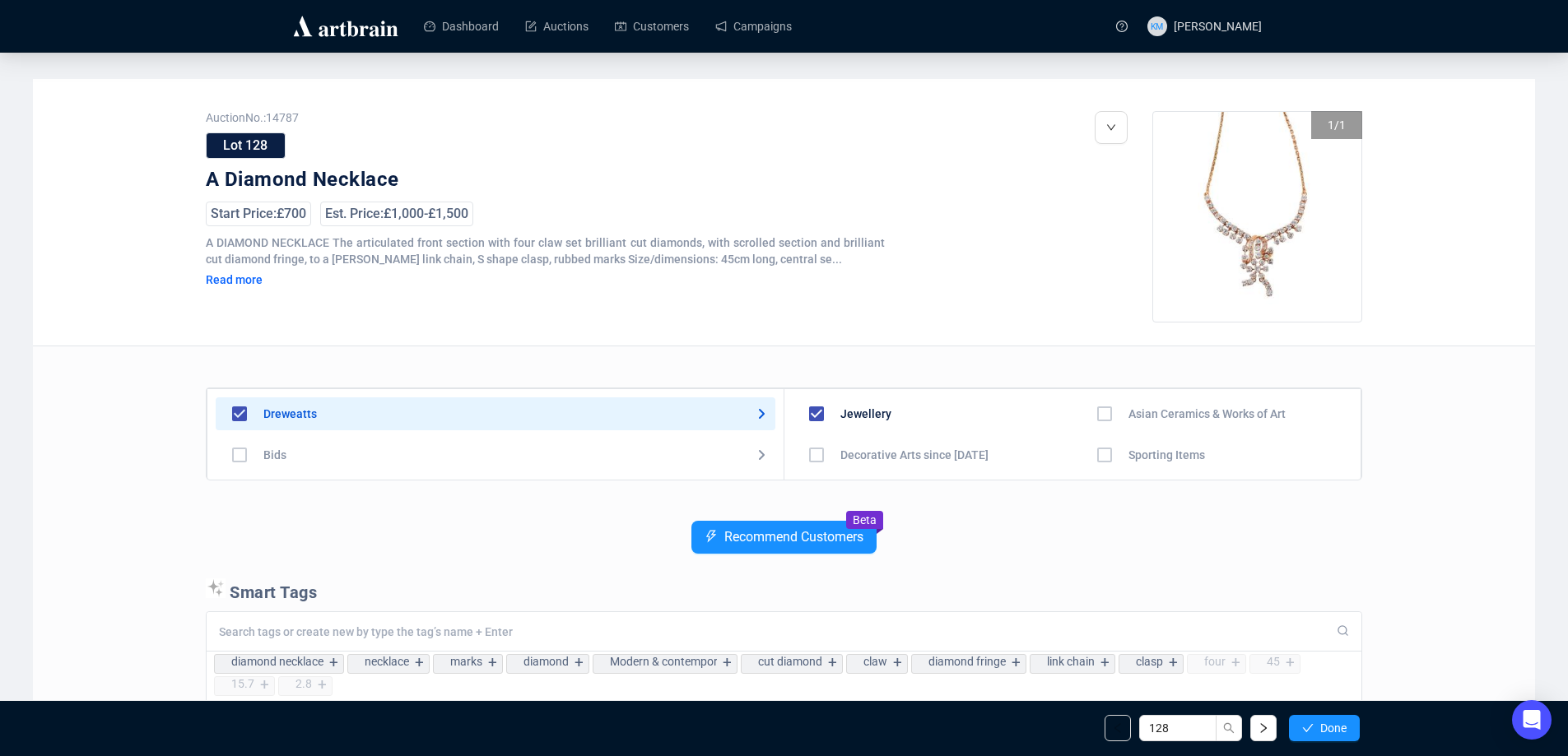
click at [1337, 727] on span "Done" at bounding box center [1333, 727] width 26 height 13
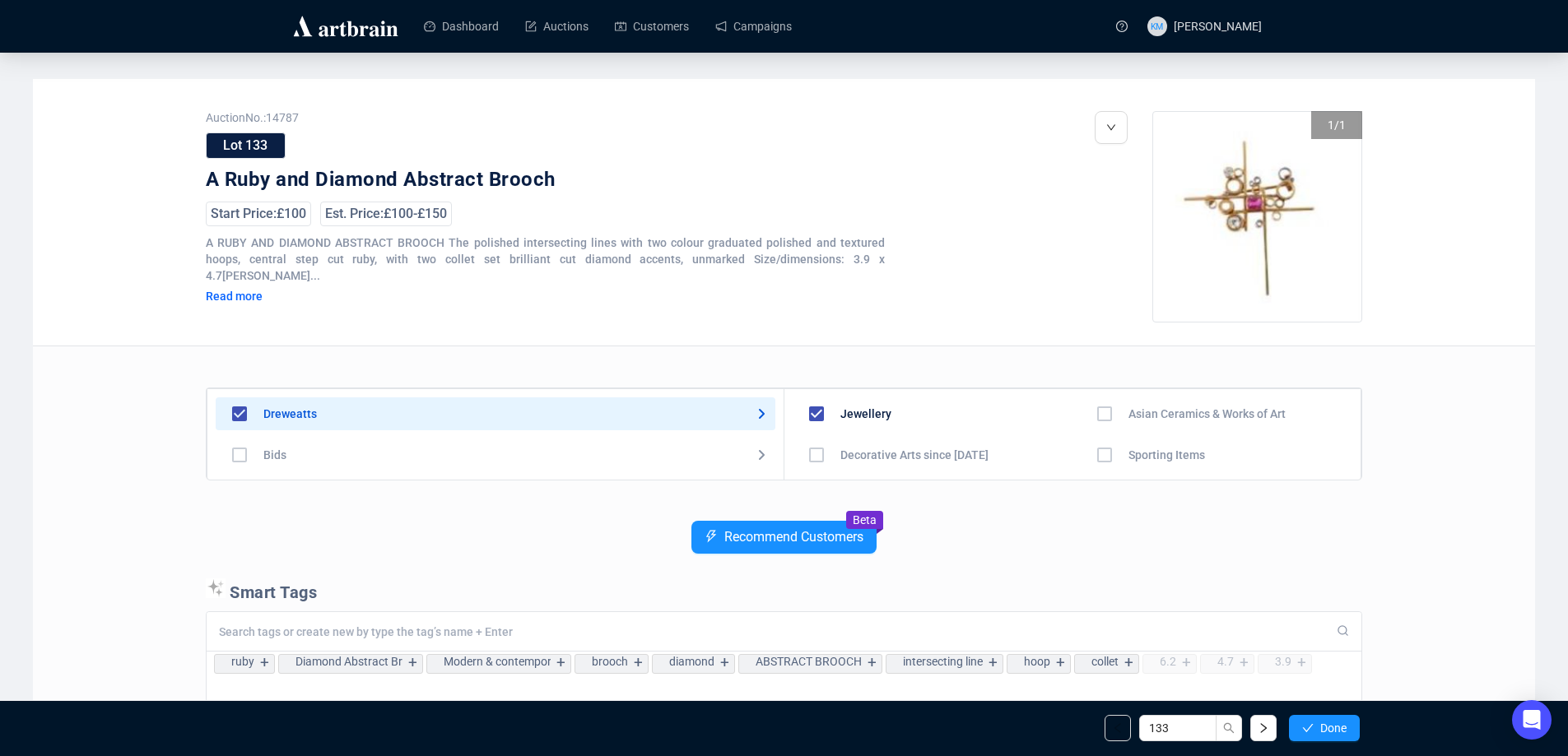
click at [1337, 727] on span "Done" at bounding box center [1333, 727] width 26 height 13
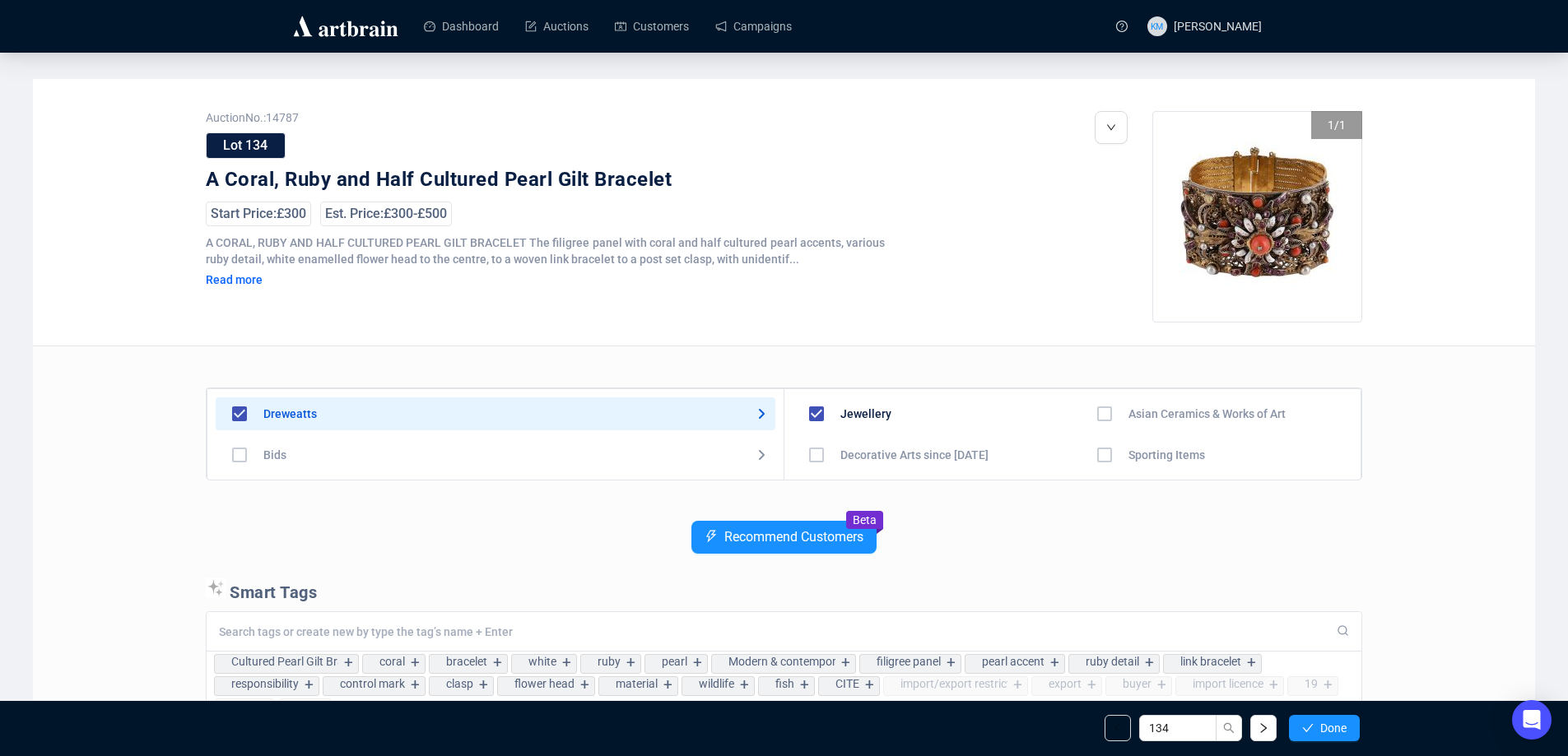
click at [1337, 727] on span "Done" at bounding box center [1333, 727] width 26 height 13
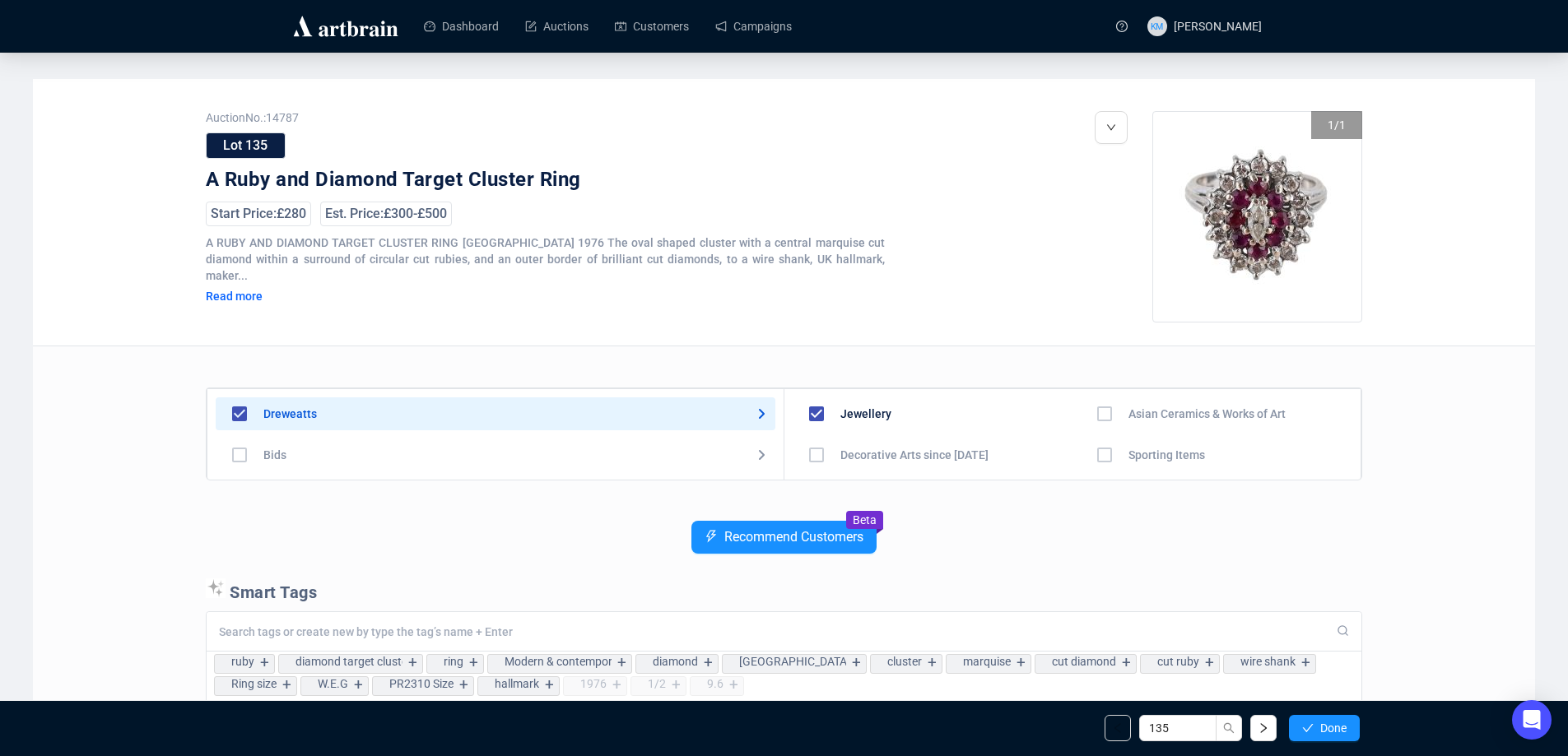
click at [1337, 727] on span "Done" at bounding box center [1333, 727] width 26 height 13
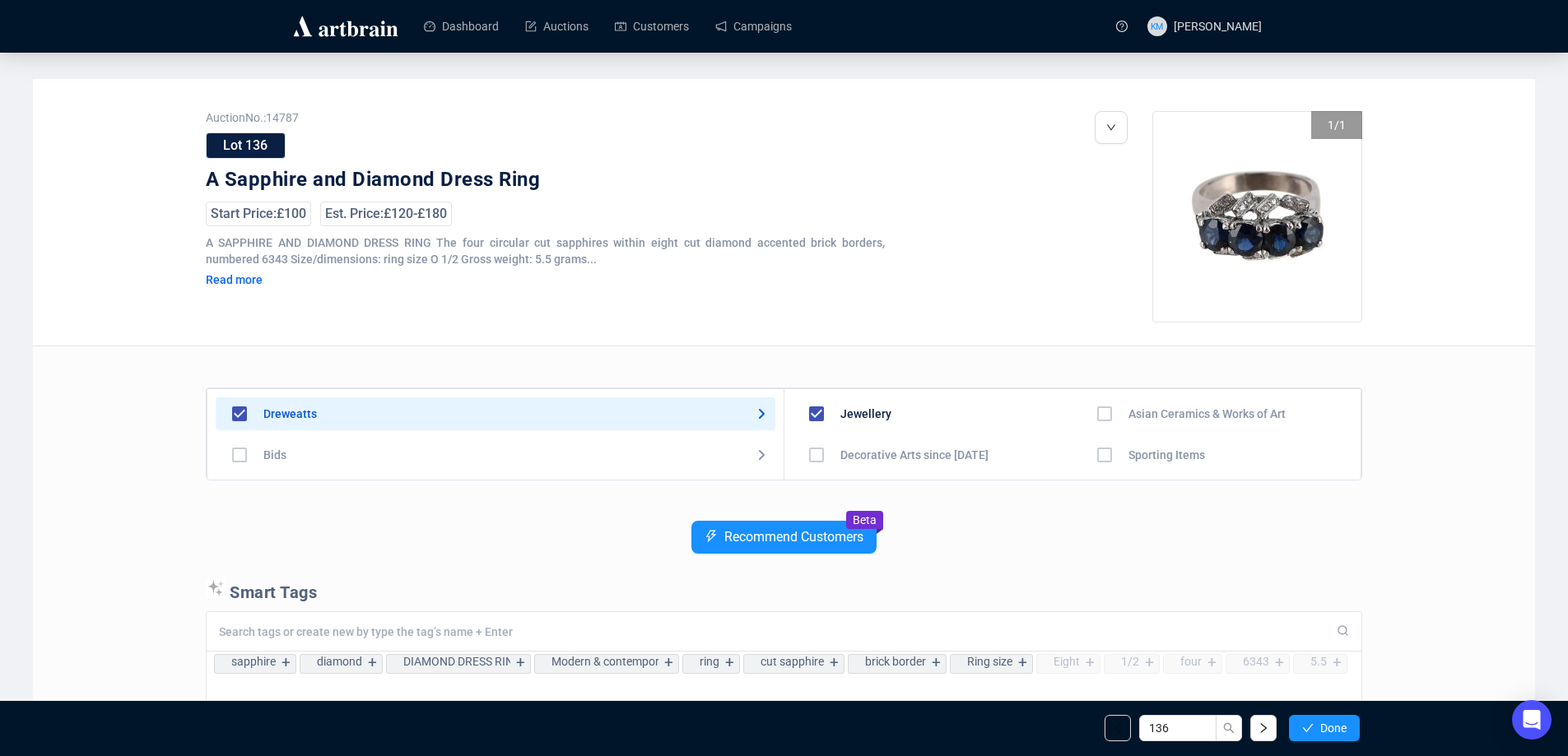
click at [1337, 727] on span "Done" at bounding box center [1333, 727] width 26 height 13
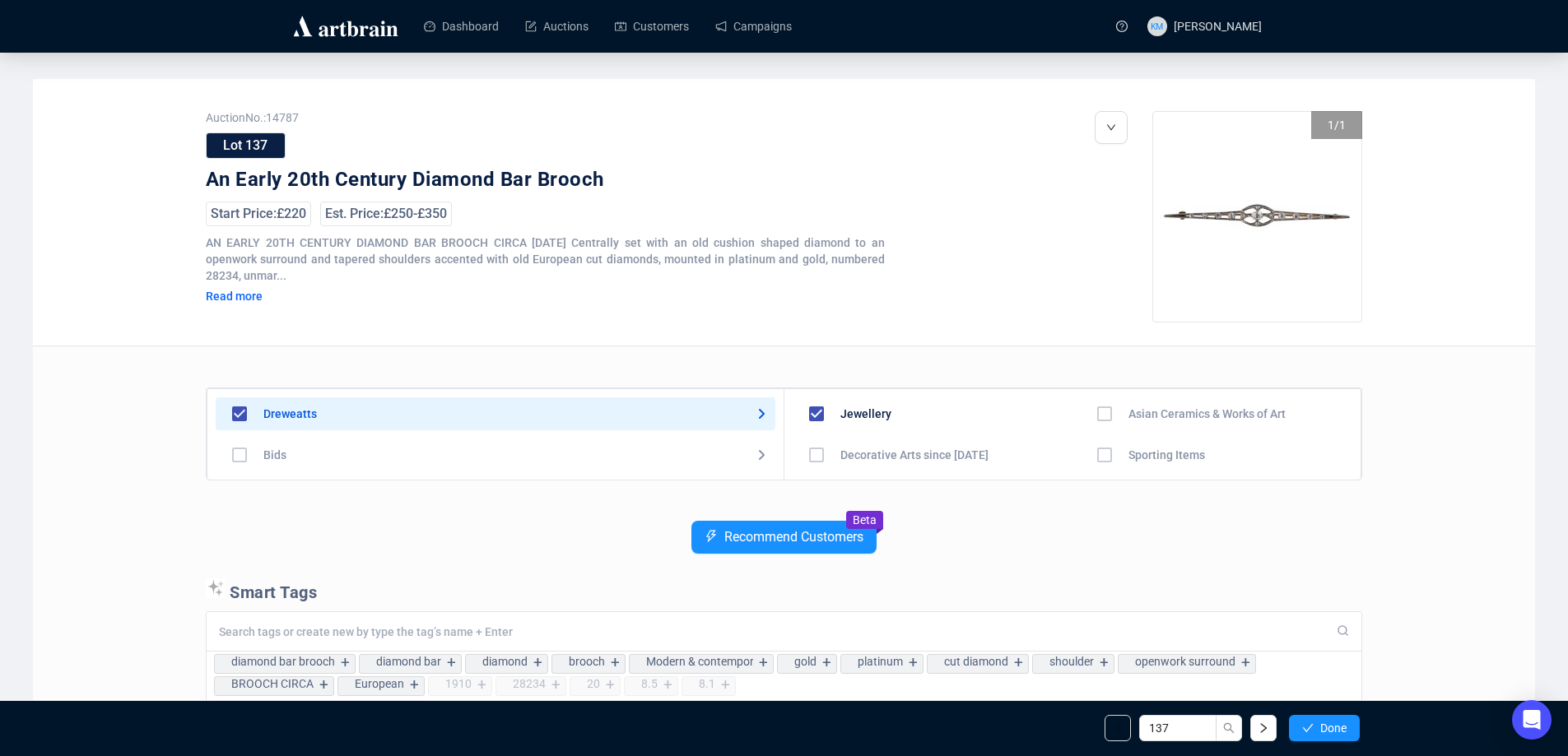
click at [1337, 727] on span "Done" at bounding box center [1333, 727] width 26 height 13
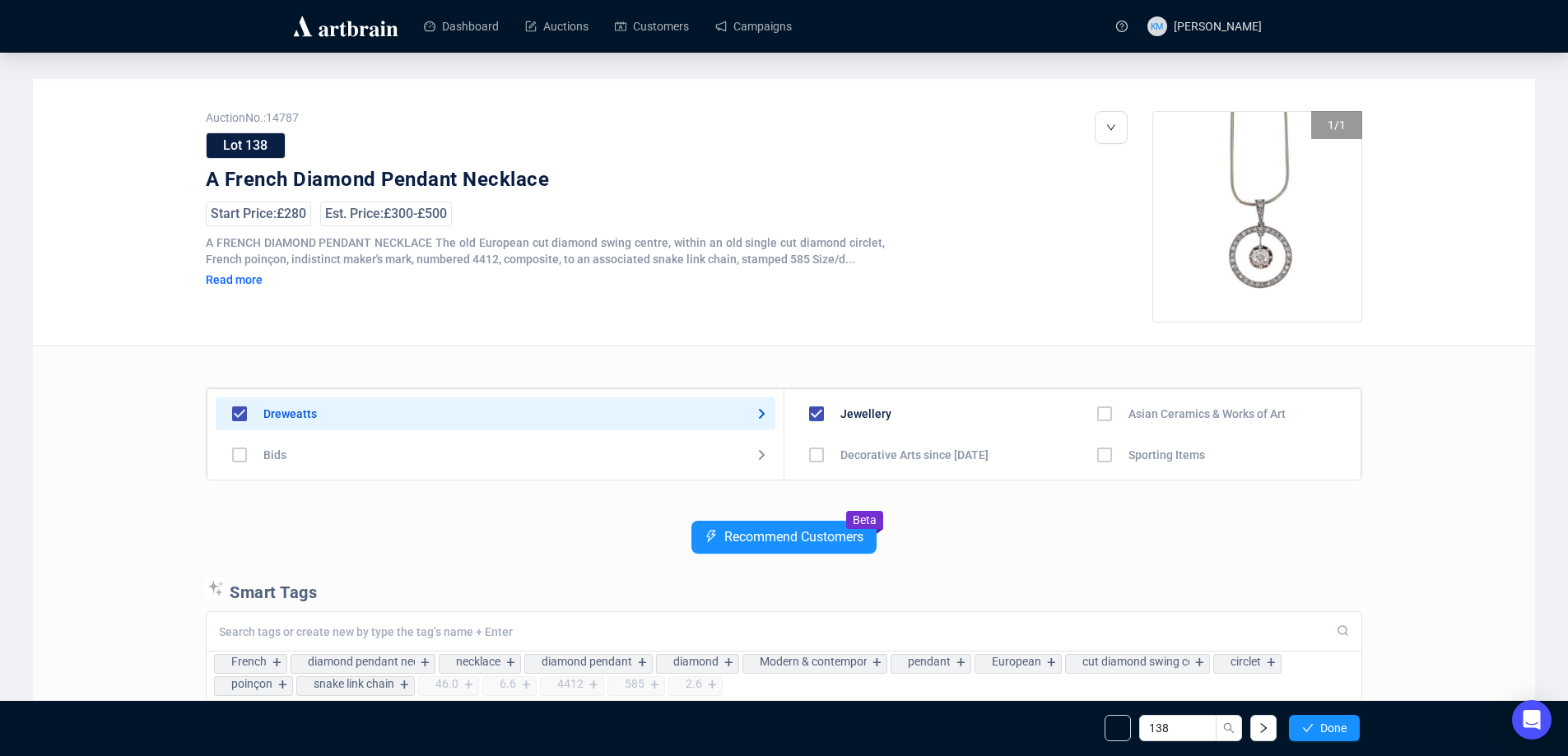
click at [1337, 727] on span "Done" at bounding box center [1333, 727] width 26 height 13
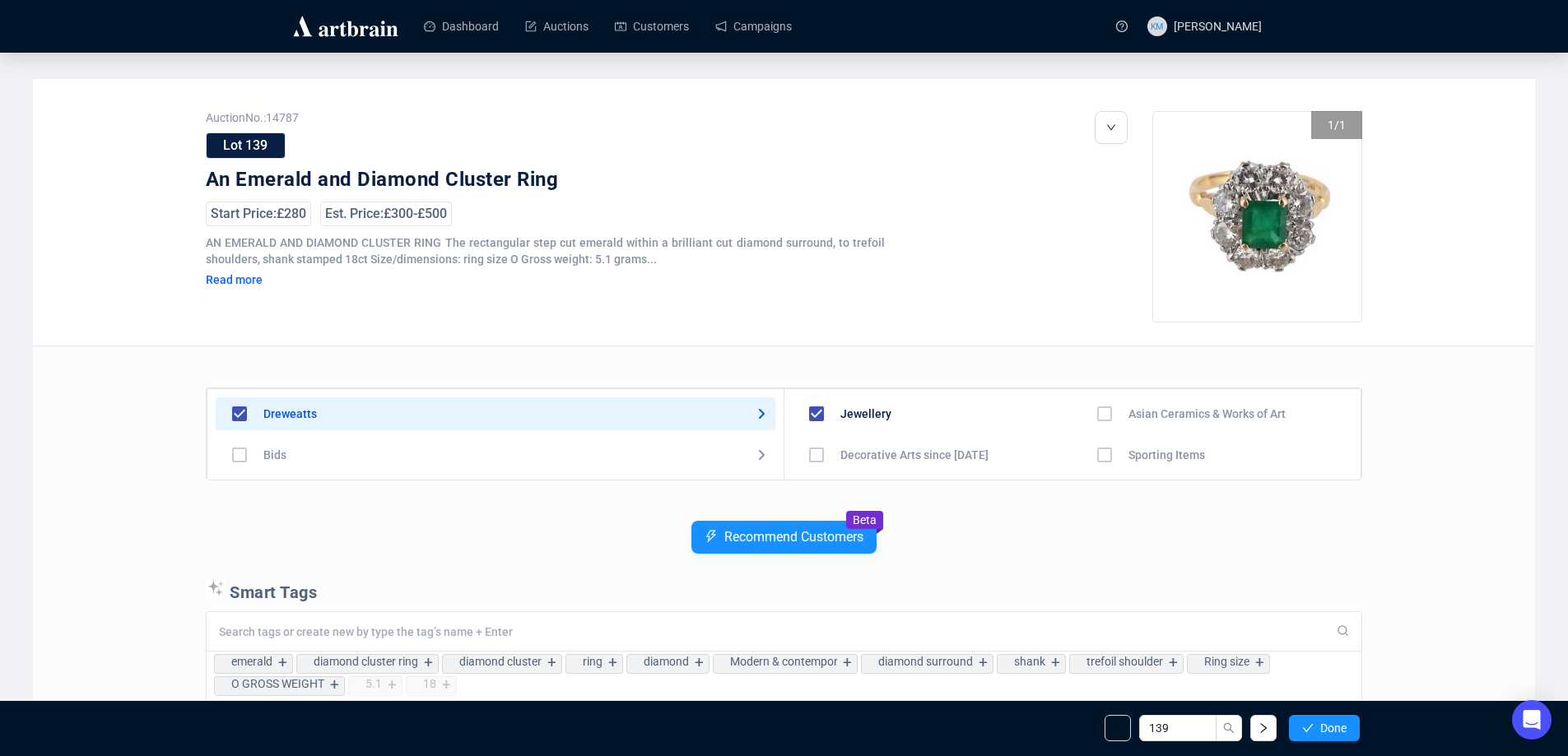
click at [1337, 727] on span "Done" at bounding box center [1333, 727] width 26 height 13
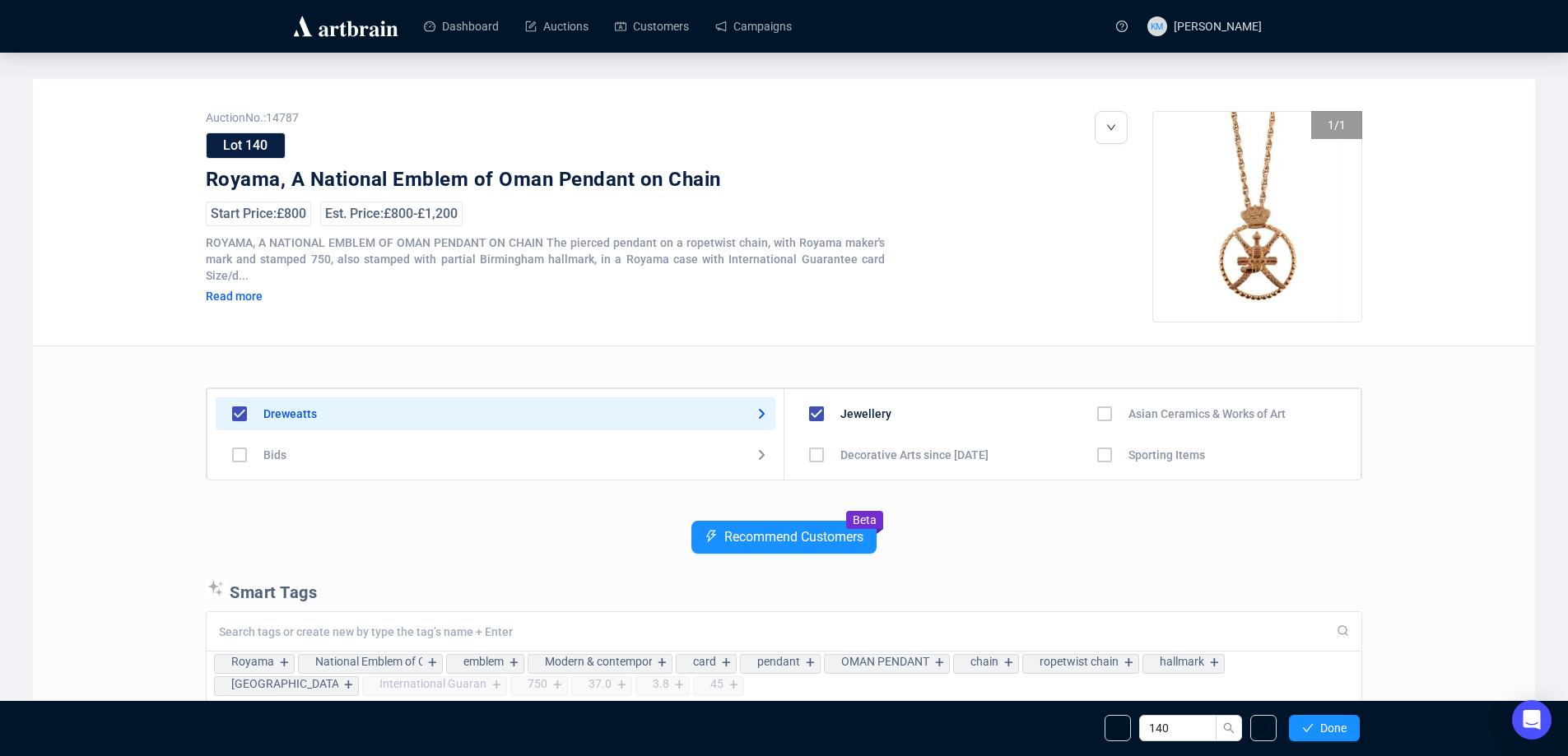
click at [1337, 727] on span "Done" at bounding box center [1333, 727] width 26 height 13
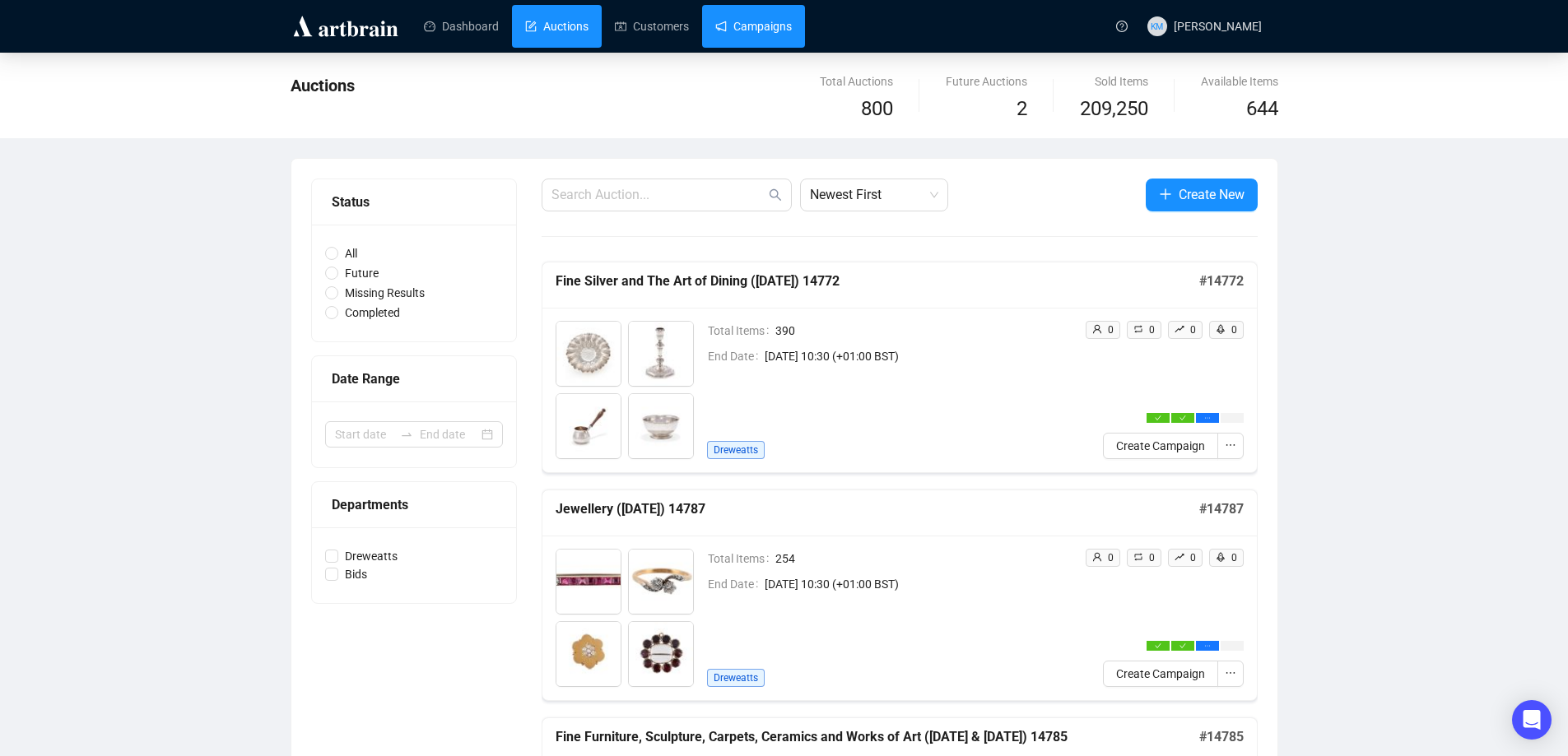
click at [761, 37] on link "Campaigns" at bounding box center [754, 26] width 76 height 42
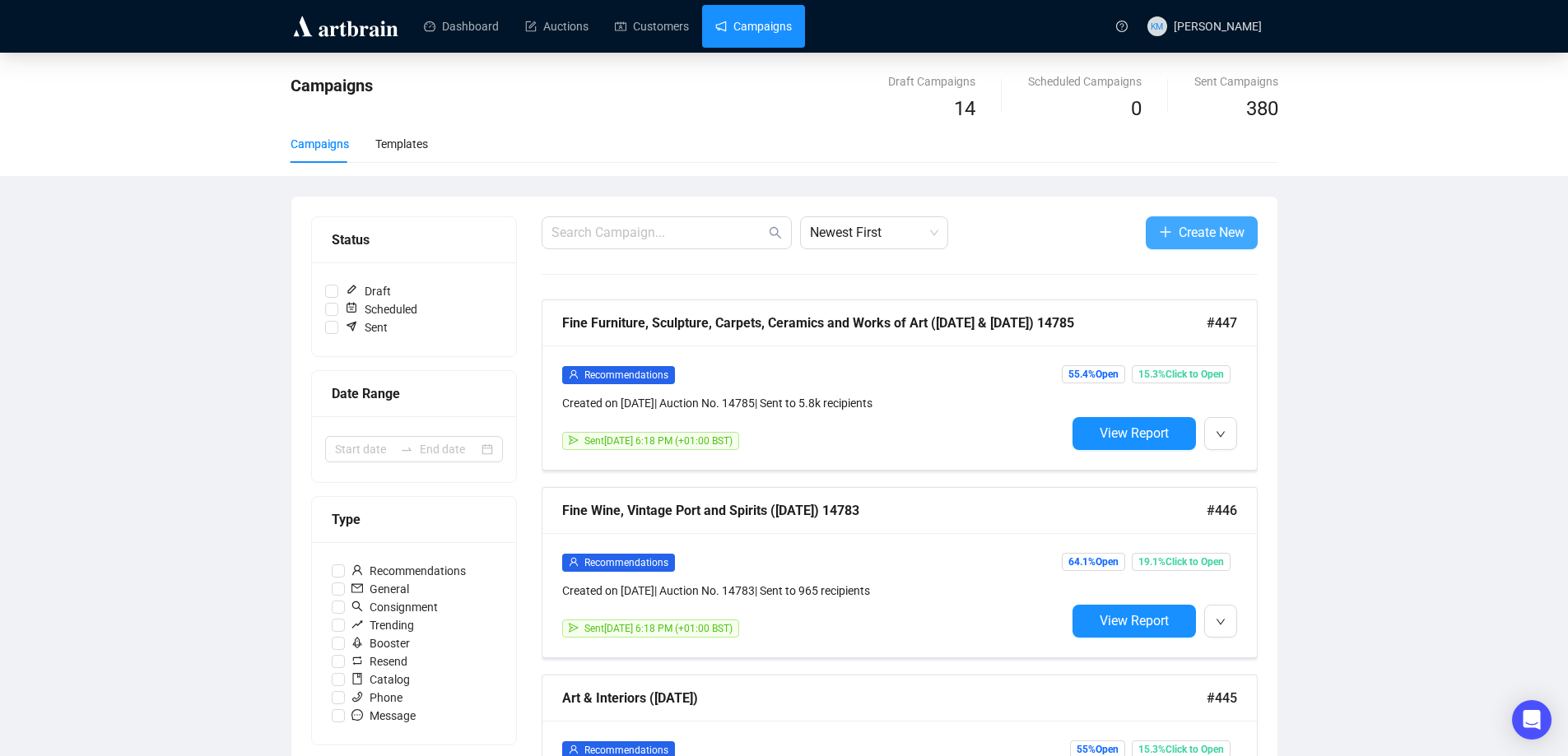
click at [1234, 236] on span "Create New" at bounding box center [1212, 233] width 66 height 21
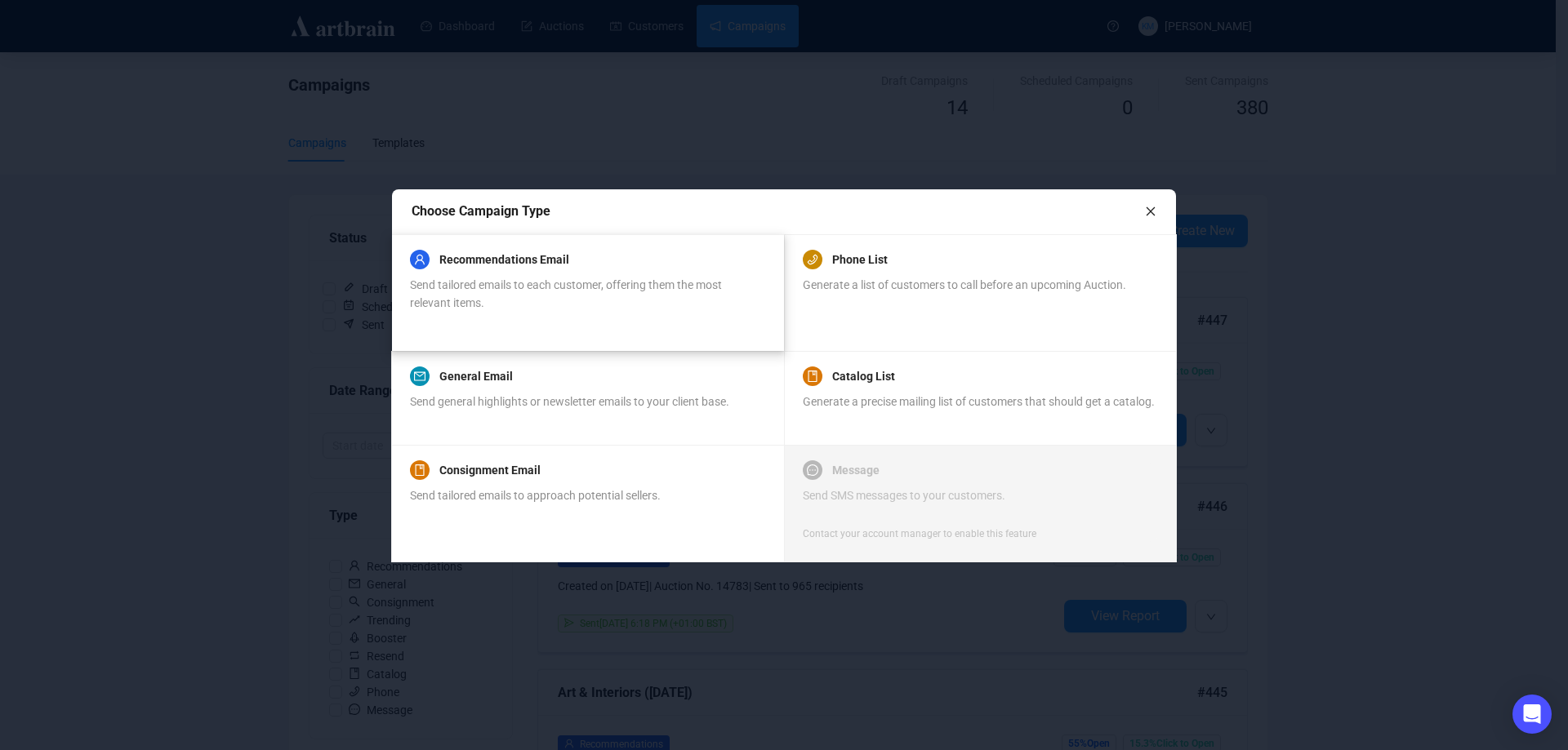
click at [592, 281] on span "Send tailored emails to each customer, offering them the most relevant items." at bounding box center [566, 294] width 312 height 31
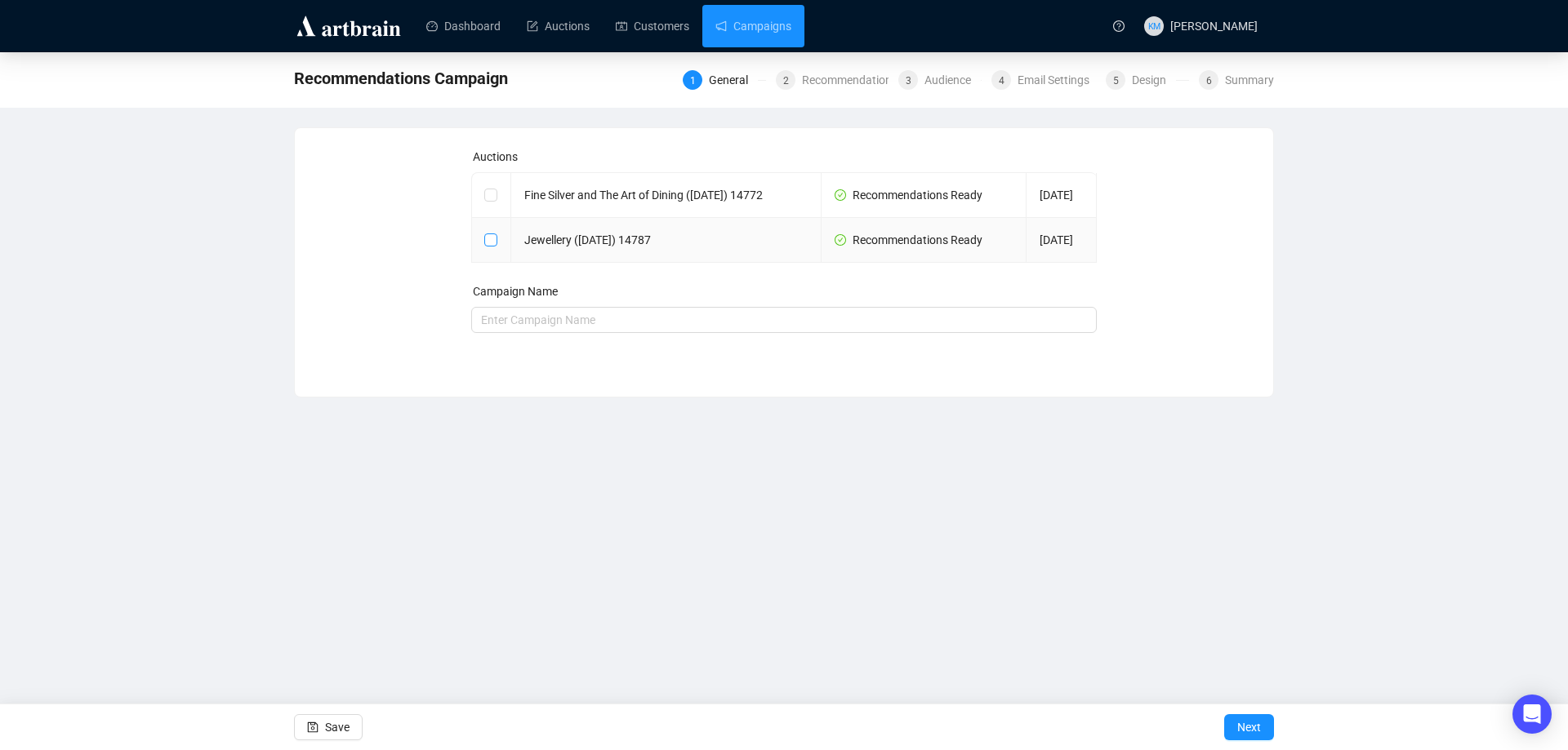
click at [495, 245] on input "checkbox" at bounding box center [489, 239] width 11 height 11
checkbox input "true"
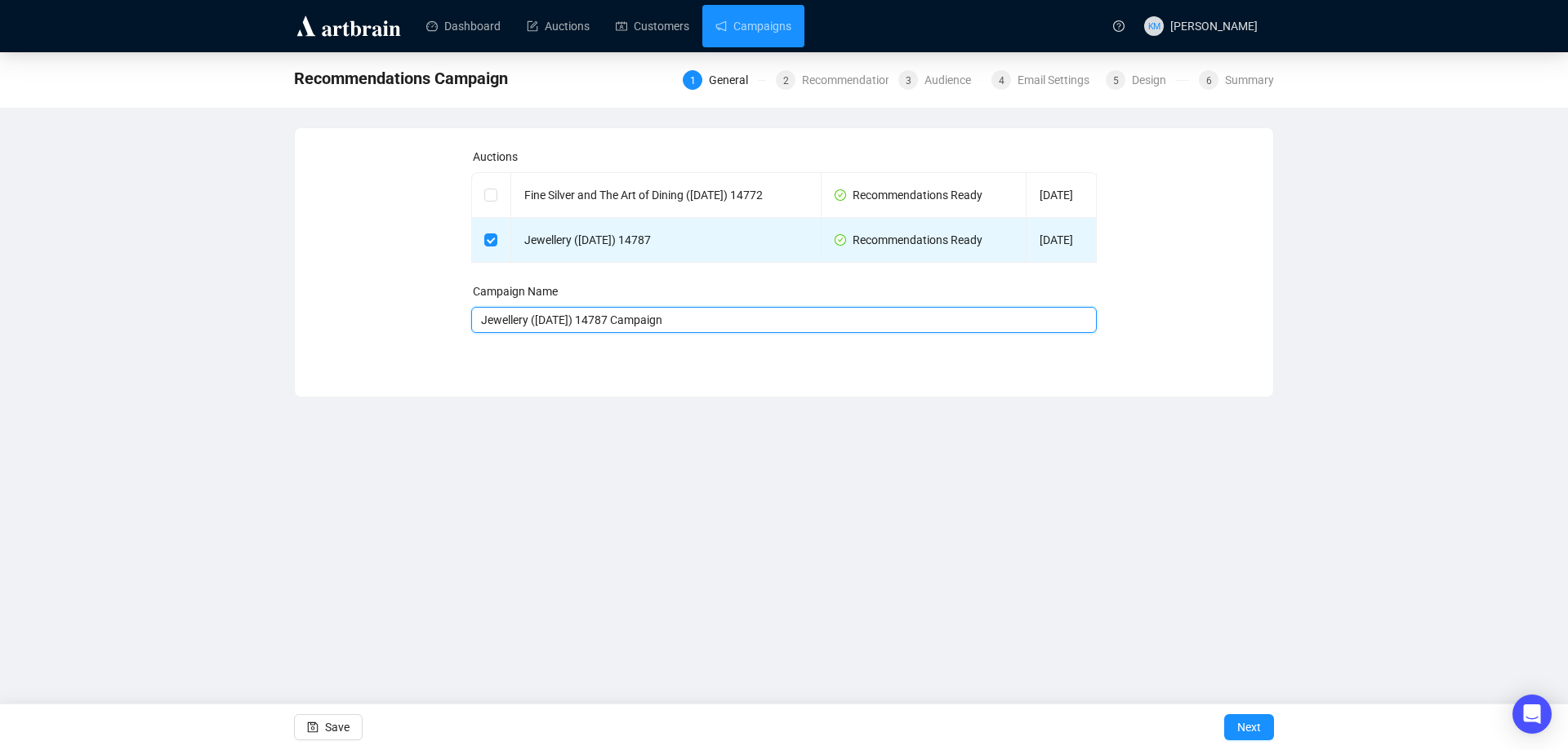
click at [733, 333] on input "Jewellery (18 September 2025) 14787 Campaign" at bounding box center [784, 320] width 627 height 26
type input "Jewellery ([DATE]) 14787"
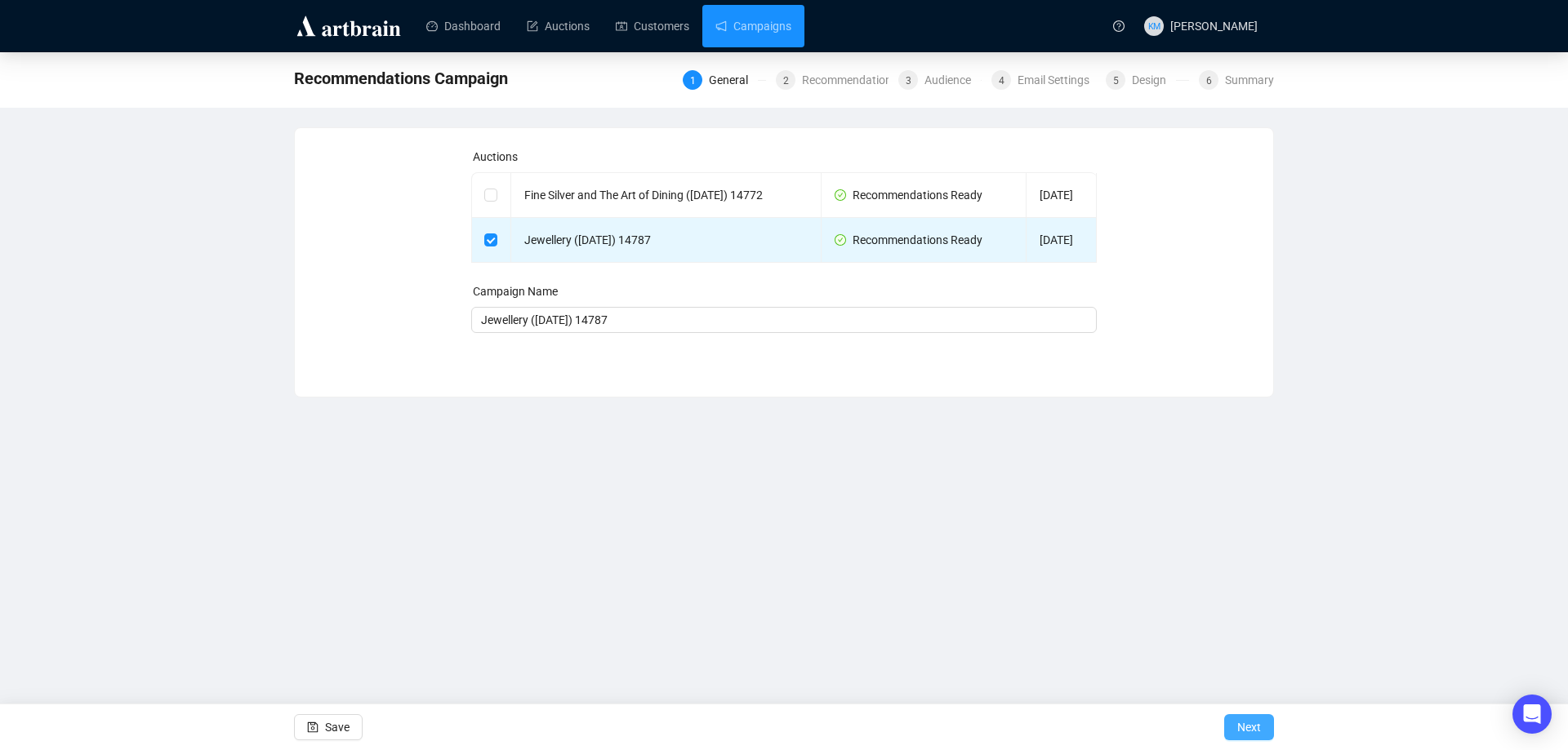
click at [1249, 716] on span "Next" at bounding box center [1250, 727] width 24 height 46
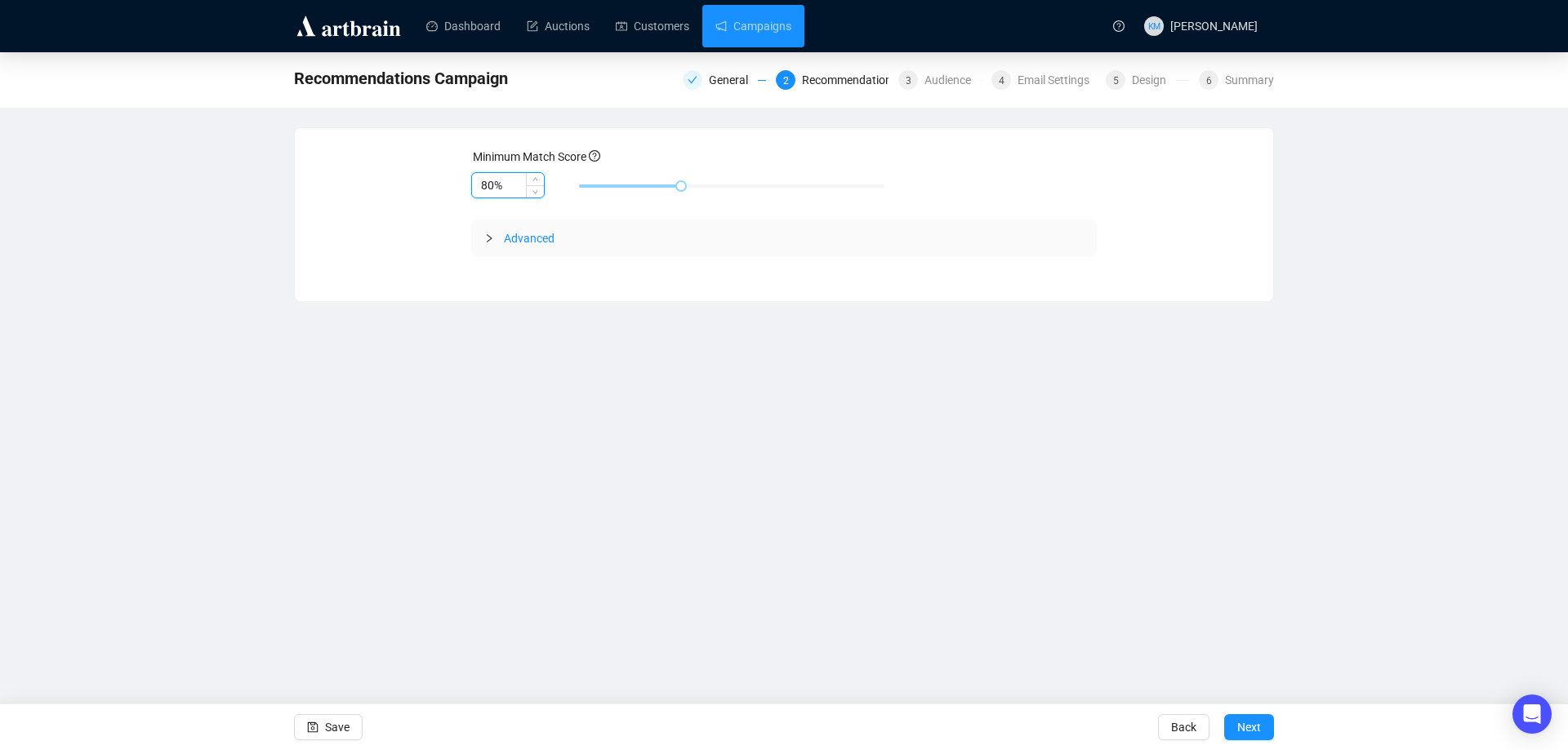
click at [488, 180] on input "80%" at bounding box center [508, 185] width 72 height 25
type input "85%"
click at [1250, 722] on span "Next" at bounding box center [1250, 727] width 24 height 46
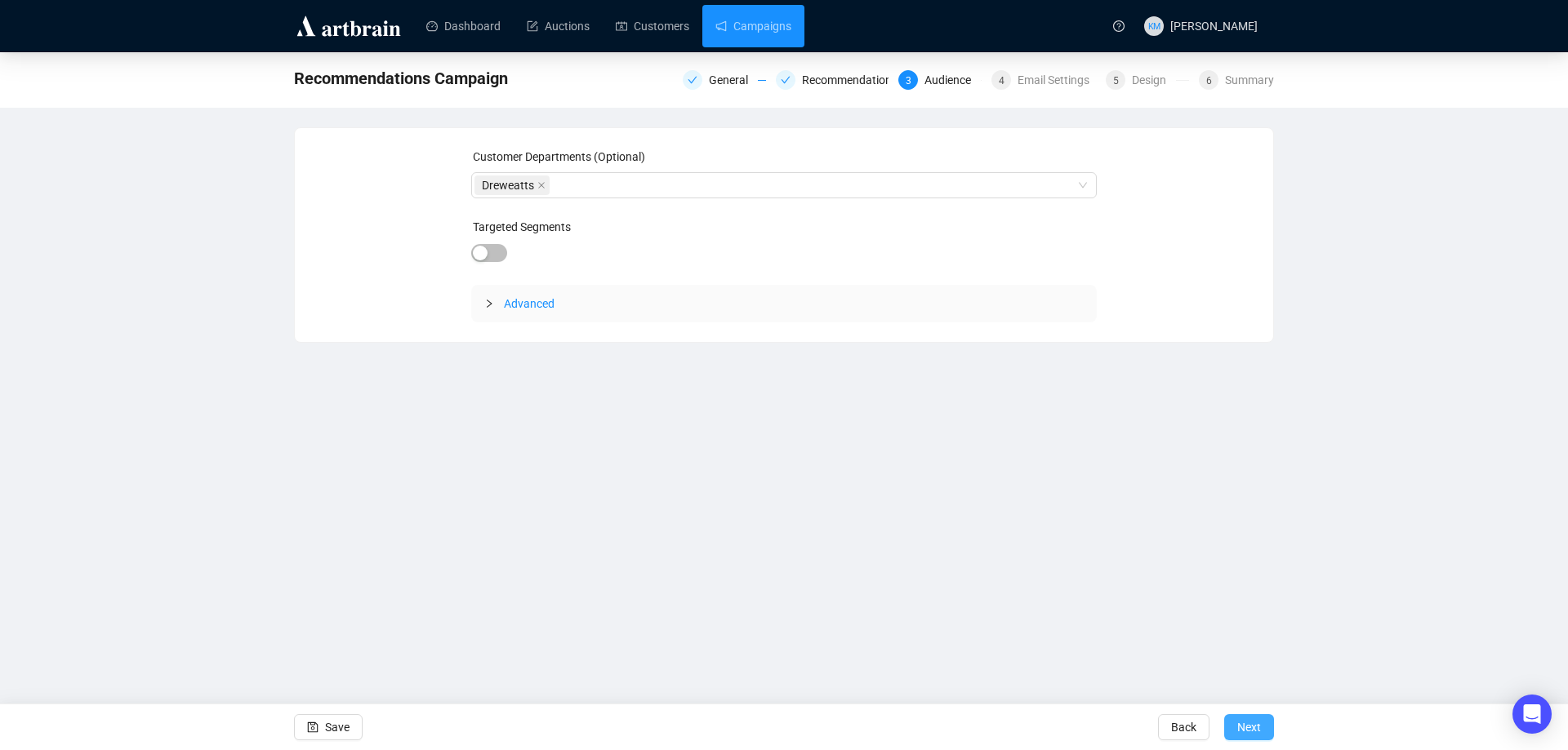
click at [1237, 721] on button "Next" at bounding box center [1249, 727] width 50 height 26
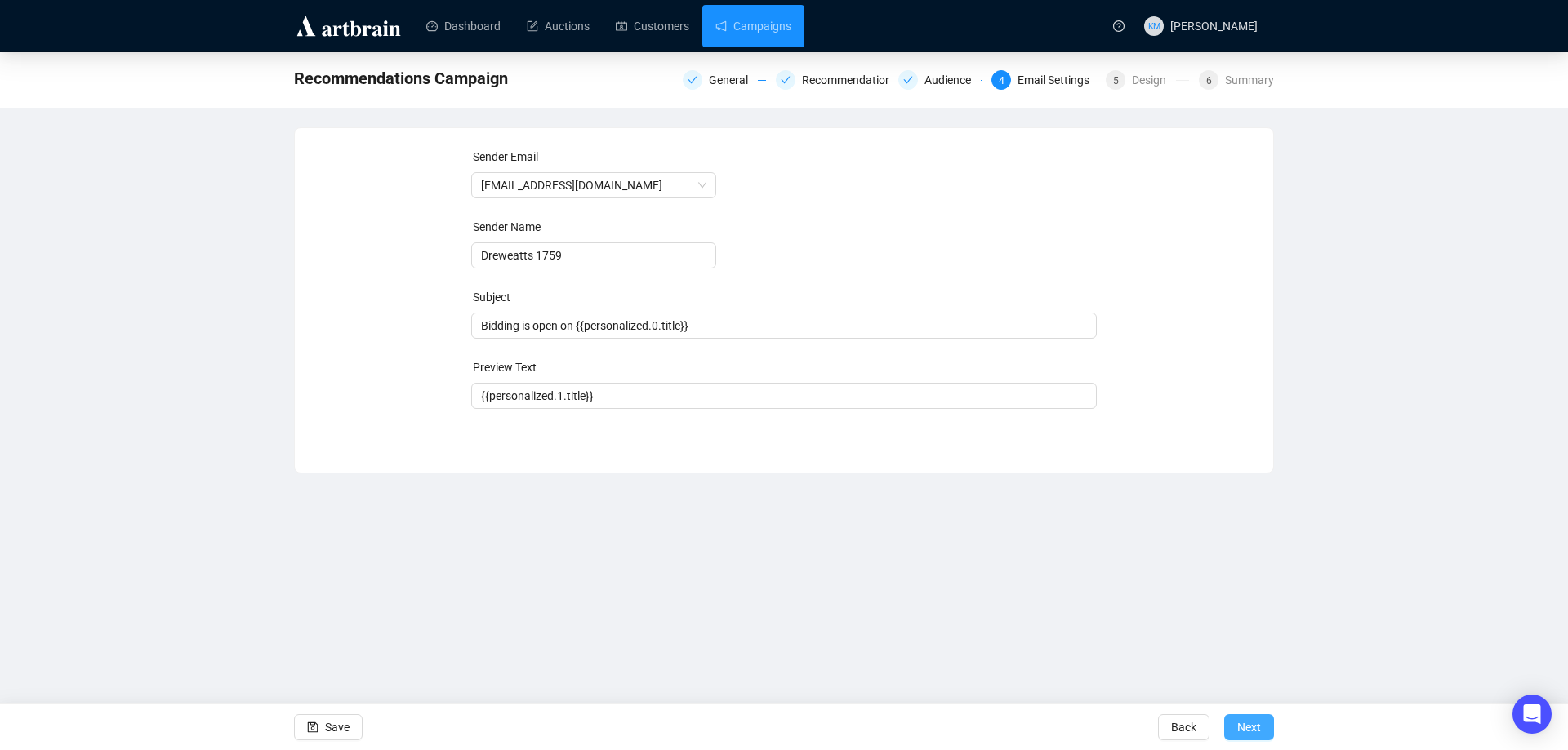
click at [1256, 715] on span "Next" at bounding box center [1250, 727] width 24 height 46
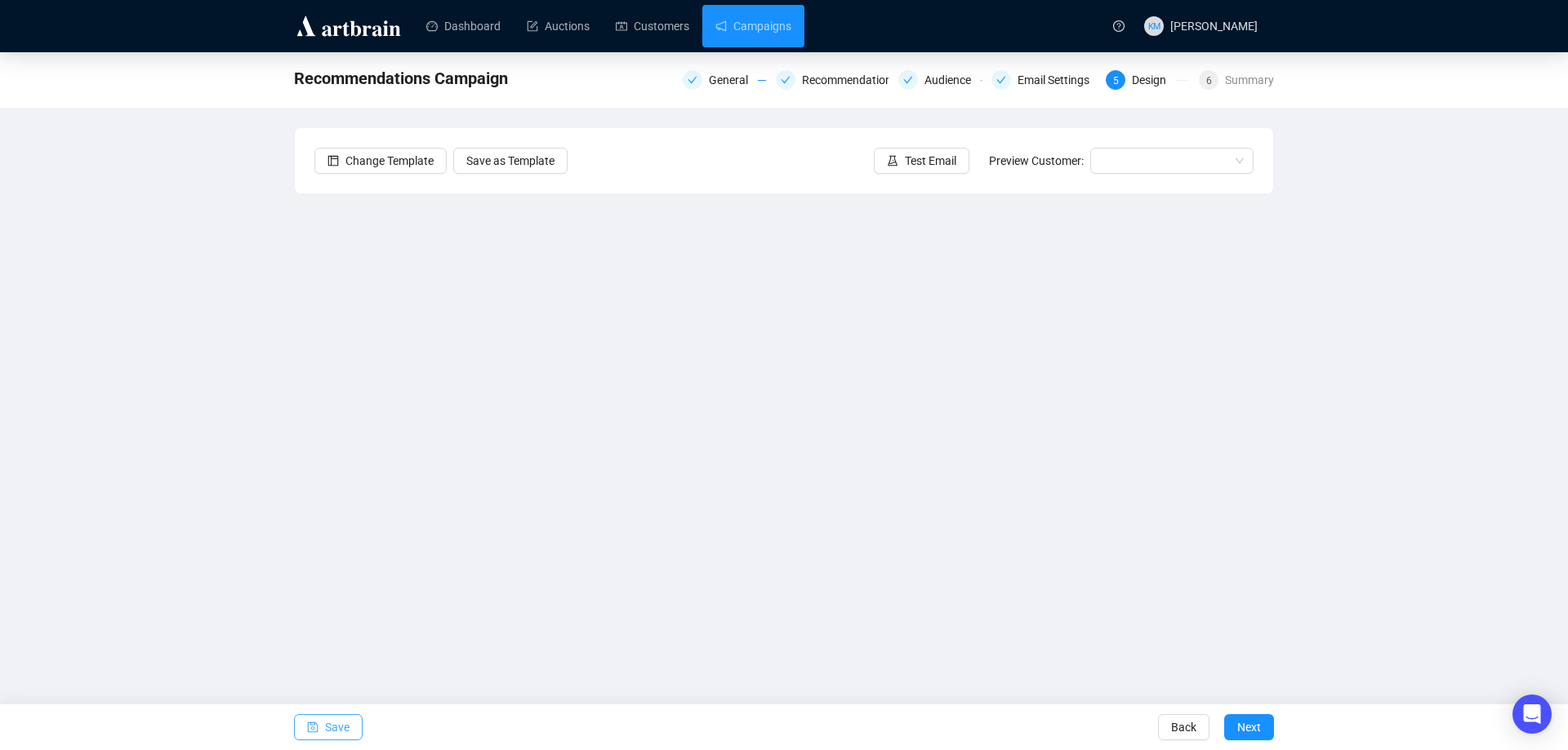
click at [328, 728] on span "Save" at bounding box center [337, 727] width 25 height 46
click at [926, 155] on span "Test Email" at bounding box center [931, 161] width 52 height 18
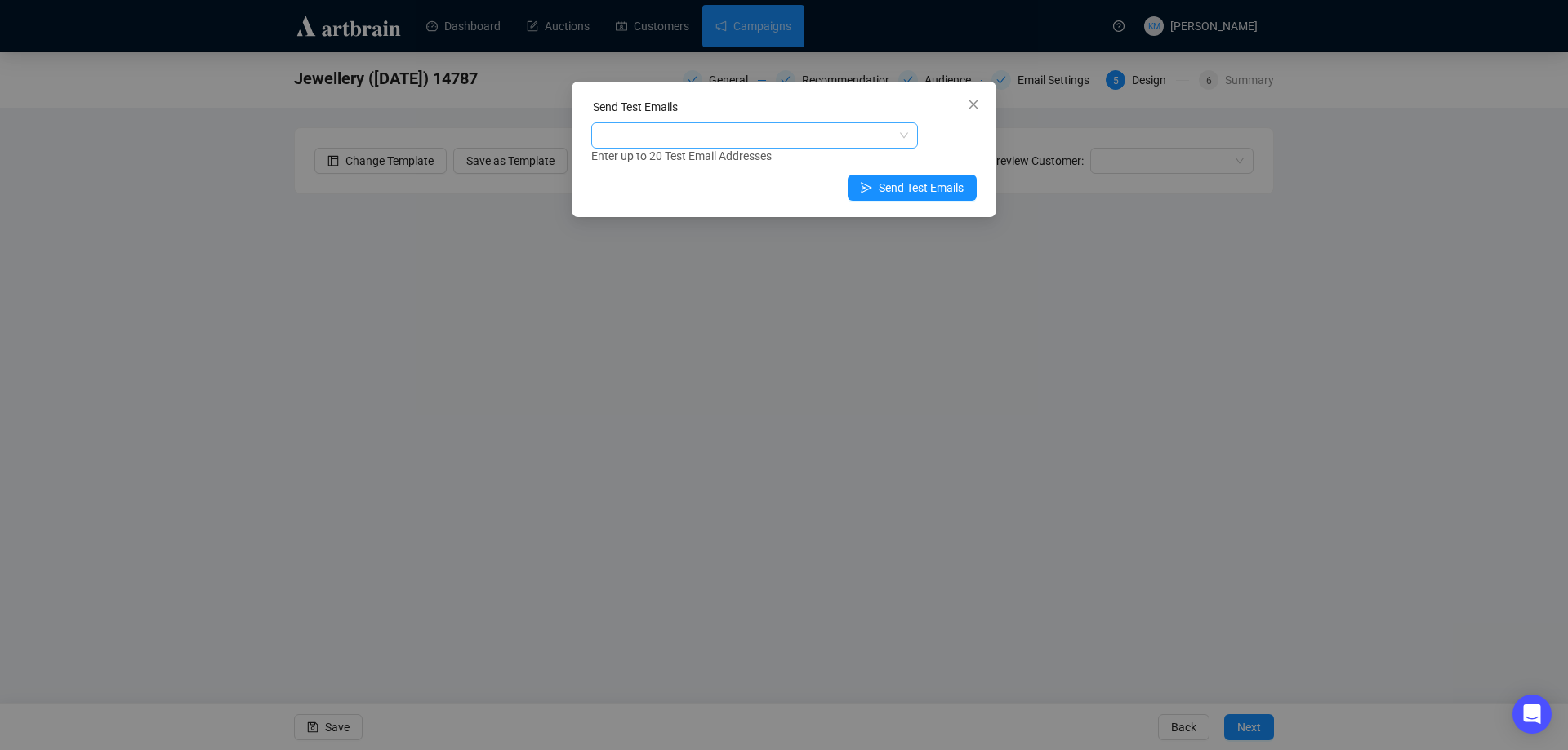
click at [744, 130] on div at bounding box center [746, 135] width 303 height 23
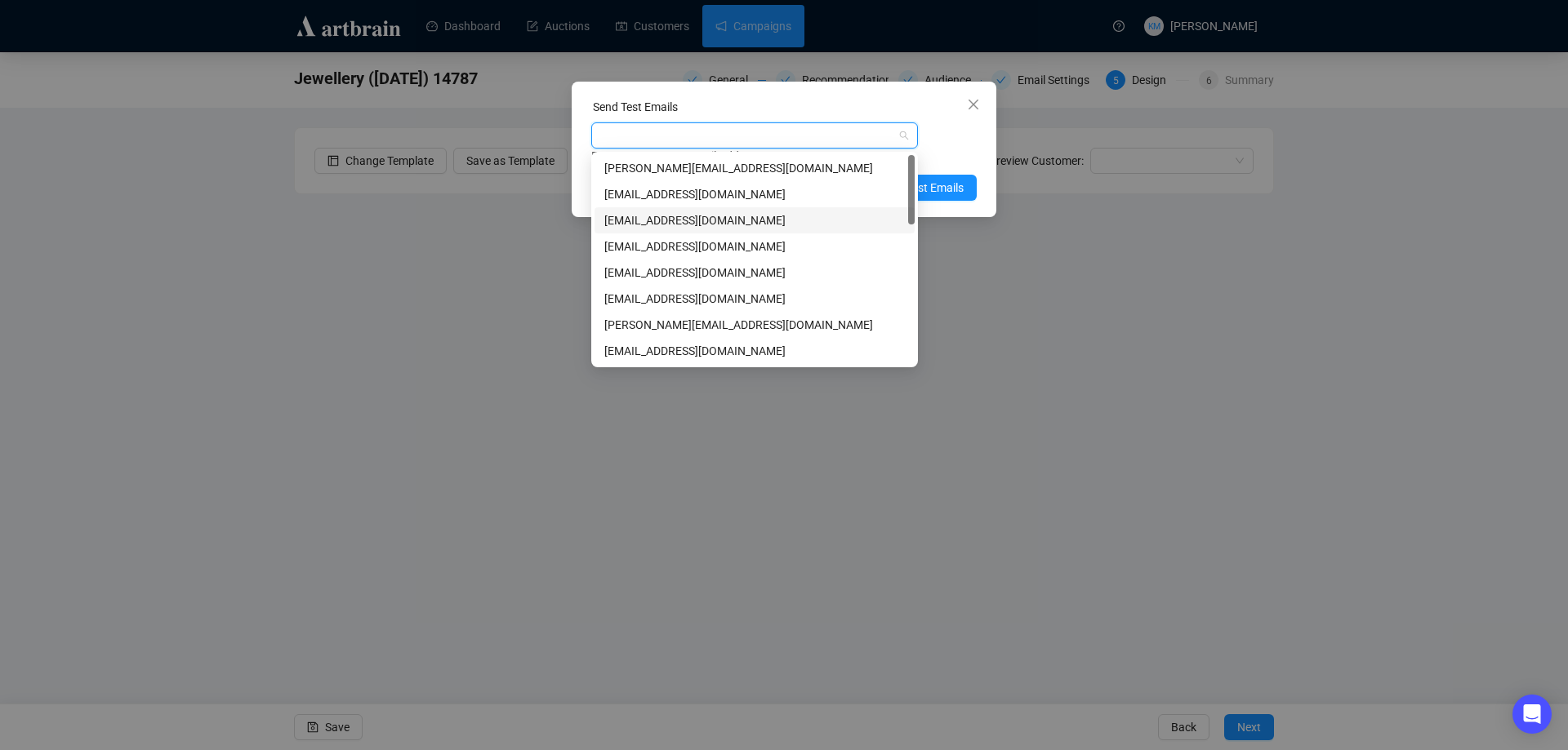
click at [665, 216] on div "[EMAIL_ADDRESS][DOMAIN_NAME]" at bounding box center [755, 220] width 301 height 18
click at [928, 132] on div "kmitcham@dreweatts.com Enter up to 20 Test Email Addresses" at bounding box center [784, 143] width 386 height 42
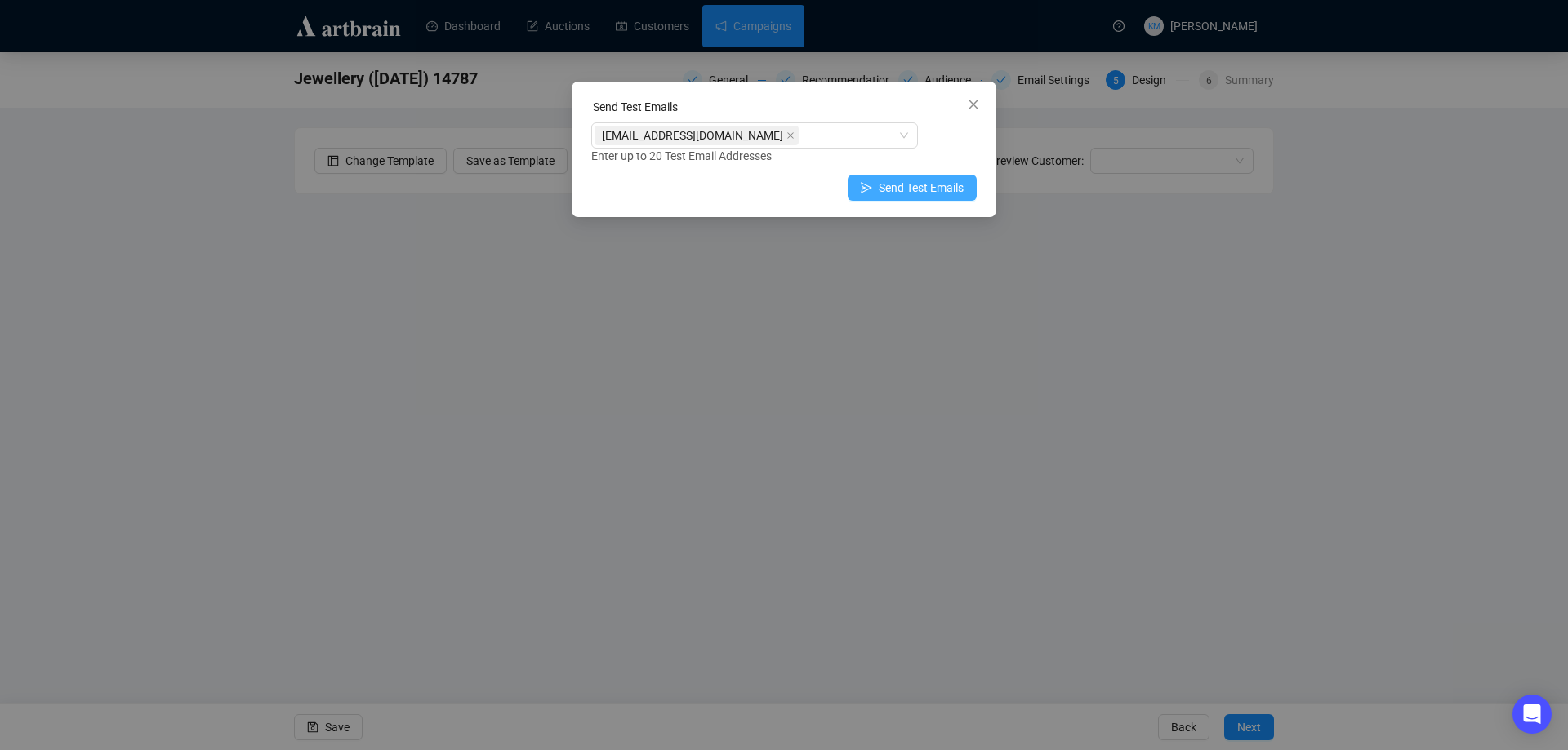
click at [948, 181] on span "Send Test Emails" at bounding box center [921, 187] width 85 height 18
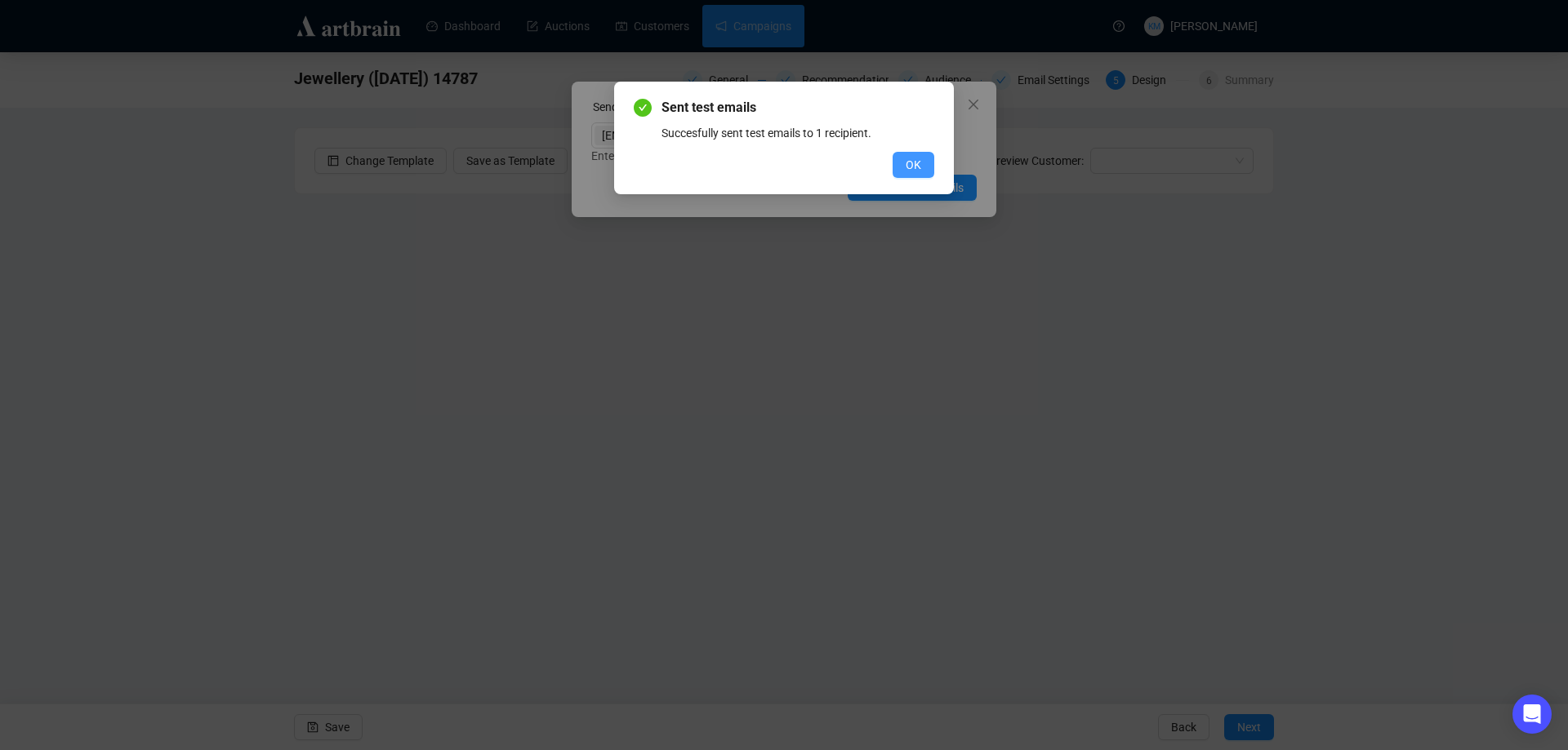
click at [915, 163] on span "OK" at bounding box center [914, 164] width 15 height 18
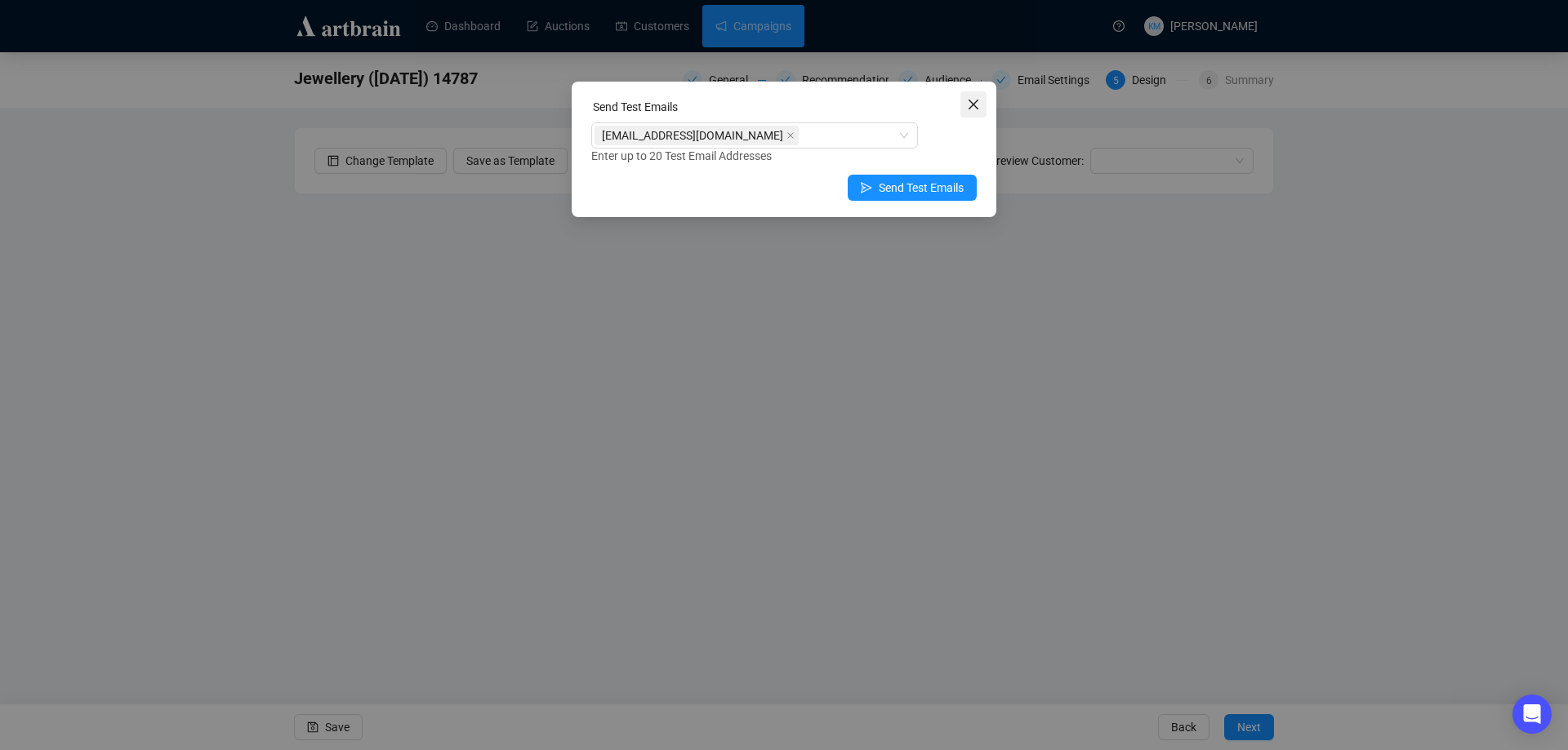
click at [971, 105] on icon "close" at bounding box center [973, 104] width 13 height 13
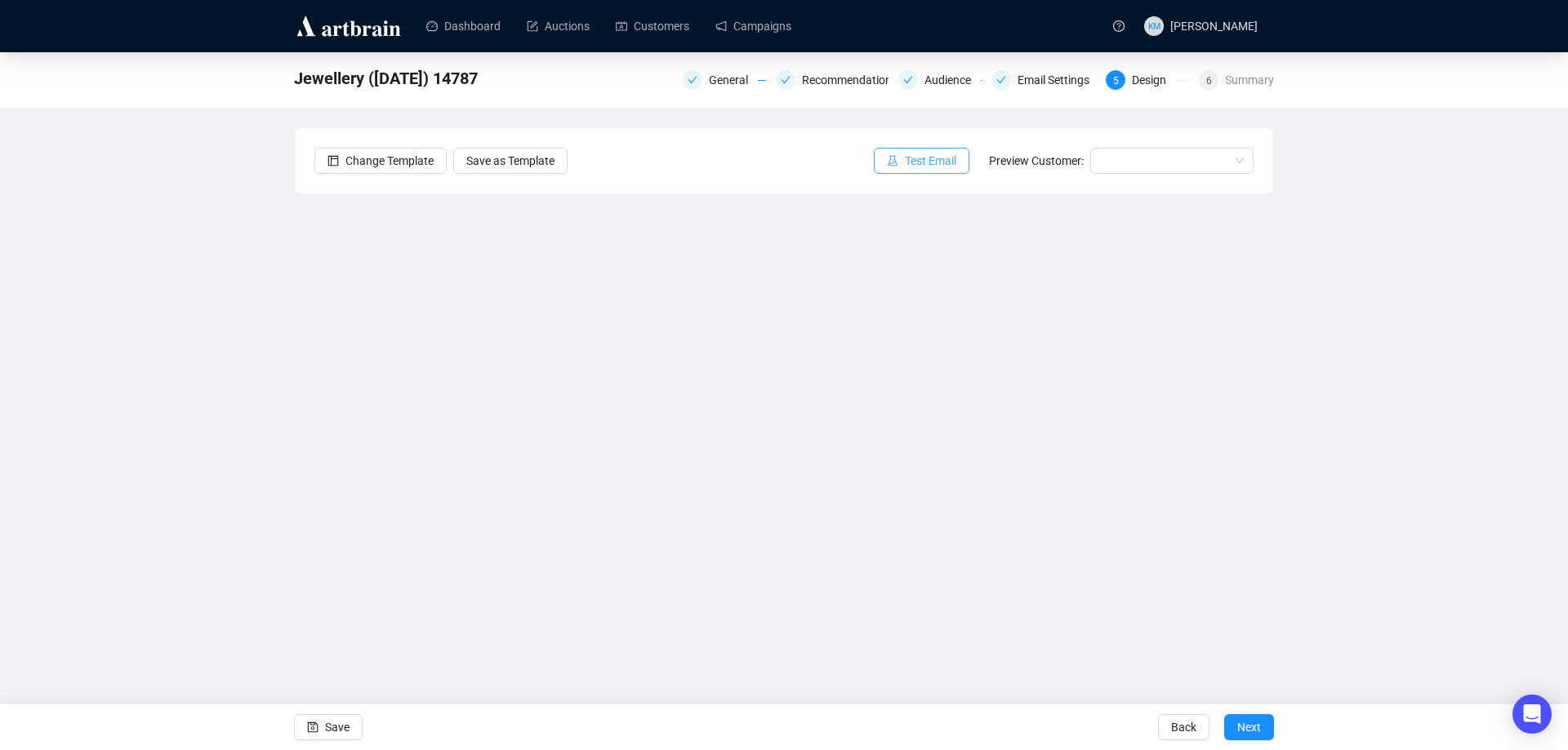
click at [933, 170] on button "Test Email" at bounding box center [922, 161] width 95 height 26
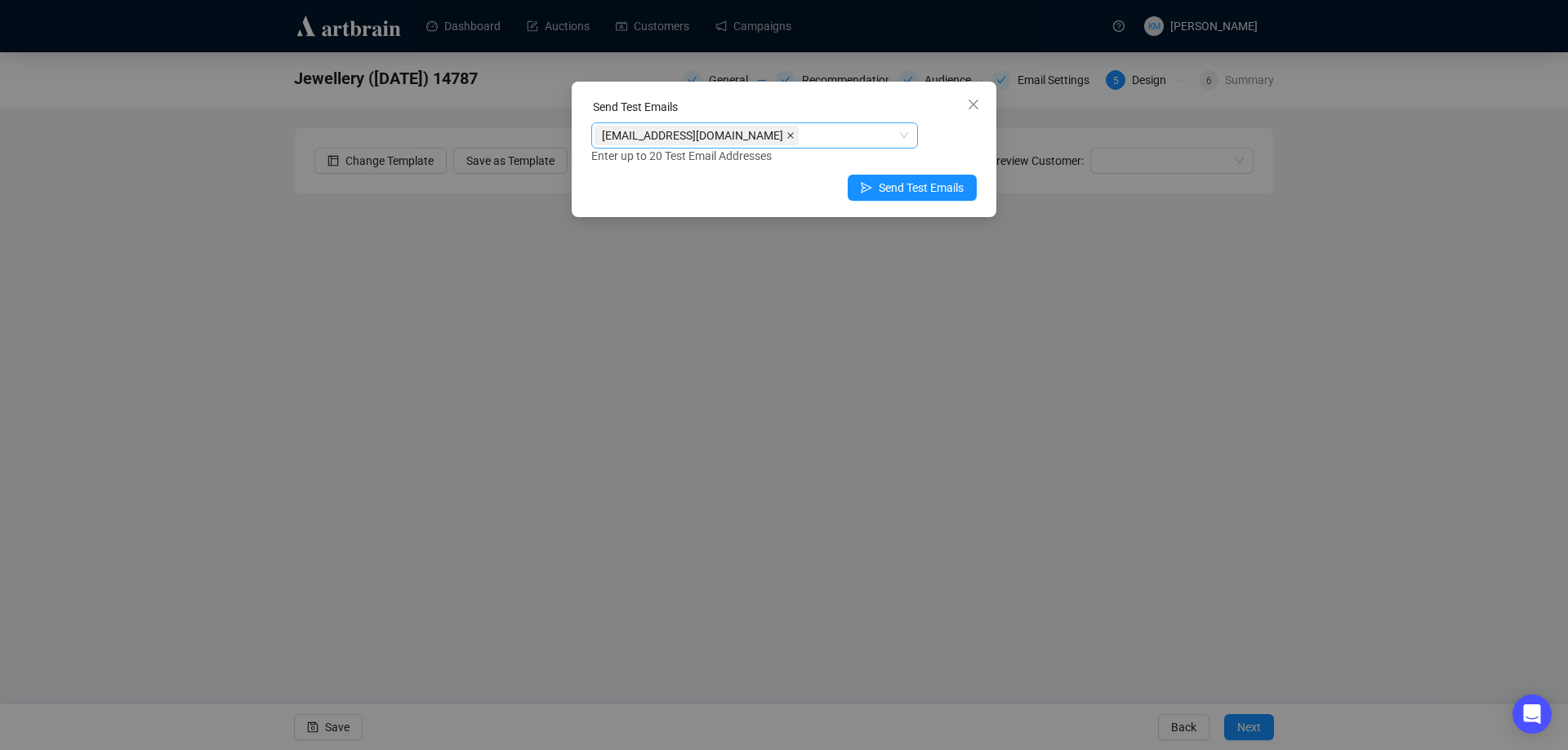
click at [787, 133] on icon "close" at bounding box center [791, 136] width 9 height 9
click at [744, 133] on div at bounding box center [746, 135] width 303 height 23
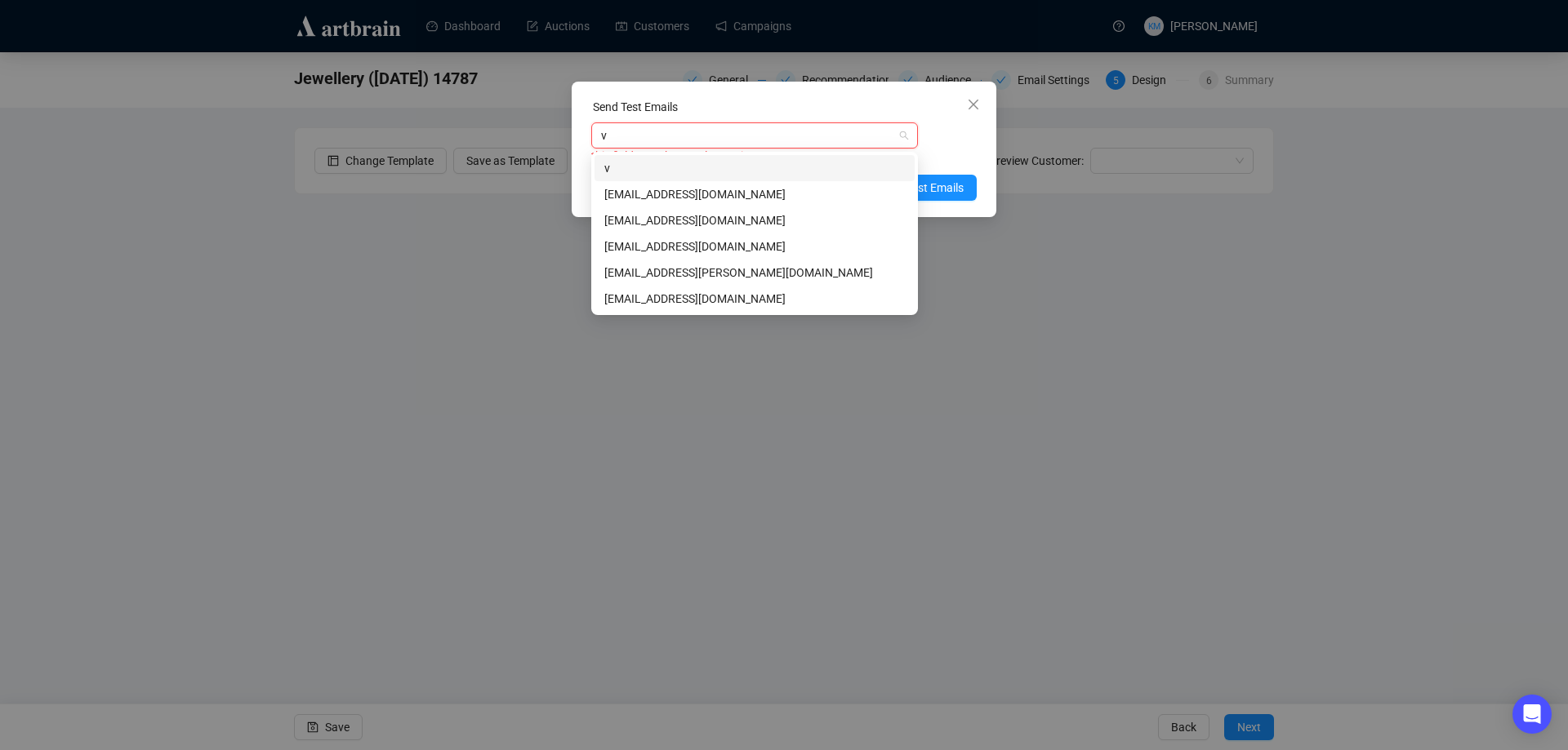
type input "vb"
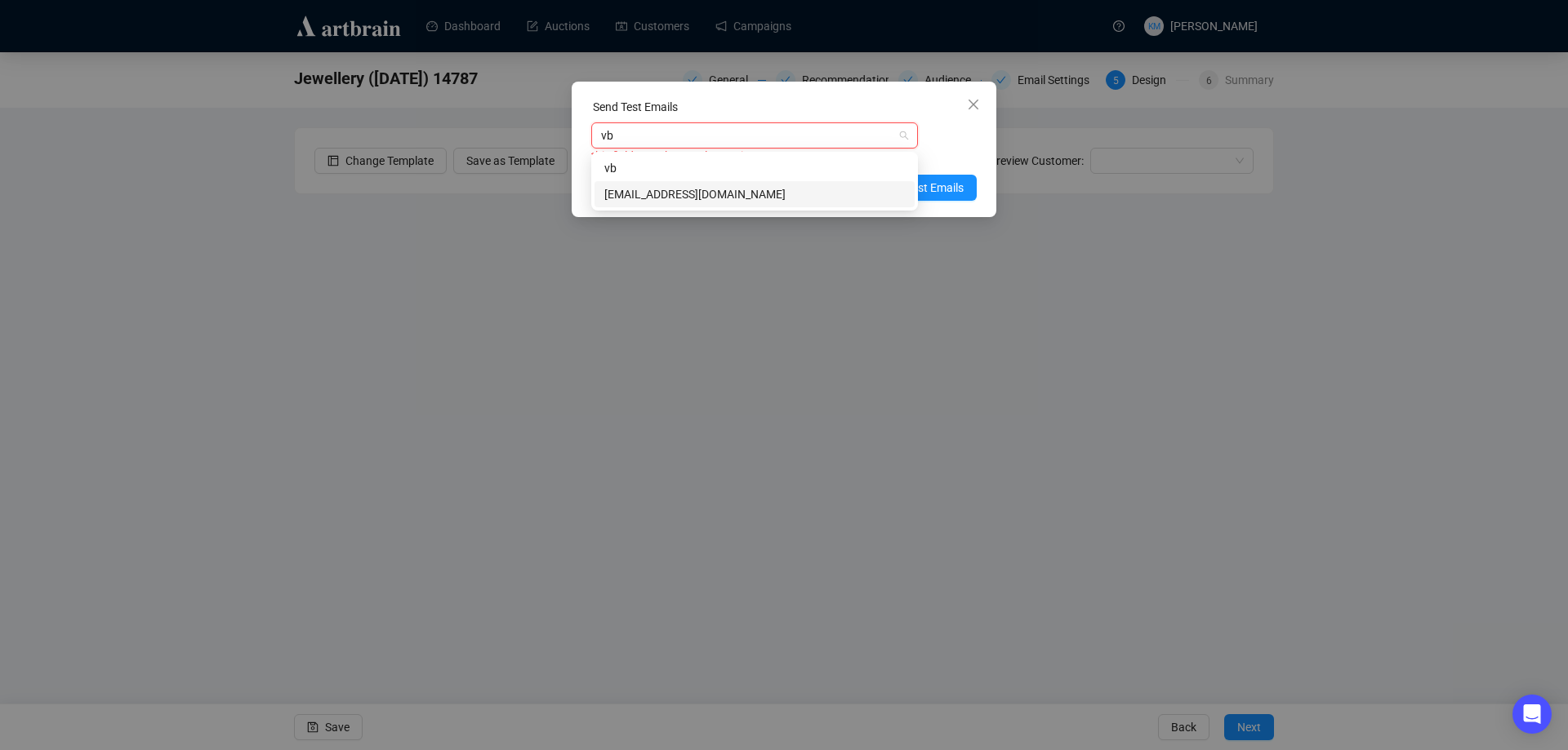
click at [742, 192] on div "vbillington@dreweatts.com" at bounding box center [755, 194] width 301 height 18
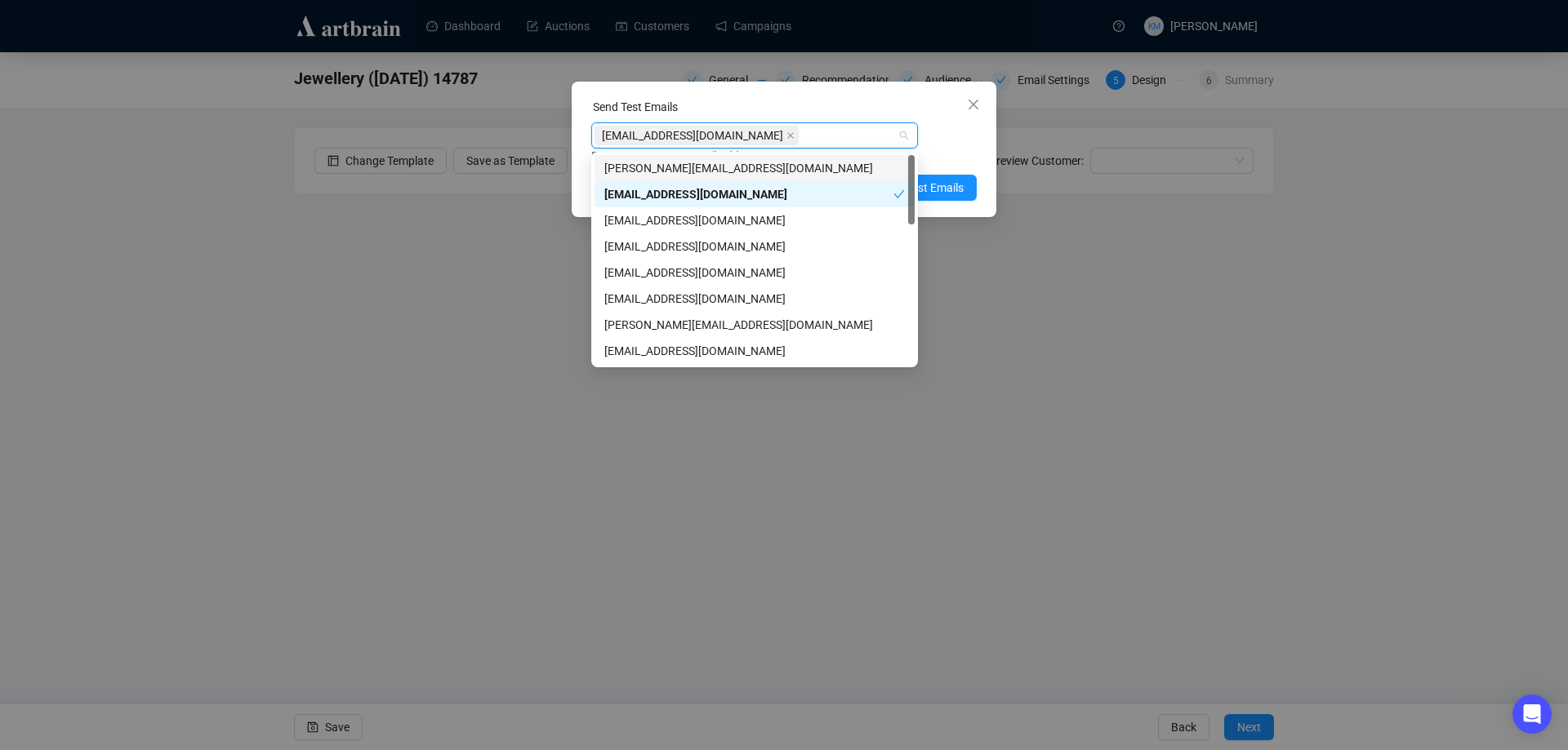
click at [952, 147] on div "Enter up to 20 Test Email Addresses" at bounding box center [784, 156] width 386 height 19
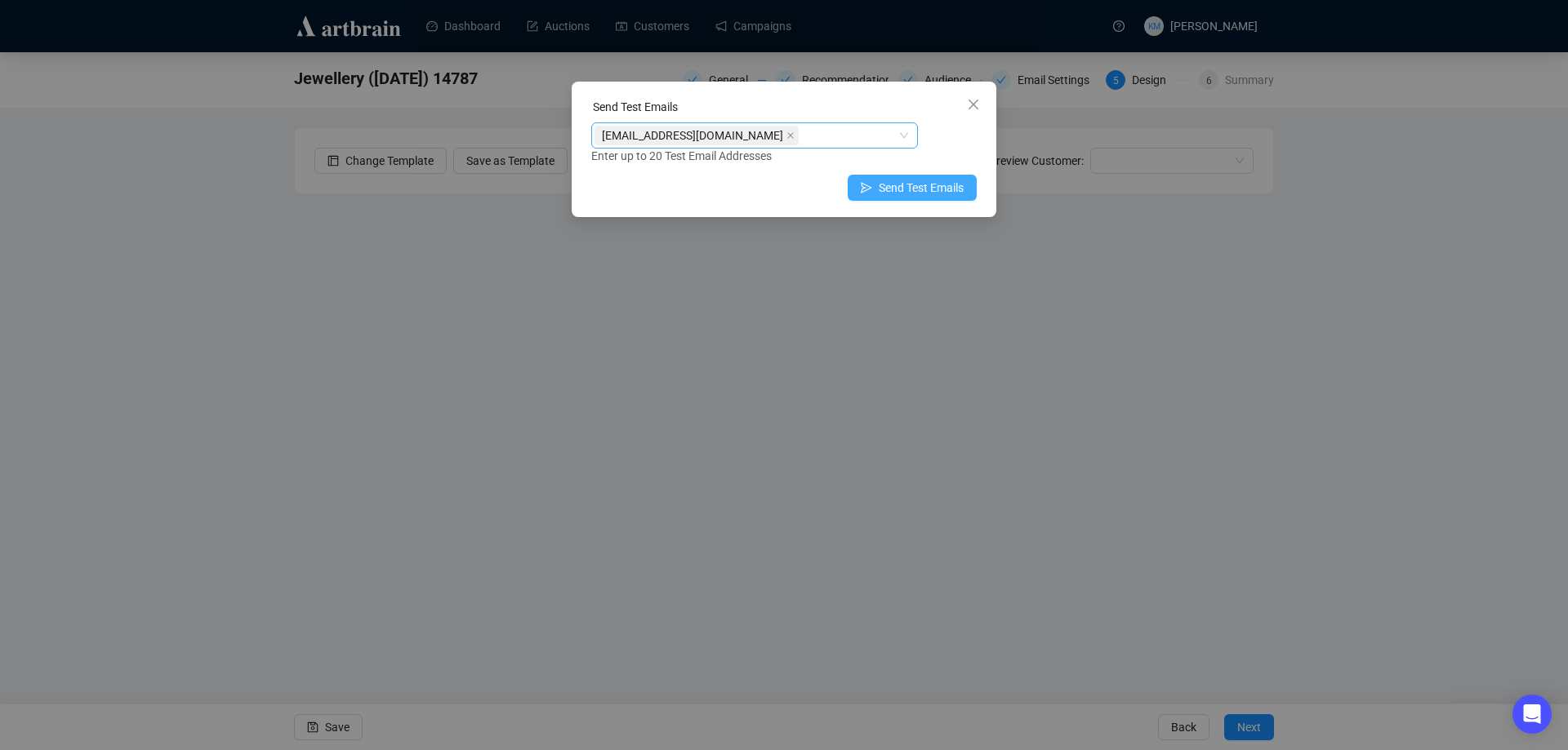
click at [951, 188] on span "Send Test Emails" at bounding box center [921, 187] width 85 height 18
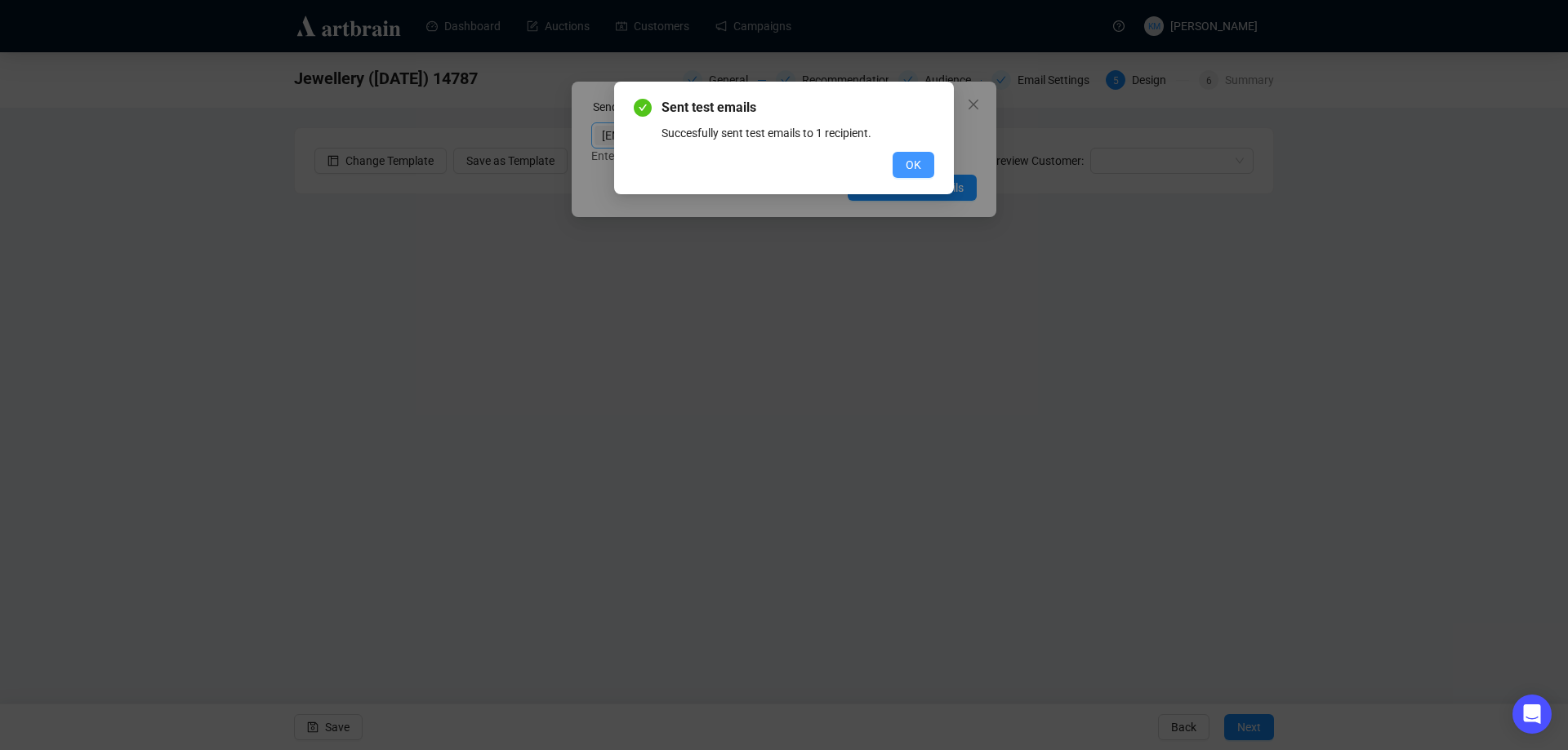
click at [922, 163] on button "OK" at bounding box center [914, 165] width 41 height 26
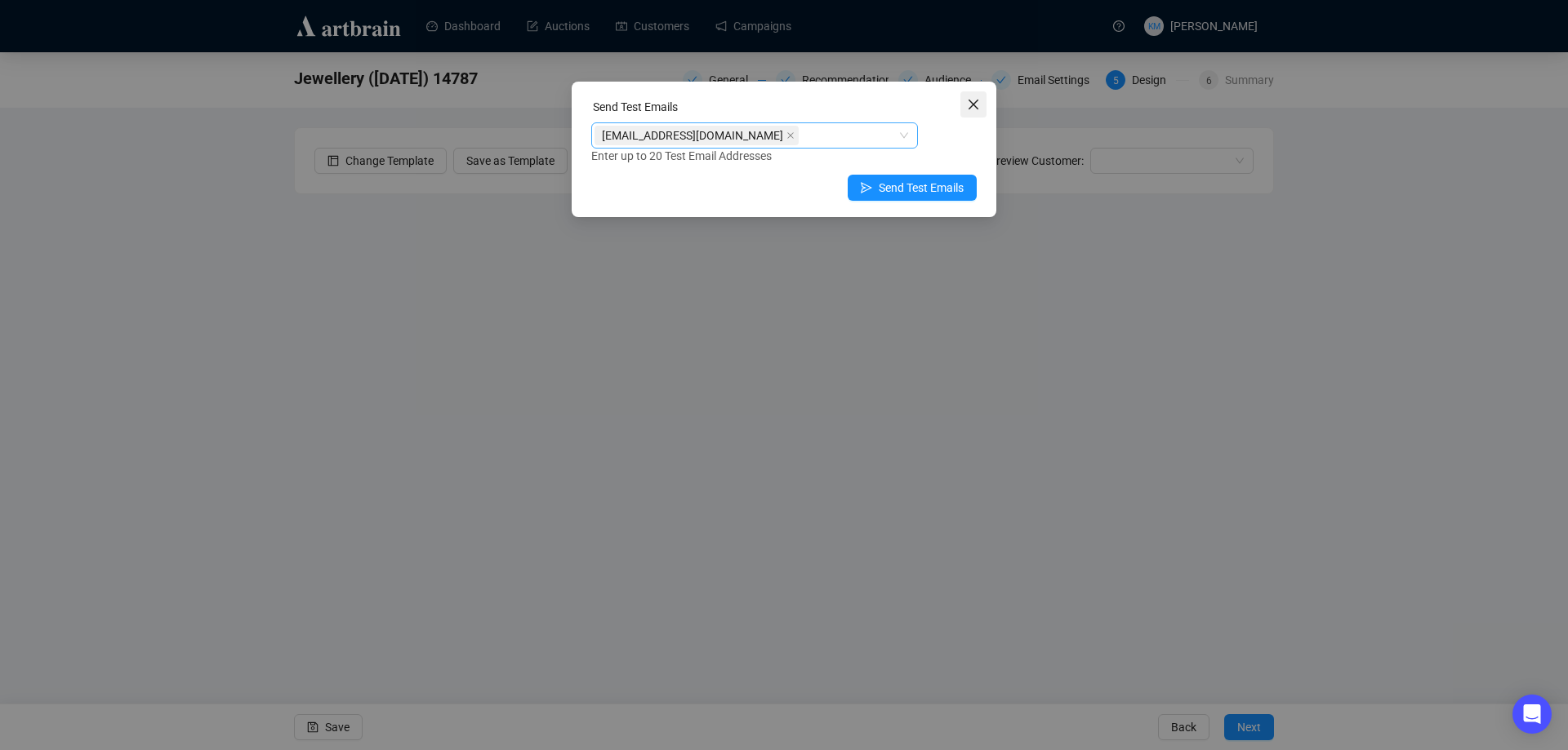
click at [974, 107] on icon "close" at bounding box center [973, 104] width 13 height 13
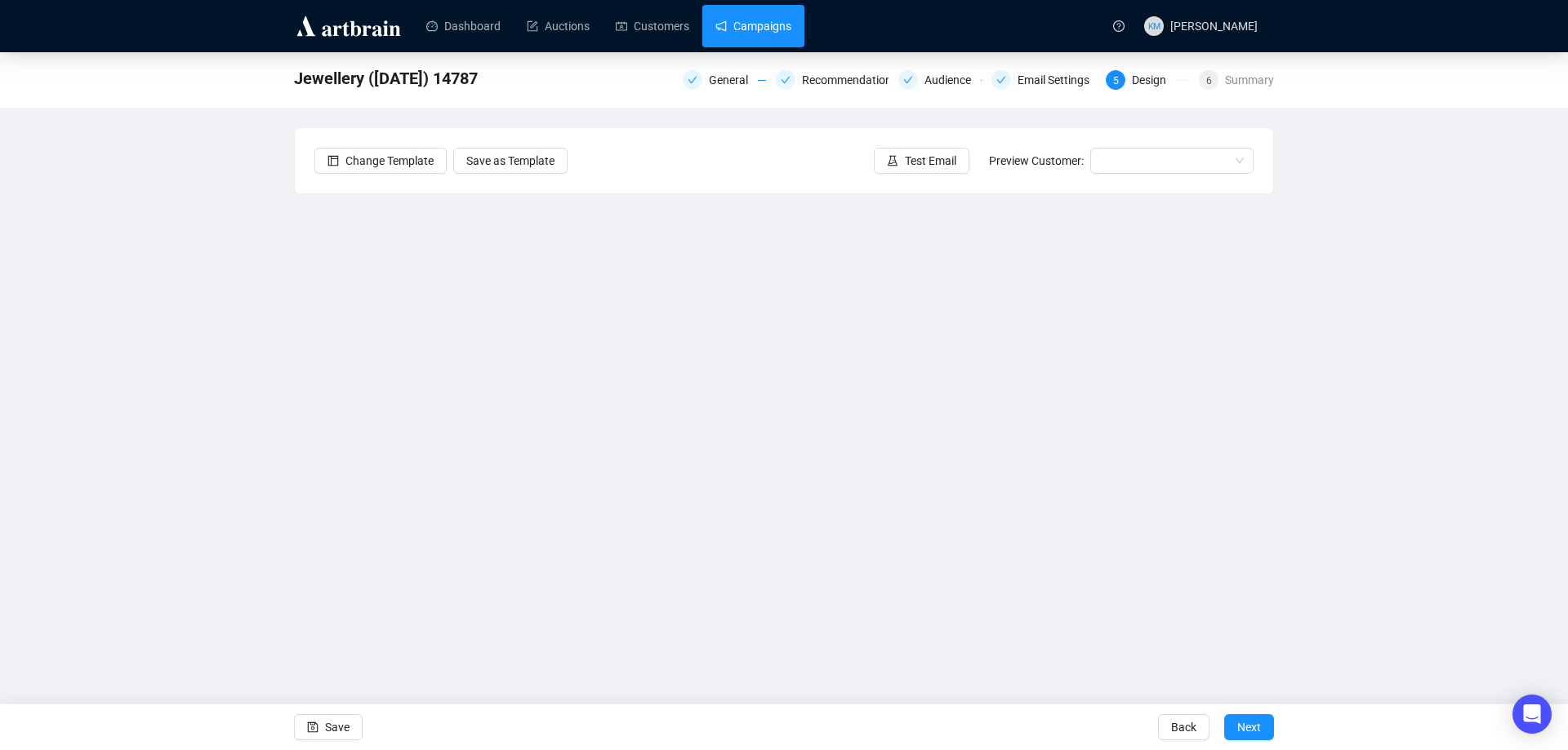
click at [738, 25] on link "Campaigns" at bounding box center [753, 26] width 76 height 42
